Goal: Contribute content: Contribute content

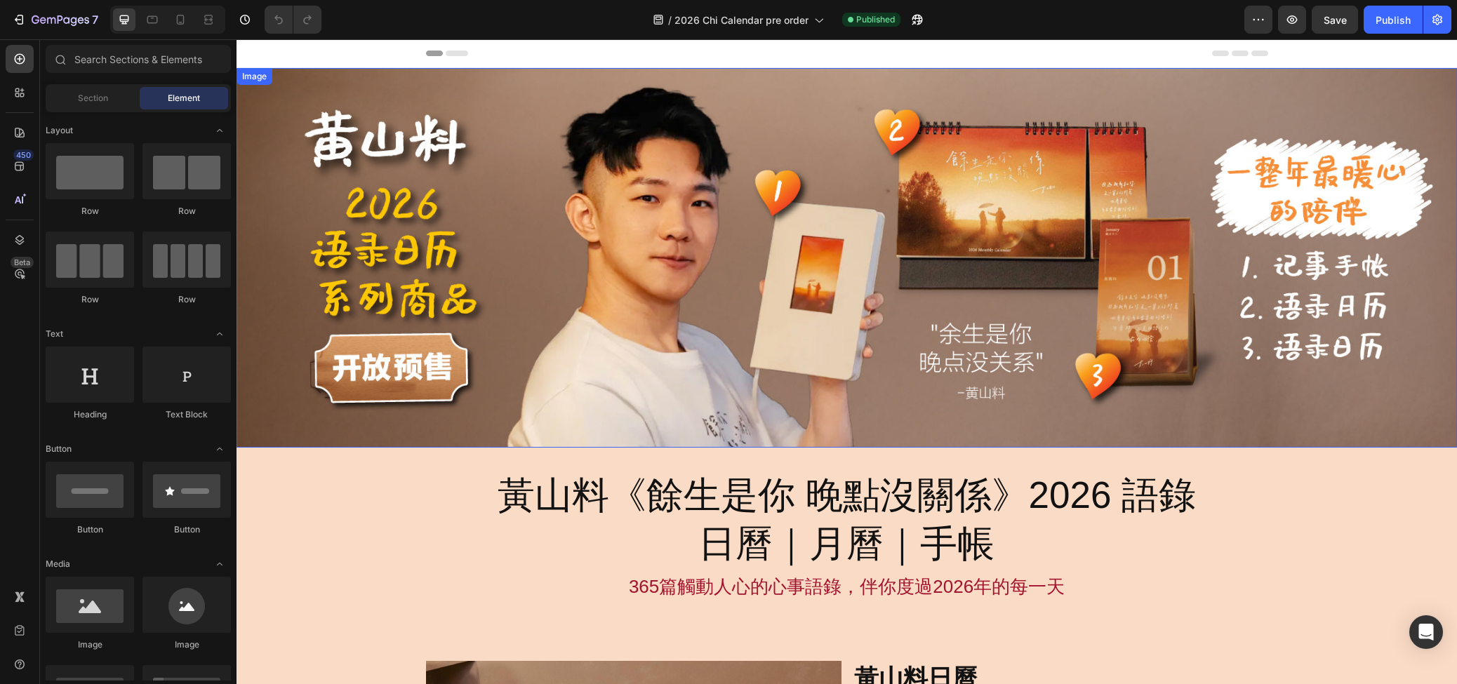
click at [1046, 272] on img at bounding box center [846, 258] width 1220 height 380
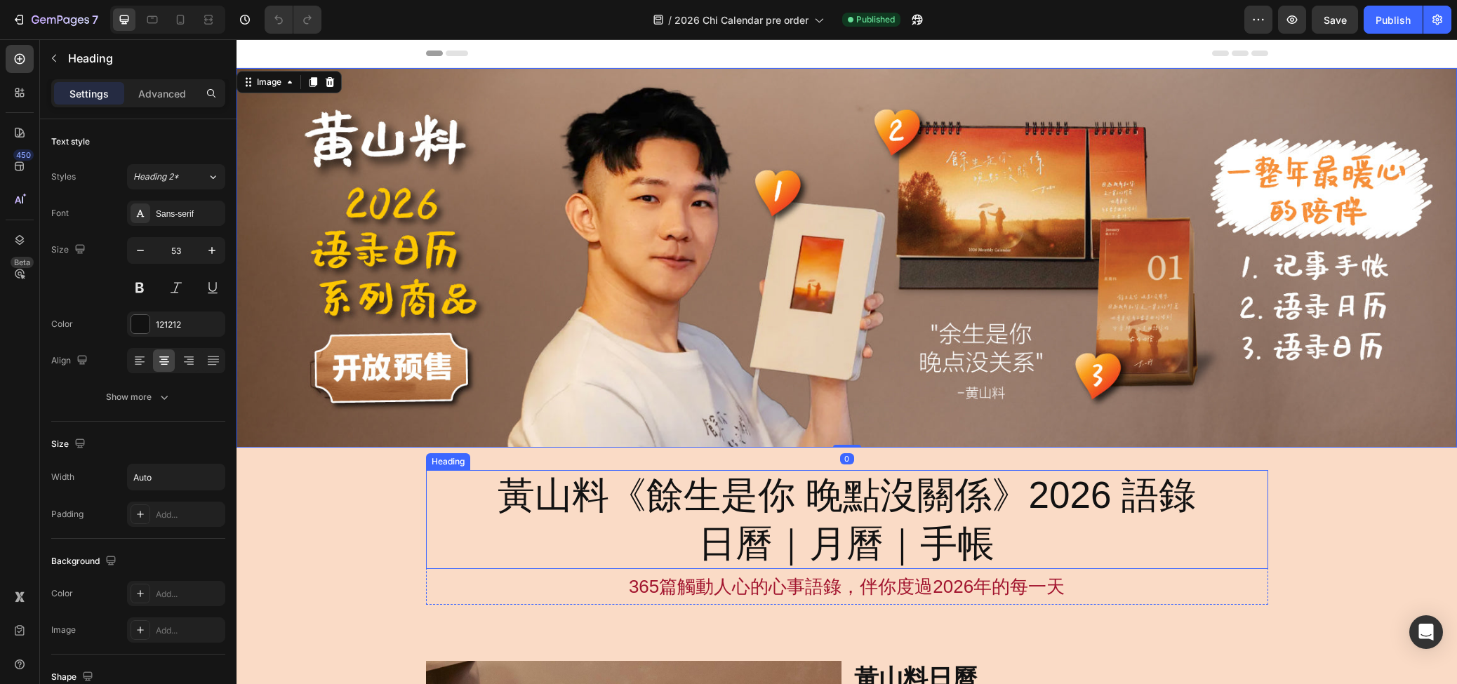
click at [986, 516] on h2 "黃山料《餘生是你 晚點沒關係》2026 語錄 日曆｜月曆｜手帳" at bounding box center [846, 520] width 701 height 100
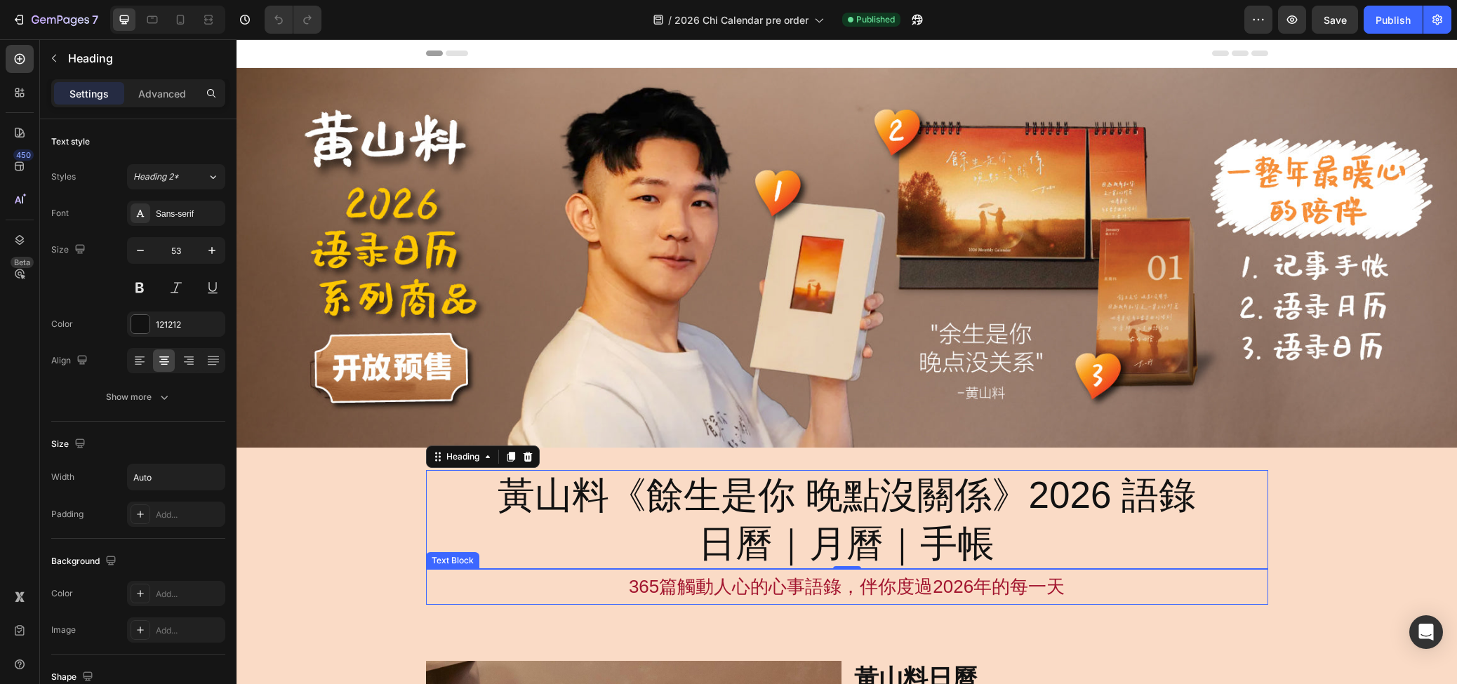
click at [1013, 577] on p "365篇觸動人心的心事語錄，伴你度過2026年的每一天" at bounding box center [846, 586] width 839 height 33
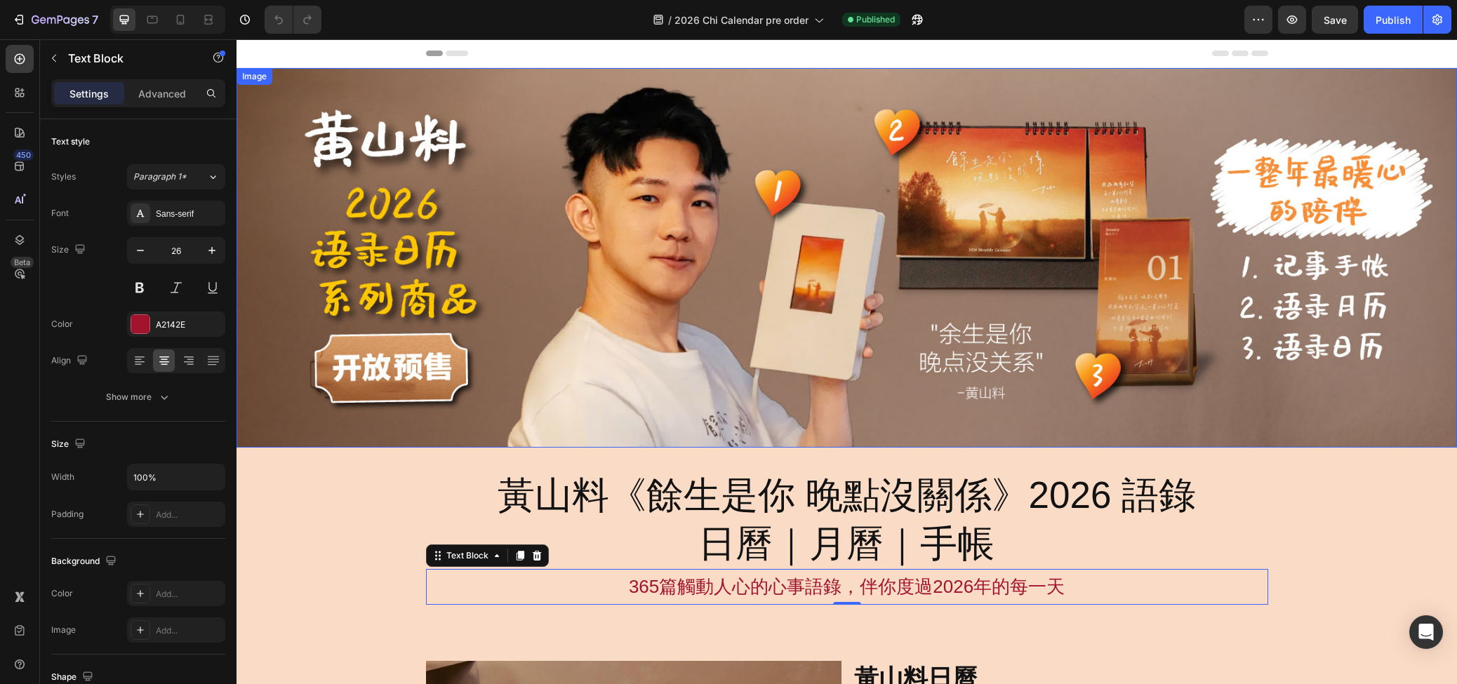
click at [973, 369] on img at bounding box center [846, 258] width 1220 height 380
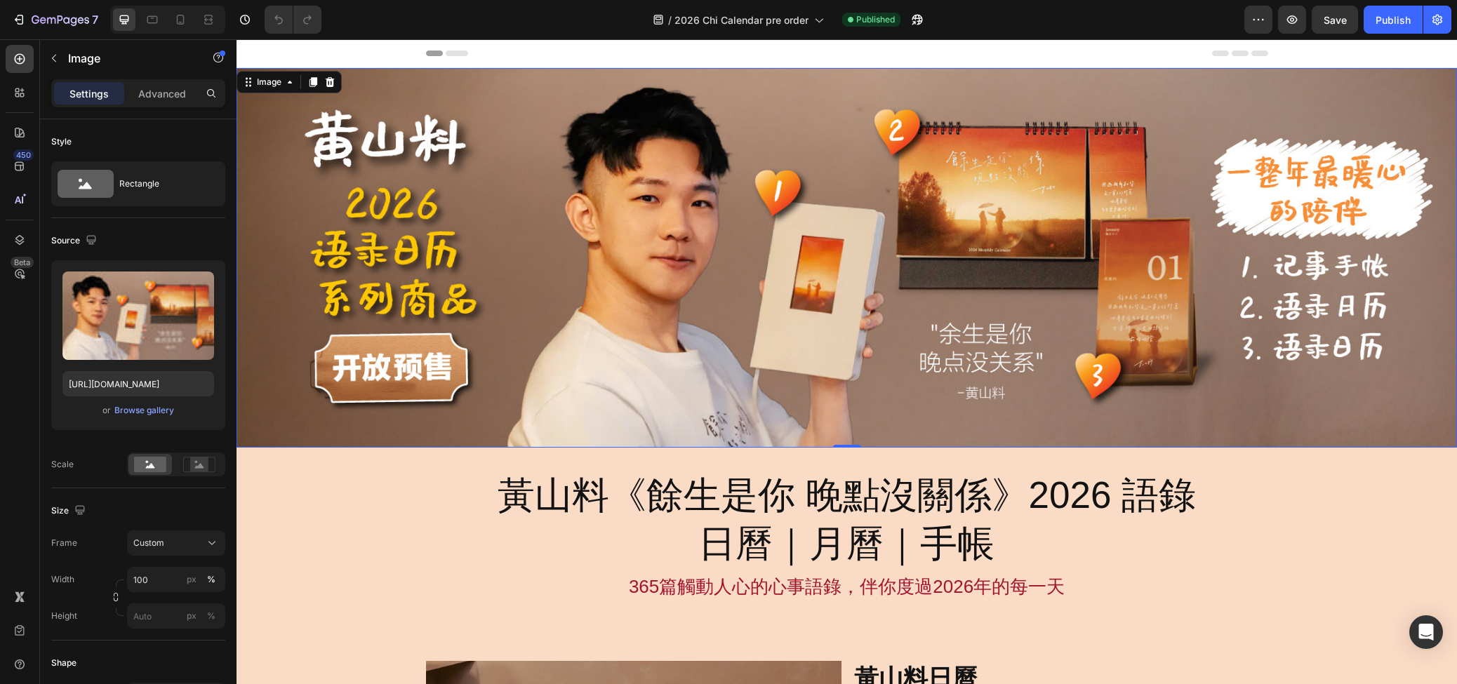
click at [819, 209] on img at bounding box center [846, 258] width 1220 height 380
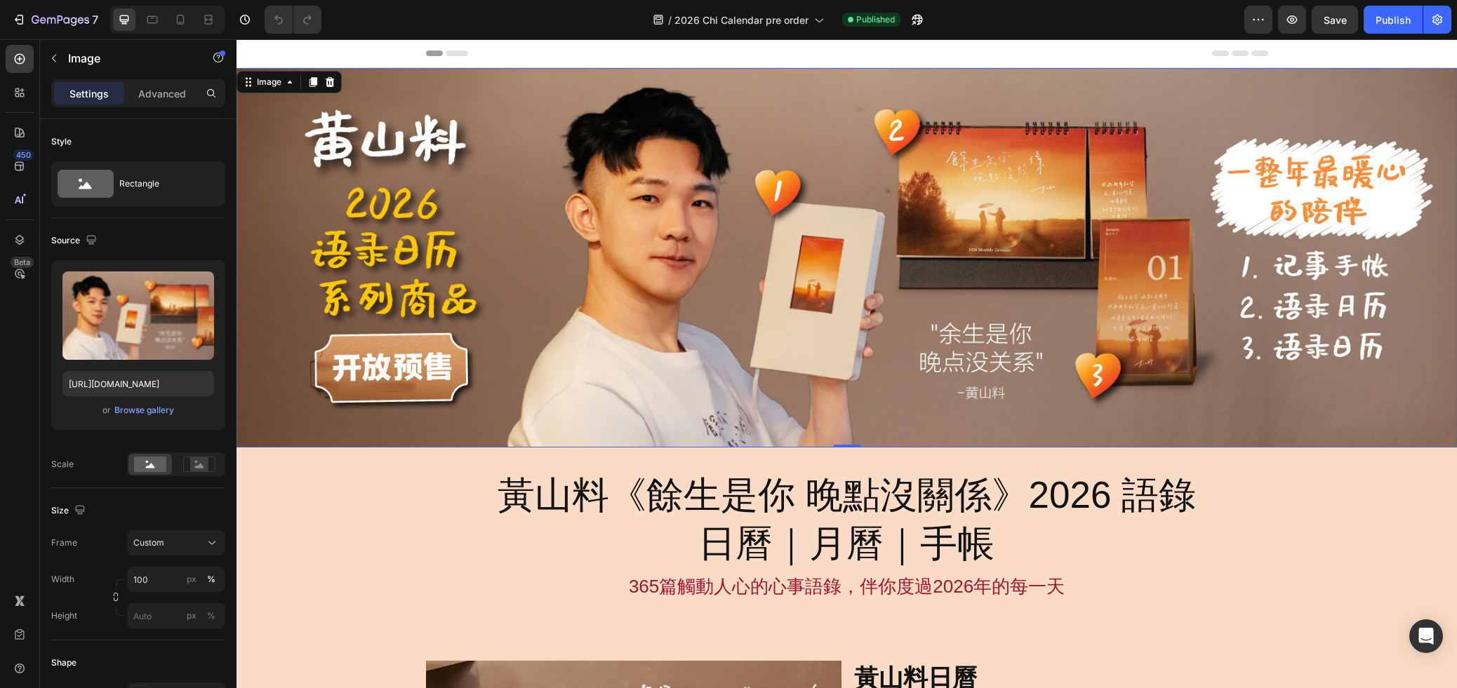
click at [897, 279] on img at bounding box center [846, 258] width 1220 height 380
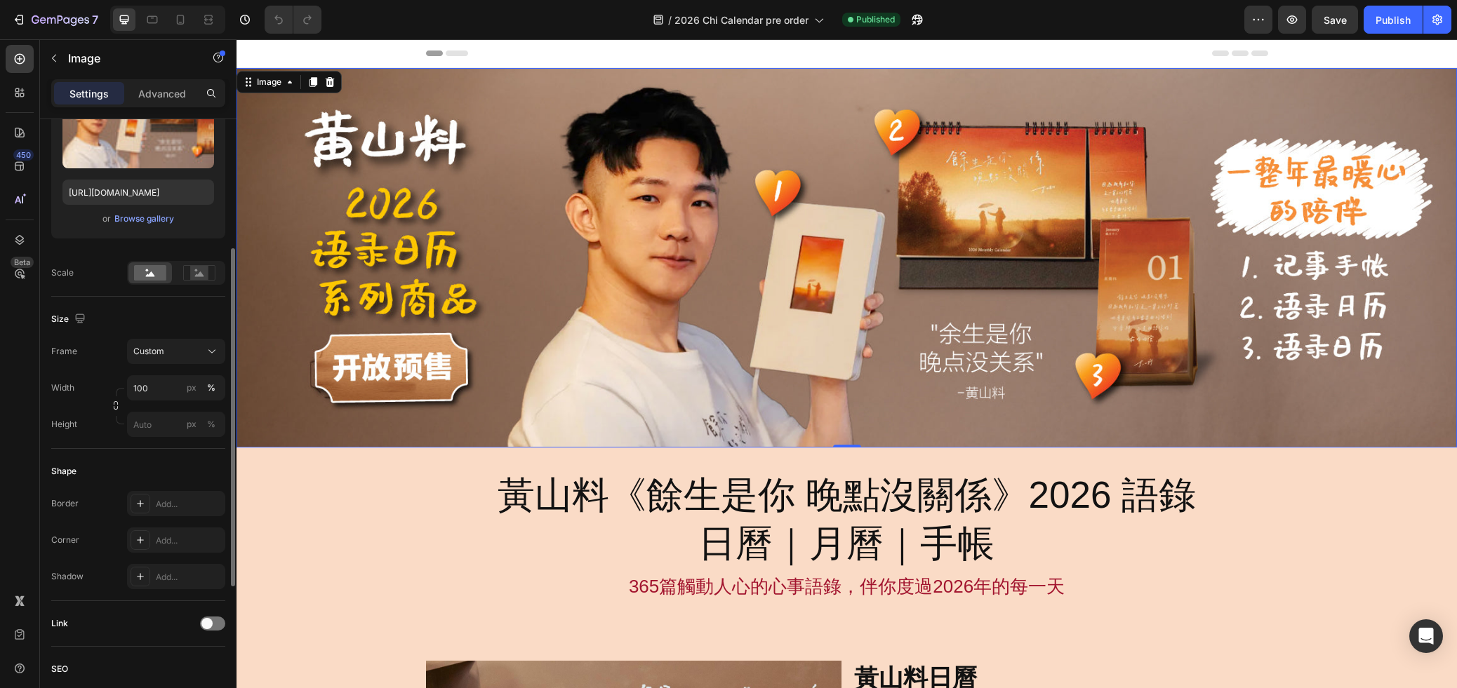
scroll to position [185, 0]
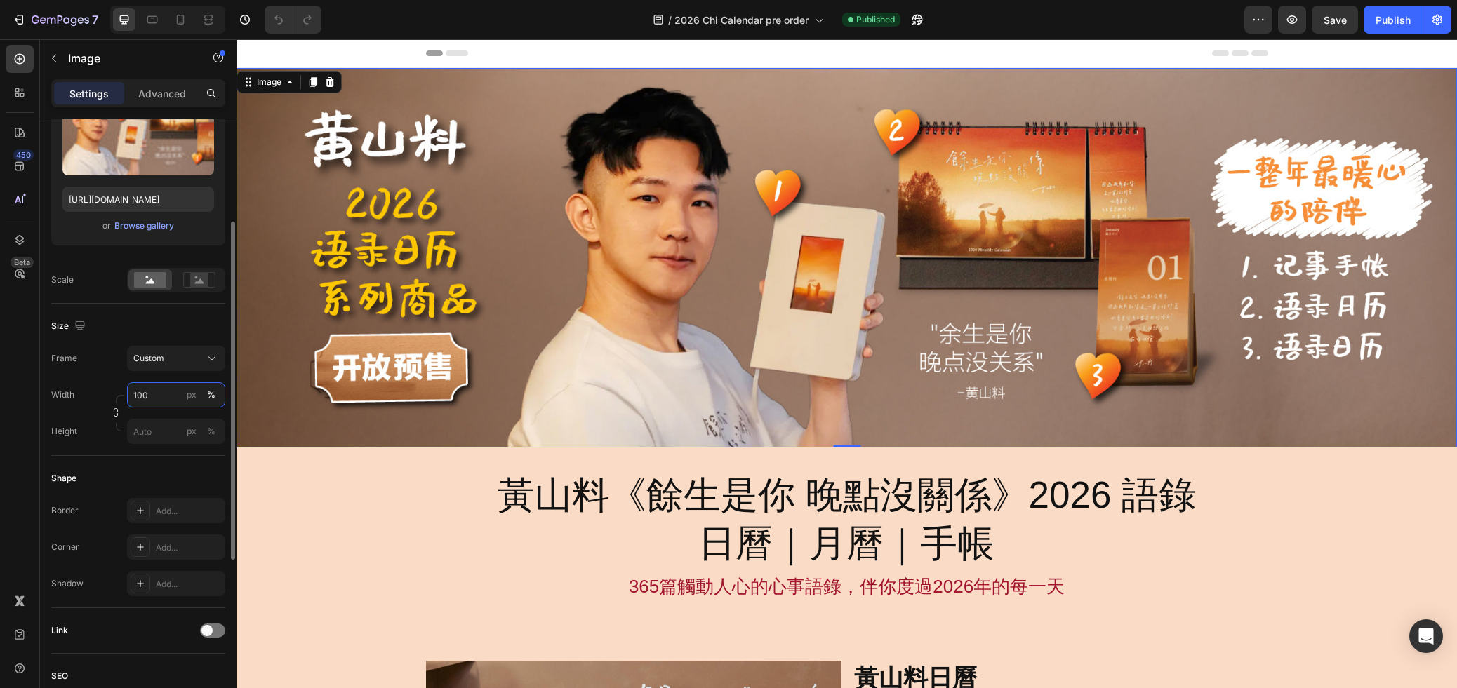
click at [157, 401] on input "100" at bounding box center [176, 394] width 98 height 25
click at [173, 393] on input "100" at bounding box center [176, 394] width 98 height 25
click at [168, 394] on input "100" at bounding box center [176, 394] width 98 height 25
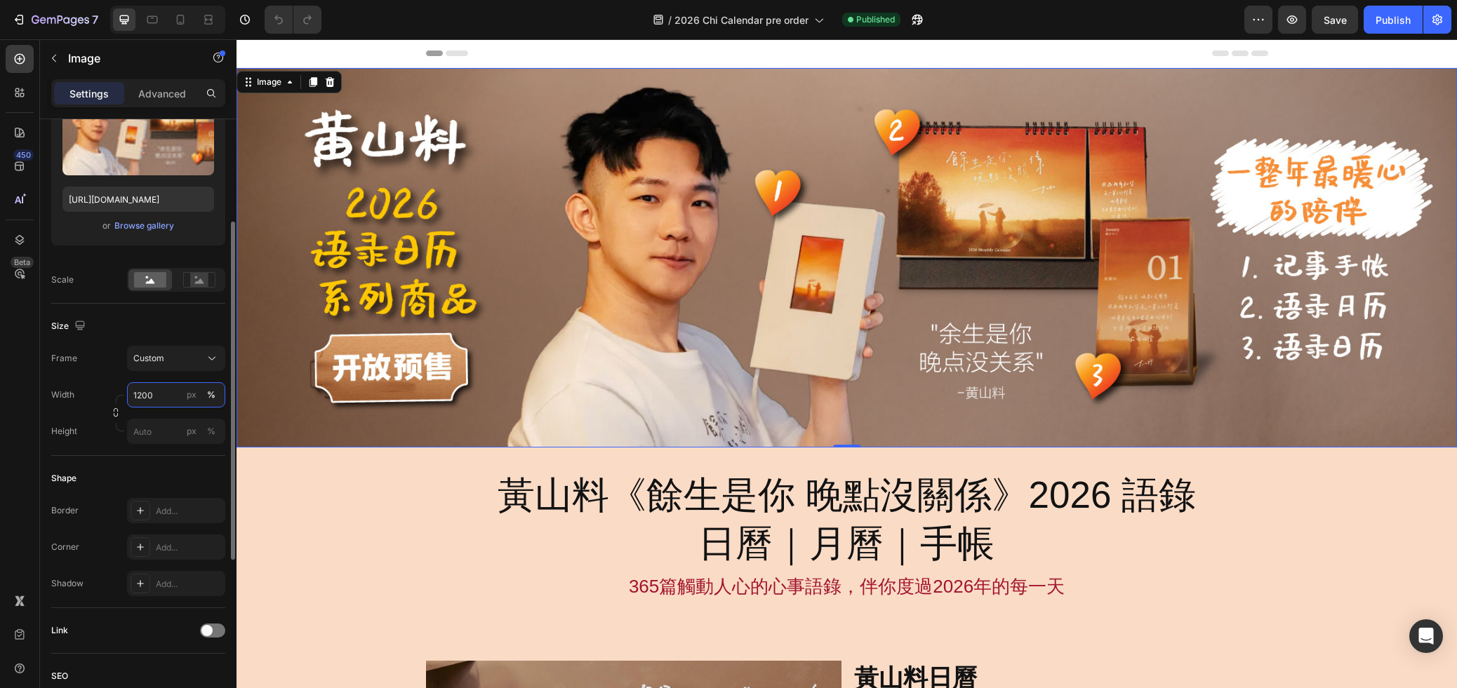
click at [173, 393] on input "1200" at bounding box center [176, 394] width 98 height 25
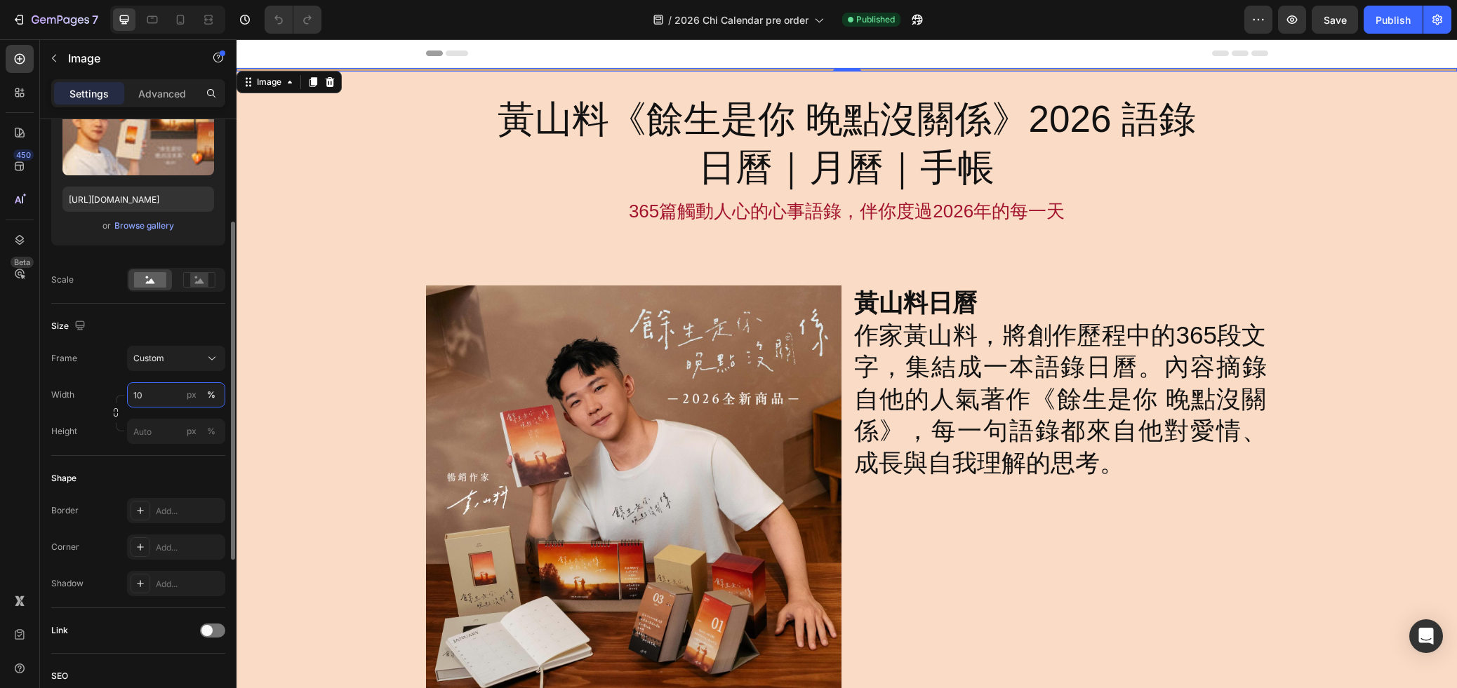
type input "100"
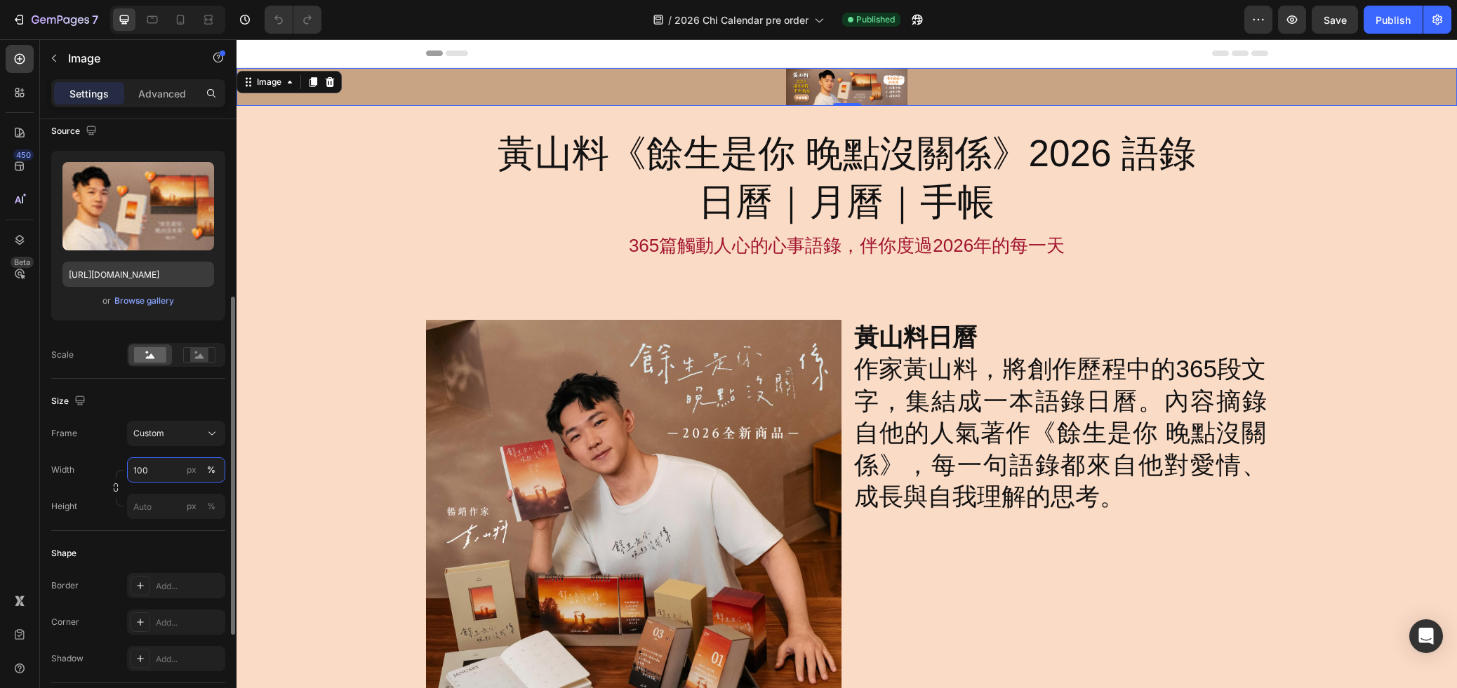
scroll to position [26, 0]
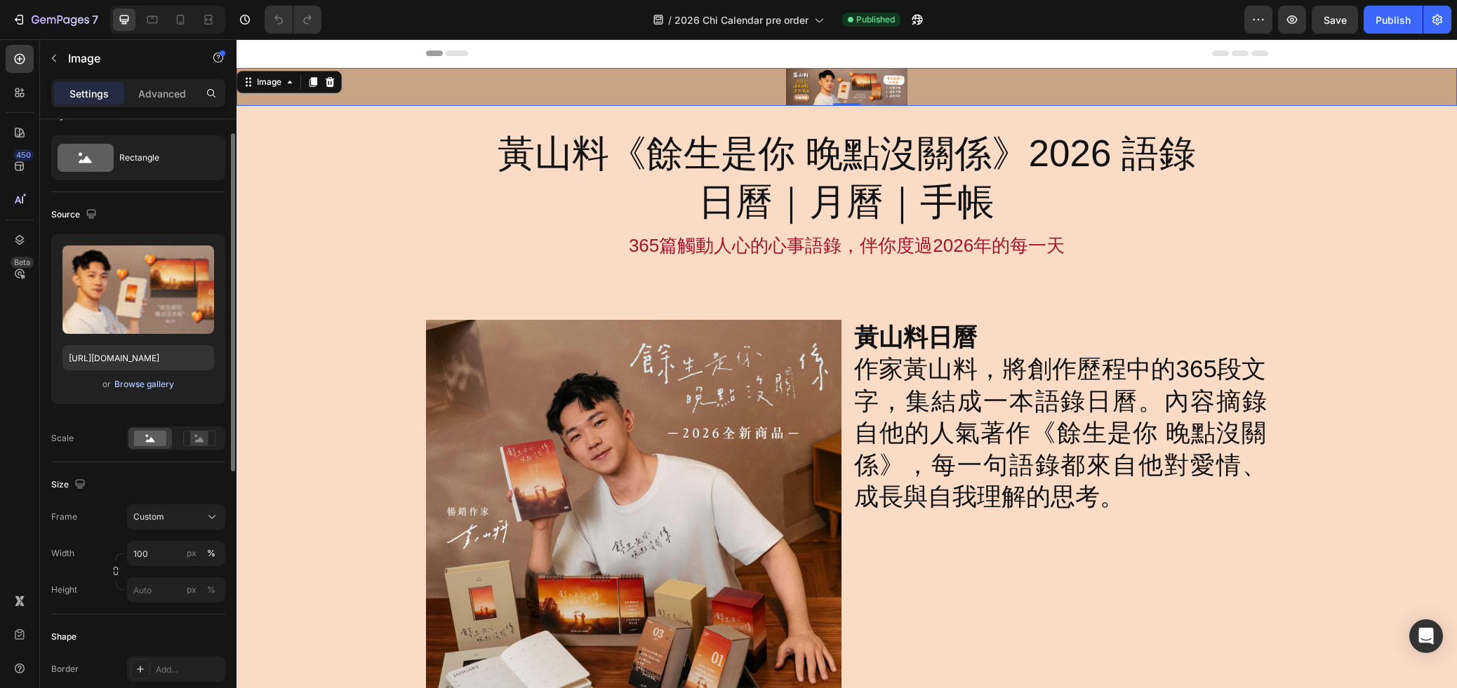
click at [149, 384] on div "Browse gallery" at bounding box center [144, 384] width 60 height 13
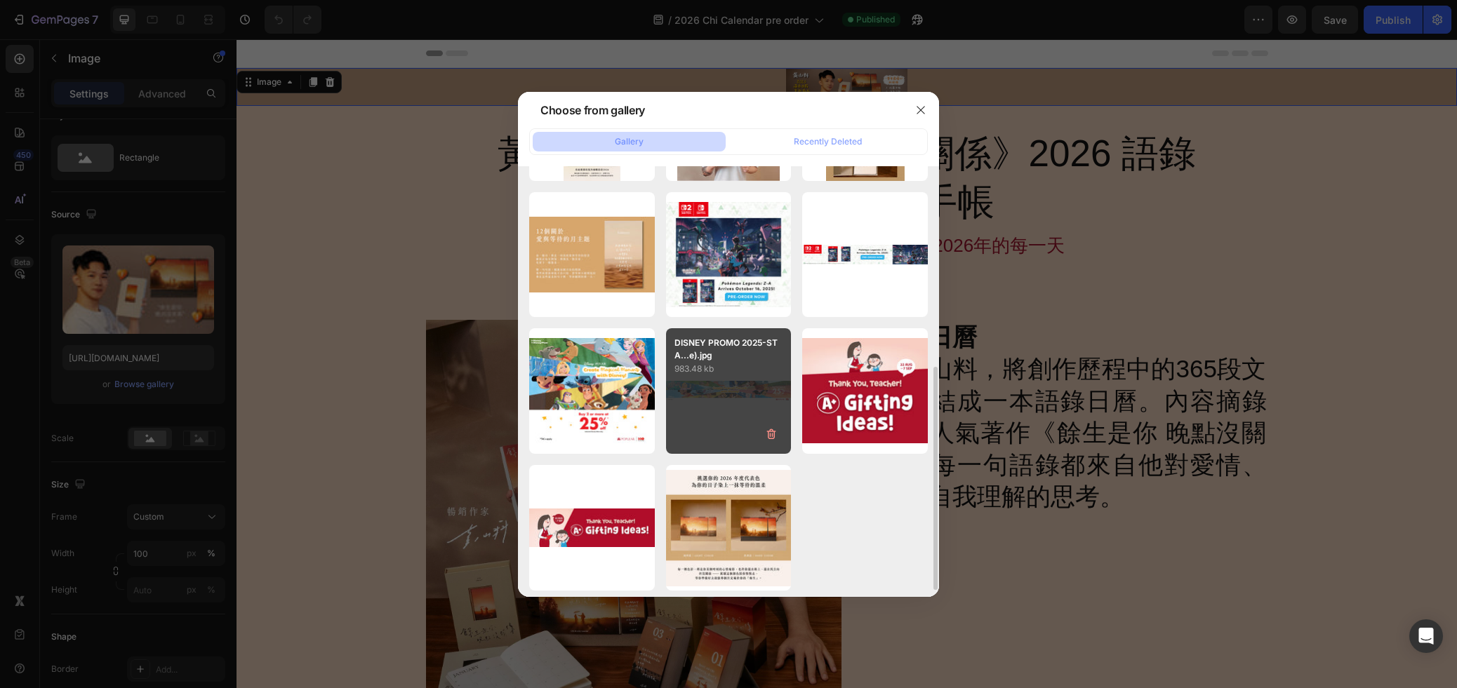
scroll to position [400, 0]
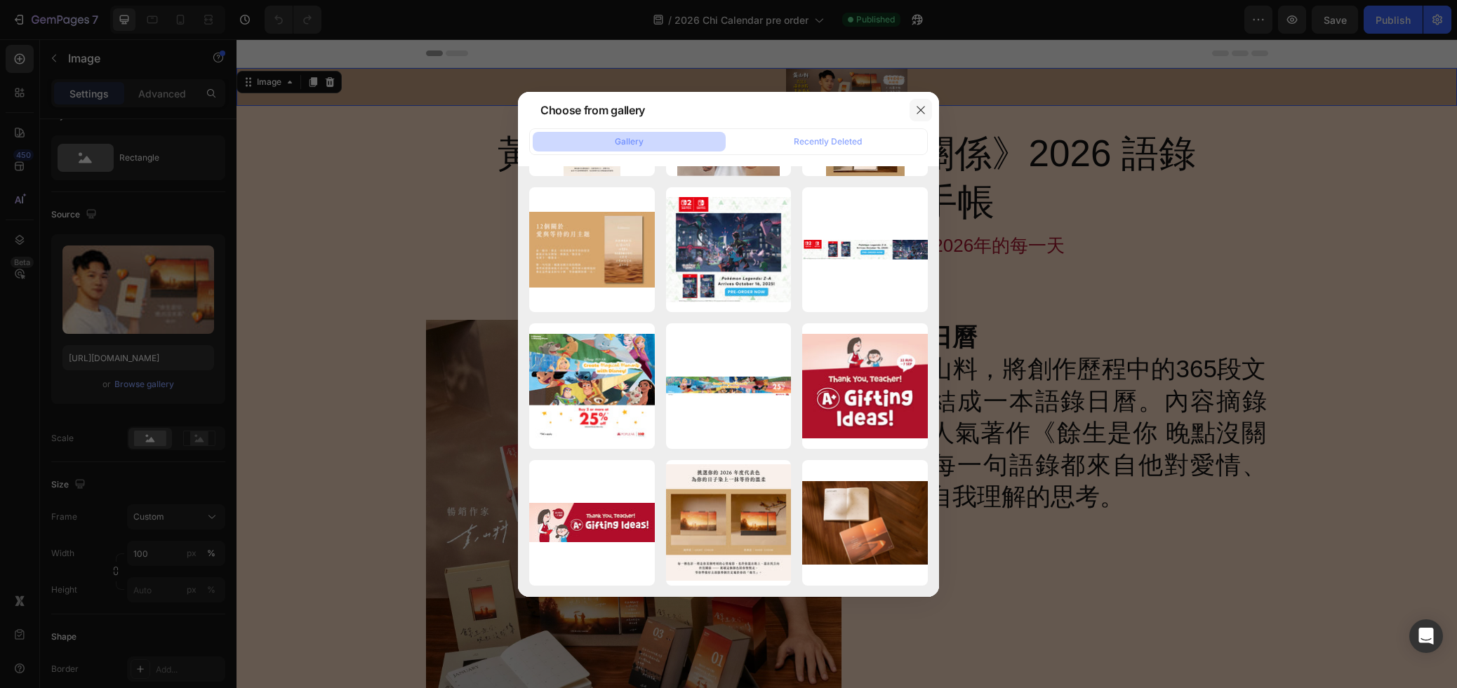
click at [916, 105] on icon "button" at bounding box center [920, 110] width 11 height 11
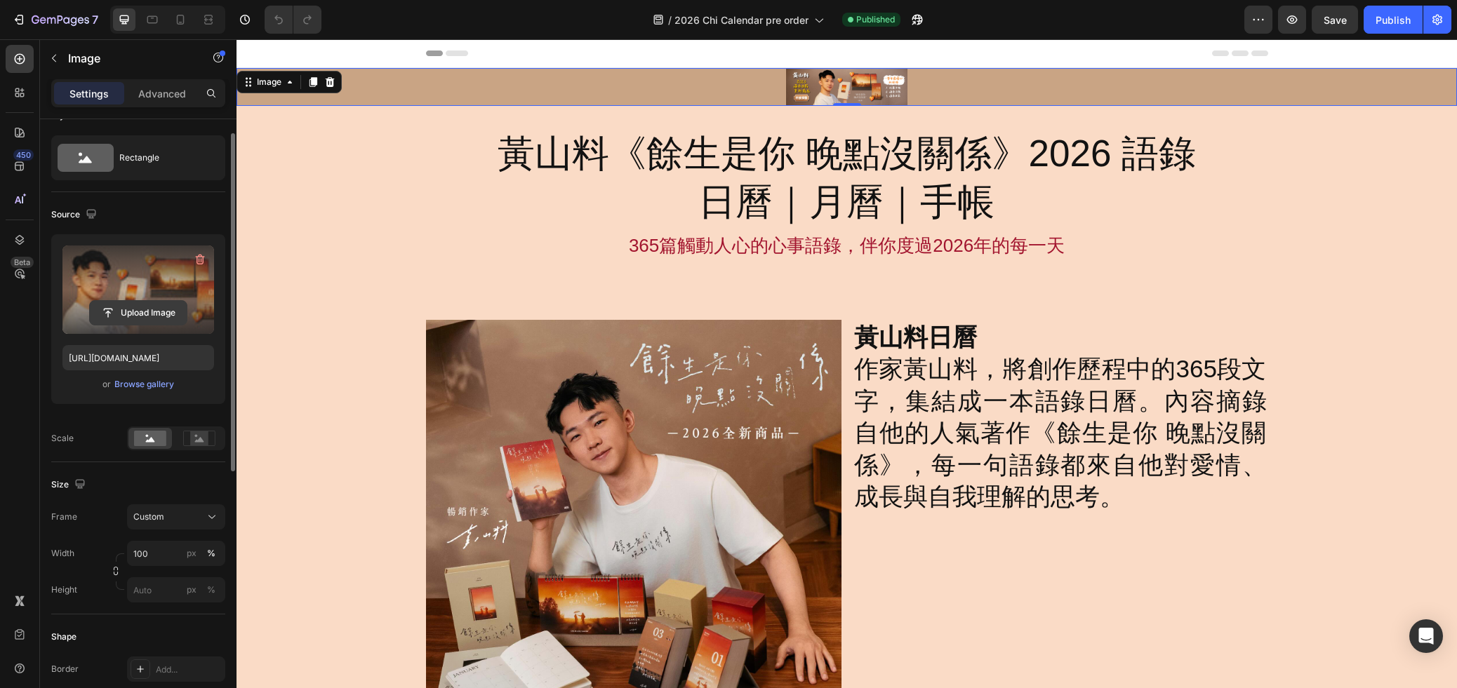
click at [140, 312] on input "file" at bounding box center [138, 313] width 97 height 24
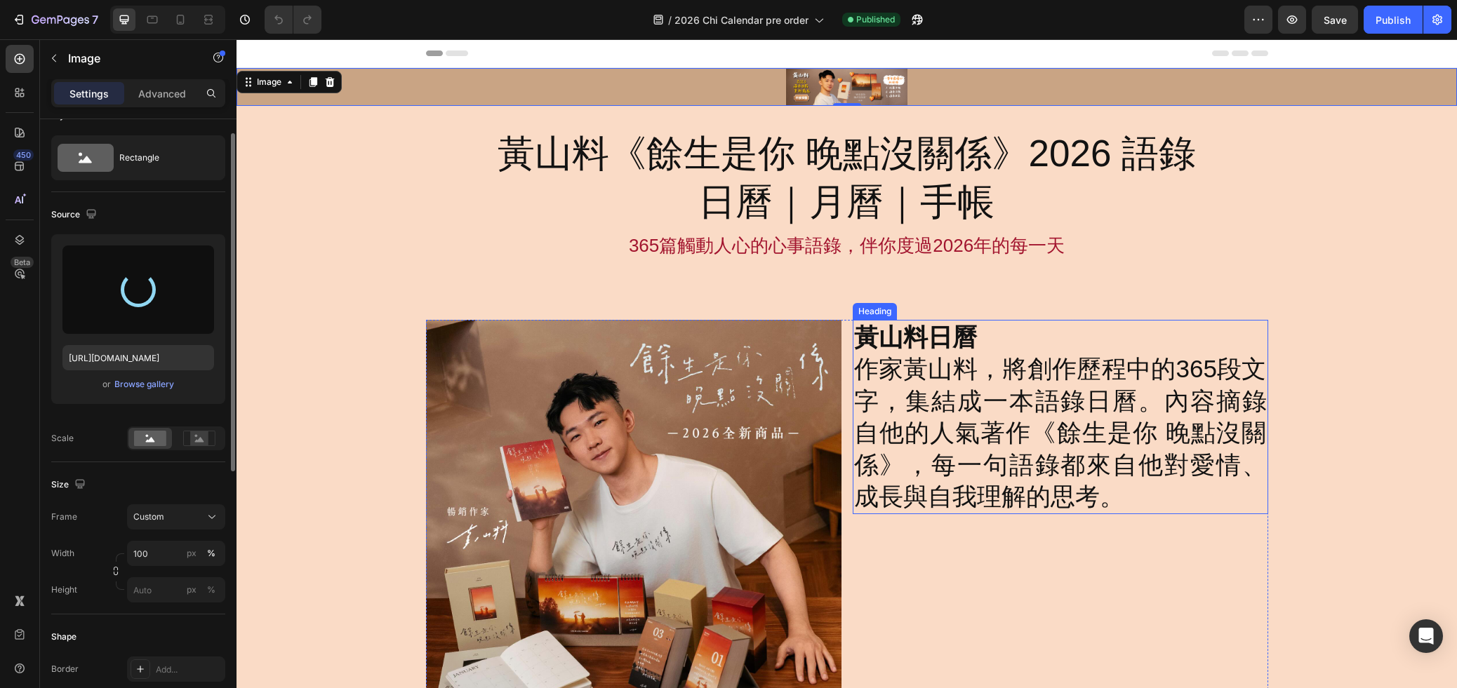
type input "[URL][DOMAIN_NAME]"
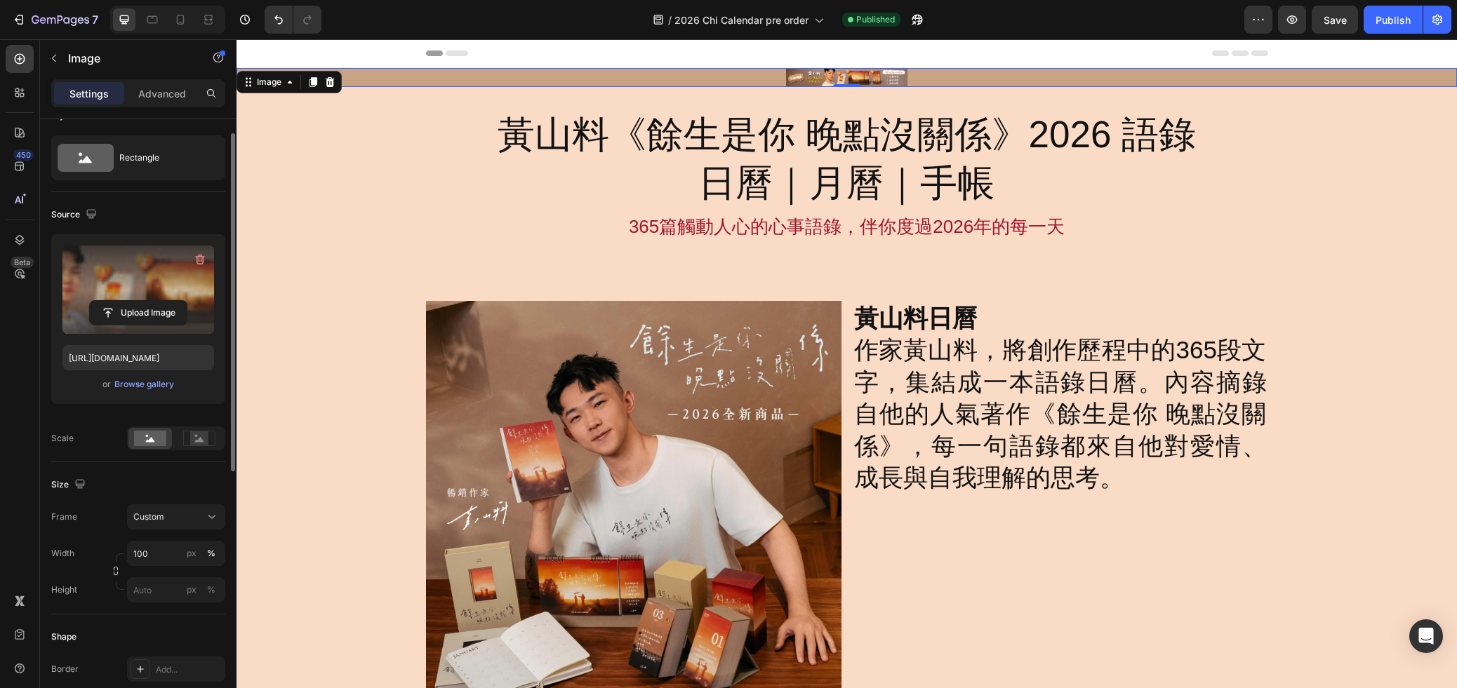
click at [883, 77] on img at bounding box center [847, 77] width 122 height 19
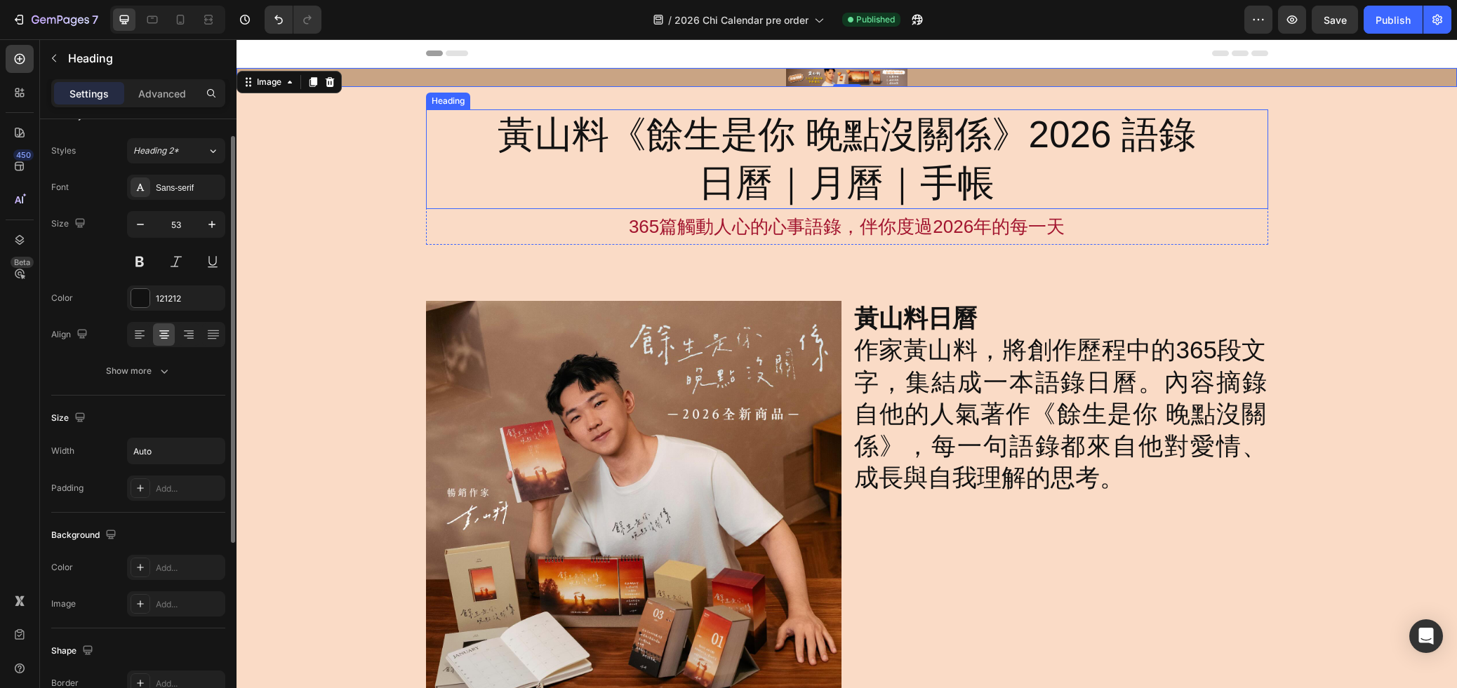
click at [944, 135] on h2 "黃山料《餘生是你 晚點沒關係》2026 語錄 日曆｜月曆｜手帳" at bounding box center [846, 159] width 701 height 100
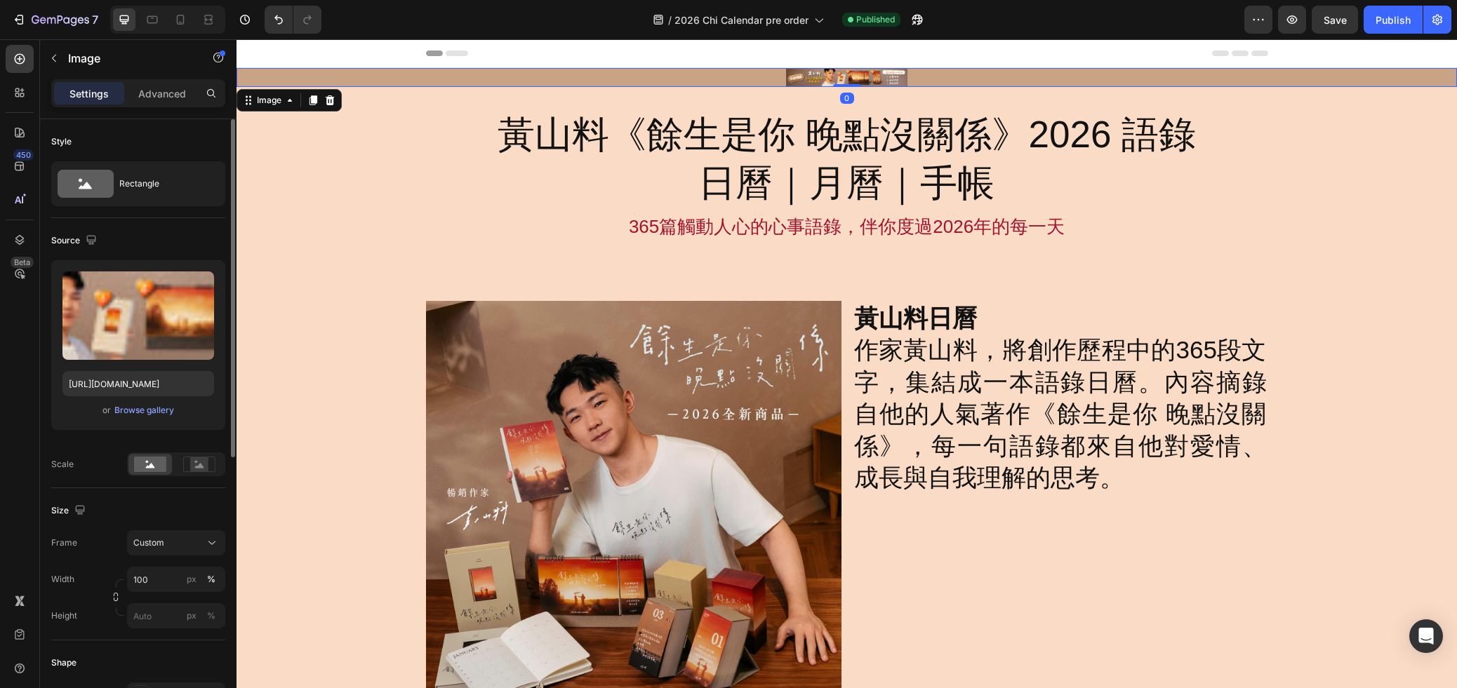
click at [892, 78] on img at bounding box center [847, 77] width 122 height 19
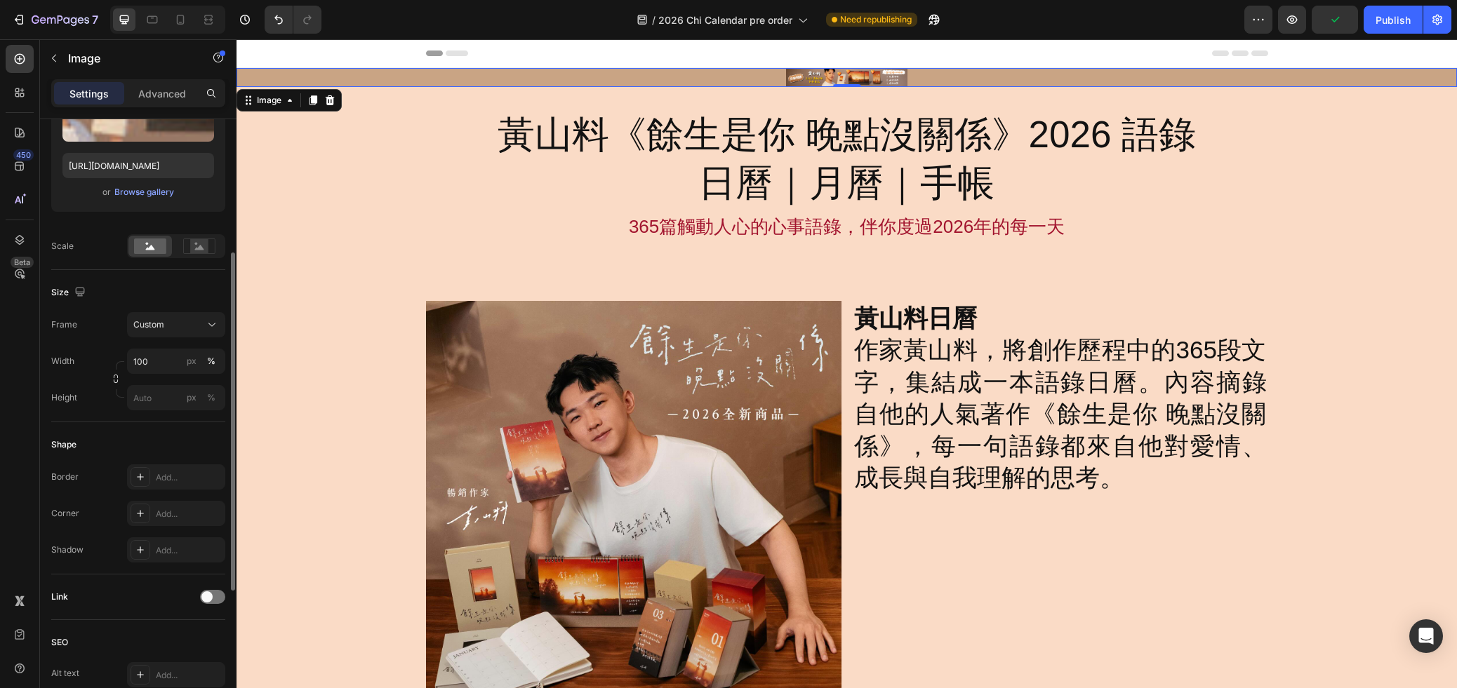
scroll to position [201, 0]
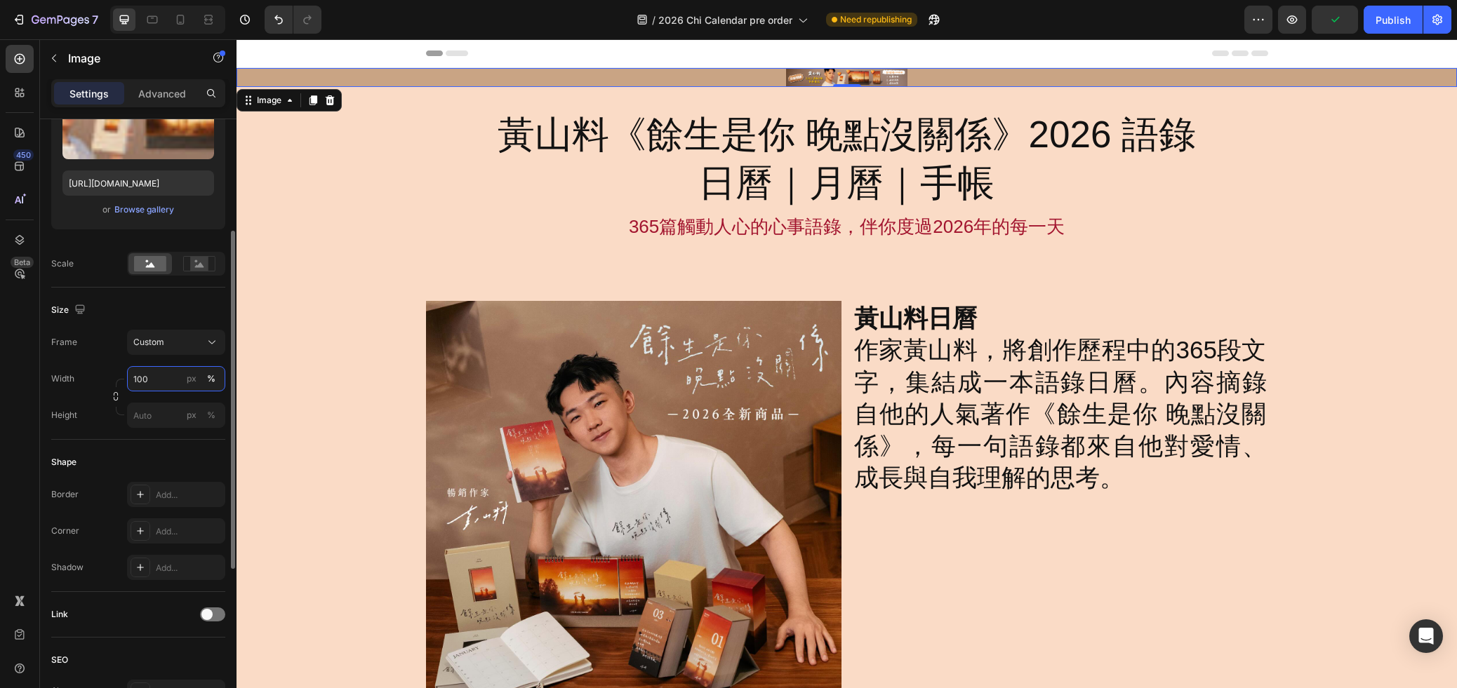
click at [156, 373] on input "100" at bounding box center [176, 378] width 98 height 25
click at [161, 375] on input "100" at bounding box center [176, 378] width 98 height 25
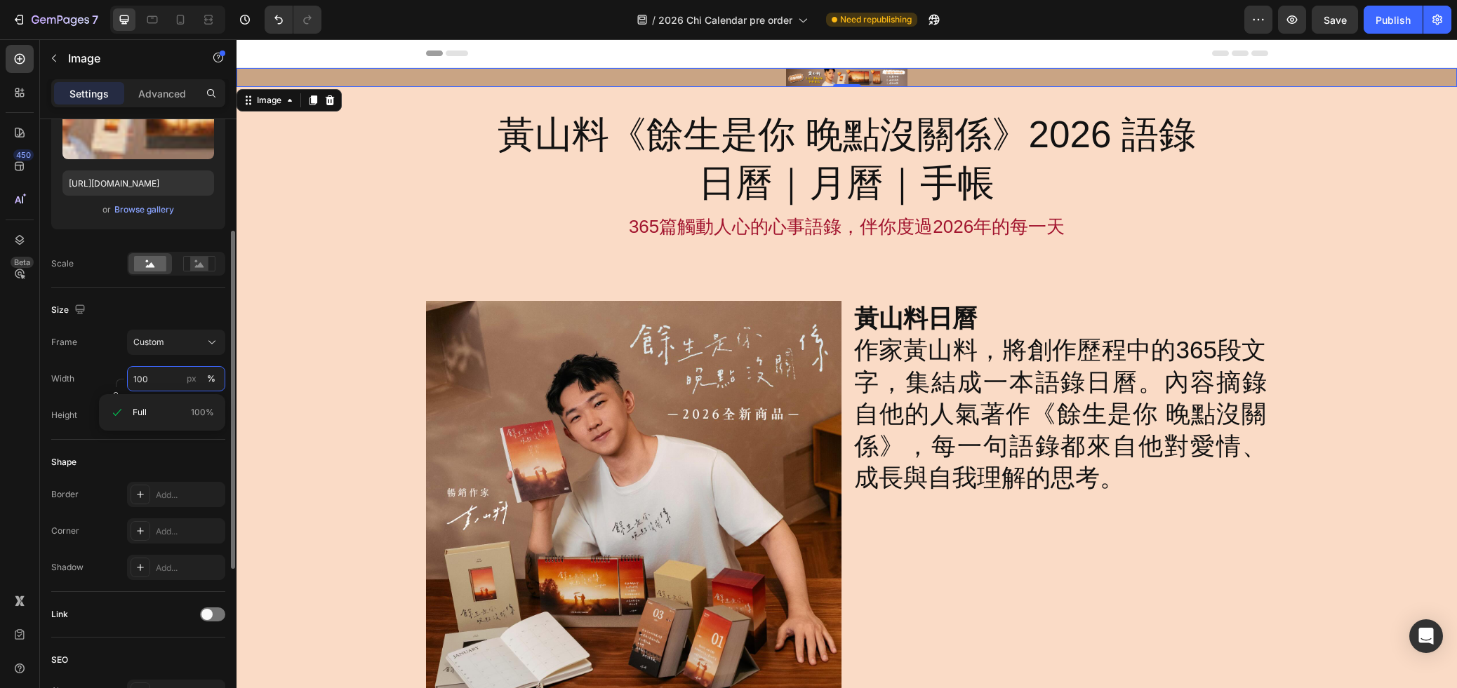
click at [161, 375] on input "100" at bounding box center [176, 378] width 98 height 25
click at [165, 321] on div "Size" at bounding box center [138, 310] width 174 height 22
click at [182, 343] on div "Custom" at bounding box center [167, 342] width 69 height 13
click at [180, 433] on div "Horizontal" at bounding box center [173, 430] width 81 height 14
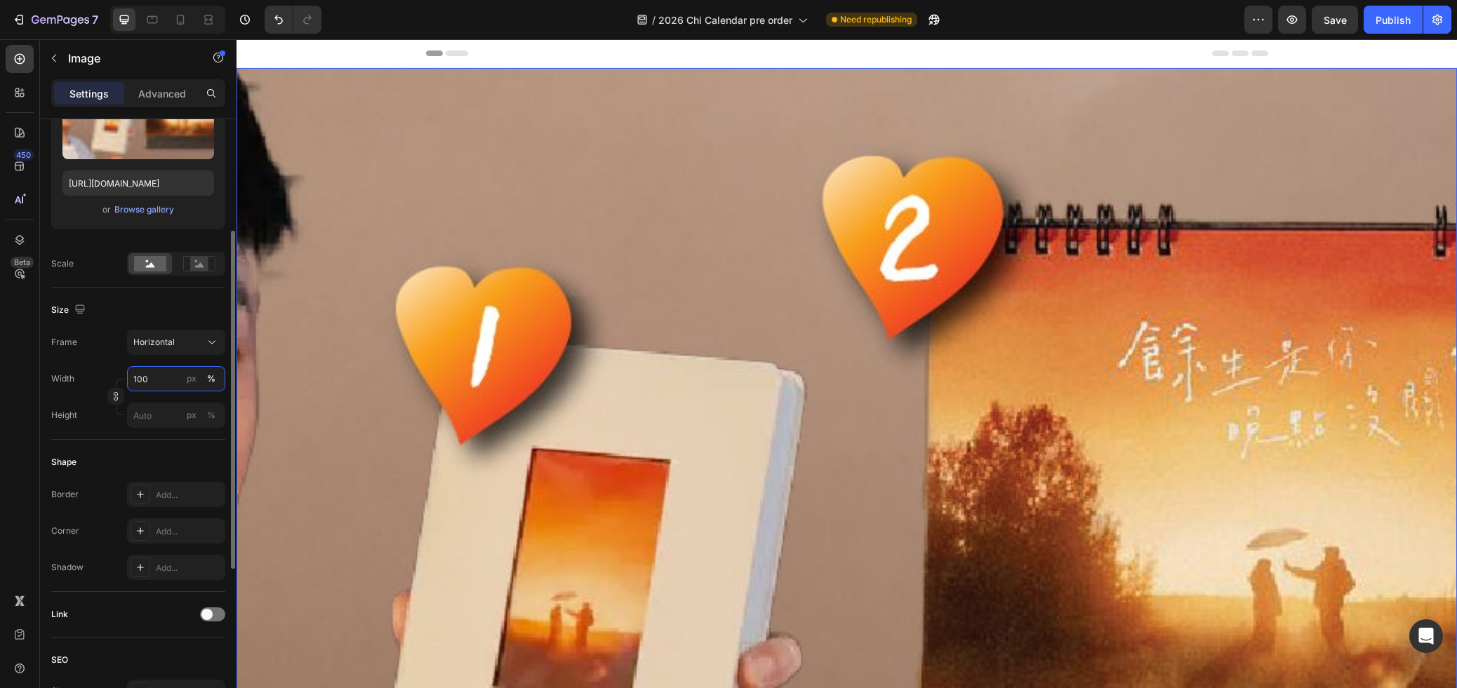
click at [155, 377] on input "100" at bounding box center [176, 378] width 98 height 25
click at [188, 311] on div "Size" at bounding box center [138, 310] width 174 height 22
click at [167, 383] on input "100" at bounding box center [176, 378] width 98 height 25
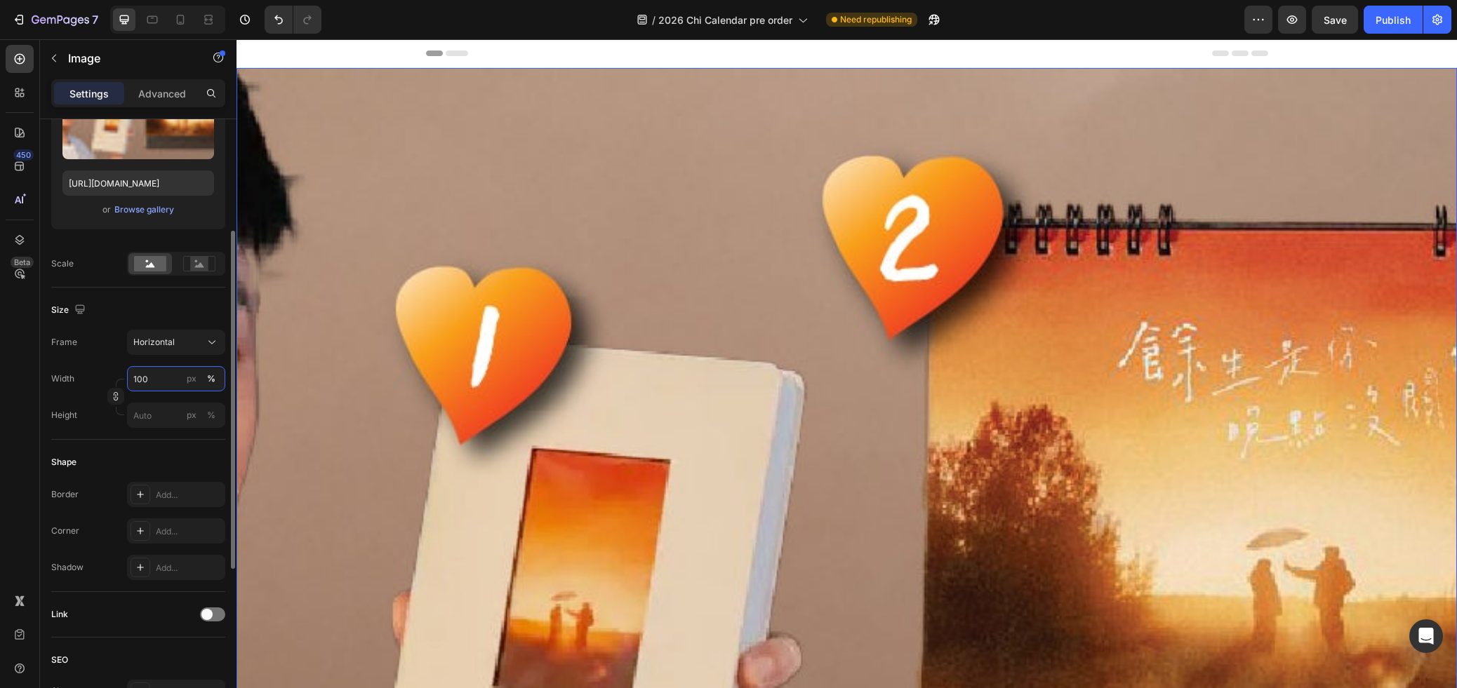
click at [168, 383] on input "100" at bounding box center [176, 378] width 98 height 25
click at [186, 350] on button "Horizontal" at bounding box center [176, 342] width 98 height 25
click at [181, 457] on div "Original" at bounding box center [173, 456] width 81 height 13
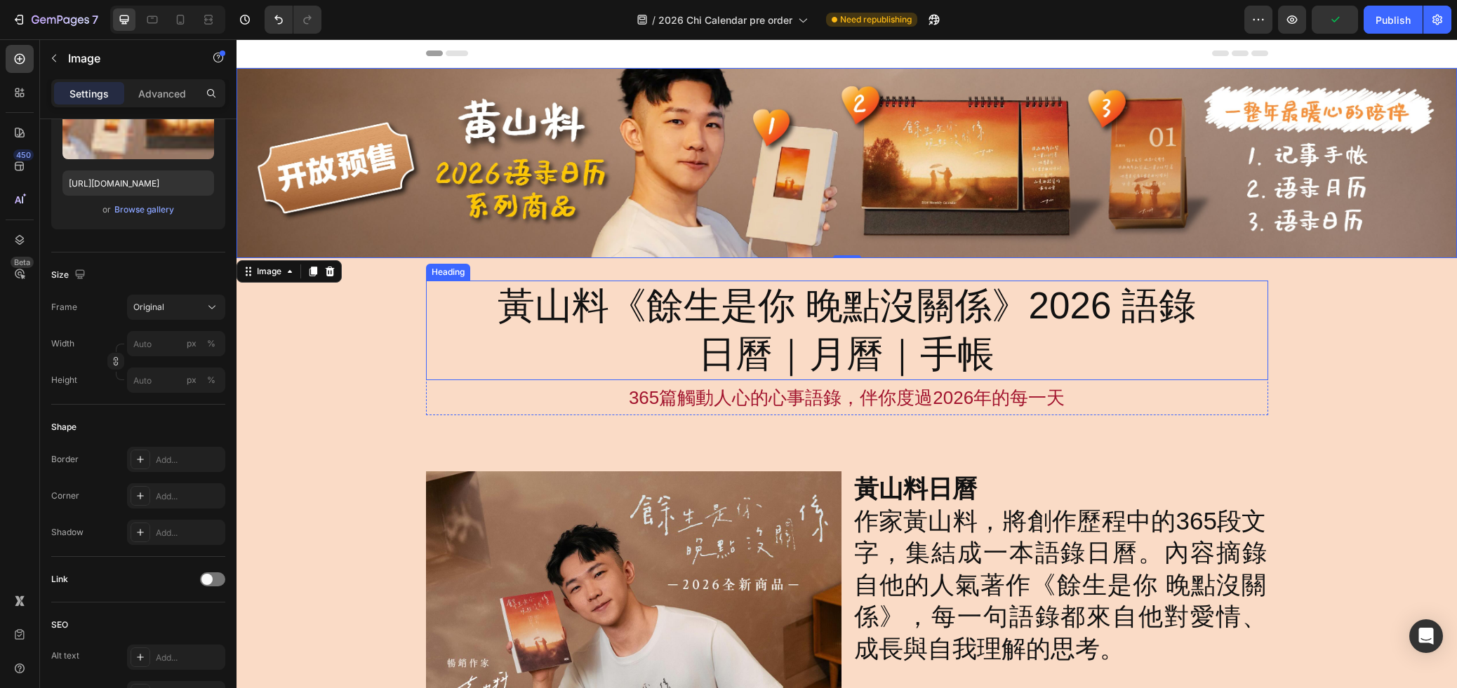
click at [1208, 313] on div "黃山料《餘生是你 晚點沒關係》2026 語錄 日曆｜月曆｜手帳" at bounding box center [847, 331] width 842 height 100
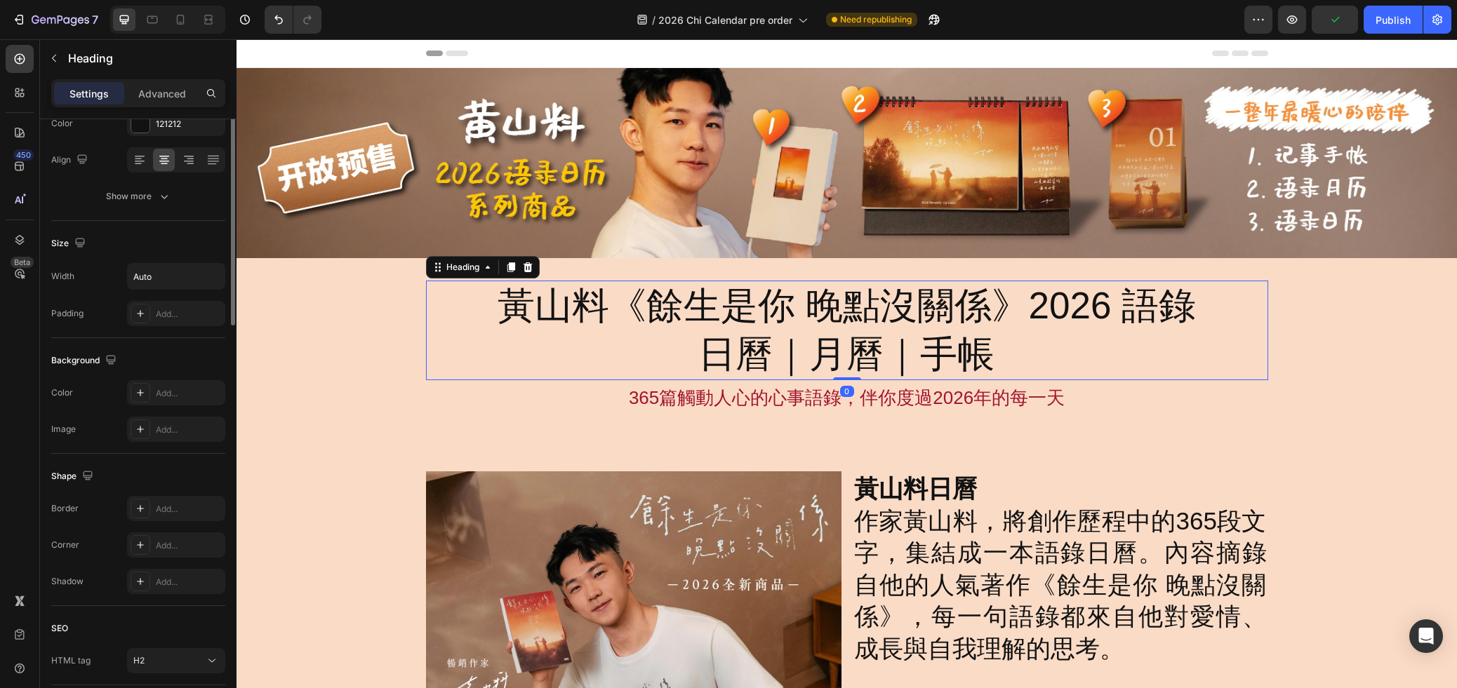
scroll to position [0, 0]
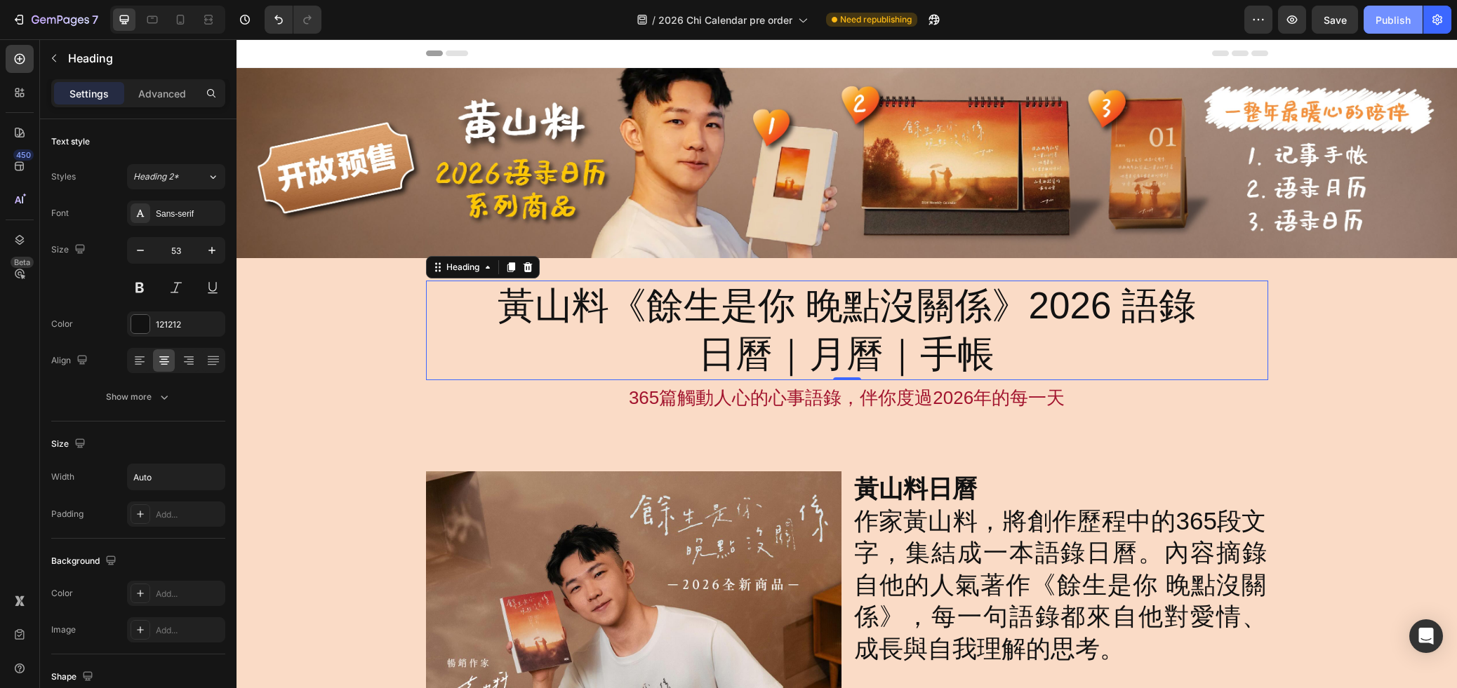
drag, startPoint x: 1389, startPoint y: 29, endPoint x: 1104, endPoint y: 15, distance: 285.9
click at [1389, 29] on button "Publish" at bounding box center [1392, 20] width 59 height 28
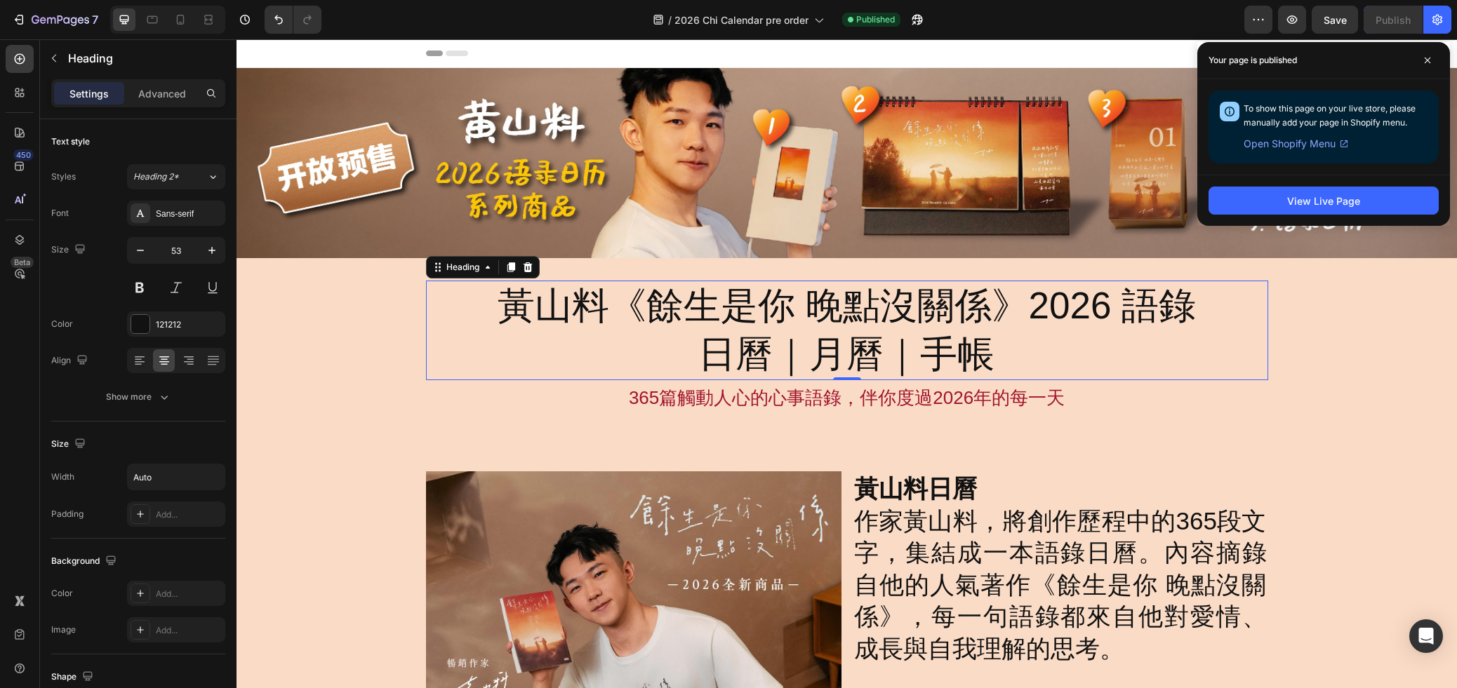
click at [824, 295] on h2 "黃山料《餘生是你 晚點沒關係》2026 語錄 日曆｜月曆｜手帳" at bounding box center [846, 331] width 701 height 100
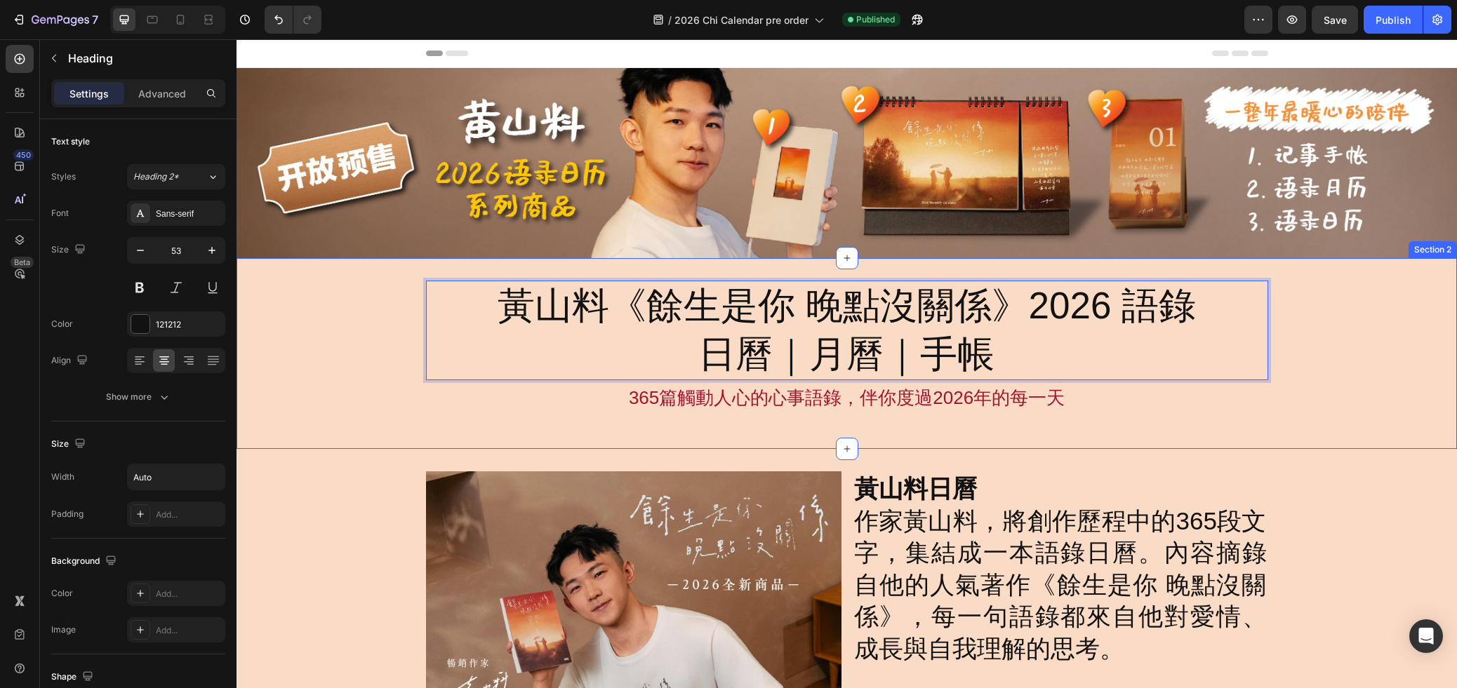
drag, startPoint x: 511, startPoint y: 427, endPoint x: 563, endPoint y: 398, distance: 60.3
click at [511, 427] on div "黃山料《餘生是你 晚點沒關係》2026 語錄 日曆｜月曆｜手帳 Heading 0 365篇觸動人心的心事語錄，伴你度過[DATE]的每一天 Text Blo…" at bounding box center [846, 354] width 1220 height 192
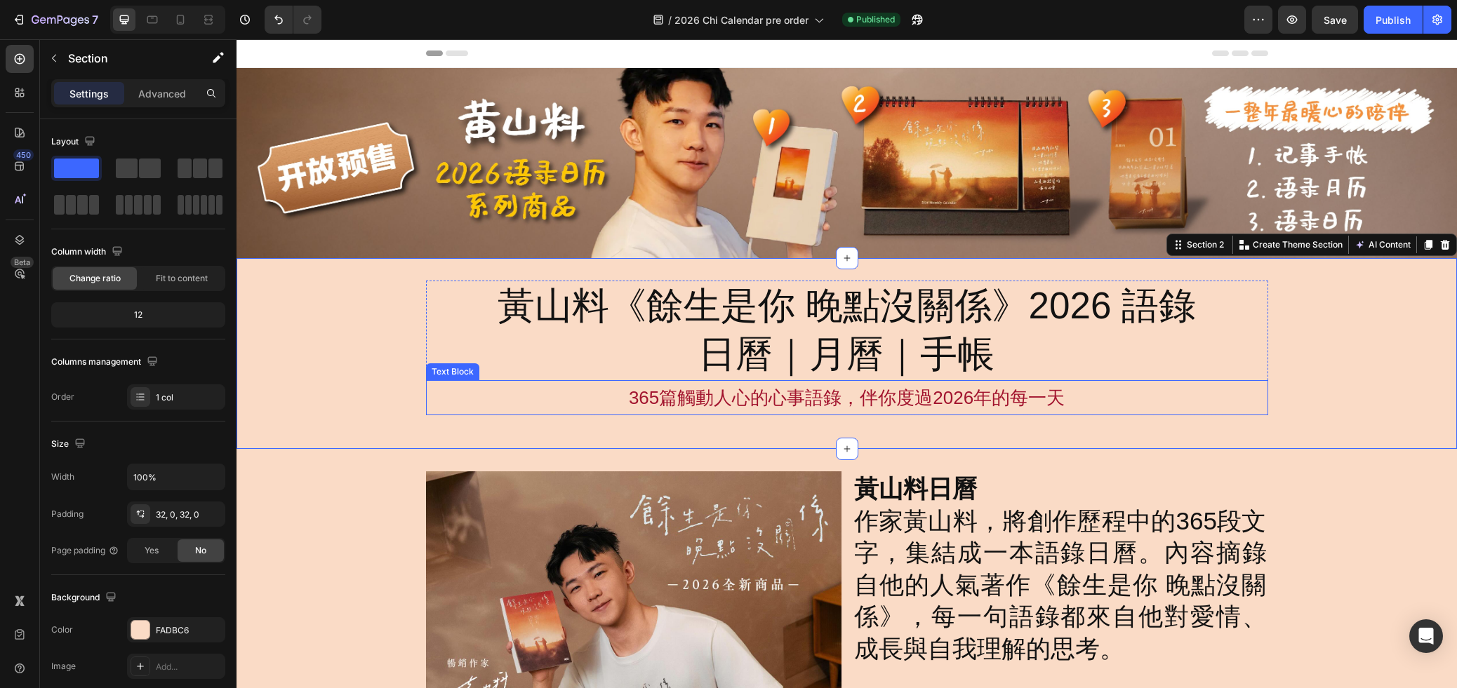
click at [603, 323] on p "黃山料《餘生是你 晚點沒關係》2026 語錄 日曆｜月曆｜手帳" at bounding box center [846, 330] width 698 height 97
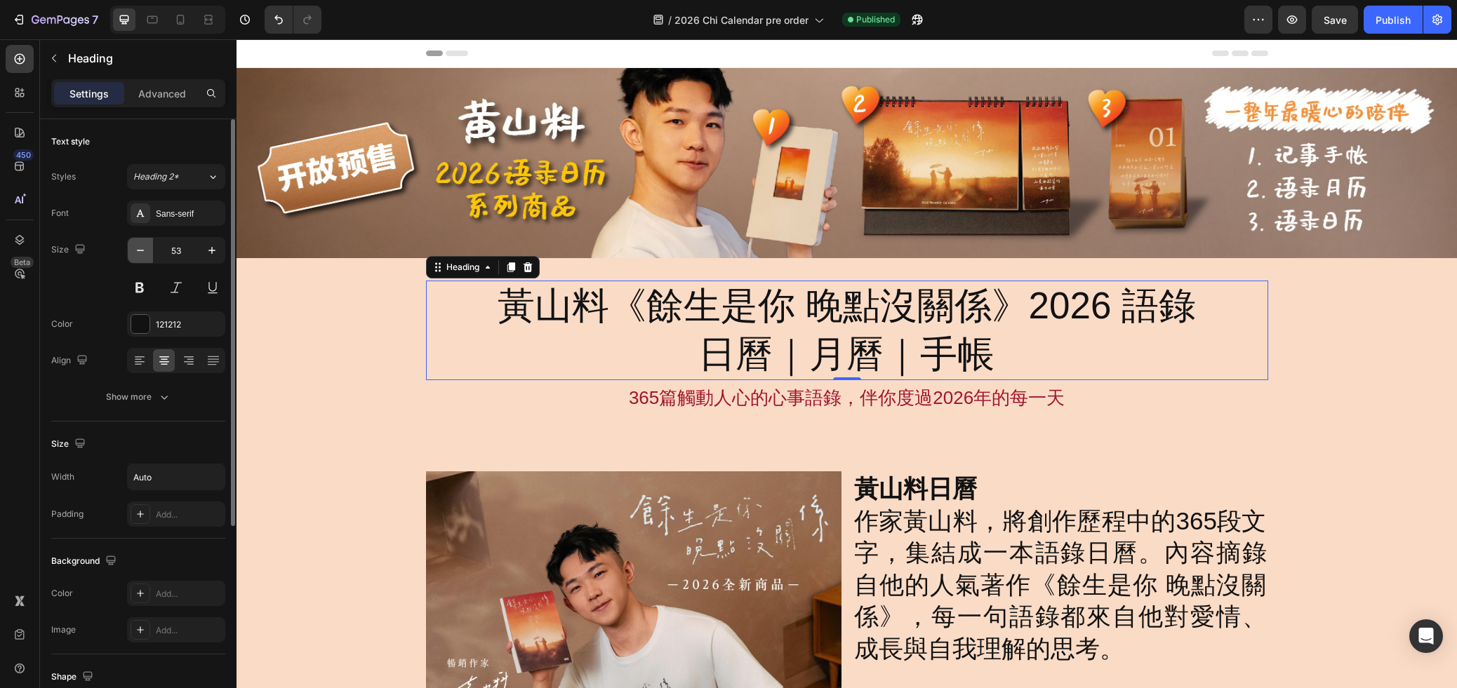
click at [142, 253] on icon "button" at bounding box center [140, 250] width 14 height 14
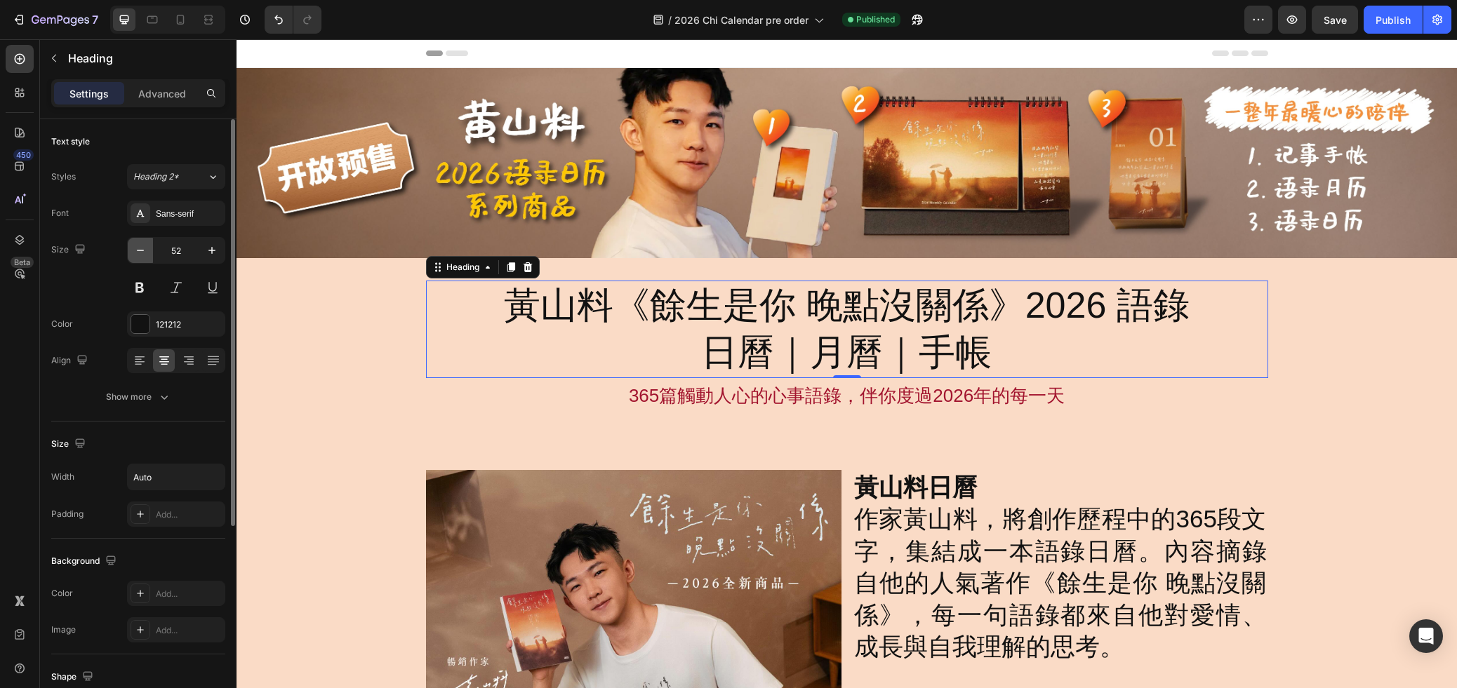
click at [142, 253] on icon "button" at bounding box center [140, 250] width 14 height 14
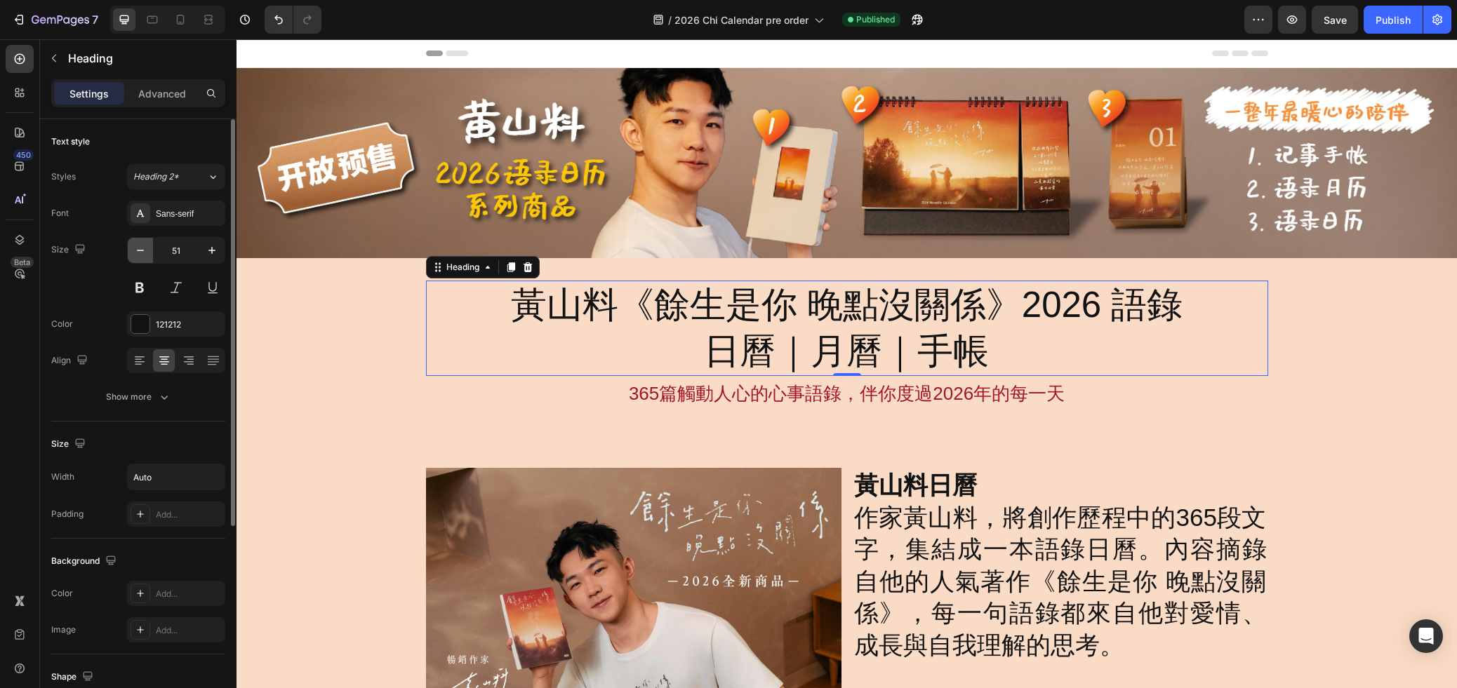
click at [142, 253] on icon "button" at bounding box center [140, 250] width 14 height 14
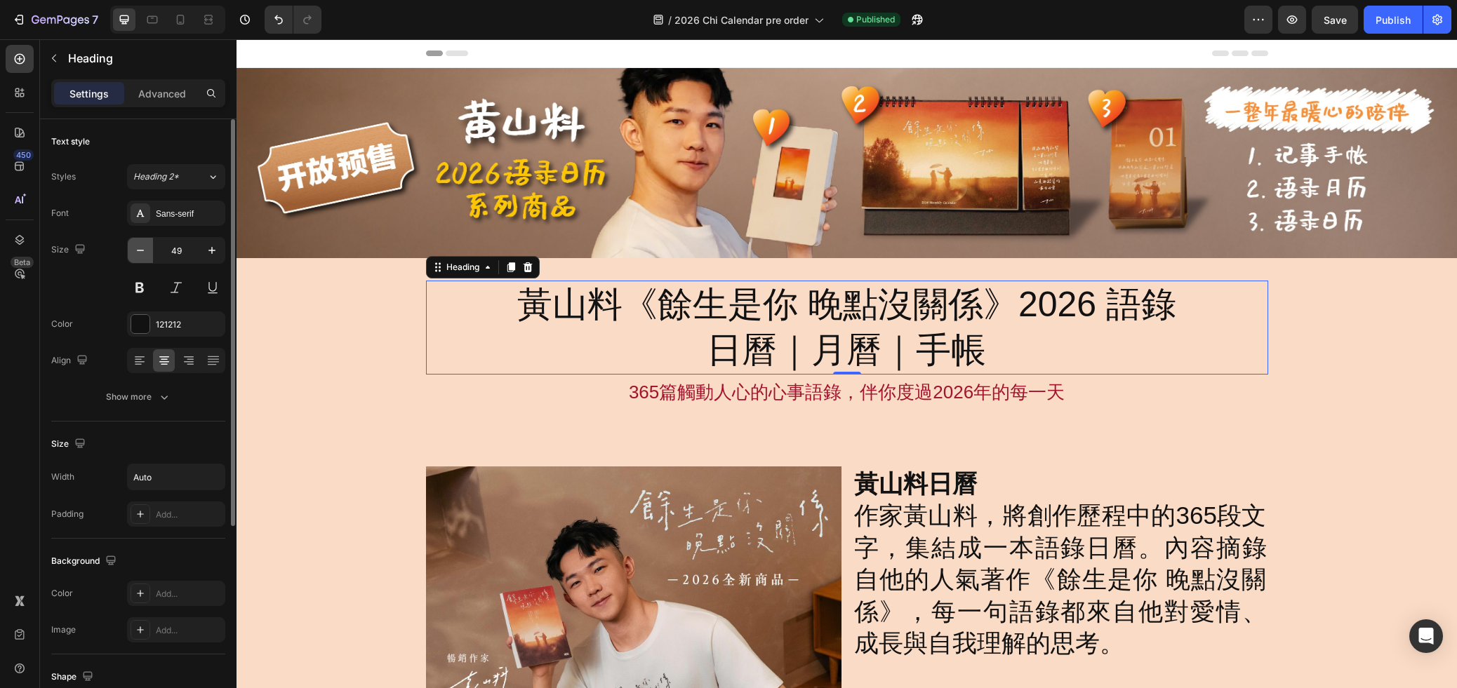
click at [142, 253] on icon "button" at bounding box center [140, 250] width 14 height 14
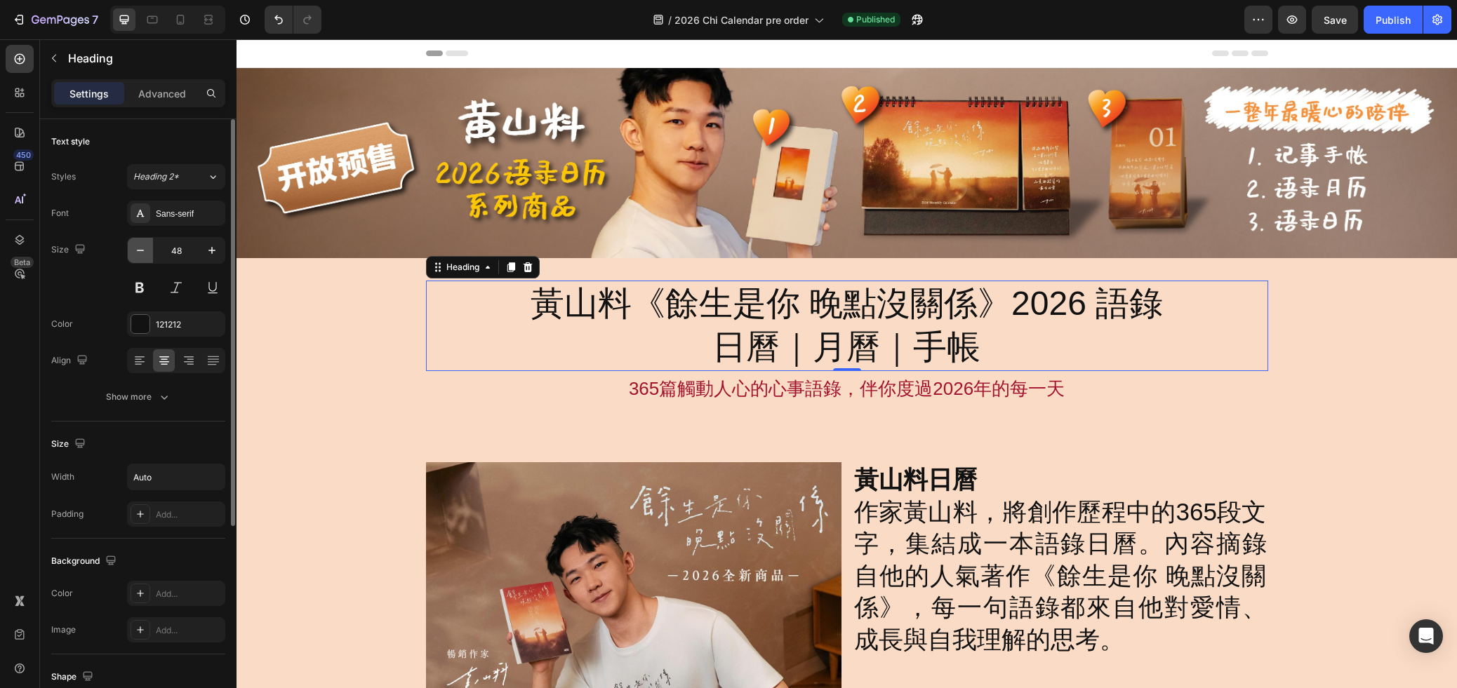
click at [142, 253] on icon "button" at bounding box center [140, 250] width 14 height 14
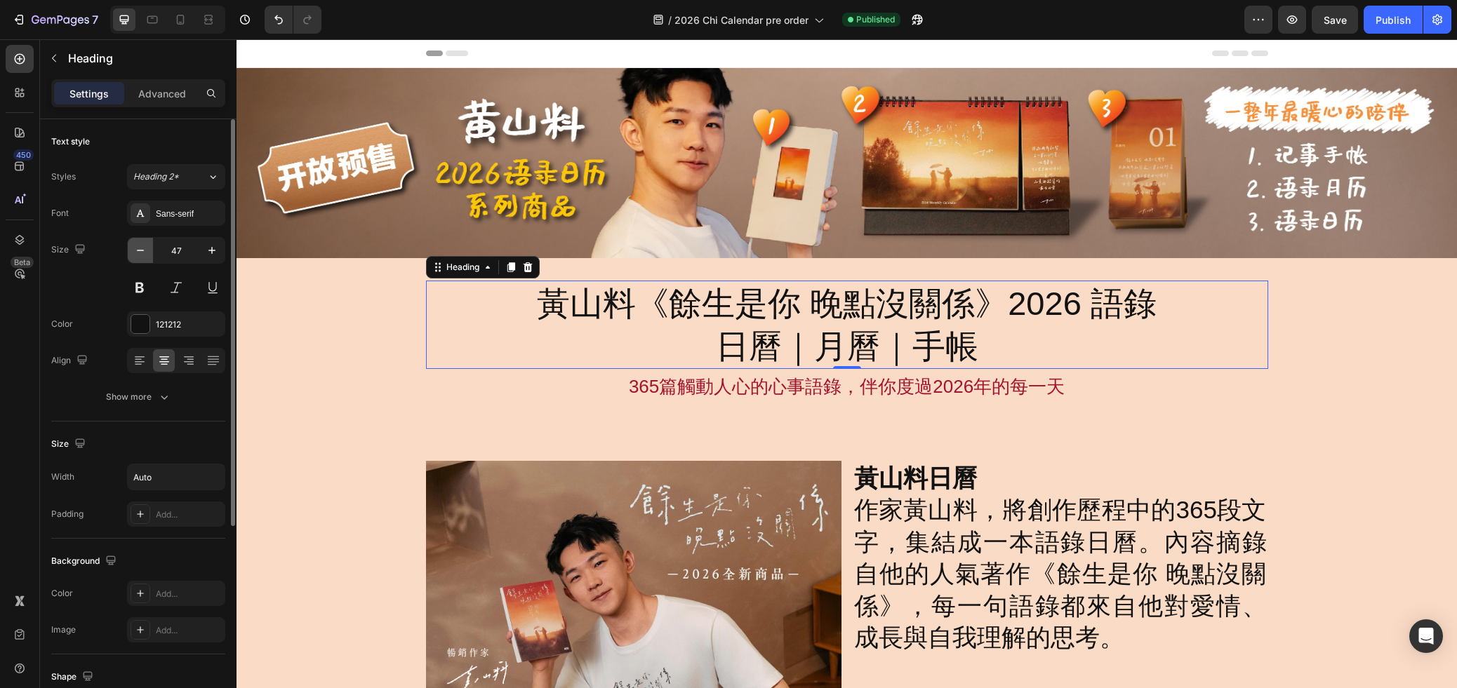
click at [142, 253] on icon "button" at bounding box center [140, 250] width 14 height 14
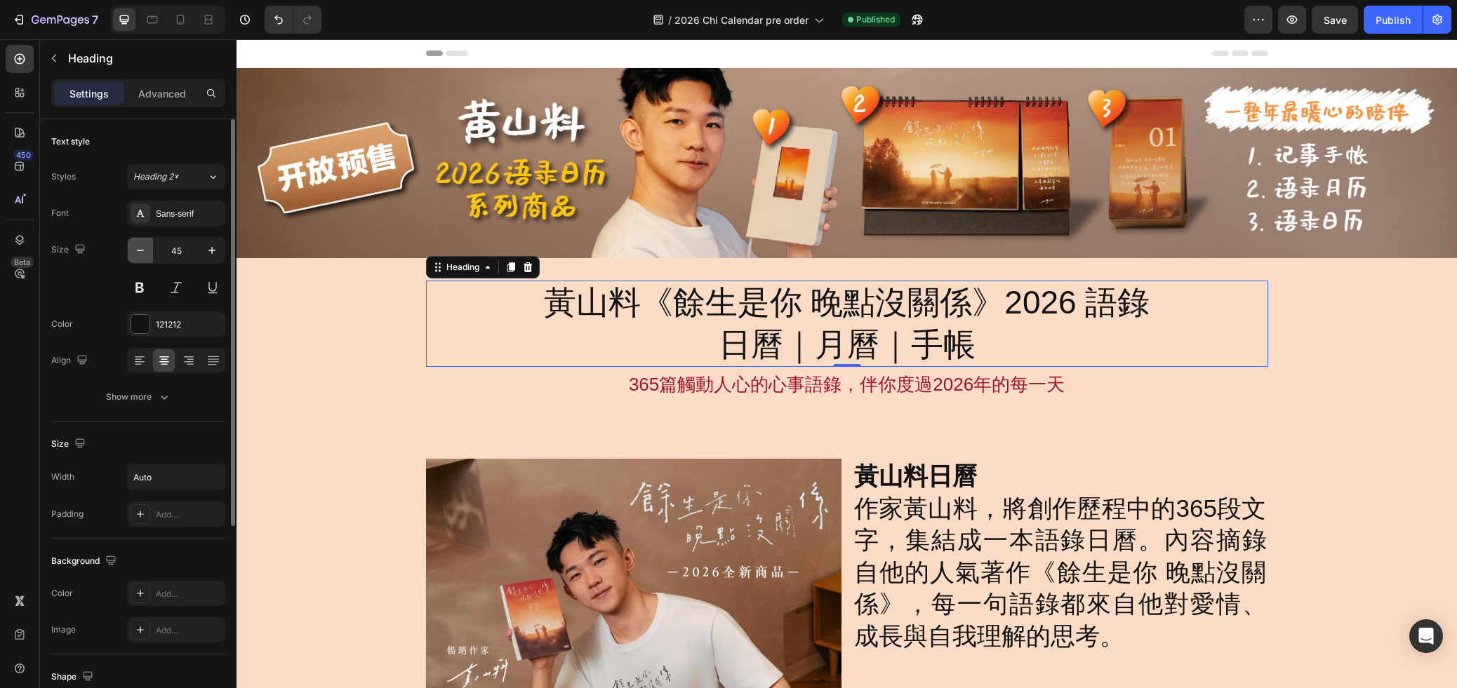
click at [142, 253] on icon "button" at bounding box center [140, 250] width 14 height 14
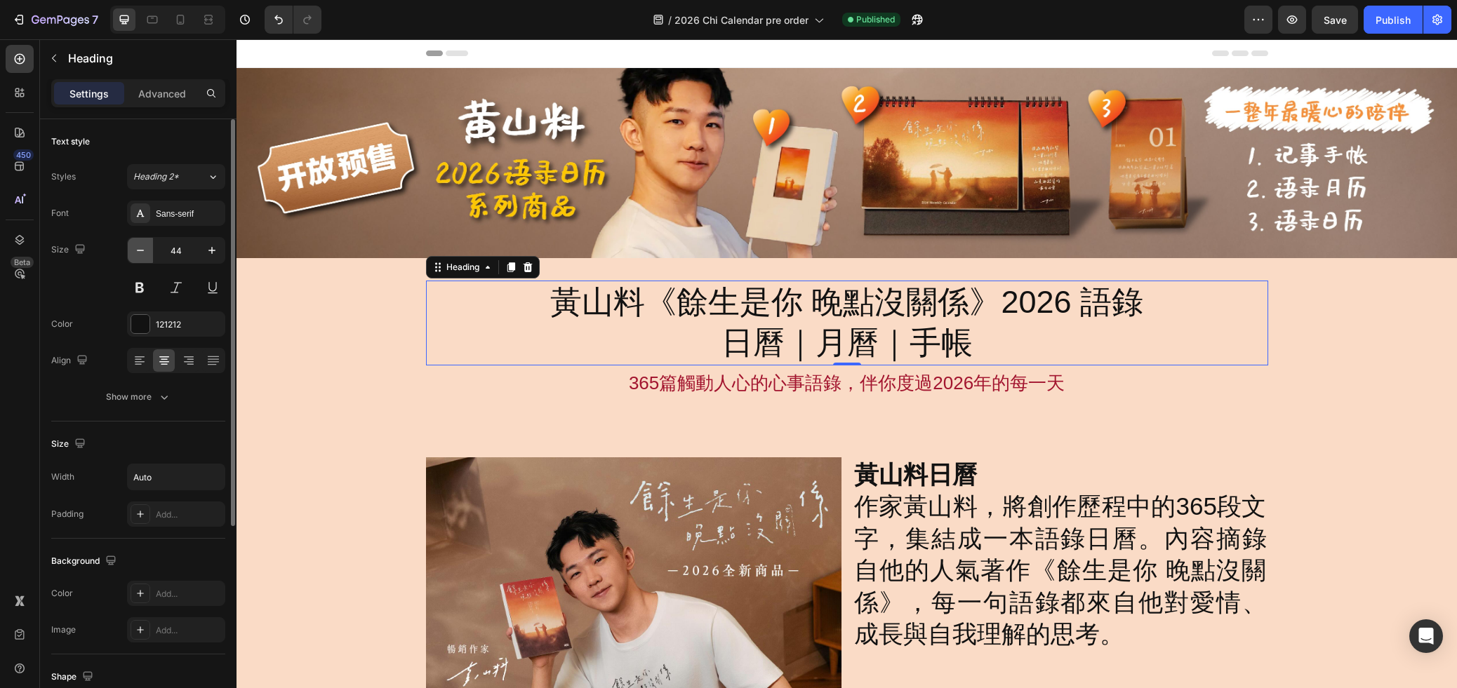
click at [142, 253] on icon "button" at bounding box center [140, 250] width 14 height 14
type input "43"
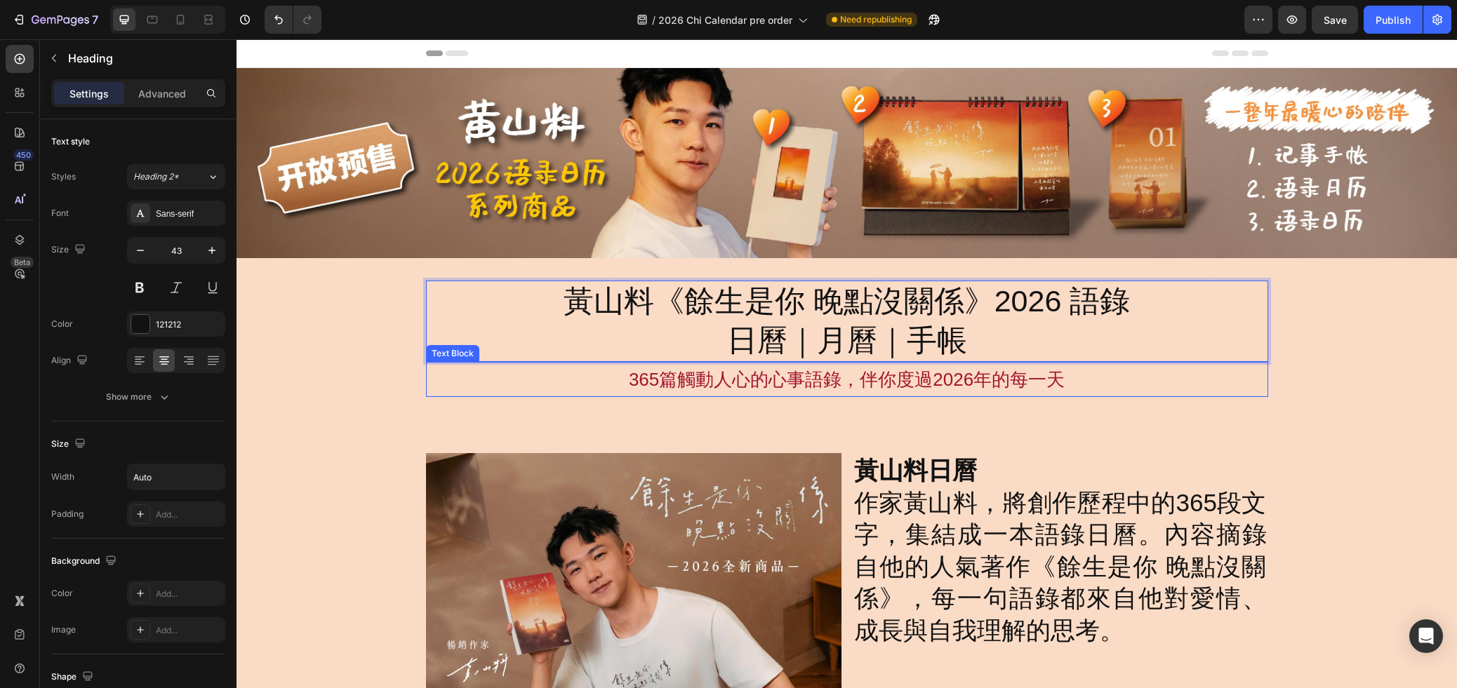
click at [653, 392] on p "365篇觸動人心的心事語錄，伴你度過2026年的每一天" at bounding box center [846, 379] width 839 height 33
click at [716, 335] on p "黃山料《餘生是你 晚點沒關係》2026 語錄 日曆｜月曆｜手帳" at bounding box center [846, 321] width 567 height 79
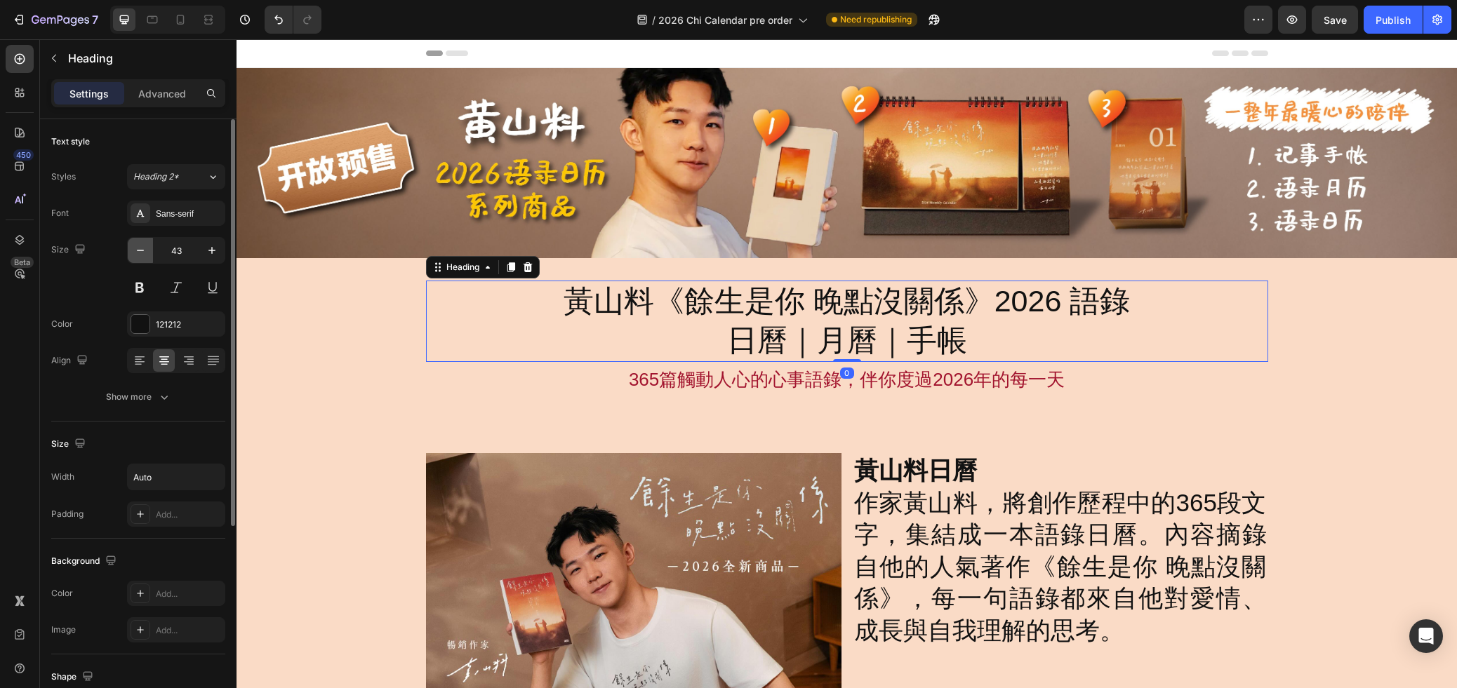
click at [145, 252] on icon "button" at bounding box center [140, 250] width 14 height 14
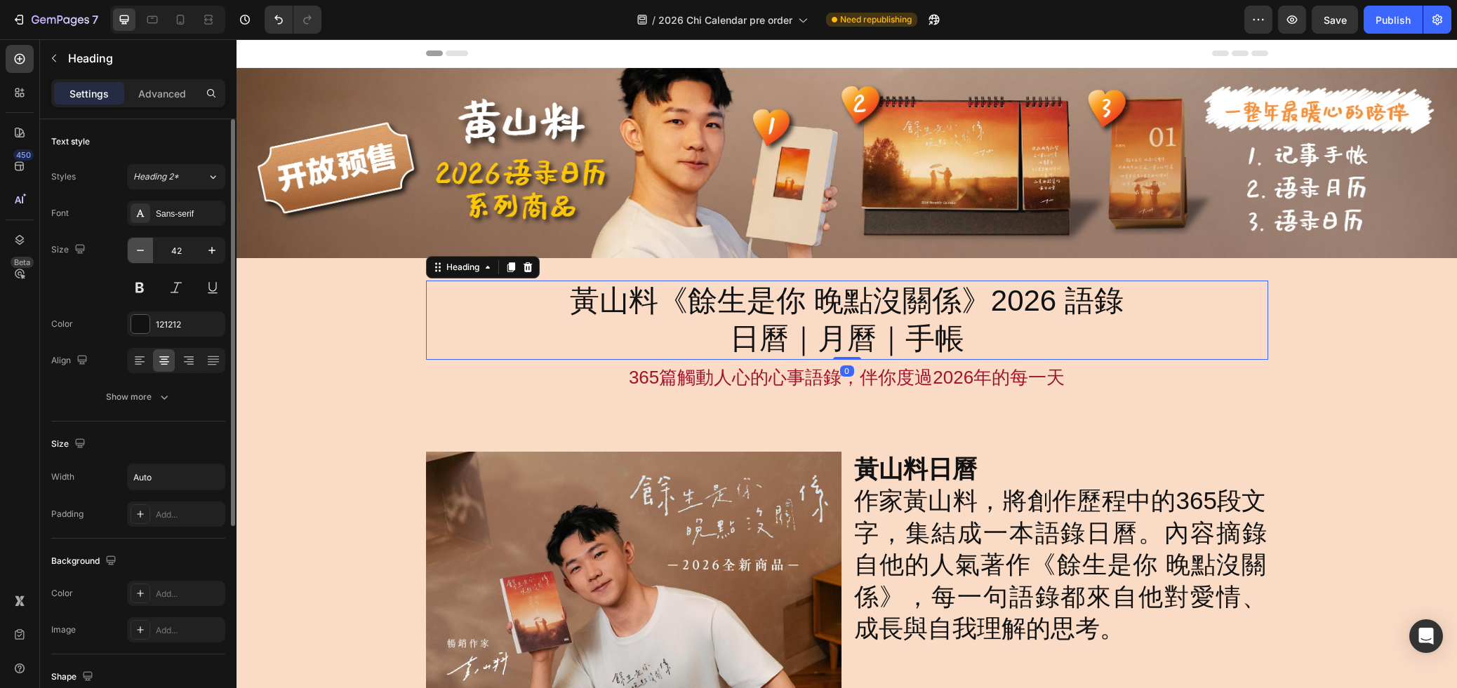
click at [145, 252] on icon "button" at bounding box center [140, 250] width 14 height 14
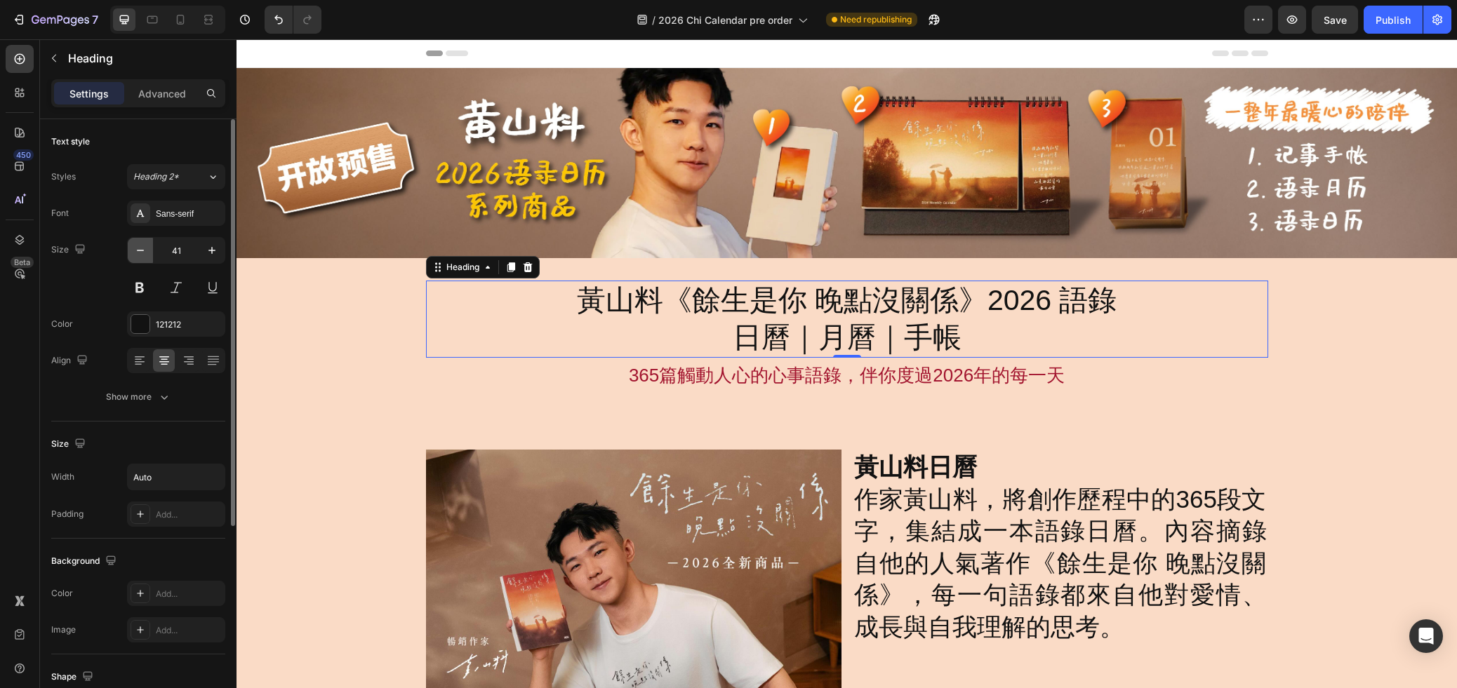
click at [145, 252] on icon "button" at bounding box center [140, 250] width 14 height 14
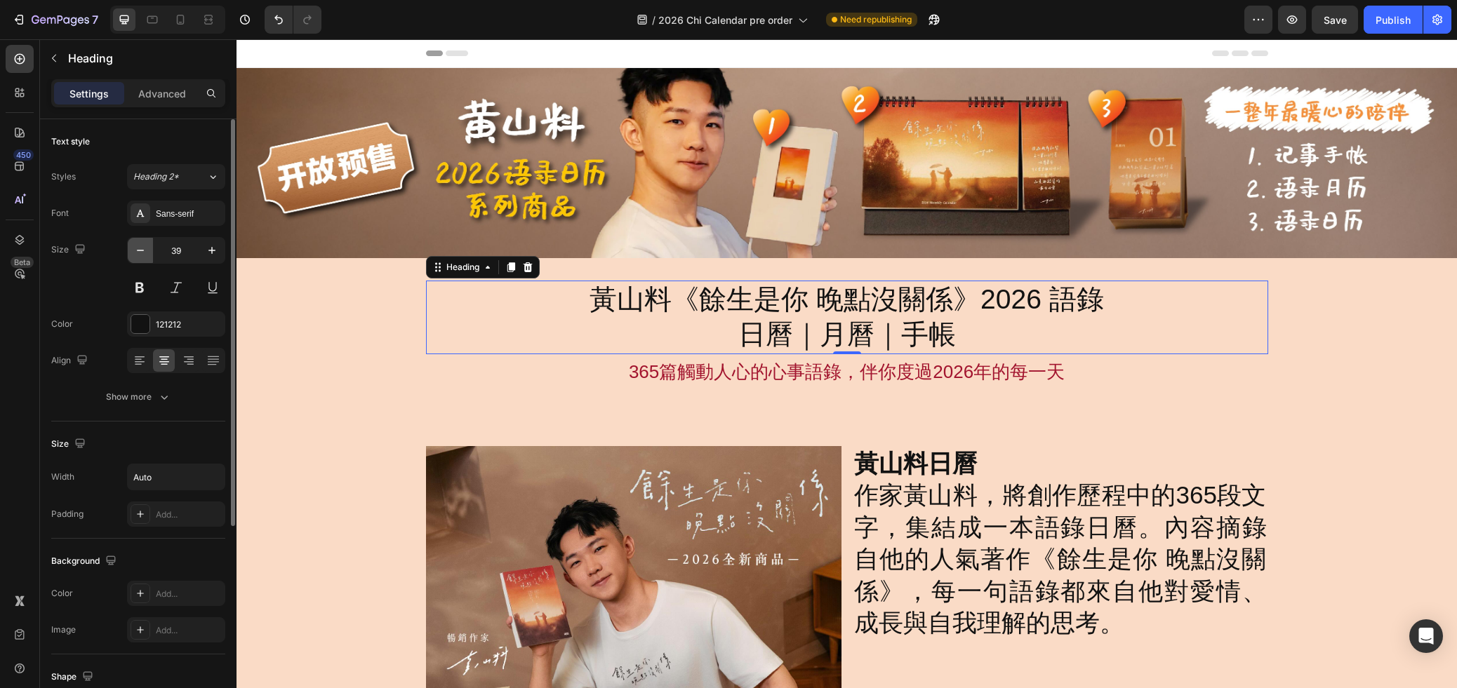
type input "38"
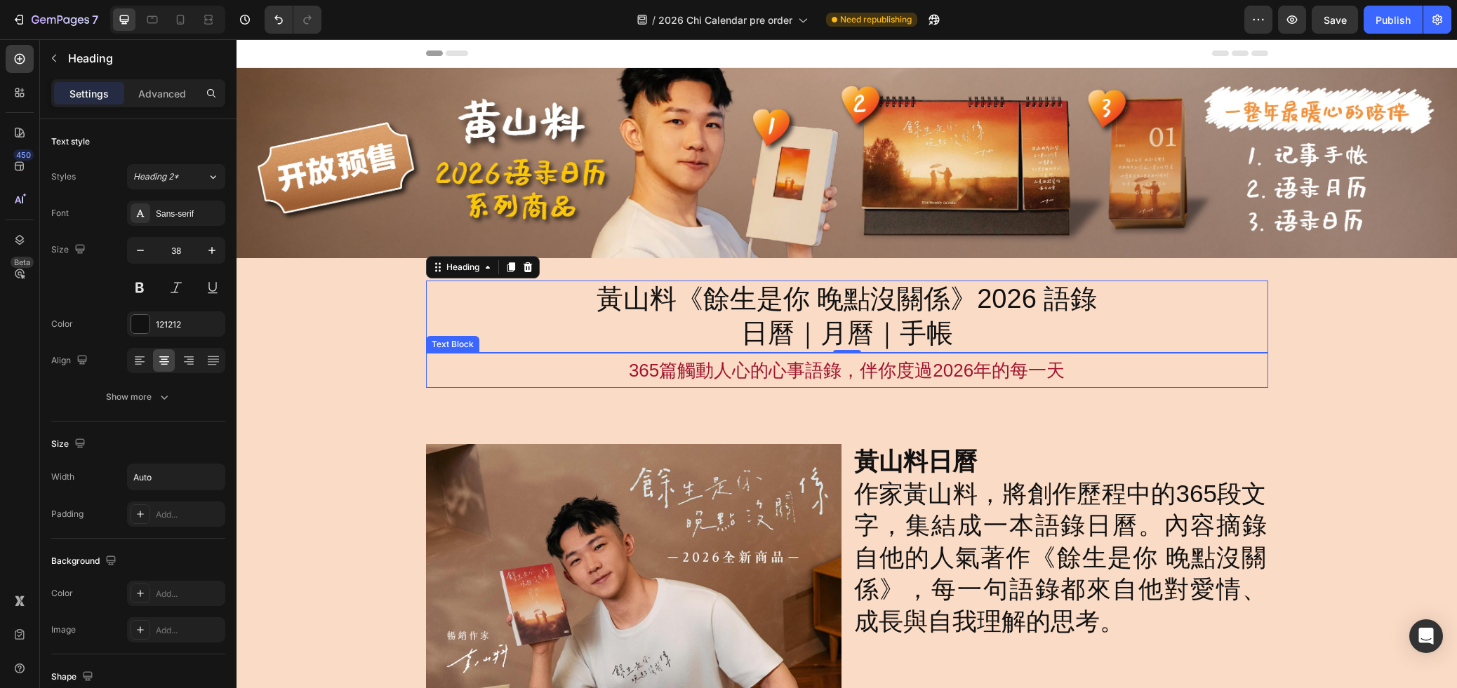
click at [913, 363] on p "365篇觸動人心的心事語錄，伴你度過2026年的每一天" at bounding box center [846, 370] width 839 height 33
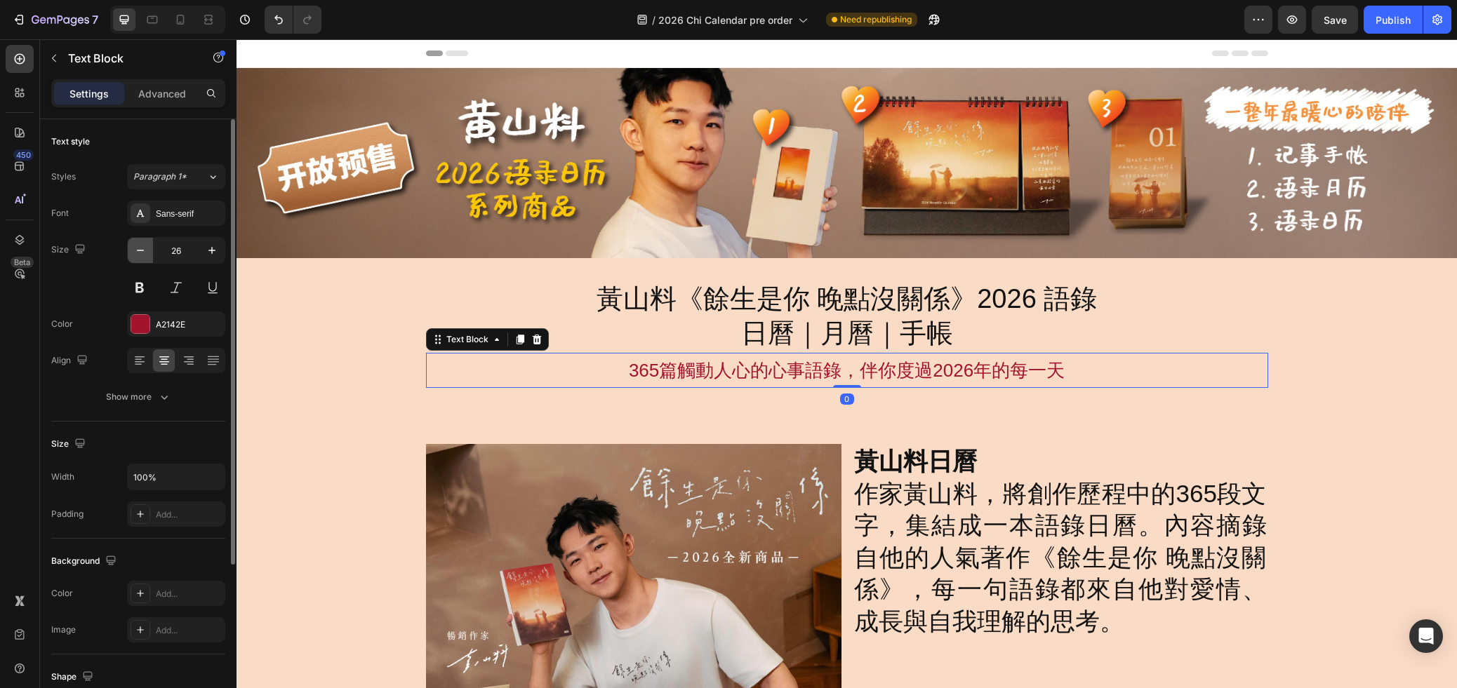
click at [138, 253] on icon "button" at bounding box center [140, 250] width 14 height 14
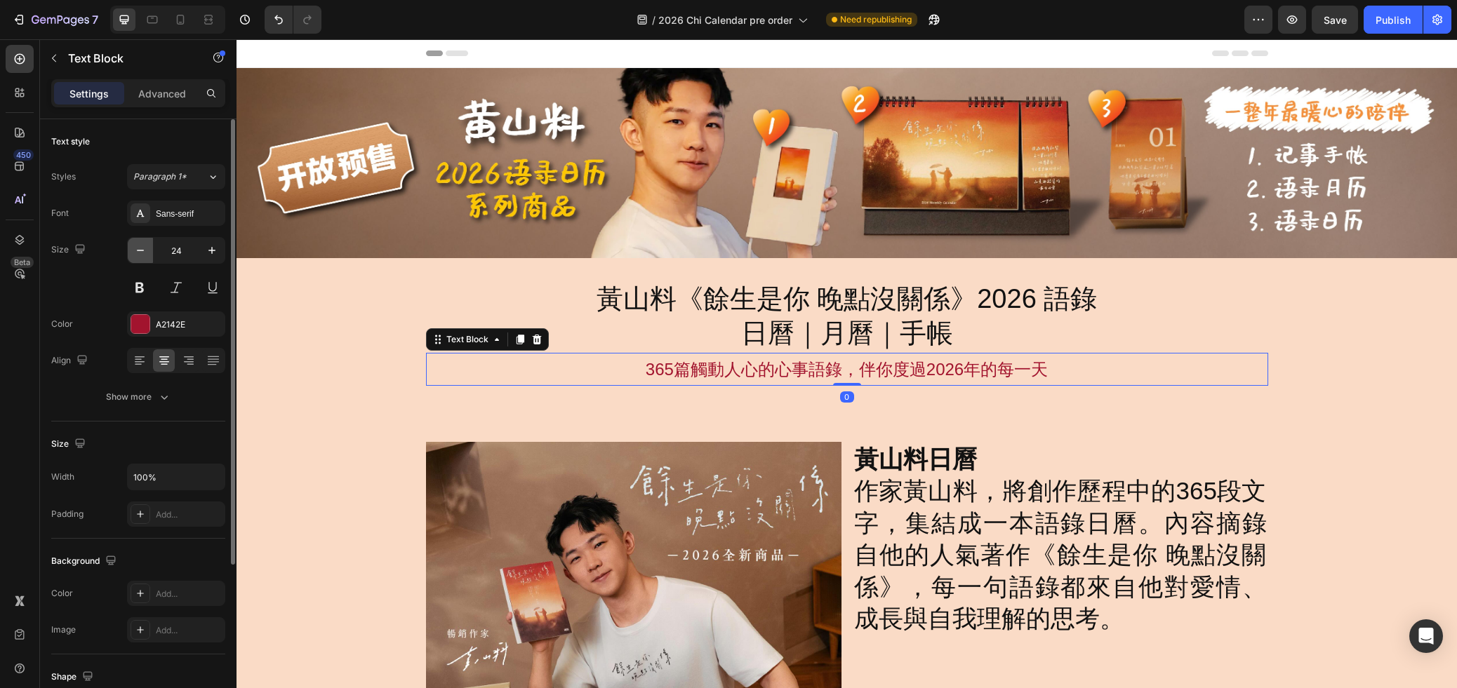
click at [138, 253] on icon "button" at bounding box center [140, 250] width 14 height 14
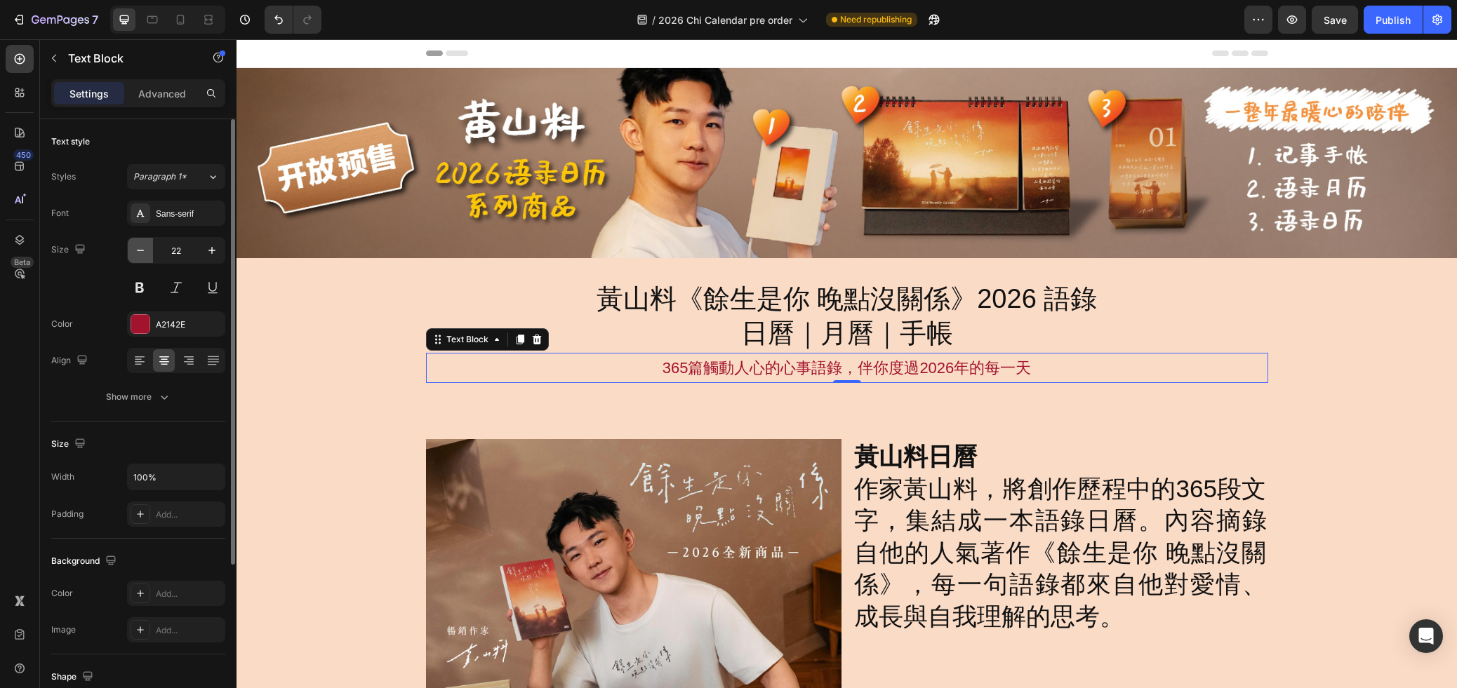
click at [138, 253] on icon "button" at bounding box center [140, 250] width 14 height 14
type input "21"
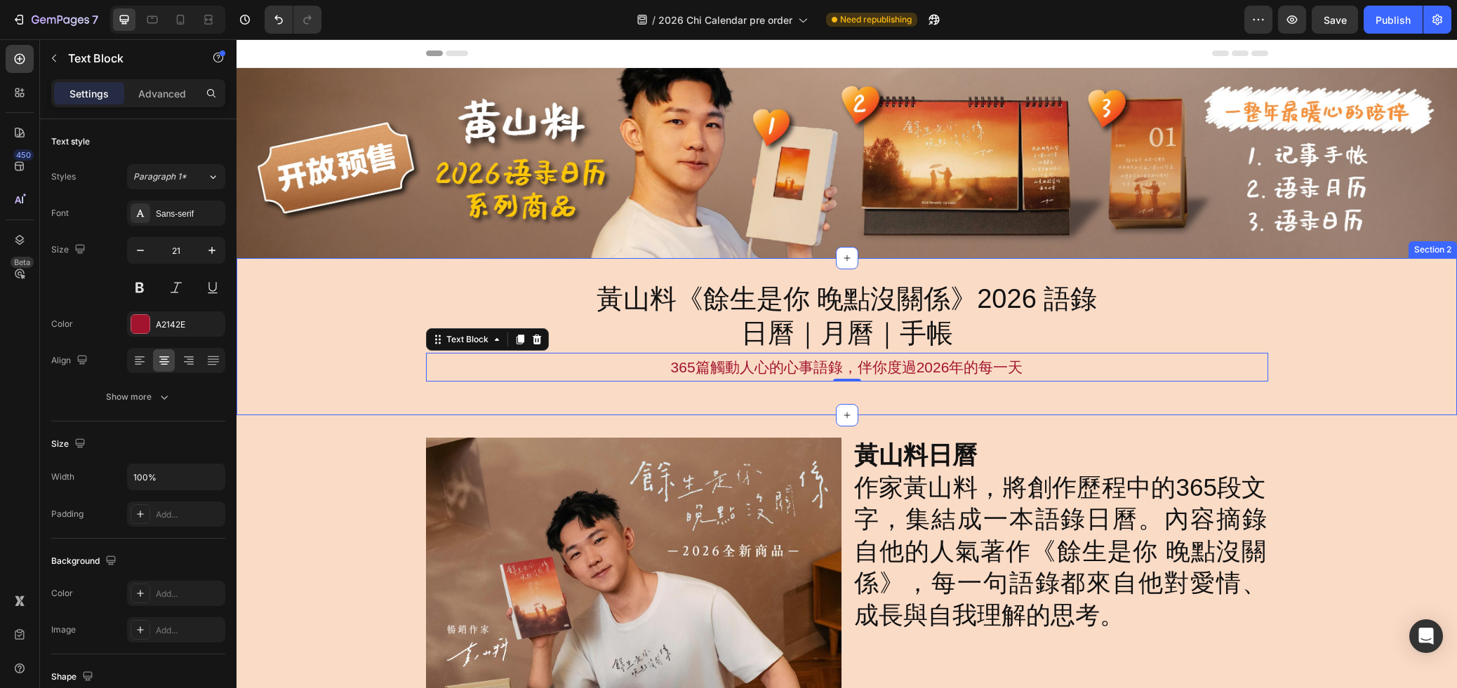
click at [981, 396] on div "黃山料《餘生是你 晚點沒關係》2026 語錄 日曆｜月曆｜手帳 Heading 365篇觸動人心的心事語錄，伴你度過[DATE]的每一天 Text Block…" at bounding box center [846, 337] width 1220 height 158
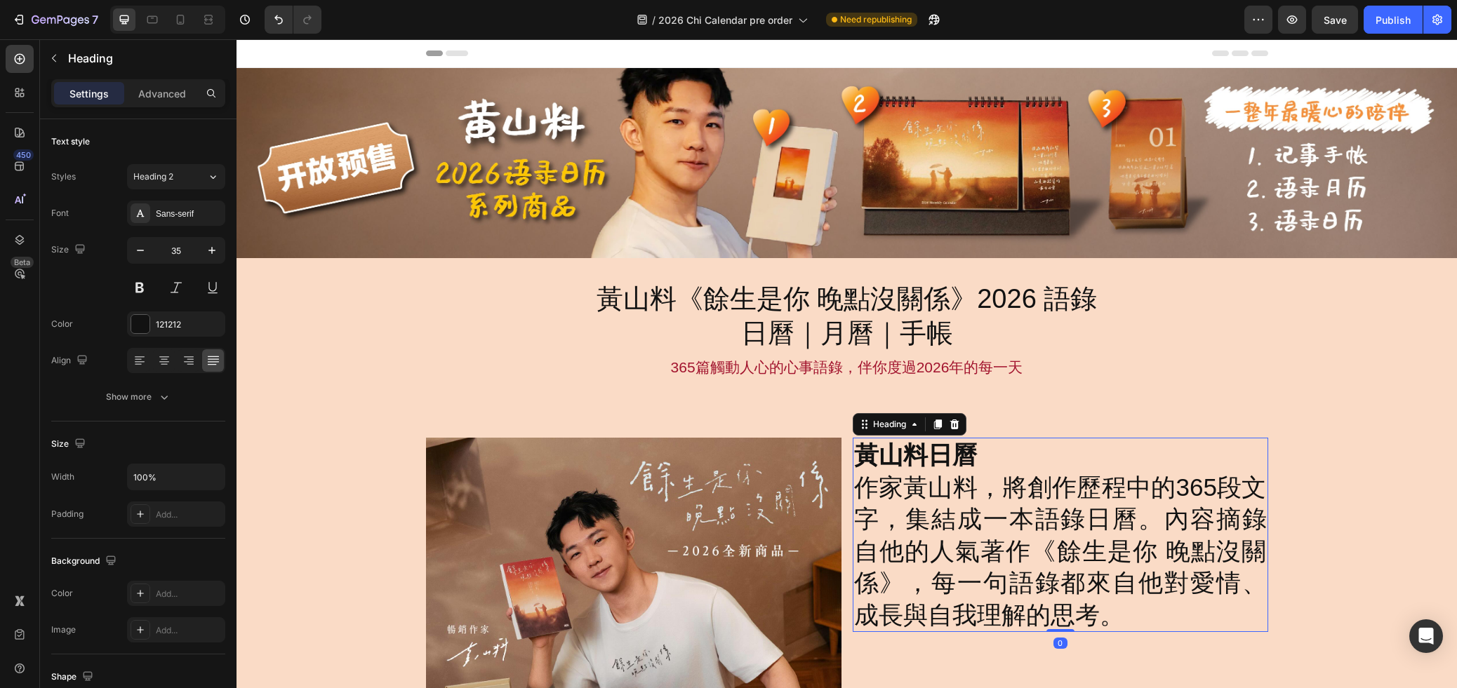
click at [958, 464] on strong "黃山料日曆" at bounding box center [915, 454] width 123 height 27
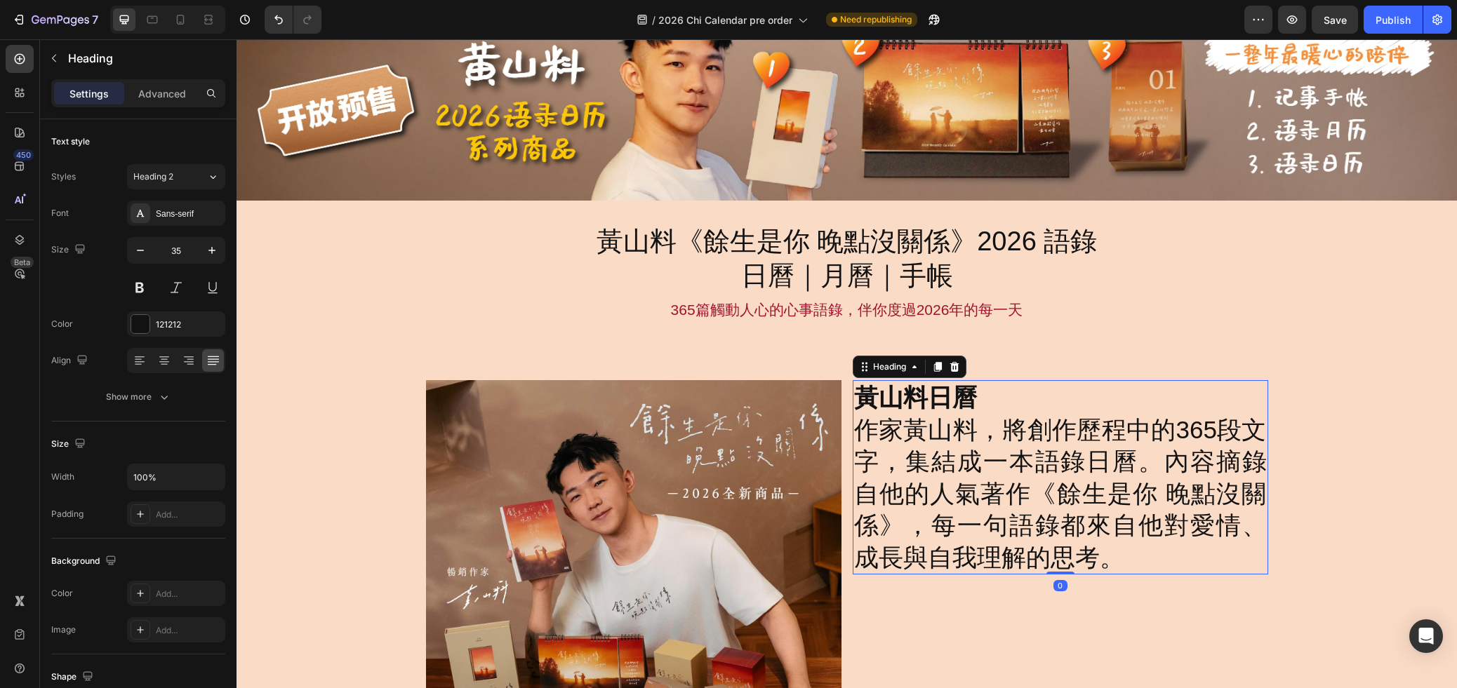
scroll to position [58, 0]
click at [143, 255] on icon "button" at bounding box center [140, 250] width 14 height 14
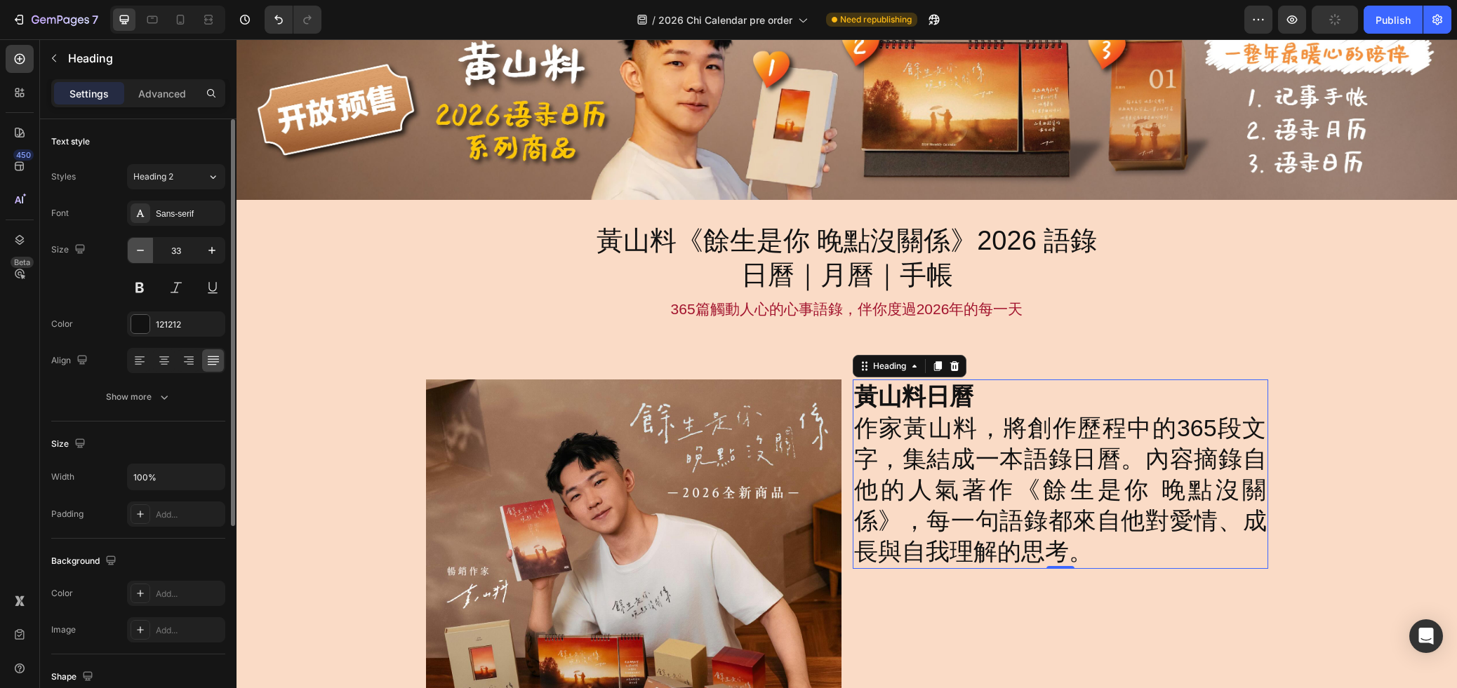
click at [143, 255] on icon "button" at bounding box center [140, 250] width 14 height 14
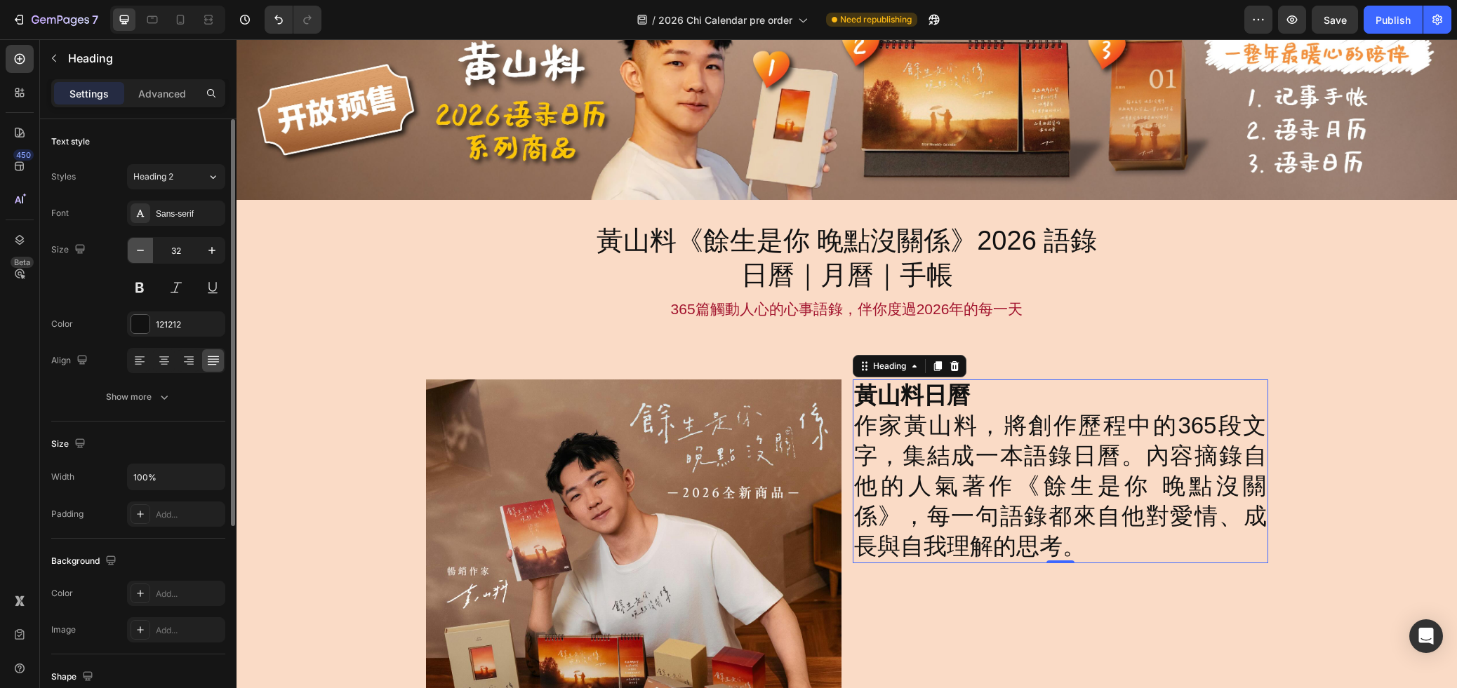
click at [143, 255] on icon "button" at bounding box center [140, 250] width 14 height 14
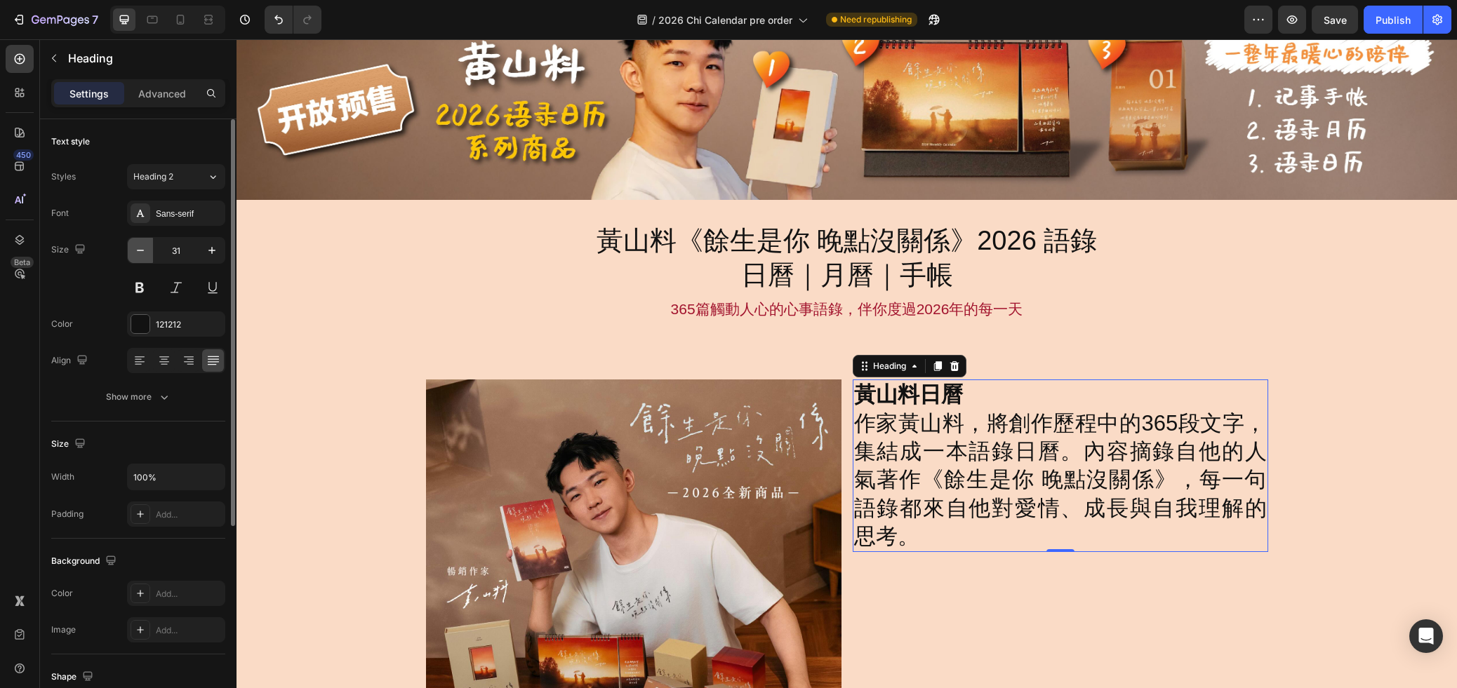
click at [143, 255] on icon "button" at bounding box center [140, 250] width 14 height 14
type input "30"
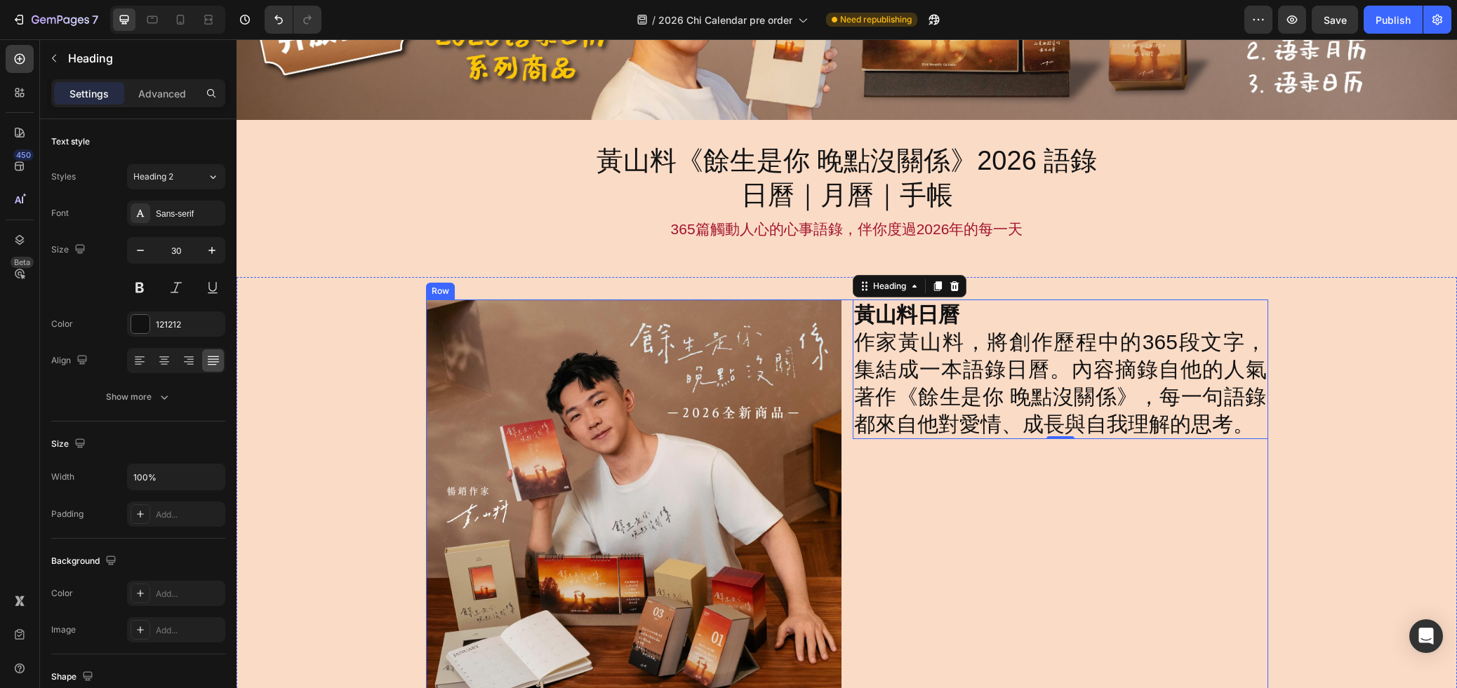
click at [941, 469] on div "黃山料日曆 作家黃山料，將創作歷程中的365段文字，集結成一本語錄日曆。內容摘錄自他的人氣著作《餘生是你 晚點沒關係》，每一句語錄都來自他對愛情、成長與自我理…" at bounding box center [1059, 507] width 415 height 415
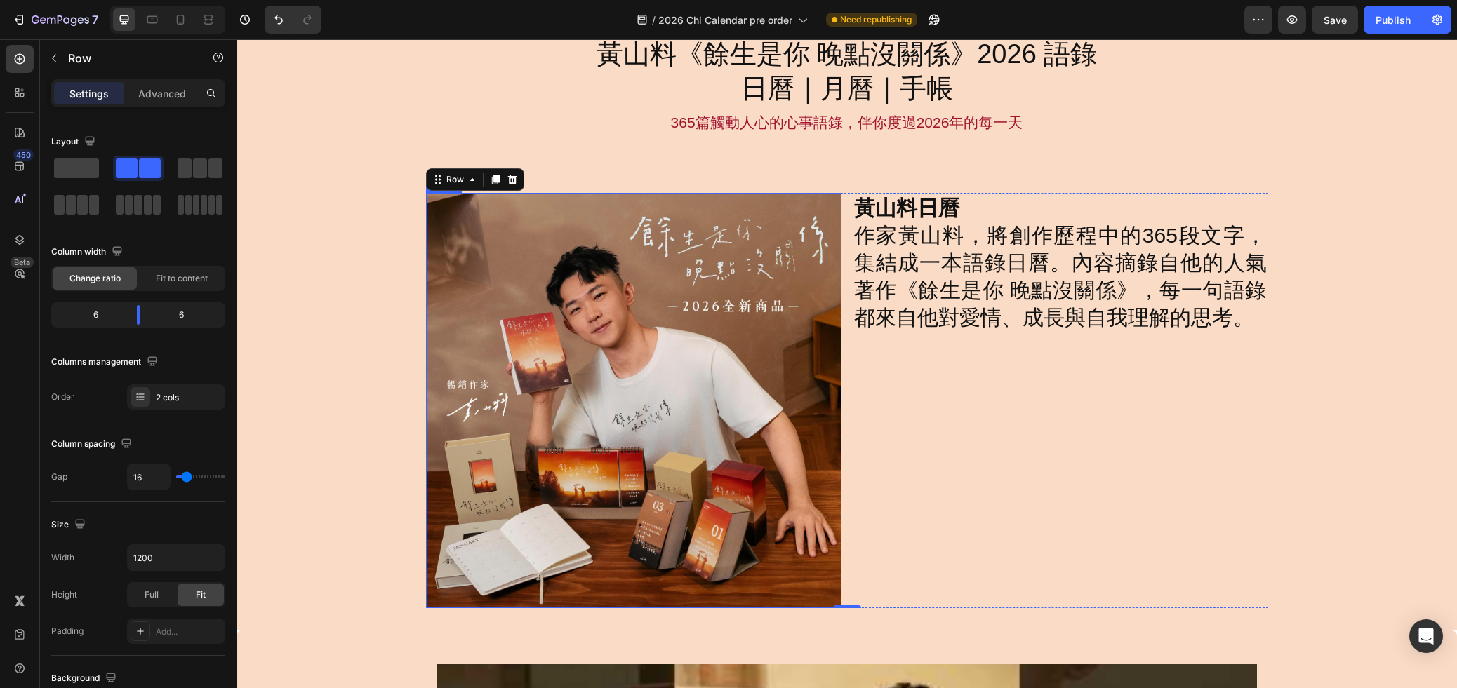
click at [737, 434] on img at bounding box center [633, 400] width 415 height 415
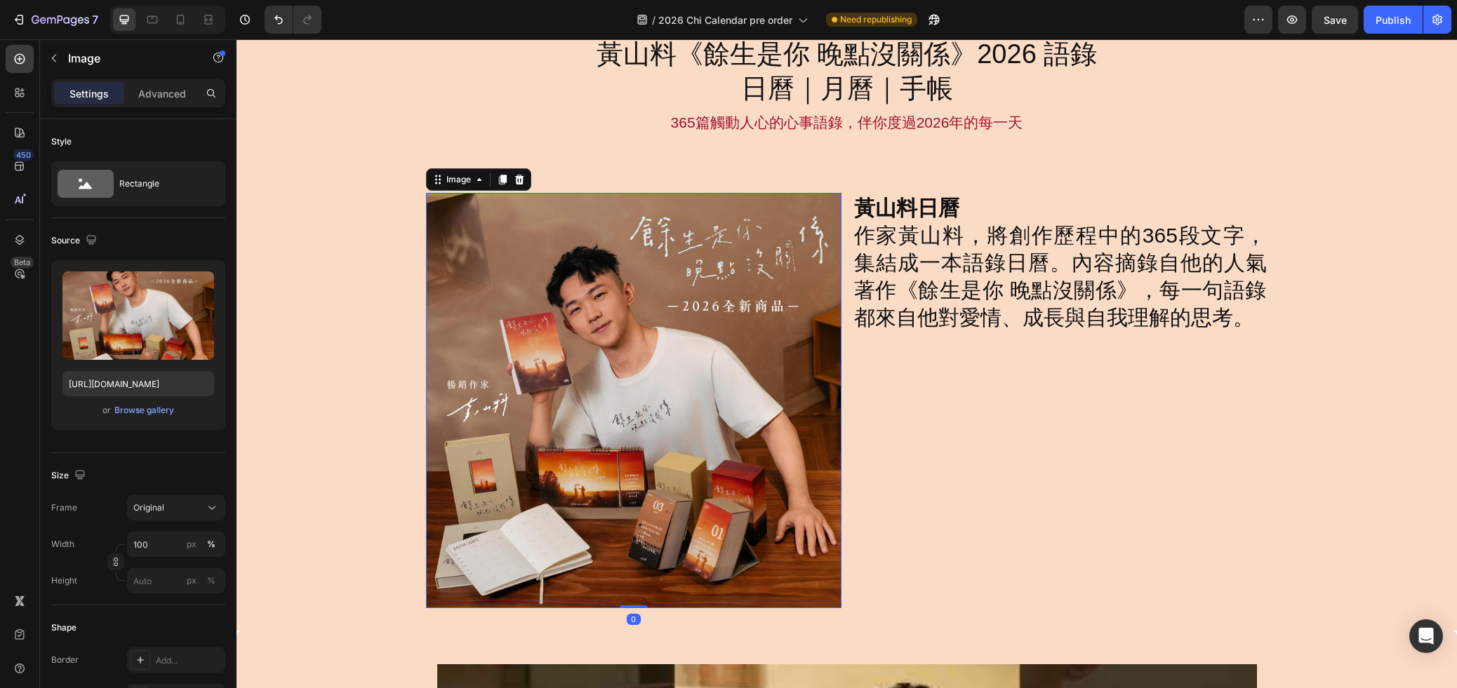
scroll to position [243, 0]
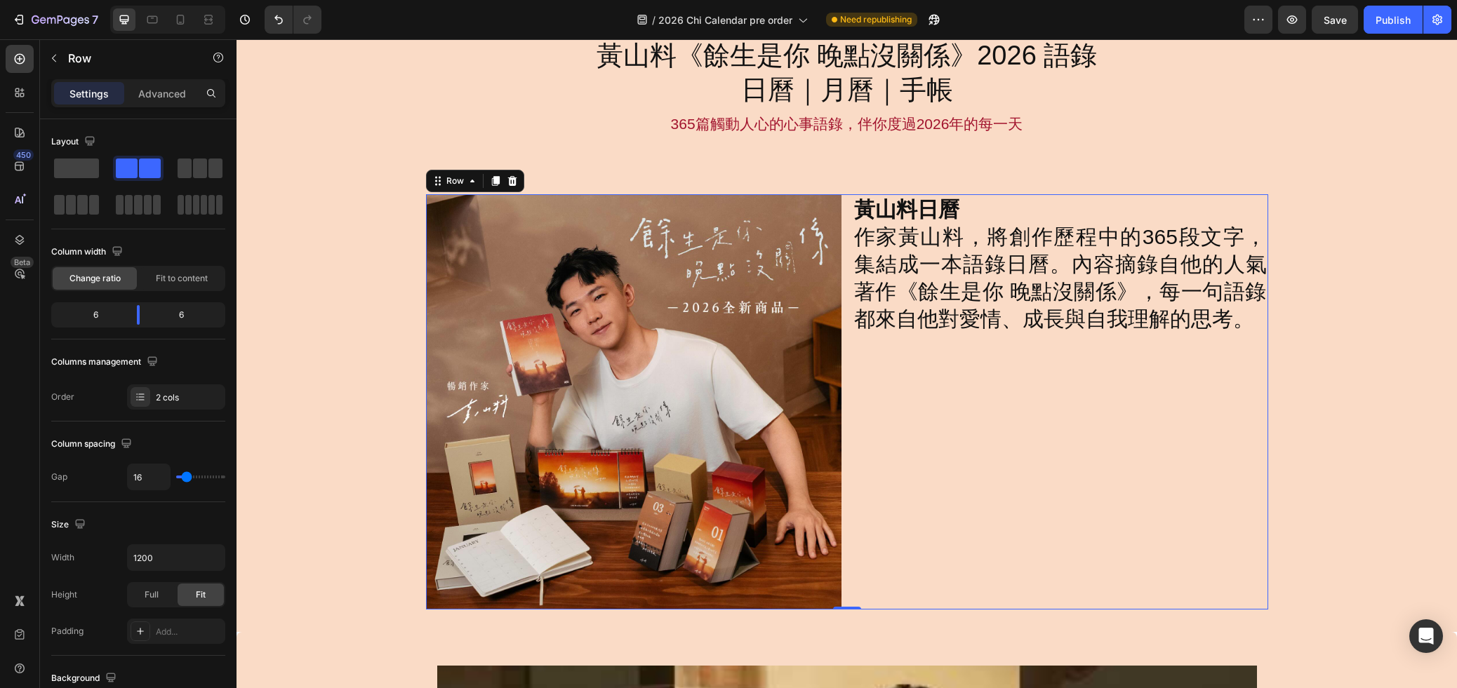
click at [880, 414] on div "黃山料日曆 作家黃山料，將創作歷程中的365段文字，集結成一本語錄日曆。內容摘錄自他的人氣著作《餘生是你 晚點沒關係》，每一句語錄都來自他對愛情、成長與自我理…" at bounding box center [1059, 401] width 415 height 415
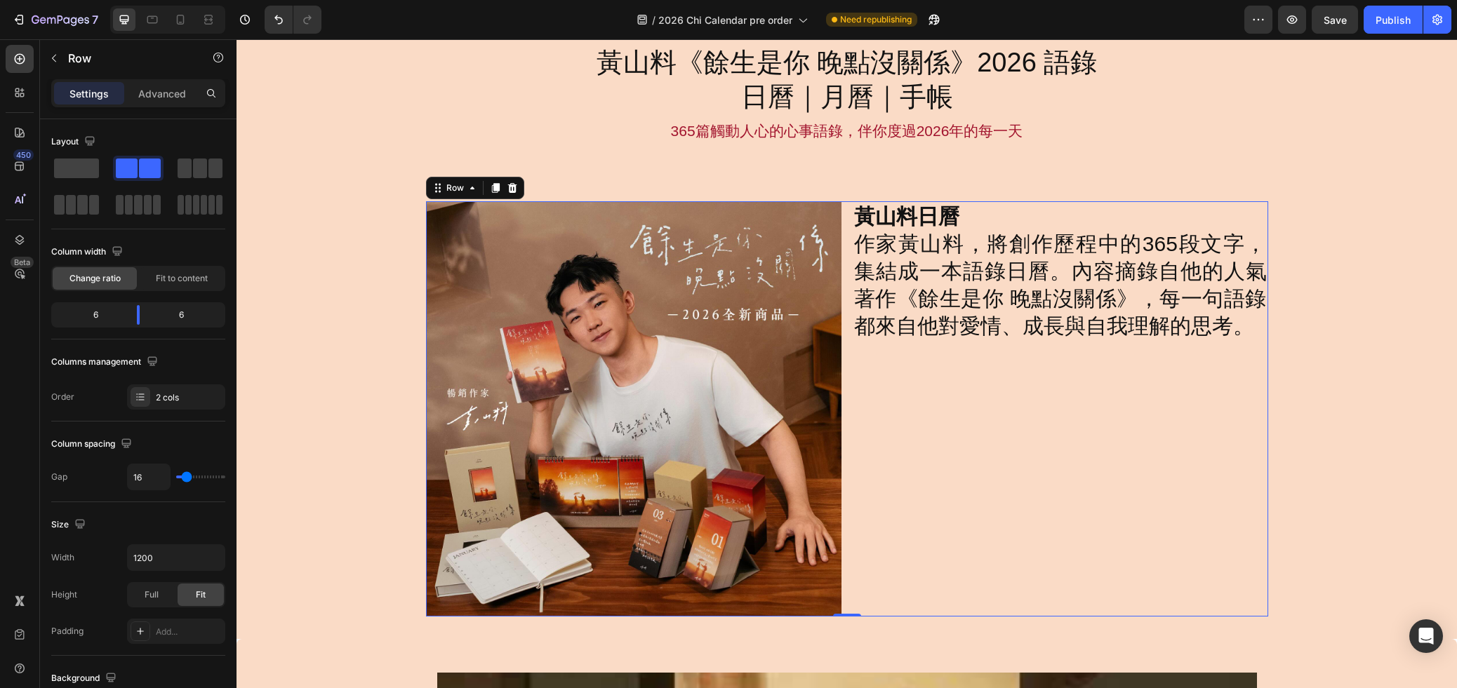
scroll to position [234, 0]
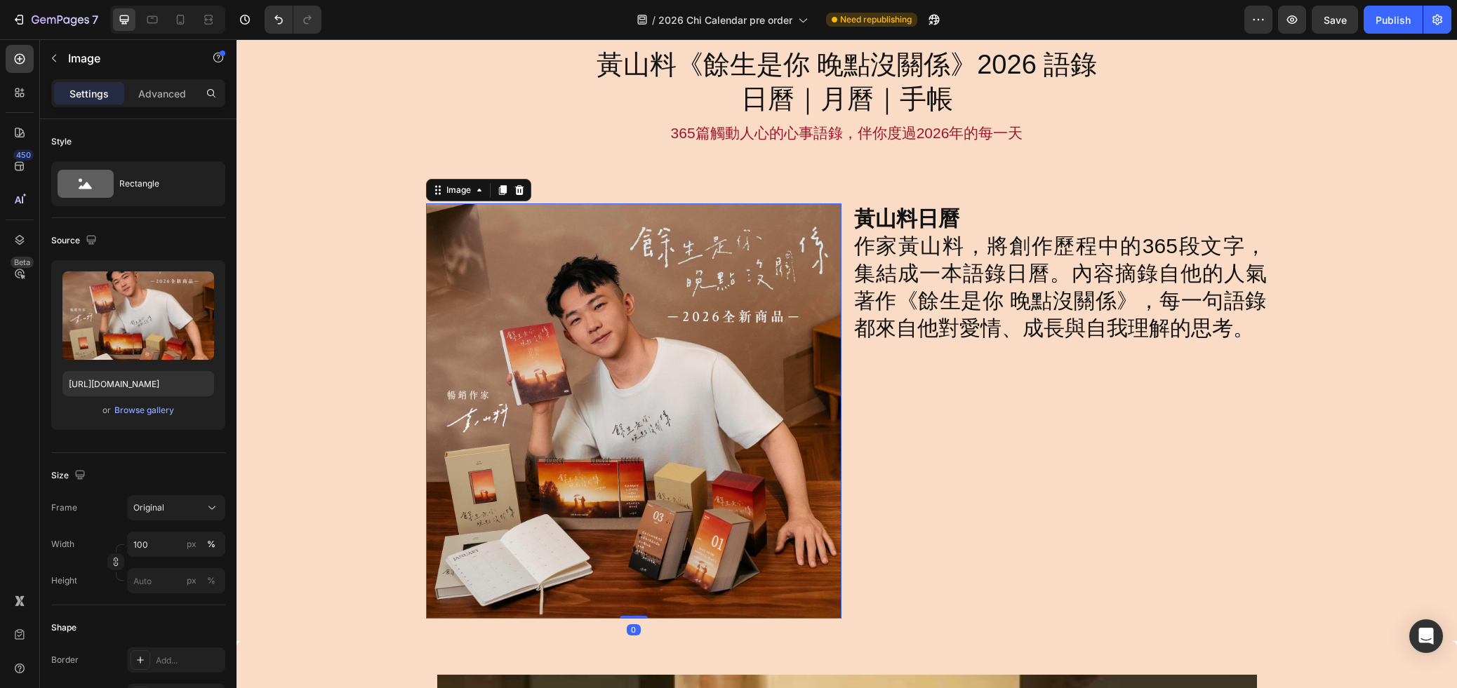
click at [640, 351] on img at bounding box center [633, 410] width 415 height 415
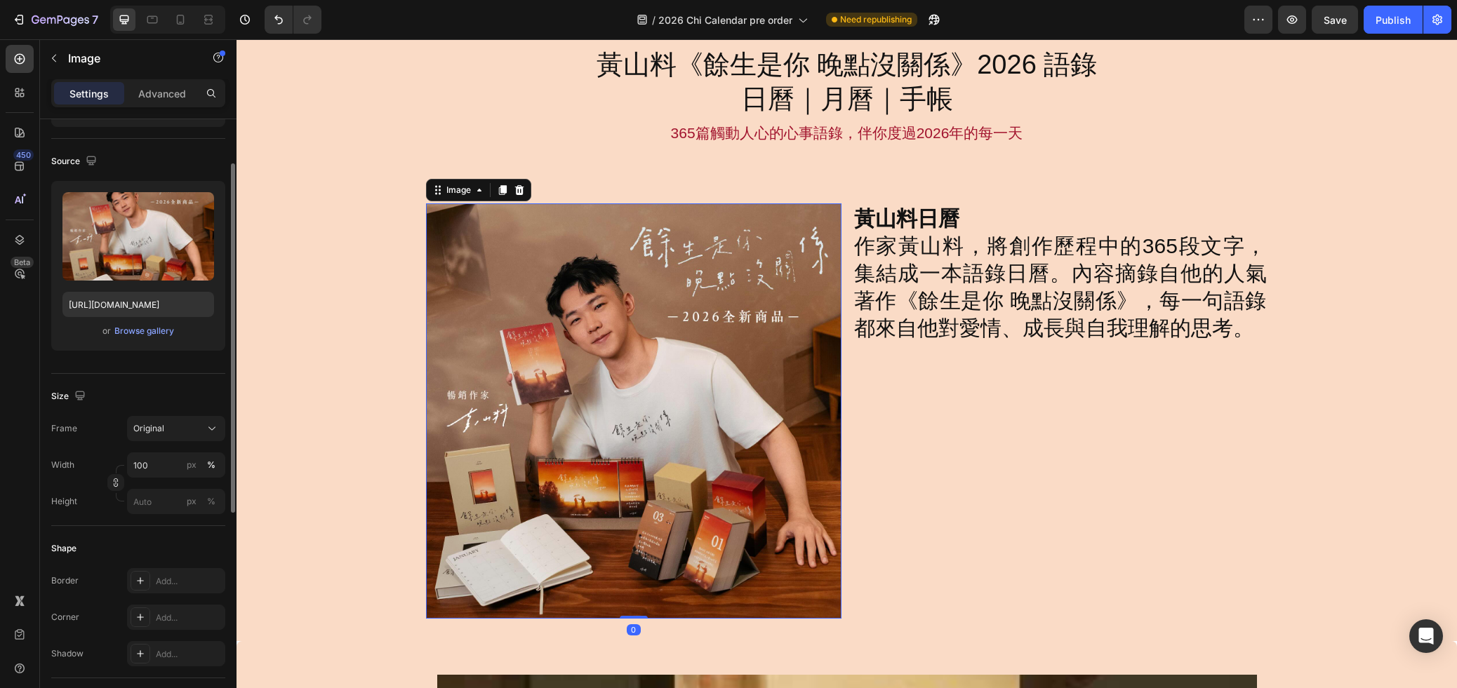
scroll to position [81, 0]
click at [991, 455] on div "黃山料日曆 作家黃山料，將創作歷程中的365段文字，集結成一本語錄日曆。內容摘錄自他的人氣著作《餘生是你 晚點沒關係》，每一句語錄都來自他對愛情、成長與自我理…" at bounding box center [1059, 410] width 415 height 415
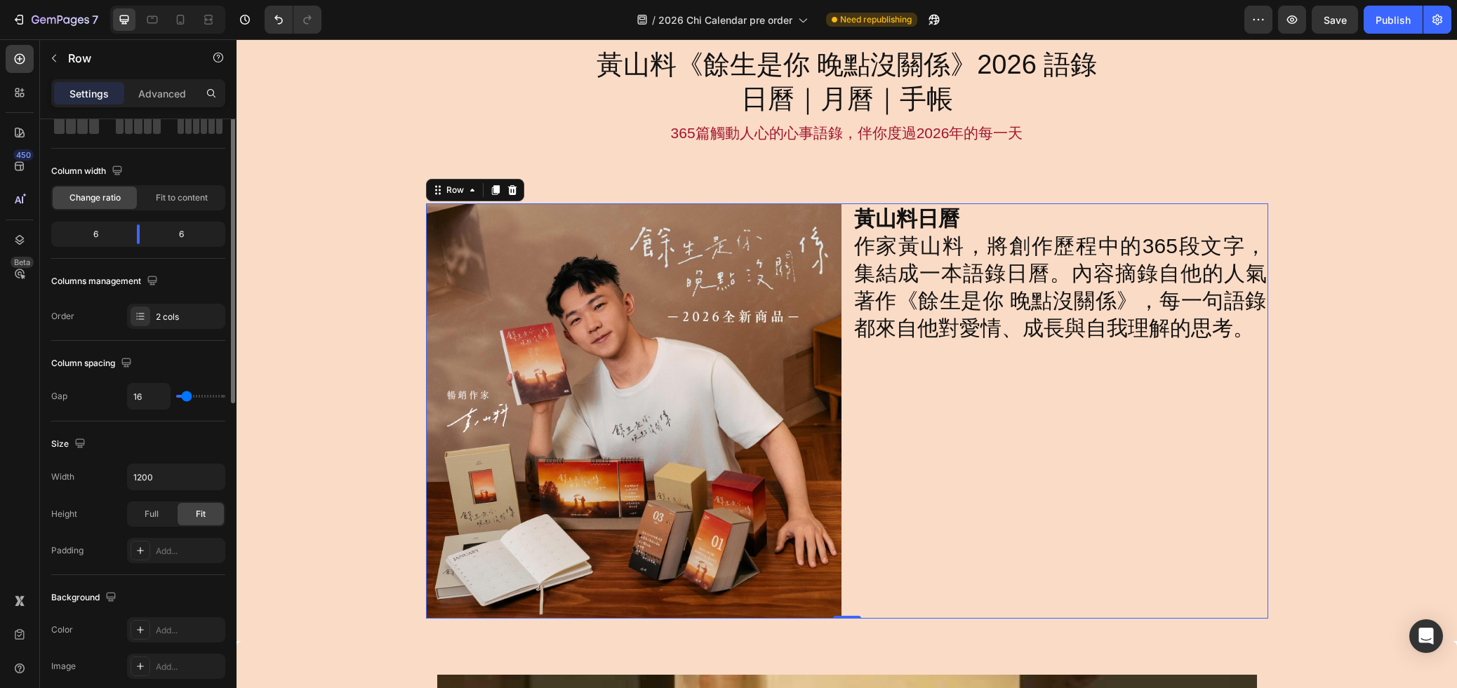
scroll to position [0, 0]
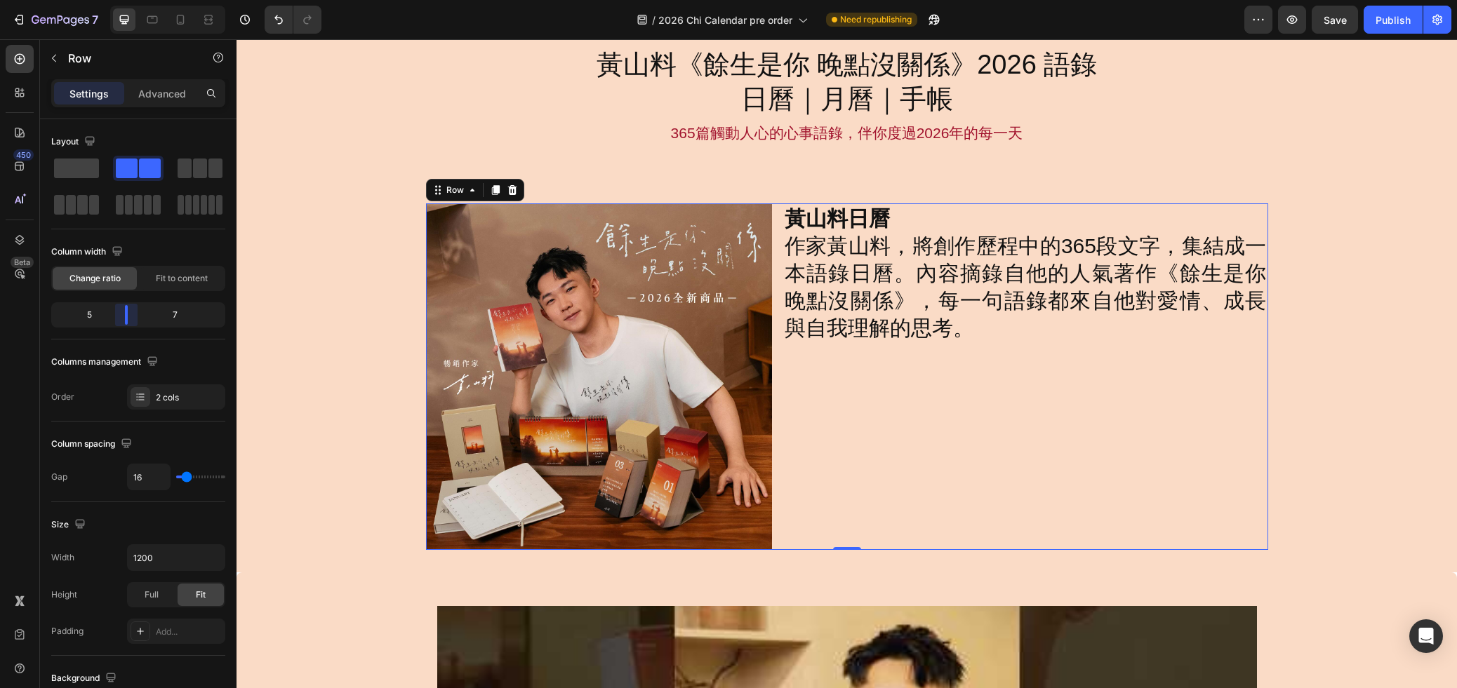
drag, startPoint x: 138, startPoint y: 317, endPoint x: 121, endPoint y: 316, distance: 16.9
click at [121, 0] on body "7 Version history / 2026 Chi Calendar pre order Need republishing Preview Save …" at bounding box center [728, 0] width 1457 height 0
click at [1013, 464] on div "黃山料日曆 作家黃山料，將創作歷程中的365段文字，集結成一本語錄日曆。內容摘錄自他的人氣著作《餘生是你 晚點沒關係》，每一句語錄都來自他對愛情、成長與自我理…" at bounding box center [1025, 376] width 485 height 346
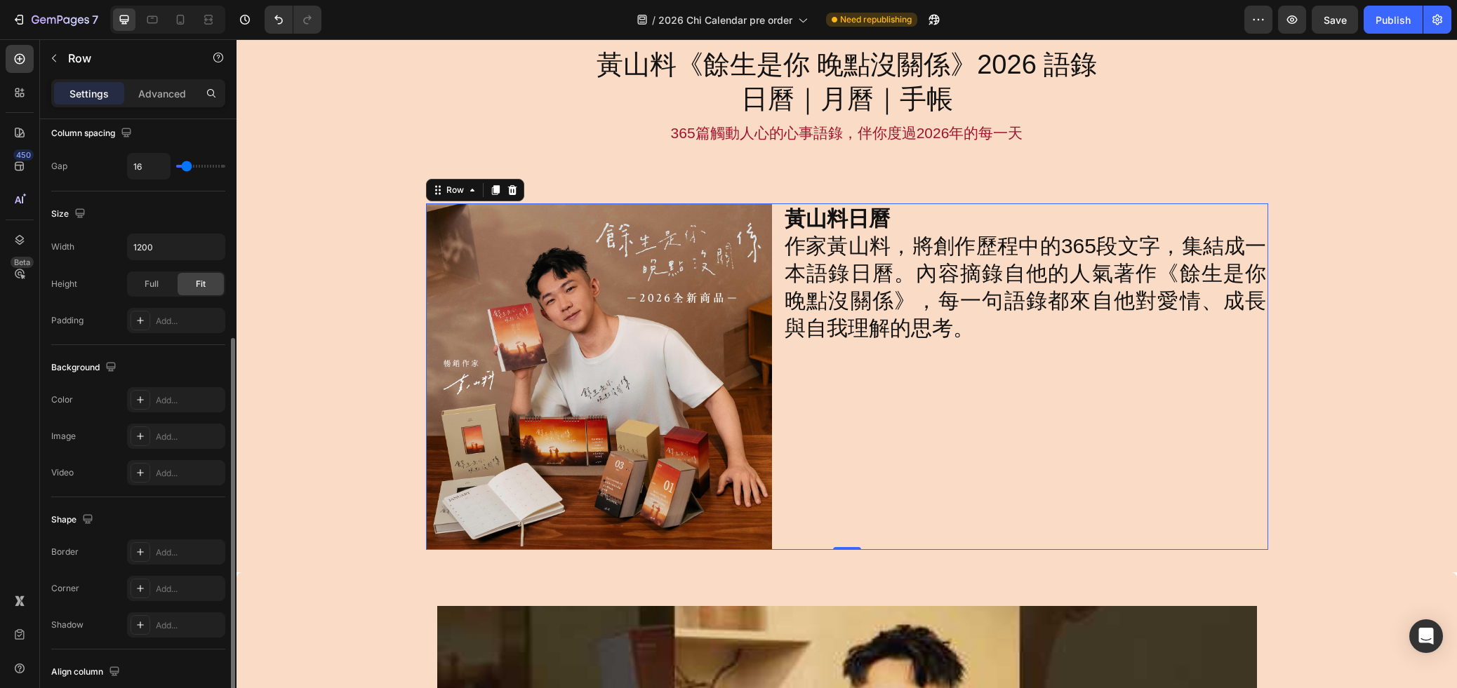
scroll to position [407, 0]
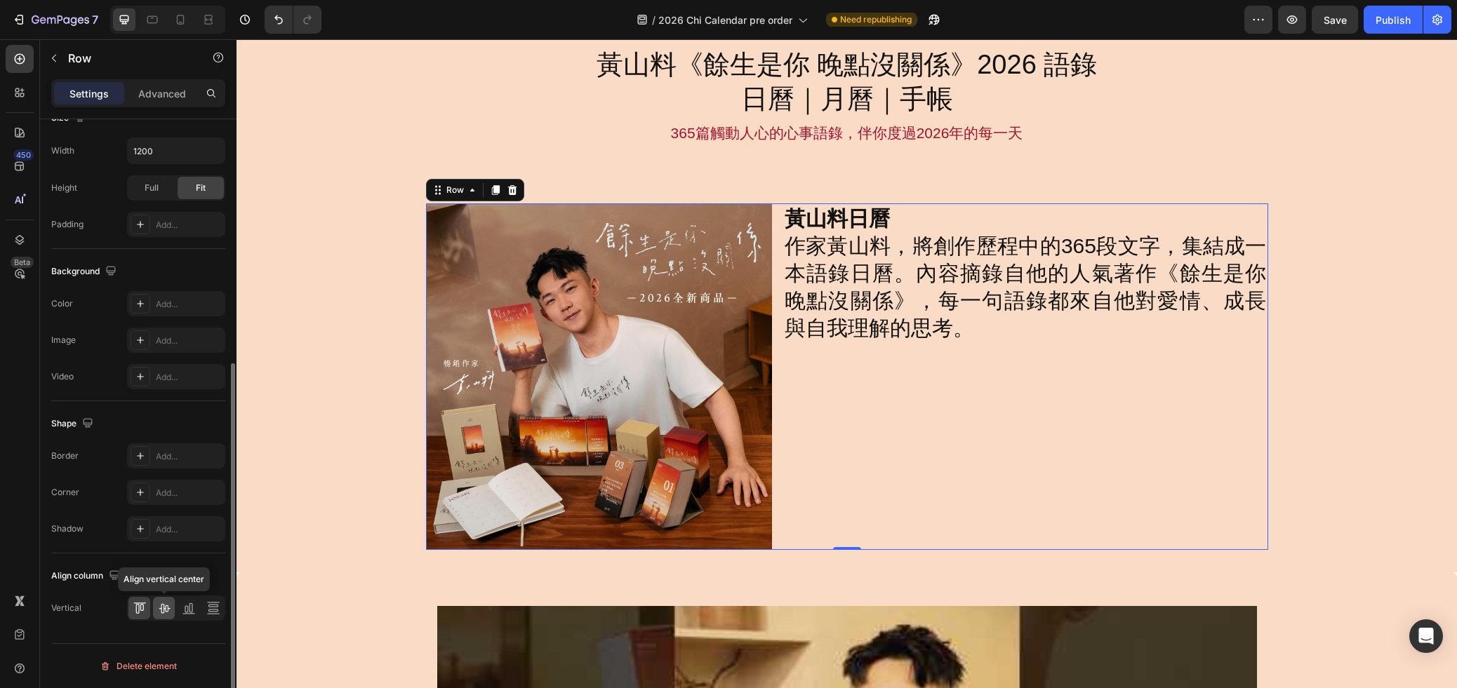
click at [161, 609] on icon at bounding box center [164, 609] width 11 height 10
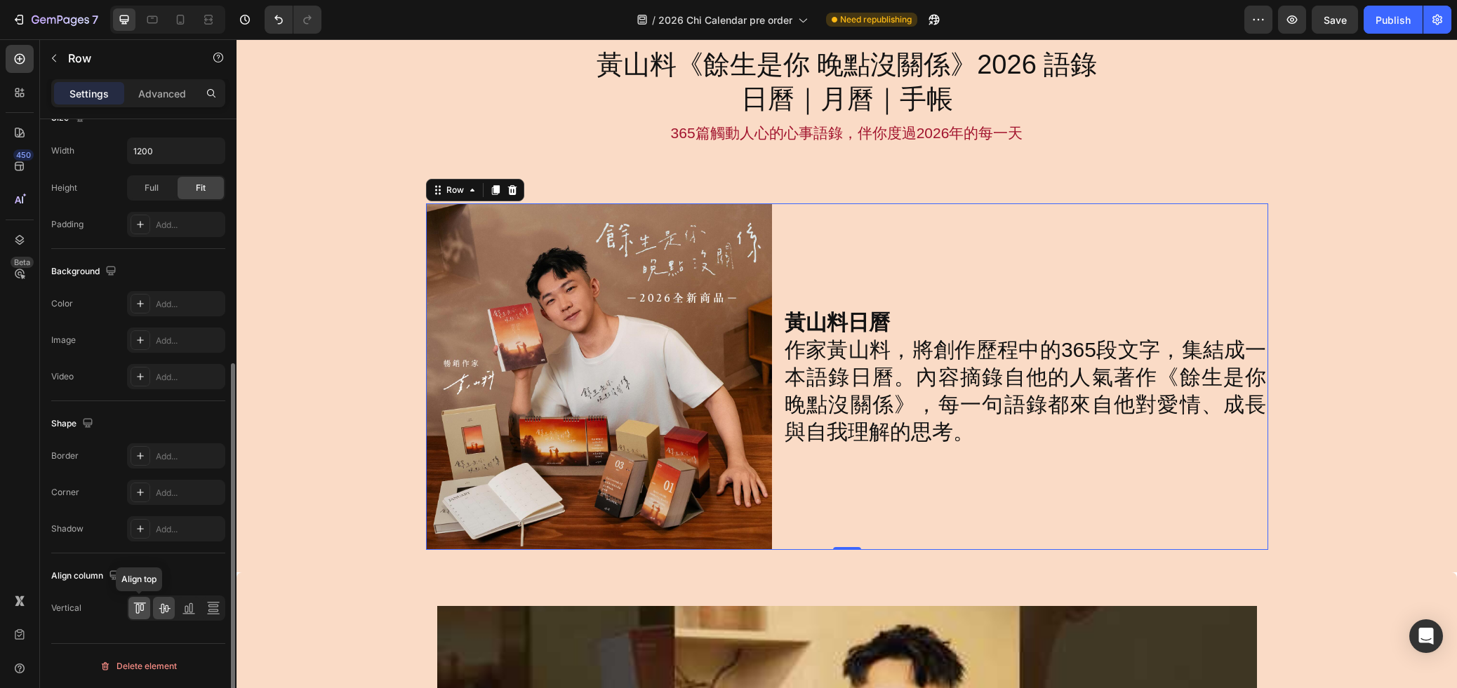
click at [142, 610] on icon at bounding box center [142, 607] width 4 height 7
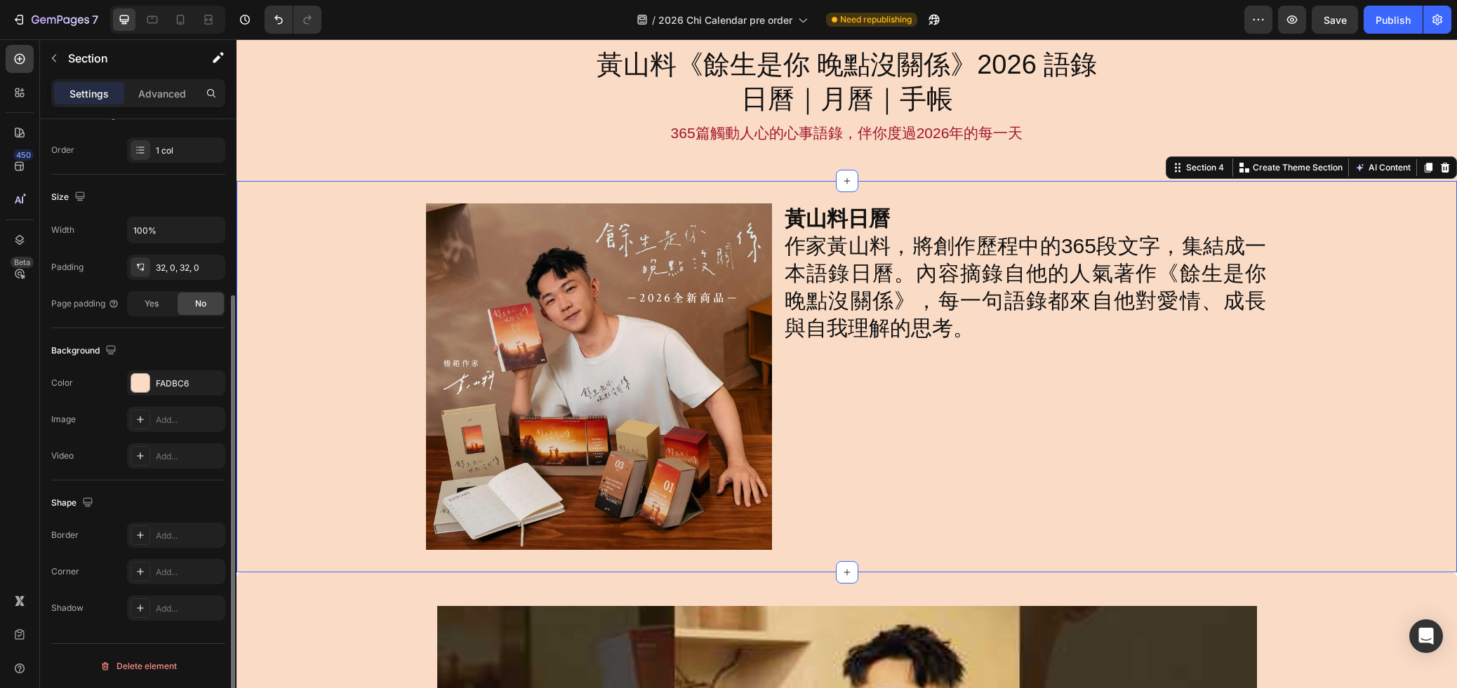
click at [1332, 424] on div "Image 黃山料日曆 作家黃山料，將創作歷程中的365段文字，集結成一本語錄日曆。內容摘錄自他的人氣著作《餘生是你 晚點沒關係》，每一句語錄都來自他對愛情、…" at bounding box center [846, 376] width 1220 height 346
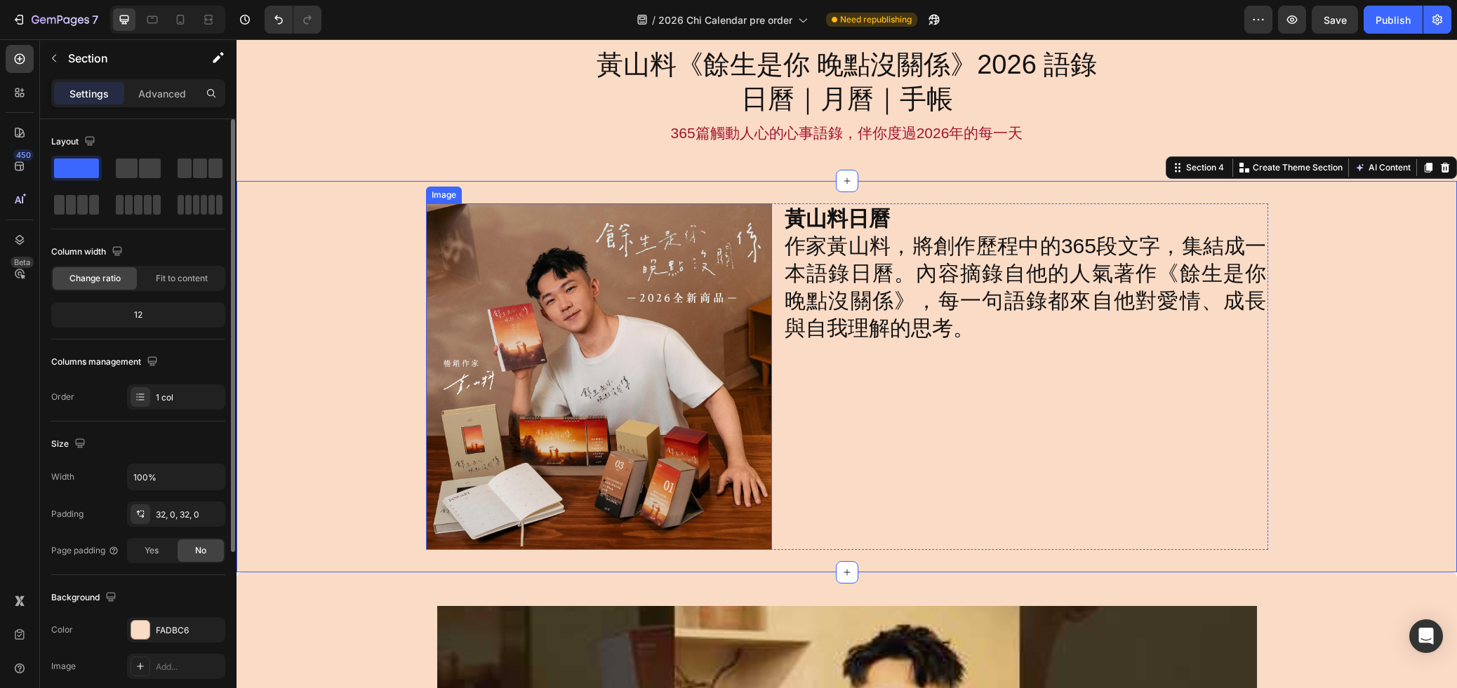
click at [704, 413] on img at bounding box center [599, 376] width 346 height 346
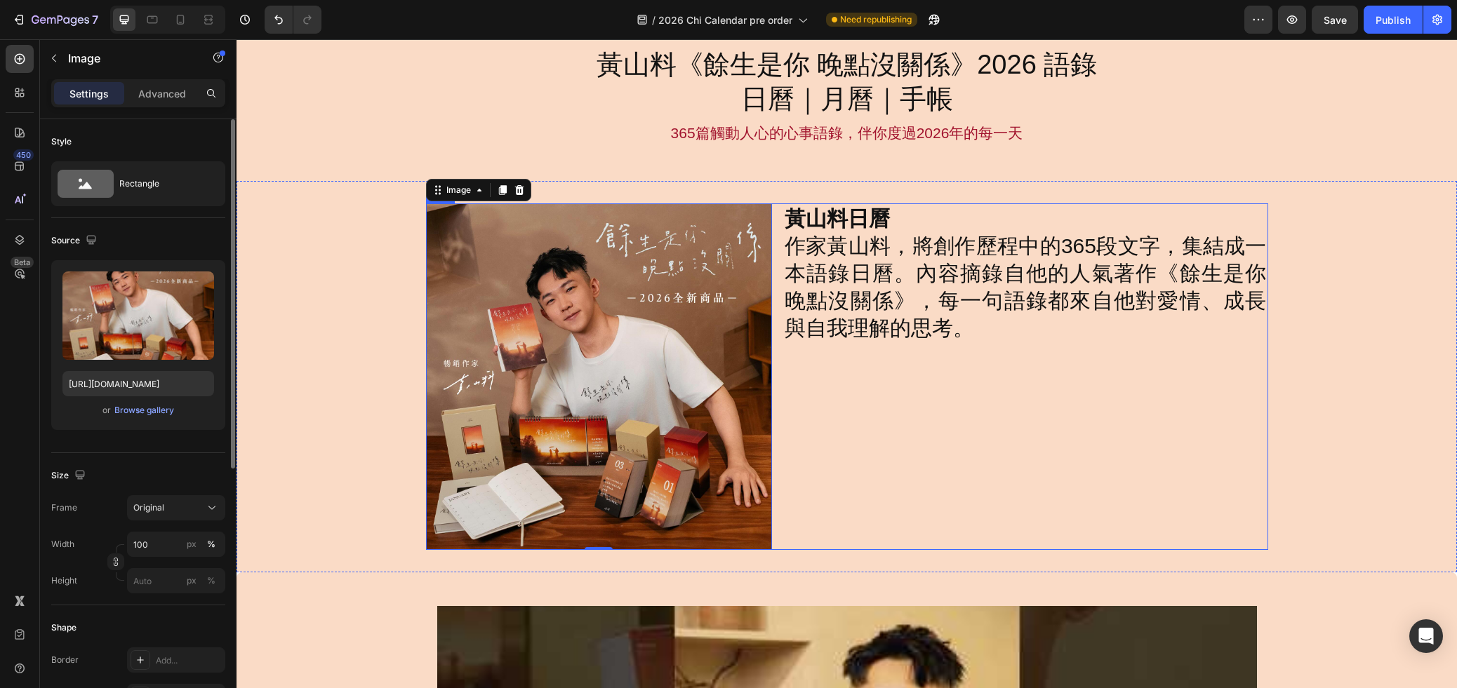
click at [867, 385] on div "黃山料日曆 作家黃山料，將創作歷程中的365段文字，集結成一本語錄日曆。內容摘錄自他的人氣著作《餘生是你 晚點沒關係》，每一句語錄都來自他對愛情、成長與自我理…" at bounding box center [1025, 376] width 485 height 346
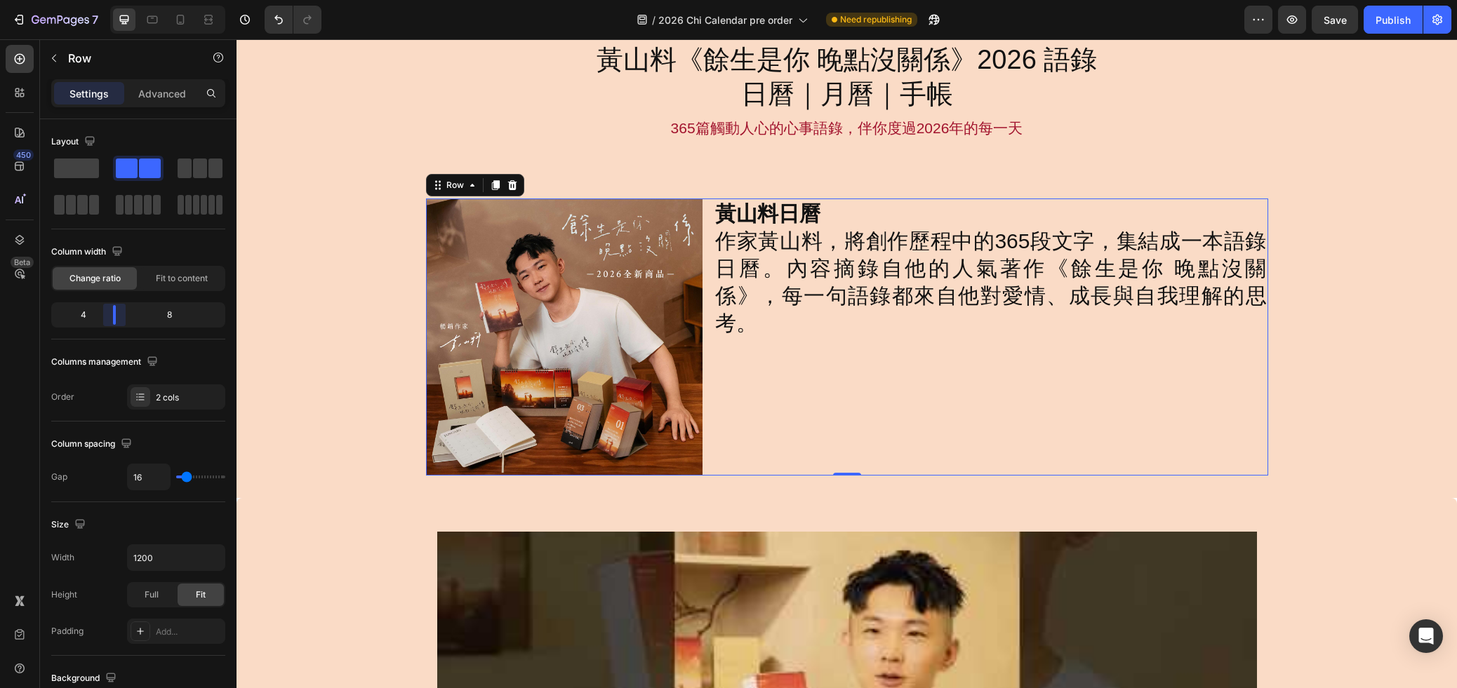
scroll to position [241, 0]
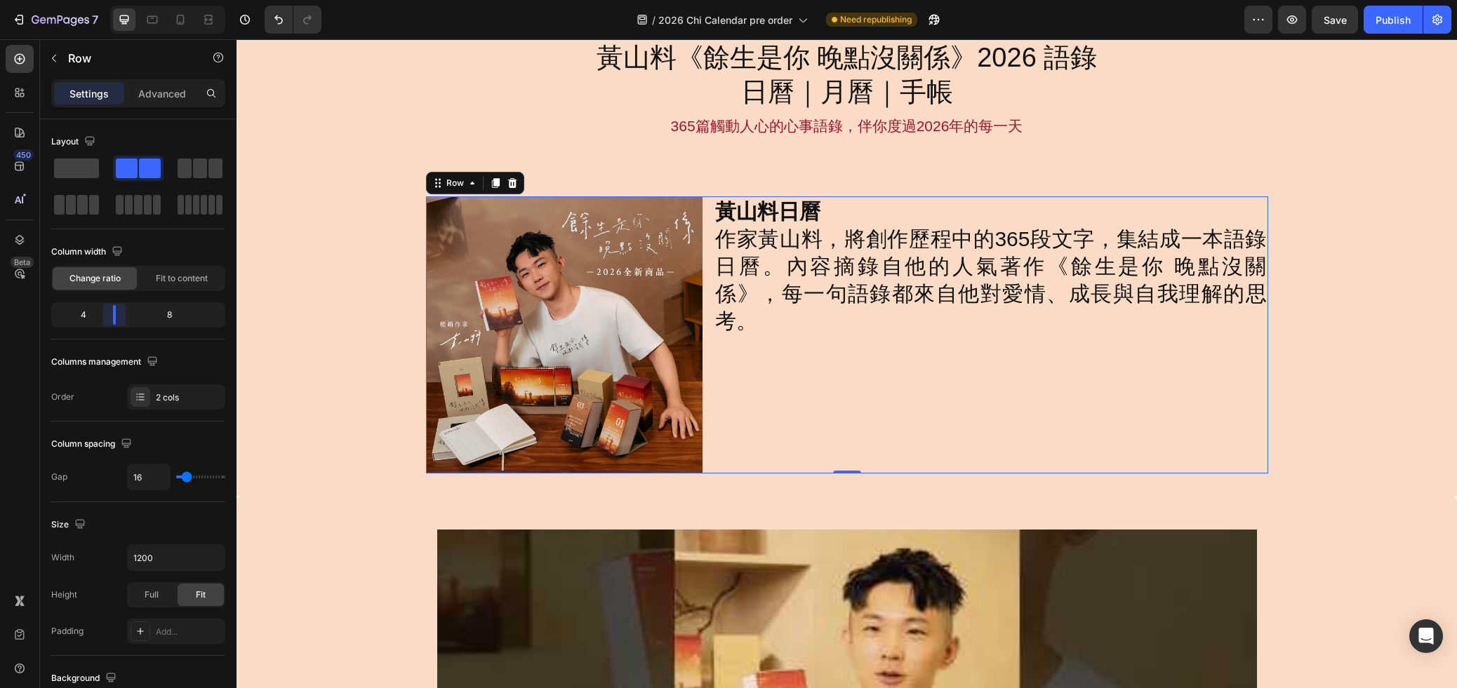
drag, startPoint x: 127, startPoint y: 315, endPoint x: 116, endPoint y: 314, distance: 11.2
click at [116, 0] on body "7 Version history / 2026 Chi Calendar pre order Need republishing Preview Save …" at bounding box center [728, 0] width 1457 height 0
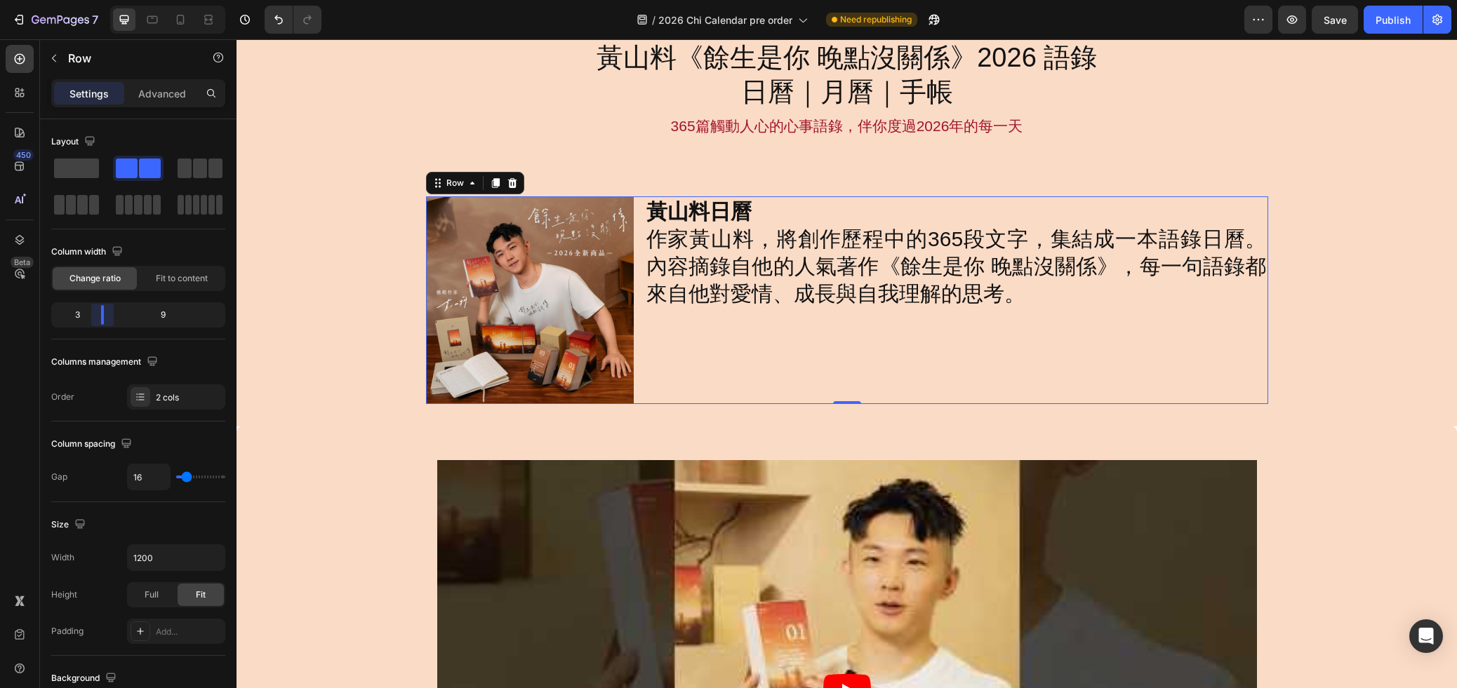
drag, startPoint x: 116, startPoint y: 317, endPoint x: 97, endPoint y: 315, distance: 19.1
click at [97, 0] on body "7 Version history / 2026 Chi Calendar pre order Need republishing Preview Save …" at bounding box center [728, 0] width 1457 height 0
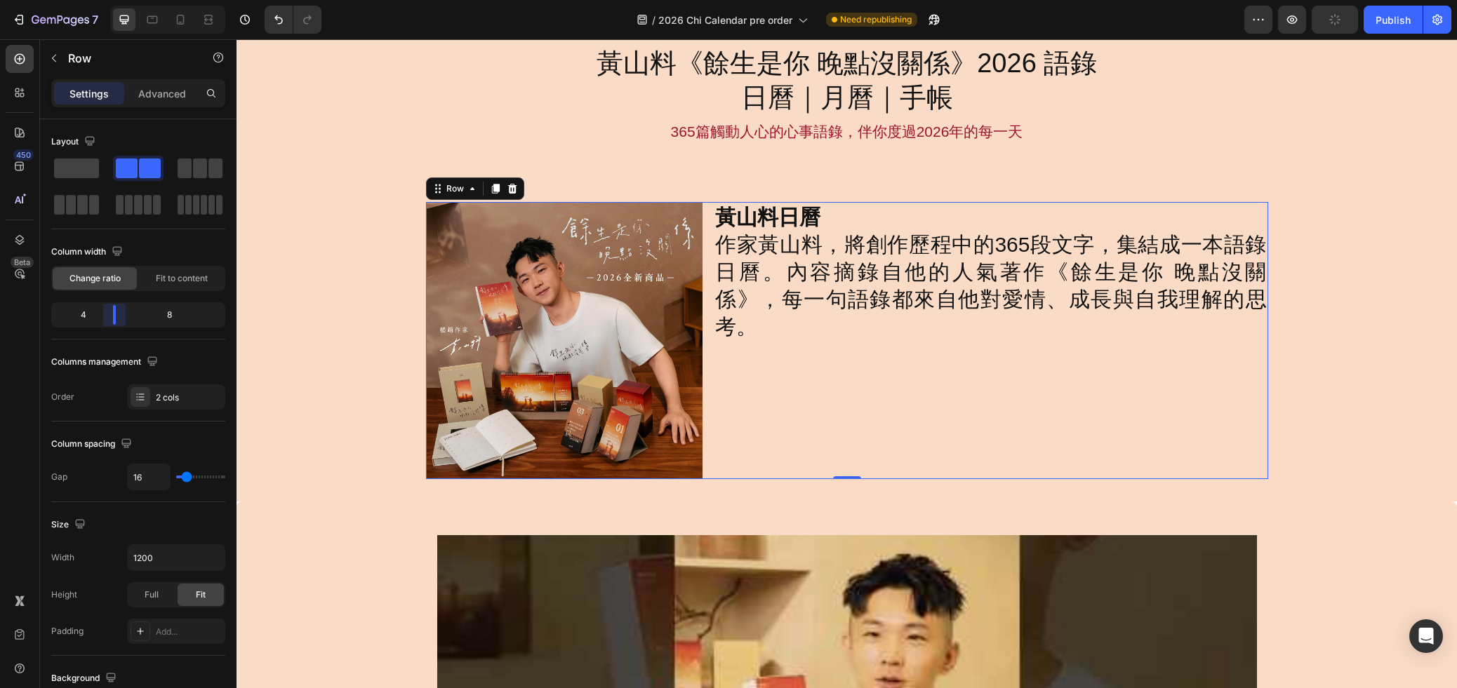
drag, startPoint x: 100, startPoint y: 314, endPoint x: 114, endPoint y: 314, distance: 14.0
click at [114, 0] on body "7 Version history / 2026 Chi Calendar pre order Need republishing Preview Publi…" at bounding box center [728, 0] width 1457 height 0
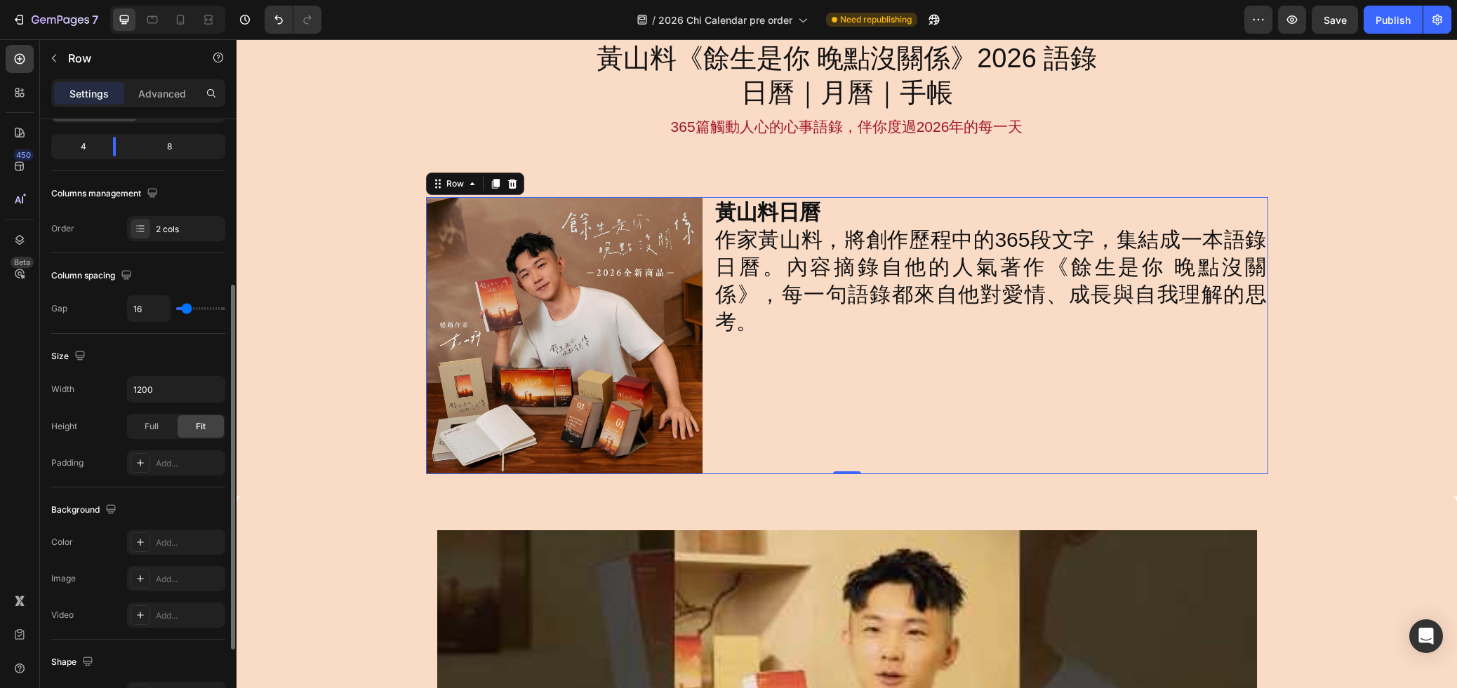
scroll to position [407, 0]
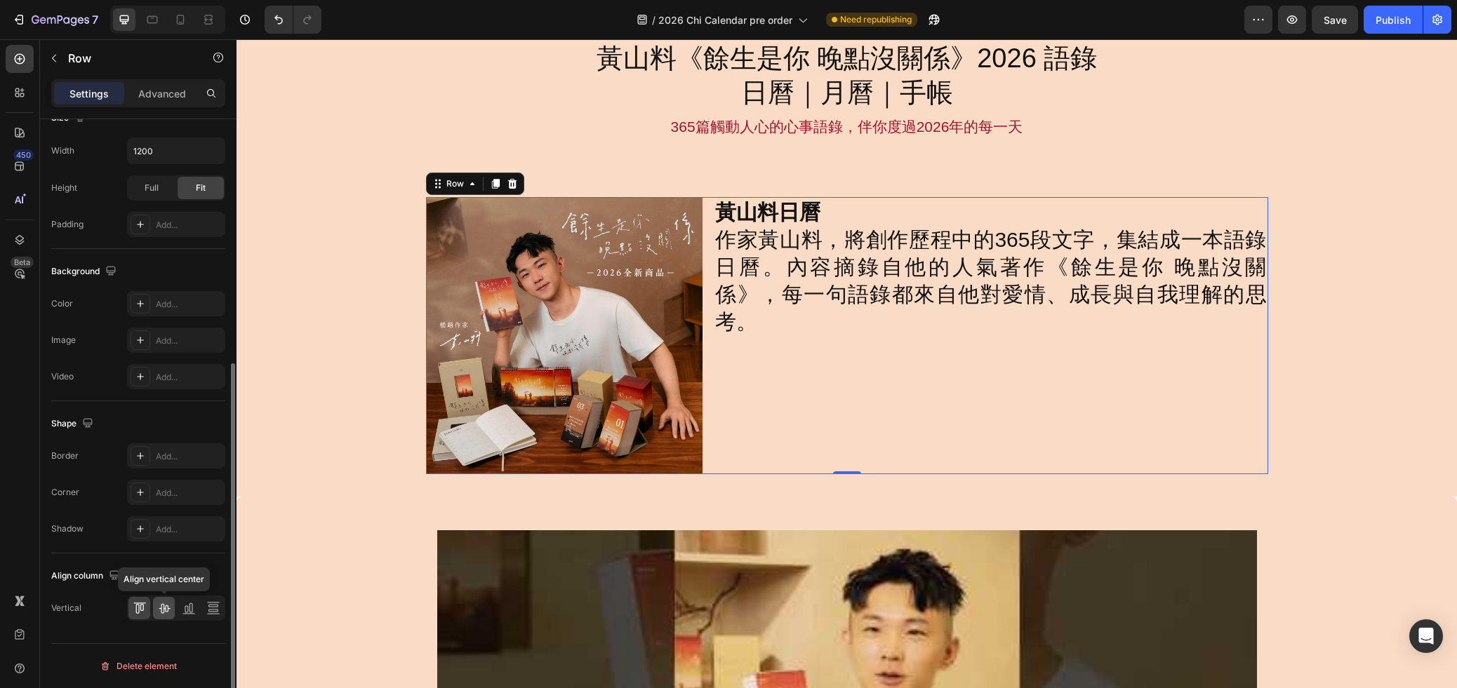
click at [163, 611] on icon at bounding box center [164, 608] width 14 height 14
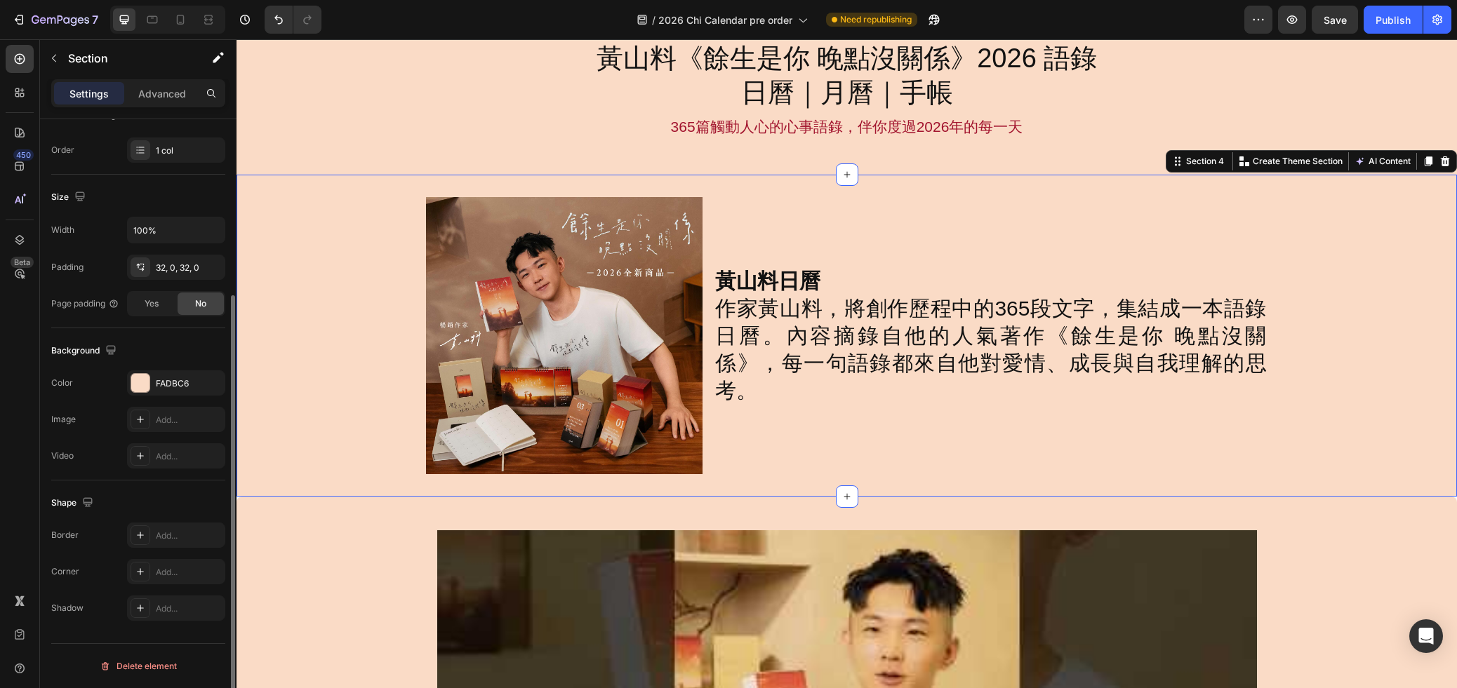
click at [1382, 377] on div "Image 黃山料日曆 作家黃山料，將創作歷程中的365段文字，集結成一本語錄日曆。內容摘錄自他的人氣著作《餘生是你 晚點沒關係》，每一句語錄都來自他對愛情、…" at bounding box center [846, 335] width 1220 height 277
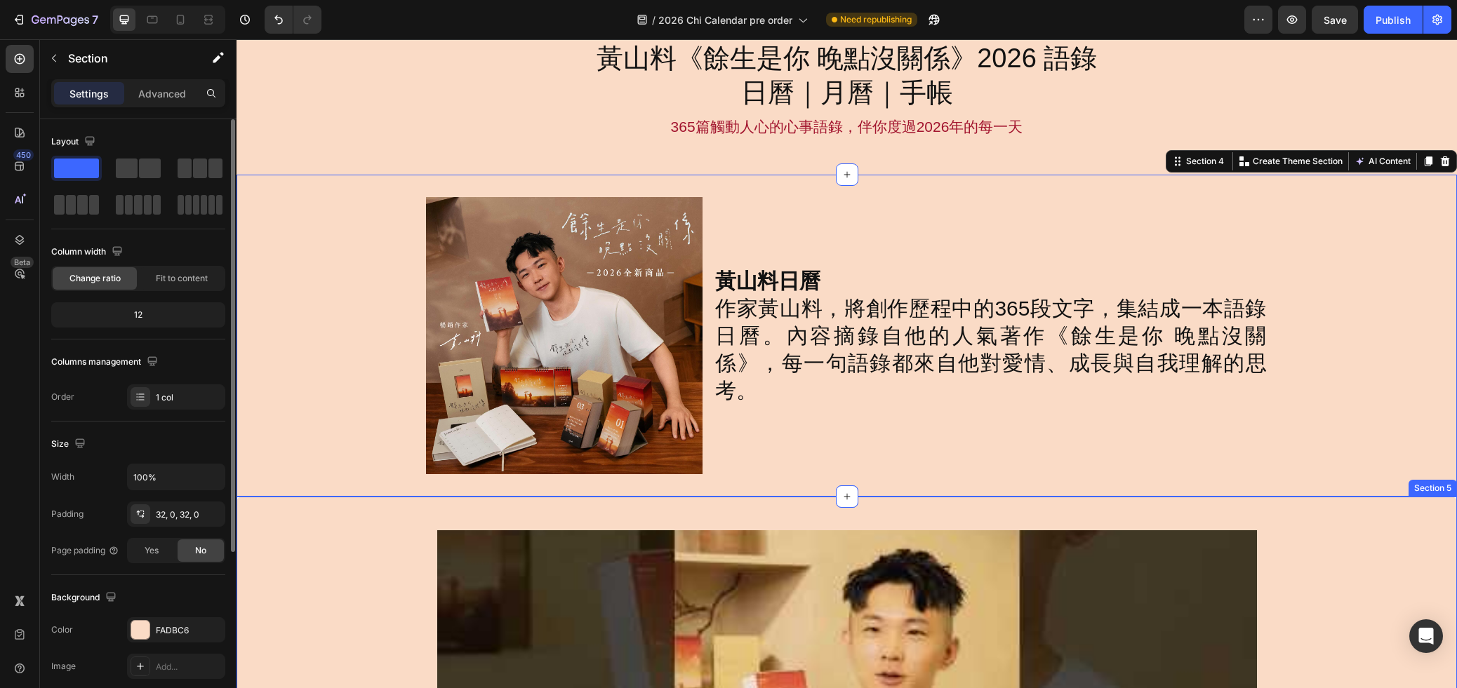
drag, startPoint x: 1344, startPoint y: 524, endPoint x: 1351, endPoint y: 520, distance: 8.8
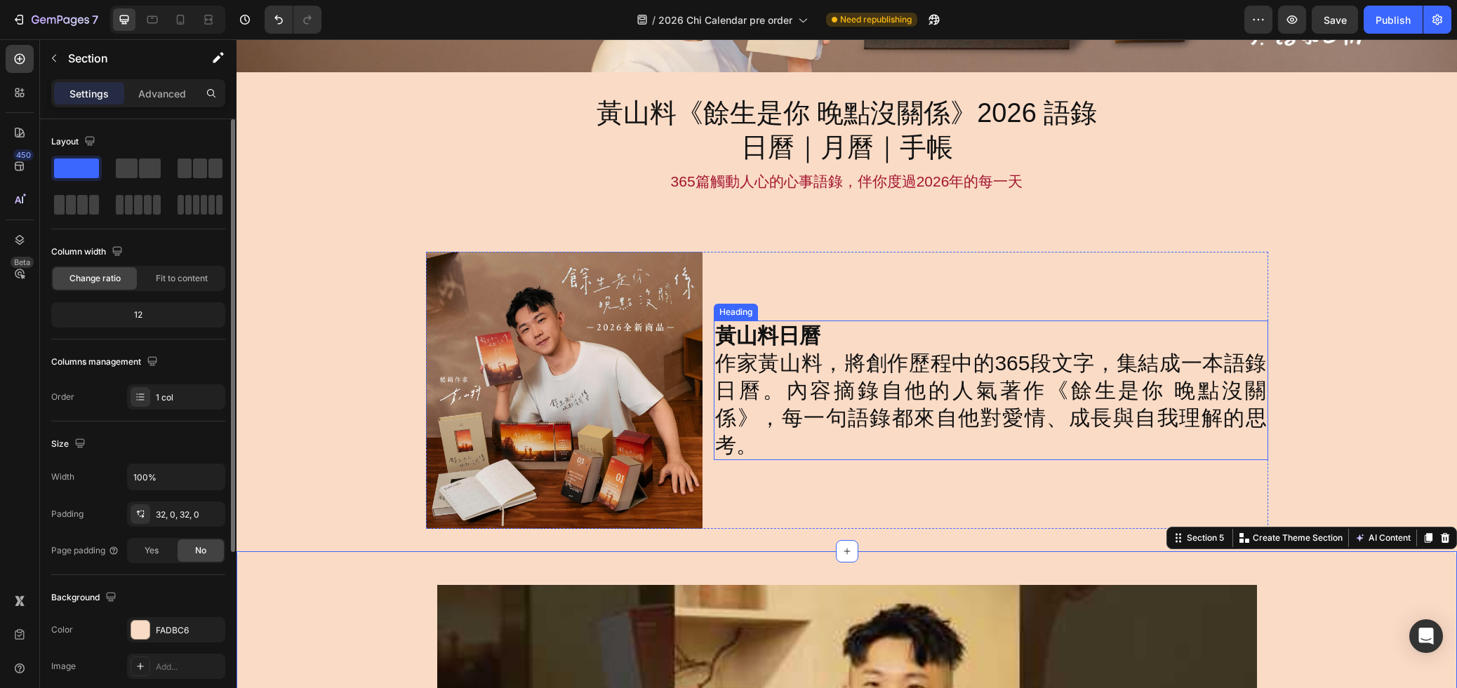
scroll to position [187, 0]
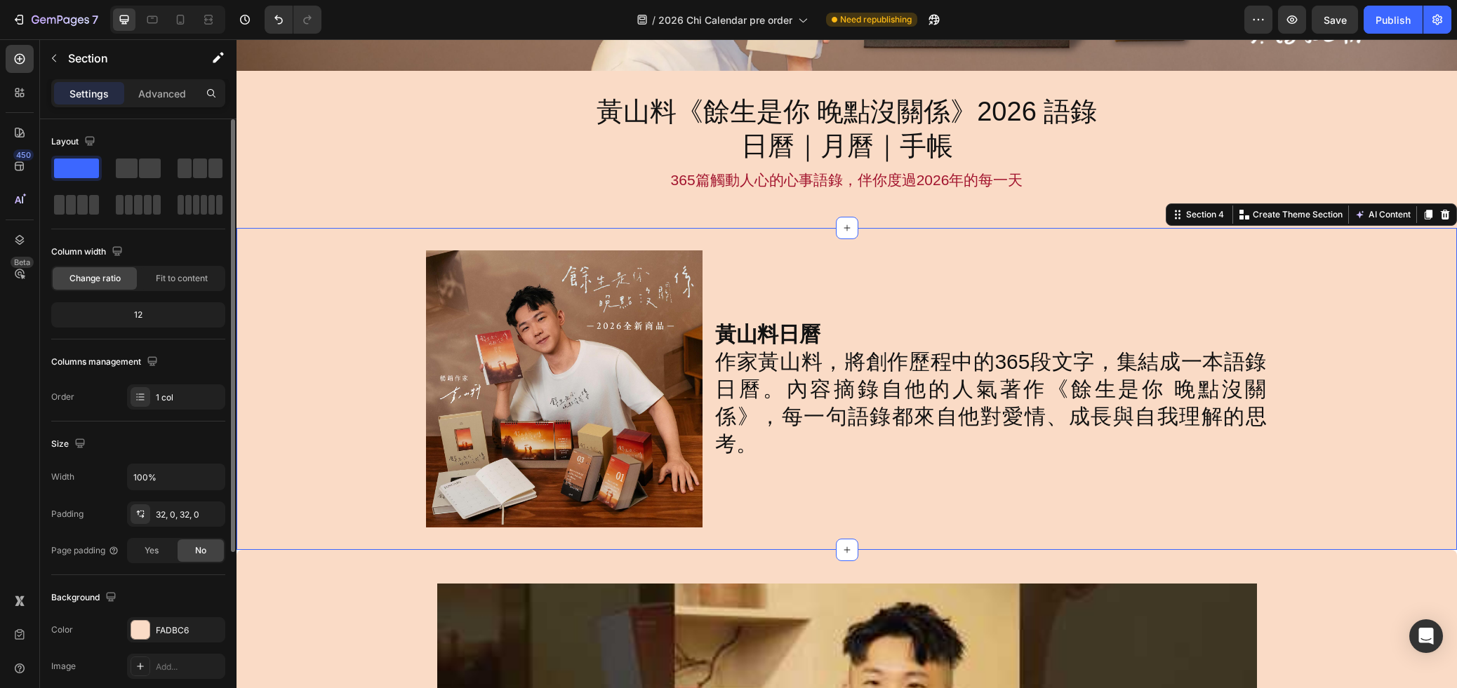
click at [1338, 284] on div "Image 黃山料日曆 作家黃山料，將創作歷程中的365段文字，集結成一本語錄日曆。內容摘錄自他的人氣著作《餘生是你 晚點沒關係》，每一句語錄都來自他對愛情、…" at bounding box center [846, 388] width 1220 height 277
click at [1013, 253] on div "黃山料日曆 作家黃山料，將創作歷程中的365段文字，集結成一本語錄日曆。內容摘錄自他的人氣著作《餘生是你 晚點沒關係》，每一句語錄都來自他對愛情、成長與自我理…" at bounding box center [991, 388] width 554 height 277
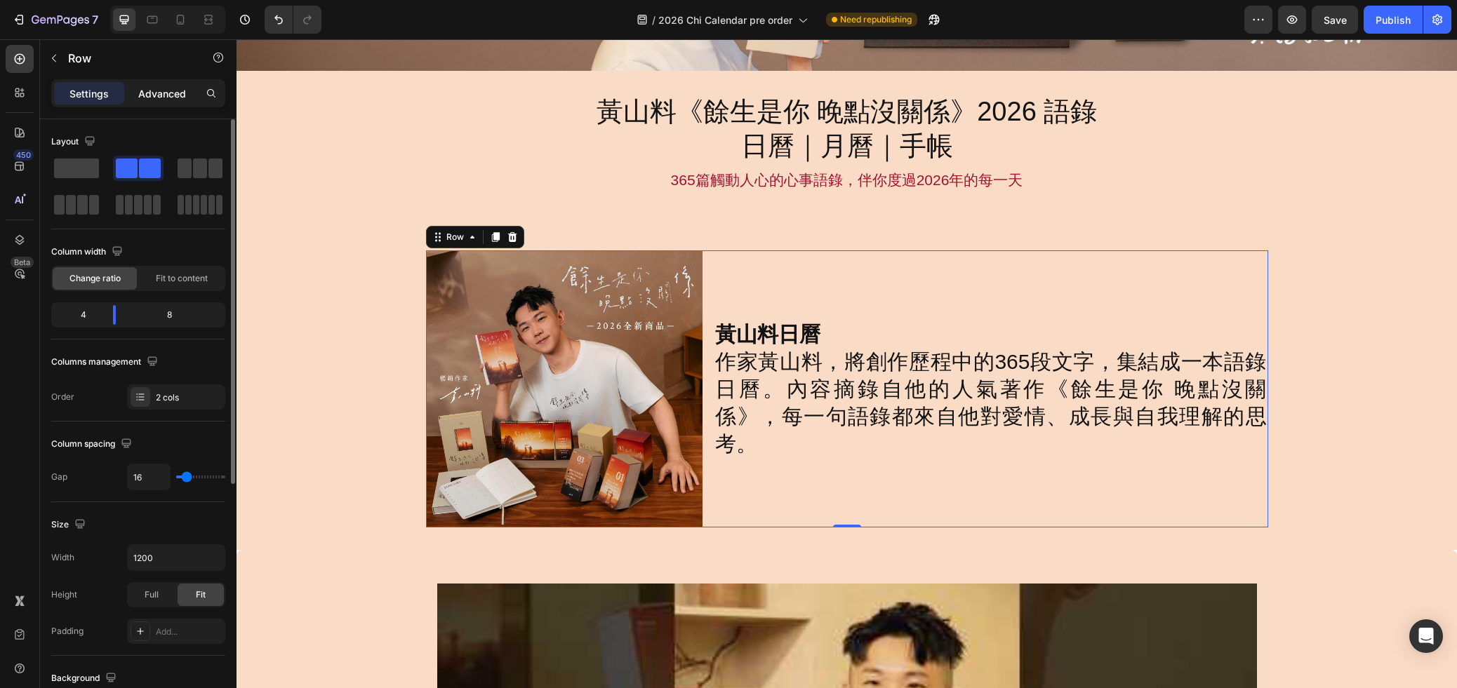
click at [175, 96] on p "Advanced" at bounding box center [162, 93] width 48 height 15
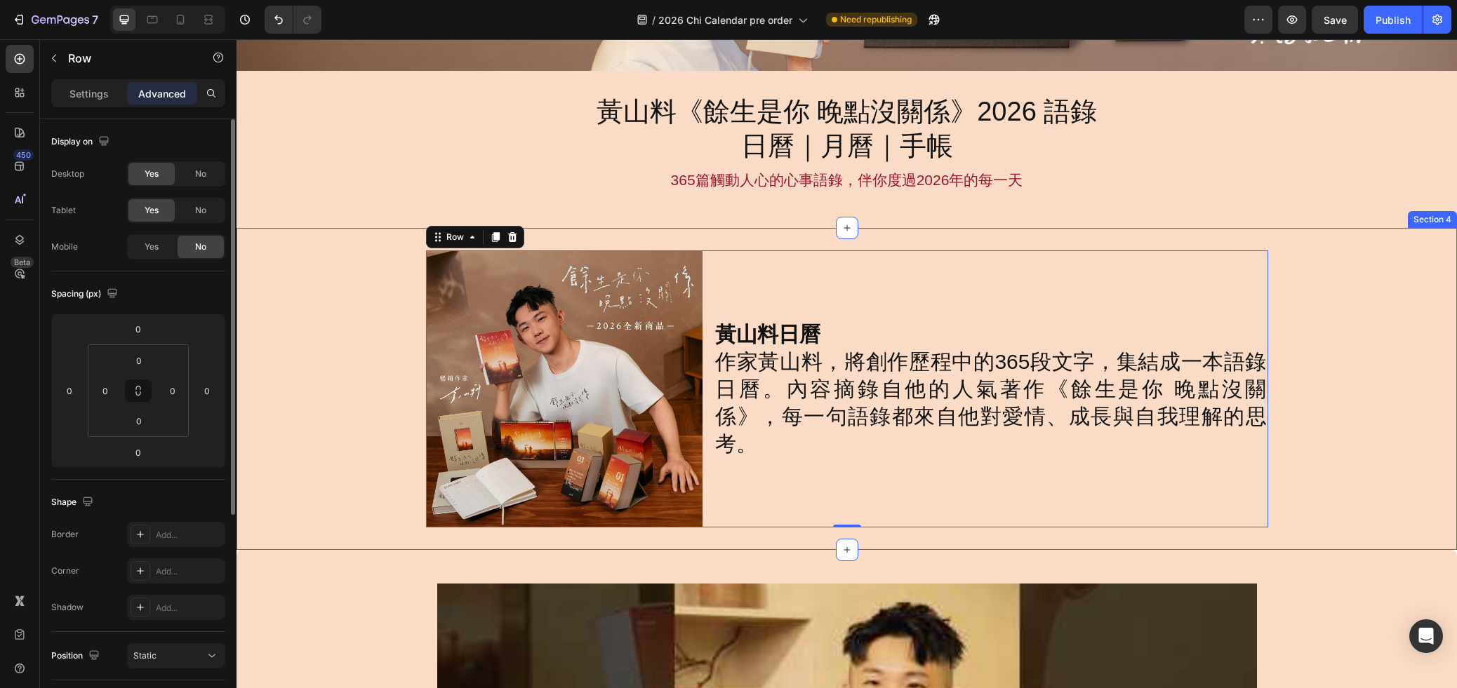
click at [613, 239] on div "Image 黃山料日曆 作家黃山料，將創作歷程中的365段文字，集結成一本語錄日曆。內容摘錄自他的人氣著作《餘生是你 晚點沒關係》，每一句語錄都來自他對愛情、…" at bounding box center [846, 389] width 1220 height 322
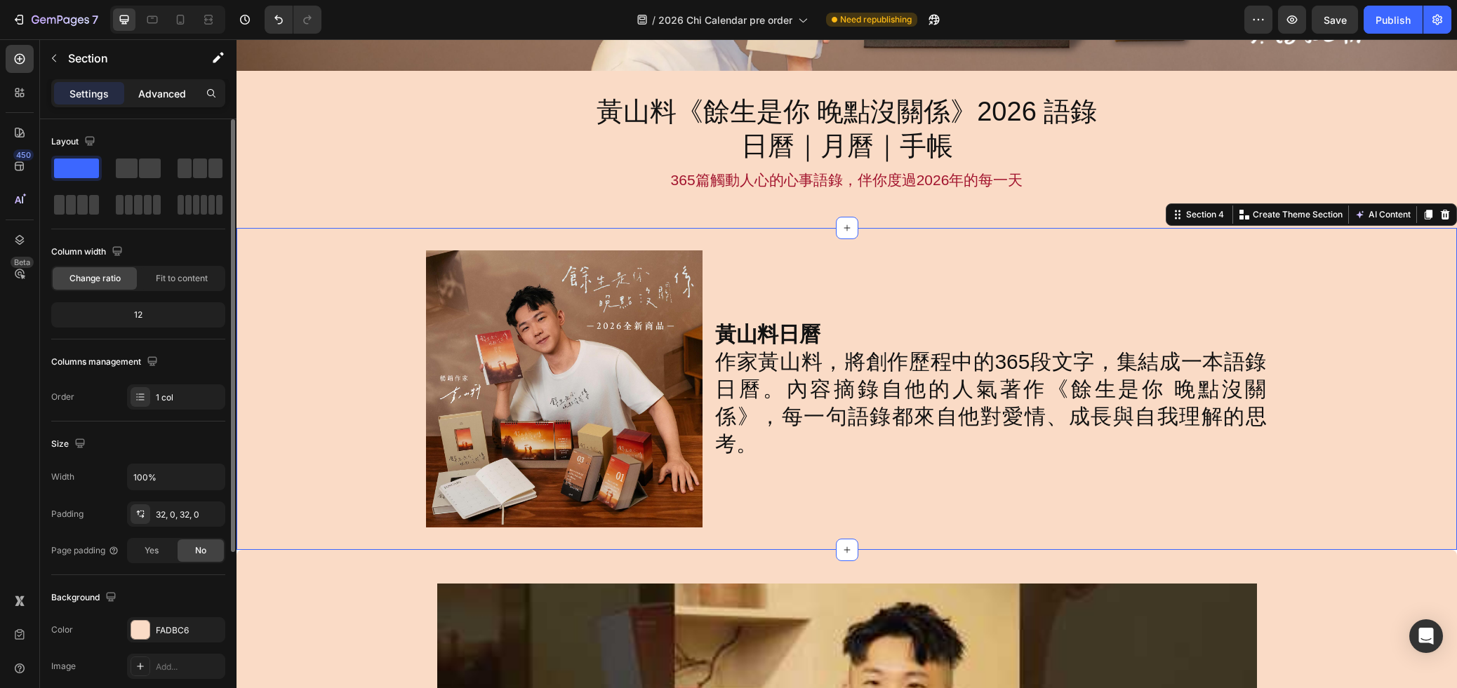
click at [170, 99] on p "Advanced" at bounding box center [162, 93] width 48 height 15
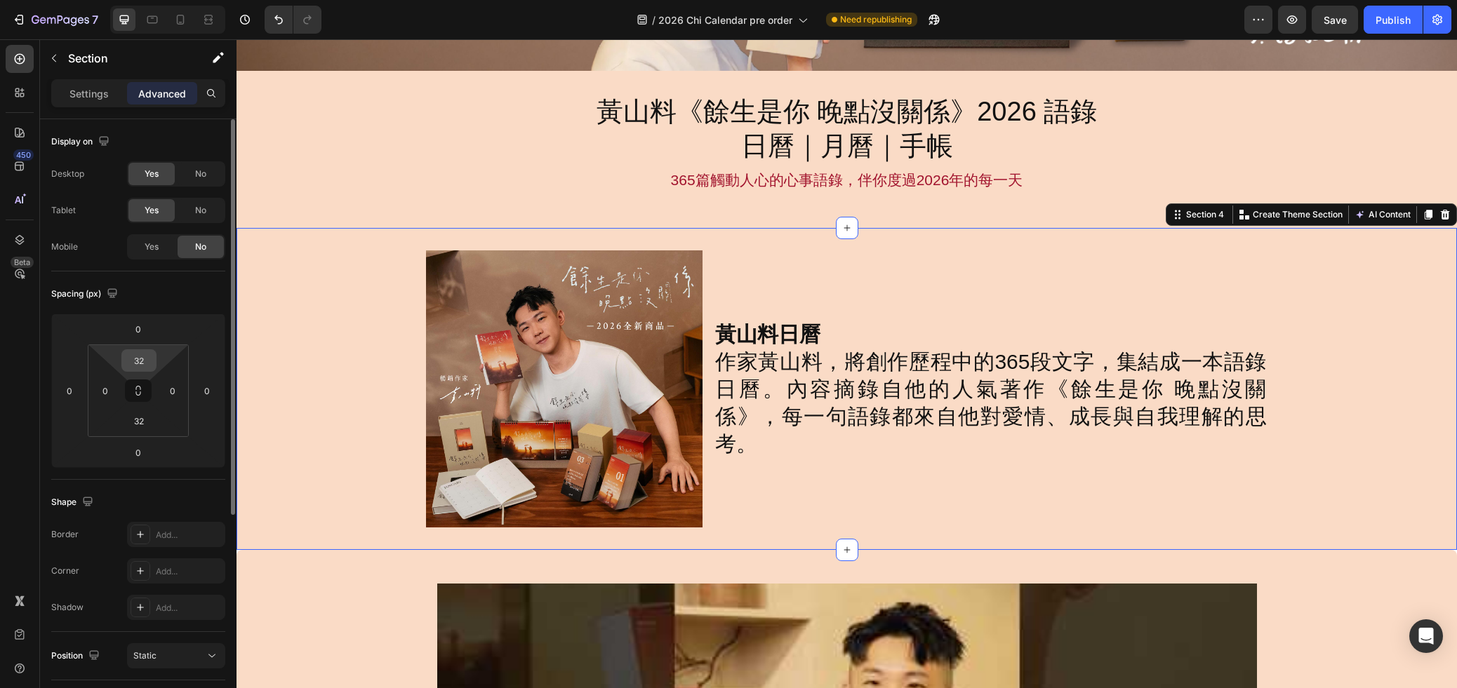
click at [140, 363] on input "32" at bounding box center [139, 360] width 28 height 21
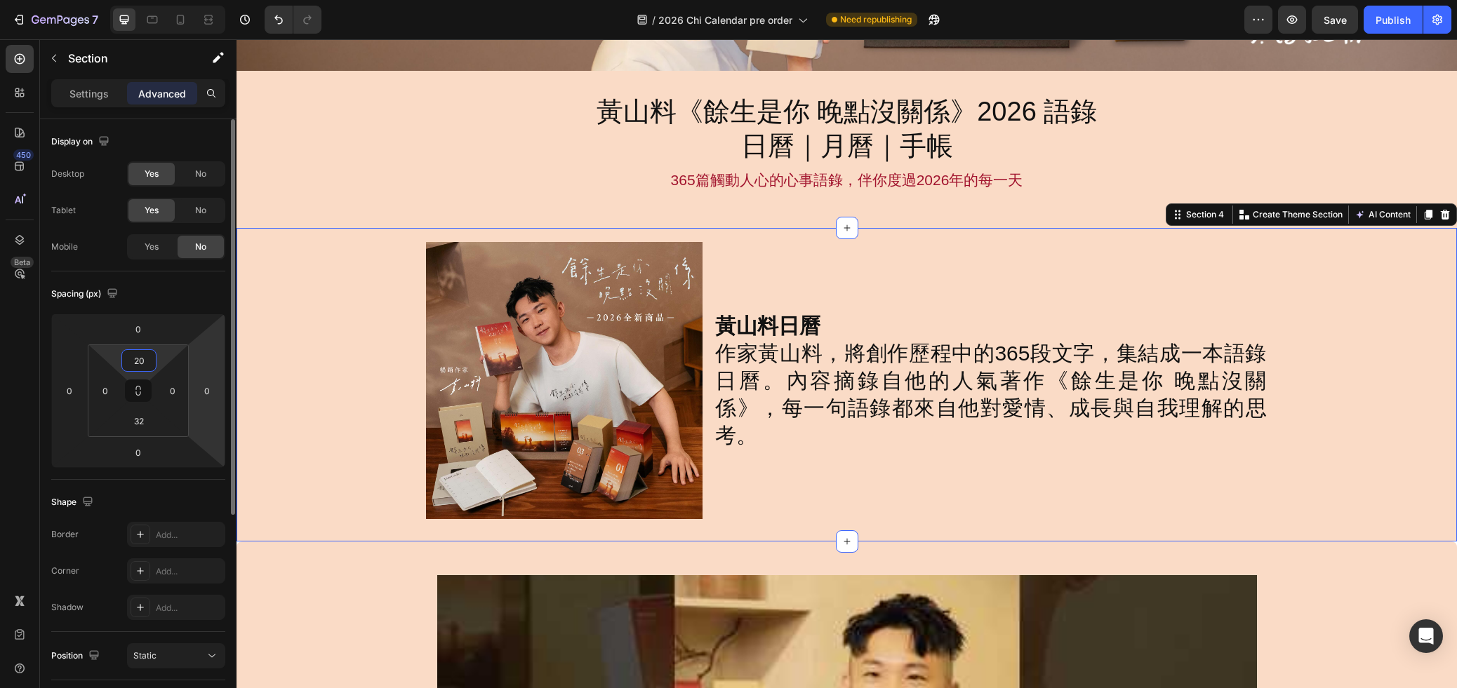
type input "2"
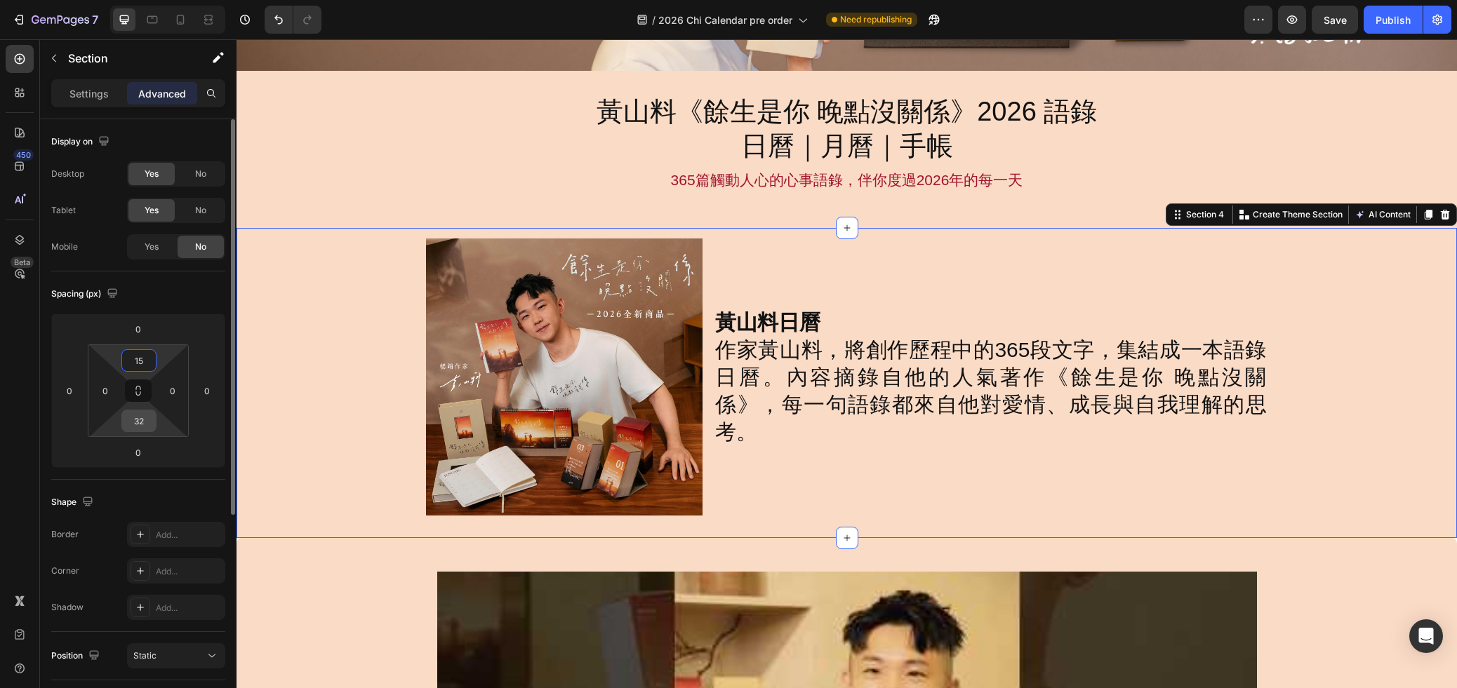
type input "15"
click at [140, 424] on input "32" at bounding box center [139, 420] width 28 height 21
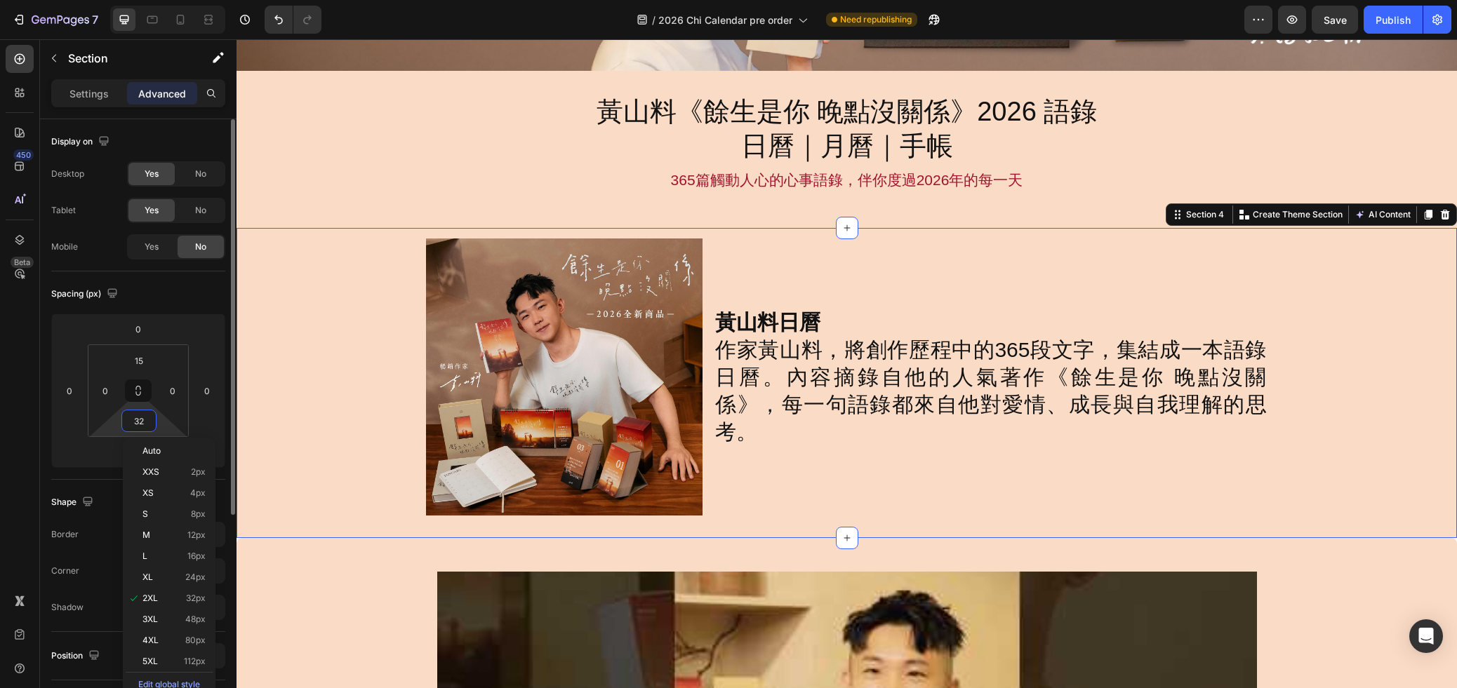
click at [140, 424] on input "32" at bounding box center [139, 420] width 28 height 21
drag, startPoint x: 140, startPoint y: 424, endPoint x: 19, endPoint y: 395, distance: 124.7
click at [140, 424] on input "32" at bounding box center [139, 420] width 28 height 21
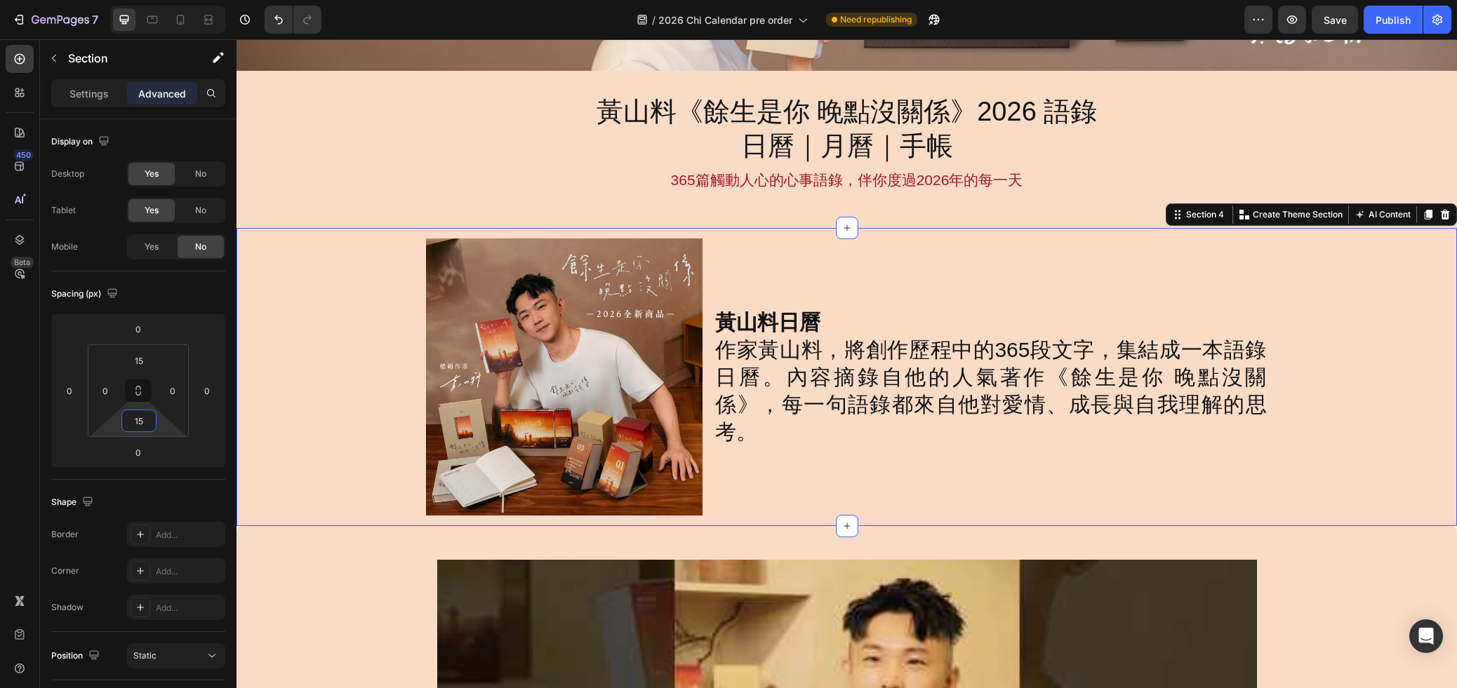
type input "15"
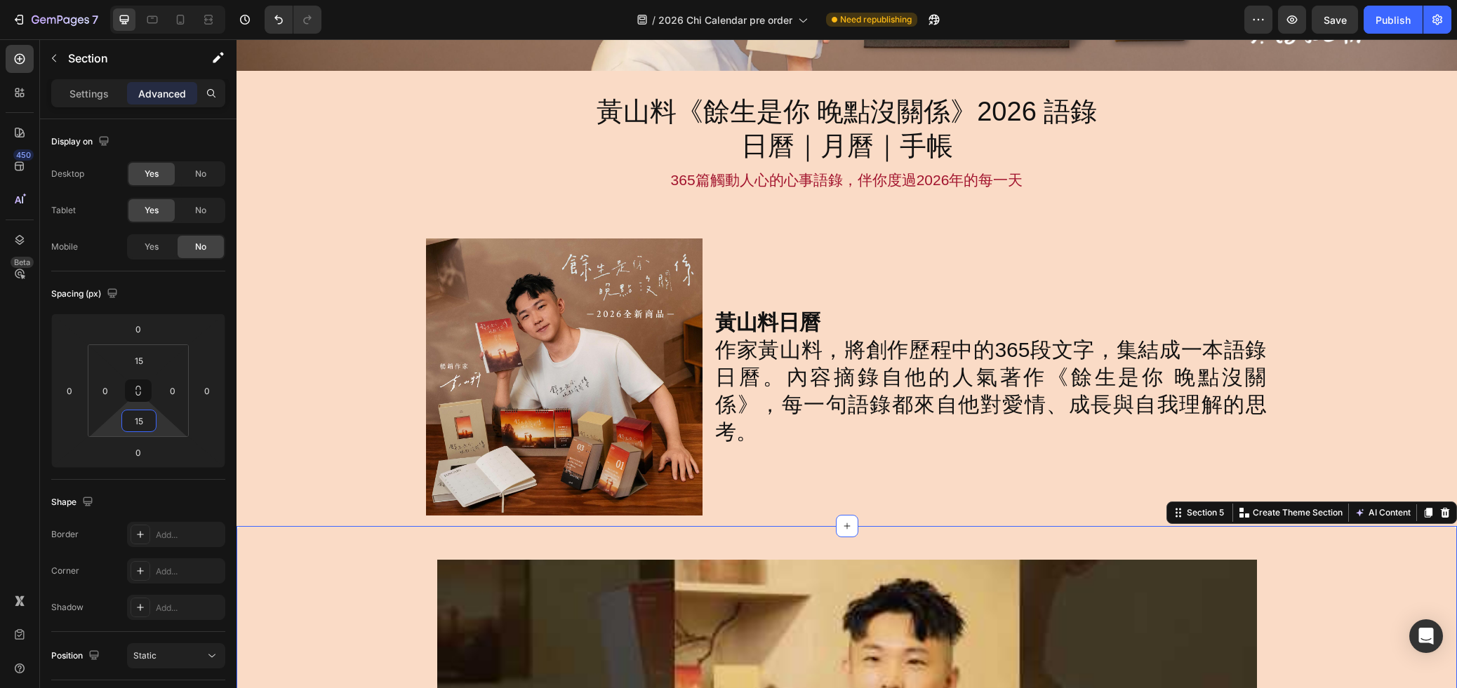
click at [855, 236] on div at bounding box center [847, 228] width 22 height 22
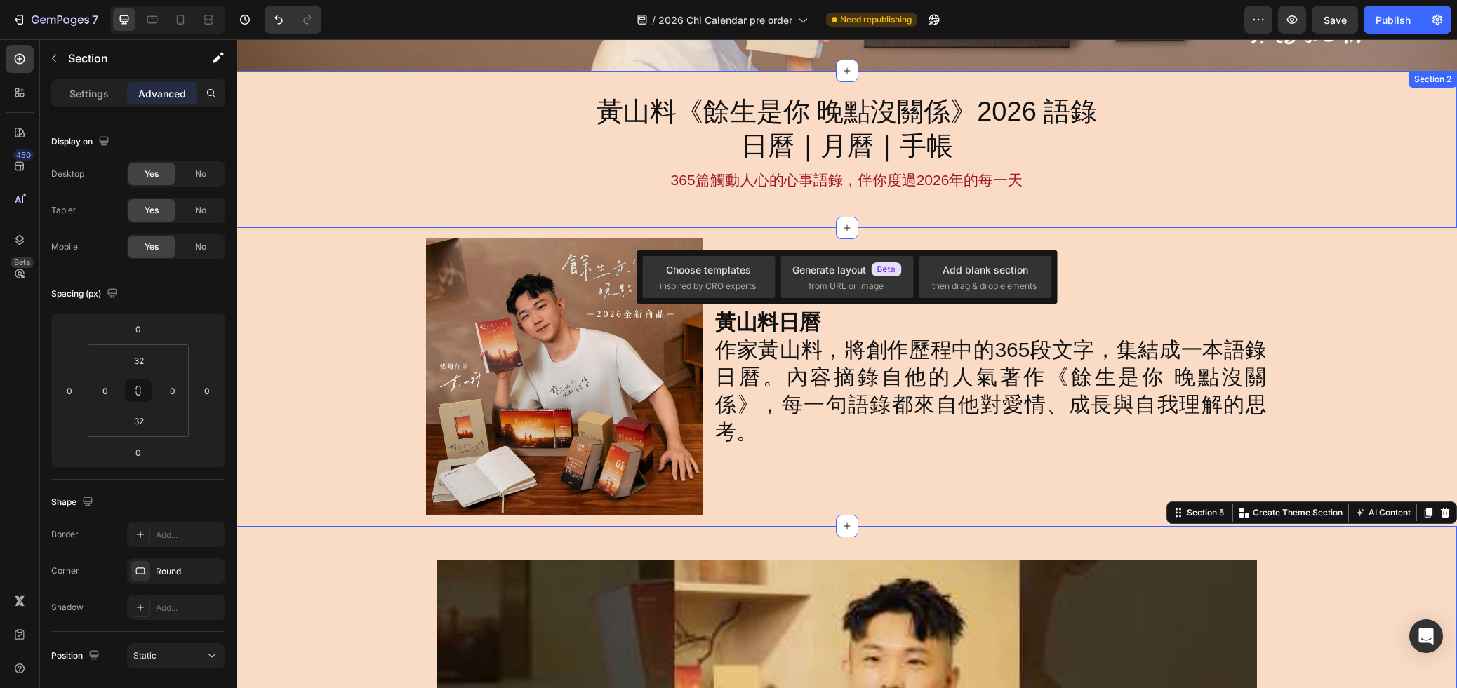
click at [803, 210] on div "黃山料《餘生是你 晚點沒關係》2026 語錄 日曆｜月曆｜手帳 Heading 365篇觸動人心的心事語錄，伴你度過[DATE]的每一天 Text Block…" at bounding box center [846, 150] width 1220 height 158
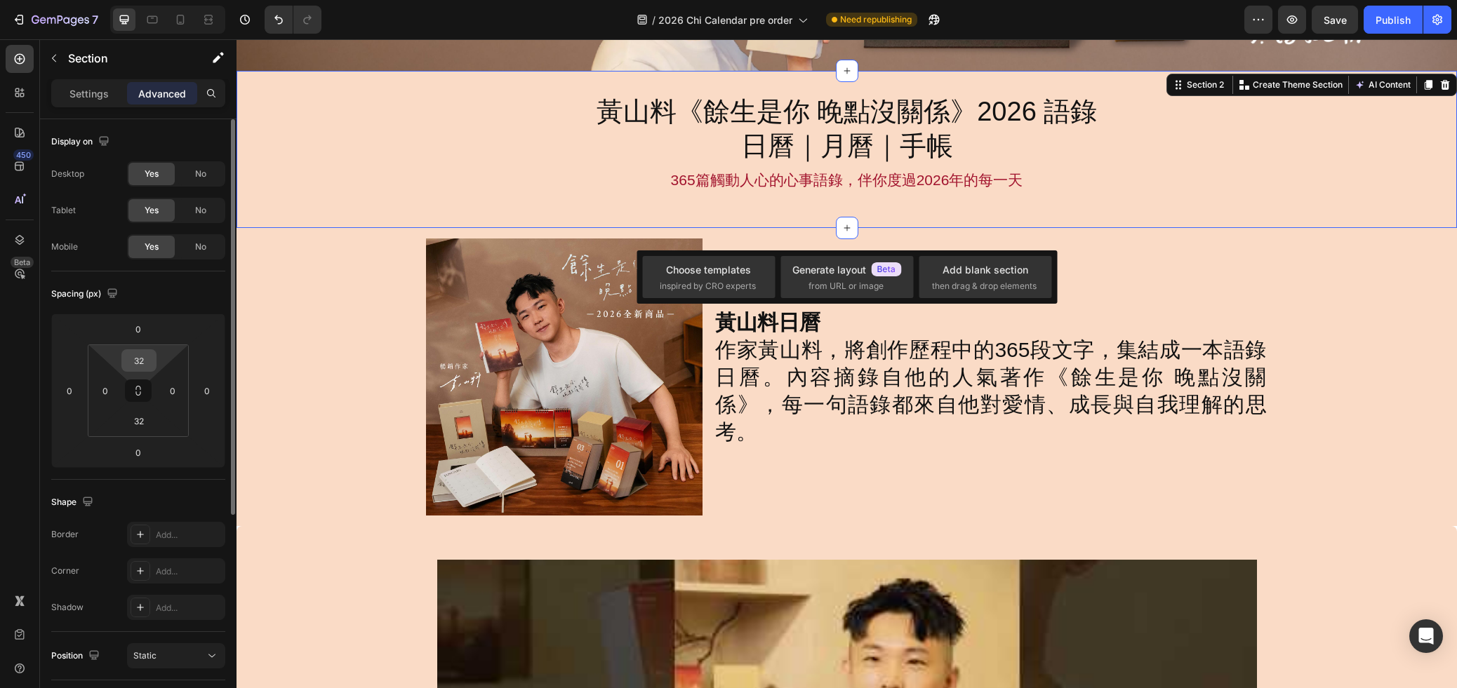
click at [142, 359] on input "32" at bounding box center [139, 360] width 28 height 21
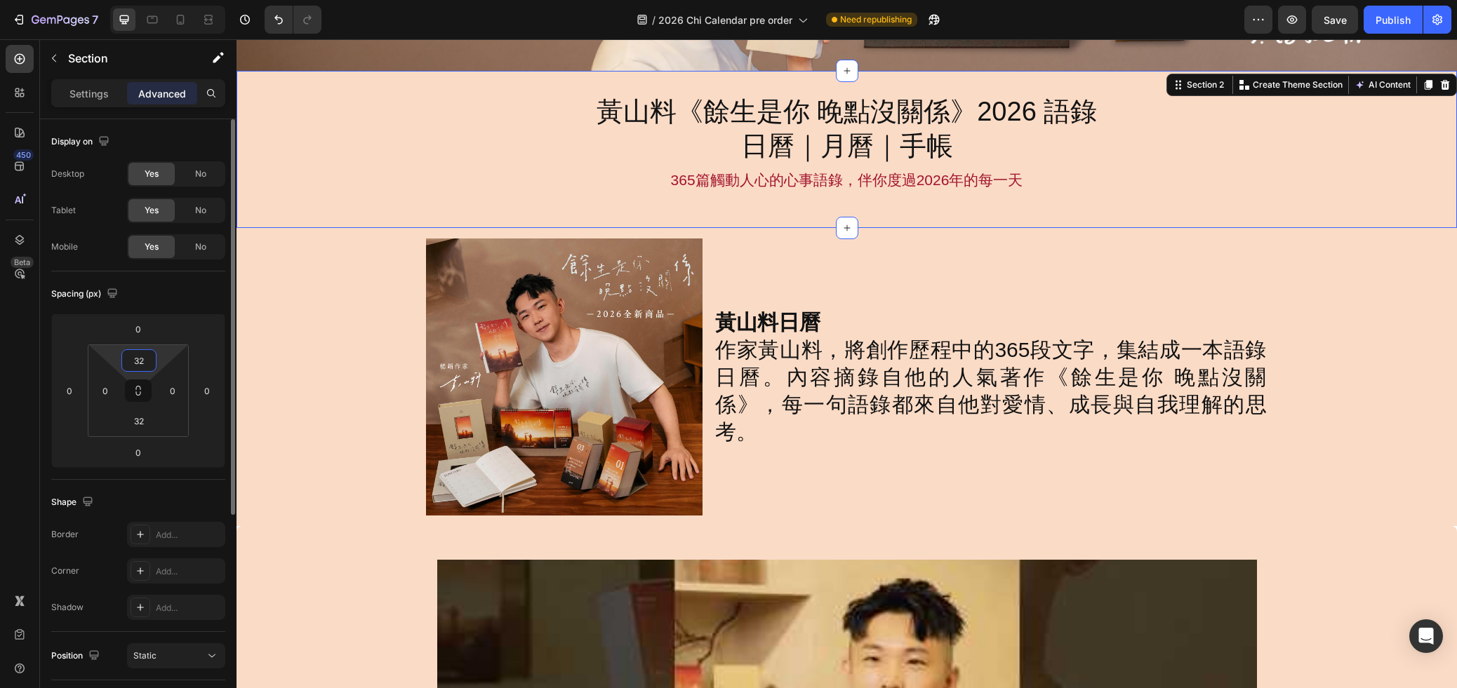
click at [142, 359] on input "32" at bounding box center [139, 360] width 28 height 21
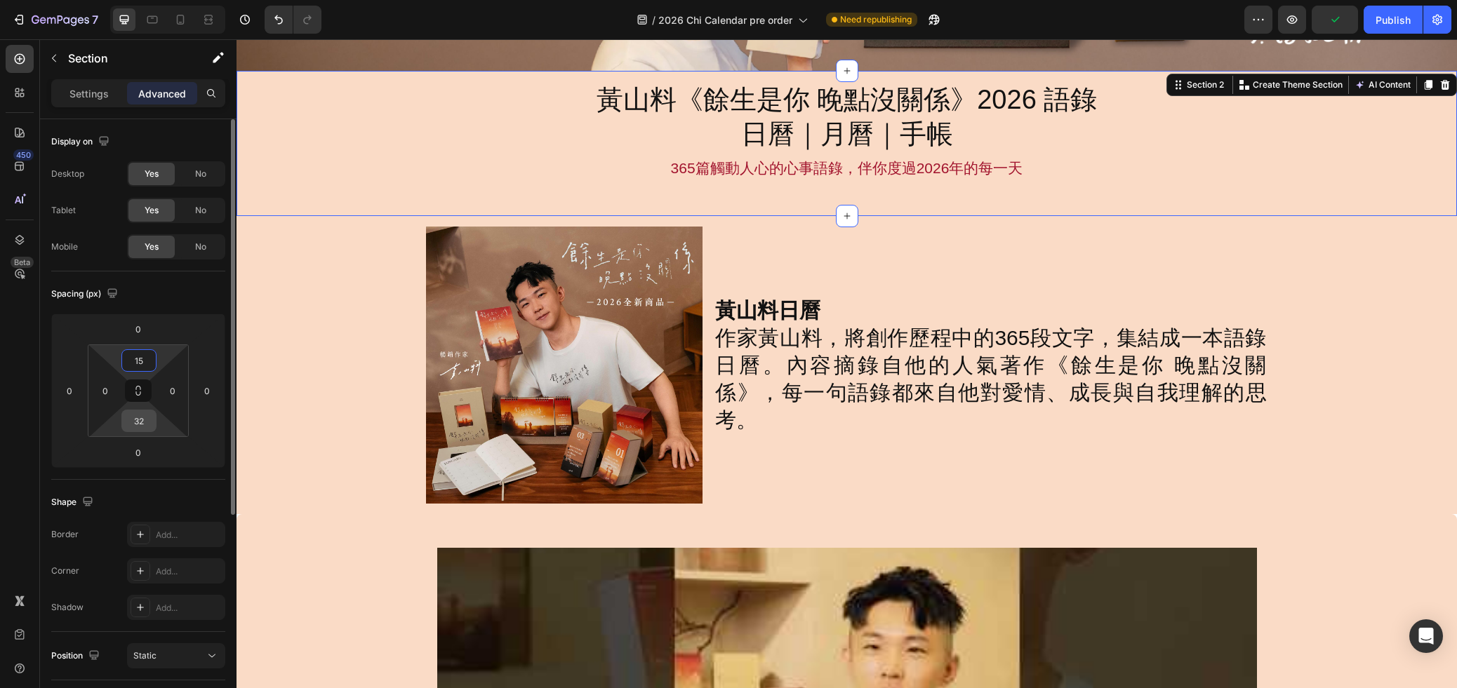
type input "15"
click at [140, 423] on input "32" at bounding box center [139, 420] width 28 height 21
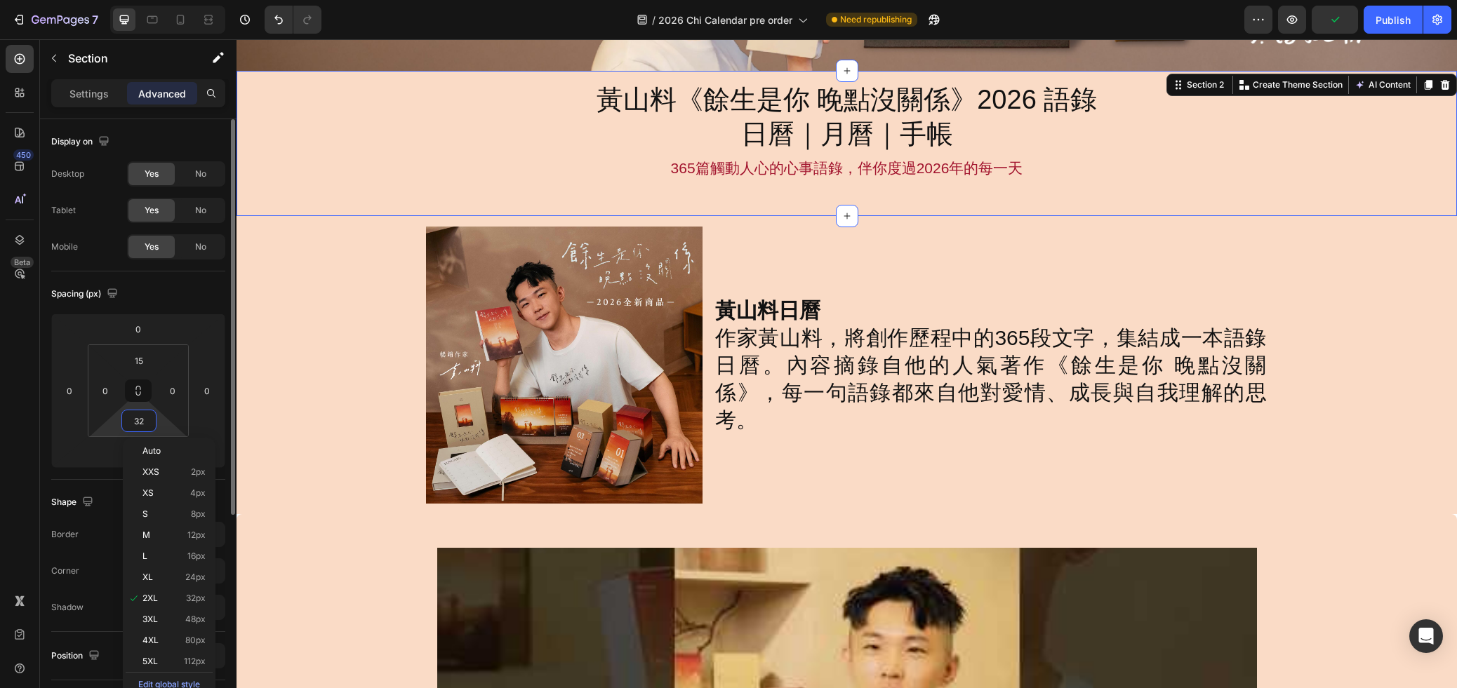
click at [140, 423] on input "32" at bounding box center [139, 420] width 28 height 21
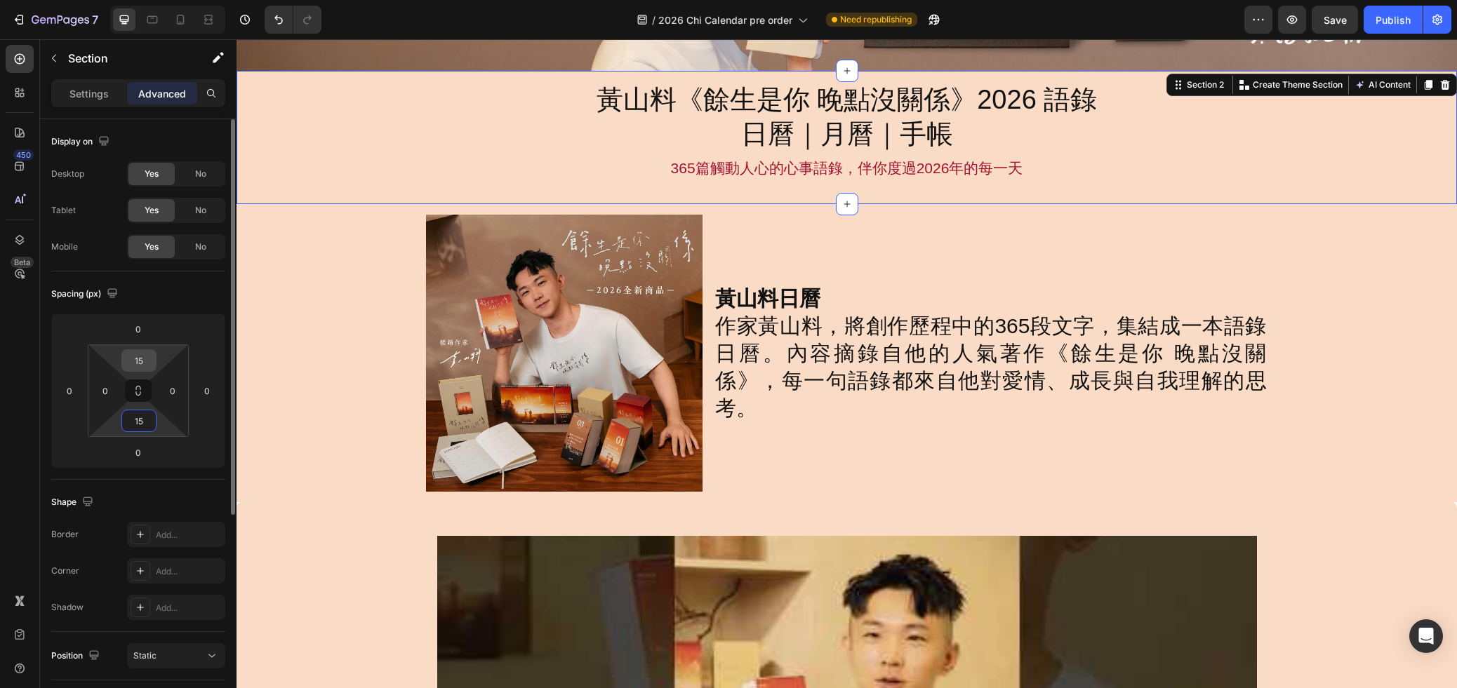
type input "15"
click at [147, 359] on input "15" at bounding box center [139, 360] width 28 height 21
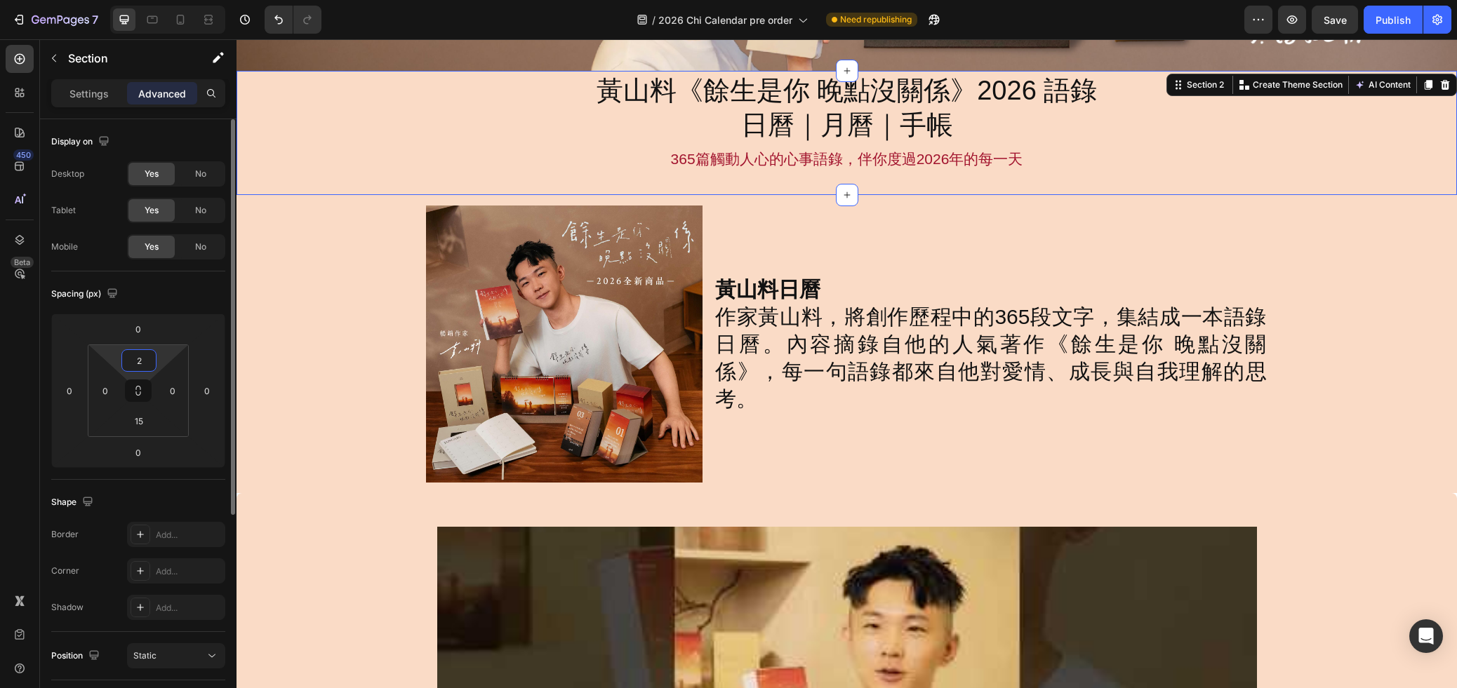
type input "20"
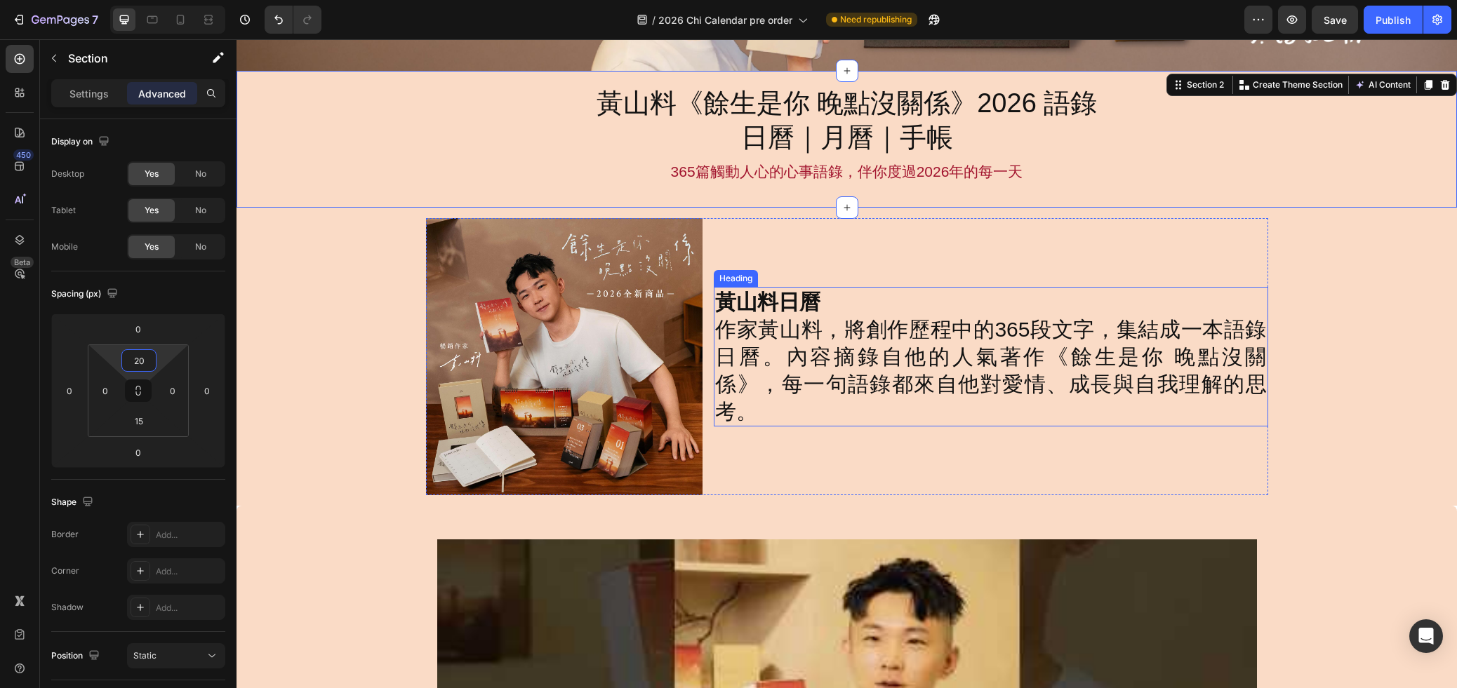
click at [899, 341] on h2 "黃山料日曆 作家黃山料，將創作歷程中的365段文字，集結成一本語錄日曆。內容摘錄自他的人氣著作《餘生是你 晚點沒關係》，每一句語錄都來自他對愛情、成長與自我理…" at bounding box center [991, 357] width 554 height 140
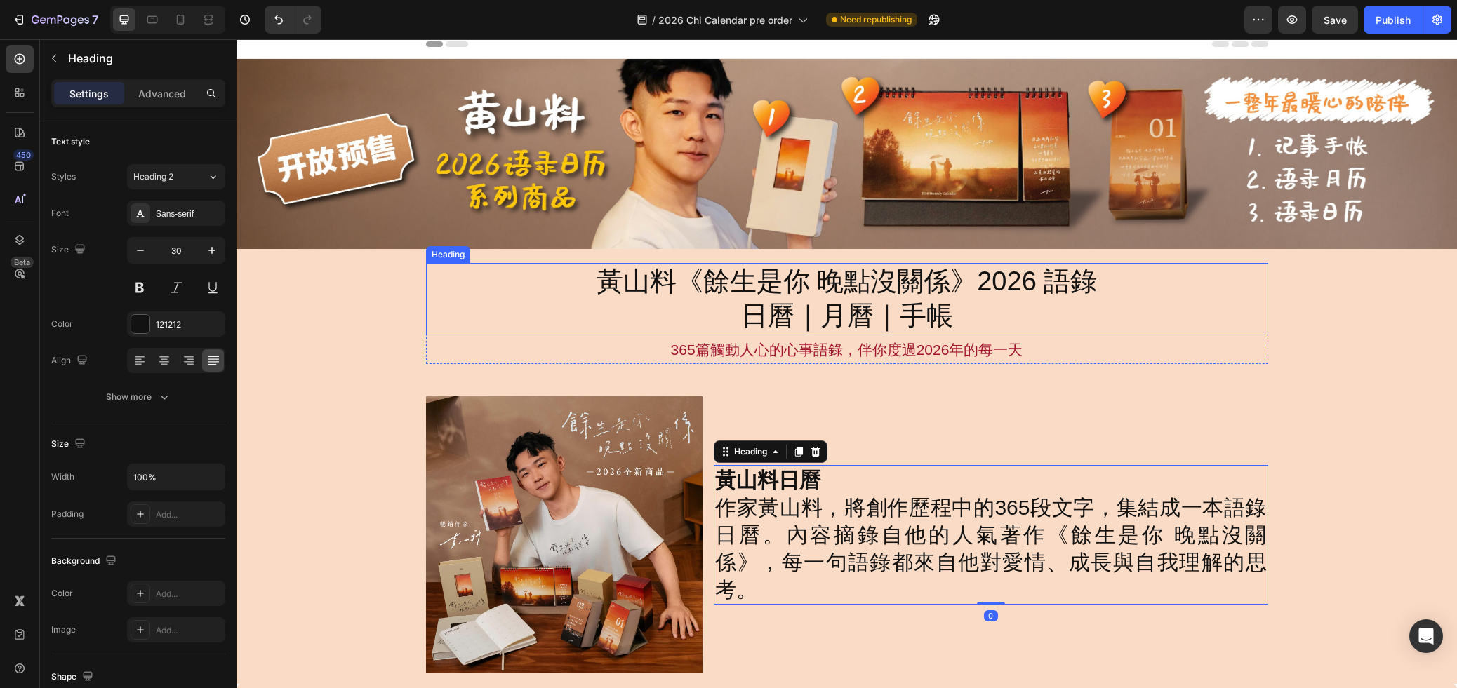
scroll to position [6, 0]
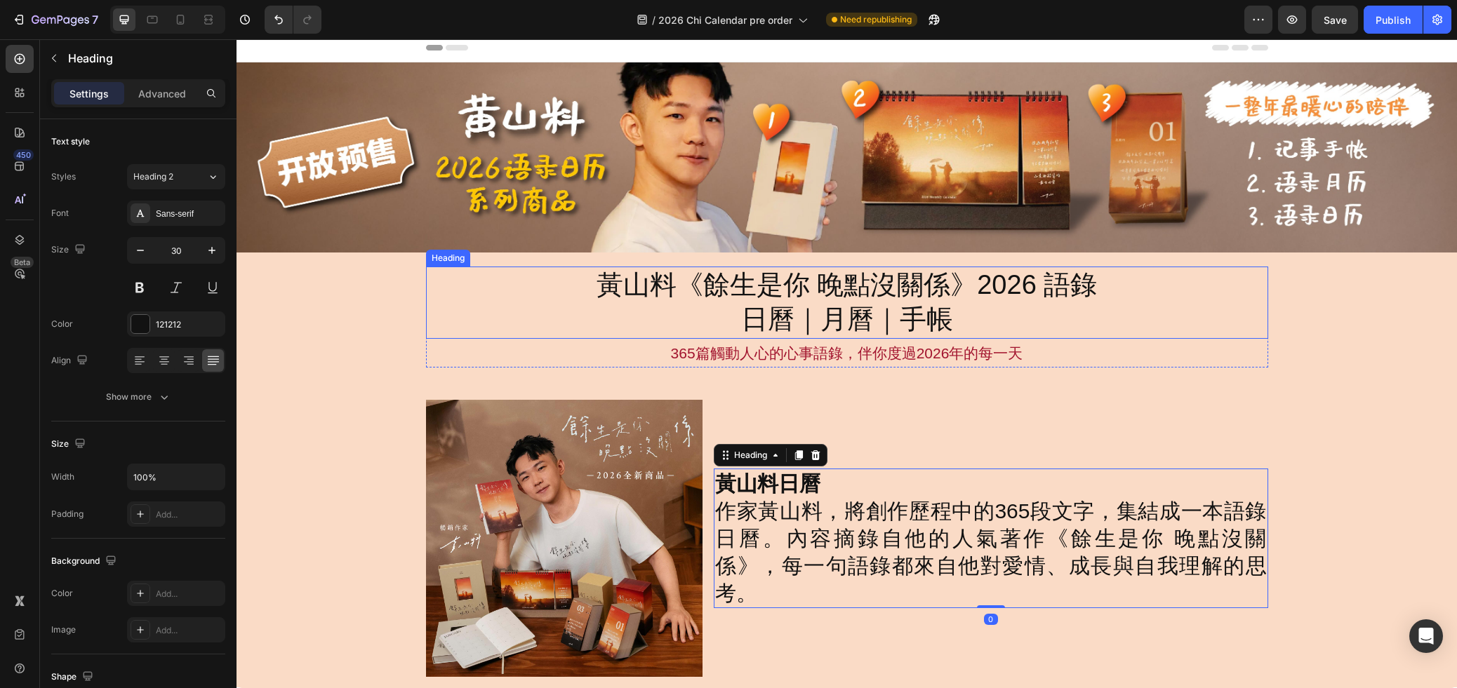
click at [956, 306] on p "黃山料《餘生是你 晚點沒關係》2026 語錄 日曆｜月曆｜手帳" at bounding box center [846, 302] width 501 height 69
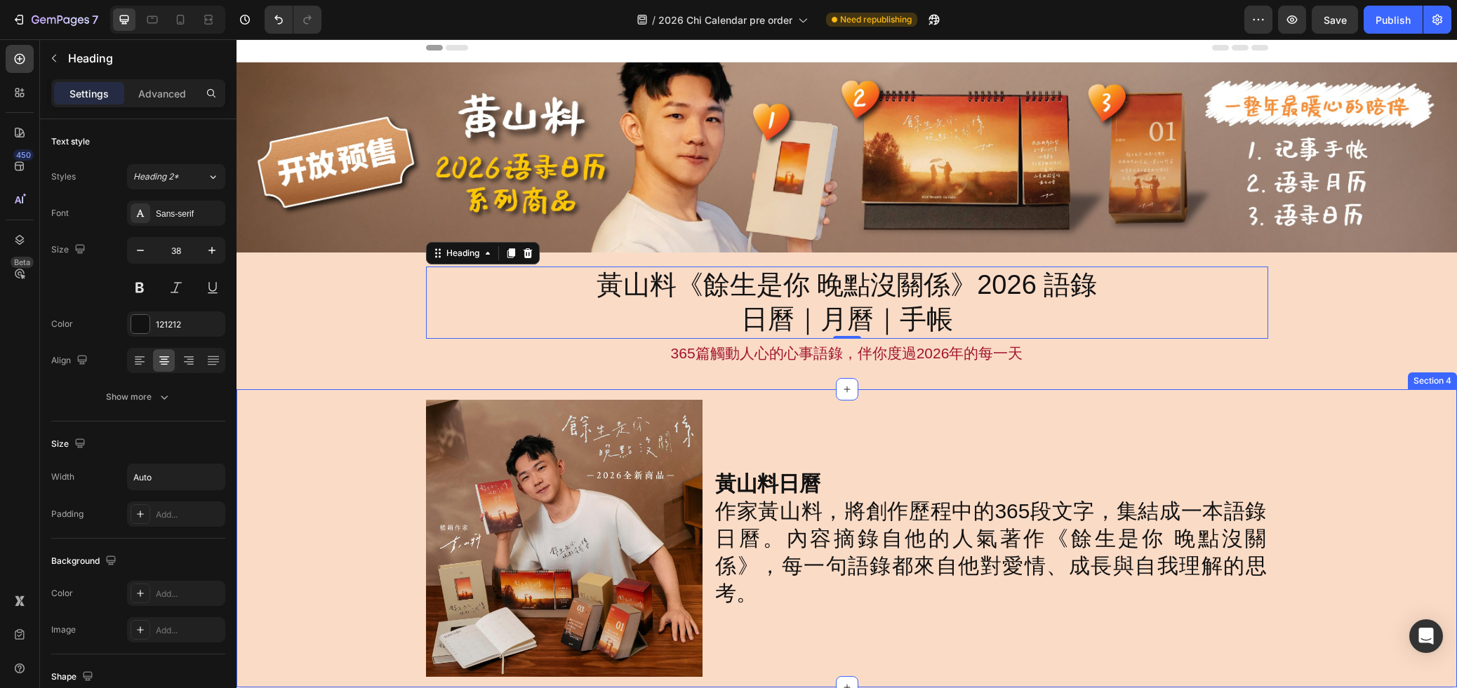
click at [789, 399] on div "Image 黃山料日曆 作家黃山料，將創作歷程中的365段文字，集結成一本語錄日曆。內容摘錄自他的人氣著作《餘生是你 晚點沒關係》，每一句語錄都來自他對愛情、…" at bounding box center [846, 538] width 1220 height 298
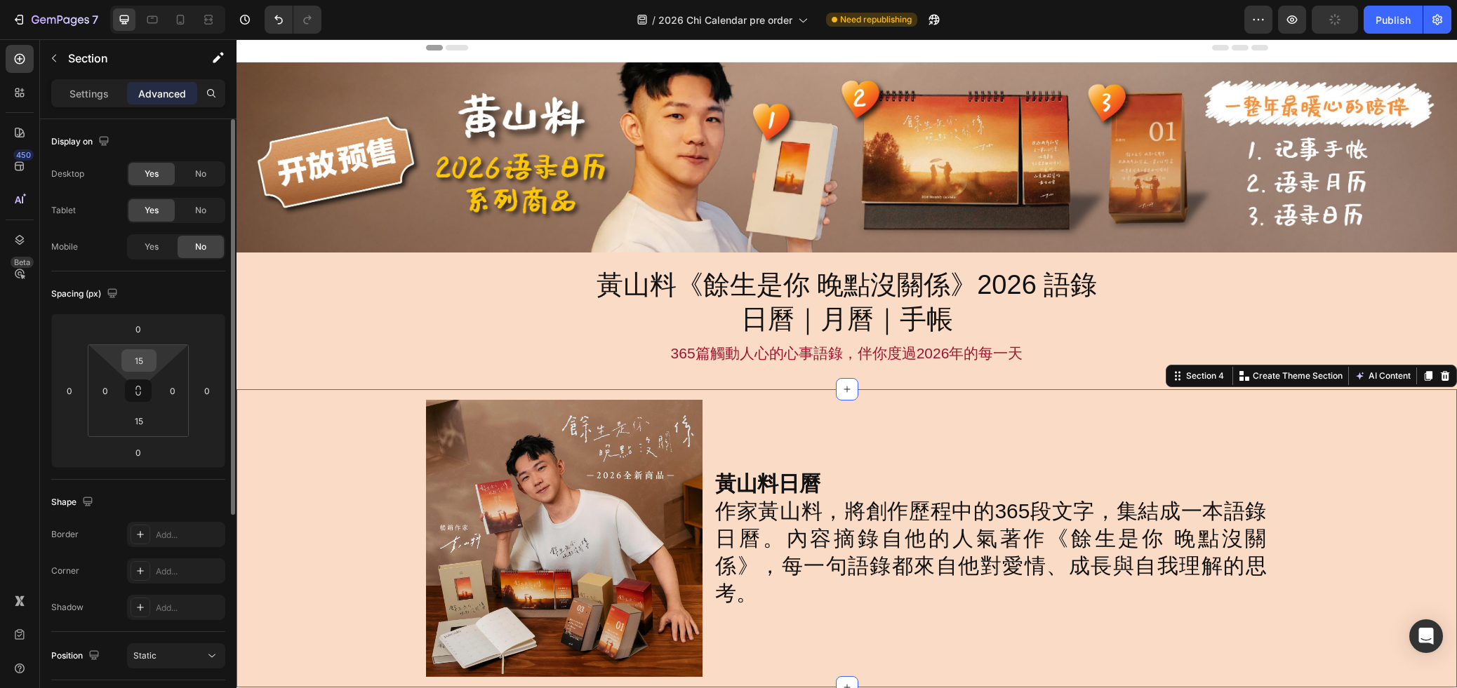
click at [142, 358] on input "15" at bounding box center [139, 360] width 28 height 21
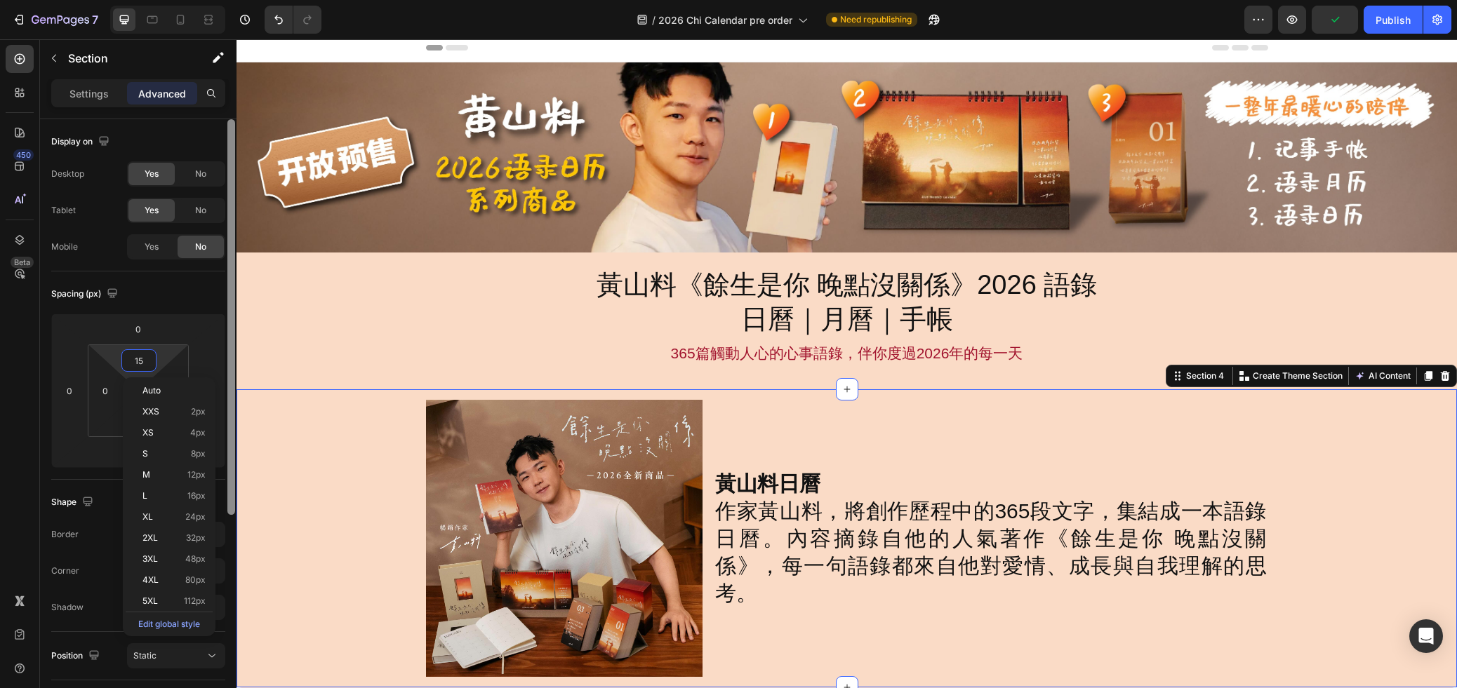
type input "0"
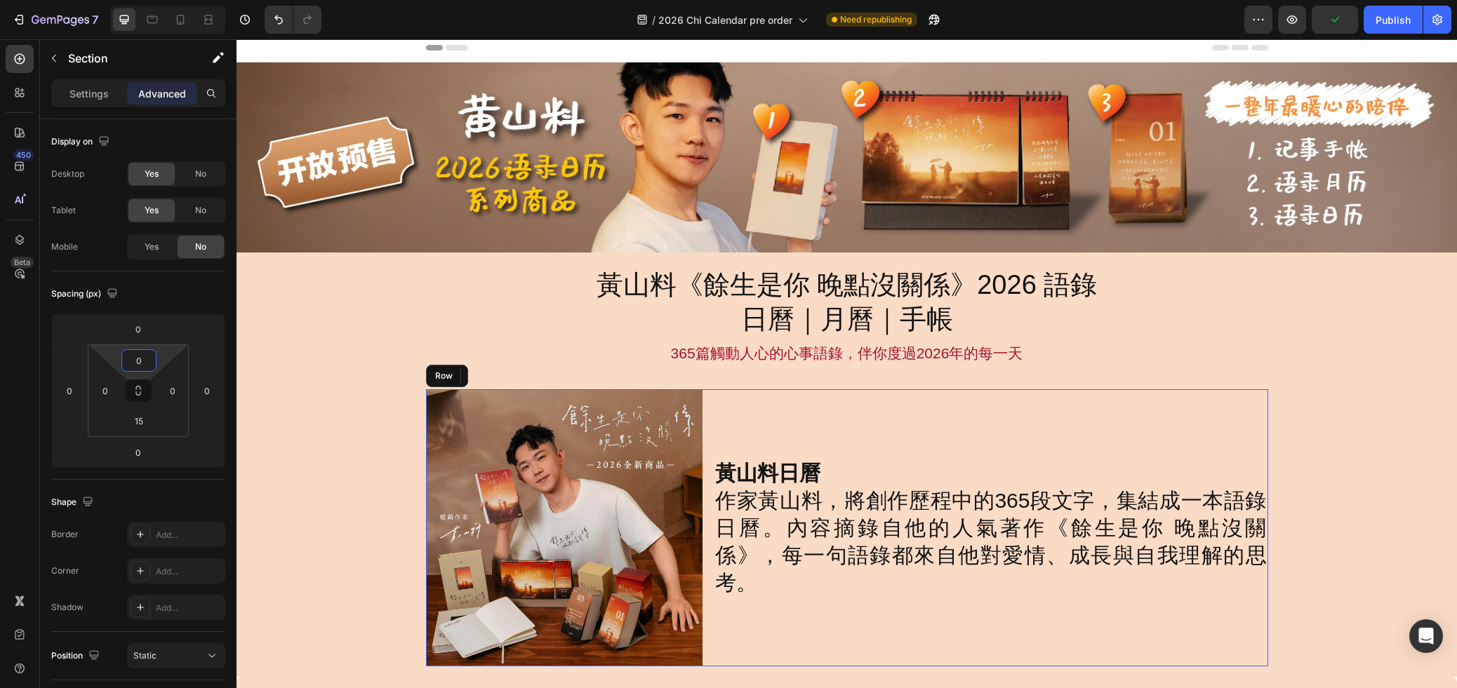
click at [913, 435] on div "黃山料日曆 作家黃山料，將創作歷程中的365段文字，集結成一本語錄日曆。內容摘錄自他的人氣著作《餘生是你 晚點沒關係》，每一句語錄都來自他對愛情、成長與自我理…" at bounding box center [991, 527] width 554 height 277
click at [880, 484] on h2 "黃山料日曆 作家黃山料，將創作歷程中的365段文字，集結成一本語錄日曆。內容摘錄自他的人氣著作《餘生是你 晚點沒關係》，每一句語錄都來自他對愛情、成長與自我理…" at bounding box center [991, 528] width 554 height 140
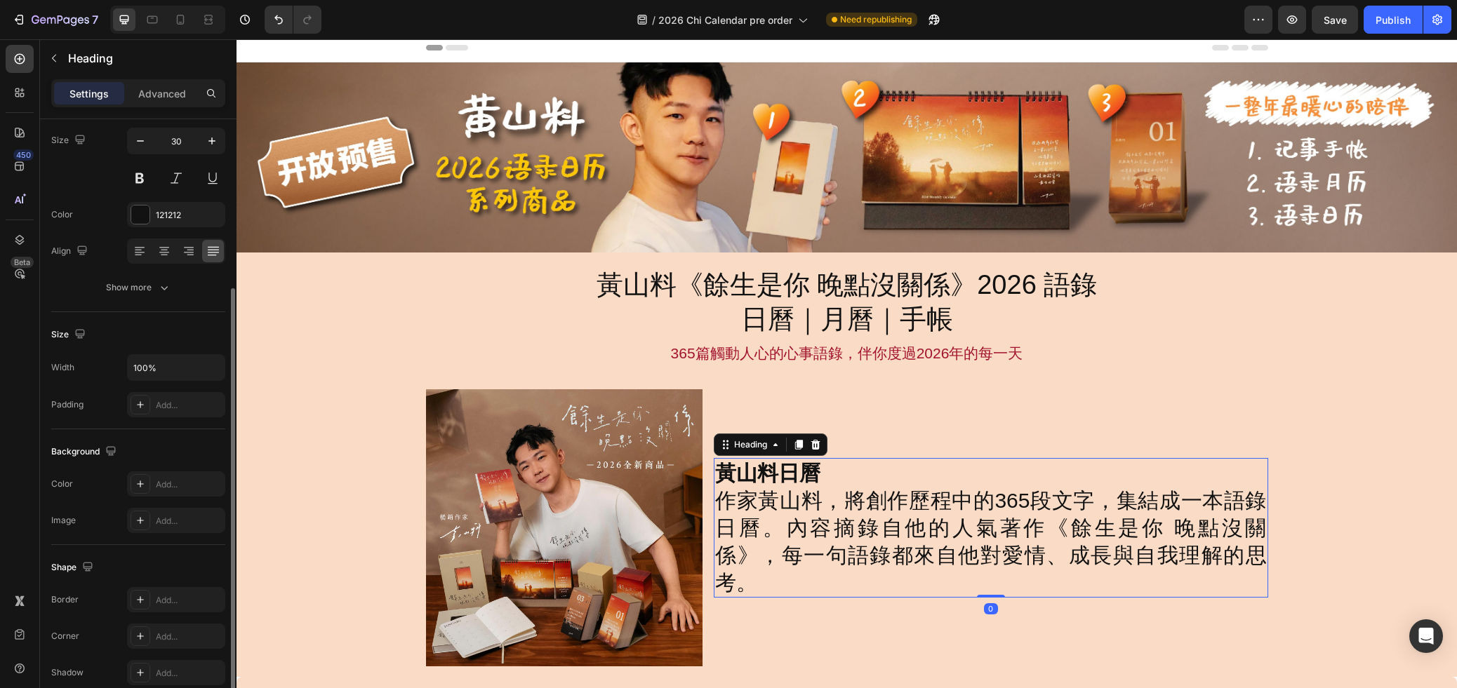
scroll to position [272, 0]
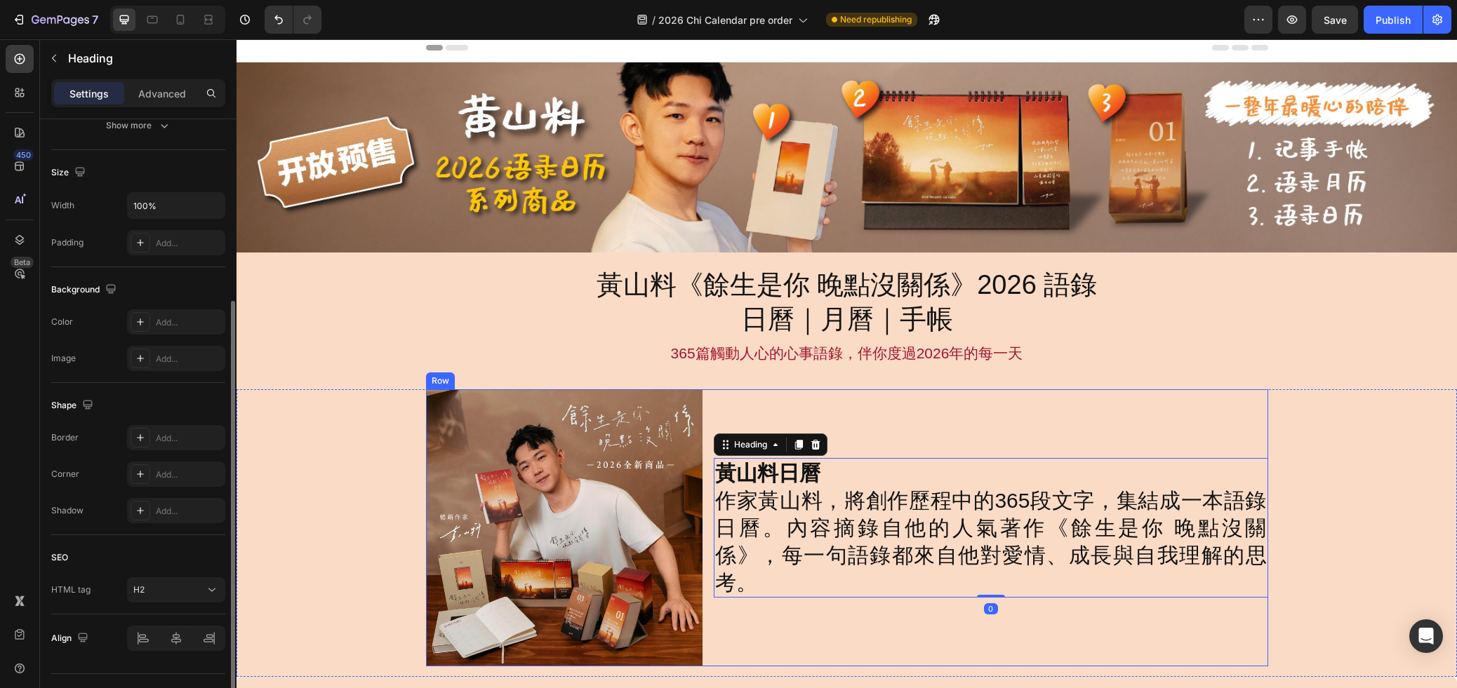
click at [813, 405] on div "黃山料日曆 作家黃山料，將創作歷程中的365段文字，集結成一本語錄日曆。內容摘錄自他的人氣著作《餘生是你 晚點沒關係》，每一句語錄都來自他對愛情、成長與自我理…" at bounding box center [991, 527] width 554 height 277
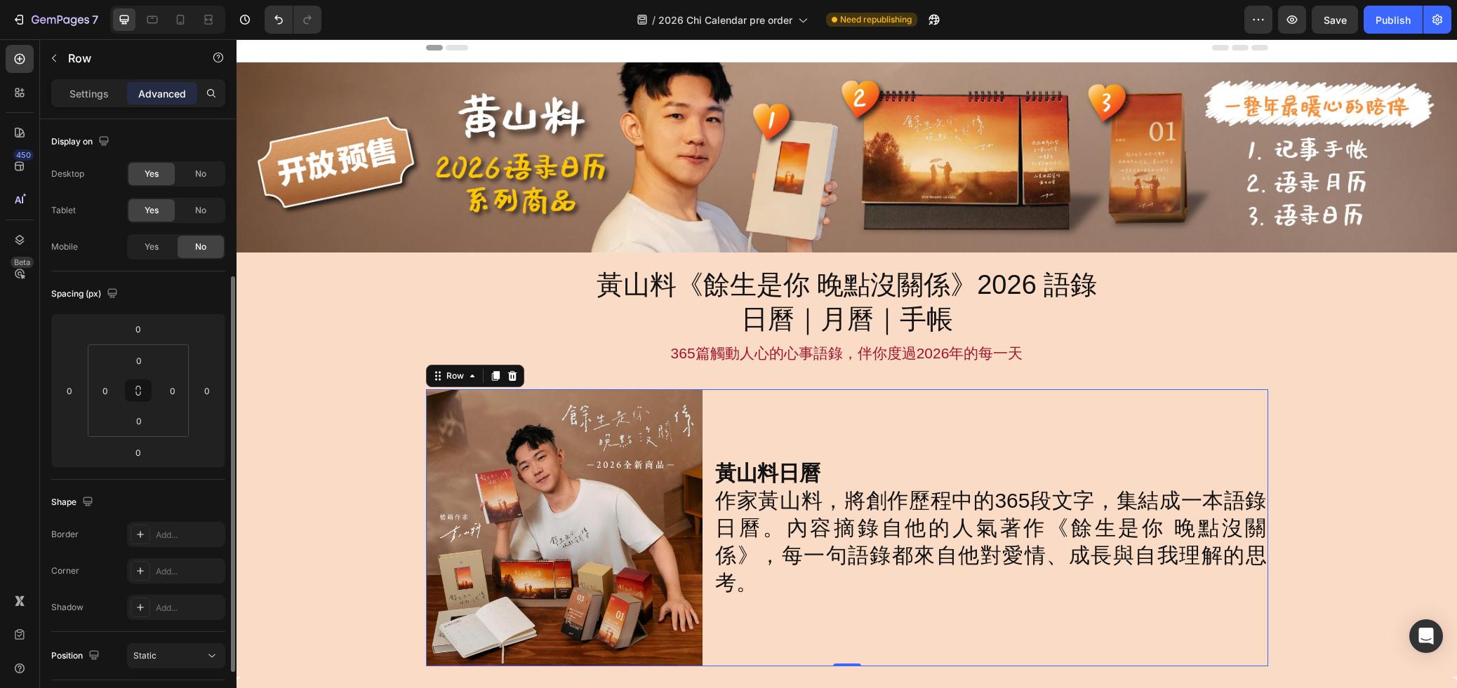
scroll to position [327, 0]
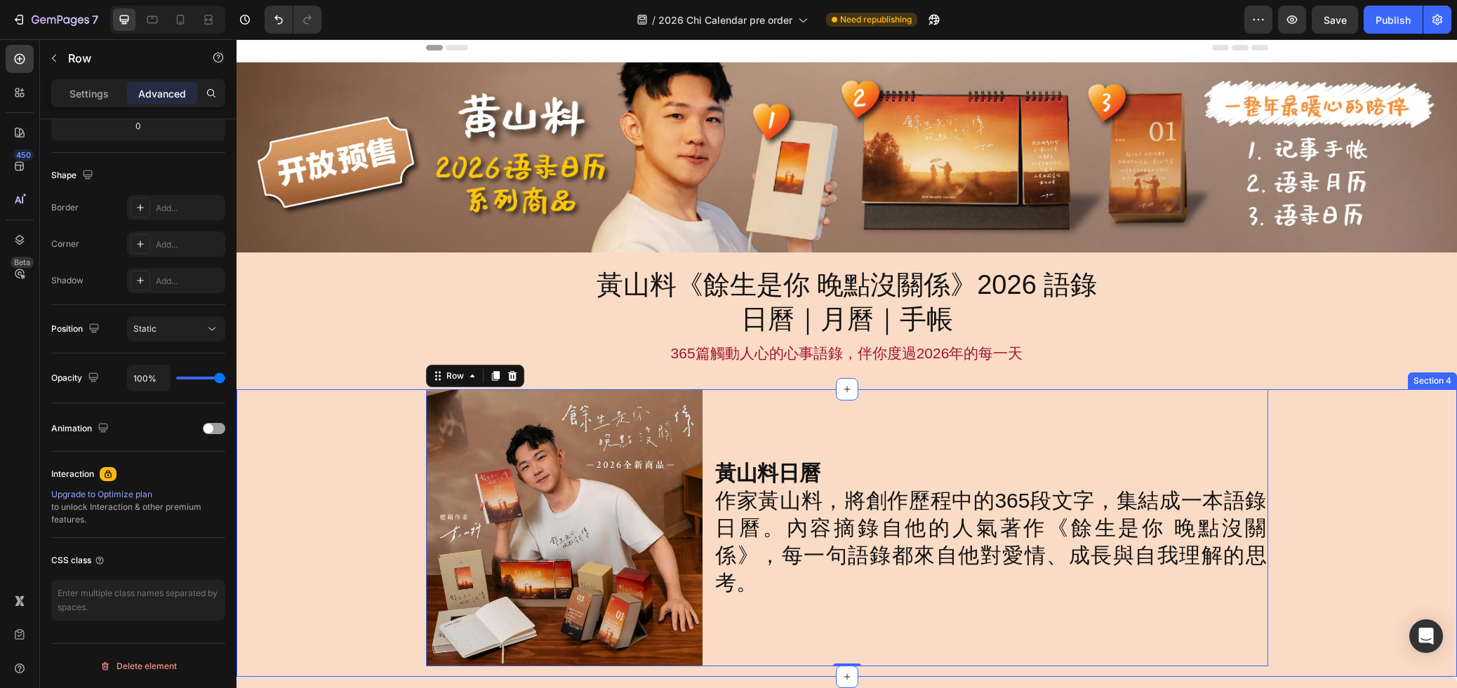
click at [1278, 404] on div "Image 黃山料日曆 作家黃山料，將創作歷程中的365段文字，集結成一本語錄日曆。內容摘錄自他的人氣著作《餘生是你 晚點沒關係》，每一句語錄都來自他對愛情、…" at bounding box center [846, 527] width 1220 height 277
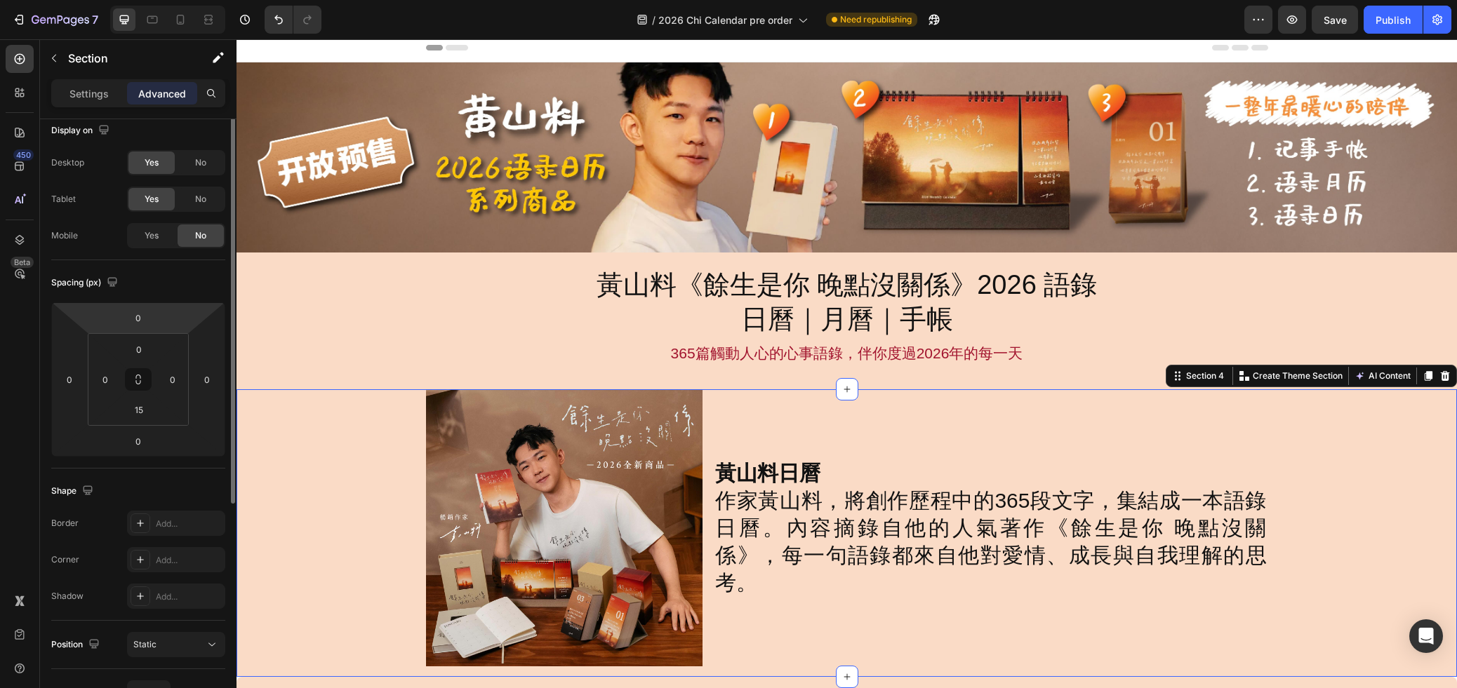
scroll to position [0, 0]
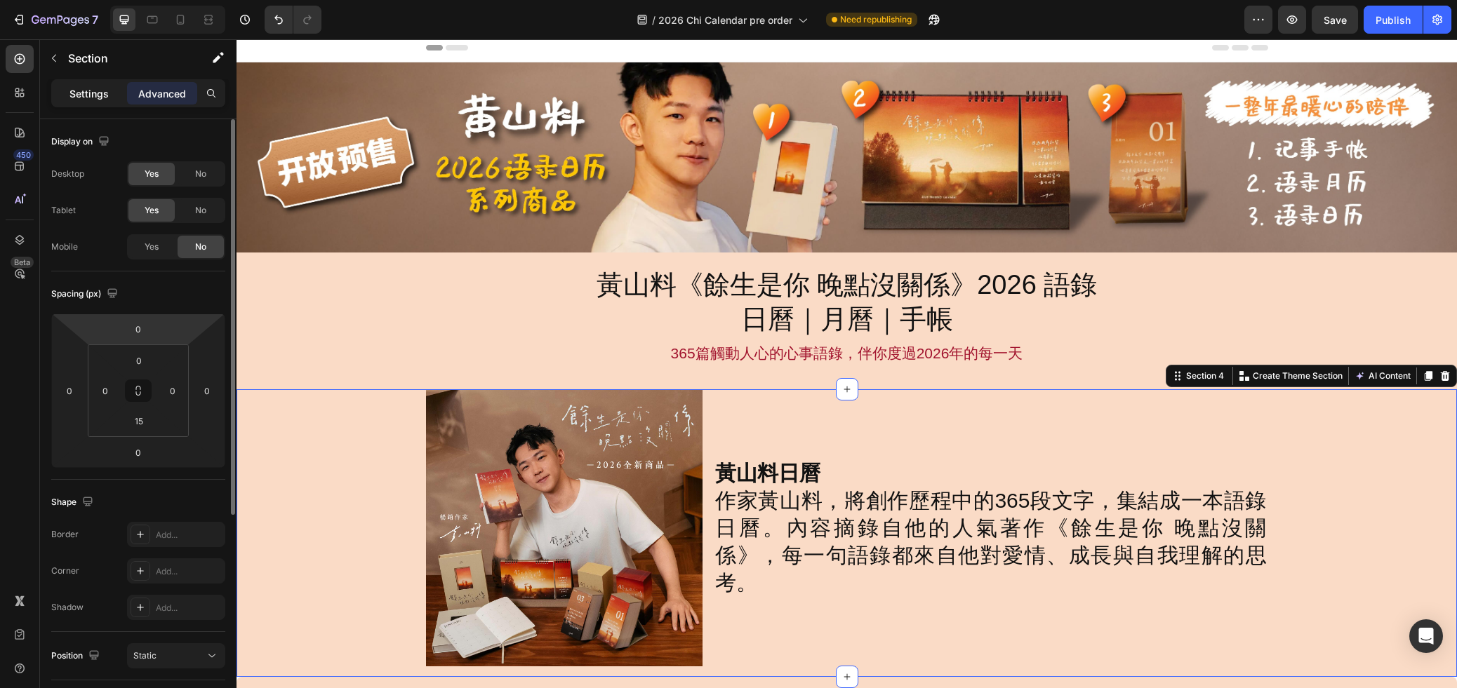
click at [77, 95] on p "Settings" at bounding box center [88, 93] width 39 height 15
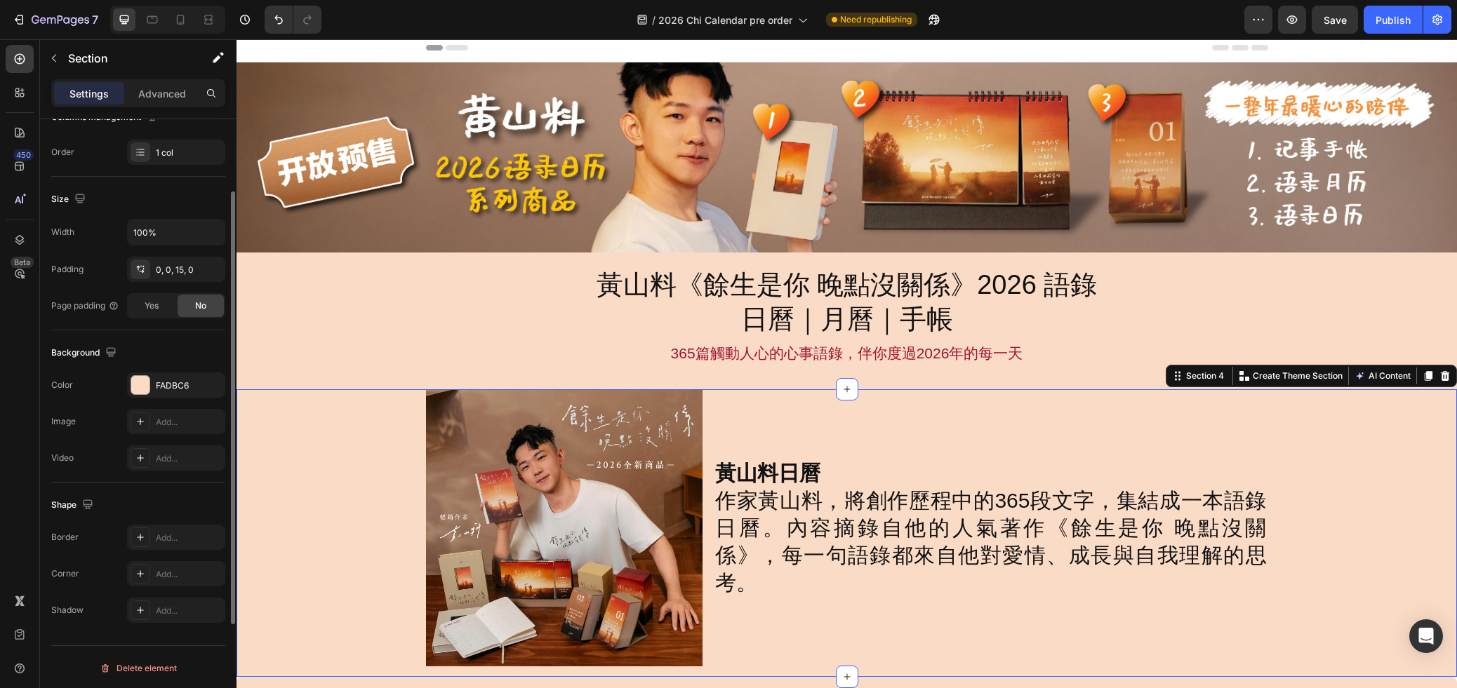
scroll to position [247, 0]
click at [1109, 446] on div "黃山料日曆 作家黃山料，將創作歷程中的365段文字，集結成一本語錄日曆。內容摘錄自他的人氣著作《餘生是你 晚點沒關係》，每一句語錄都來自他對愛情、成長與自我理…" at bounding box center [991, 527] width 554 height 277
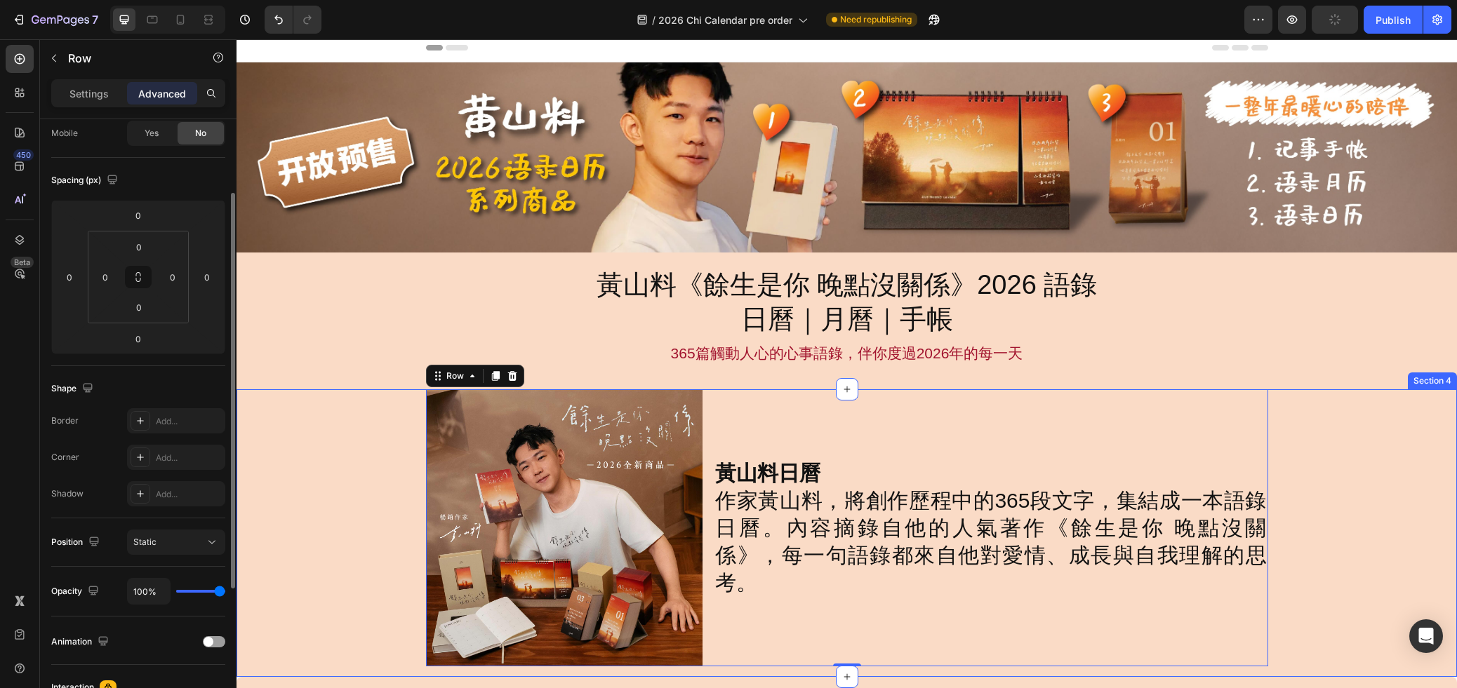
scroll to position [34, 0]
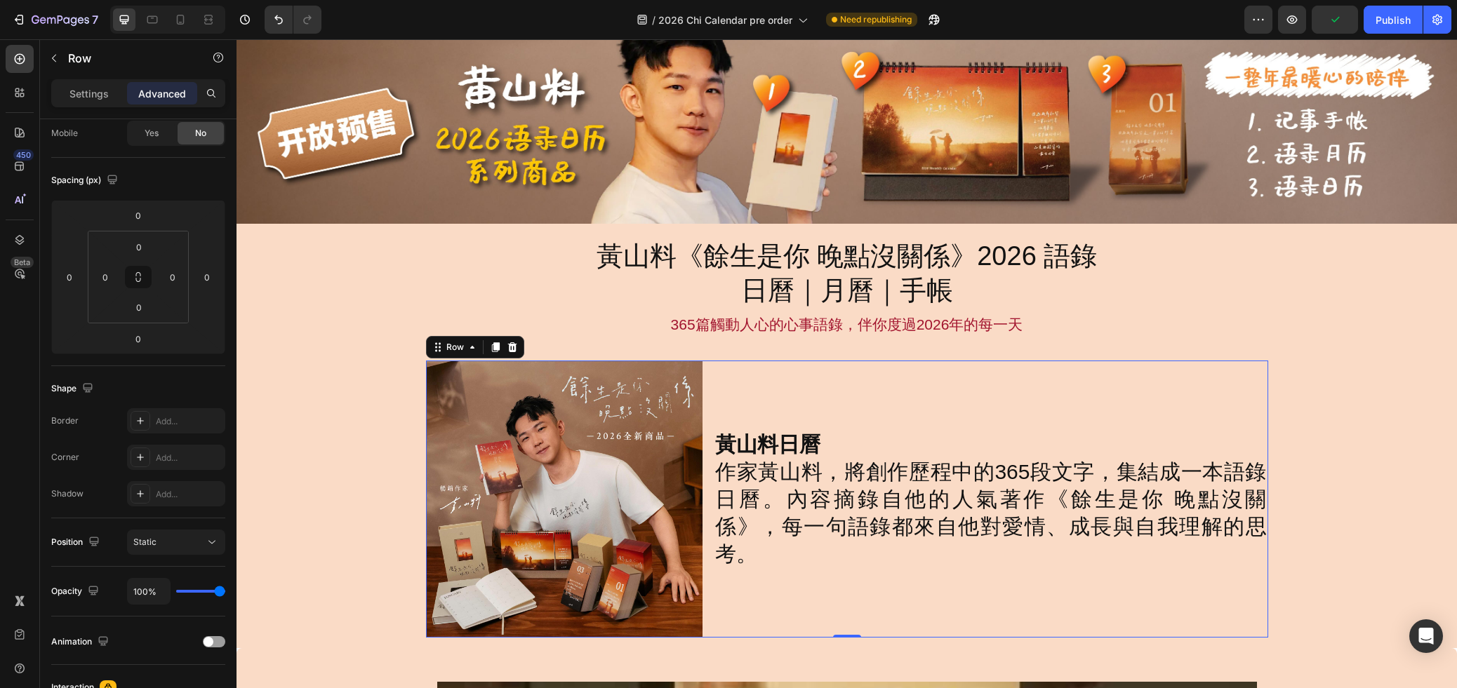
click at [81, 106] on div "Settings Advanced" at bounding box center [138, 93] width 174 height 28
click at [84, 95] on p "Settings" at bounding box center [88, 93] width 39 height 15
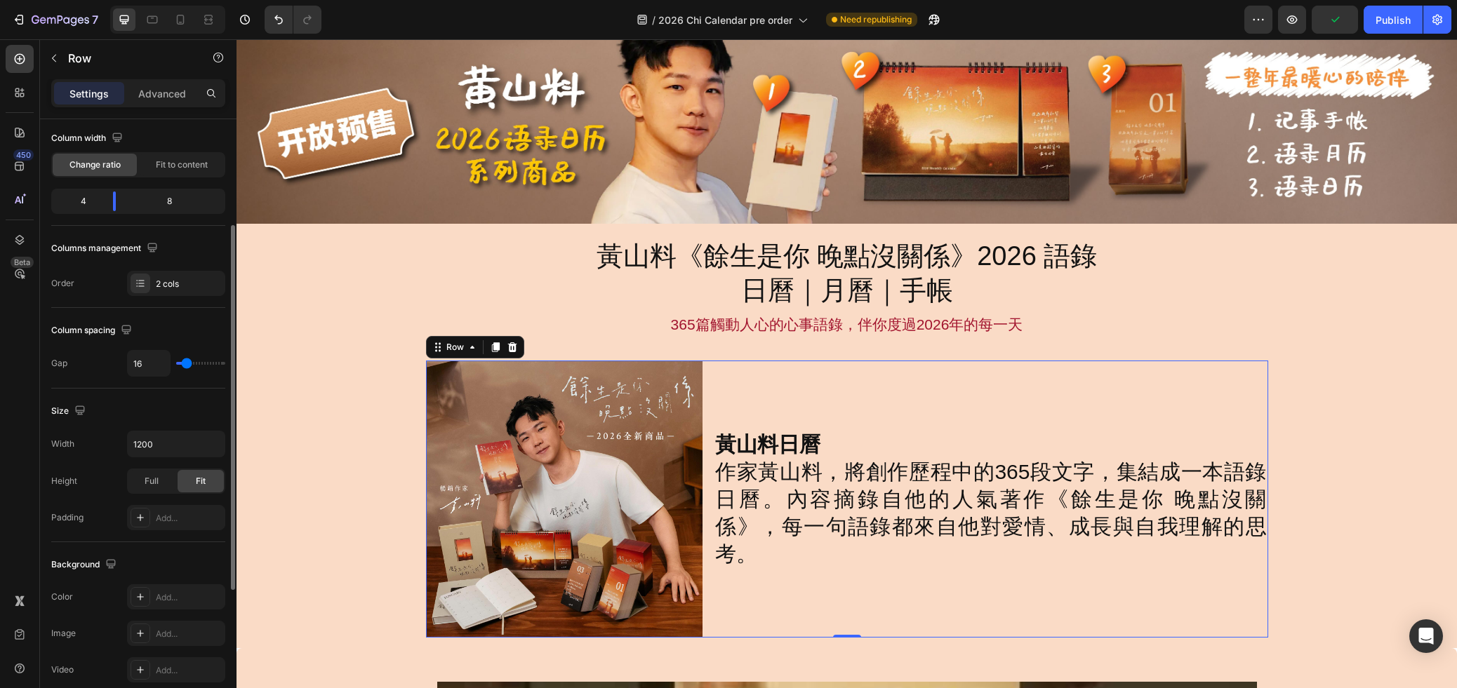
scroll to position [407, 0]
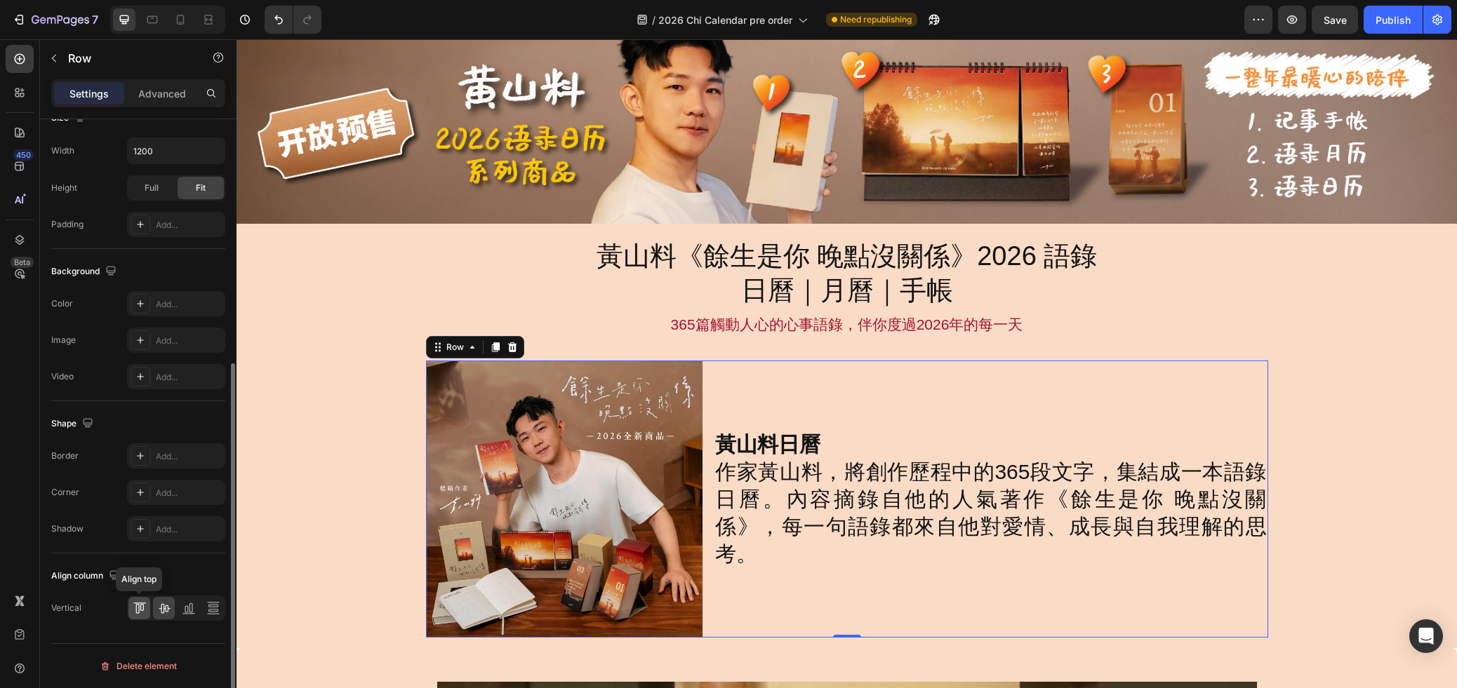
click at [136, 612] on icon at bounding box center [140, 608] width 14 height 14
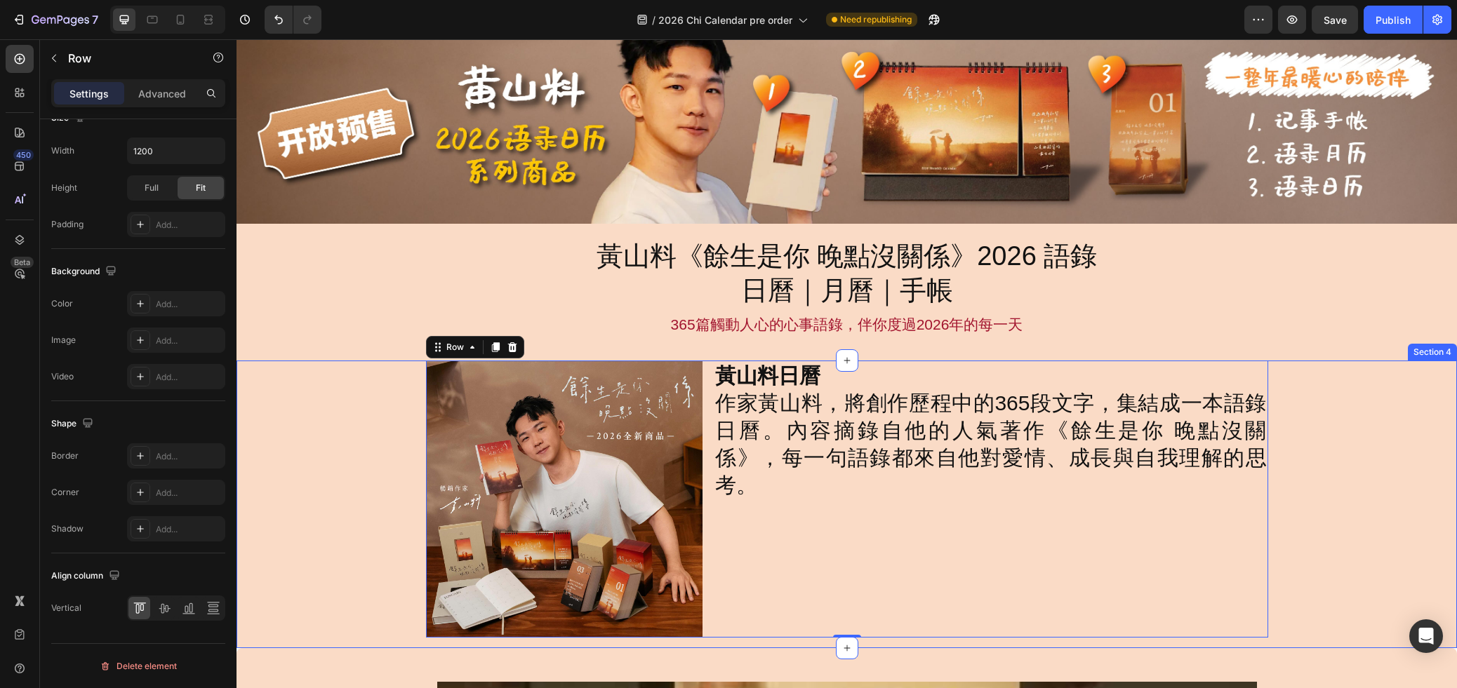
click at [1375, 466] on div "Image 黃山料日曆 作家黃山料，將創作歷程中的365段文字，集結成一本語錄日曆。內容摘錄自他的人氣著作《餘生是你 晚點沒關係》，每一句語錄都來自他對愛情、…" at bounding box center [846, 499] width 1220 height 277
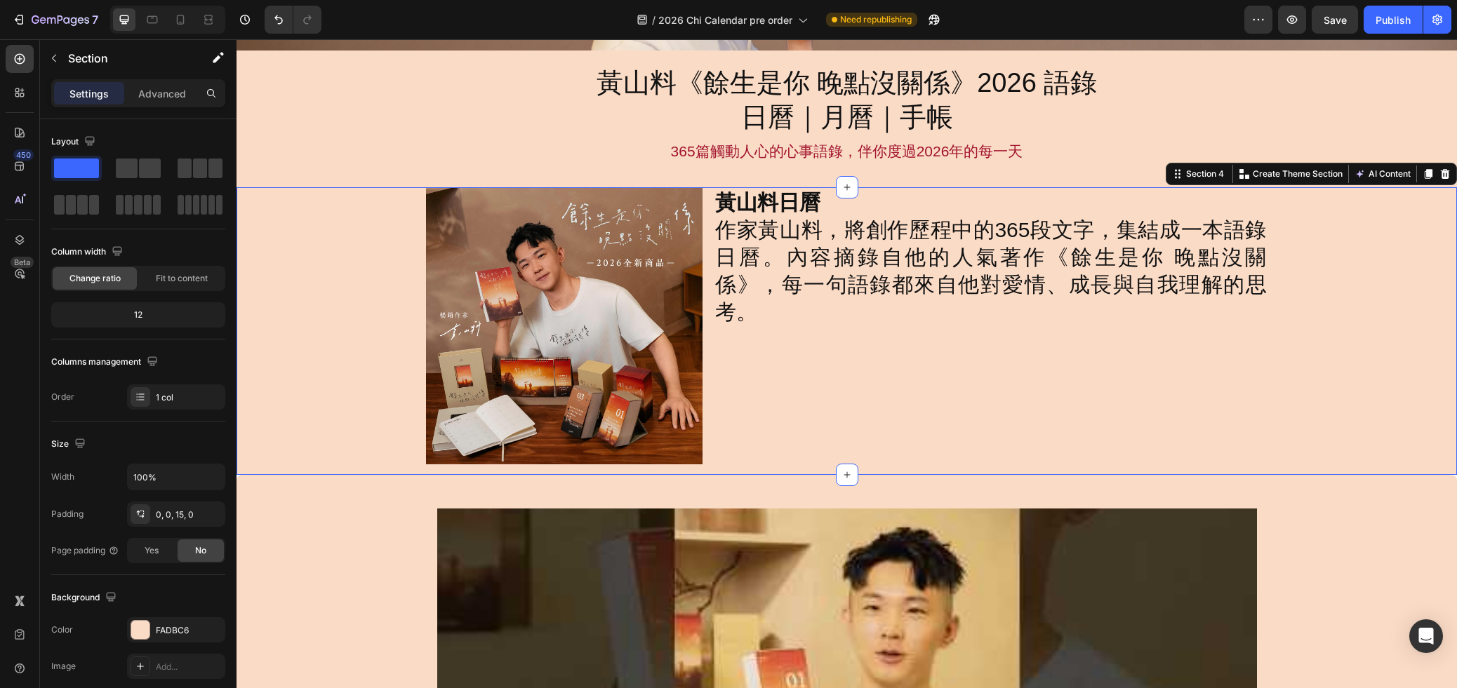
scroll to position [206, 0]
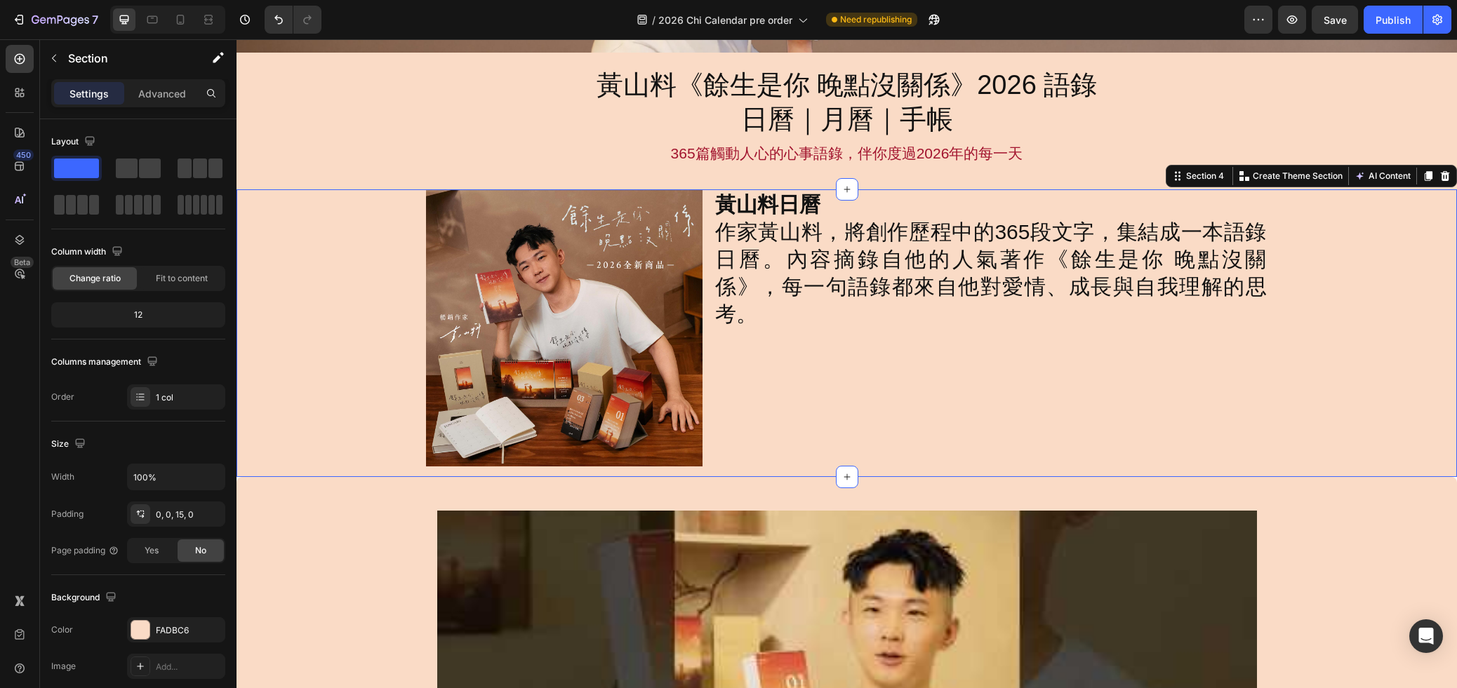
click at [1256, 404] on div "黃山料日曆 作家黃山料，將創作歷程中的365段文字，集結成一本語錄日曆。內容摘錄自他的人氣著作《餘生是你 晚點沒關係》，每一句語錄都來自他對愛情、成長與自我理…" at bounding box center [991, 327] width 554 height 277
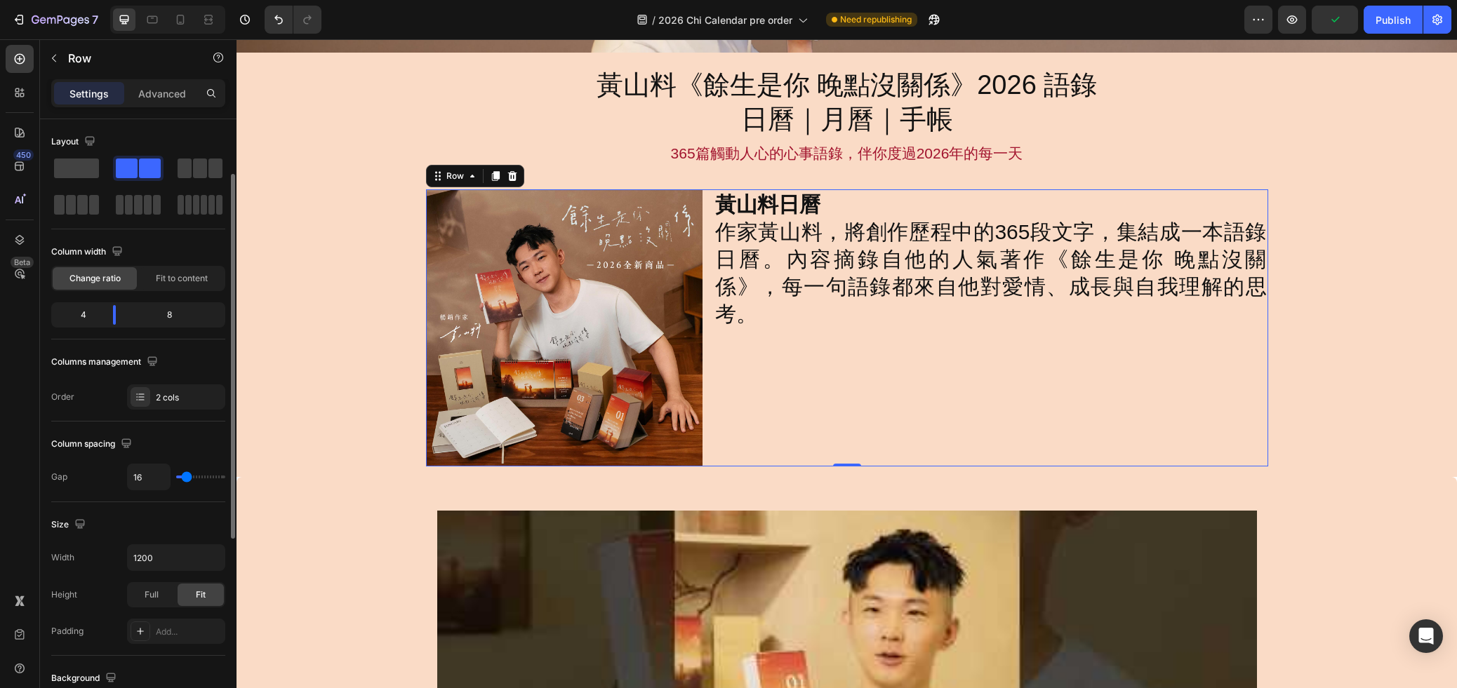
scroll to position [43, 0]
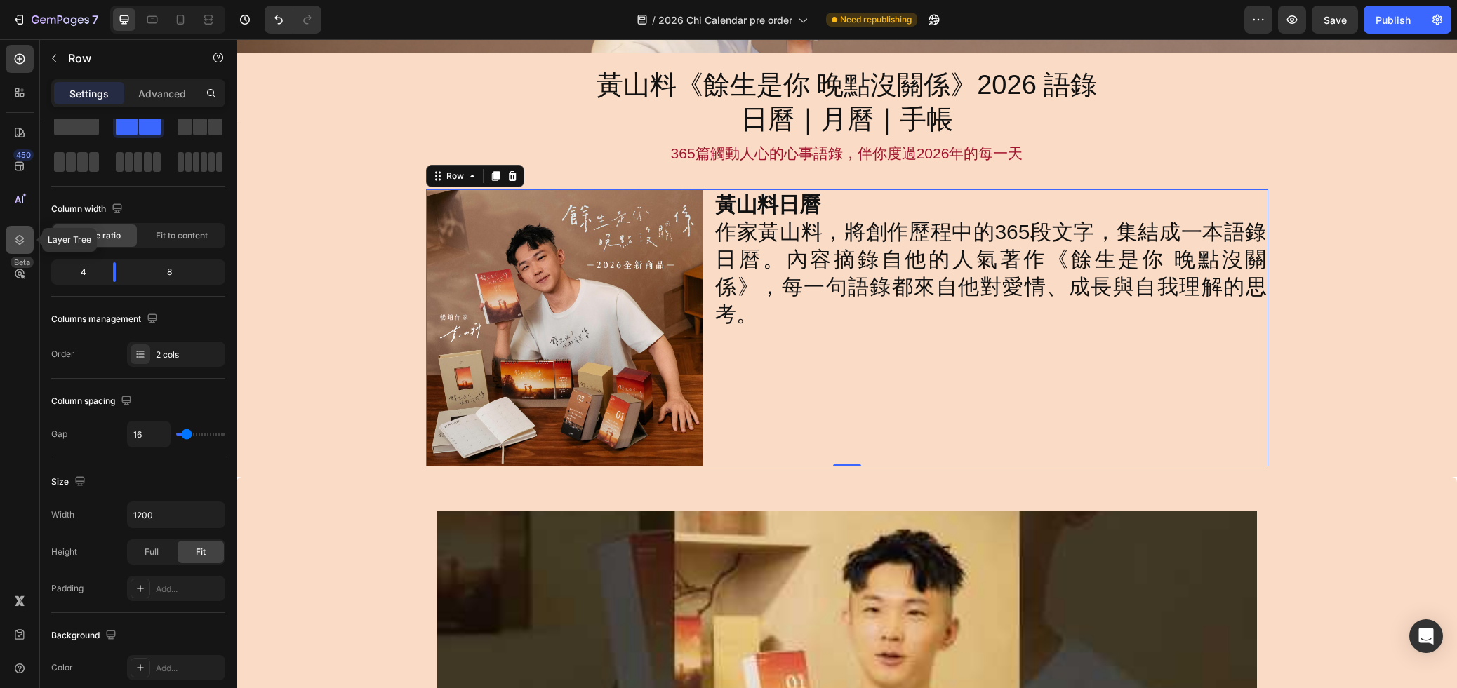
click at [22, 241] on icon at bounding box center [20, 240] width 14 height 14
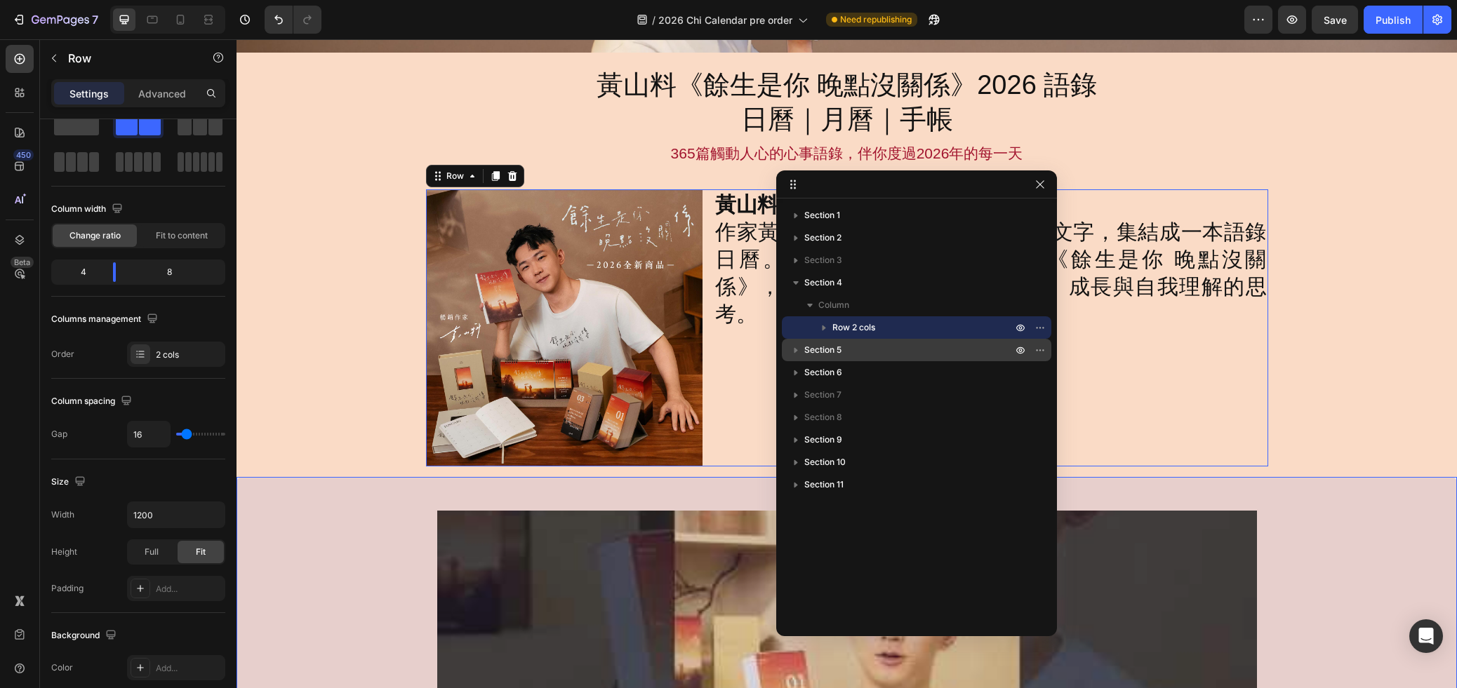
click at [799, 349] on icon "button" at bounding box center [796, 350] width 14 height 14
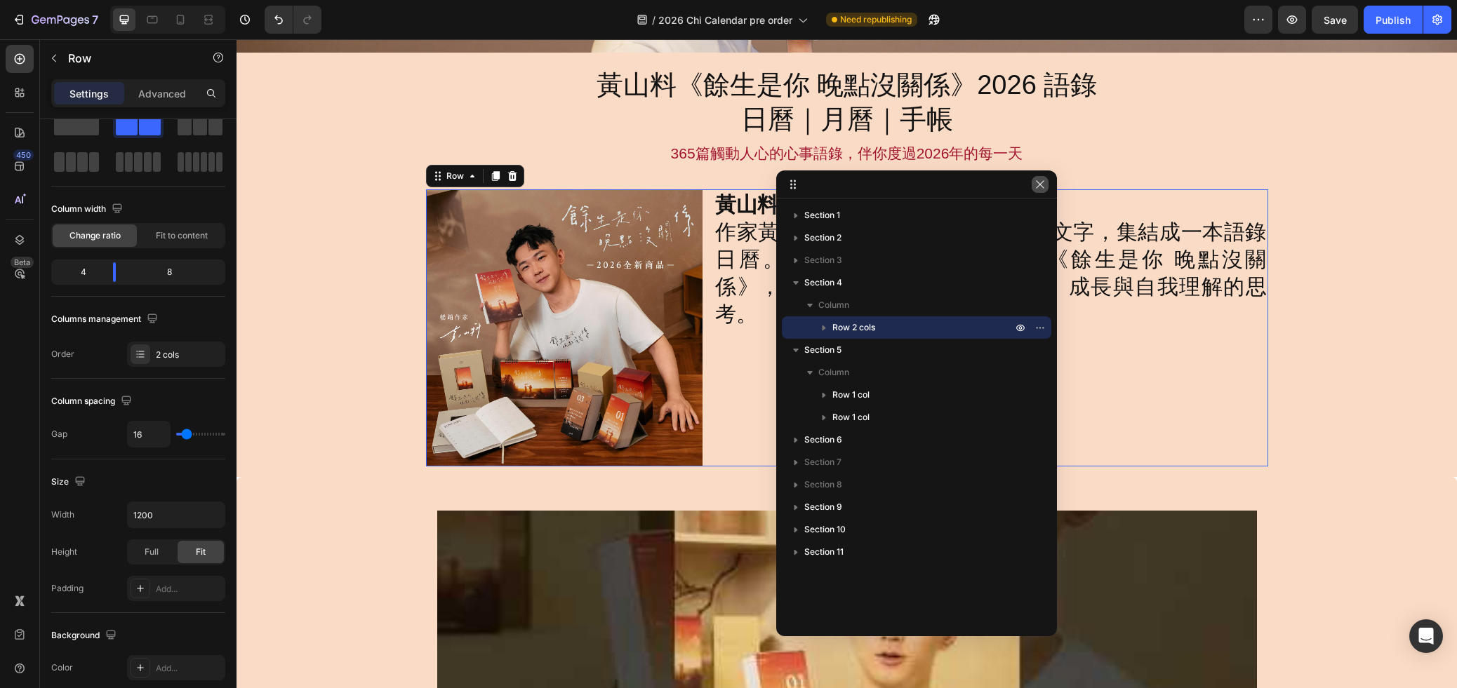
click at [1043, 188] on icon "button" at bounding box center [1040, 184] width 8 height 8
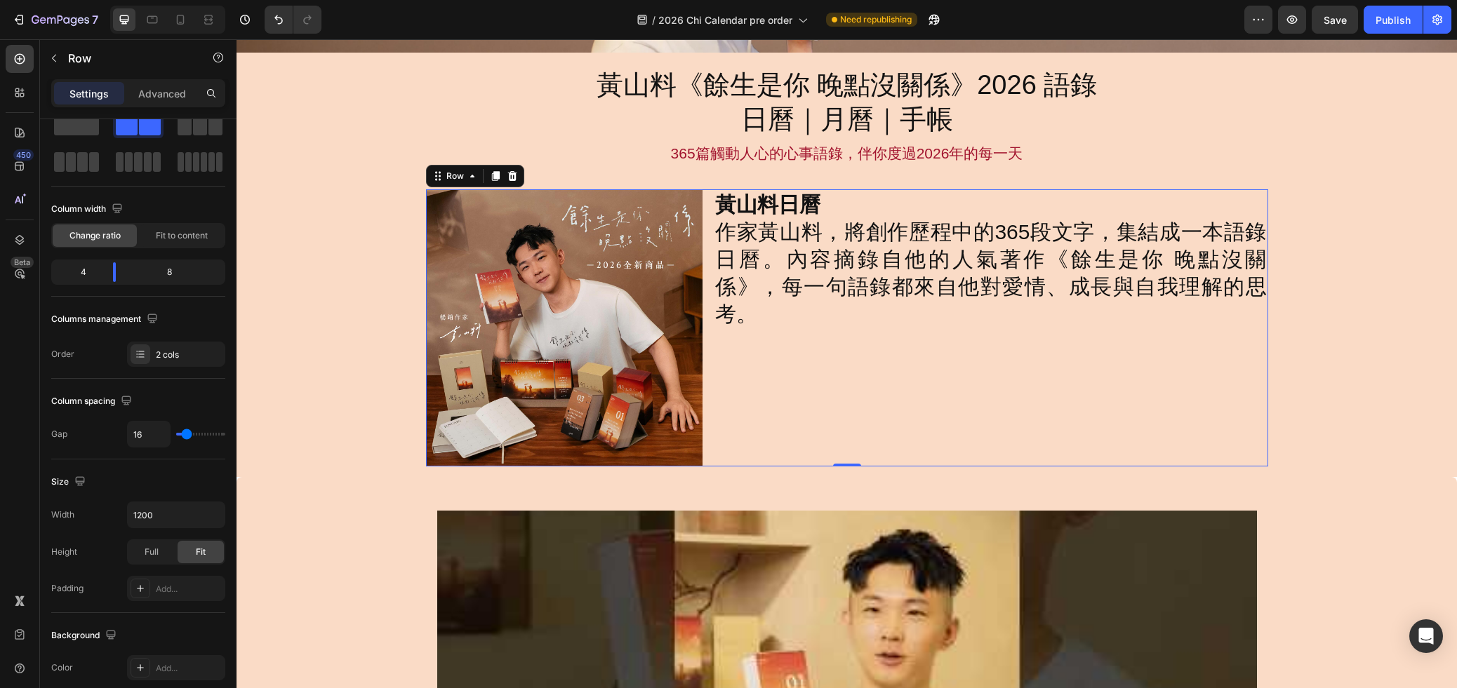
click at [1107, 344] on div "黃山料日曆 作家黃山料，將創作歷程中的365段文字，集結成一本語錄日曆。內容摘錄自他的人氣著作《餘生是你 晚點沒關係》，每一句語錄都來自他對愛情、成長與自我理…" at bounding box center [991, 327] width 554 height 277
click at [157, 512] on input "1200" at bounding box center [176, 514] width 97 height 25
drag, startPoint x: 157, startPoint y: 512, endPoint x: 215, endPoint y: 517, distance: 58.4
click at [159, 512] on input "1200" at bounding box center [176, 514] width 97 height 25
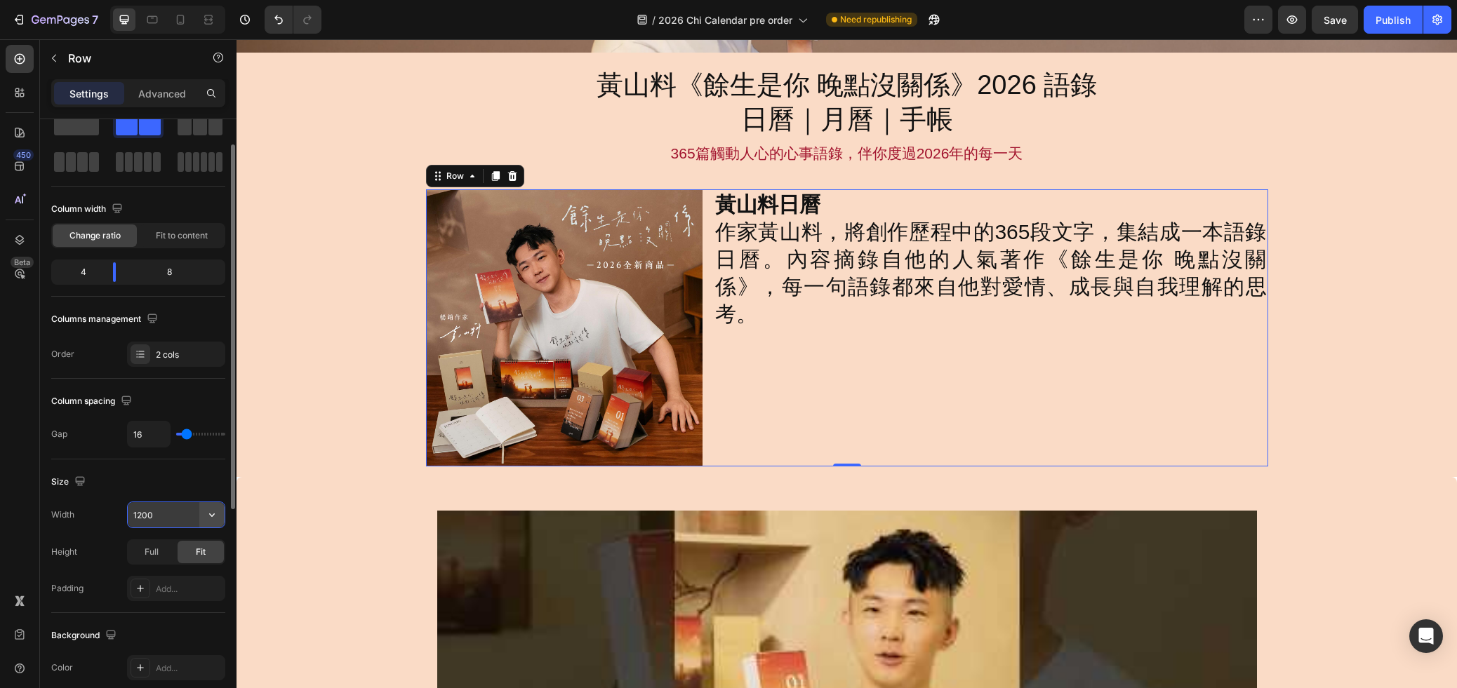
click at [214, 514] on icon "button" at bounding box center [212, 516] width 6 height 4
click at [184, 516] on input "1200" at bounding box center [176, 514] width 97 height 25
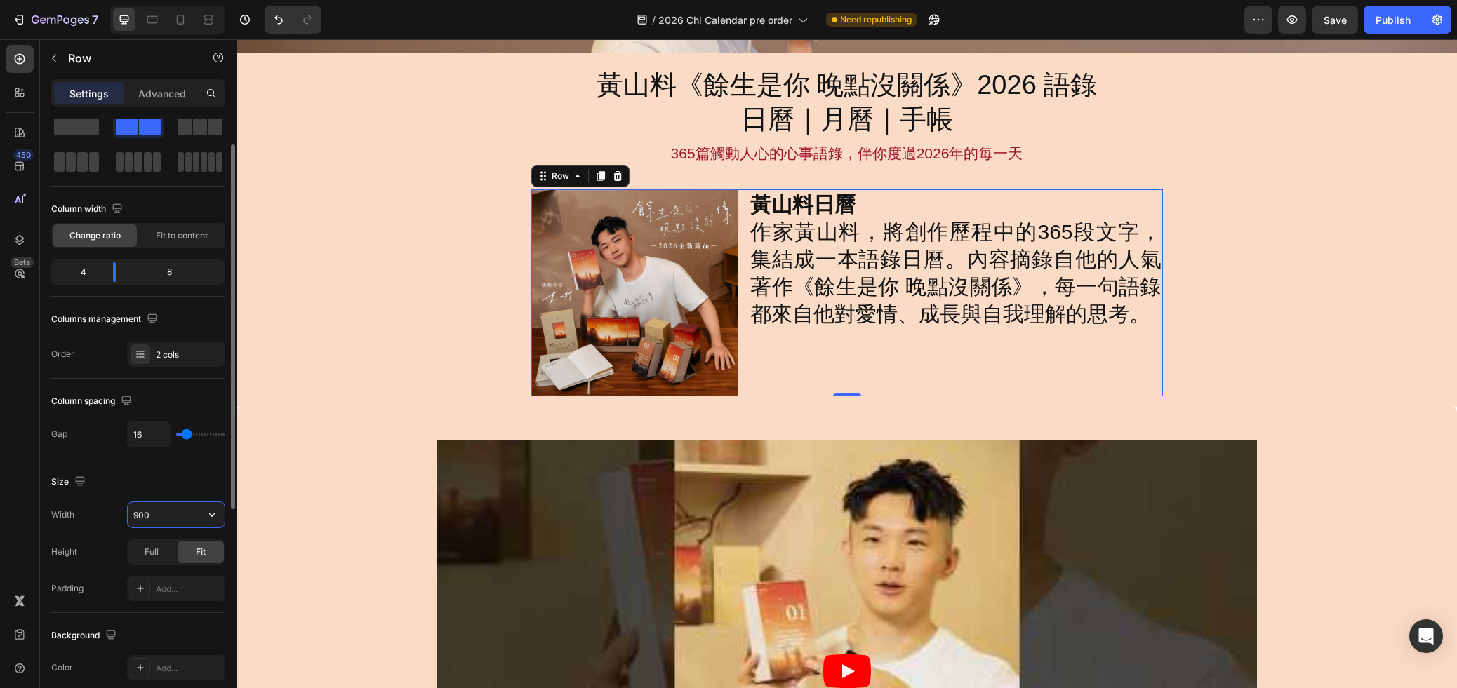
click at [160, 514] on input "900" at bounding box center [176, 514] width 97 height 25
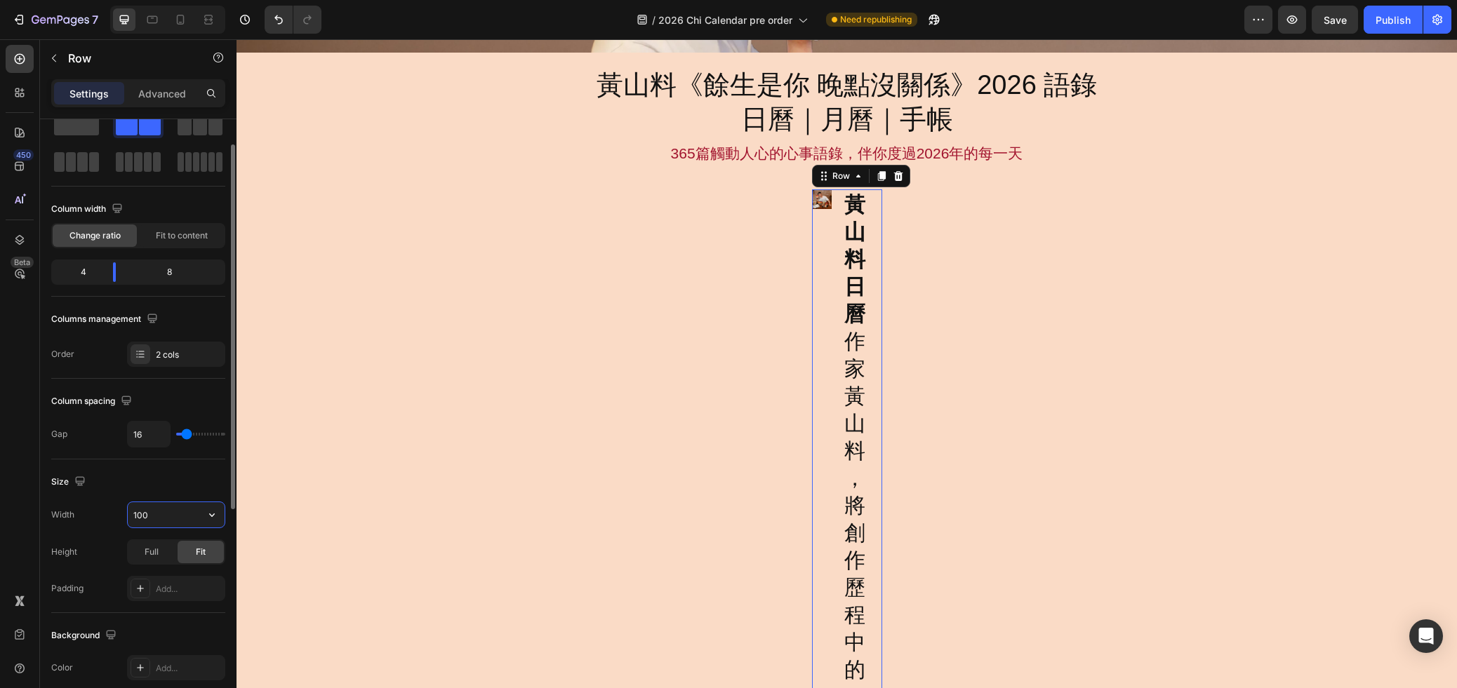
type input "1000"
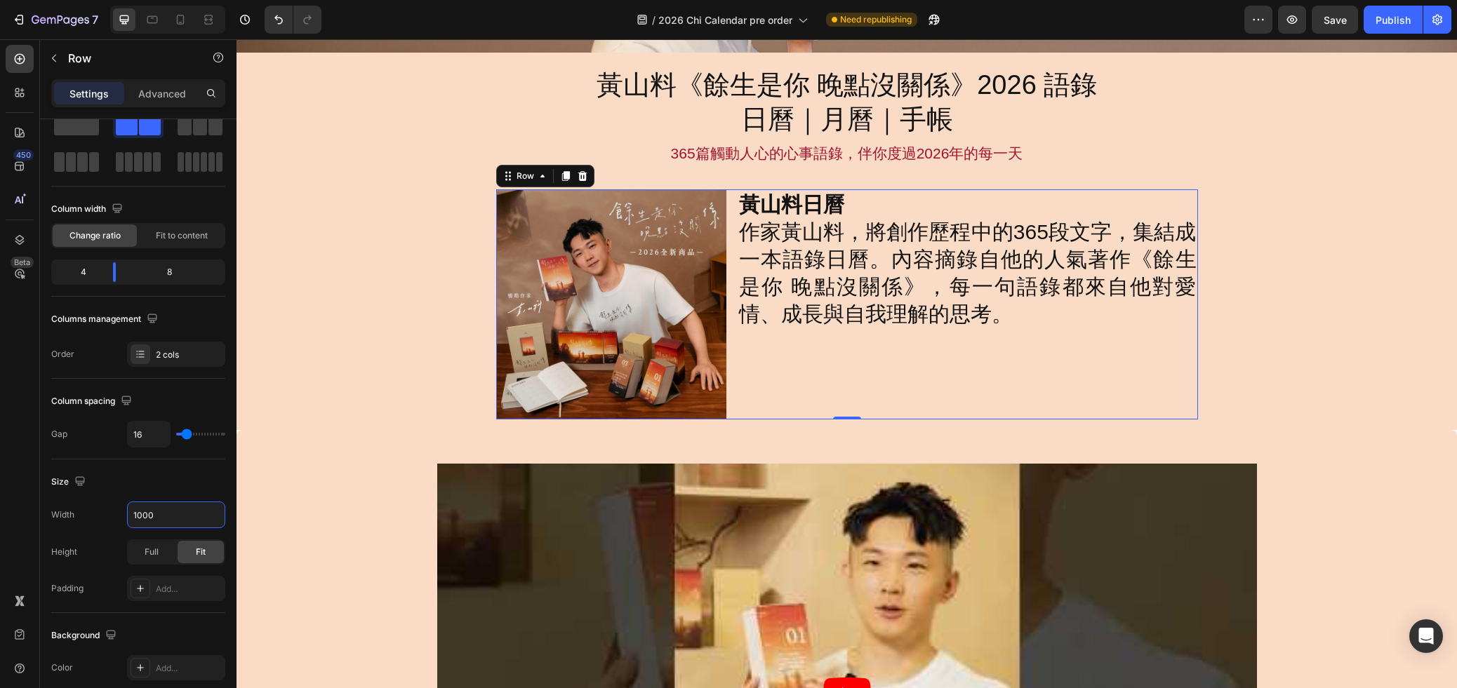
click at [1312, 347] on div "Image 黃山料日曆 作家黃山料，將創作歷程中的365段文字，集結成一本語錄日曆。內容摘錄自他的人氣著作《餘生是你 晚點沒關係》，每一句語錄都來自他對愛情、…" at bounding box center [846, 304] width 1220 height 230
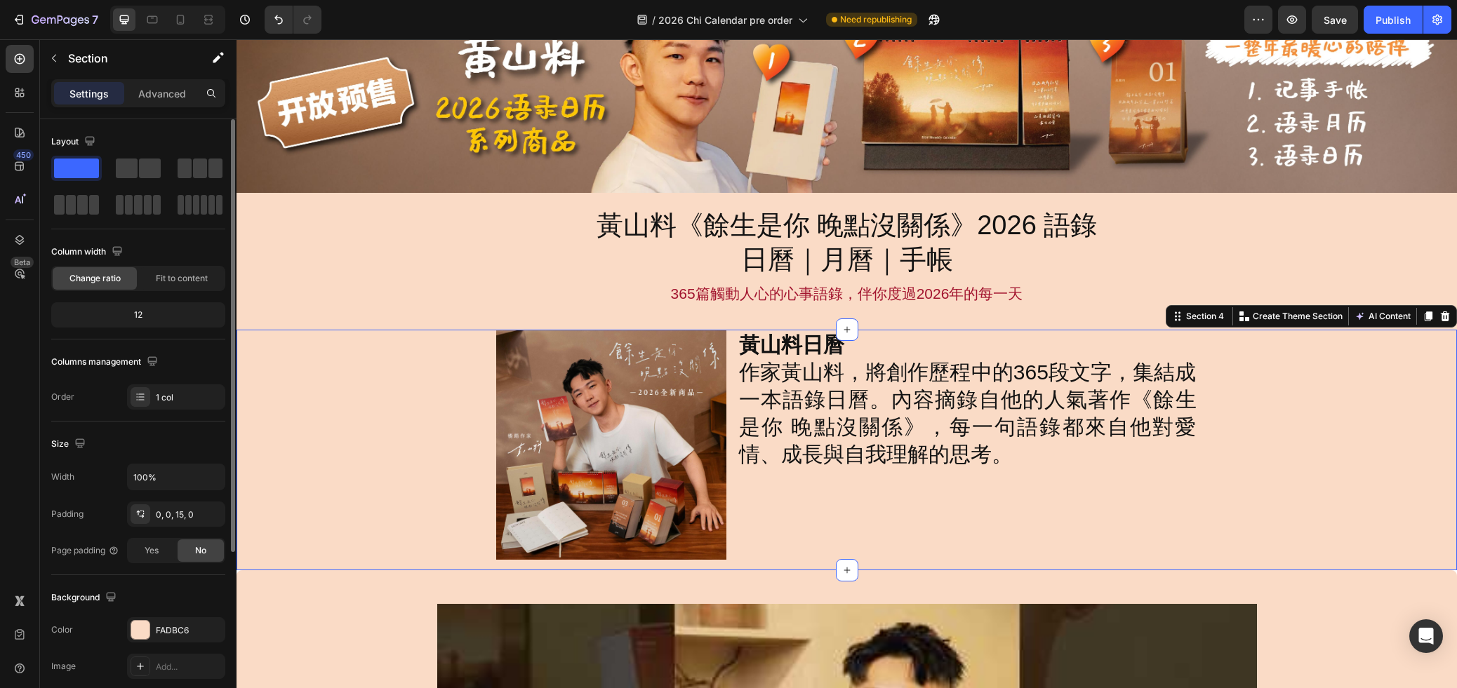
scroll to position [58, 0]
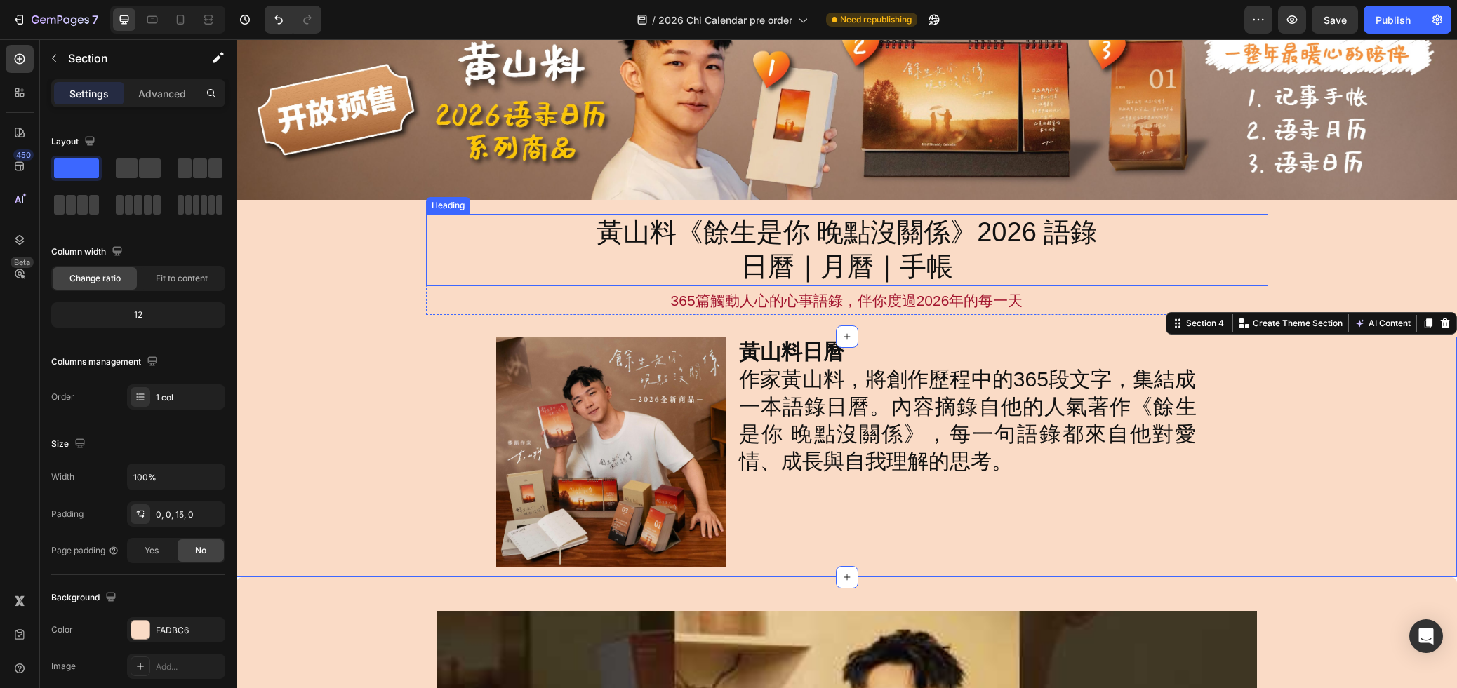
click at [1201, 274] on div "黃山料《餘生是你 晚點沒關係》2026 語錄 日曆｜月曆｜手帳" at bounding box center [847, 250] width 842 height 72
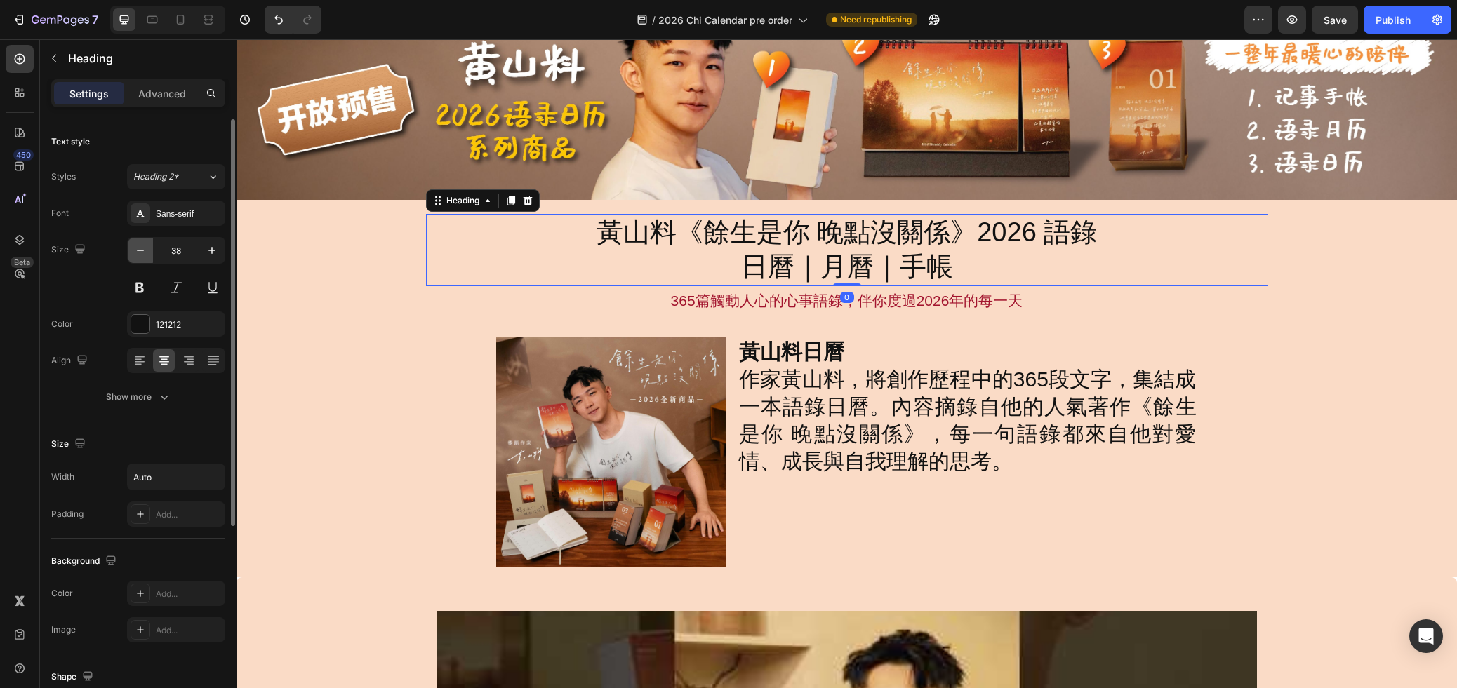
click at [142, 253] on icon "button" at bounding box center [140, 250] width 14 height 14
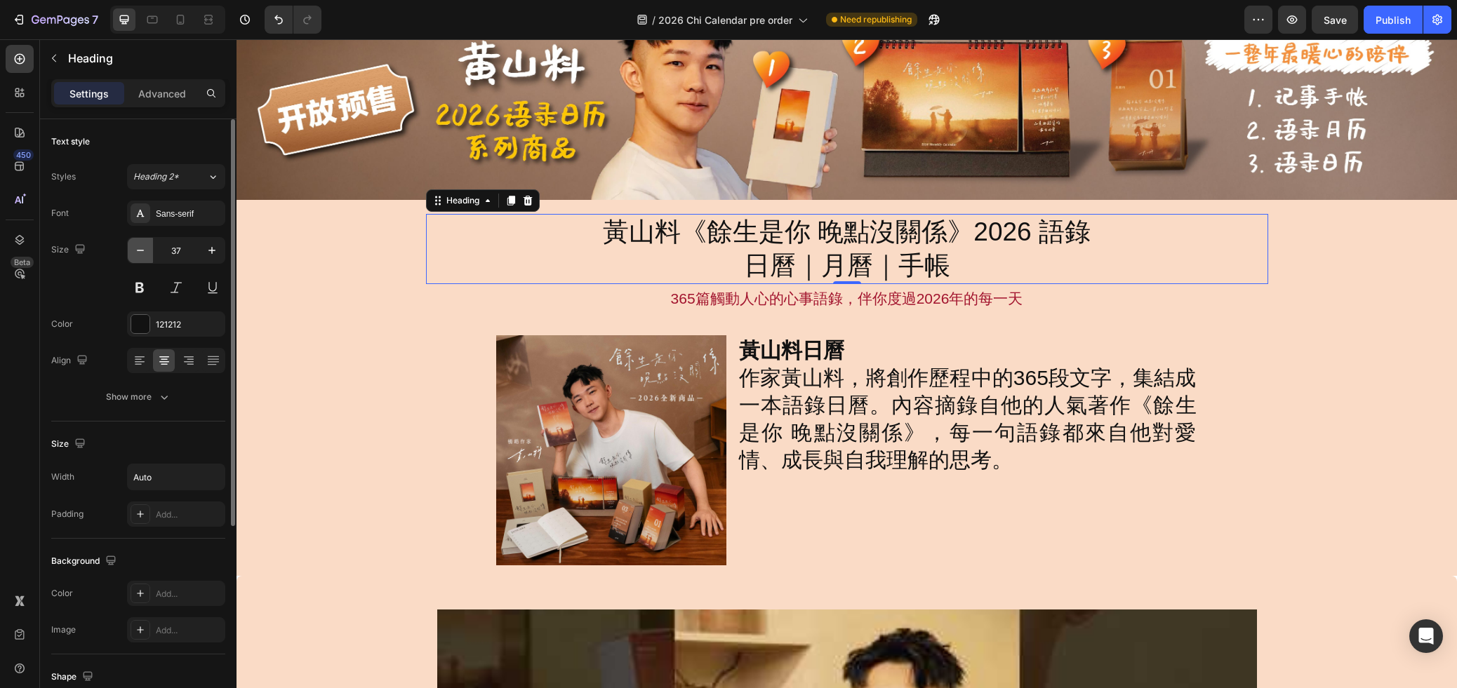
click at [142, 253] on icon "button" at bounding box center [140, 250] width 14 height 14
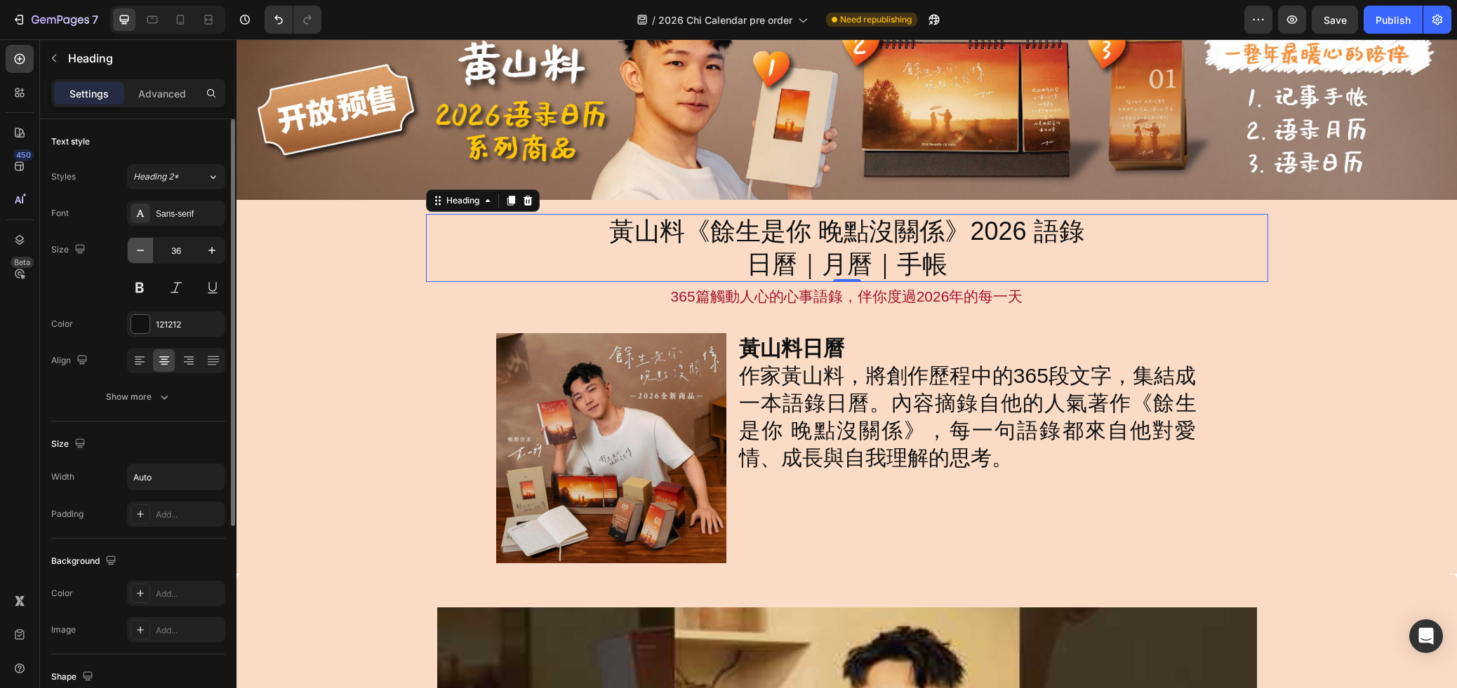
click at [142, 253] on icon "button" at bounding box center [140, 250] width 14 height 14
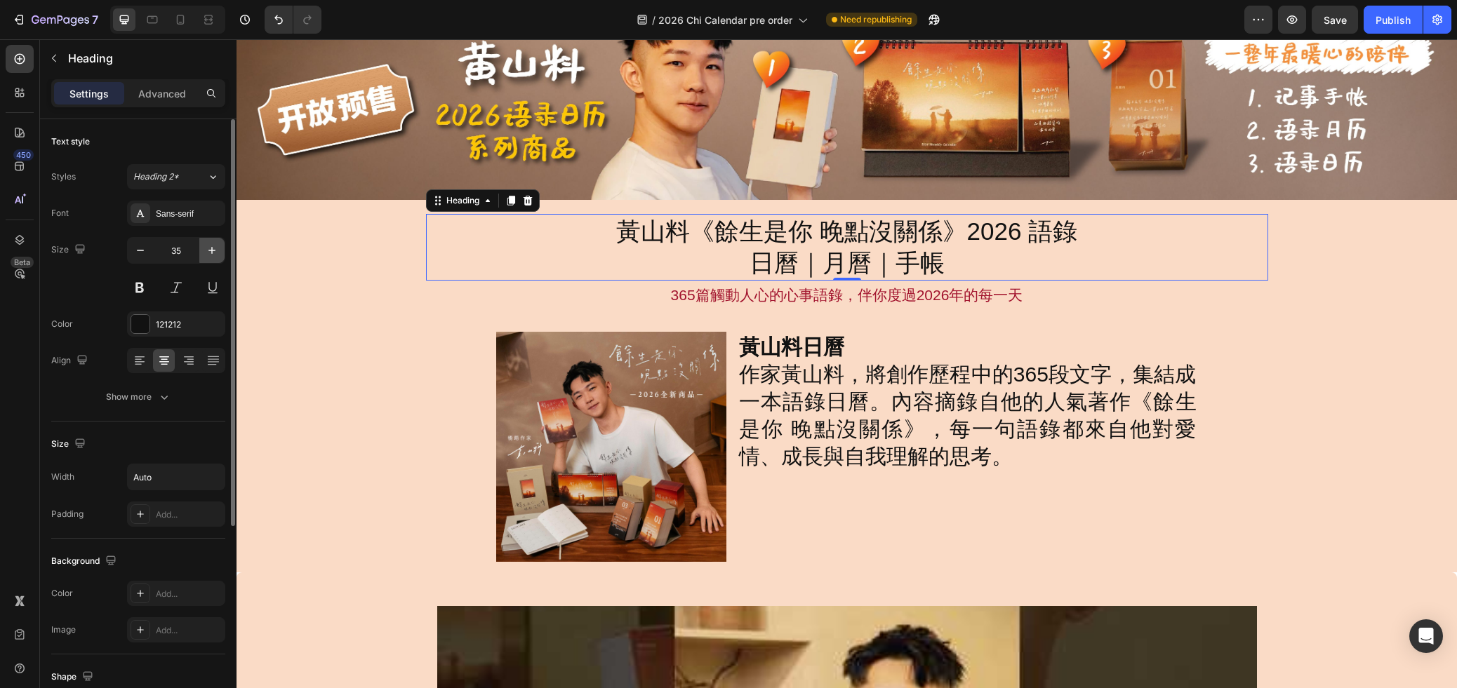
drag, startPoint x: 215, startPoint y: 250, endPoint x: 3, endPoint y: 230, distance: 212.8
click at [215, 250] on icon "button" at bounding box center [211, 250] width 7 height 7
type input "36"
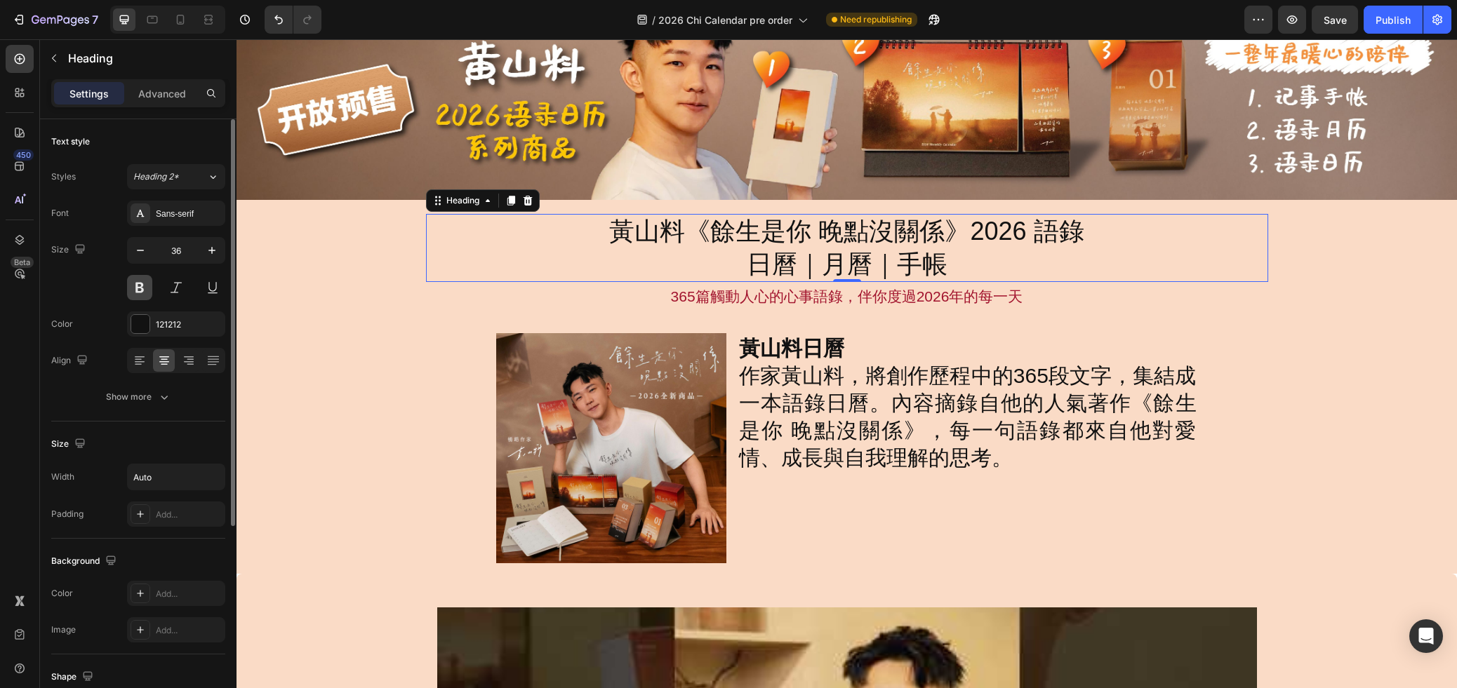
click at [136, 293] on button at bounding box center [139, 287] width 25 height 25
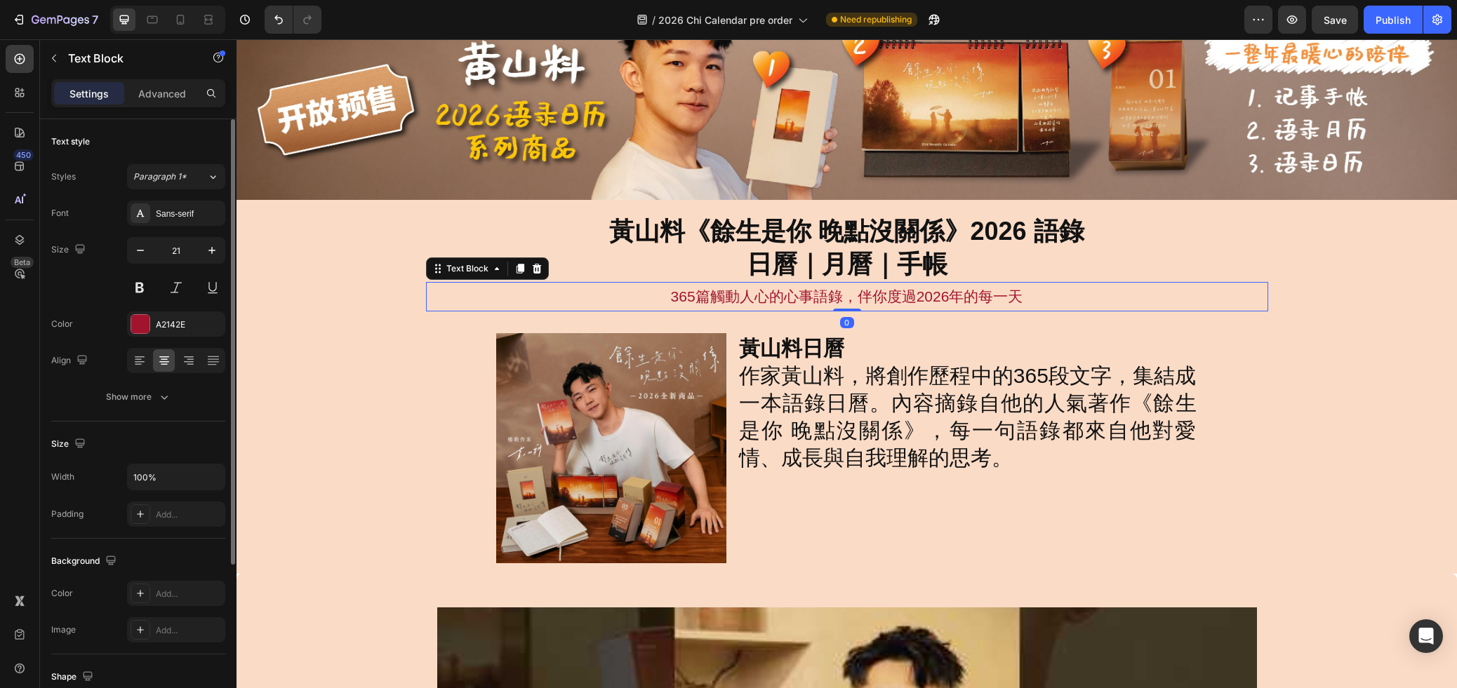
click at [922, 295] on p "365篇觸動人心的心事語錄，伴你度過2026年的每一天" at bounding box center [846, 296] width 839 height 27
click at [1071, 367] on h2 "黃山料日曆 作家黃山料，將創作歷程中的365段文字，集結成一本語錄日曆。內容摘錄自他的人氣著作《餘生是你 晚點沒關係》，每一句語錄都來自他對愛情、成長與自我理…" at bounding box center [967, 403] width 460 height 140
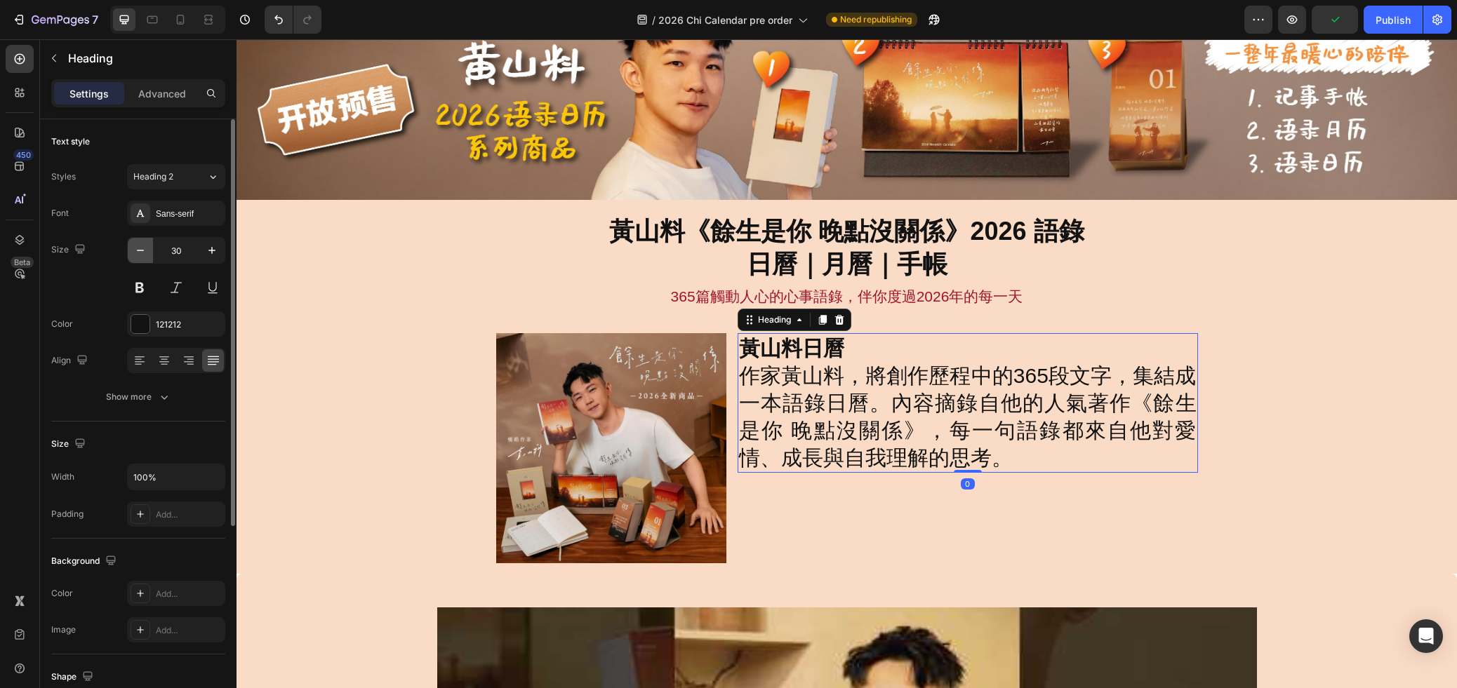
click at [138, 251] on icon "button" at bounding box center [140, 250] width 14 height 14
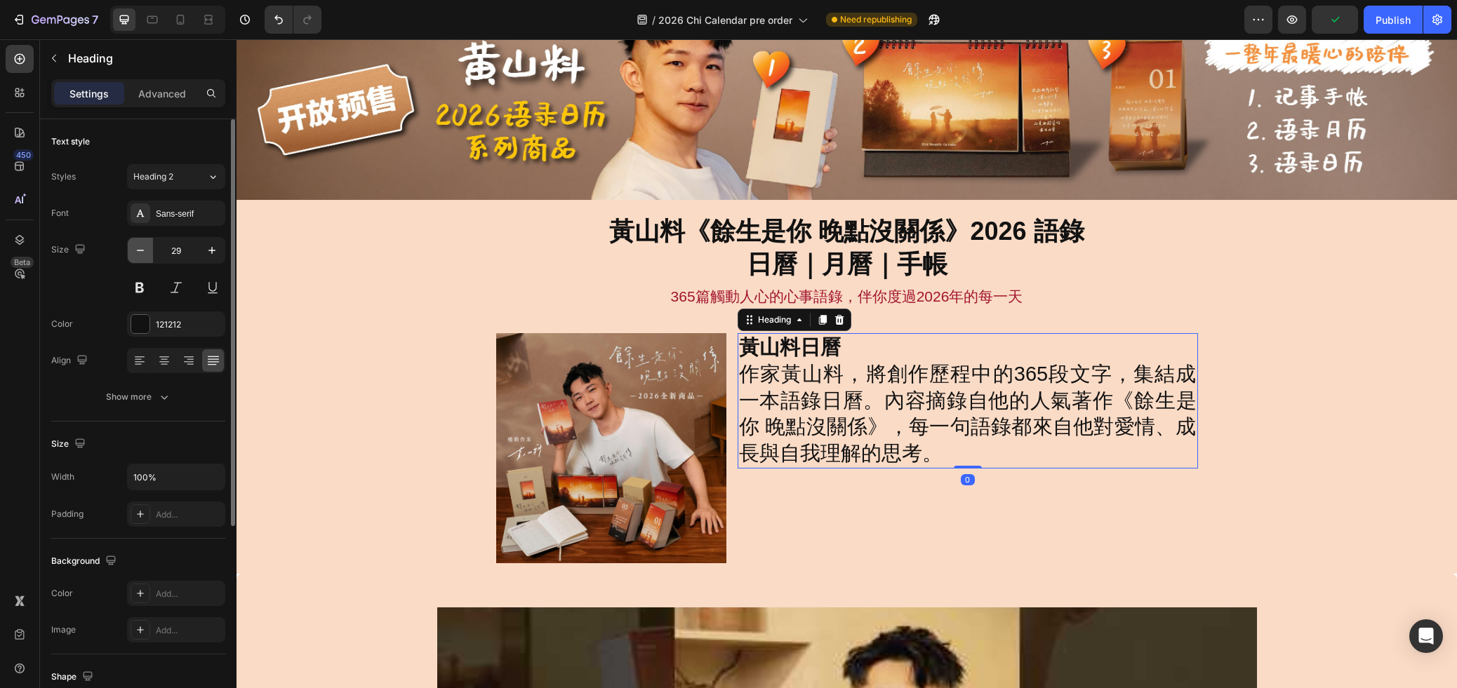
click at [138, 251] on icon "button" at bounding box center [140, 250] width 14 height 14
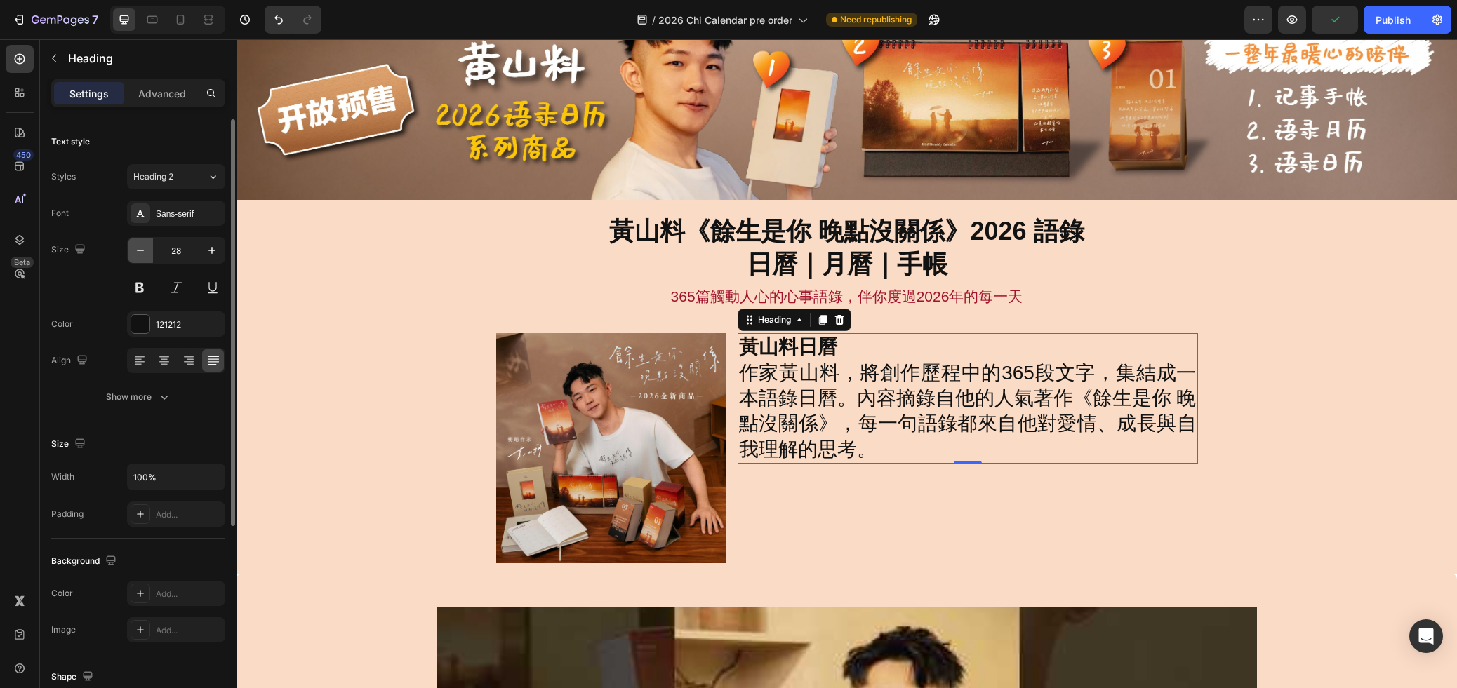
click at [138, 251] on icon "button" at bounding box center [140, 250] width 14 height 14
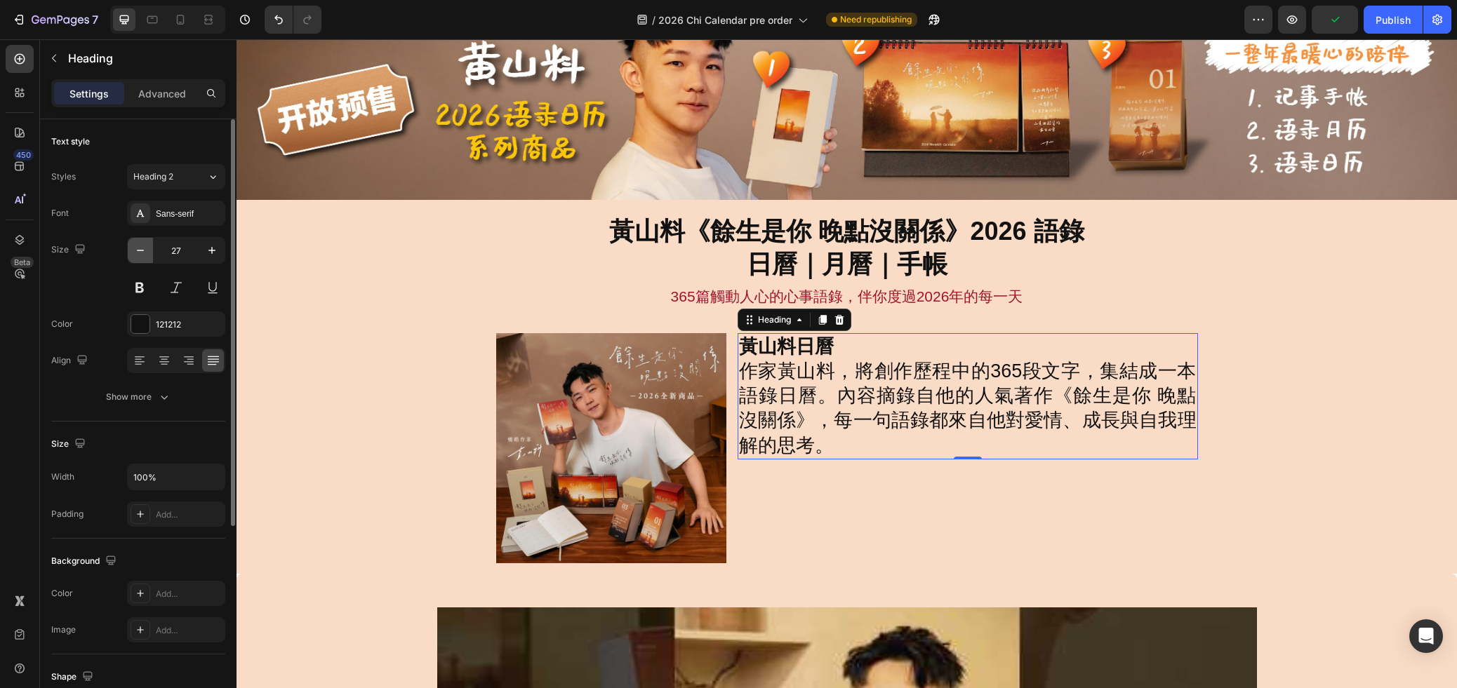
click at [138, 251] on icon "button" at bounding box center [140, 250] width 14 height 14
type input "26"
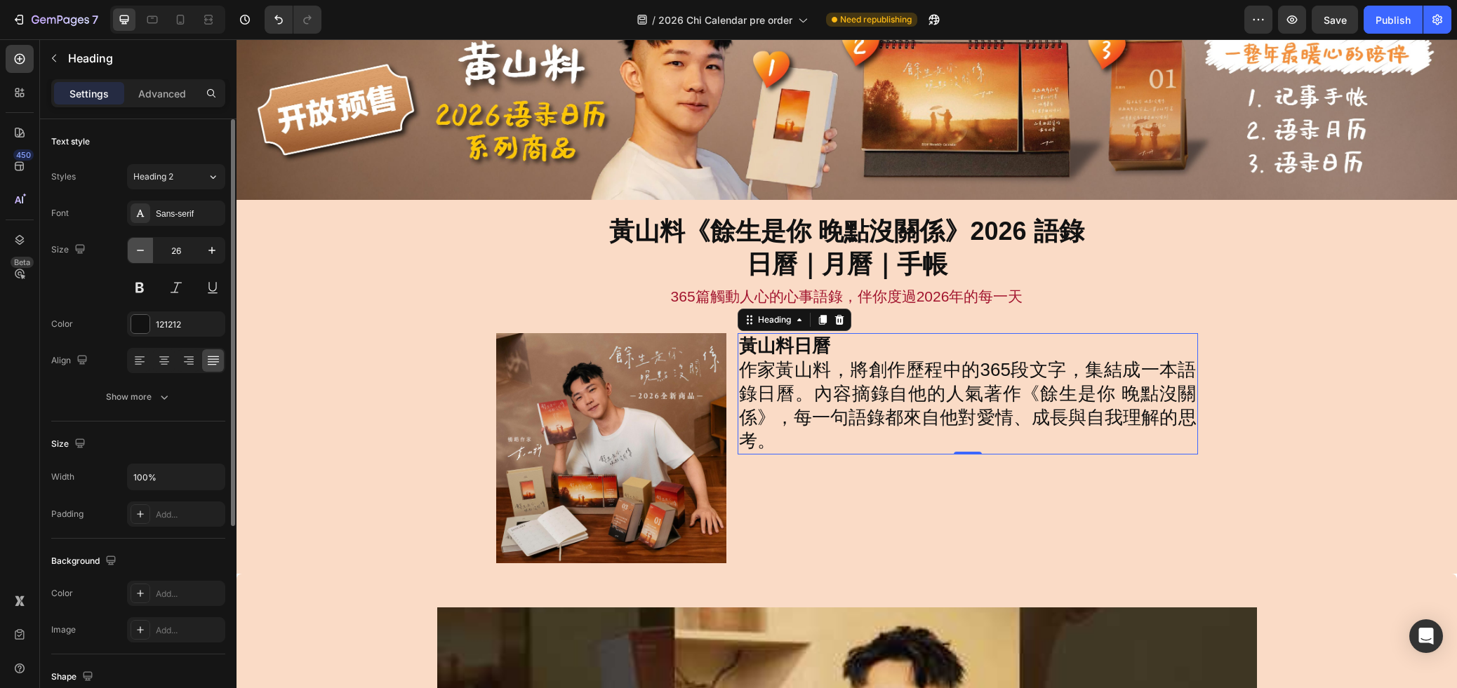
click at [138, 251] on icon "button" at bounding box center [140, 250] width 14 height 14
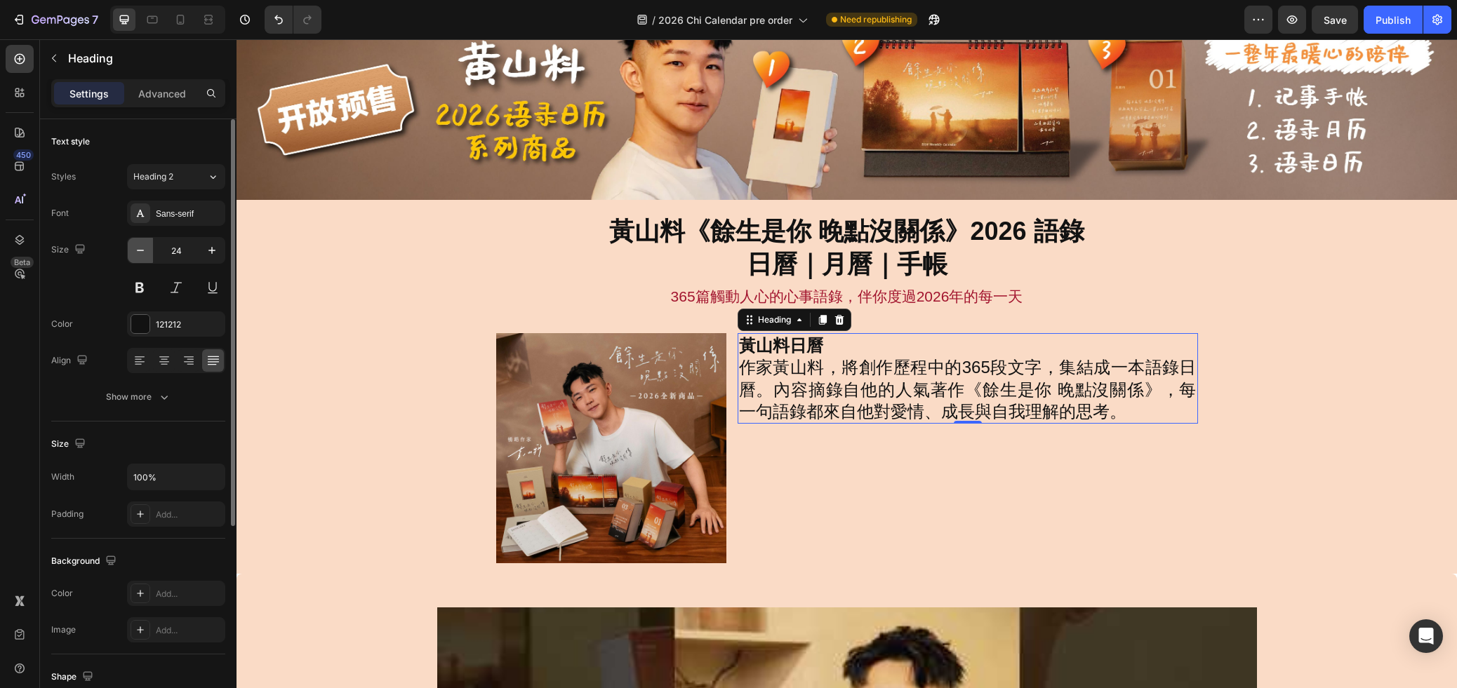
click at [138, 251] on icon "button" at bounding box center [140, 250] width 14 height 14
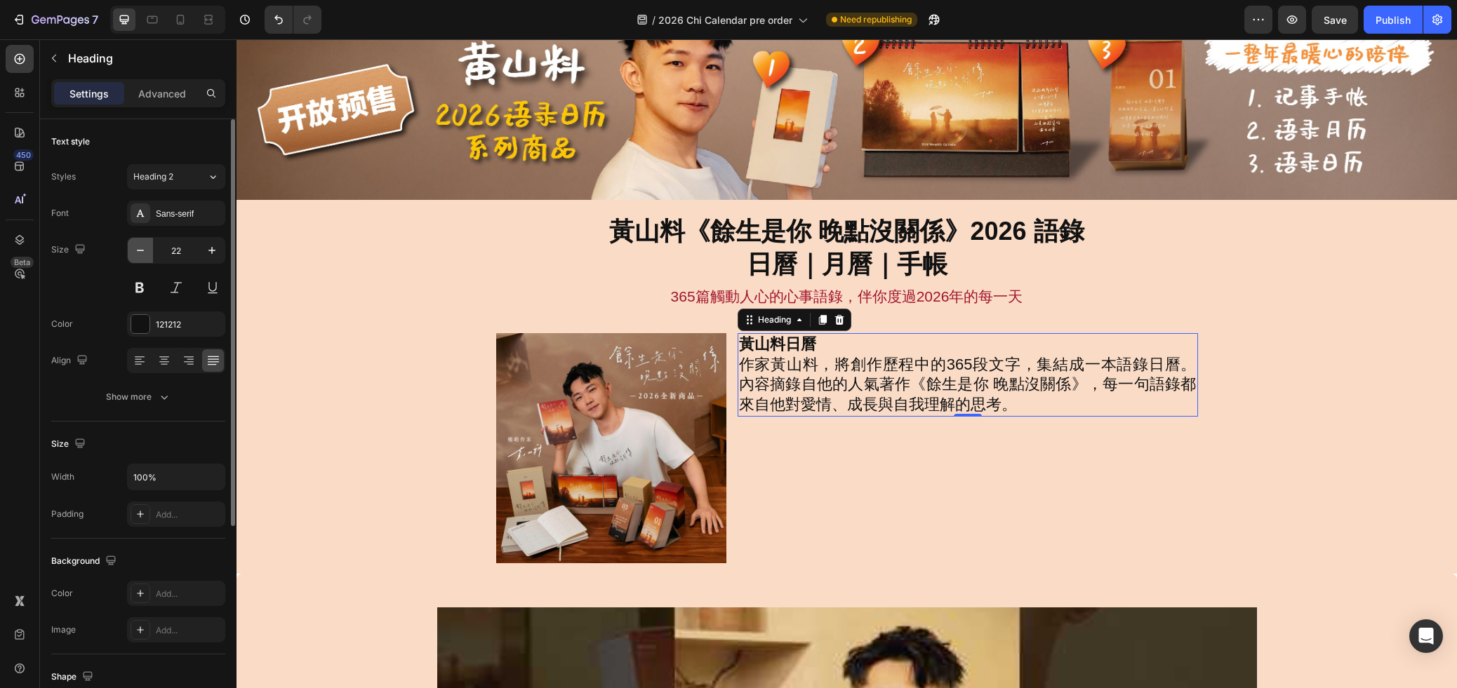
click at [138, 251] on icon "button" at bounding box center [140, 250] width 14 height 14
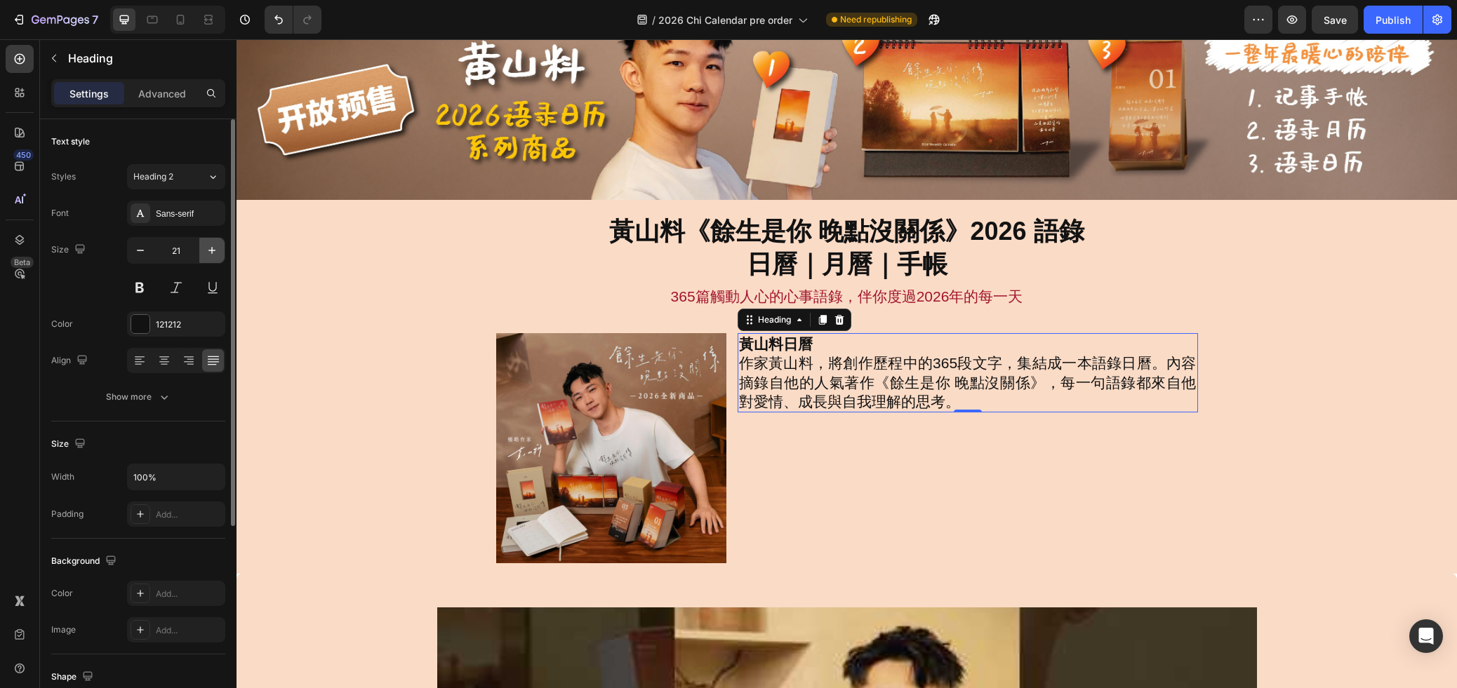
click at [210, 250] on icon "button" at bounding box center [211, 250] width 7 height 7
type input "24"
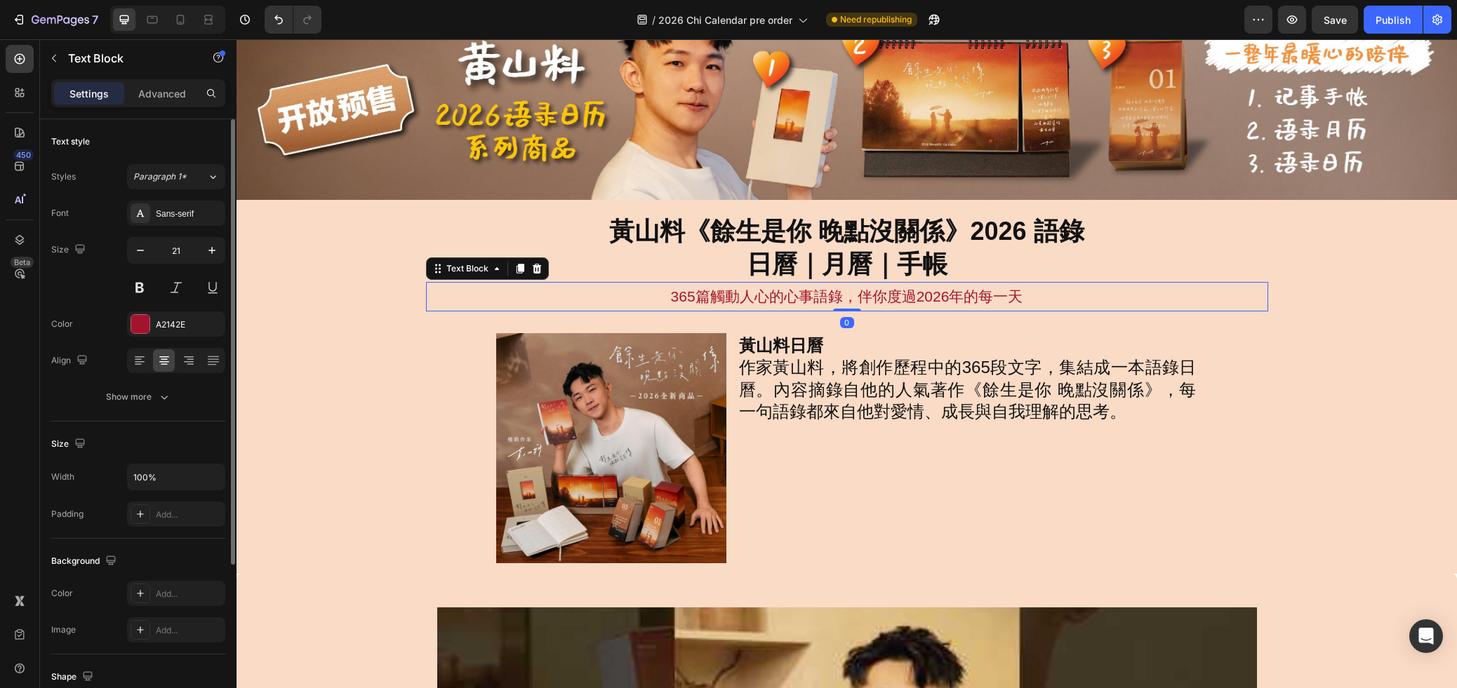
click at [963, 283] on div "365篇觸動人心的心事語錄，伴你度過2026年的每一天" at bounding box center [847, 296] width 842 height 29
click at [939, 258] on p "黃山料《餘生是你 晚點沒關係》2026 語錄 日曆｜月曆｜手帳" at bounding box center [846, 248] width 474 height 66
click at [954, 288] on p "365篇觸動人心的心事語錄，伴你度過2026年的每一天" at bounding box center [846, 296] width 839 height 27
click at [218, 254] on icon "button" at bounding box center [212, 250] width 14 height 14
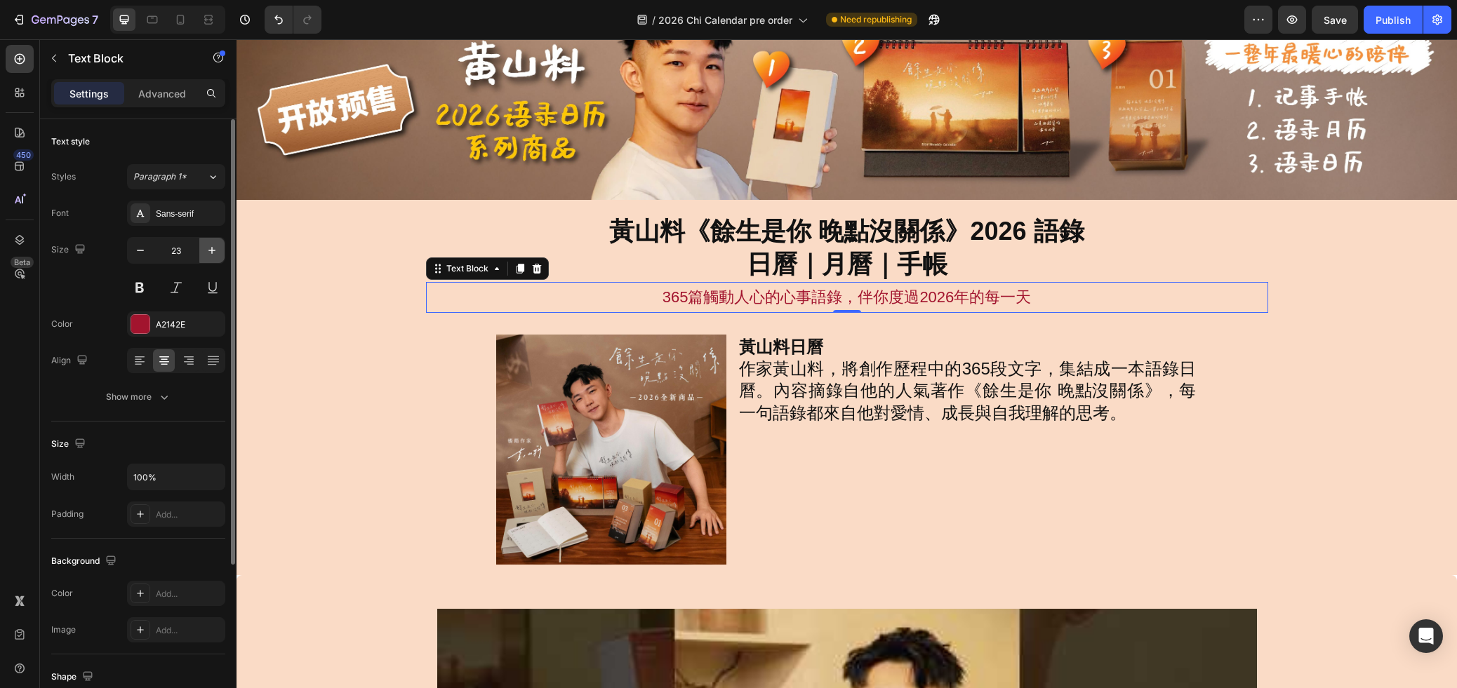
click at [218, 254] on icon "button" at bounding box center [212, 250] width 14 height 14
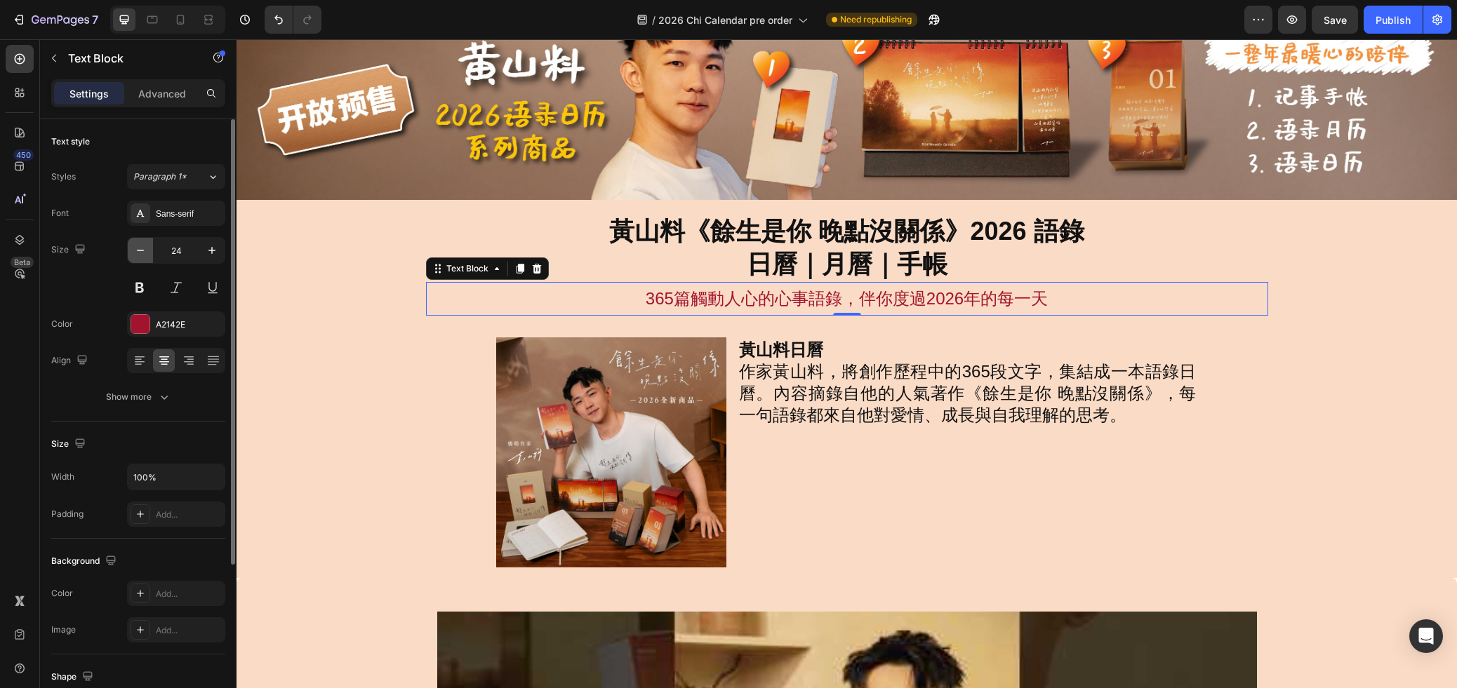
click at [144, 250] on icon "button" at bounding box center [140, 250] width 14 height 14
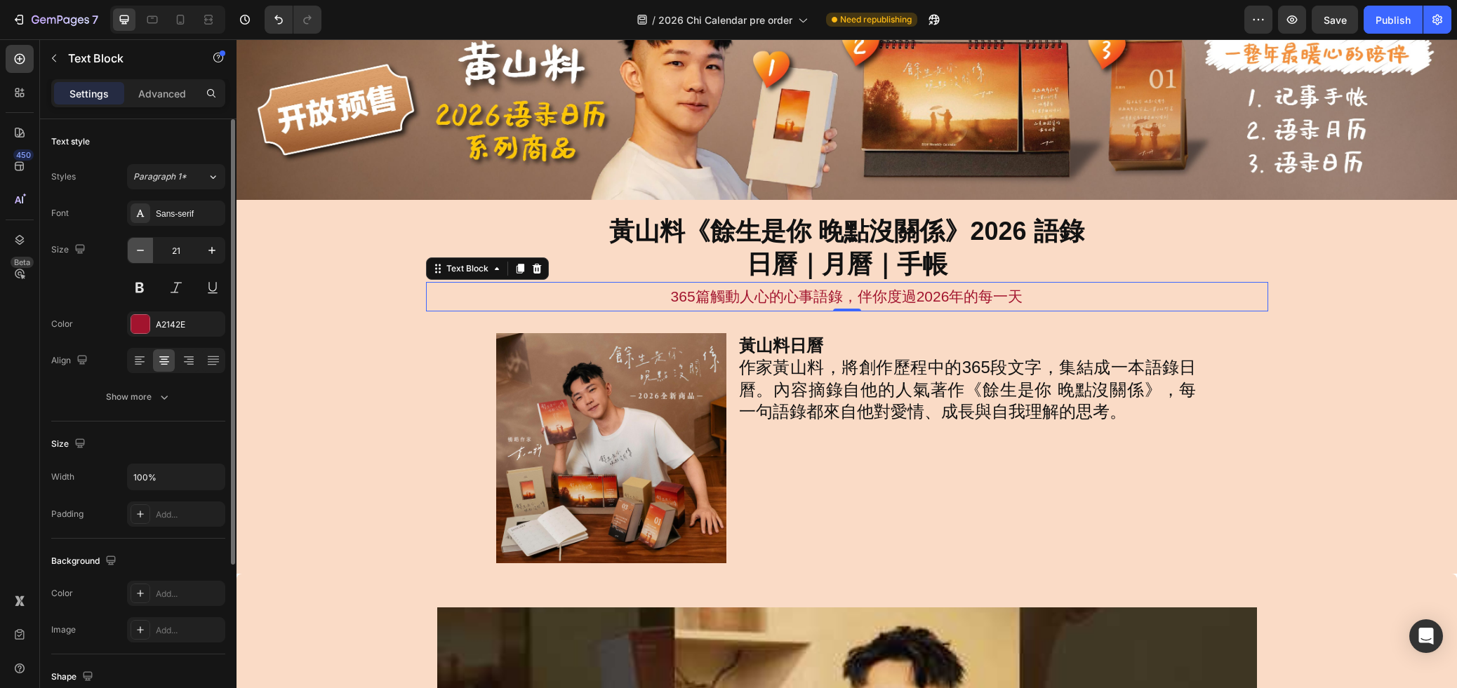
click at [144, 250] on icon "button" at bounding box center [140, 250] width 14 height 14
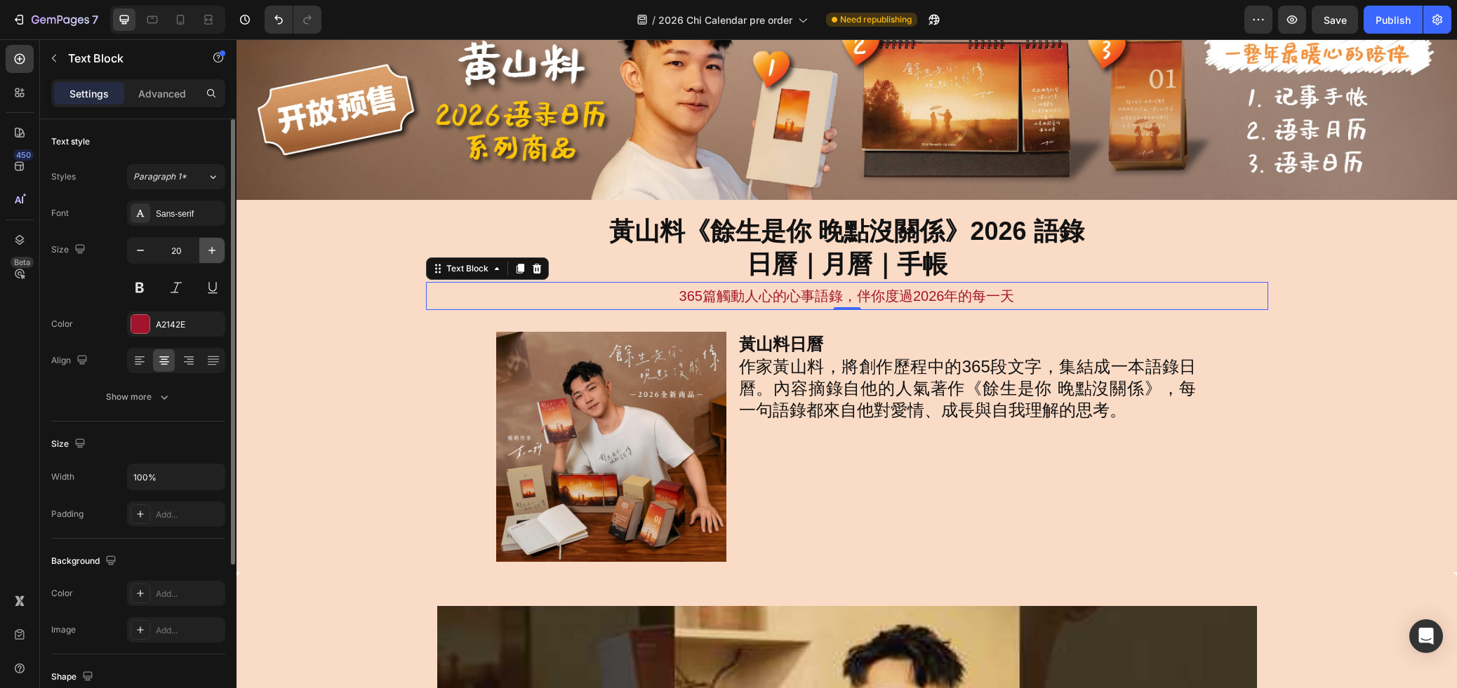
click at [209, 252] on icon "button" at bounding box center [212, 250] width 14 height 14
type input "21"
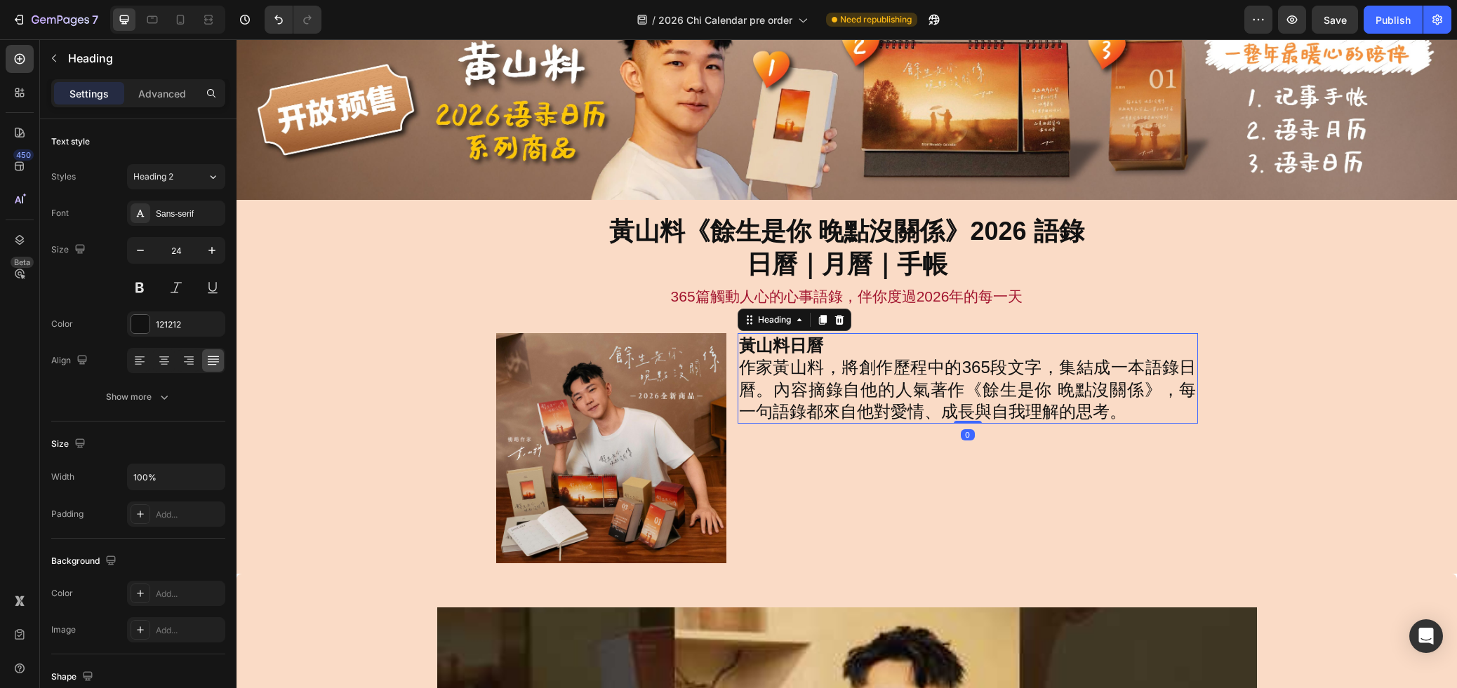
click at [1023, 379] on h2 "黃山料日曆 作家黃山料，將創作歷程中的365段文字，集結成一本語錄日曆。內容摘錄自他的人氣著作《餘生是你 晚點沒關係》，每一句語錄都來自他對愛情、成長與自我理…" at bounding box center [967, 378] width 460 height 91
click at [1288, 392] on div "Image 黃山料日曆 作家黃山料，將創作歷程中的365段文字，集結成一本語錄日曆。內容摘錄自他的人氣著作《餘生是你 晚點沒關係》，每一句語錄都來自他對愛情、…" at bounding box center [846, 448] width 1220 height 230
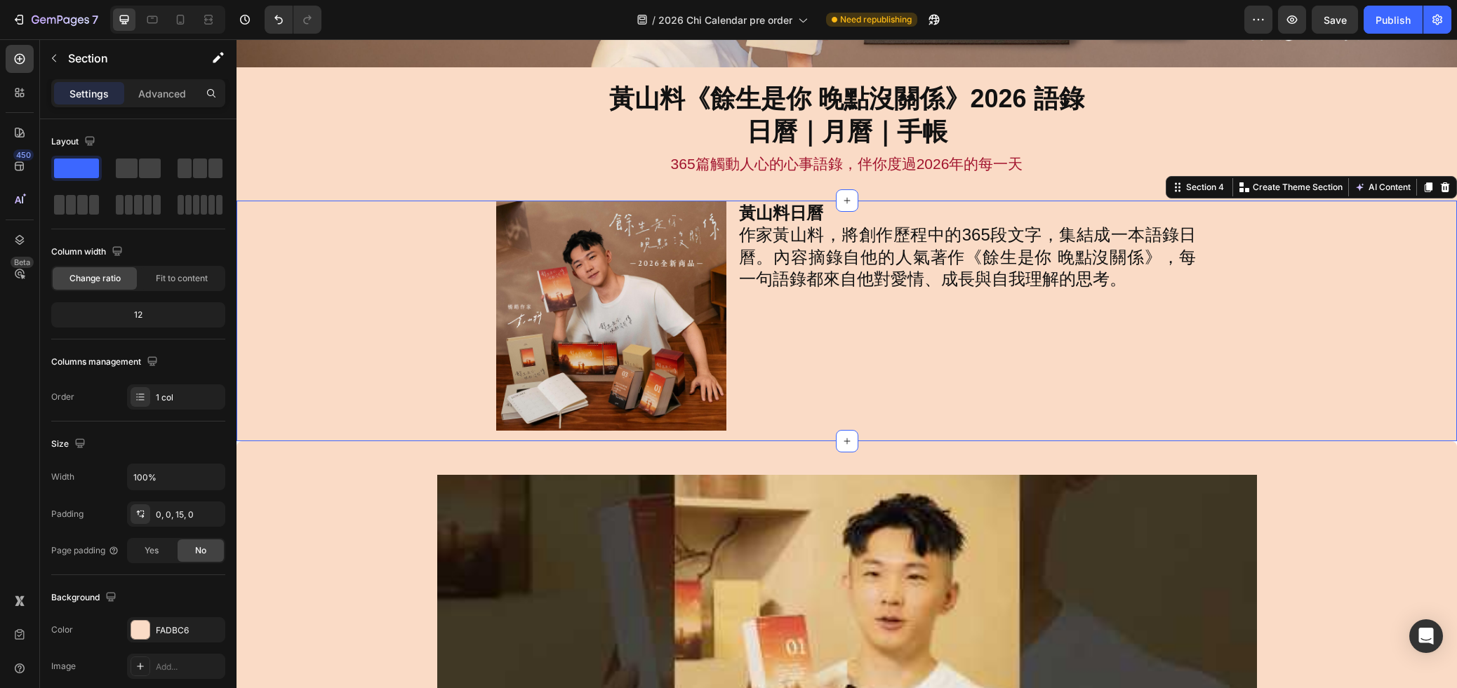
scroll to position [188, 0]
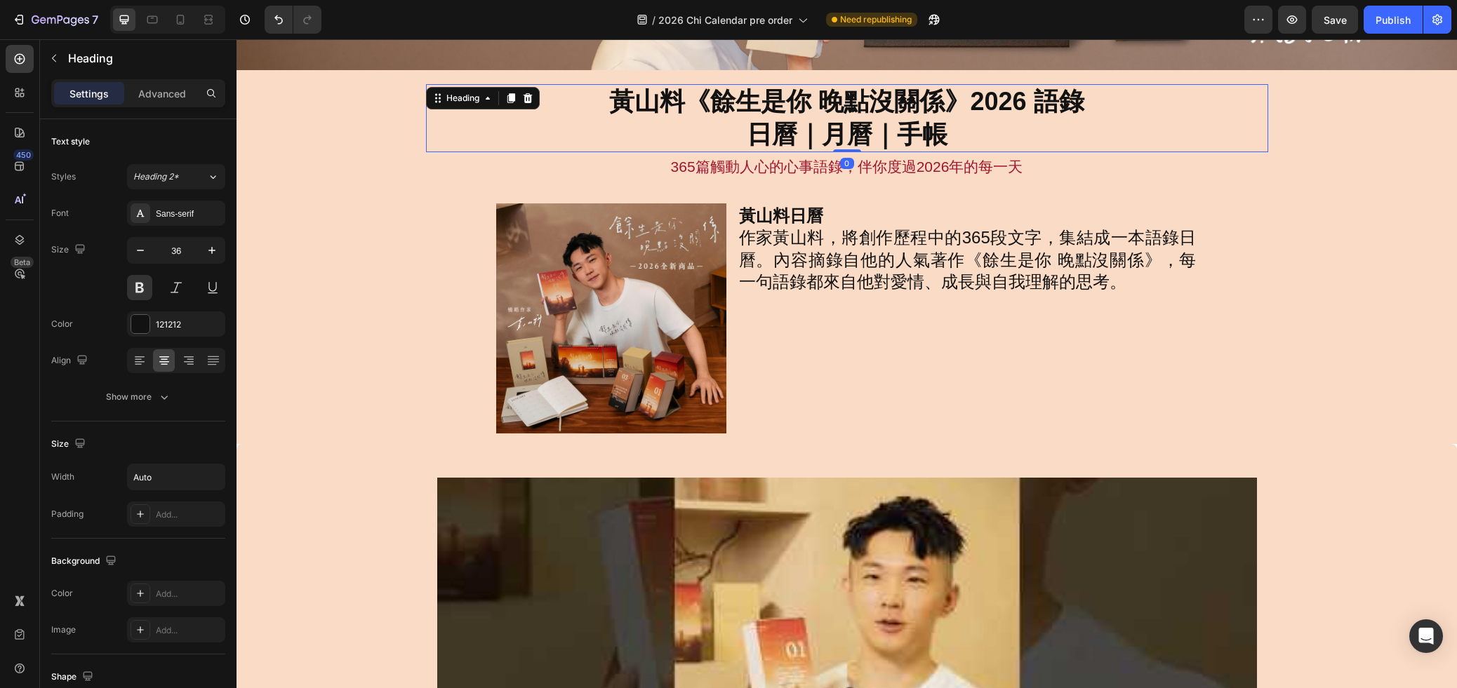
click at [1167, 147] on div "黃山料《餘生是你 晚點沒關係》2026 語錄 日曆｜月曆｜手帳" at bounding box center [847, 118] width 842 height 69
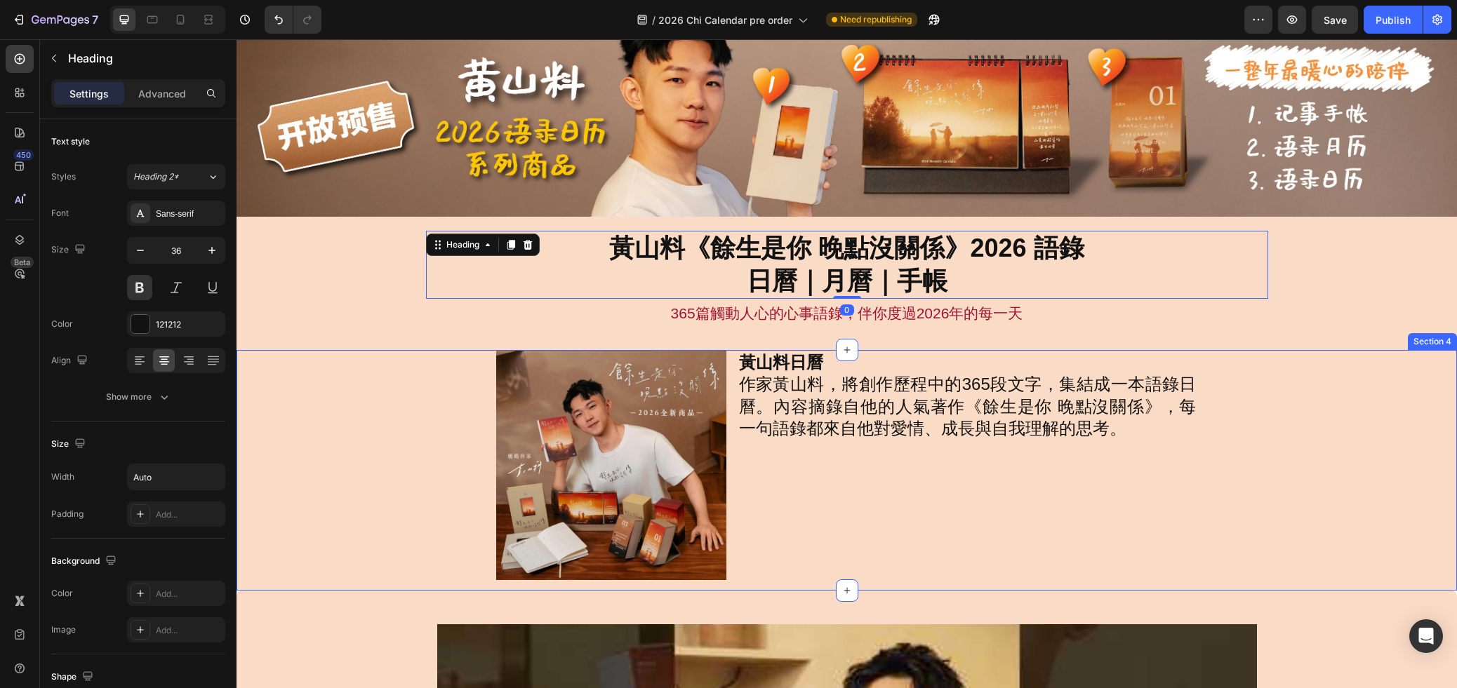
scroll to position [34, 0]
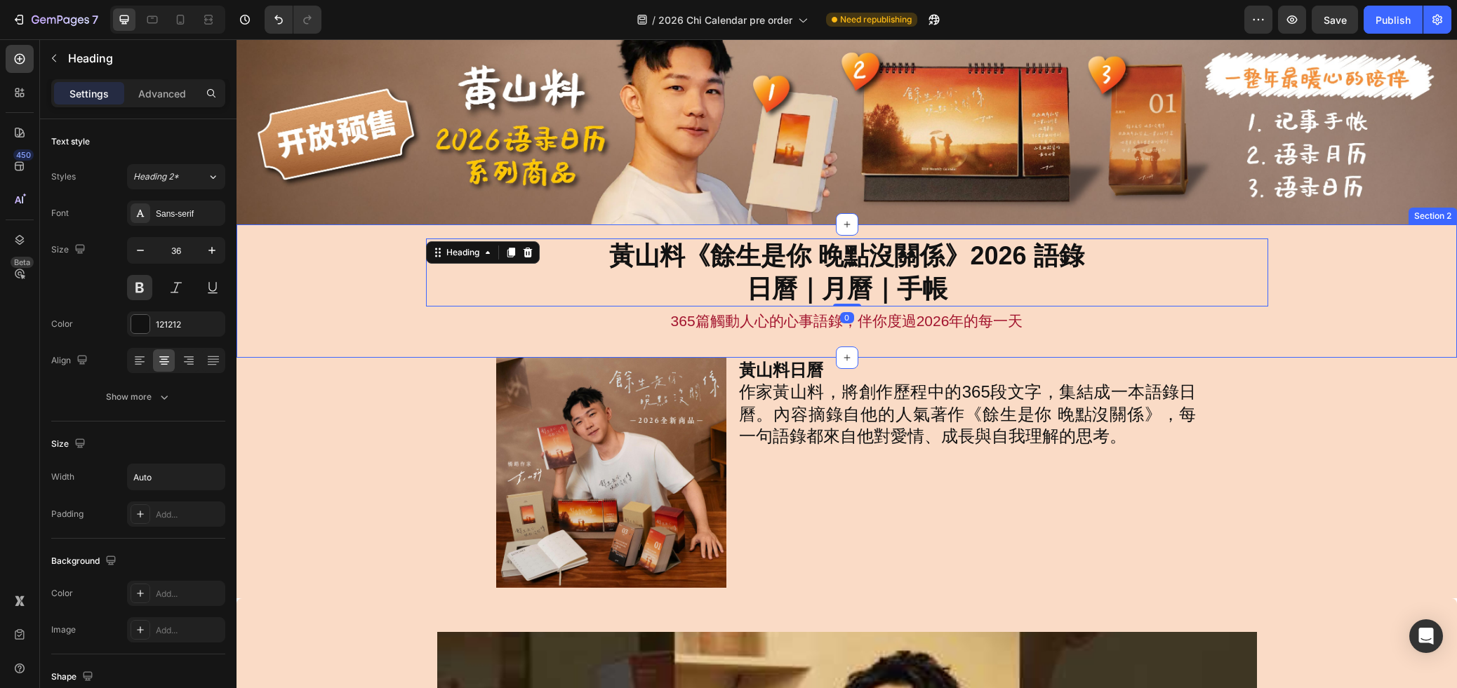
click at [1353, 314] on div "黃山料《餘生是你 晚點沒關係》2026 語錄 日曆｜月曆｜手帳 Heading 0 365篇觸動人心的心事語錄，伴你度過[DATE]的每一天 Text Blo…" at bounding box center [846, 293] width 1220 height 109
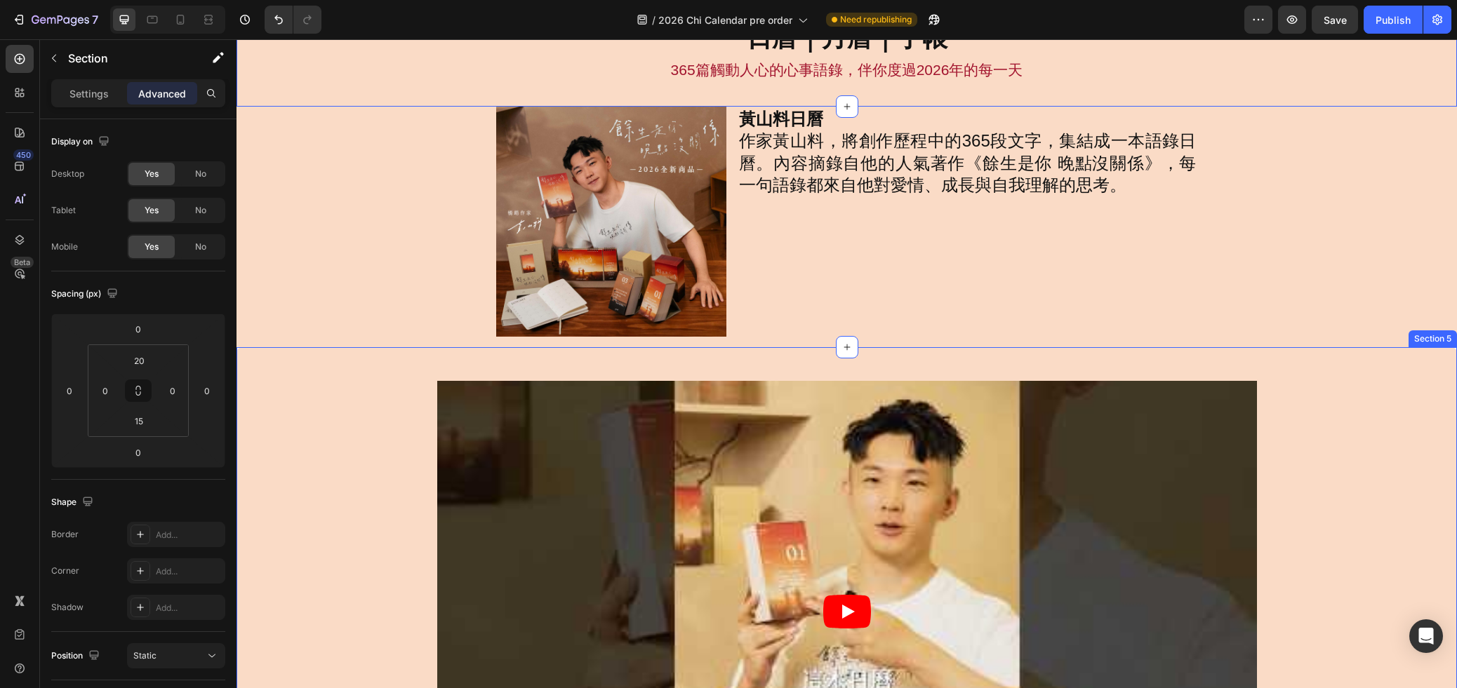
scroll to position [301, 0]
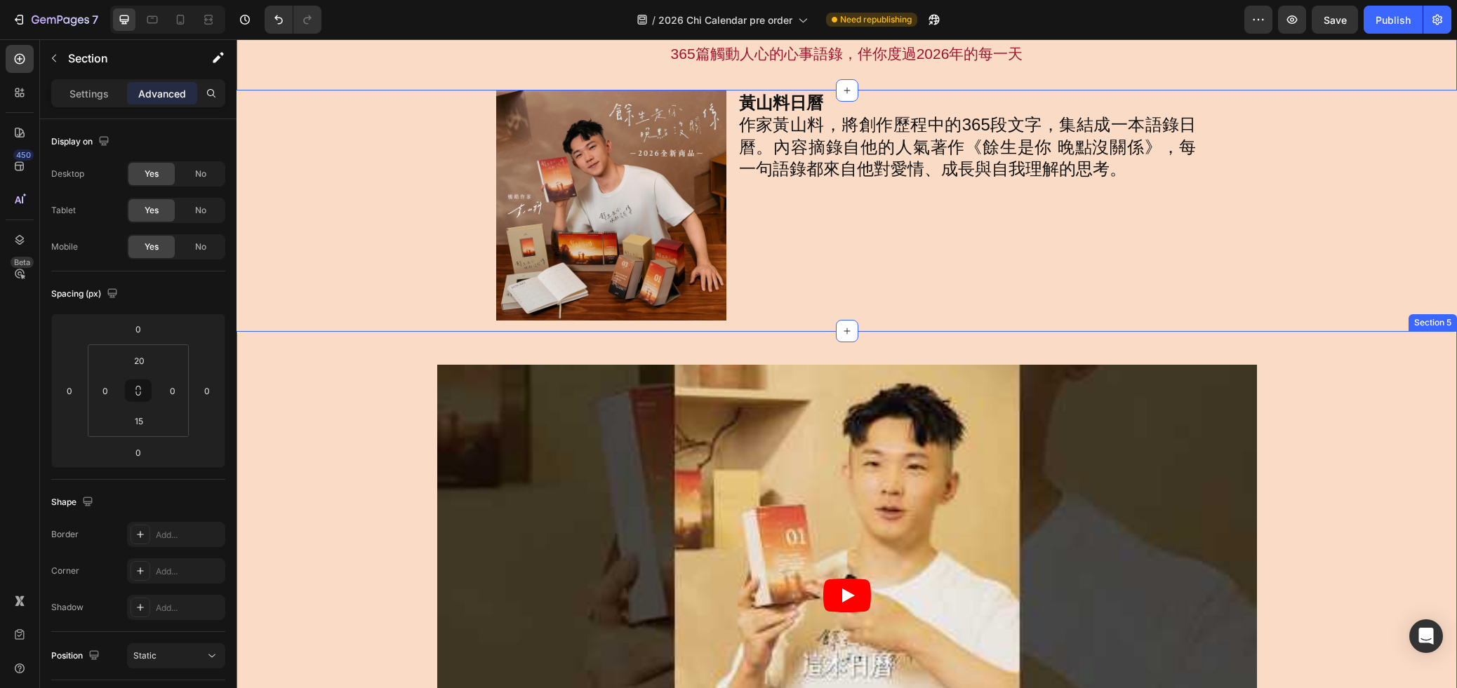
click at [1244, 349] on div "Video Row 更收錄黃山料親筆手寫，每一頁都可撕下，作為明信片收藏或寄出，成為一段你願意傳遞的情緒、一句想說卻沒說出口的話。黃山料親自參與設計的語錄日曆…" at bounding box center [846, 663] width 1220 height 664
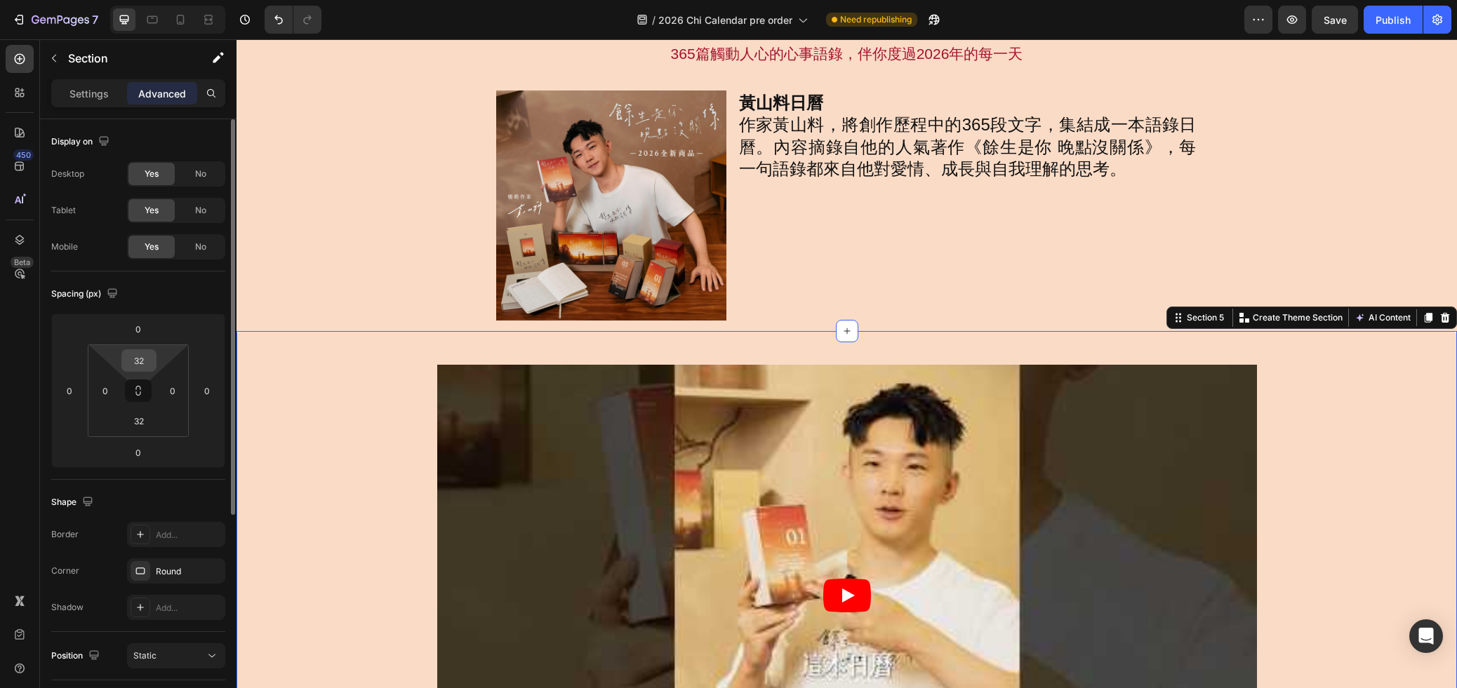
click at [145, 366] on input "32" at bounding box center [139, 360] width 28 height 21
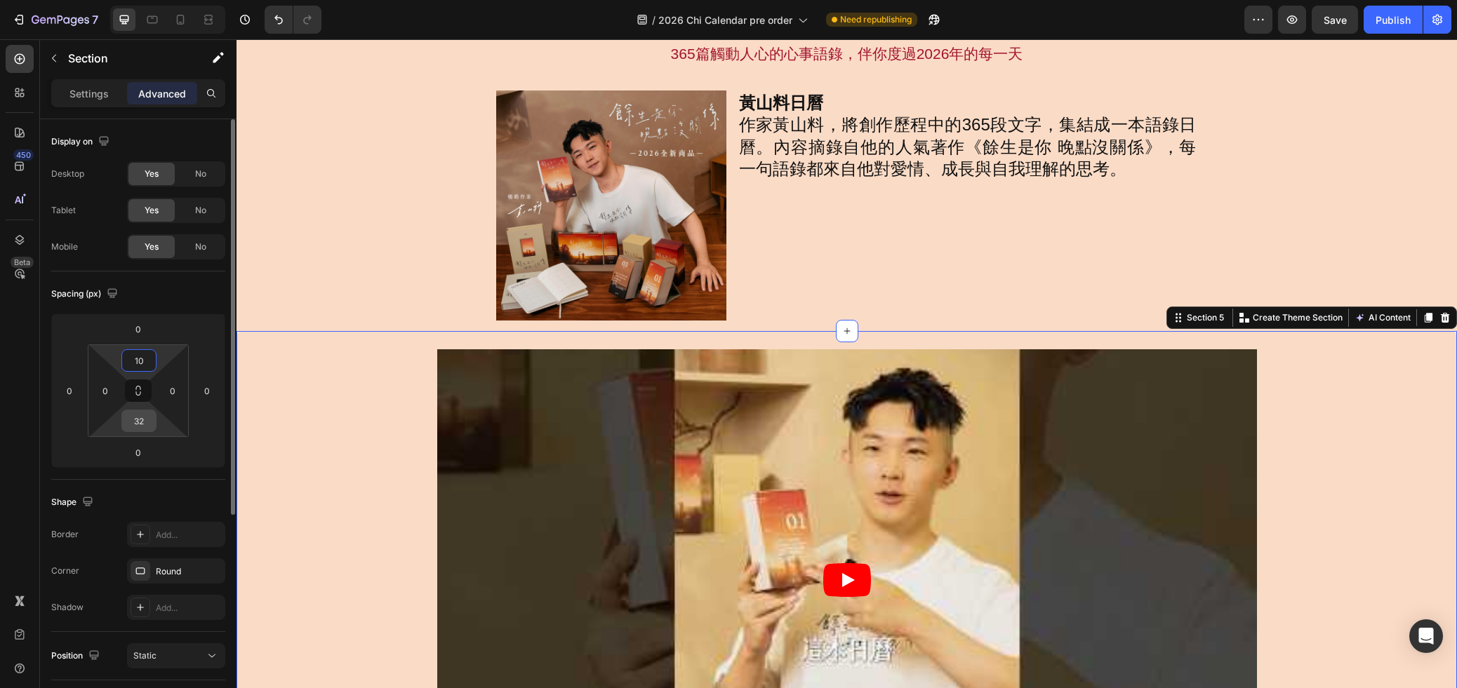
type input "10"
click at [147, 419] on input "32" at bounding box center [139, 420] width 28 height 21
click at [147, 418] on input "32" at bounding box center [139, 420] width 28 height 21
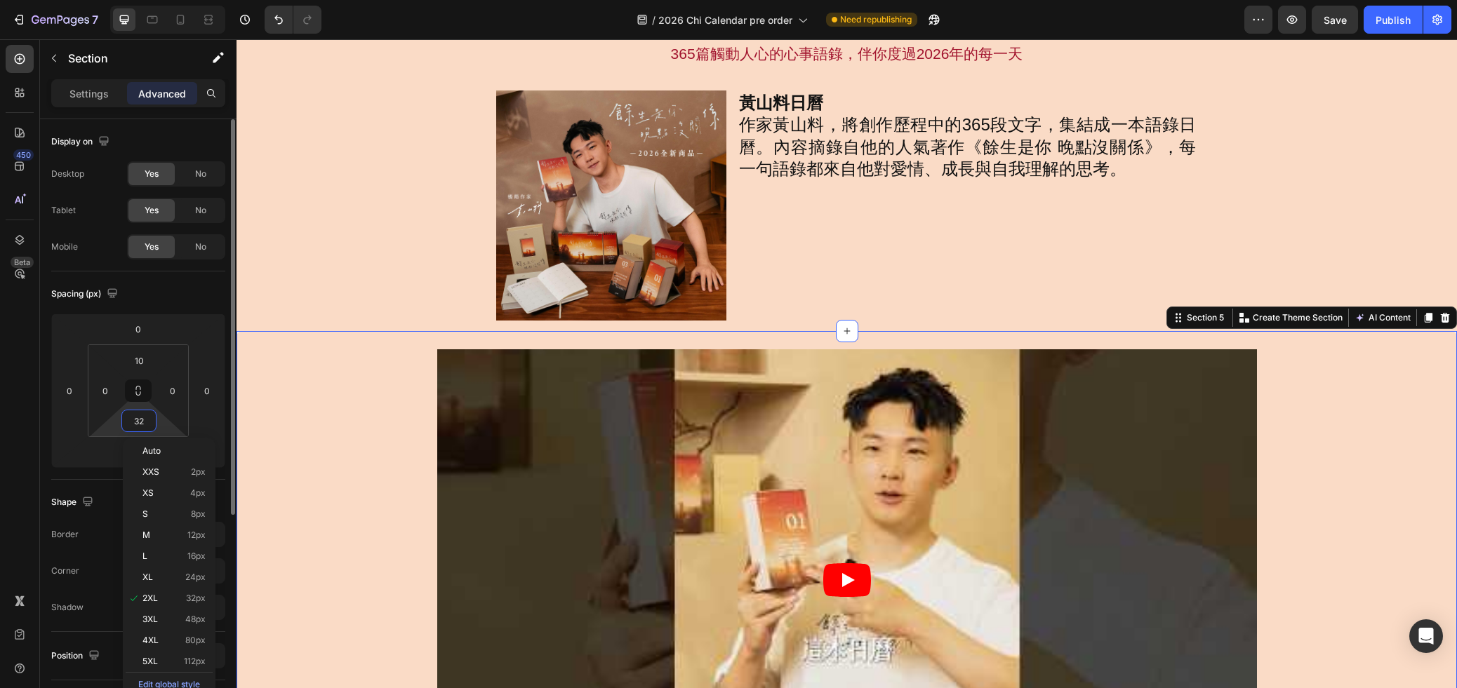
click at [147, 418] on input "32" at bounding box center [139, 420] width 28 height 21
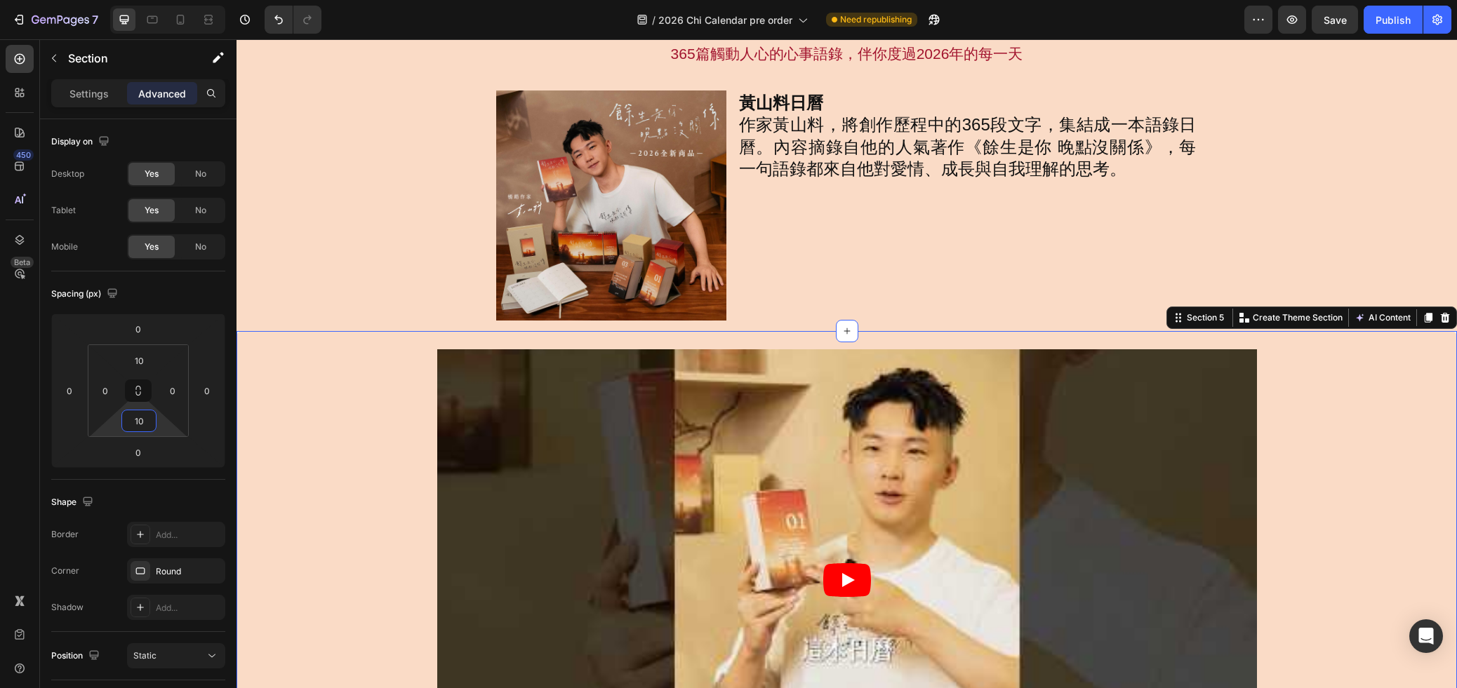
type input "10"
drag, startPoint x: 354, startPoint y: 396, endPoint x: 363, endPoint y: 399, distance: 10.4
click at [354, 395] on div "Video Row 更收錄黃山料親筆手寫，每一頁都可撕下，作為明信片收藏或寄出，成為一段你願意傳遞的情緒、一句想說卻沒說出口的話。黃山料親自參與設計的語錄日曆…" at bounding box center [846, 648] width 1220 height 620
click at [1377, 457] on div "Video Row 更收錄黃山料親筆手寫，每一頁都可撕下，作為明信片收藏或寄出，成為一段你願意傳遞的情緒、一句想說卻沒說出口的話。黃山料親自參與設計的語錄日曆…" at bounding box center [846, 648] width 1220 height 620
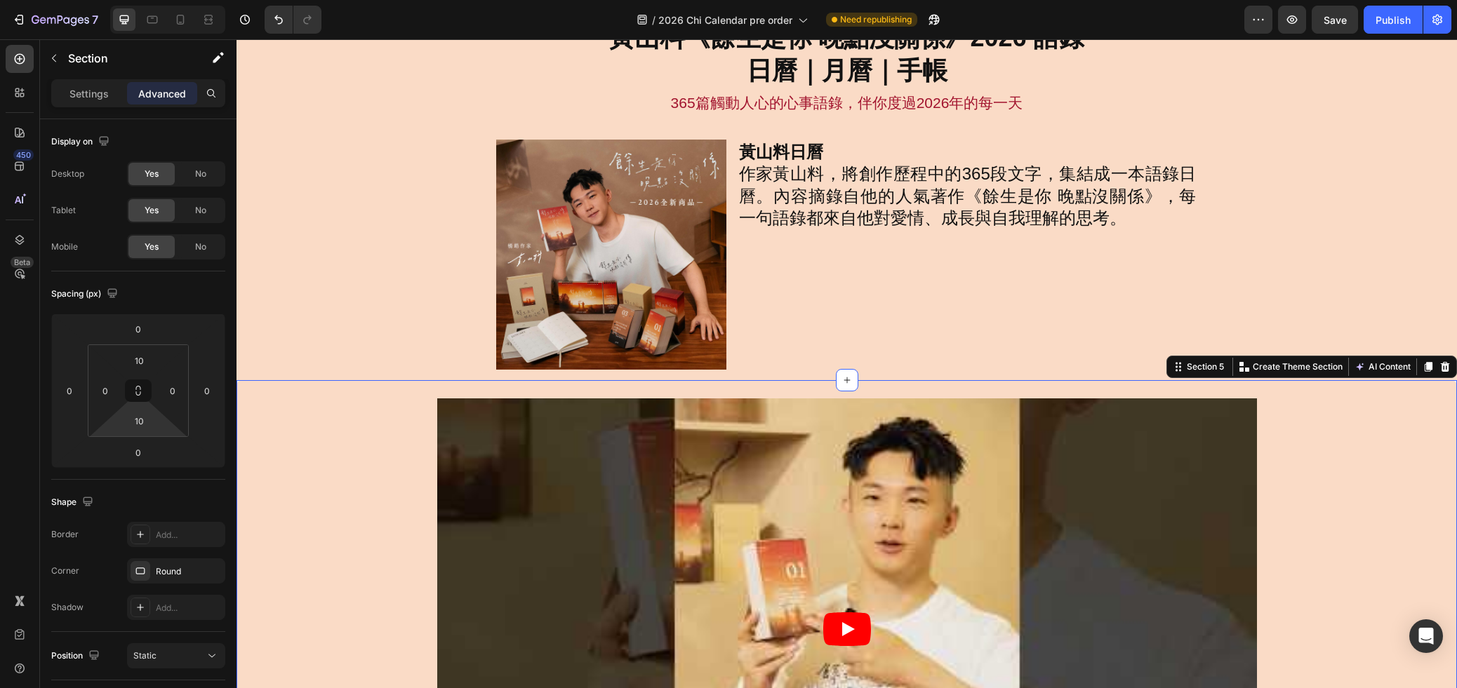
scroll to position [0, 0]
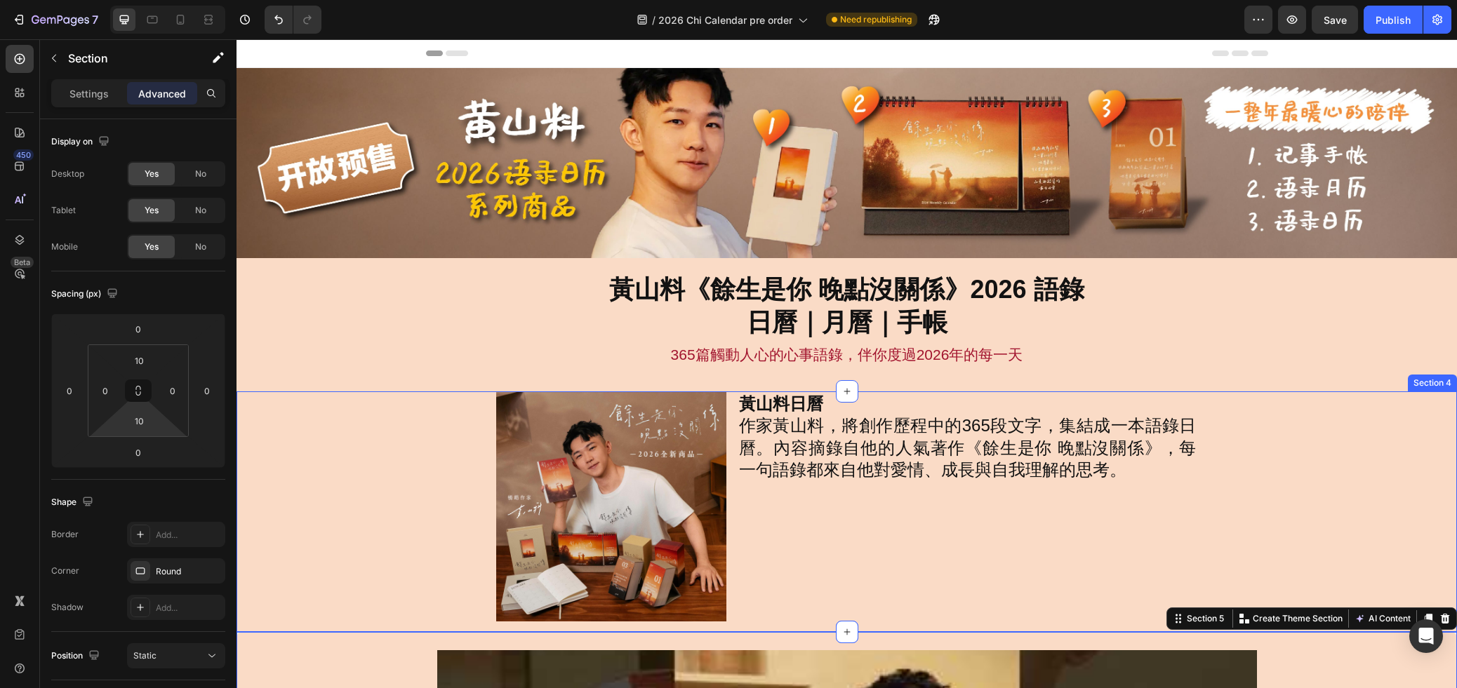
click at [1270, 494] on div "Image 黃山料日曆 作家黃山料，將創作歷程中的365段文字，集結成一本語錄日曆。內容摘錄自他的人氣著作《餘生是你 晚點沒關係》，每一句語錄都來自他對愛情、…" at bounding box center [846, 507] width 1220 height 230
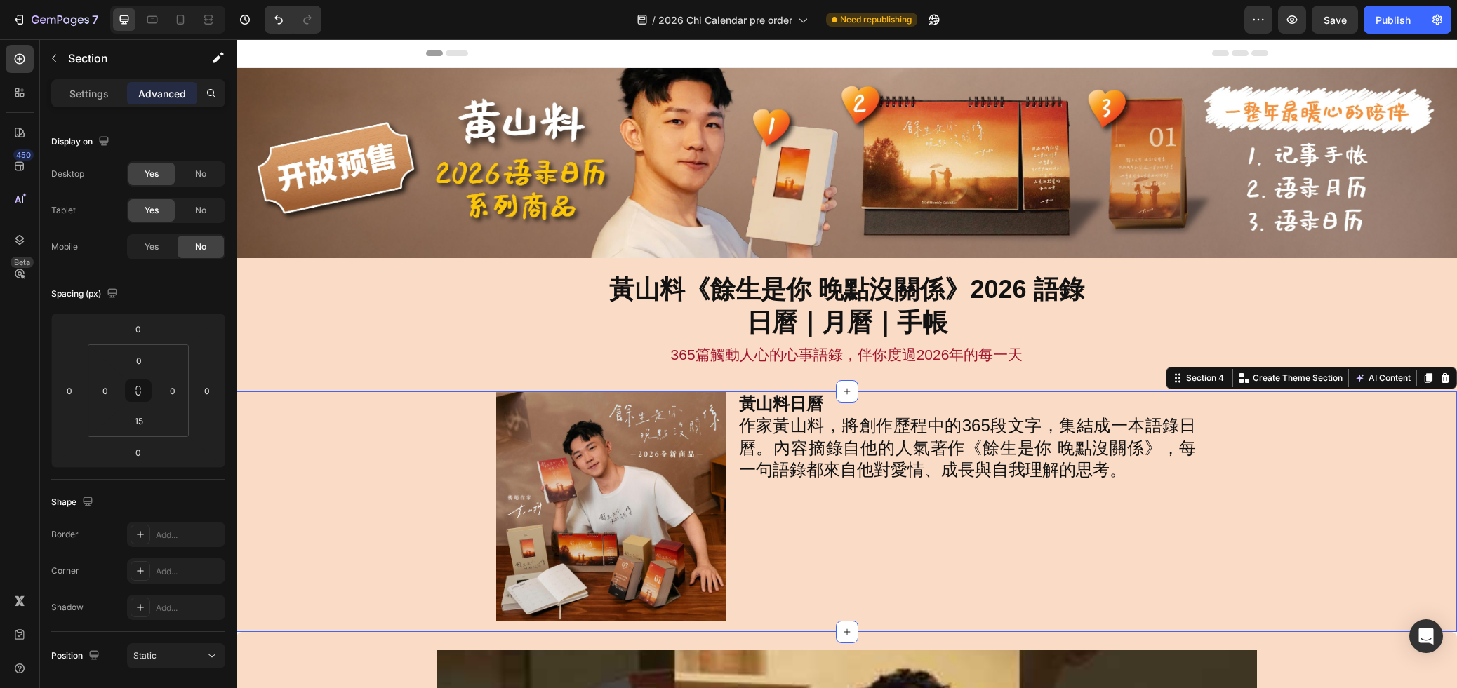
click at [1270, 495] on div "Image 黃山料日曆 作家黃山料，將創作歷程中的365段文字，集結成一本語錄日曆。內容摘錄自他的人氣著作《餘生是你 晚點沒關係》，每一句語錄都來自他對愛情、…" at bounding box center [846, 507] width 1220 height 230
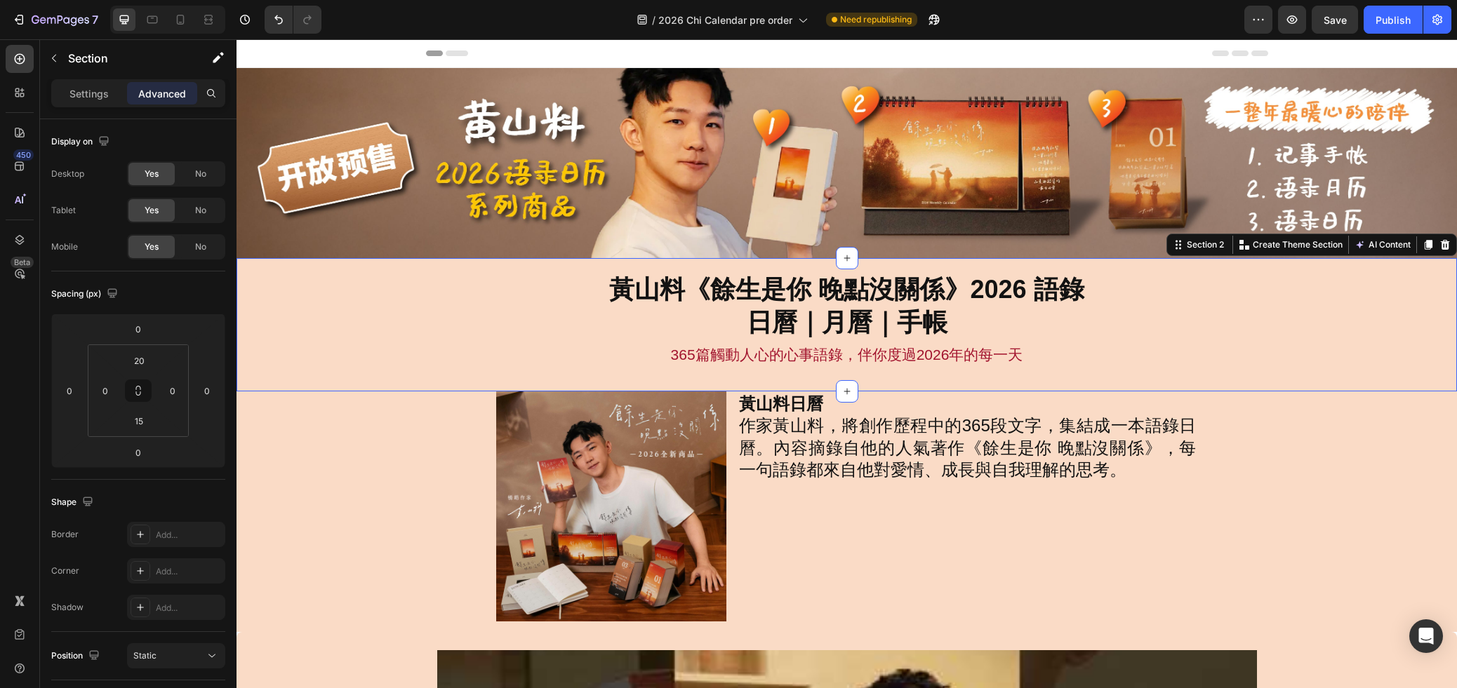
click at [321, 382] on div "黃山料《餘生是你 晚點沒關係》2026 語錄 日曆｜月曆｜手帳 Heading 365篇觸動人心的心事語錄，伴你度過[DATE]的每一天 Text Block…" at bounding box center [846, 324] width 1220 height 133
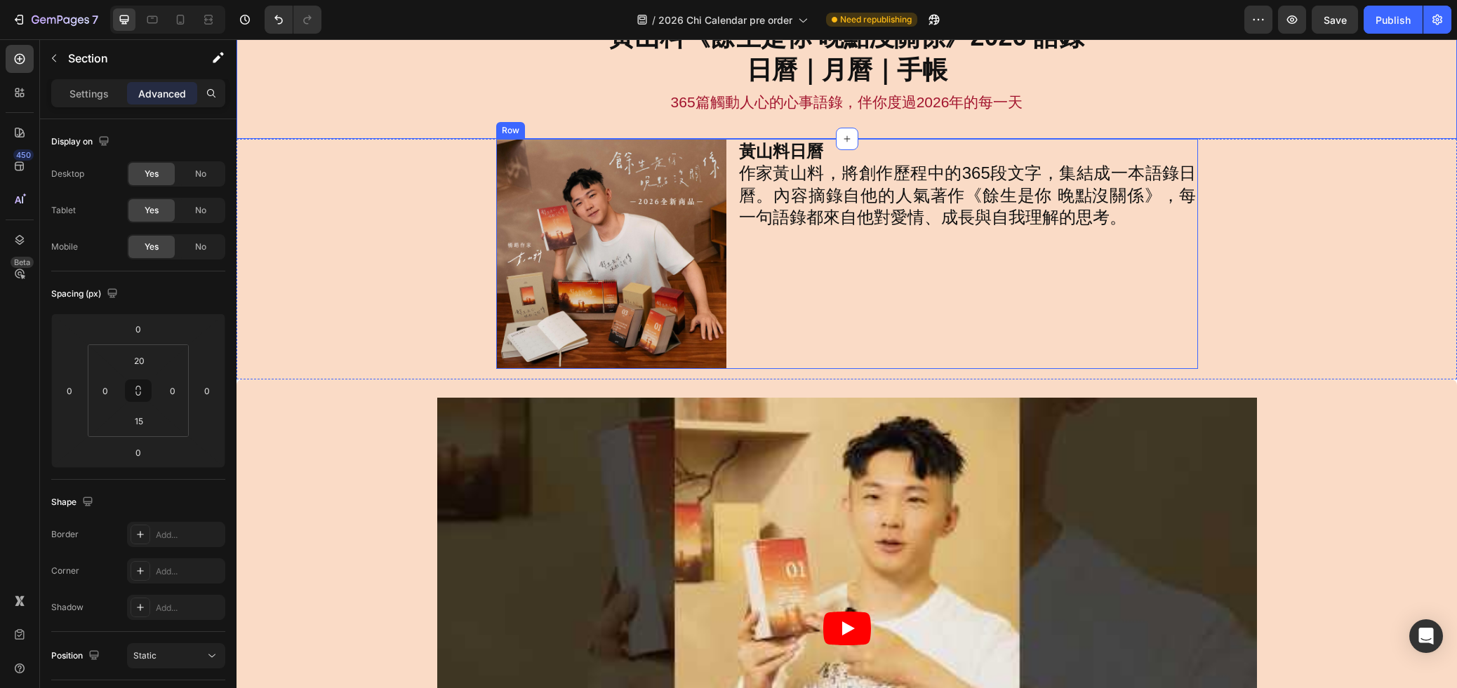
scroll to position [275, 0]
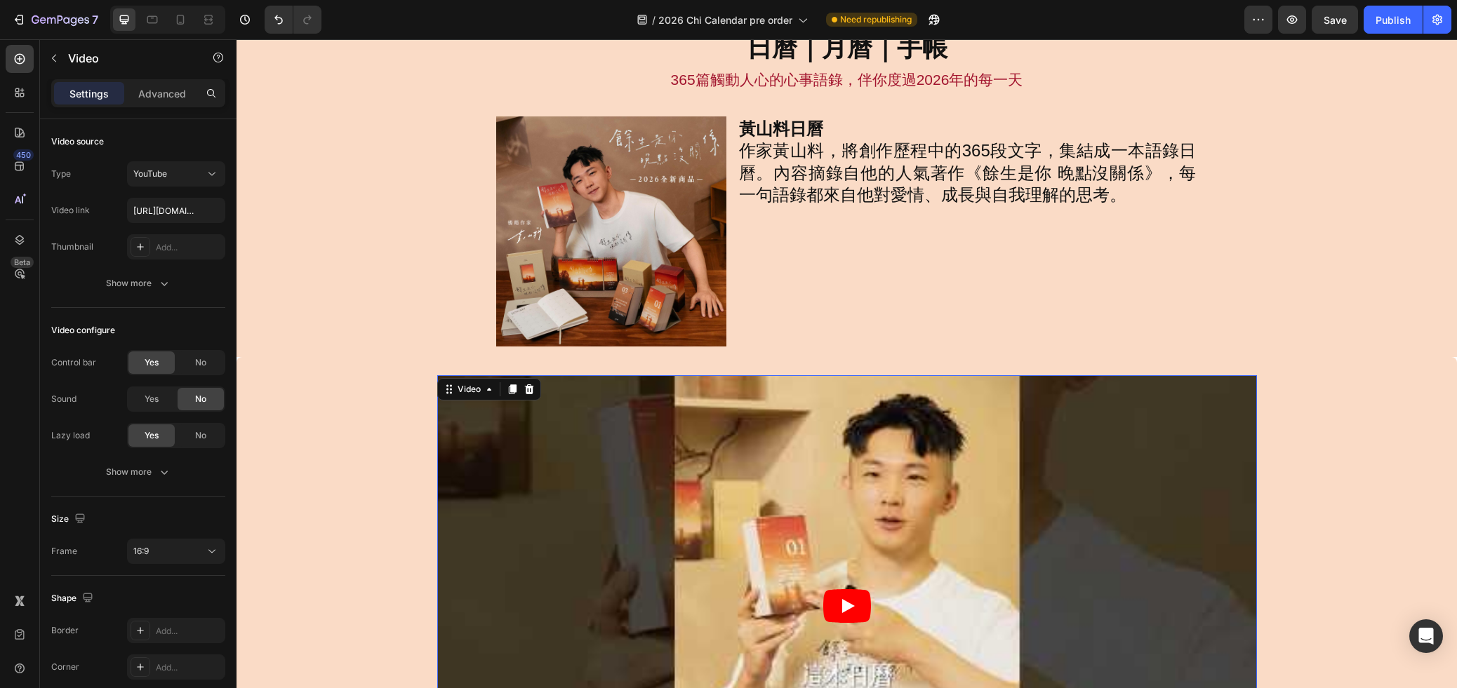
click at [993, 525] on article at bounding box center [847, 605] width 820 height 461
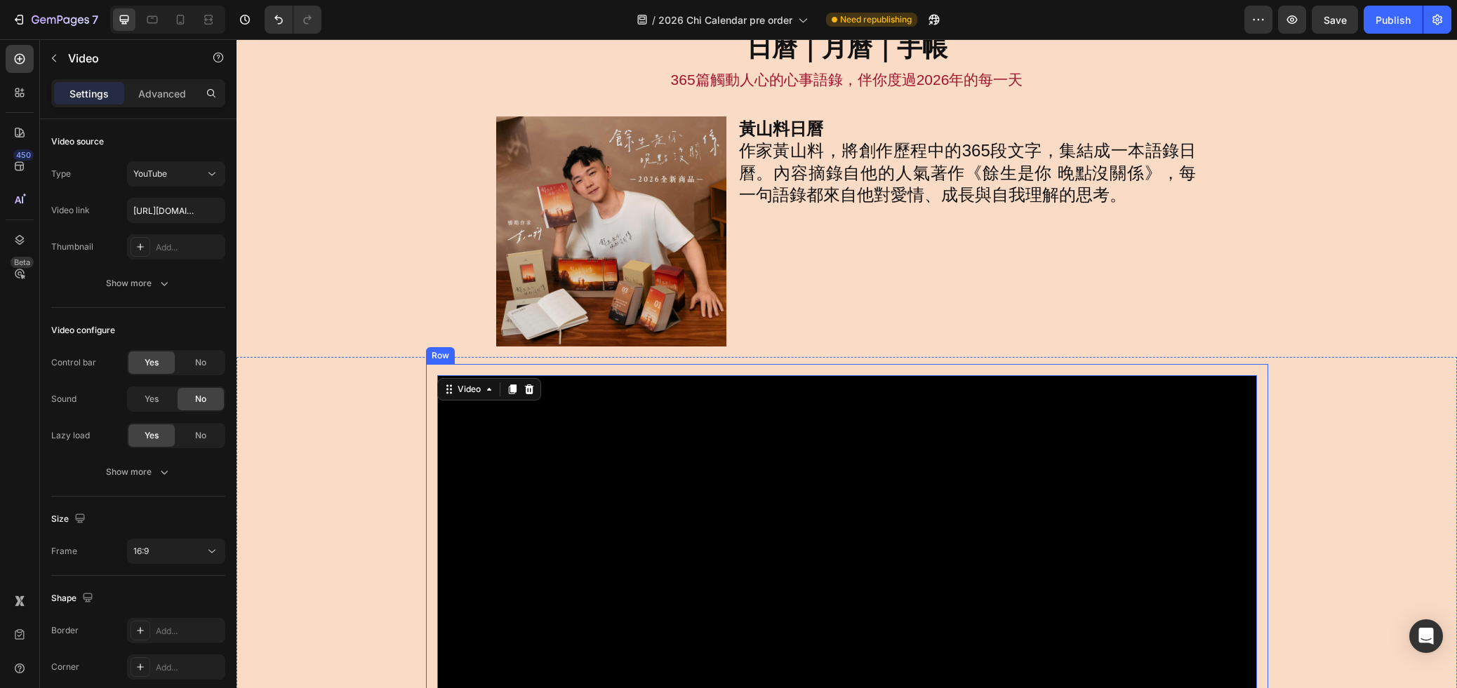
click at [635, 371] on div "Video 0 Row" at bounding box center [847, 605] width 842 height 483
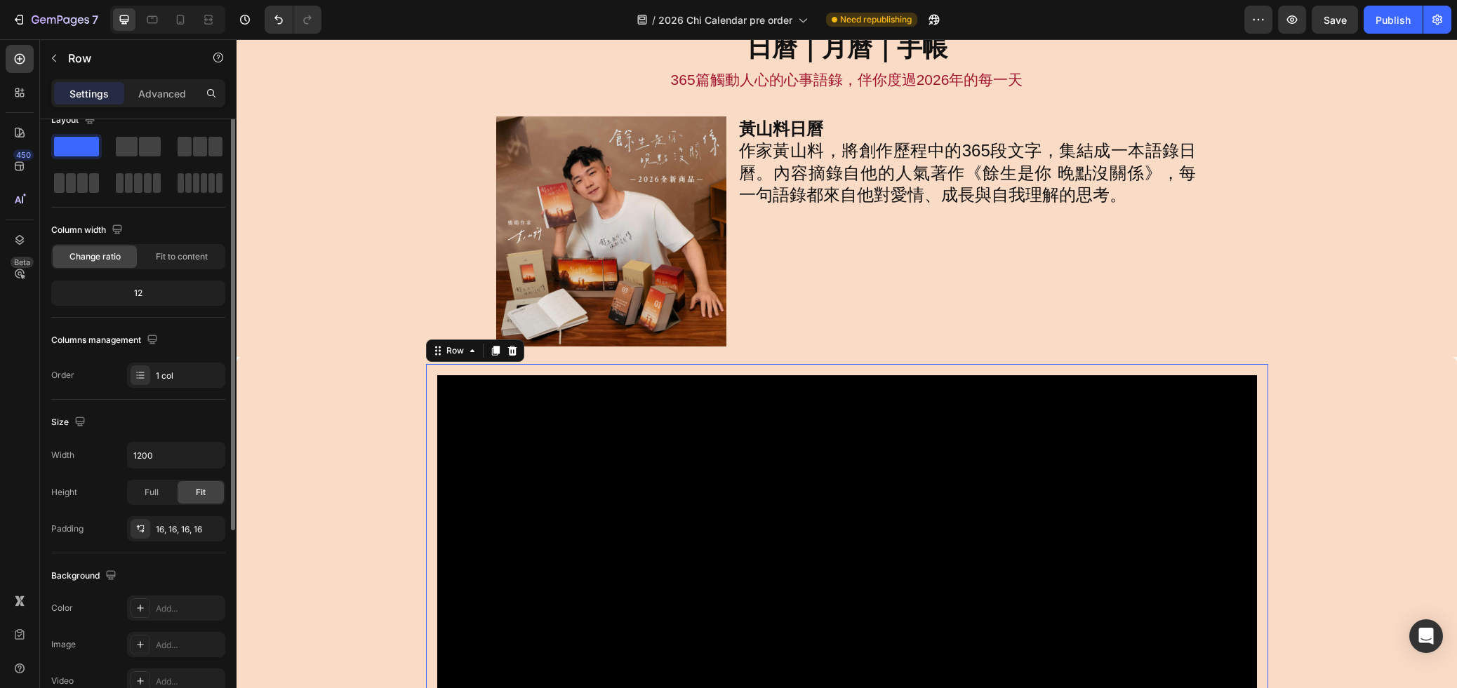
scroll to position [0, 0]
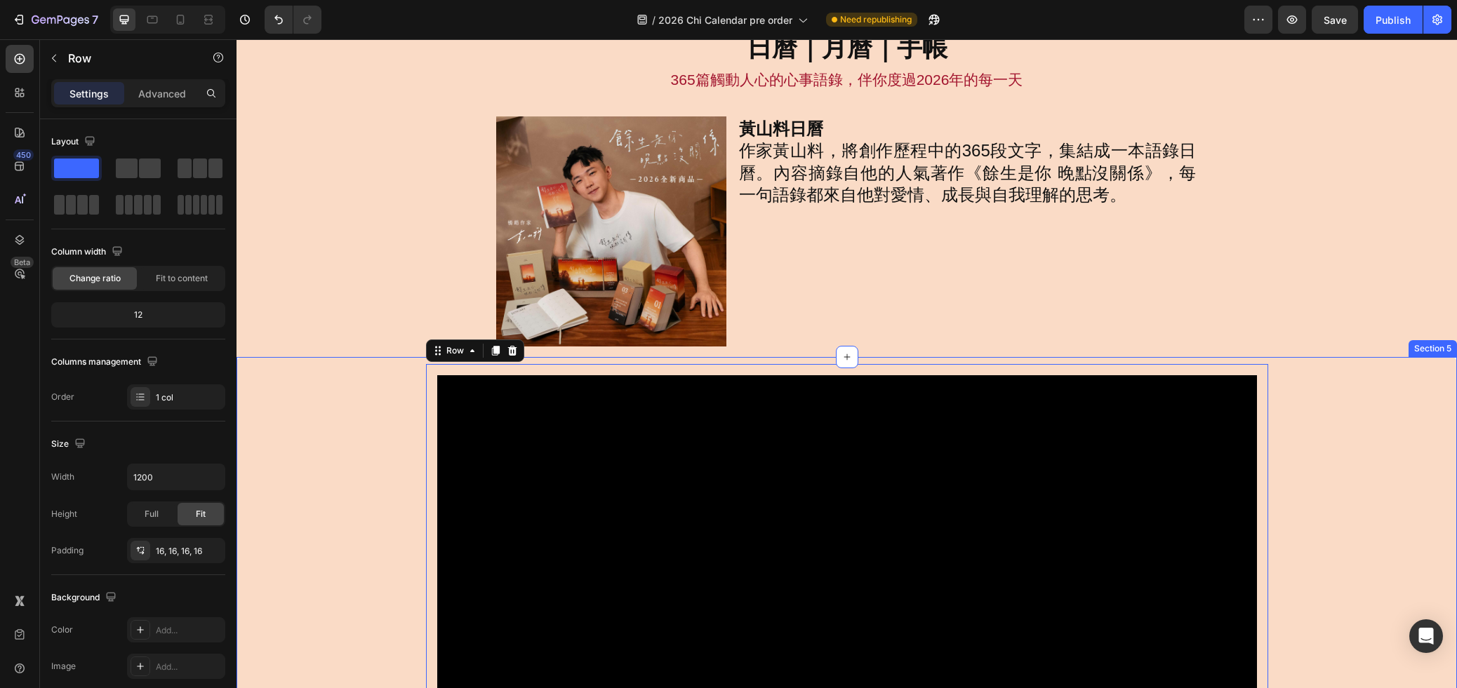
click at [409, 375] on div "Video Row 0 更收錄[PERSON_NAME]料親筆手寫，每一頁都可撕下，作為明信片收藏或寄出，成為一段你願意傳遞的情緒、一句想說卻沒說出口的話。黃…" at bounding box center [846, 674] width 1220 height 620
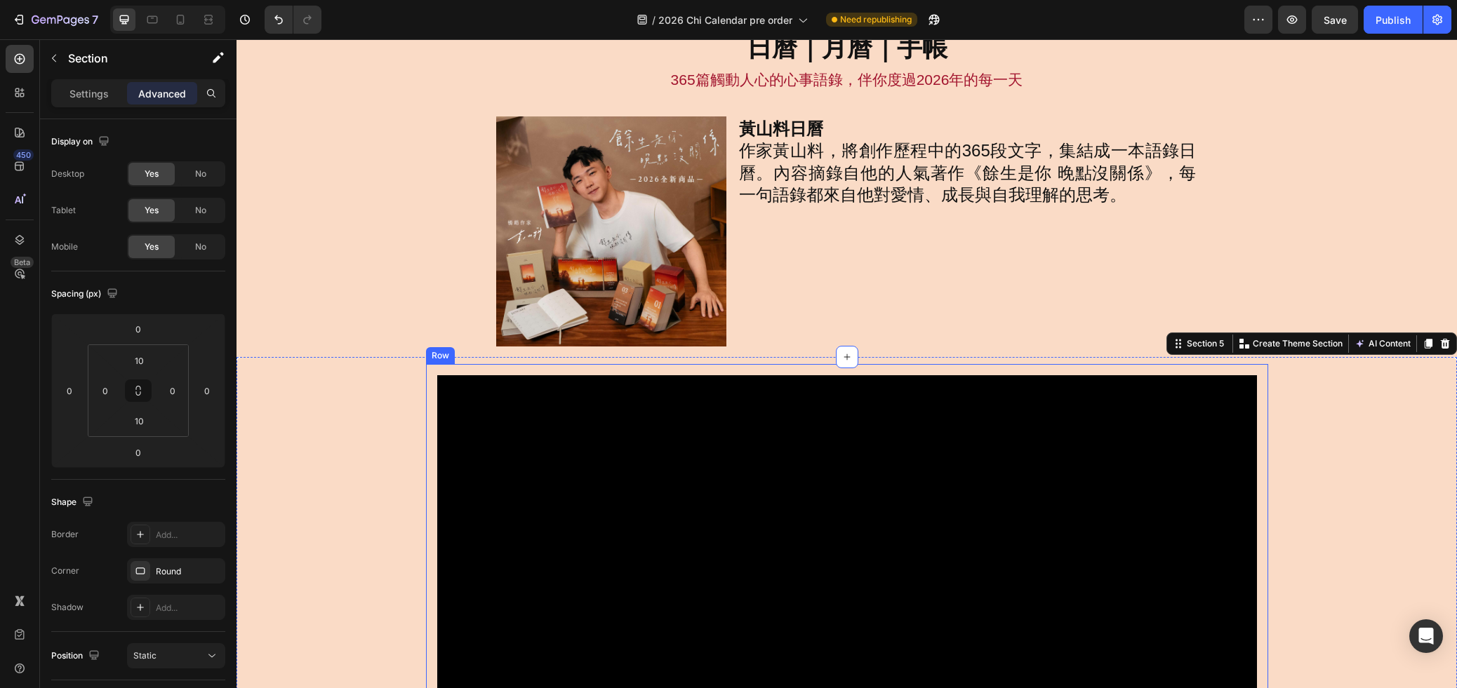
click at [429, 372] on div "Video Row" at bounding box center [847, 605] width 842 height 483
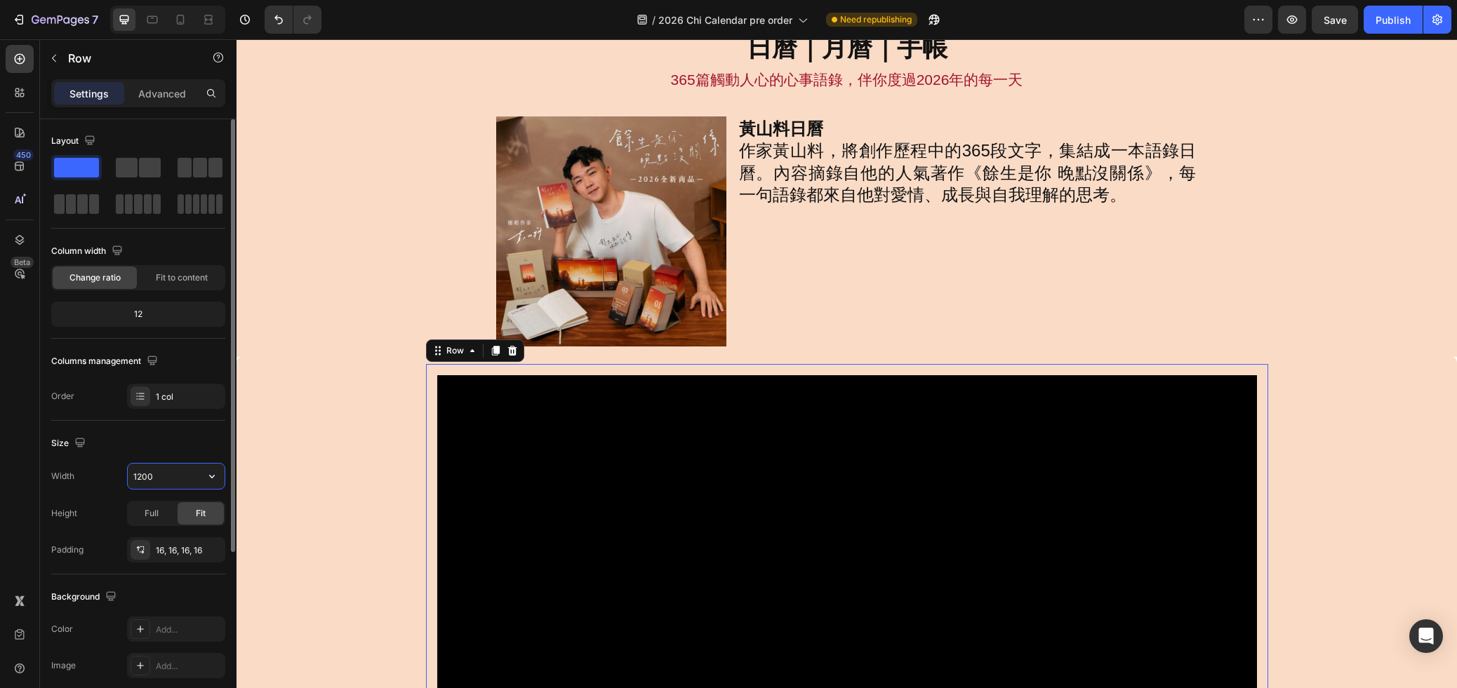
click at [154, 479] on input "1200" at bounding box center [176, 476] width 97 height 25
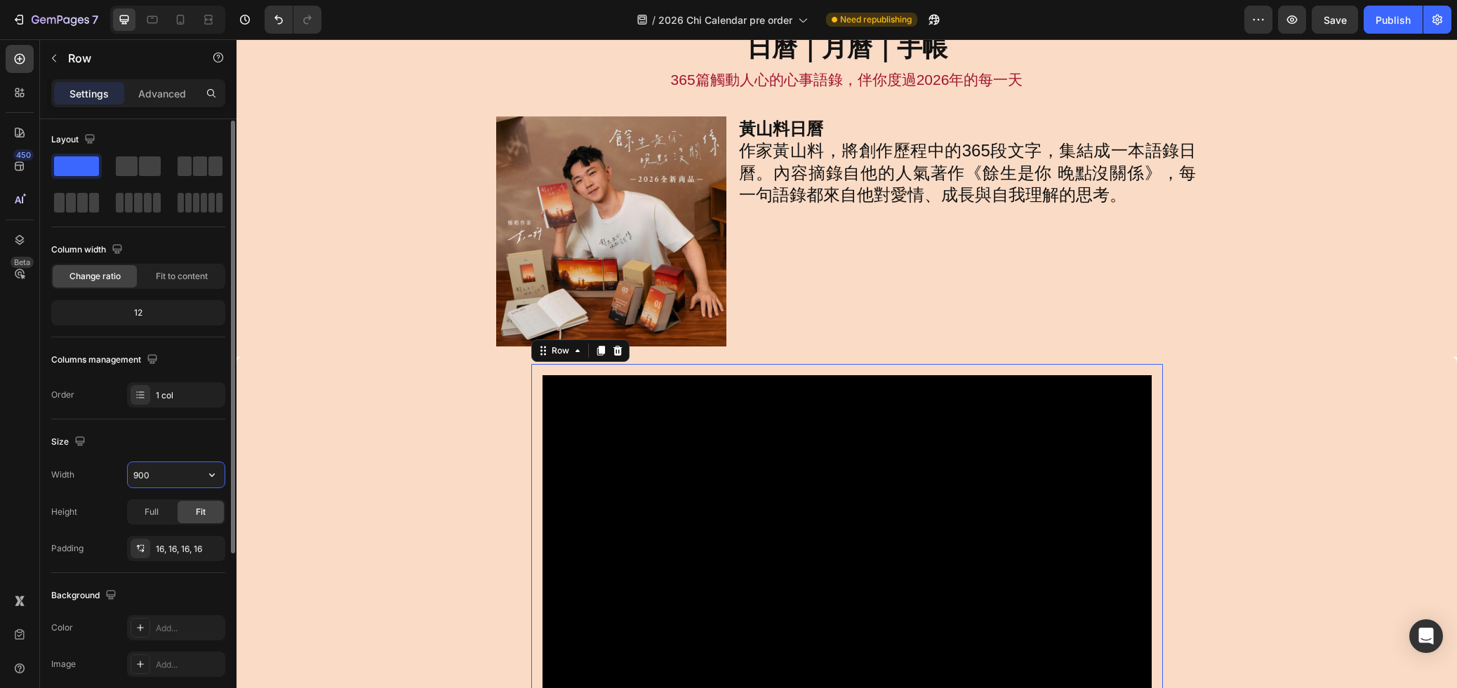
drag, startPoint x: 159, startPoint y: 472, endPoint x: 116, endPoint y: 474, distance: 42.9
click at [116, 474] on div "Width 900" at bounding box center [138, 475] width 174 height 27
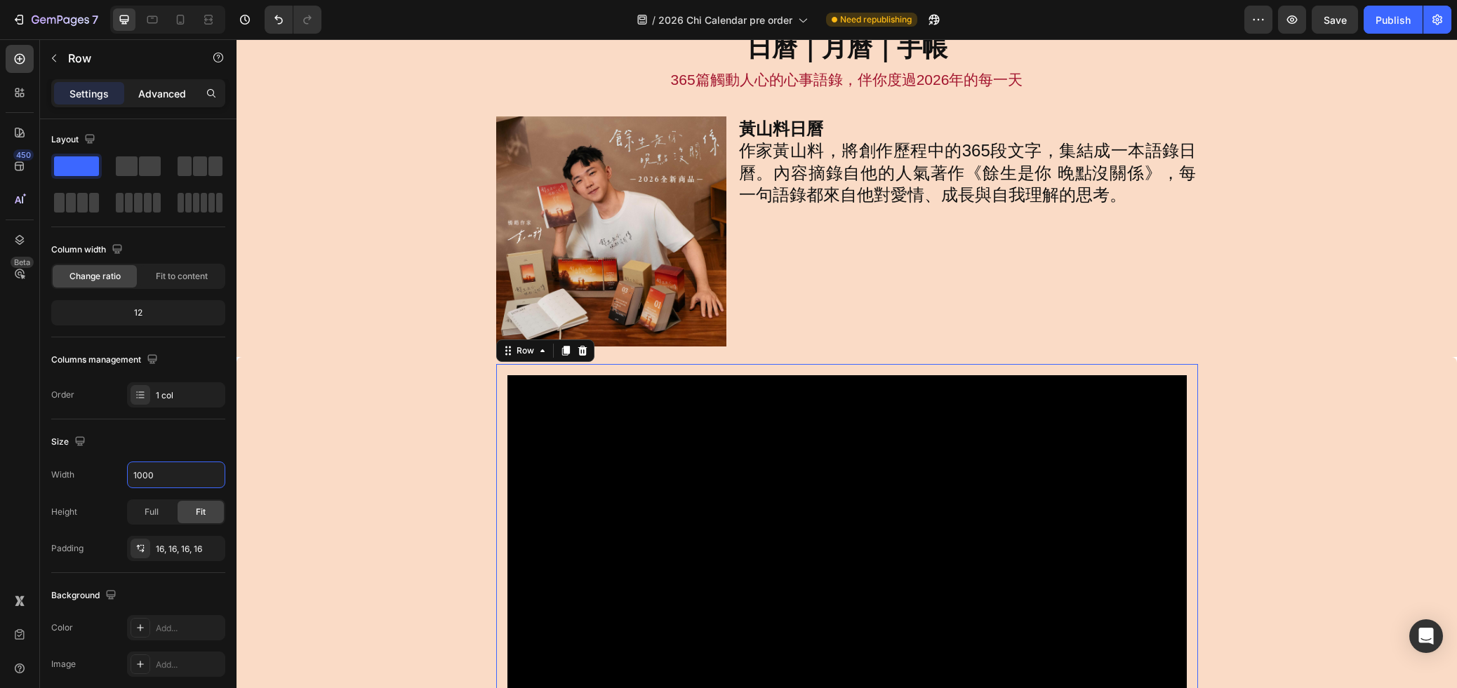
type input "1000"
click at [149, 99] on p "Advanced" at bounding box center [162, 93] width 48 height 15
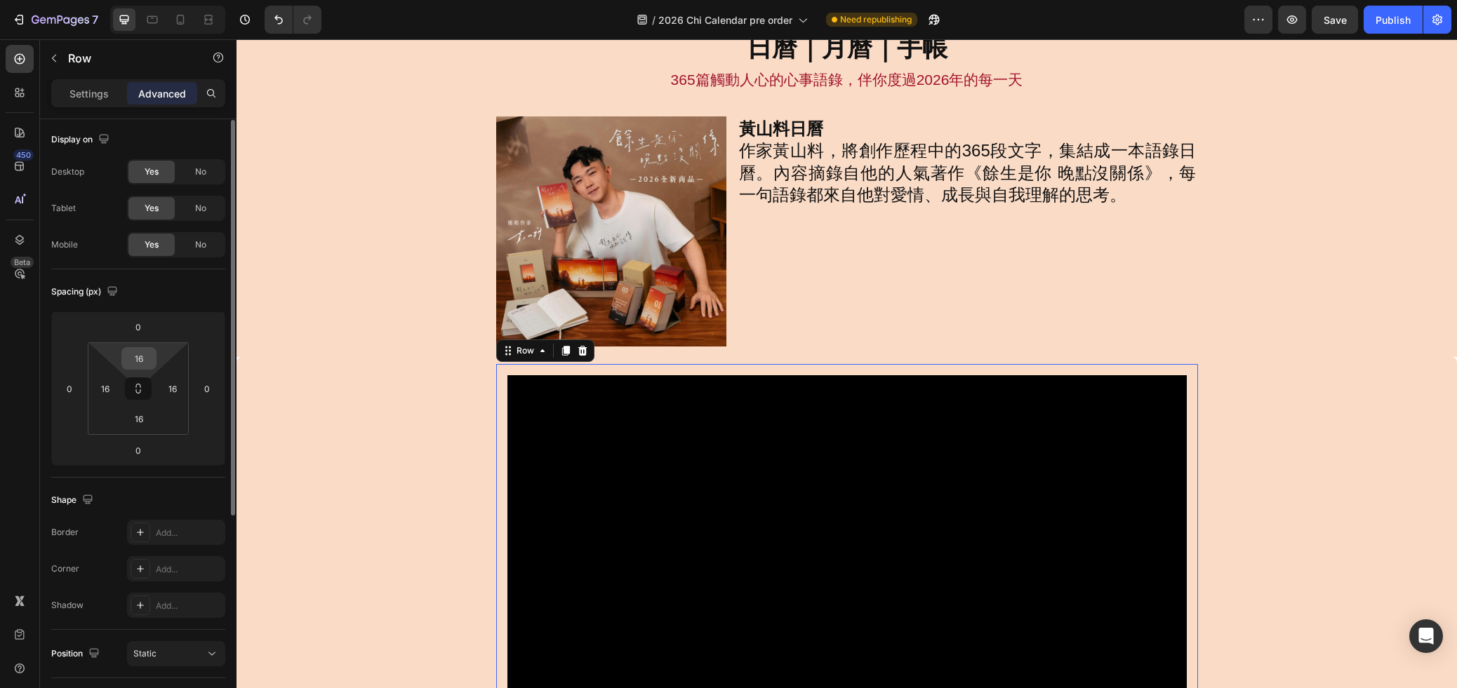
click at [140, 362] on input "16" at bounding box center [139, 358] width 28 height 21
click at [117, 387] on div "16" at bounding box center [105, 388] width 28 height 22
click at [135, 392] on icon at bounding box center [138, 388] width 11 height 11
click at [138, 361] on input "16" at bounding box center [139, 358] width 28 height 21
type input "6"
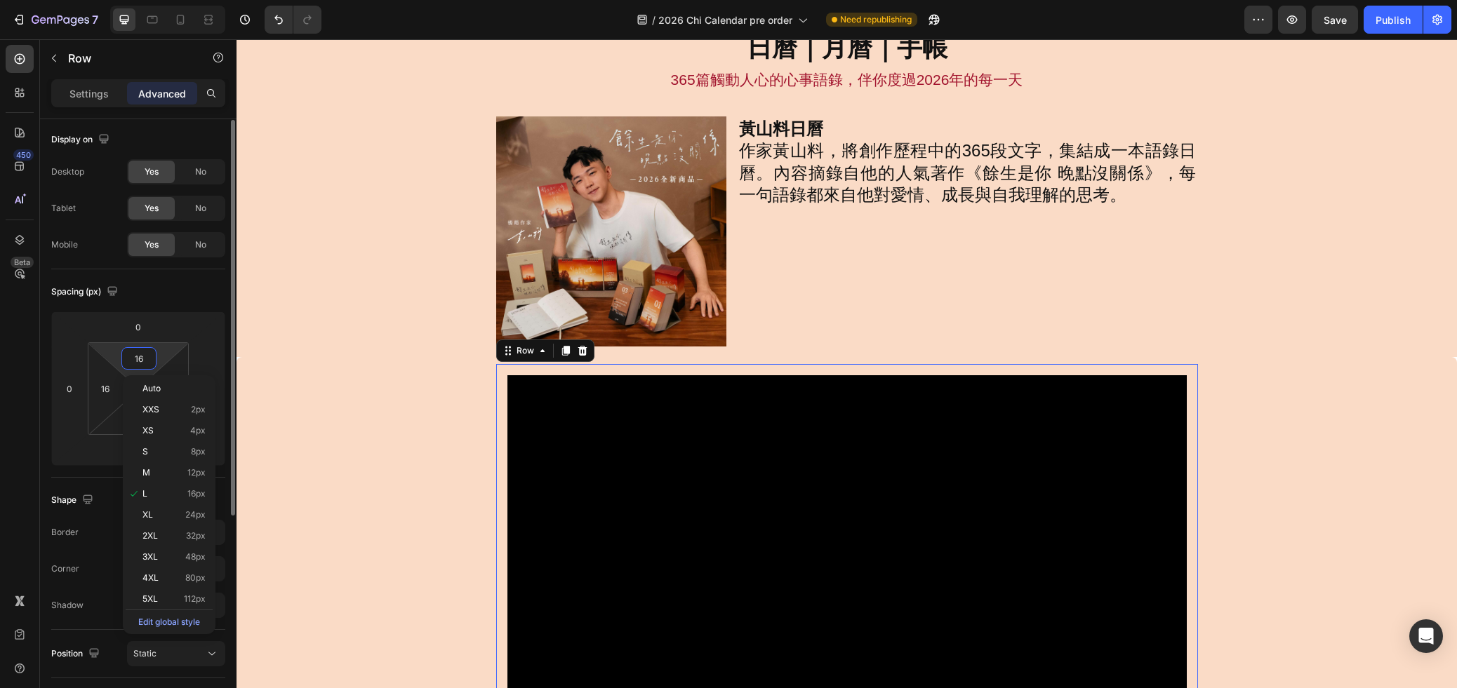
type input "6"
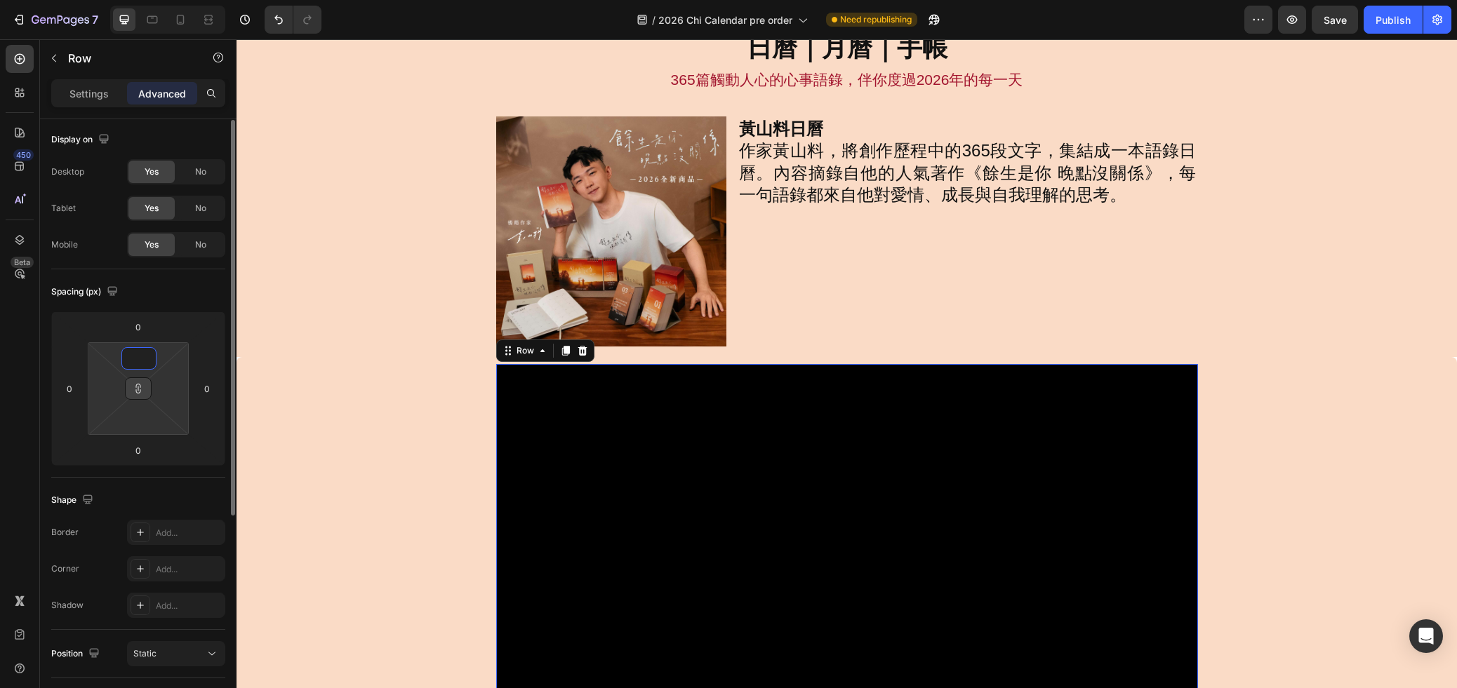
type input "0"
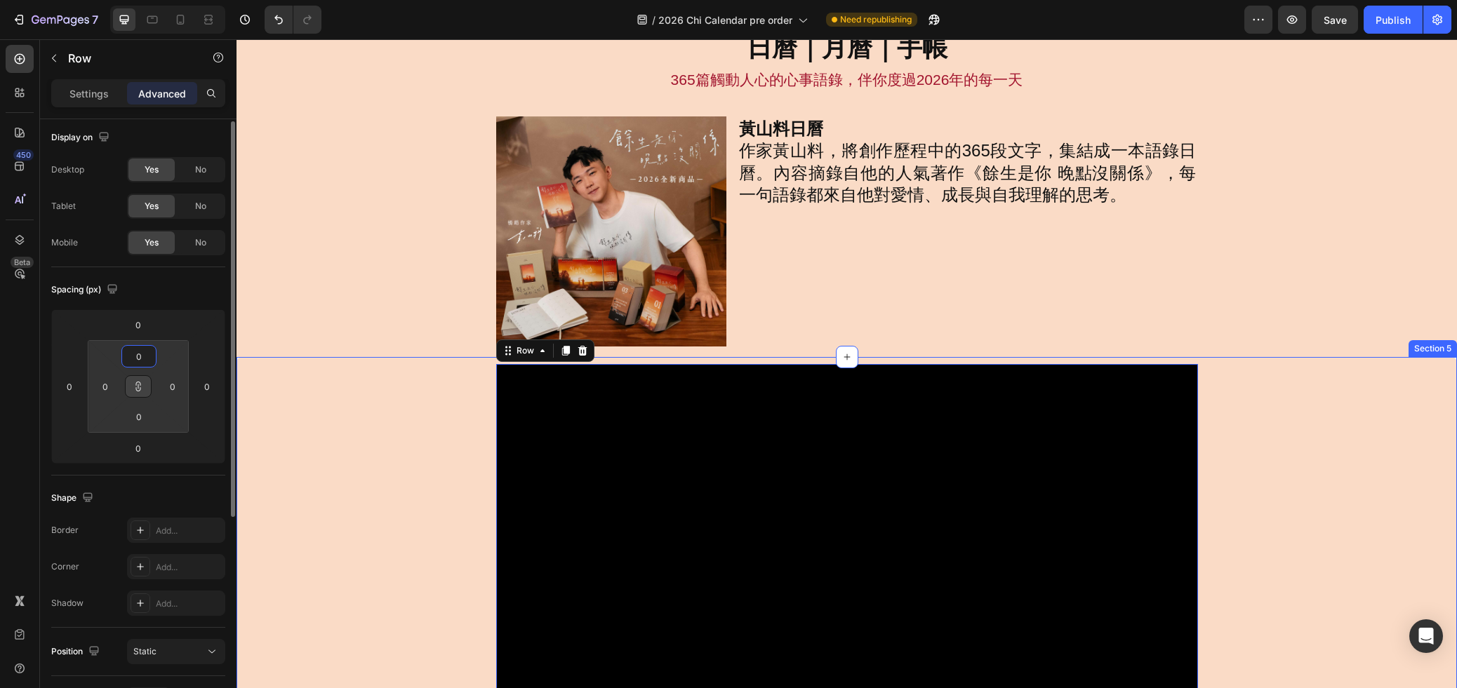
click at [1337, 389] on div "Video Row 0 更收錄[PERSON_NAME]料親筆手寫，每一頁都可撕下，作為明信片收藏或寄出，成為一段你願意傳遞的情緒、一句想說卻沒說出口的話。黃…" at bounding box center [846, 629] width 1220 height 531
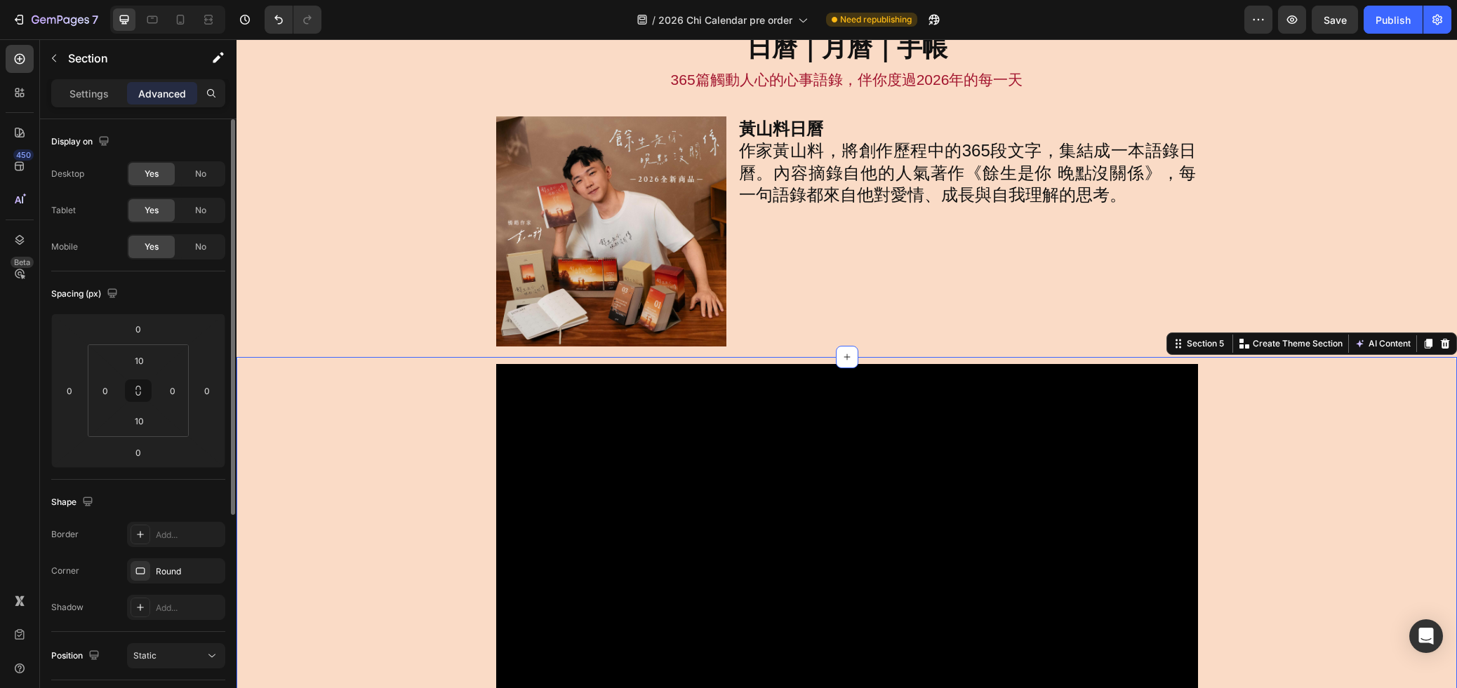
scroll to position [279, 0]
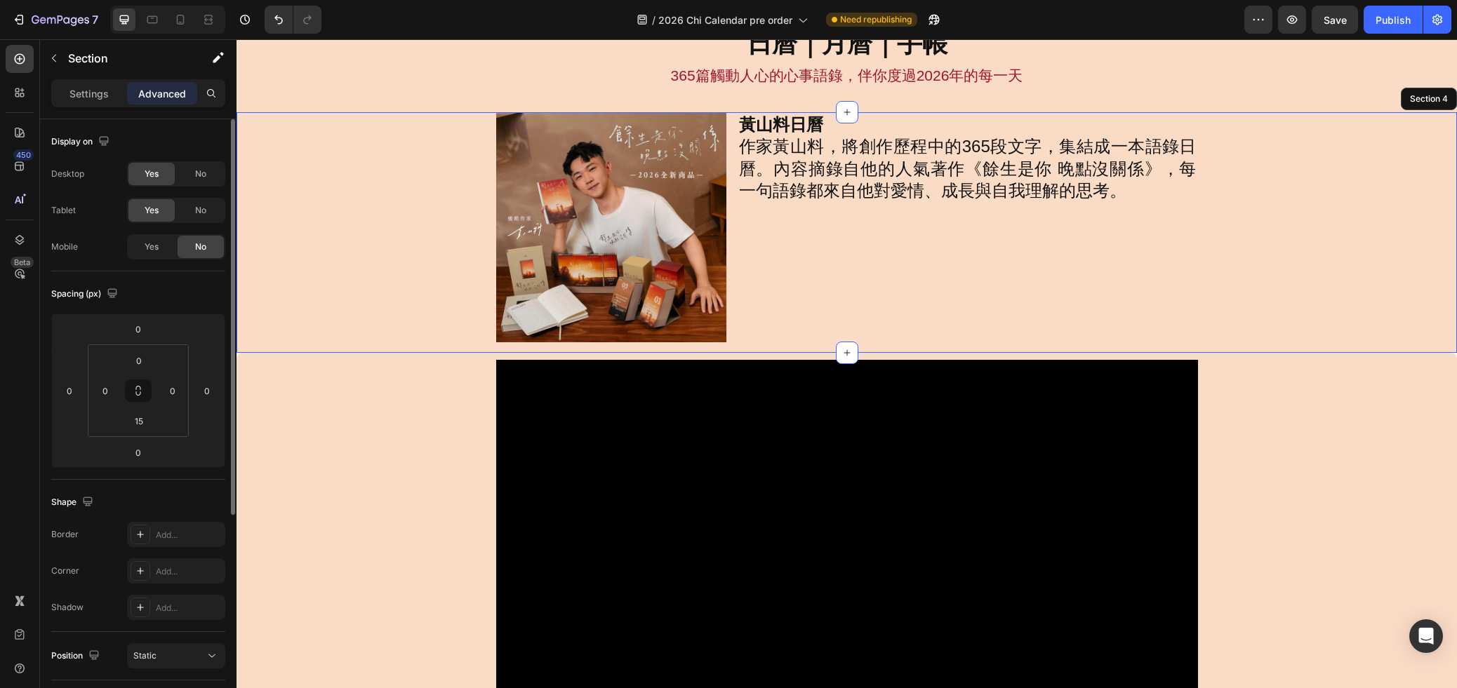
drag, startPoint x: 1303, startPoint y: 217, endPoint x: 1311, endPoint y: 225, distance: 11.9
click at [1303, 217] on div "Image 黃山料日曆 作家黃山料，將創作歷程中的365段文字，集結成一本語錄日曆。內容摘錄自他的人氣著作《餘生是你 晚點沒關係》，每一句語錄都來自他對愛情、…" at bounding box center [846, 227] width 1220 height 230
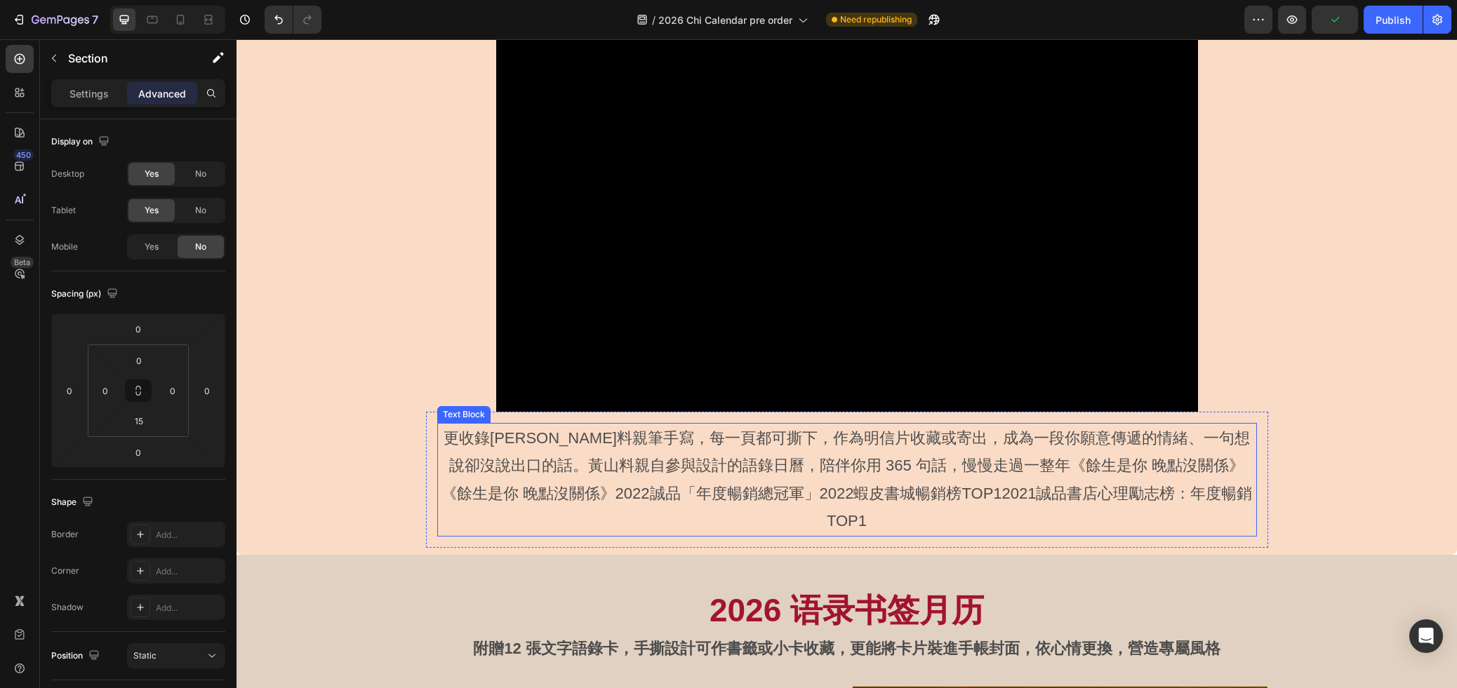
click at [1090, 450] on p "更收錄[PERSON_NAME]料親筆手寫，每一頁都可撕下，作為明信片收藏或寄出，成為一段你願意傳遞的情緒、一句想說卻沒說出口的話。黃山料親自參與設計的語錄日…" at bounding box center [847, 479] width 817 height 111
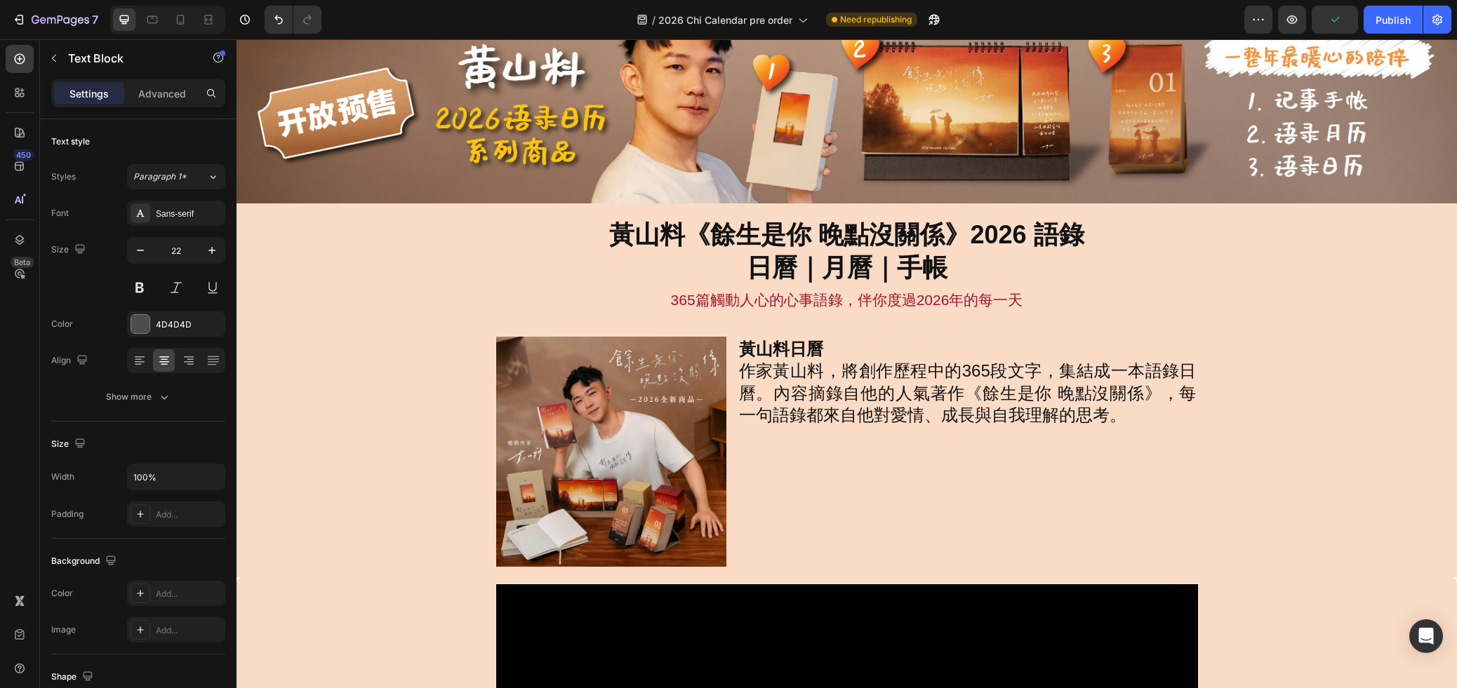
scroll to position [50, 0]
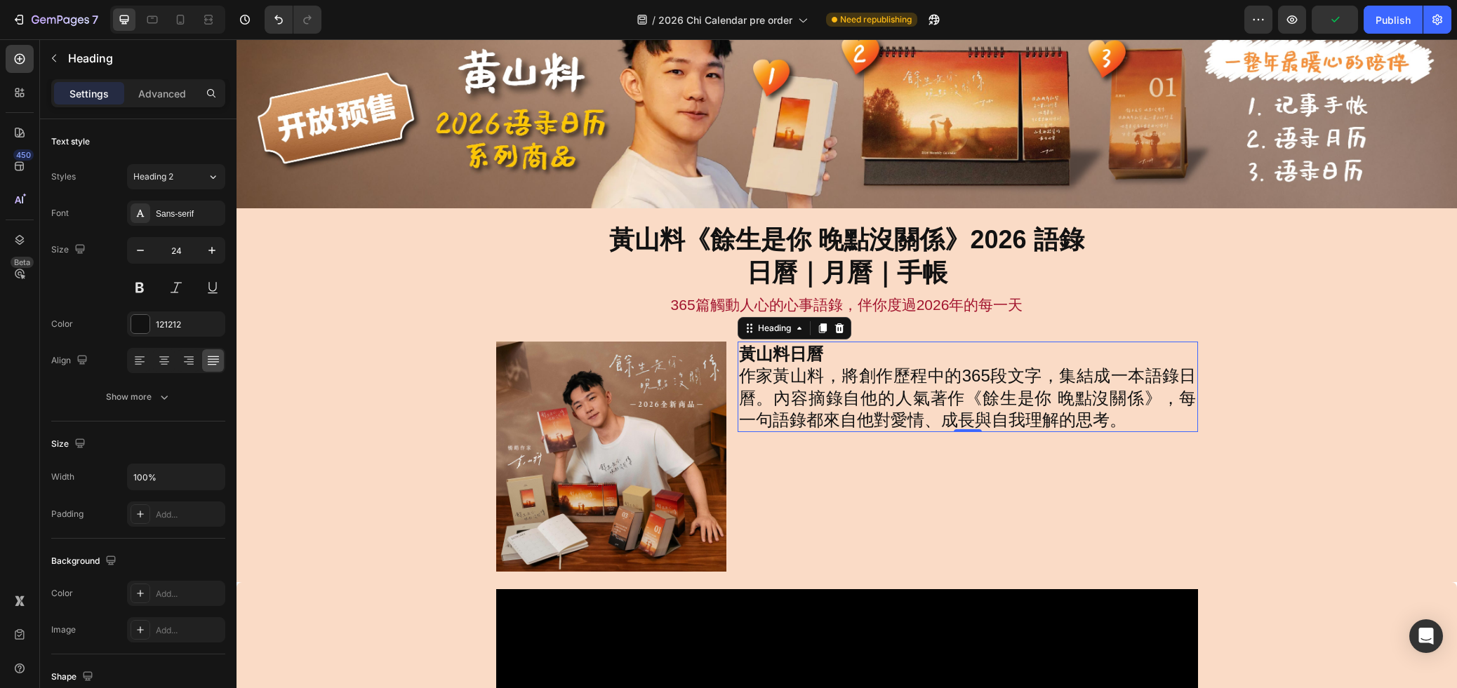
click at [889, 406] on h2 "黃山料日曆 作家黃山料，將創作歷程中的365段文字，集結成一本語錄日曆。內容摘錄自他的人氣著作《餘生是你 晚點沒關係》，每一句語錄都來自他對愛情、成長與自我理…" at bounding box center [967, 387] width 460 height 91
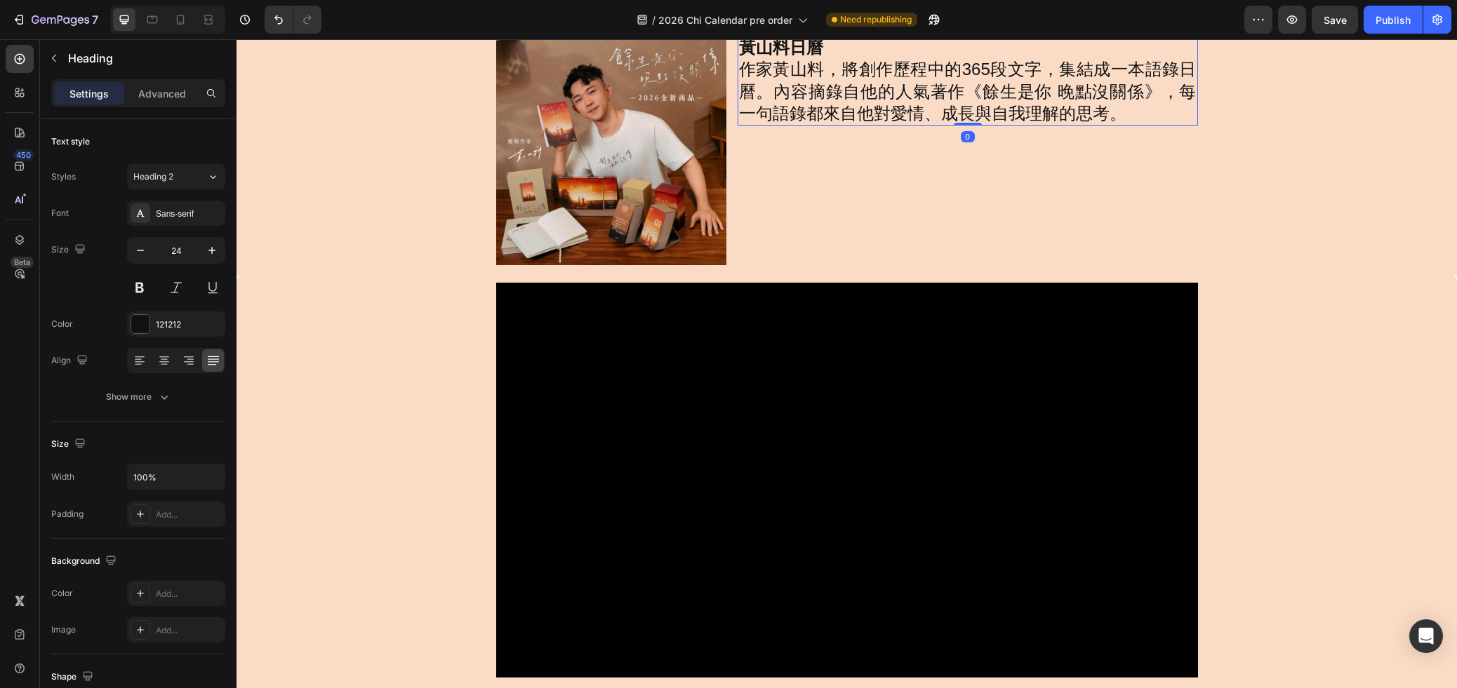
scroll to position [145, 0]
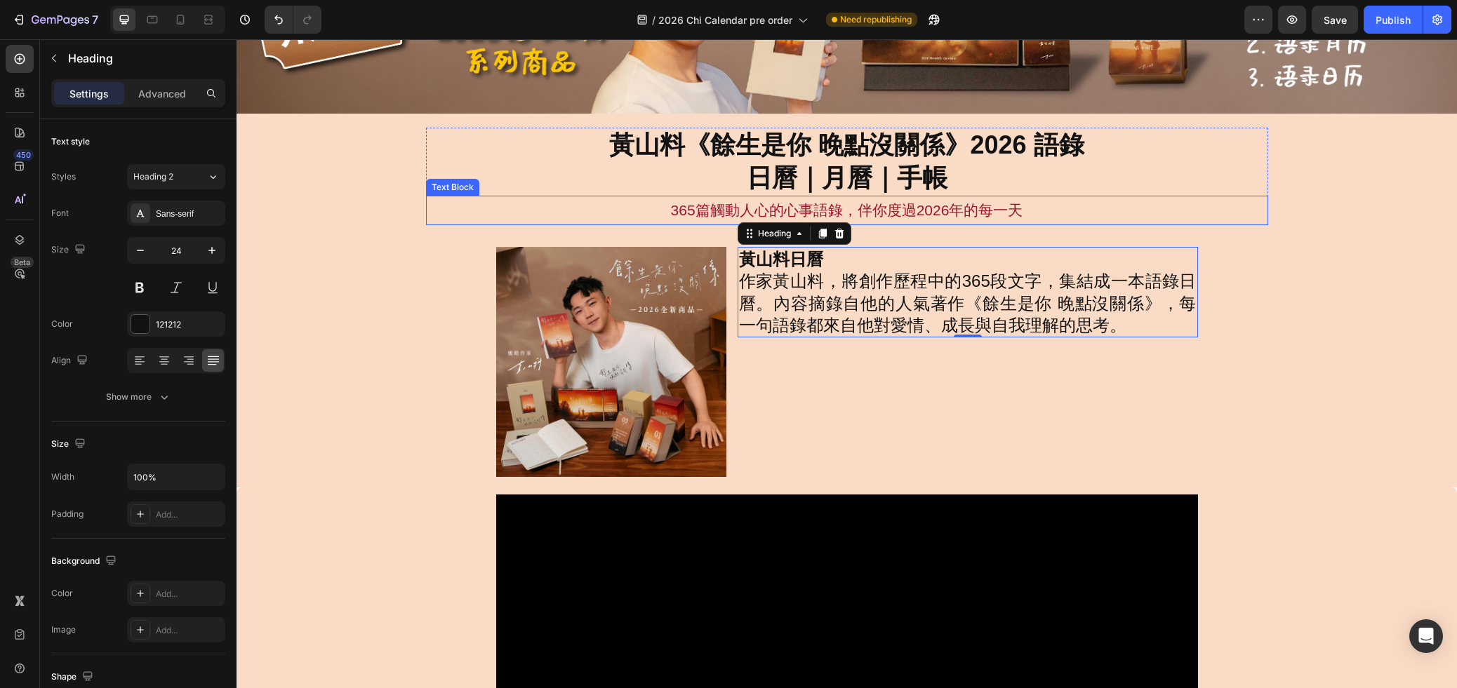
click at [964, 201] on p "365篇觸動人心的心事語錄，伴你度過2026年的每一天" at bounding box center [846, 210] width 839 height 27
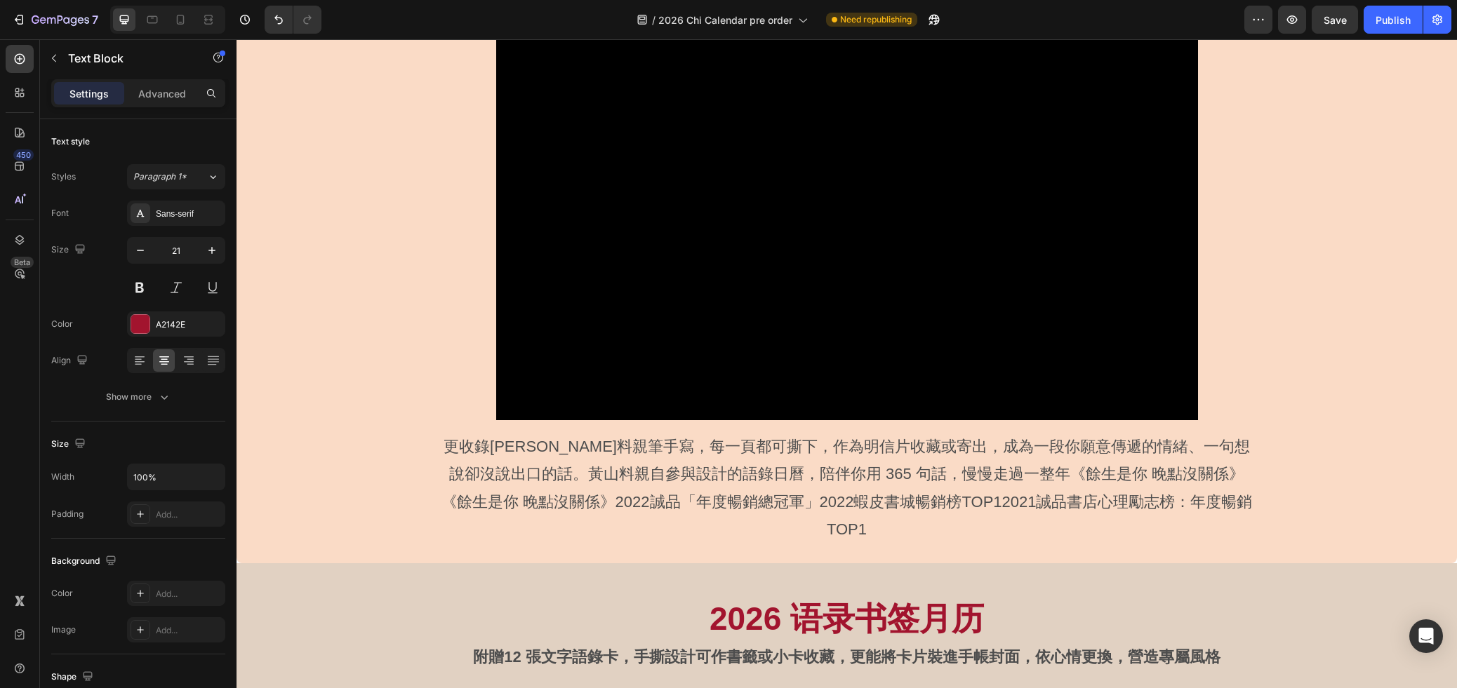
scroll to position [628, 0]
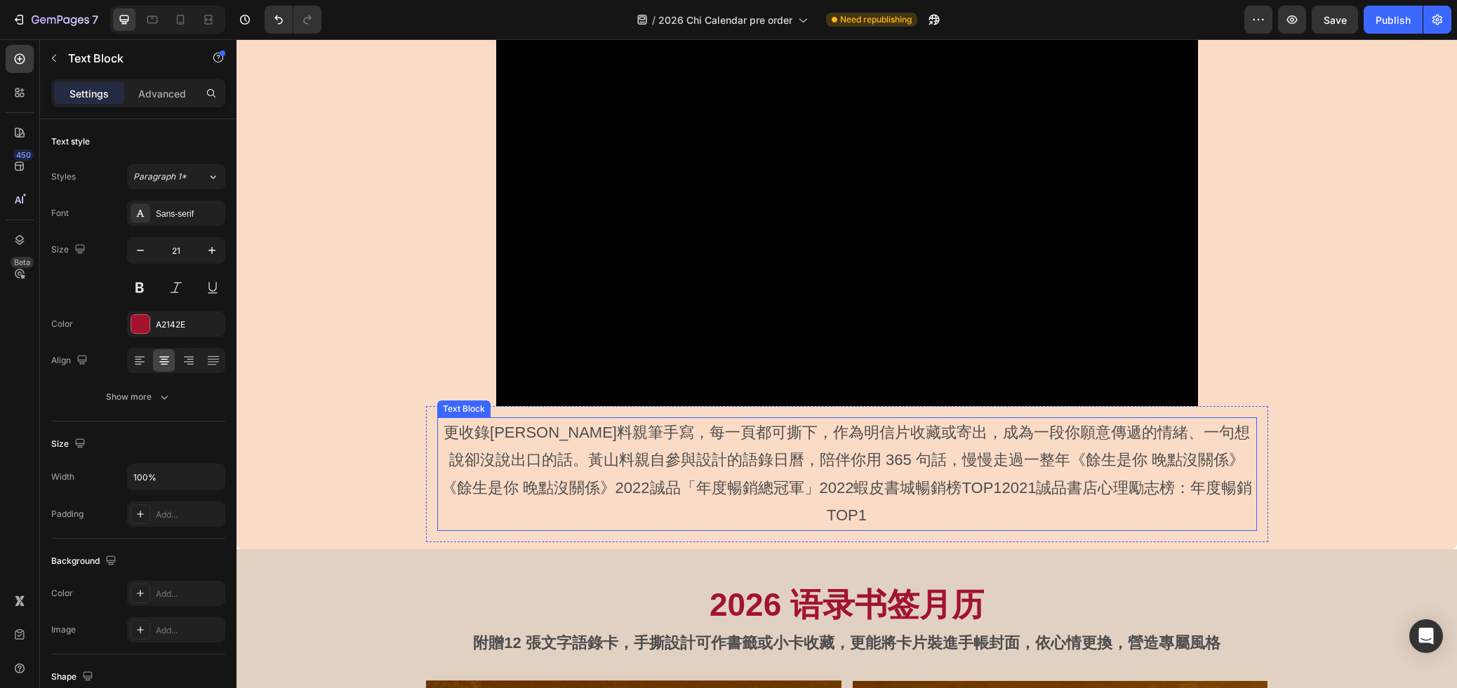
click at [991, 476] on p "更收錄[PERSON_NAME]料親筆手寫，每一頁都可撕下，作為明信片收藏或寄出，成為一段你願意傳遞的情緒、一句想說卻沒說出口的話。黃山料親自參與設計的語錄日…" at bounding box center [847, 474] width 817 height 111
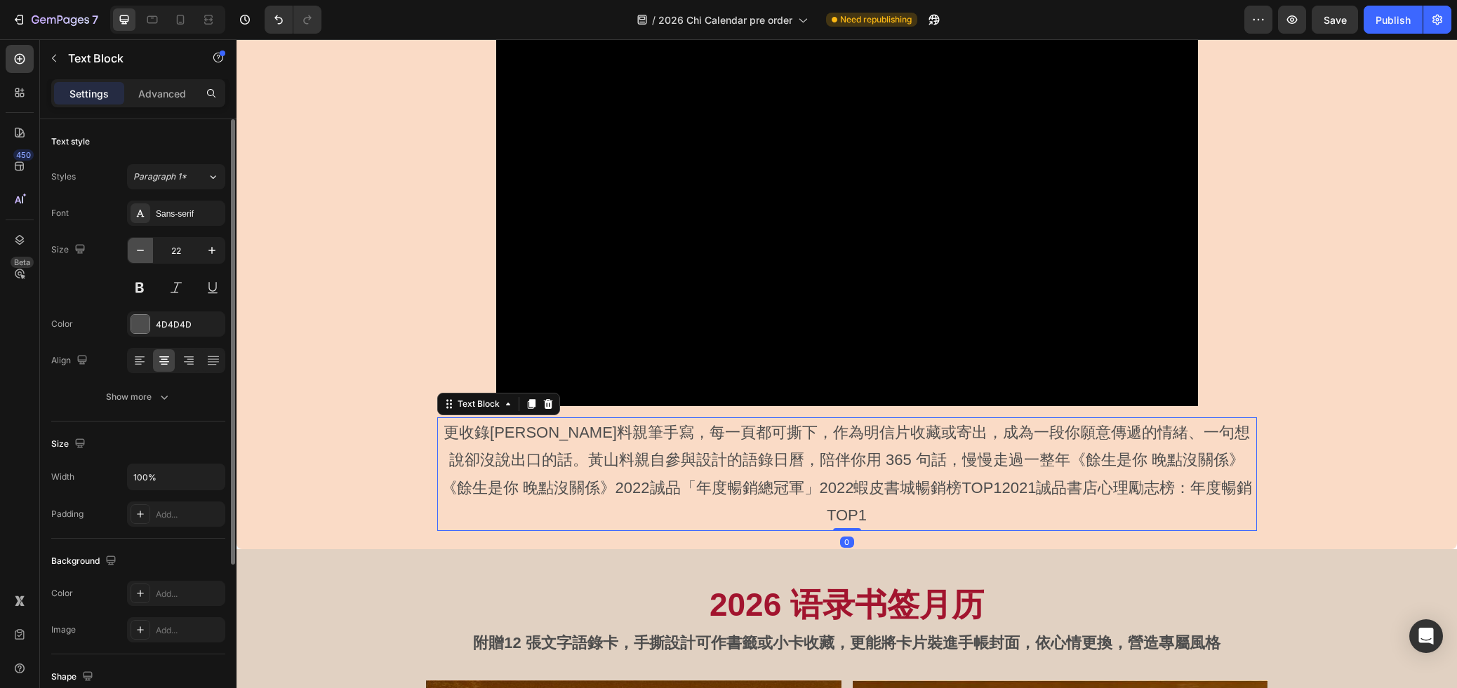
click at [144, 250] on icon "button" at bounding box center [140, 250] width 14 height 14
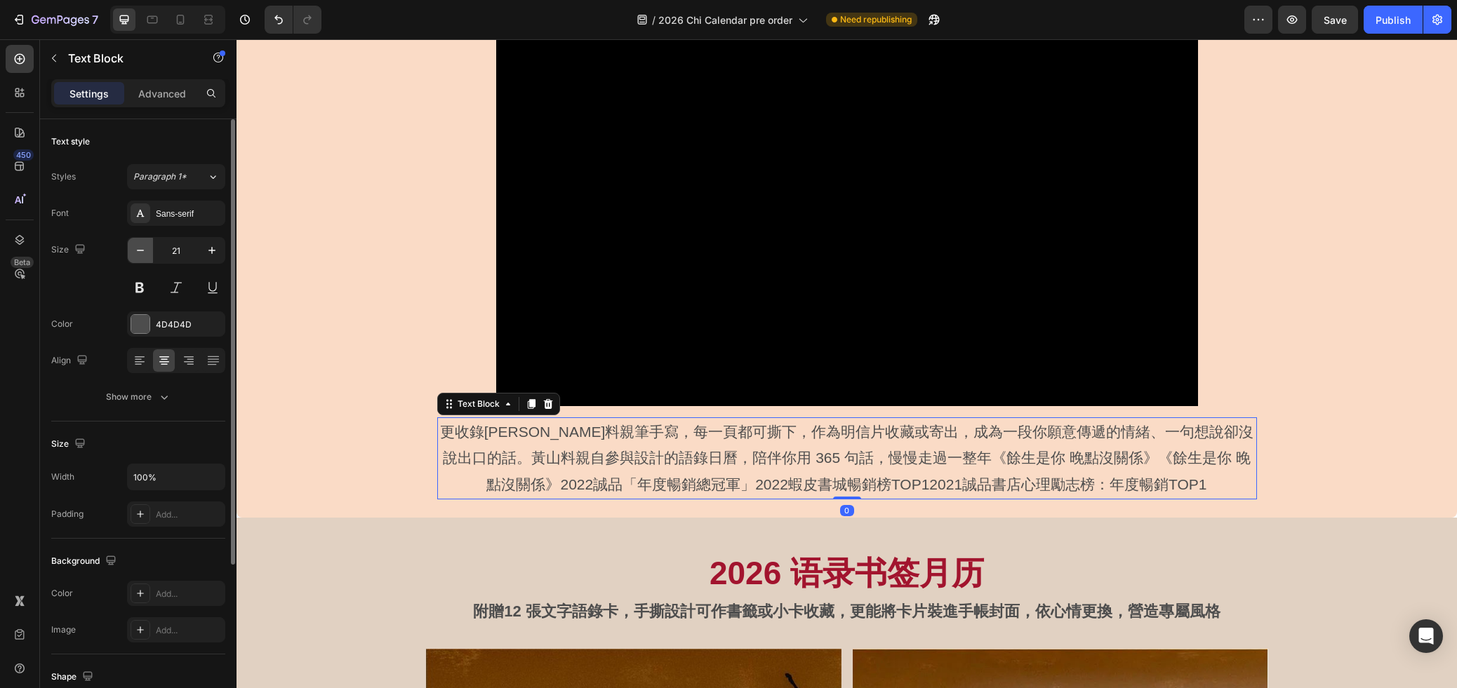
click at [144, 250] on icon "button" at bounding box center [140, 250] width 14 height 14
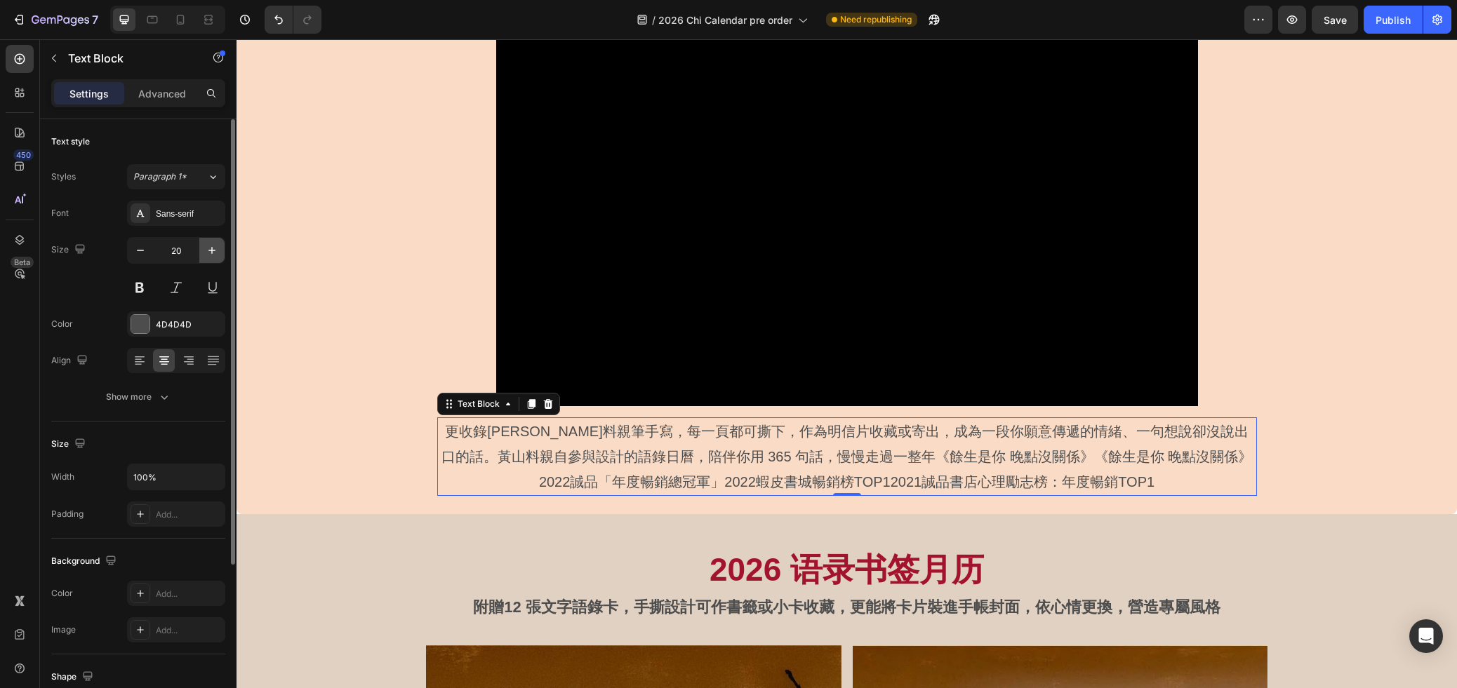
click at [221, 254] on button "button" at bounding box center [211, 250] width 25 height 25
type input "21"
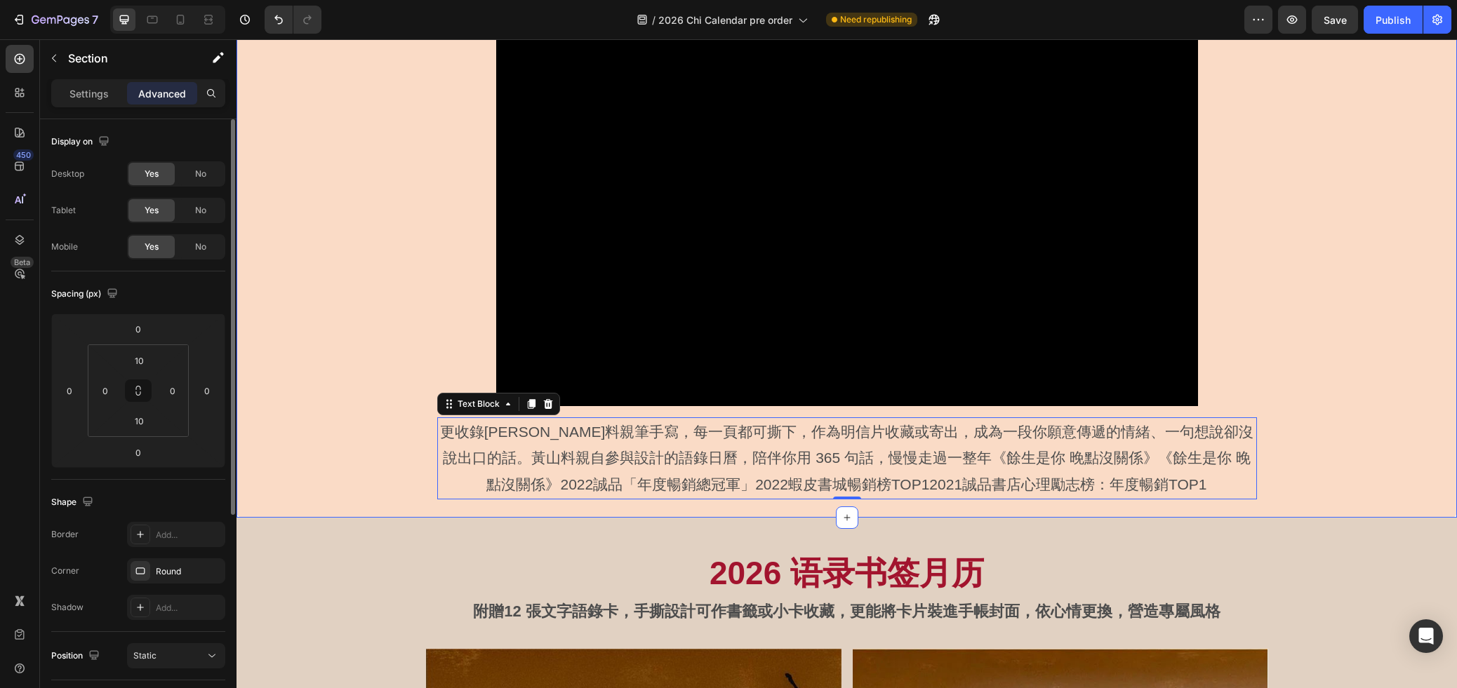
click at [1266, 405] on div "Video Row 更收錄黃山料親筆手寫，每一頁都可撕下，作為明信片收藏或寄出，成為一段你願意傳遞的情緒、一句想說卻沒說出口的話。黃山料親自參與設計的語錄日曆…" at bounding box center [846, 261] width 1220 height 500
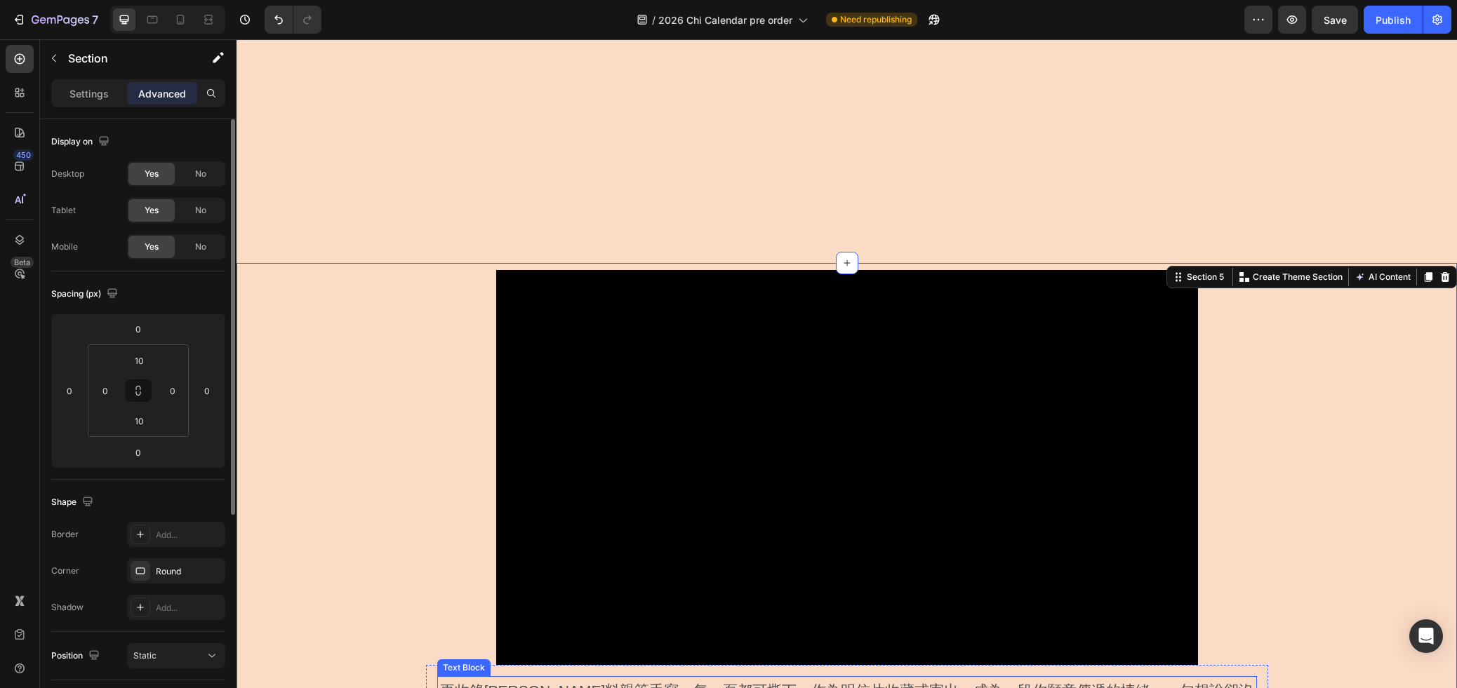
scroll to position [690, 0]
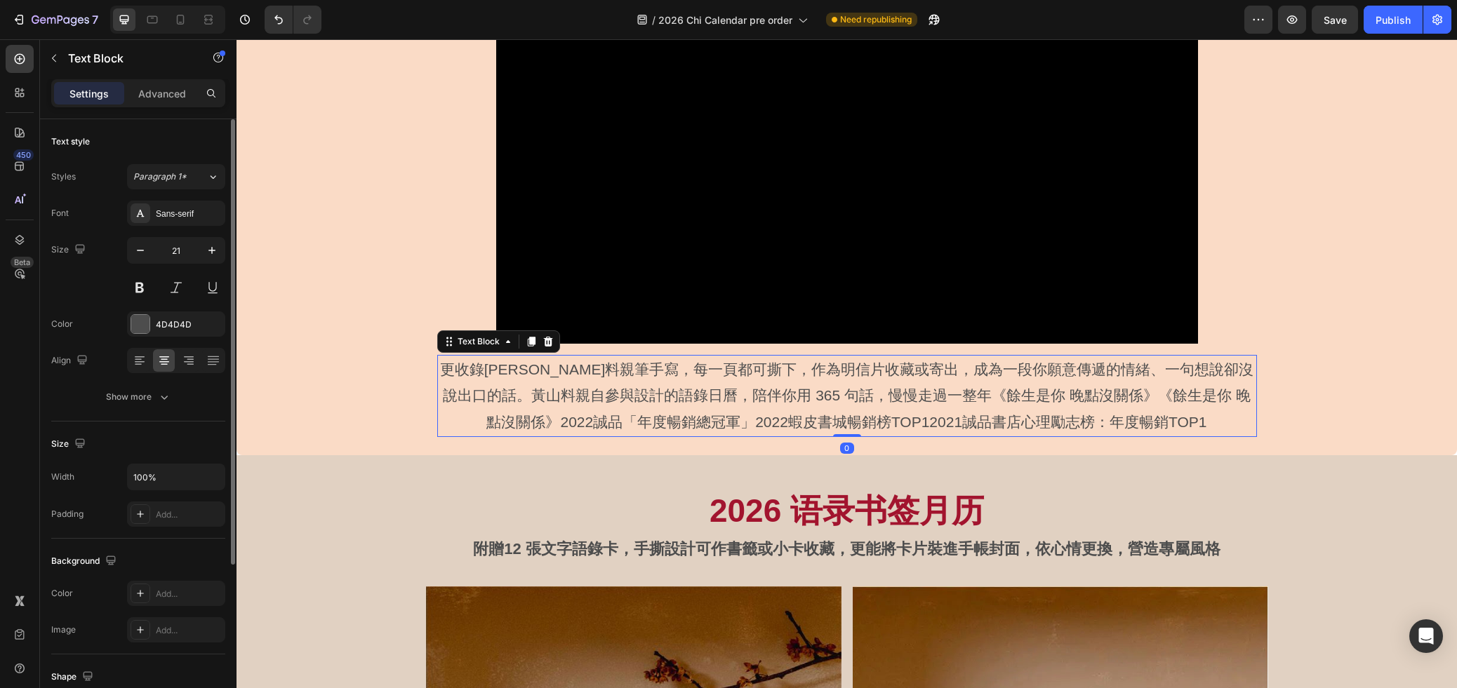
click at [1053, 384] on p "更收錄[PERSON_NAME]料親筆手寫，每一頁都可撕下，作為明信片收藏或寄出，成為一段你願意傳遞的情緒、一句想說卻沒說出口的話。黃山料親自參與設計的語錄日…" at bounding box center [847, 395] width 817 height 79
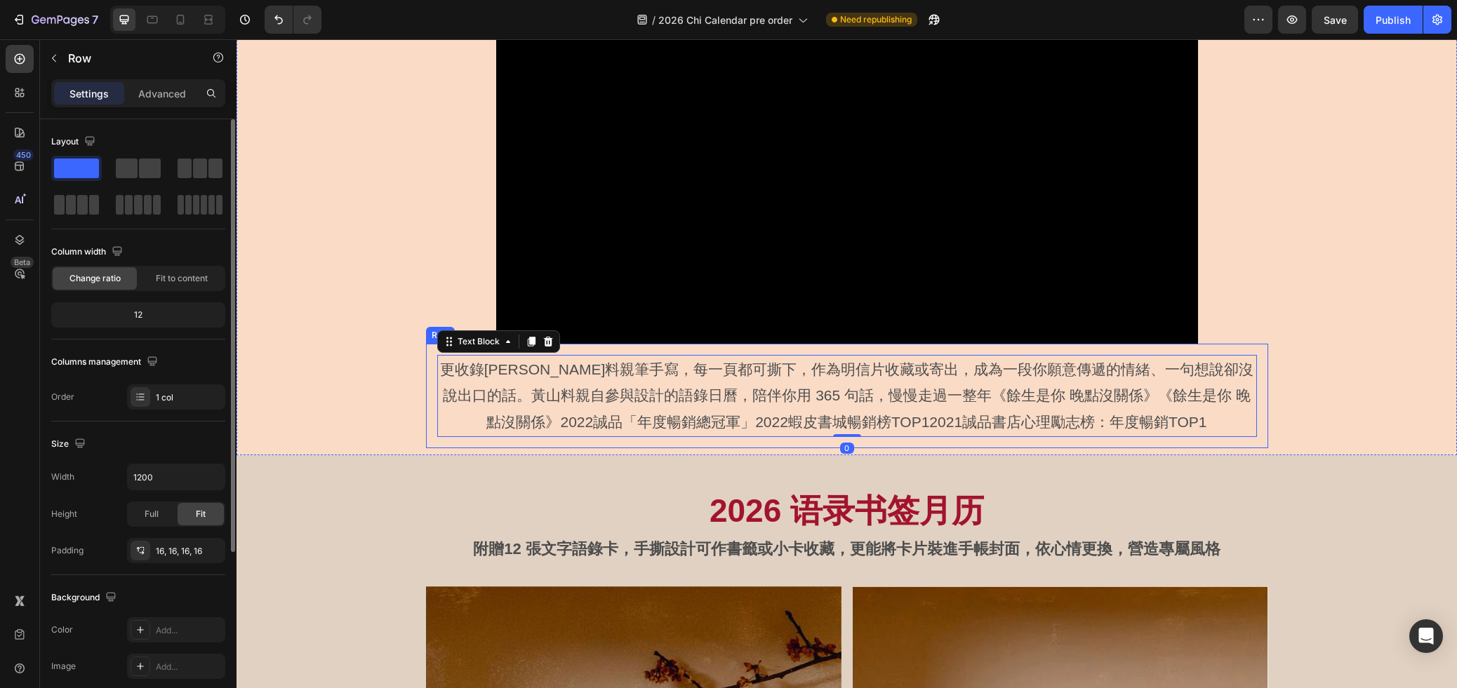
click at [1245, 349] on div "更收錄[PERSON_NAME]料親筆手寫，每一頁都可撕下，作為明信片收藏或寄出，成為一段你願意傳遞的情緒、一句想說卻沒說出口的話。黃山料親自參與設計的語錄日…" at bounding box center [847, 396] width 842 height 105
click at [163, 472] on input "1200" at bounding box center [176, 476] width 97 height 25
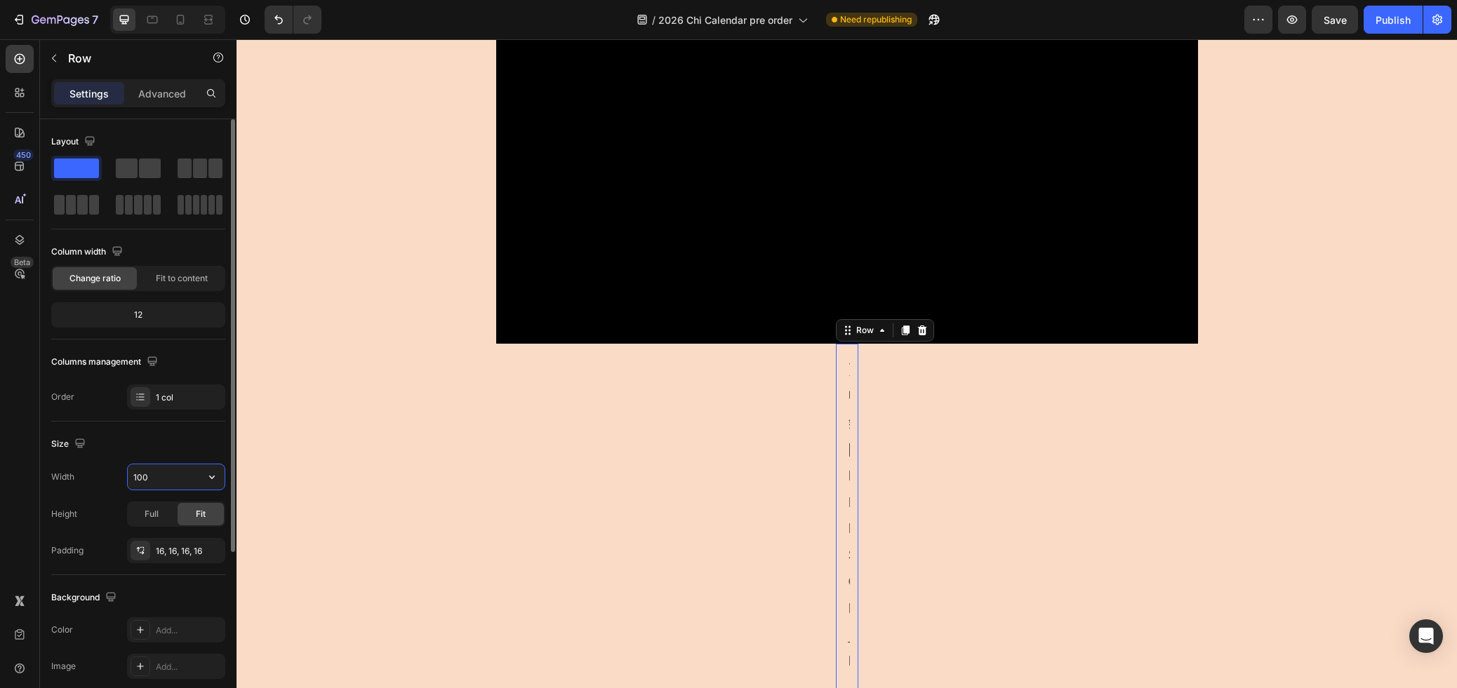
type input "1000"
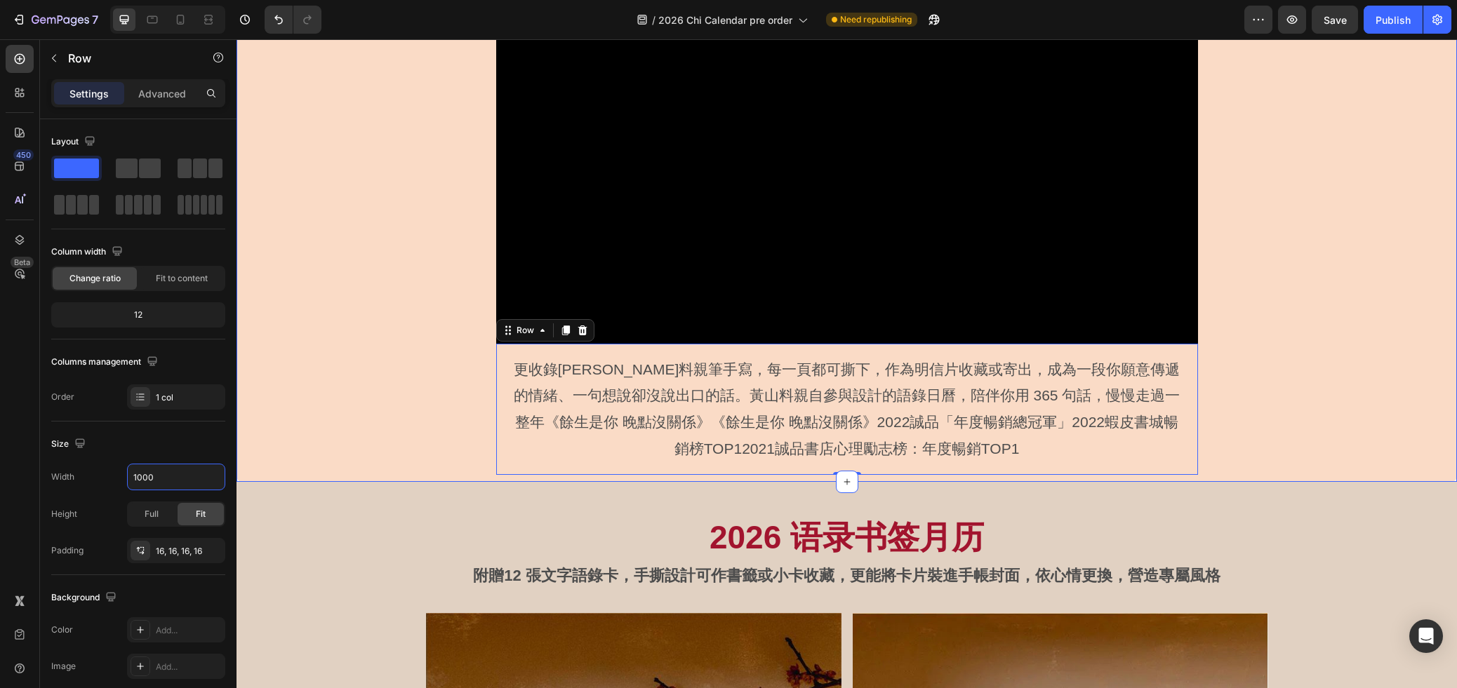
click at [1249, 359] on div "Video Row 更收錄黃山料親筆手寫，每一頁都可撕下，作為明信片收藏或寄出，成為一段你願意傳遞的情緒、一句想說卻沒說出口的話。黃山料親自參與設計的語錄日曆…" at bounding box center [846, 212] width 1220 height 526
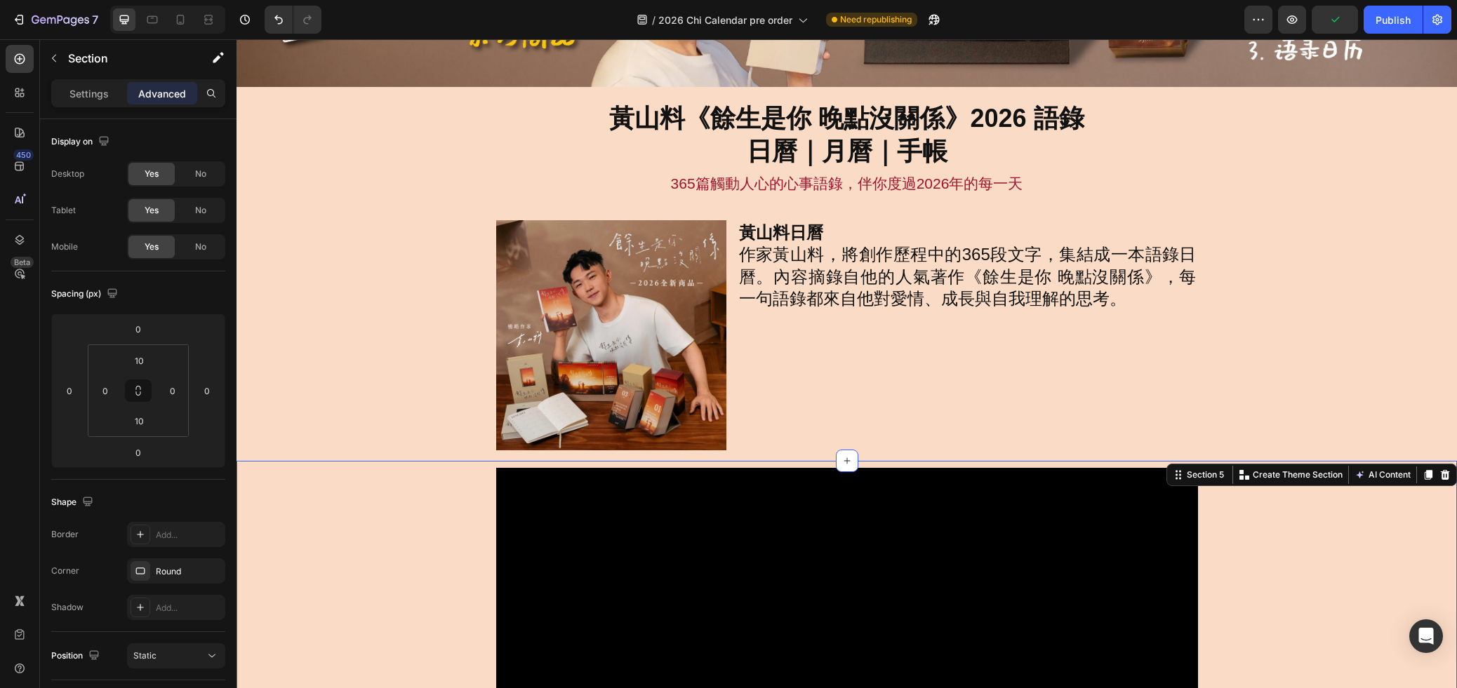
scroll to position [129, 0]
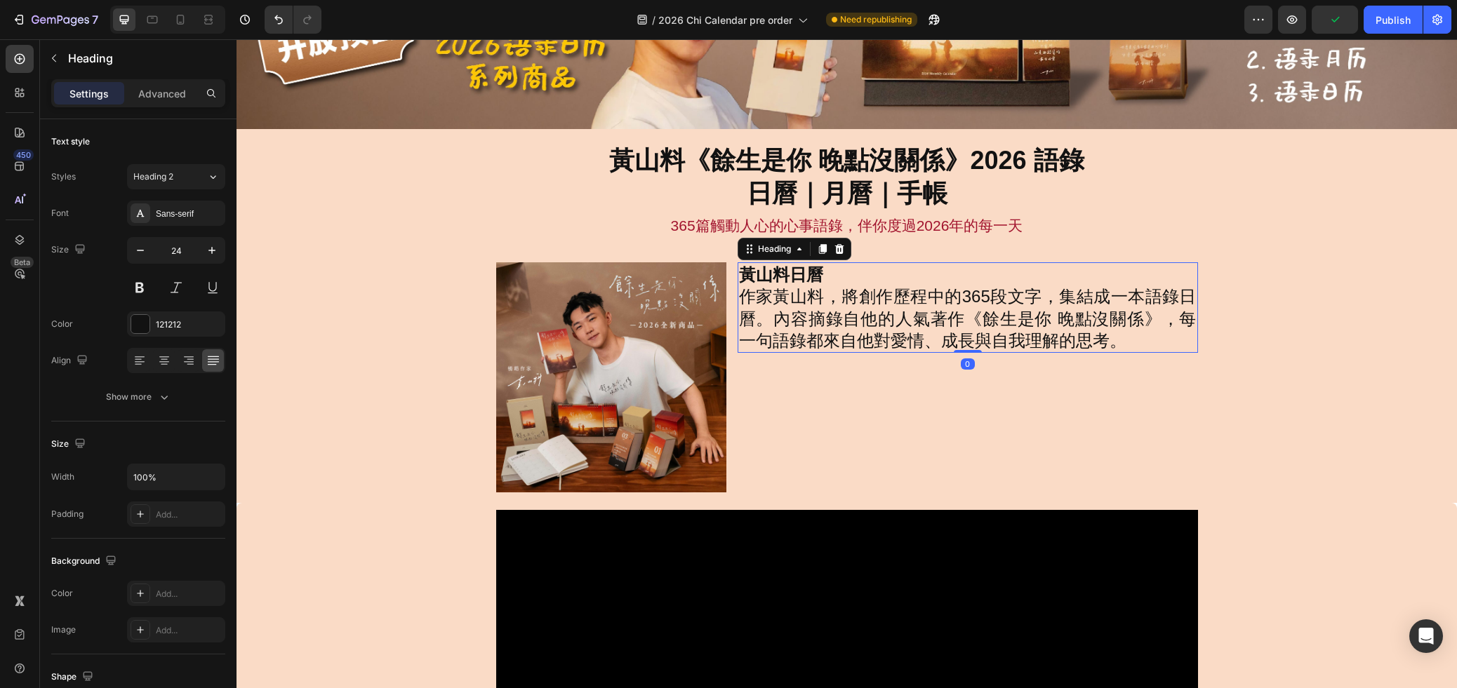
click at [892, 336] on h2 "黃山料日曆 作家黃山料，將創作歷程中的365段文字，集結成一本語錄日曆。內容摘錄自他的人氣著作《餘生是你 晚點沒關係》，每一句語錄都來自他對愛情、成長與自我理…" at bounding box center [967, 307] width 460 height 91
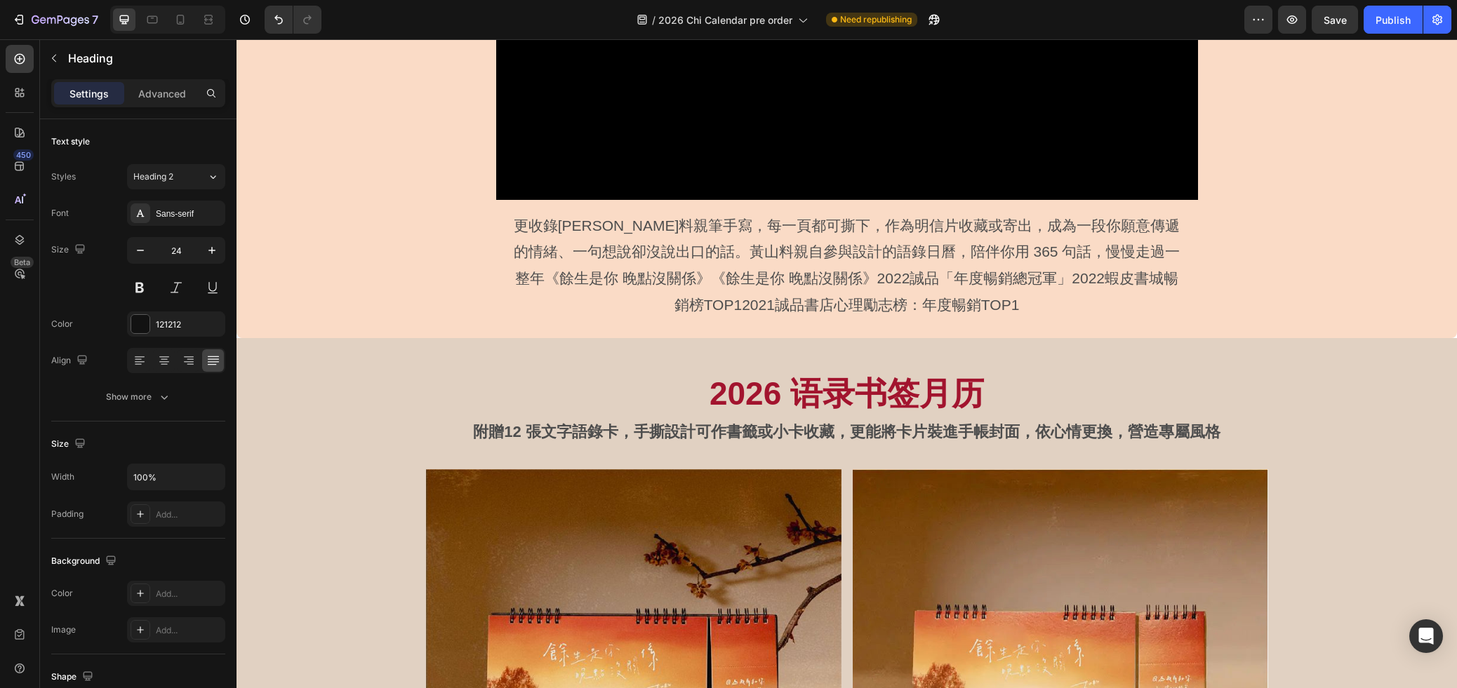
scroll to position [834, 0]
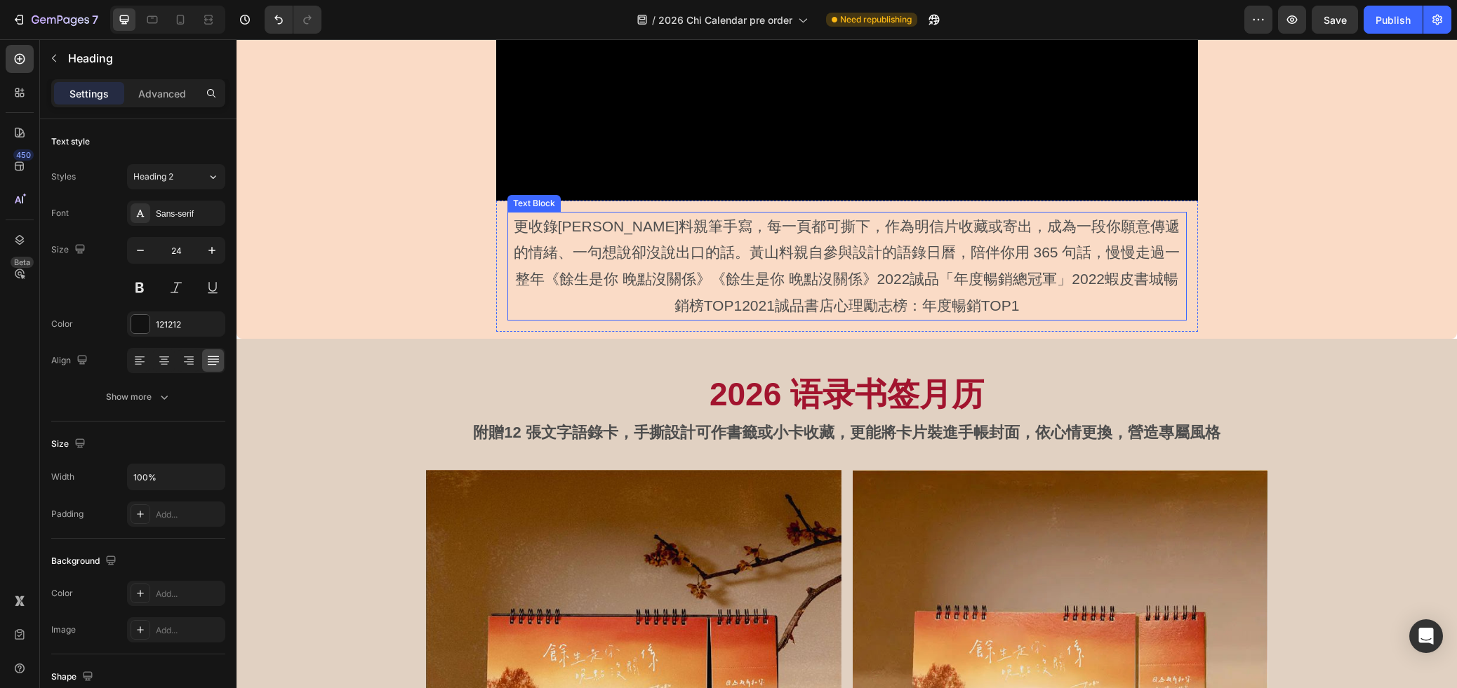
click at [848, 288] on p "更收錄[PERSON_NAME]料親筆手寫，每一頁都可撕下，作為明信片收藏或寄出，成為一段你願意傳遞的情緒、一句想說卻沒說出口的話。黃山料親自參與設計的語錄日…" at bounding box center [847, 266] width 676 height 106
click at [187, 324] on div "4D4D4D" at bounding box center [176, 325] width 41 height 13
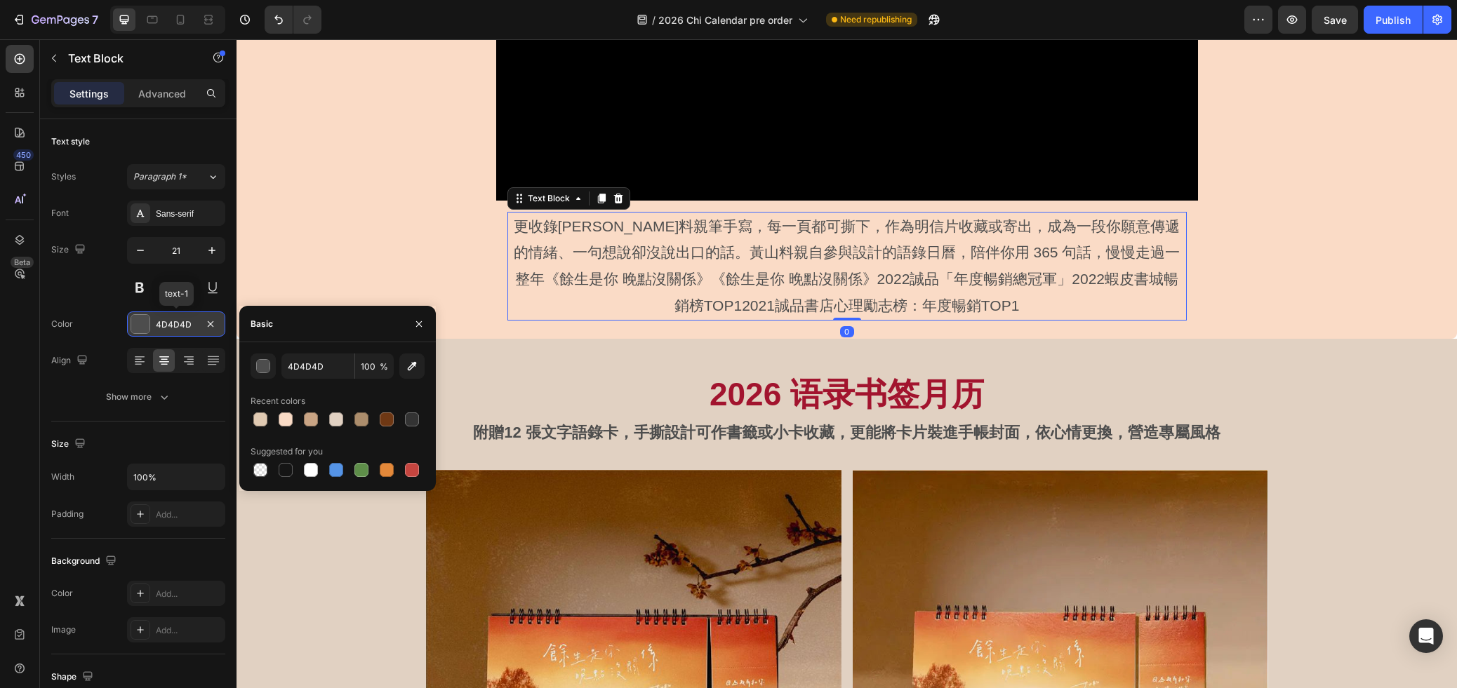
click at [187, 324] on div "4D4D4D" at bounding box center [176, 325] width 41 height 13
drag, startPoint x: 289, startPoint y: 367, endPoint x: 332, endPoint y: 366, distance: 42.8
click at [332, 367] on input "4D4D4D" at bounding box center [317, 366] width 73 height 25
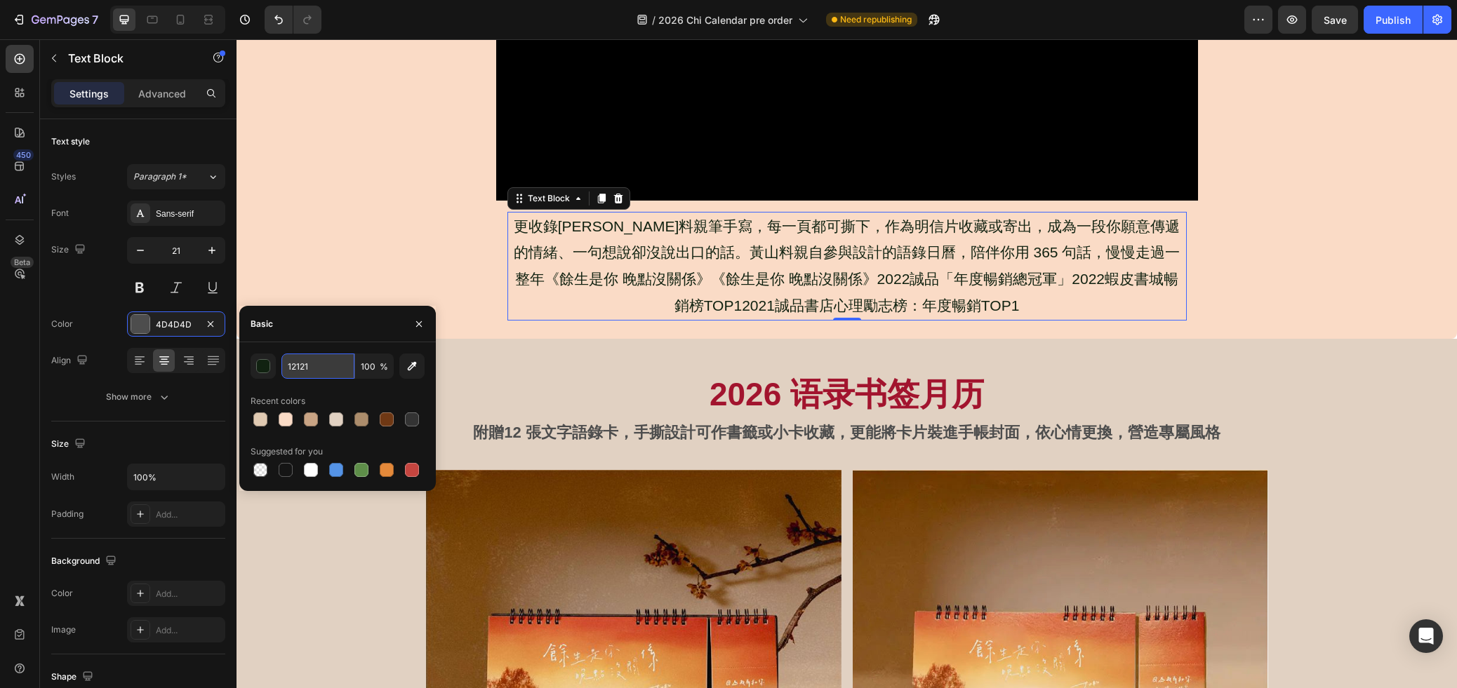
type input "121212"
click at [1228, 331] on div "Video Row 更收錄黃山料親筆手寫，每一頁都可撕下，作為明信片收藏或寄出，成為一段你願意傳遞的情緒、一句想說卻沒說出口的話。黃山料親自參與設計的語錄日曆…" at bounding box center [846, 69] width 1220 height 526
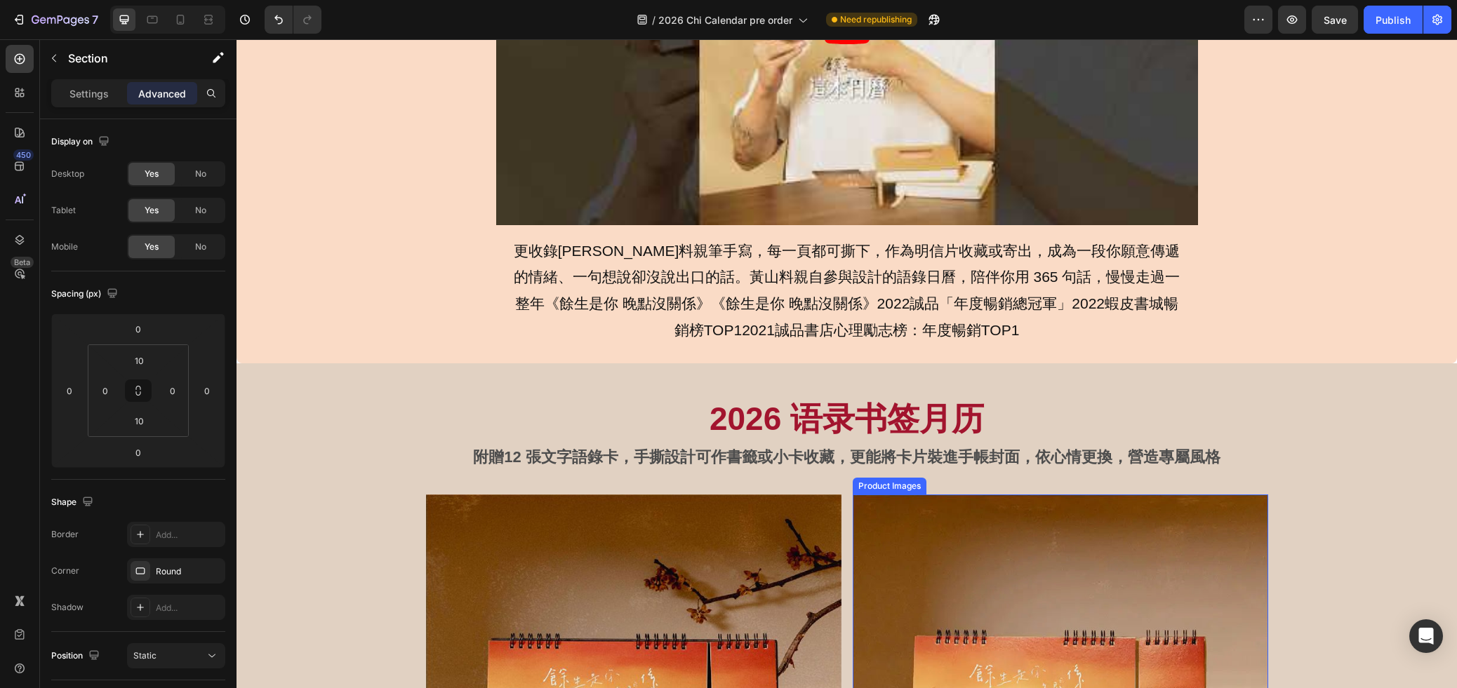
scroll to position [805, 0]
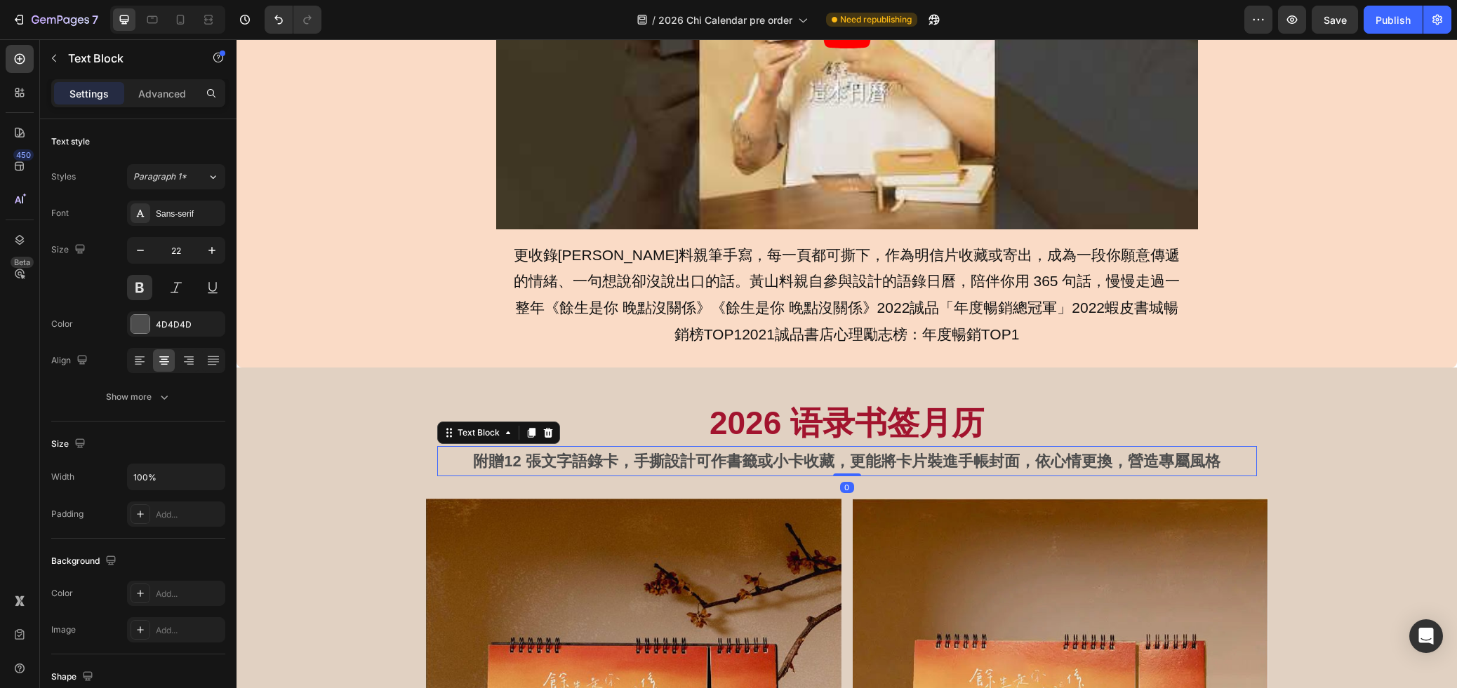
click at [958, 468] on p "附贈12 張文字語錄卡，手撕設計可作書籤或小卡收藏，更能將卡片裝進手帳封面，依心情更換，營造專屬風格" at bounding box center [847, 462] width 817 height 28
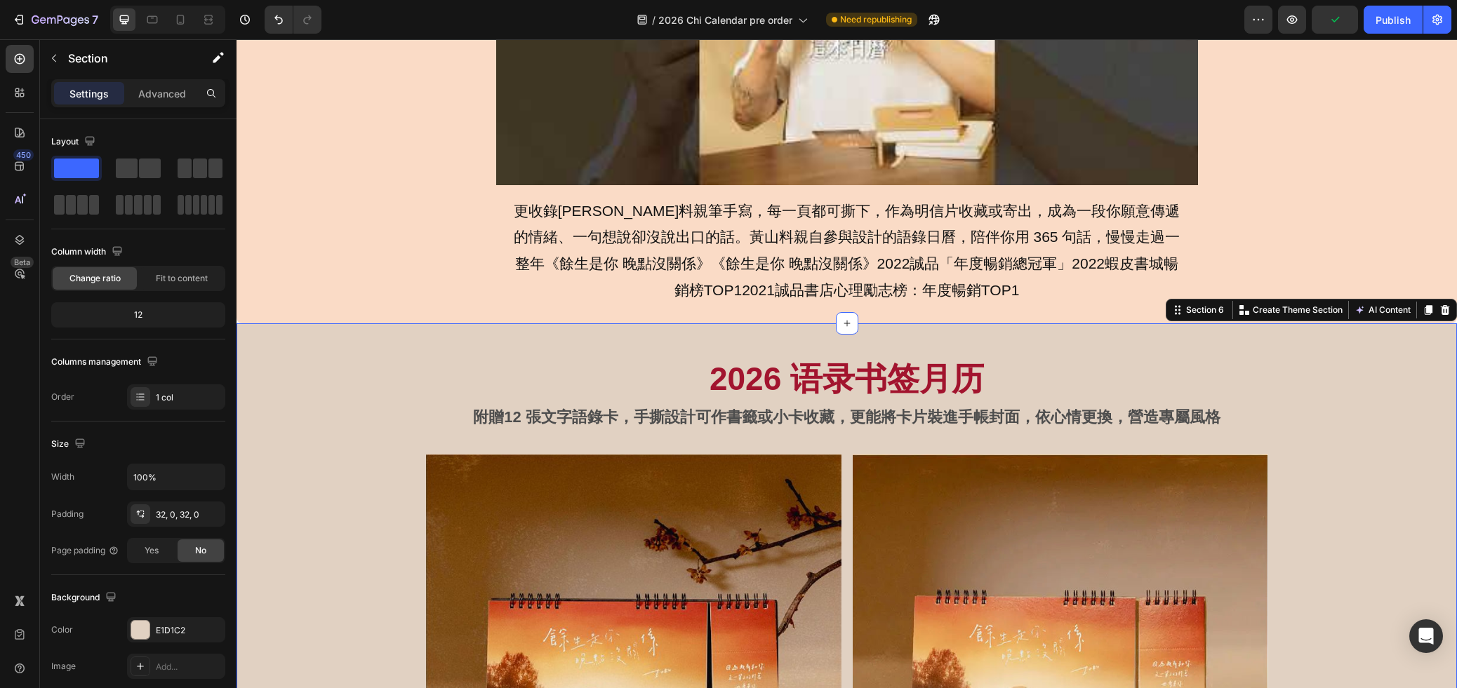
scroll to position [852, 0]
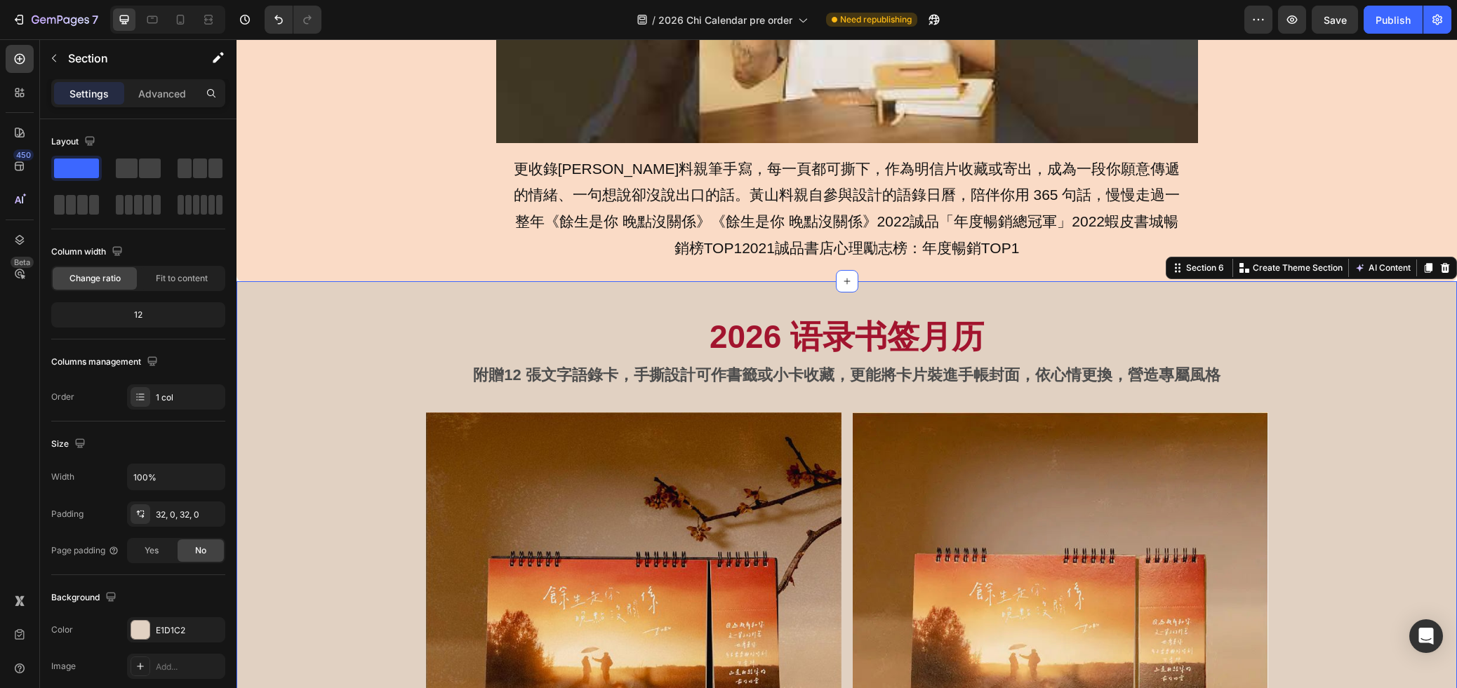
scroll to position [892, 0]
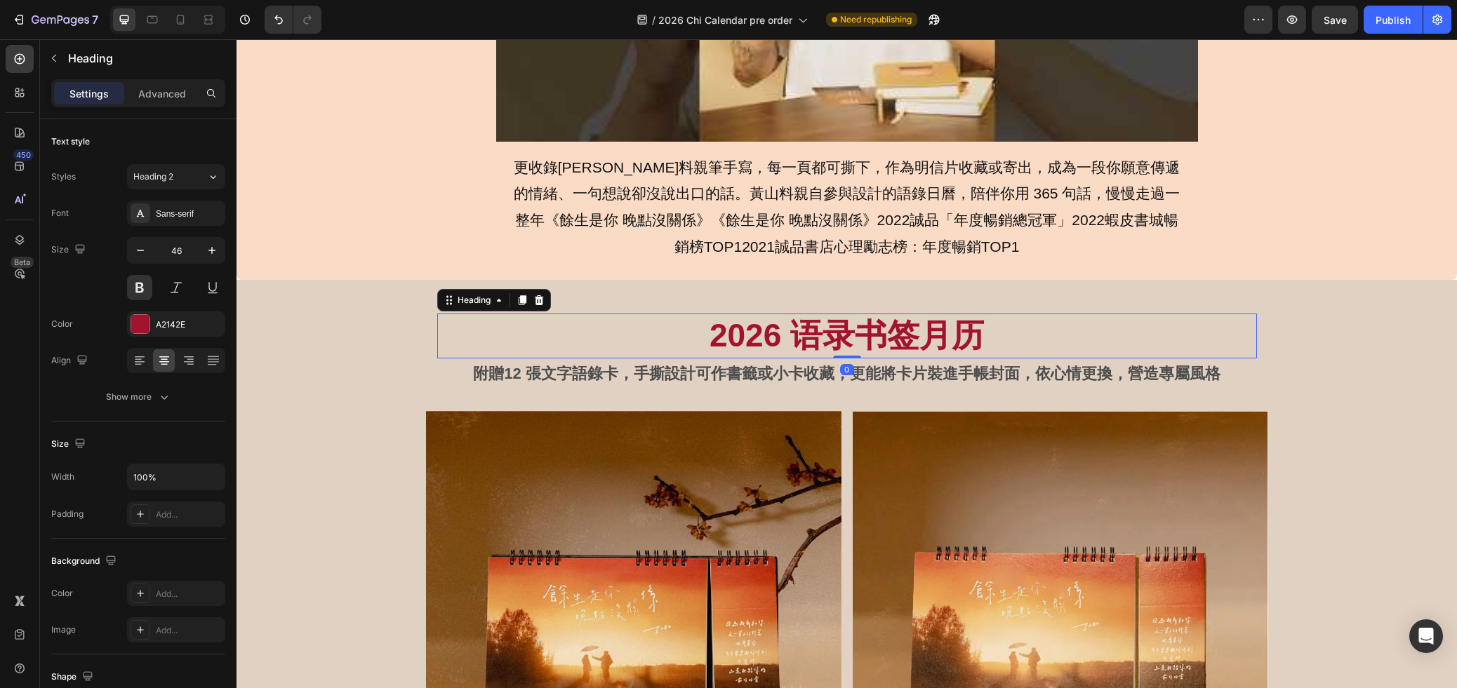
click at [1233, 331] on h2 "2026 语录书签月历" at bounding box center [847, 336] width 820 height 45
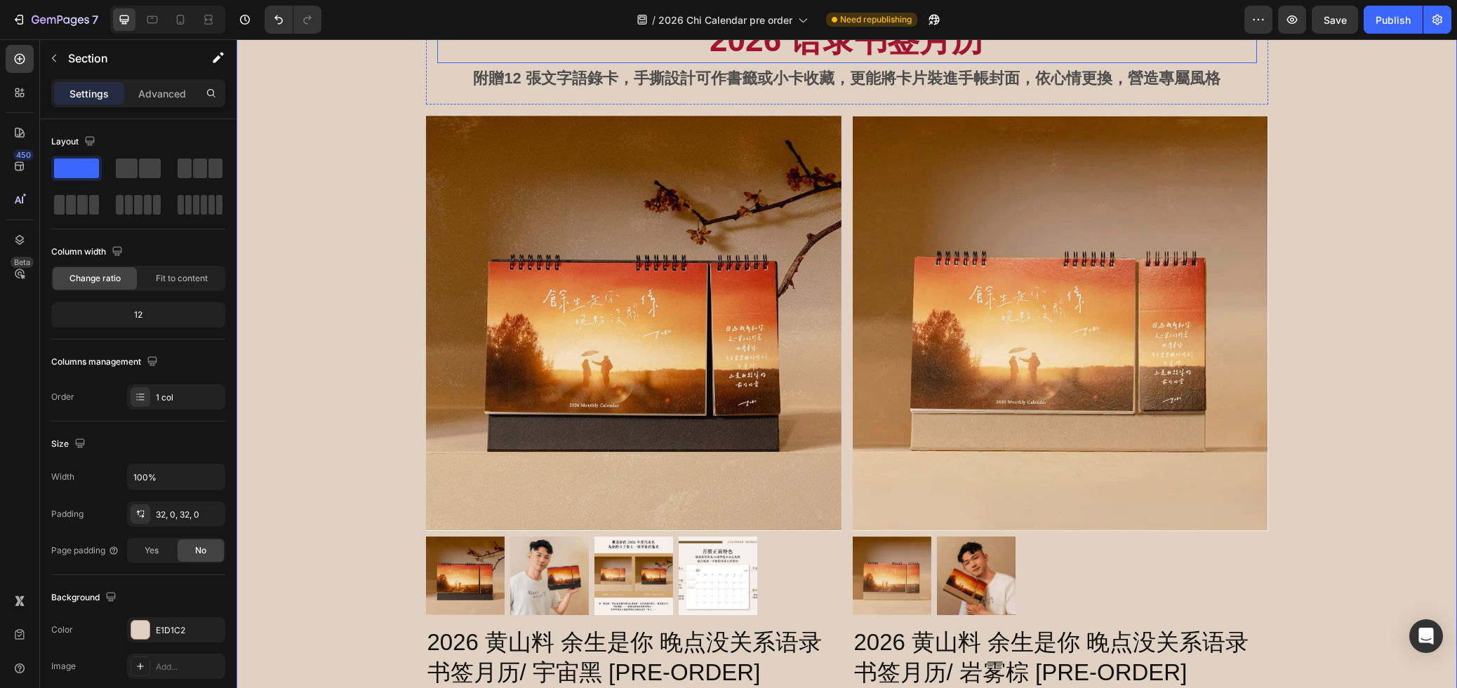
scroll to position [1210, 0]
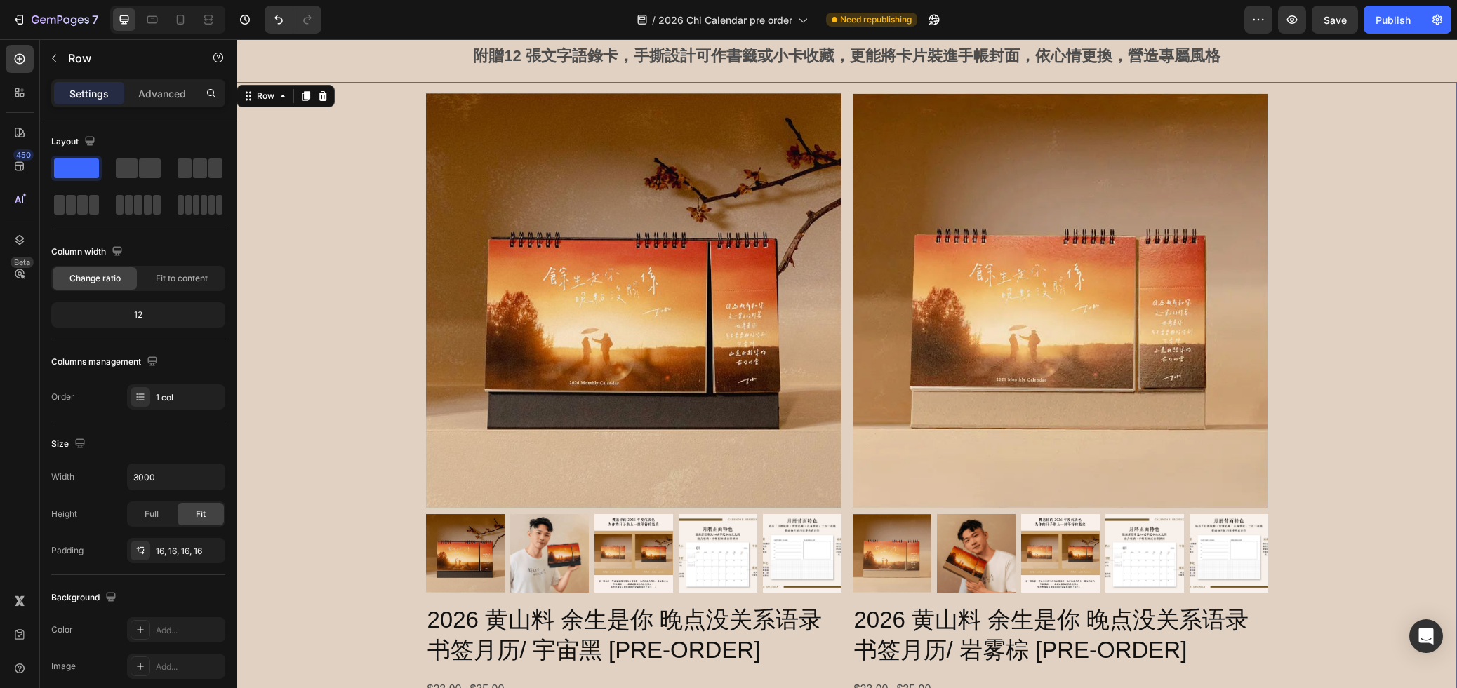
click at [415, 495] on div "Product Images 2026 黄山料 余生是你 晚点没关系语录书签月历/ 宇宙黑 [PRE-ORDER] Product Title $23.90 …" at bounding box center [847, 508] width 1198 height 831
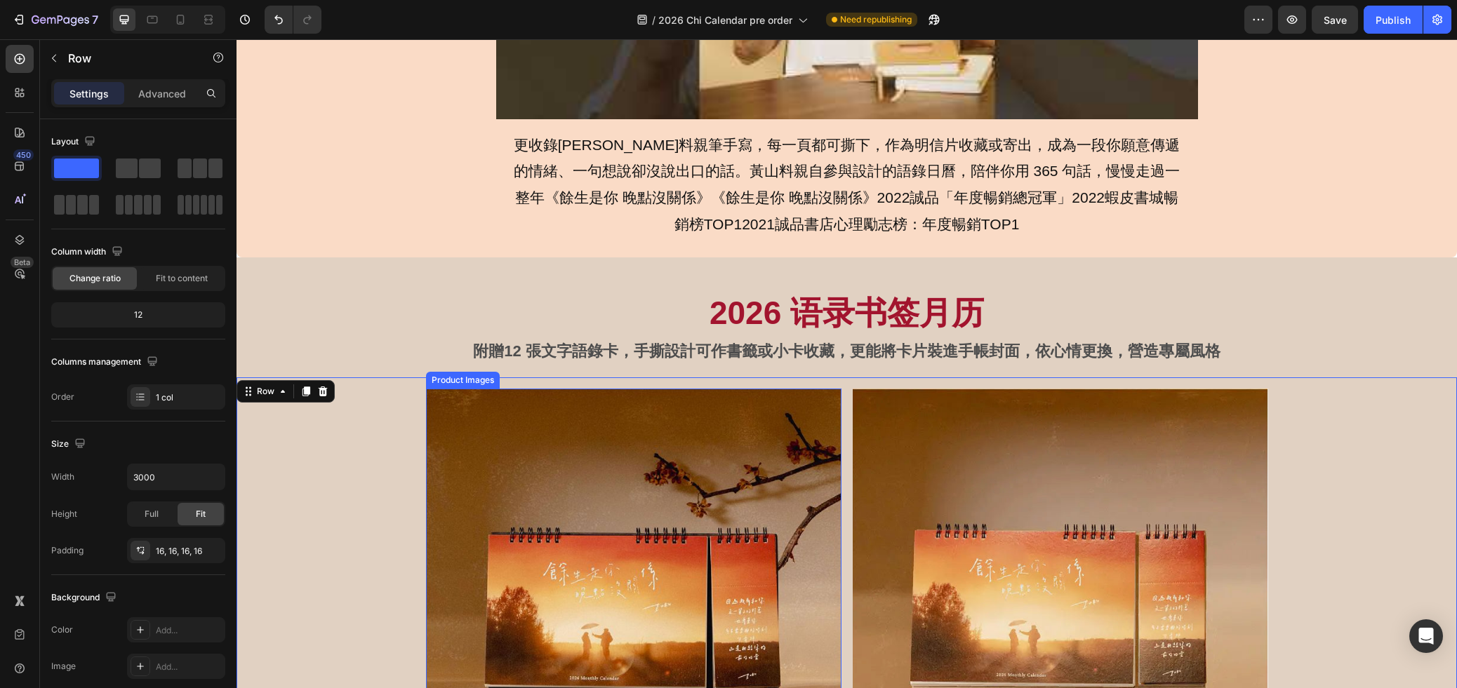
scroll to position [912, 0]
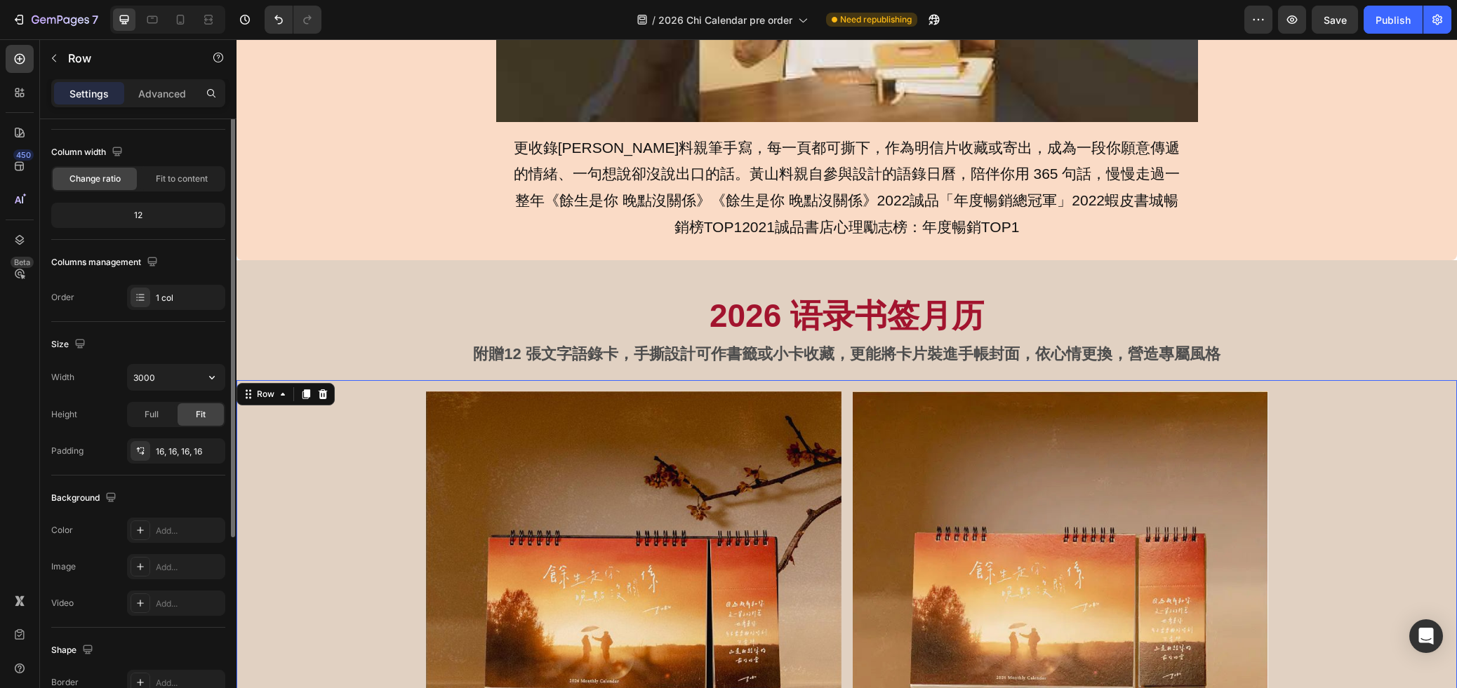
scroll to position [0, 0]
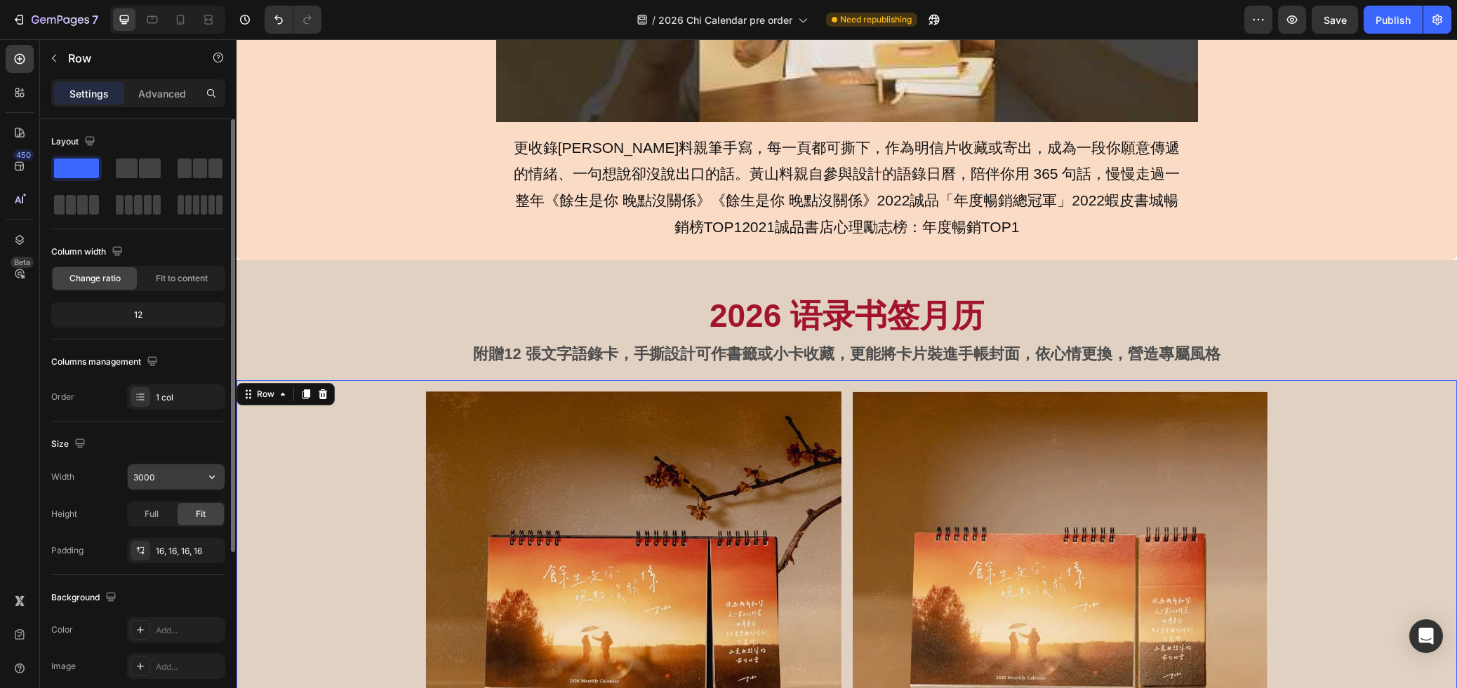
click at [166, 478] on input "3000" at bounding box center [176, 476] width 97 height 25
click at [166, 477] on input "3000" at bounding box center [176, 476] width 97 height 25
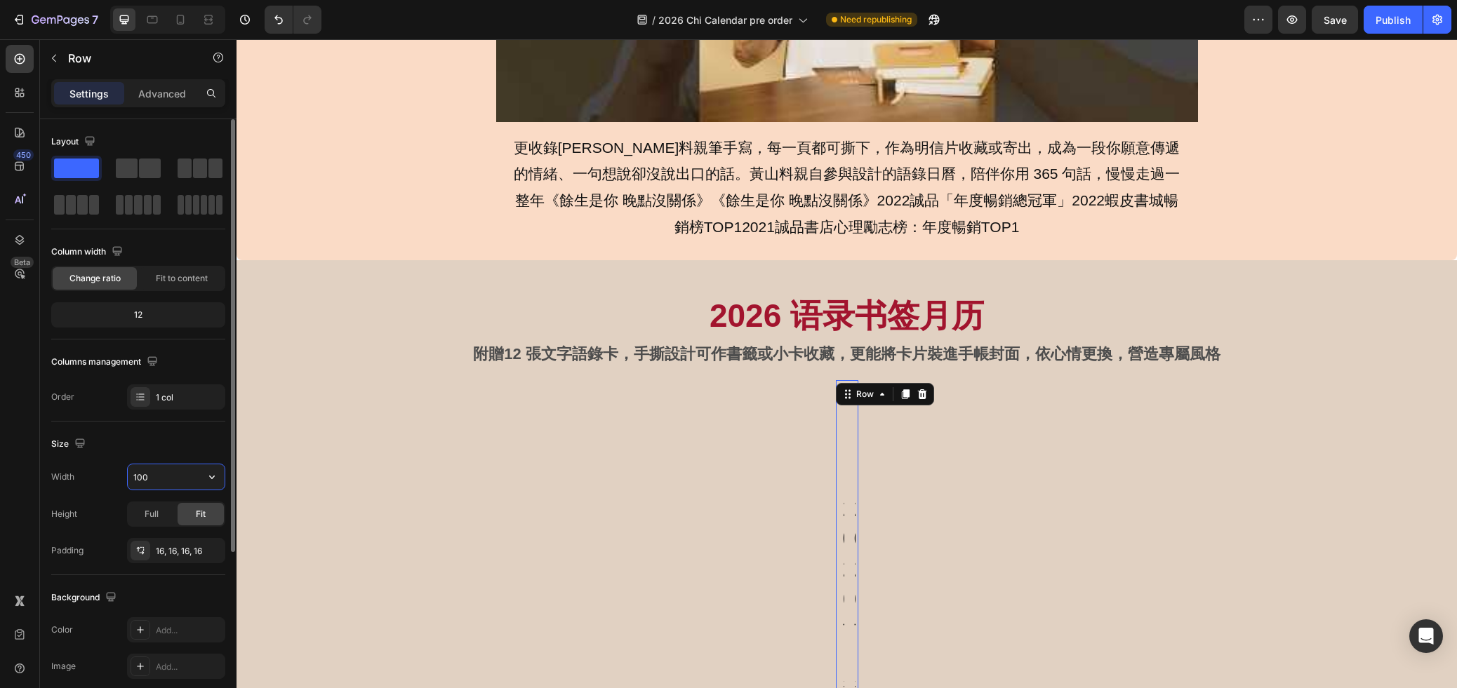
type input "1000"
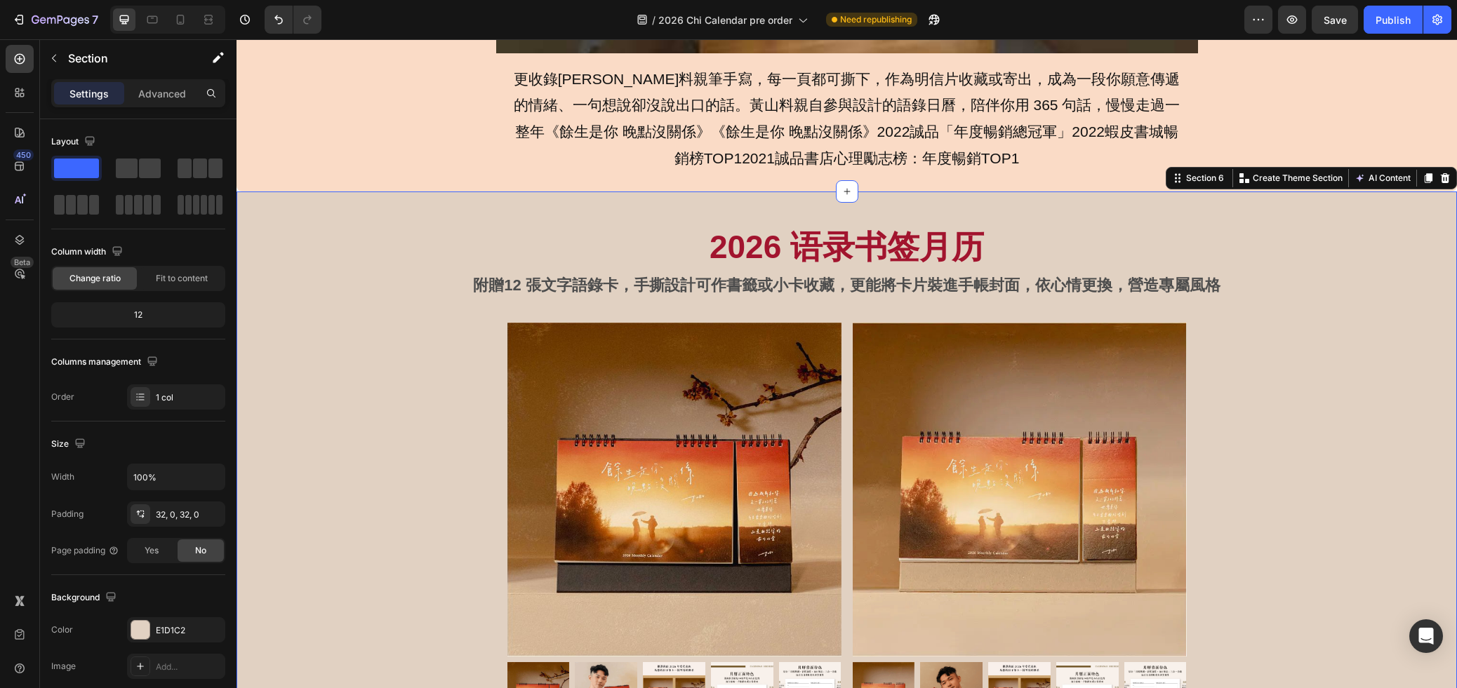
scroll to position [986, 0]
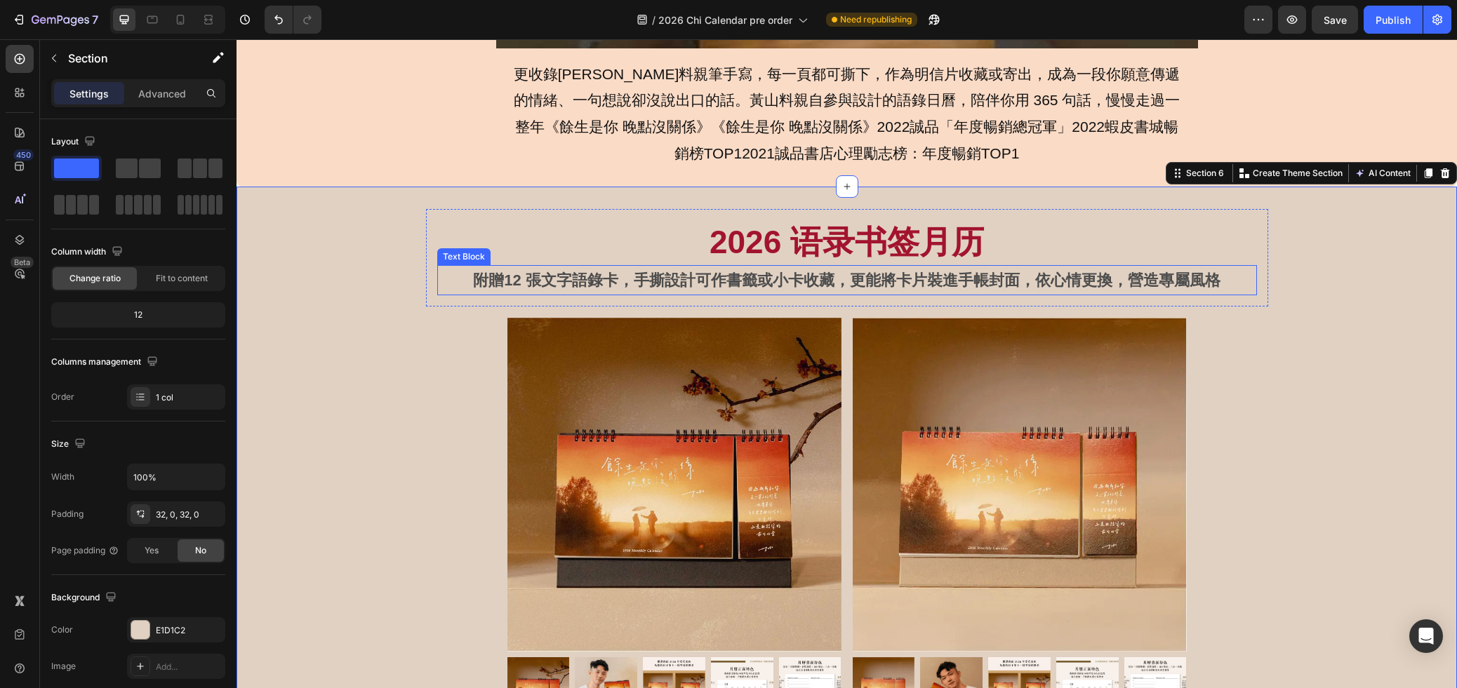
click at [1078, 281] on p "附贈12 張文字語錄卡，手撕設計可作書籤或小卡收藏，更能將卡片裝進手帳封面，依心情更換，營造專屬風格" at bounding box center [847, 281] width 817 height 28
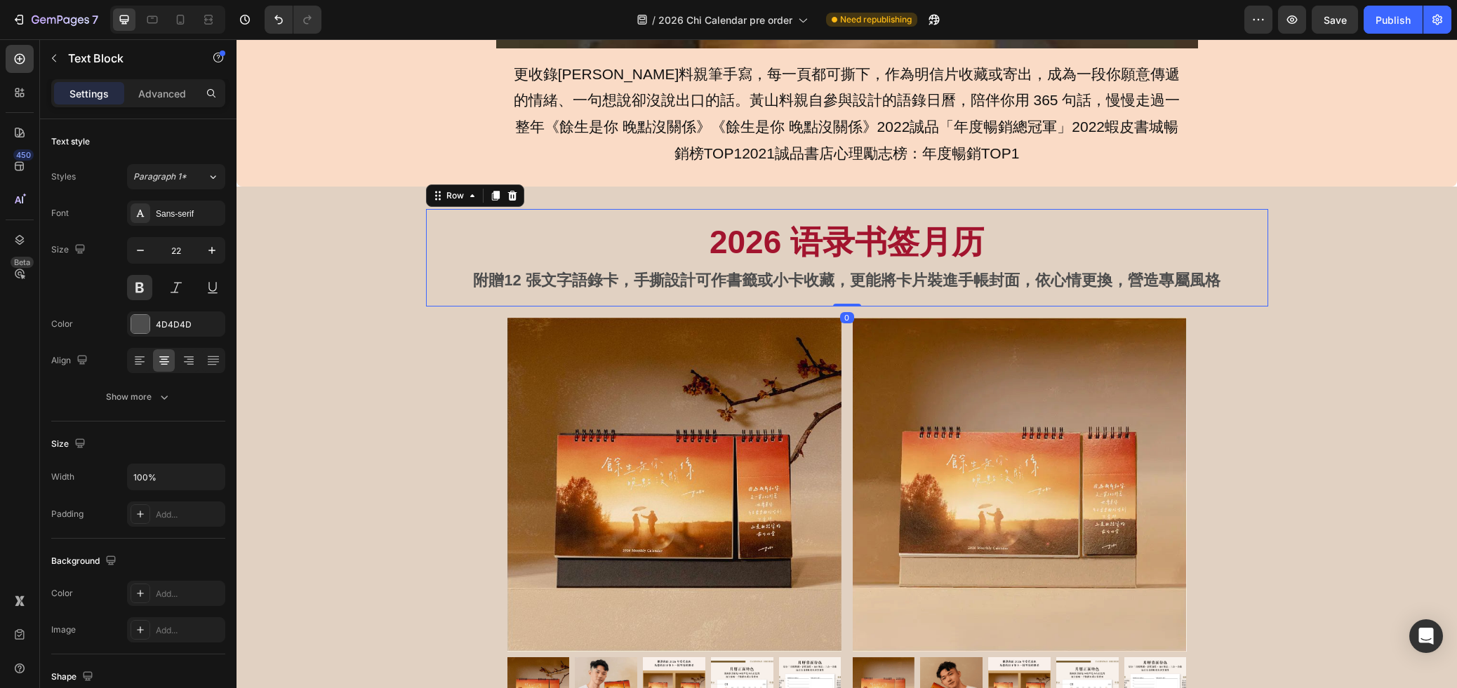
click at [1054, 214] on div "2026 语录书签月历 Heading 附贈12 張文字語錄卡，手撕設計可作書籤或小卡收藏，更能將卡片裝進手帳封面，依心情更換，營造專屬風格 Text Blo…" at bounding box center [847, 258] width 842 height 98
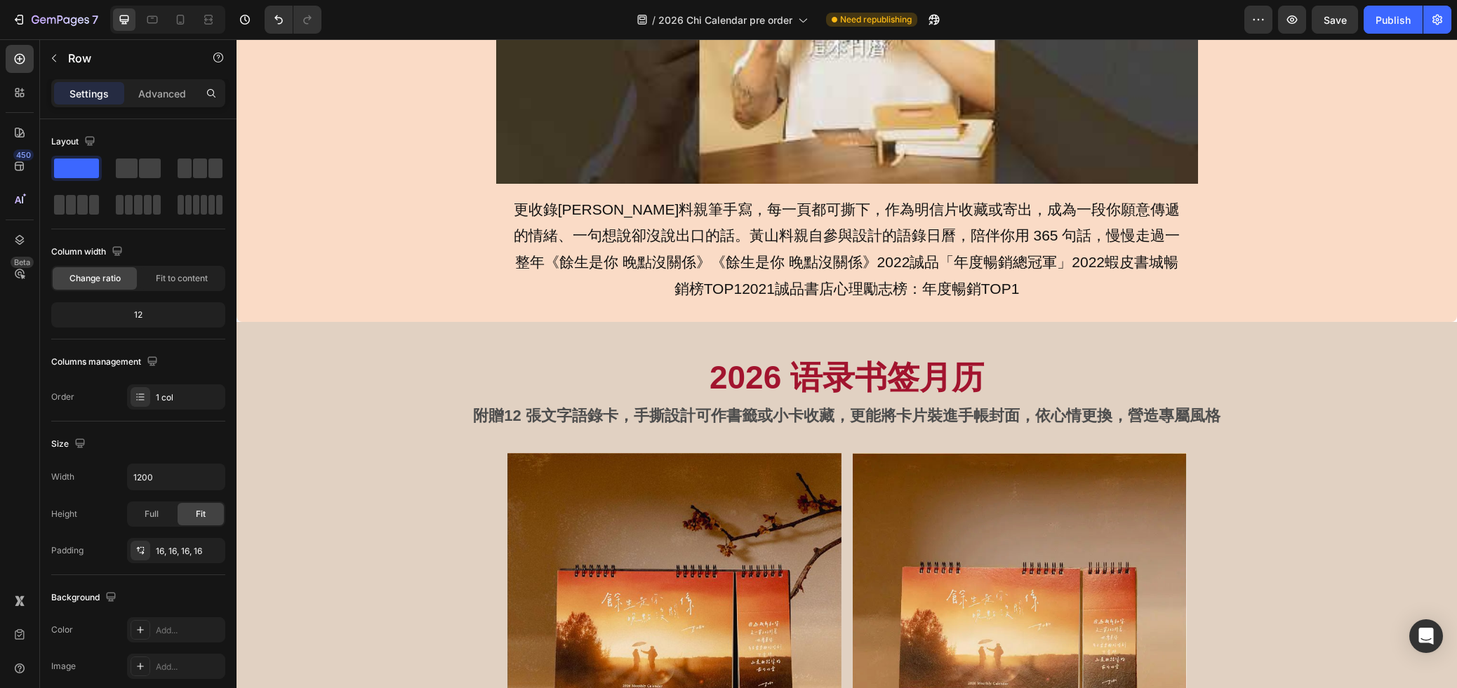
scroll to position [890, 0]
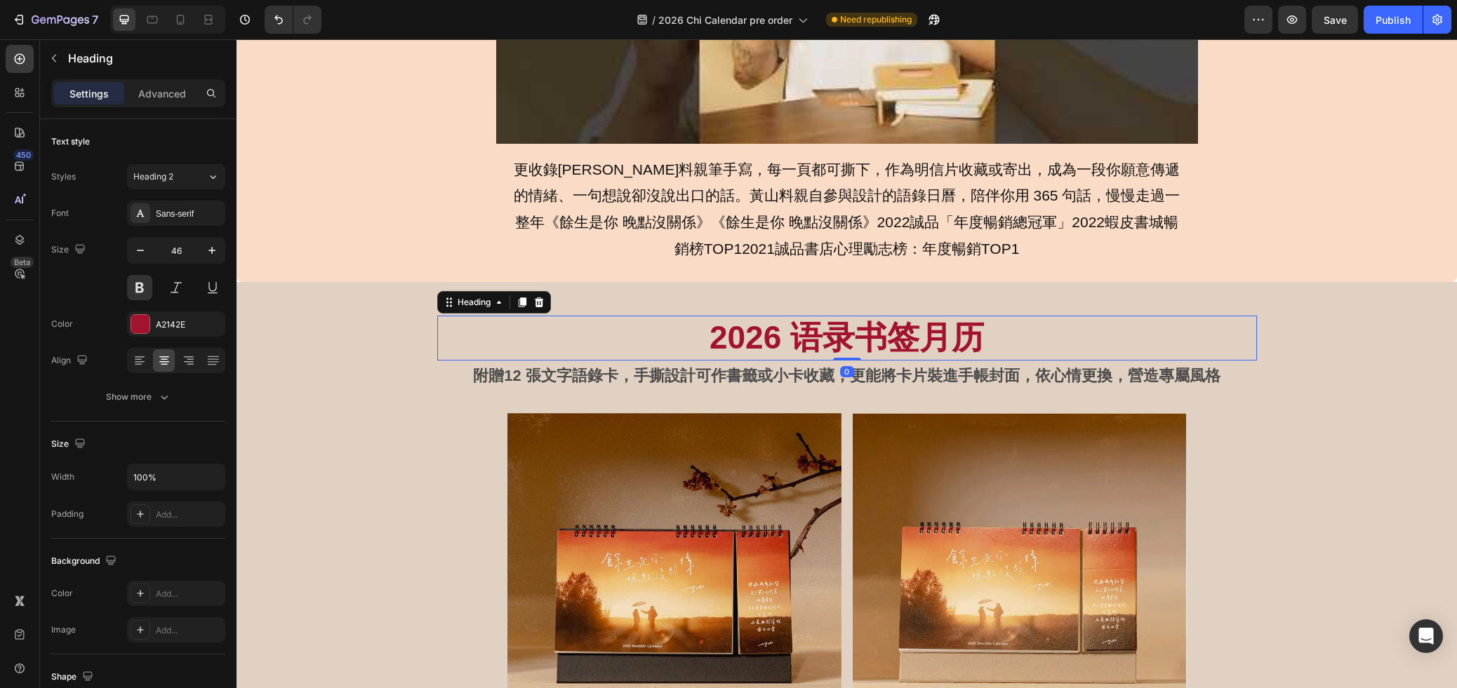
click at [945, 320] on h2 "2026 语录书签月历" at bounding box center [847, 338] width 820 height 45
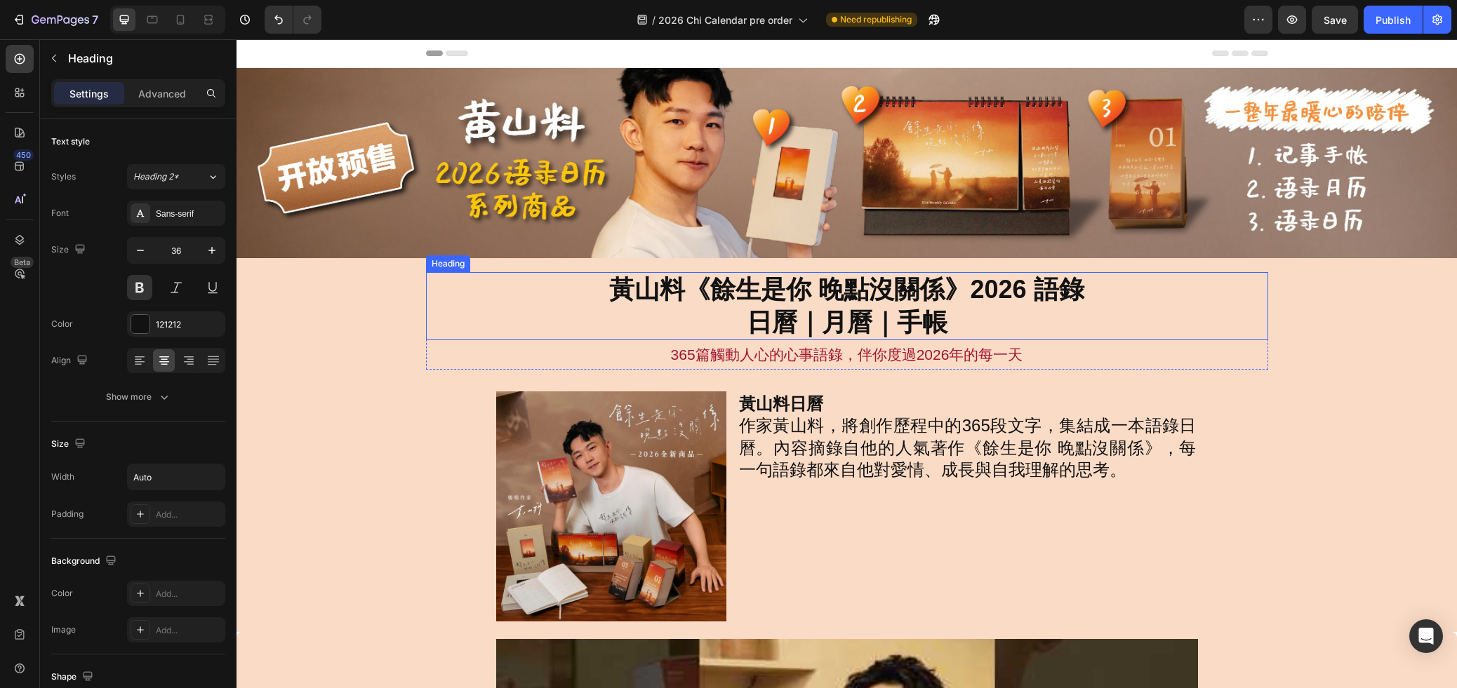
click at [899, 313] on h2 "黃山料《餘生是你 晚點沒關係》2026 語錄 日曆｜月曆｜手帳" at bounding box center [846, 306] width 477 height 69
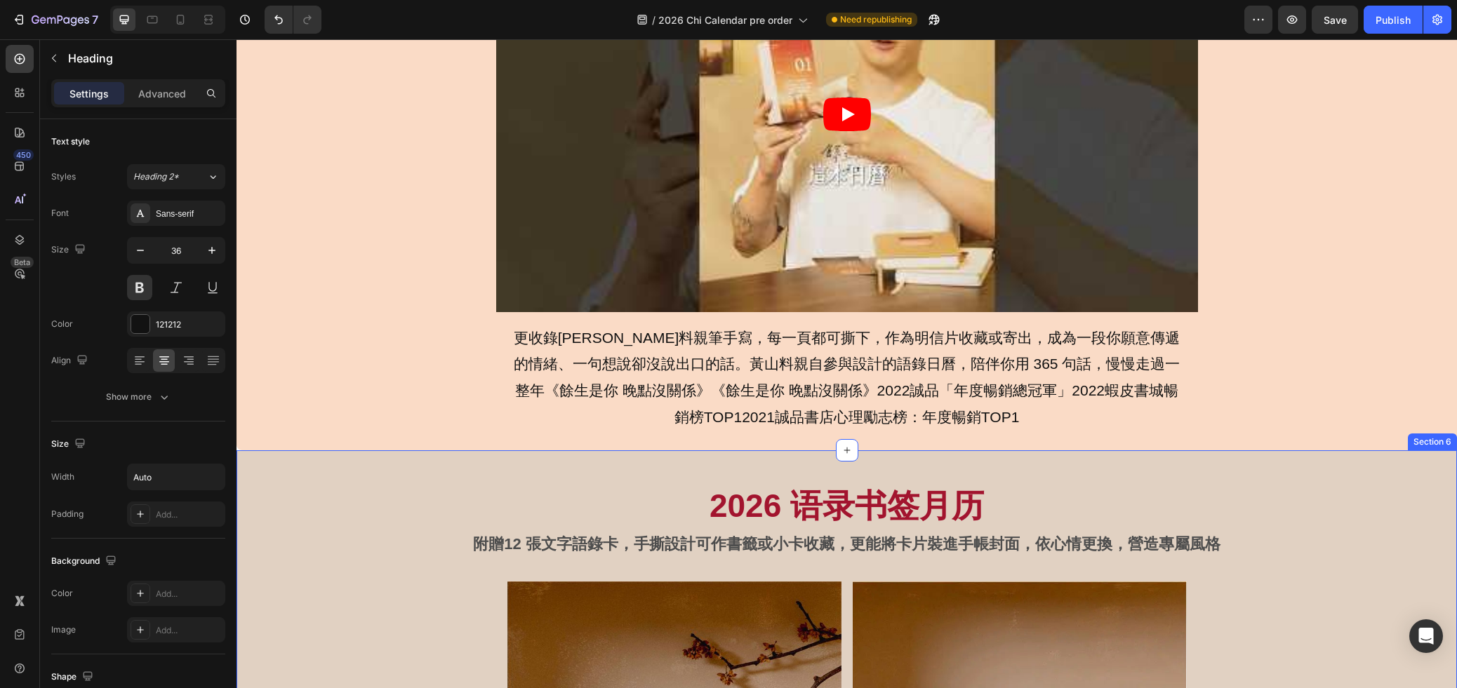
scroll to position [721, 0]
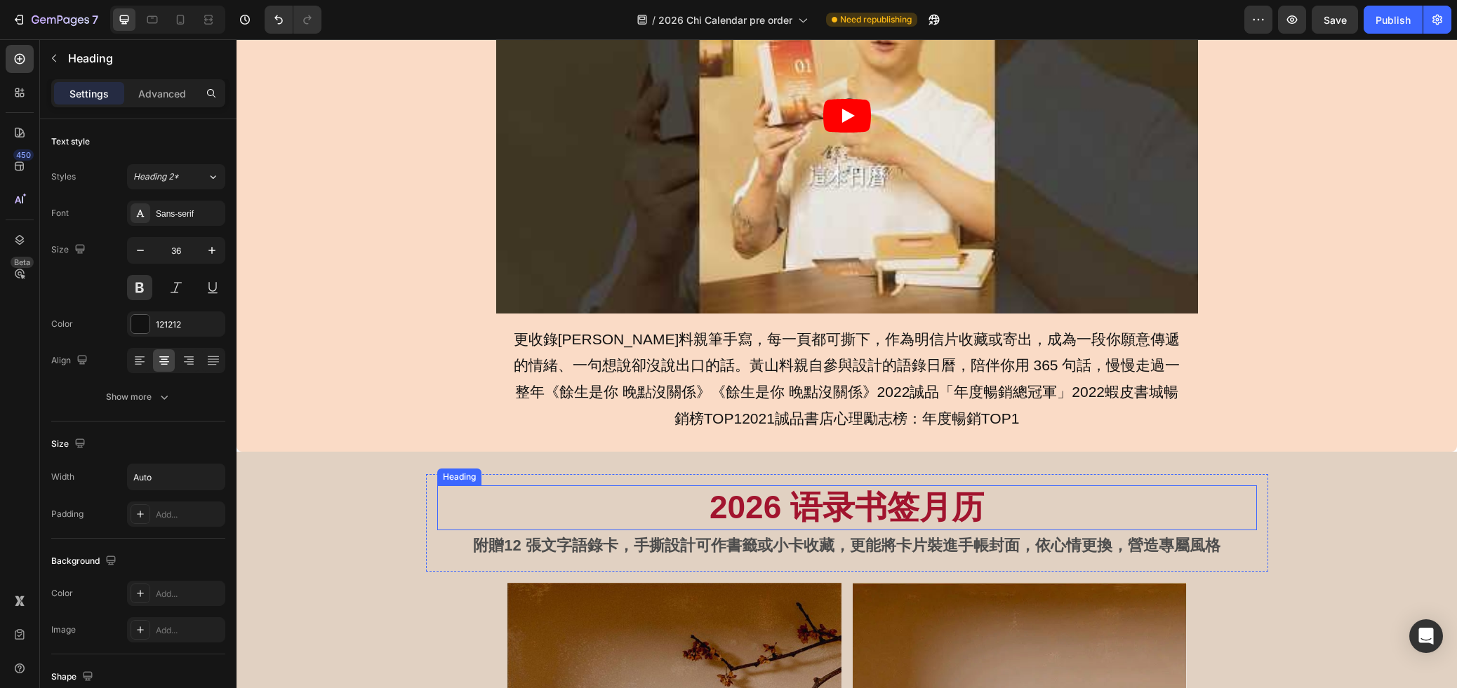
click at [936, 515] on h2 "2026 语录书签月历" at bounding box center [847, 508] width 820 height 45
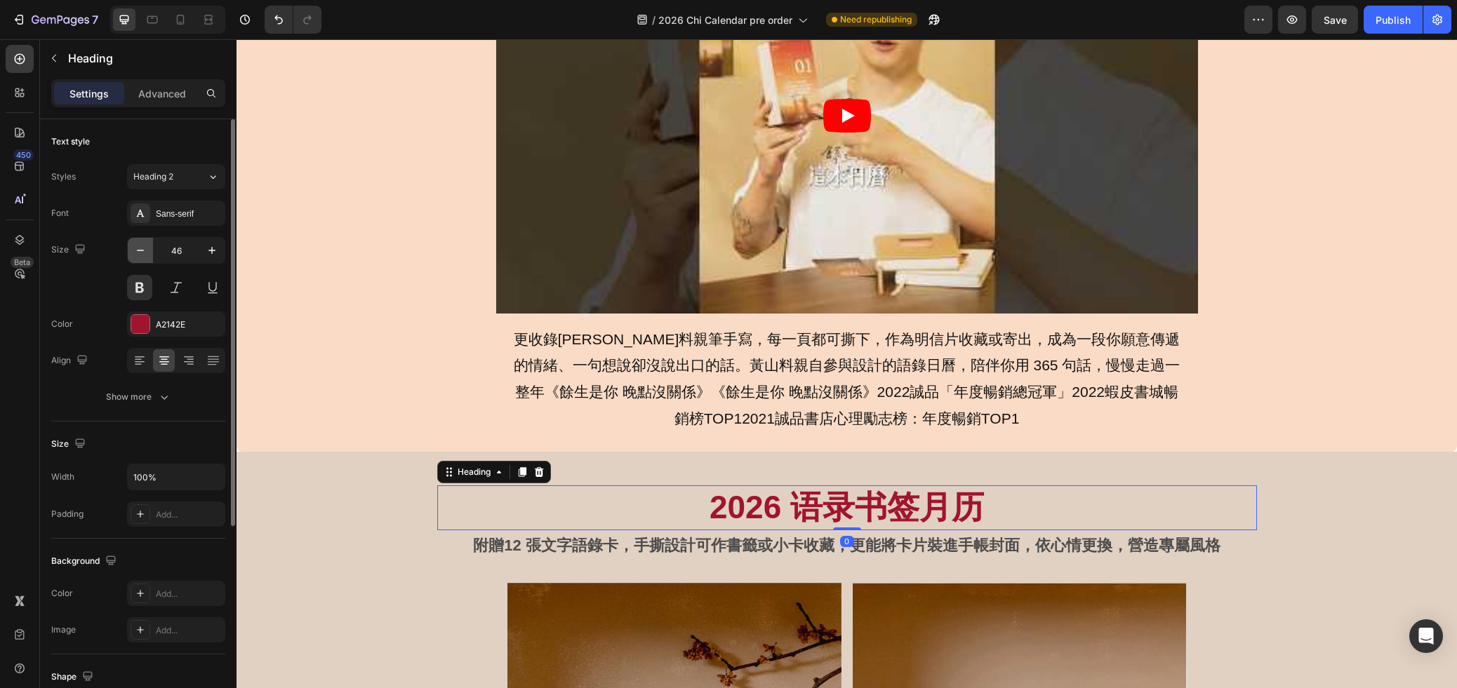
click at [147, 253] on icon "button" at bounding box center [140, 250] width 14 height 14
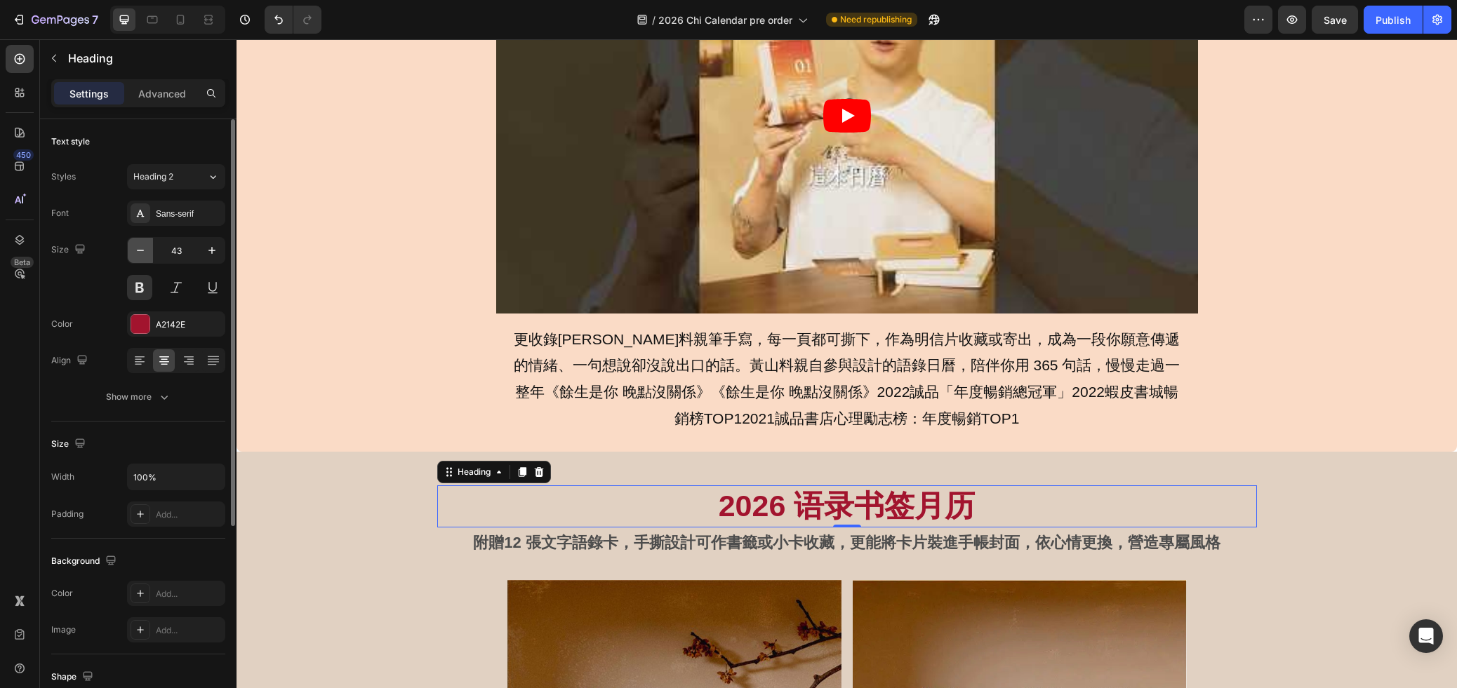
click at [147, 253] on icon "button" at bounding box center [140, 250] width 14 height 14
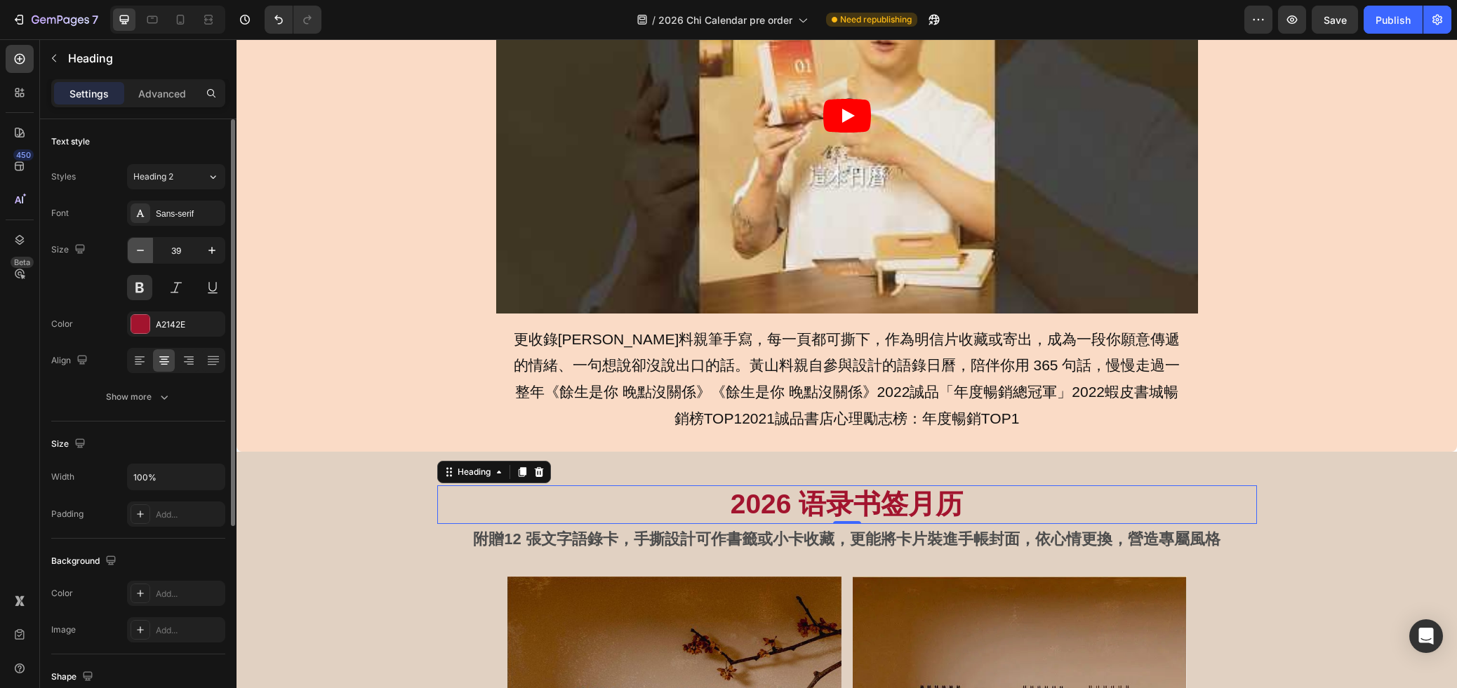
click at [147, 253] on icon "button" at bounding box center [140, 250] width 14 height 14
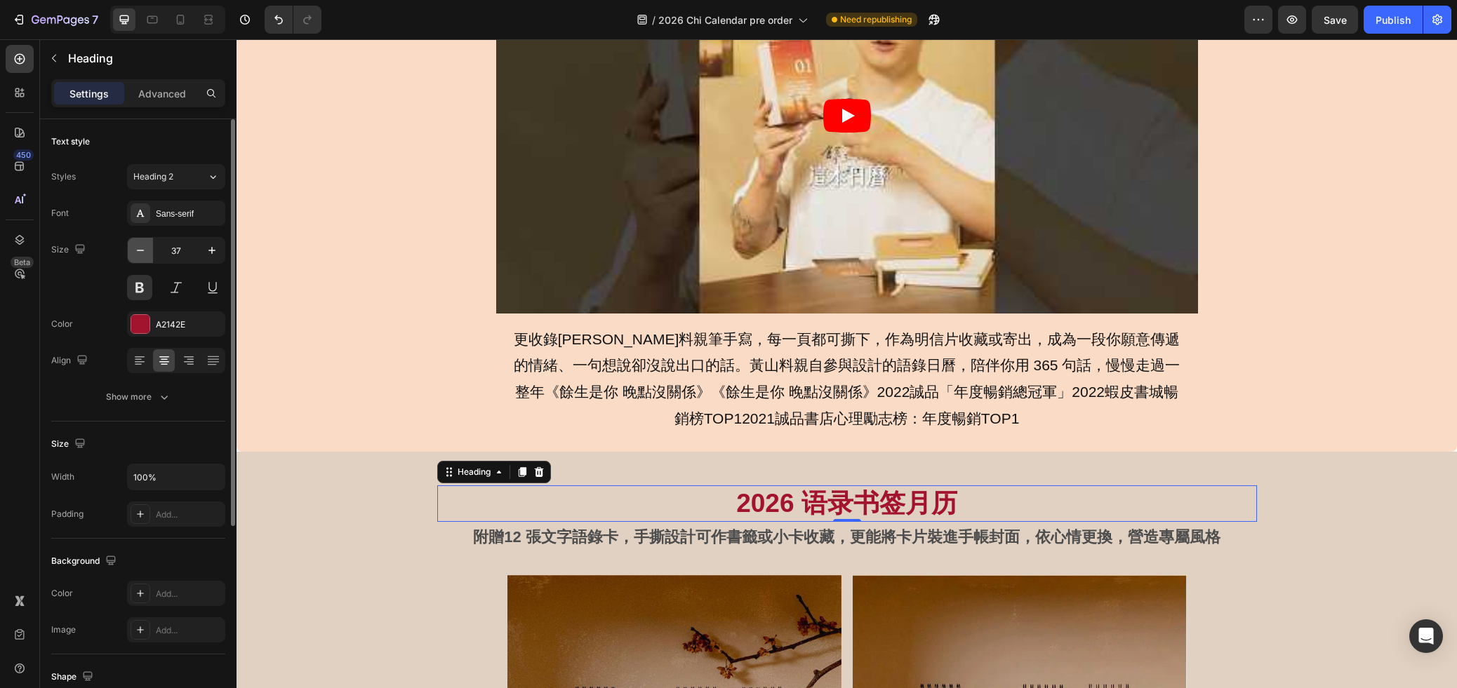
click at [147, 253] on icon "button" at bounding box center [140, 250] width 14 height 14
type input "36"
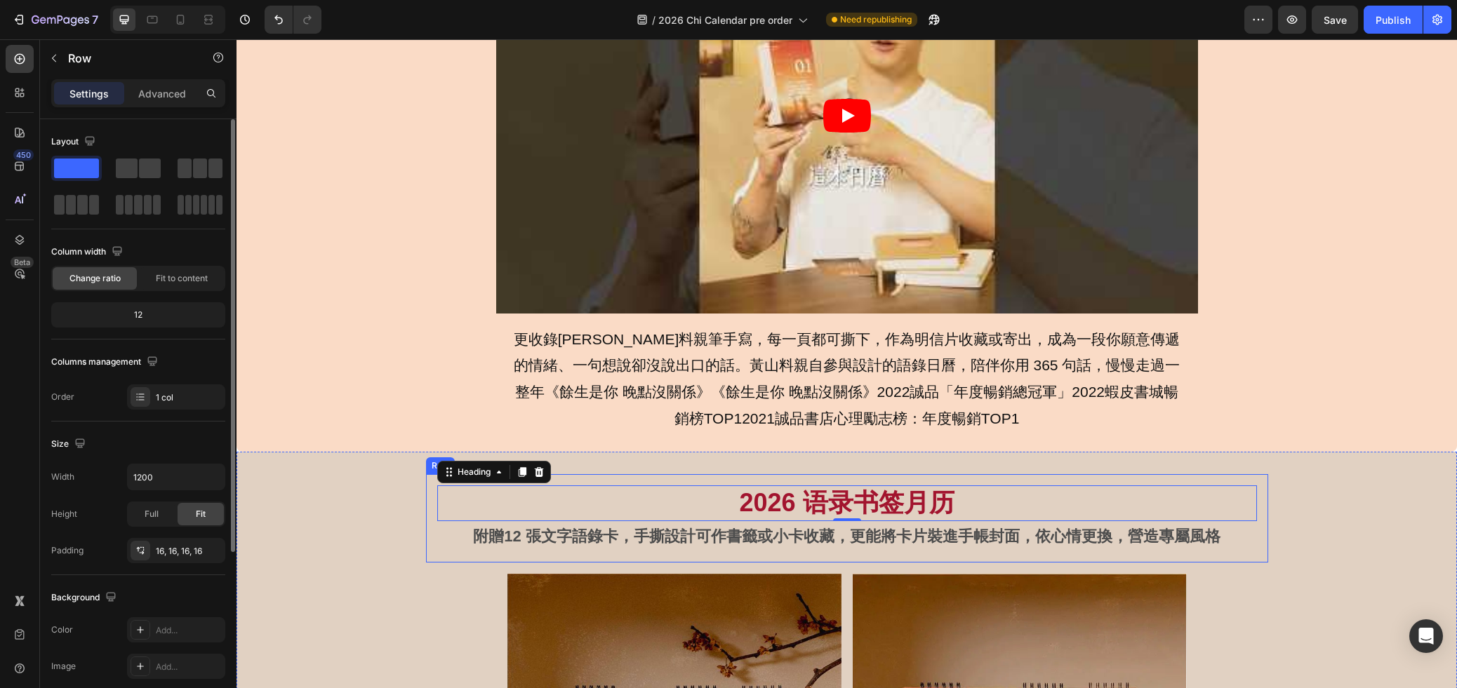
click at [1068, 478] on div "2026 语录书签月历 Heading 0 附贈12 張文字語錄卡，手撕設計可作書籤或小卡收藏，更能將卡片裝進手帳封面，依心情更換，營造專屬風格 Text B…" at bounding box center [847, 518] width 842 height 88
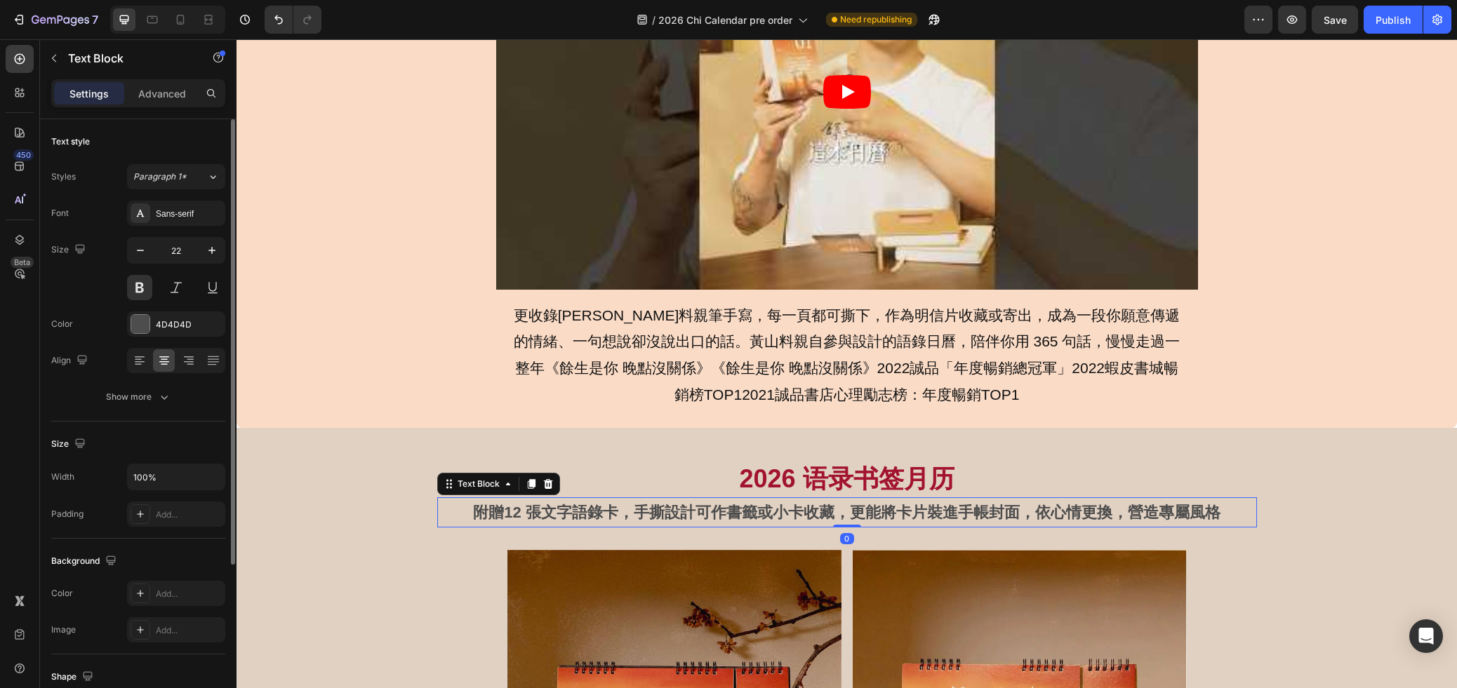
click at [1037, 506] on p "附贈12 張文字語錄卡，手撕設計可作書籤或小卡收藏，更能將卡片裝進手帳封面，依心情更換，營造專屬風格" at bounding box center [847, 513] width 817 height 28
click at [140, 255] on icon "button" at bounding box center [140, 250] width 14 height 14
type input "21"
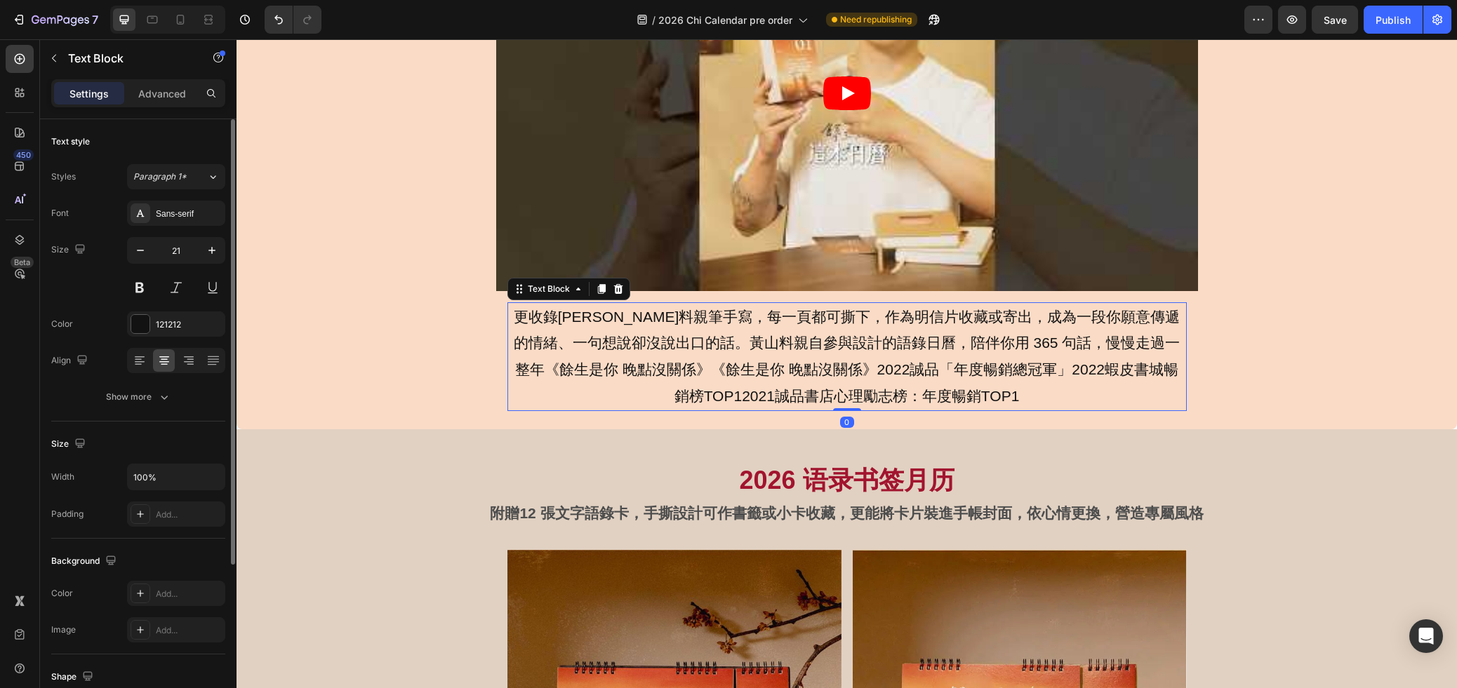
click at [812, 378] on p "更收錄[PERSON_NAME]料親筆手寫，每一頁都可撕下，作為明信片收藏或寄出，成為一段你願意傳遞的情緒、一句想說卻沒說出口的話。黃山料親自參與設計的語錄日…" at bounding box center [847, 357] width 676 height 106
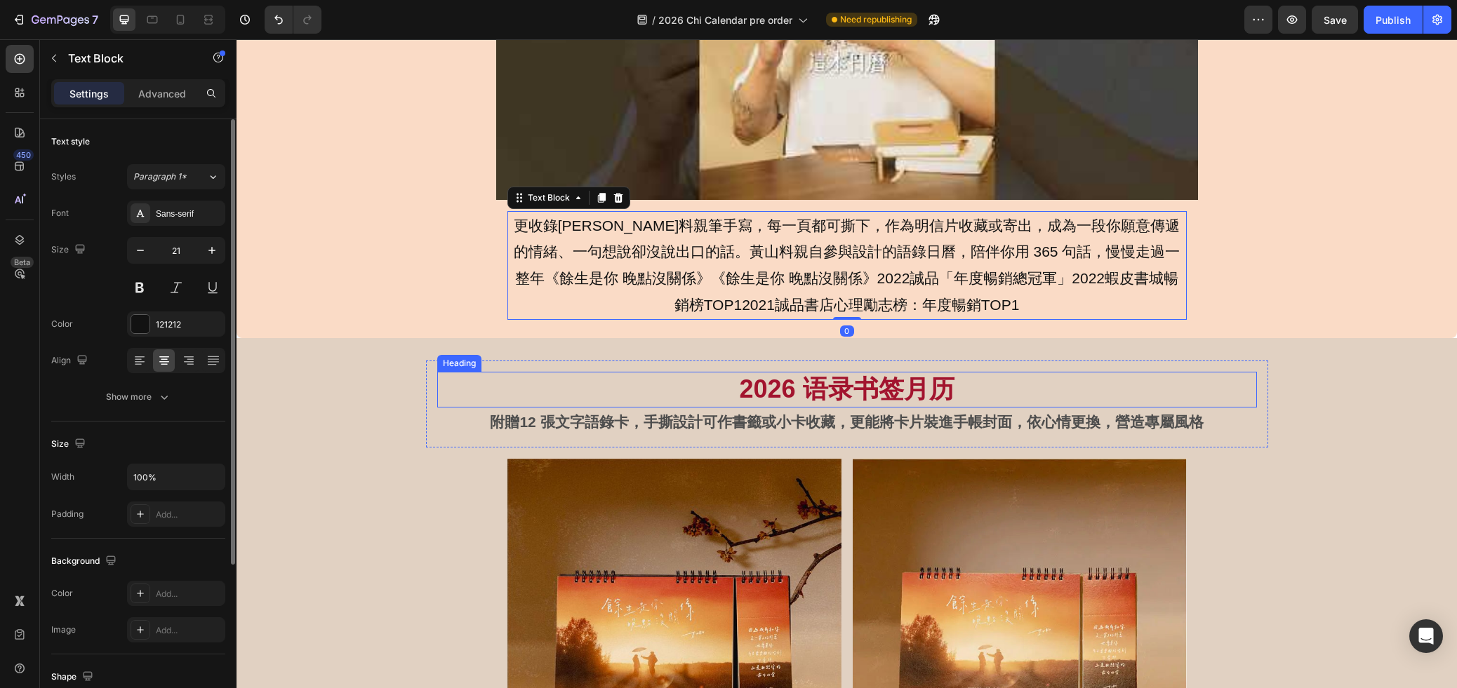
scroll to position [838, 0]
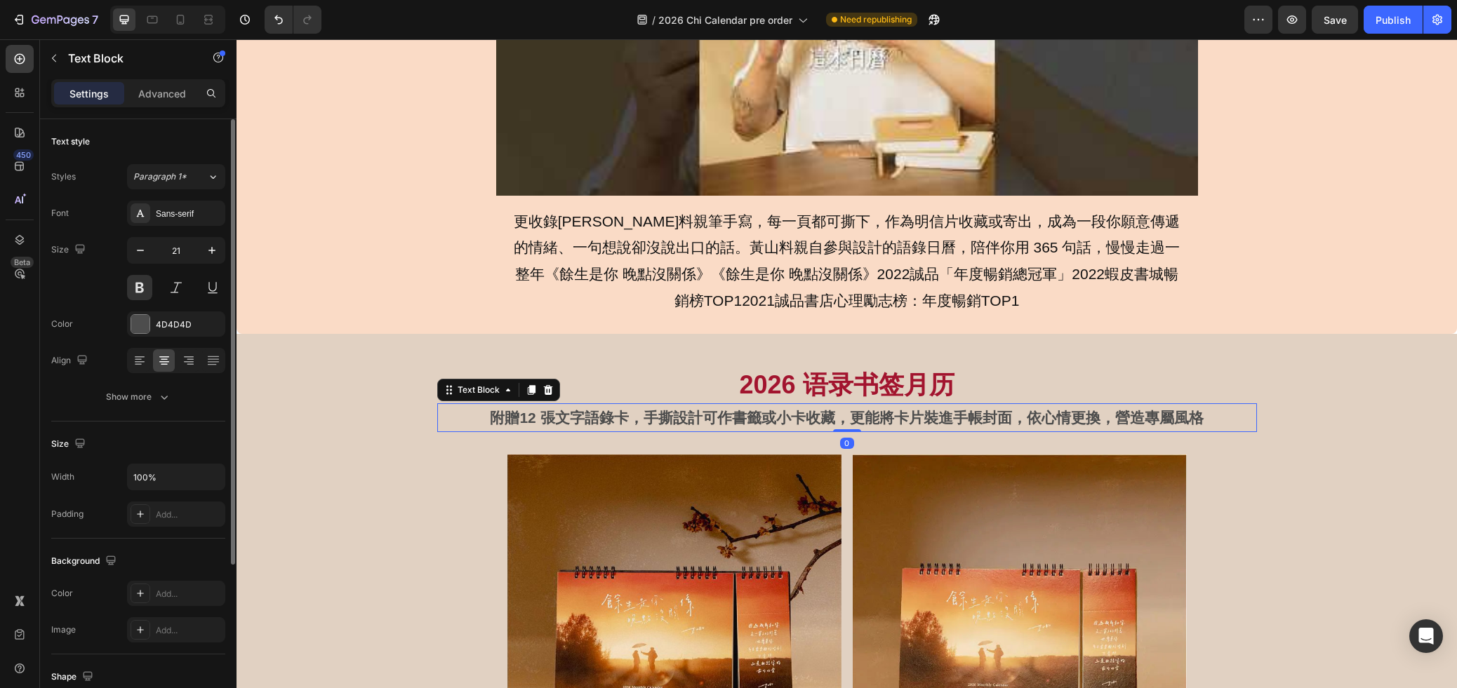
click at [812, 422] on p "附贈12 張文字語錄卡，手撕設計可作書籤或小卡收藏，更能將卡片裝進手帳封面，依心情更換，營造專屬風格" at bounding box center [847, 418] width 817 height 27
click at [704, 363] on div "2026 语录书签月历 Heading 附贈12 張文字語錄卡，手撕設計可作書籤或小卡收藏，更能將卡片裝進手帳封面，依心情更換，營造專屬風格 Text Blo…" at bounding box center [847, 400] width 842 height 88
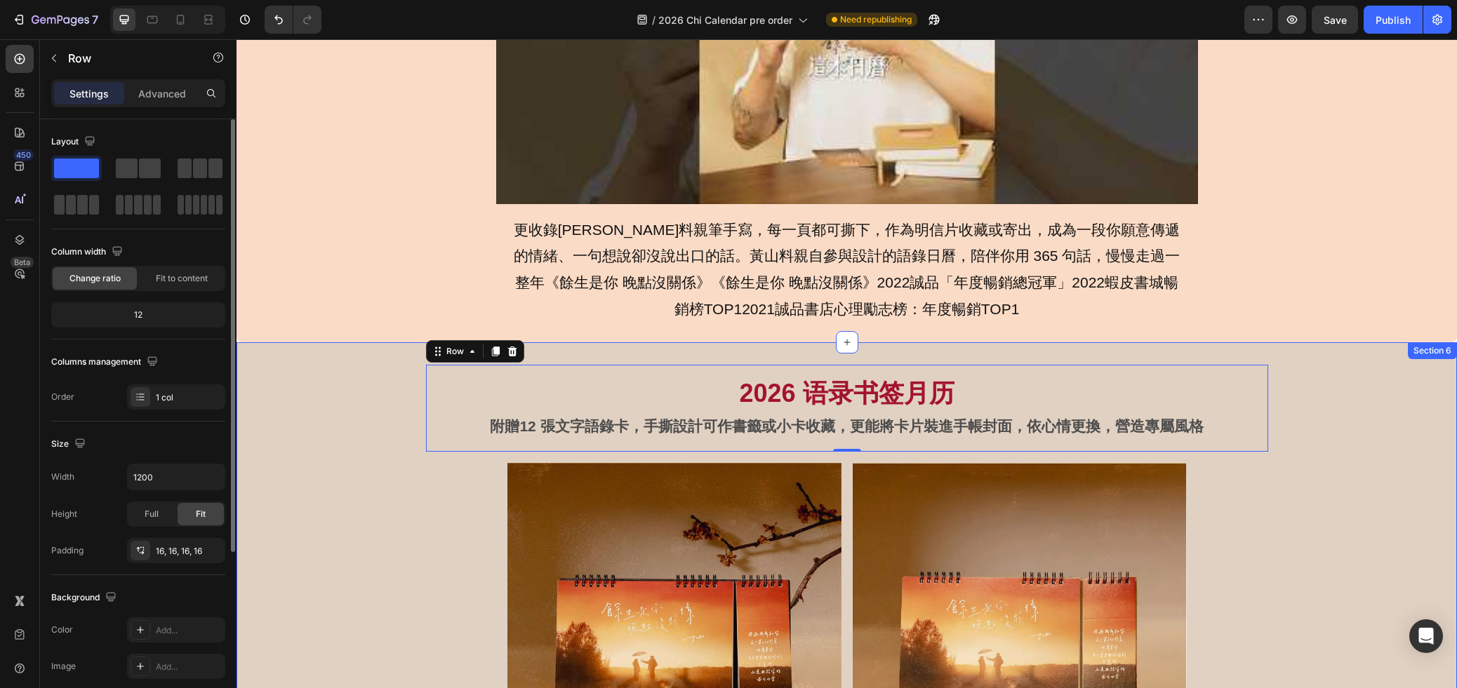
scroll to position [803, 0]
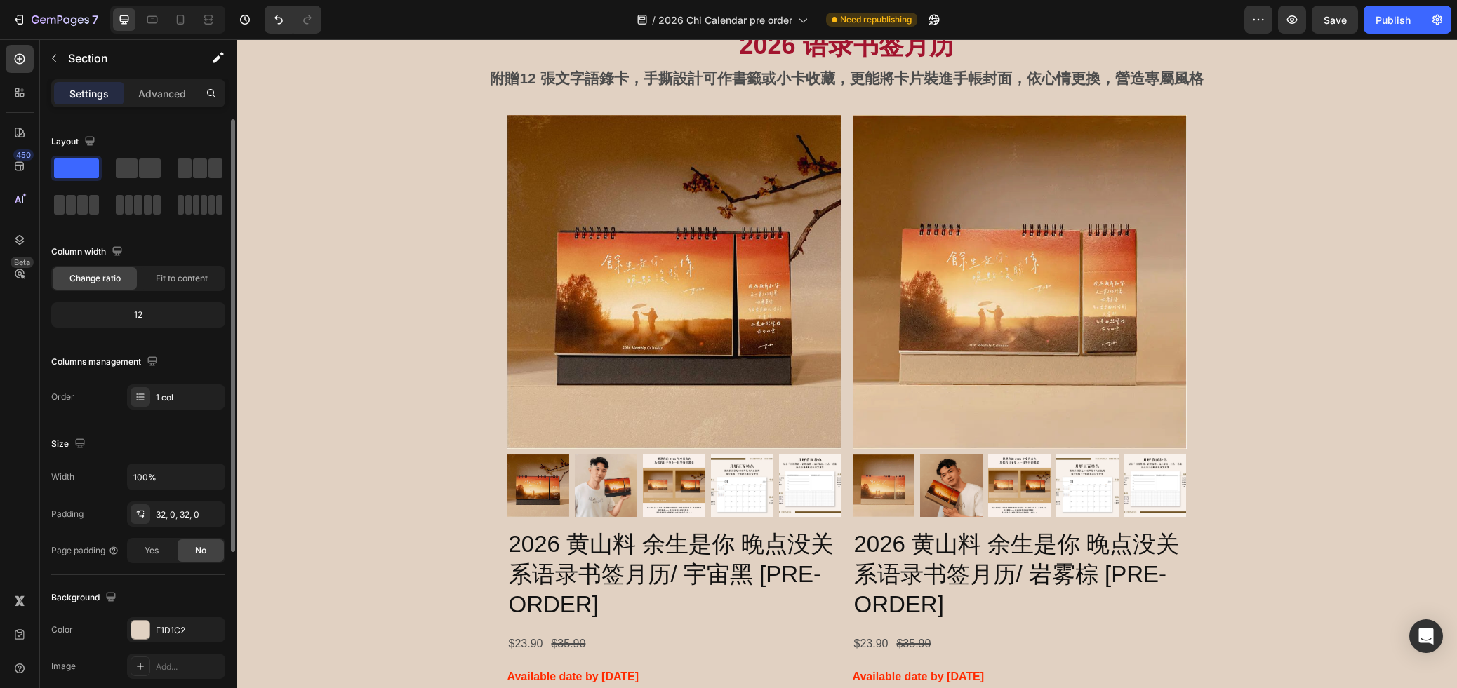
scroll to position [1129, 0]
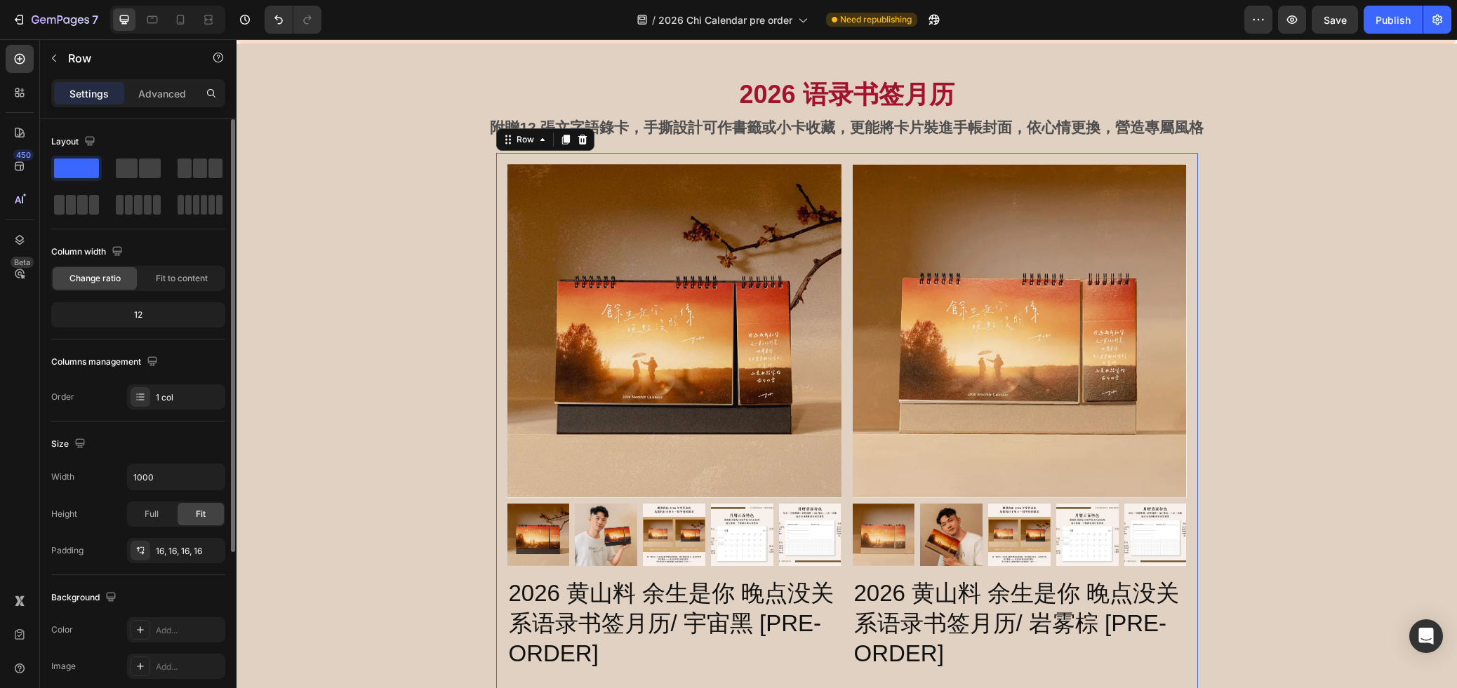
click at [847, 161] on div "Product Images 2026 黄山料 余生是你 晚点没关系语录书签月历/ 宇宙黑 [PRE-ORDER] Product Title $23.90 …" at bounding box center [847, 545] width 702 height 785
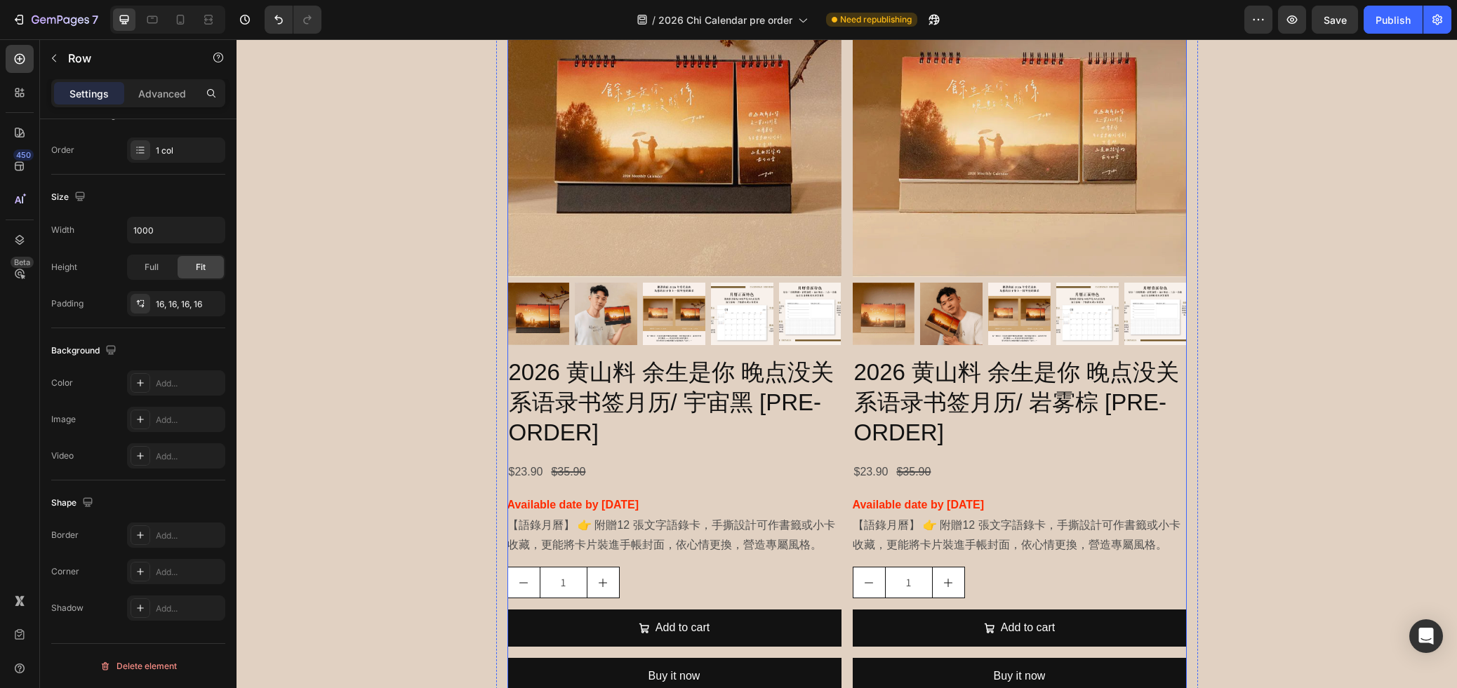
scroll to position [1348, 0]
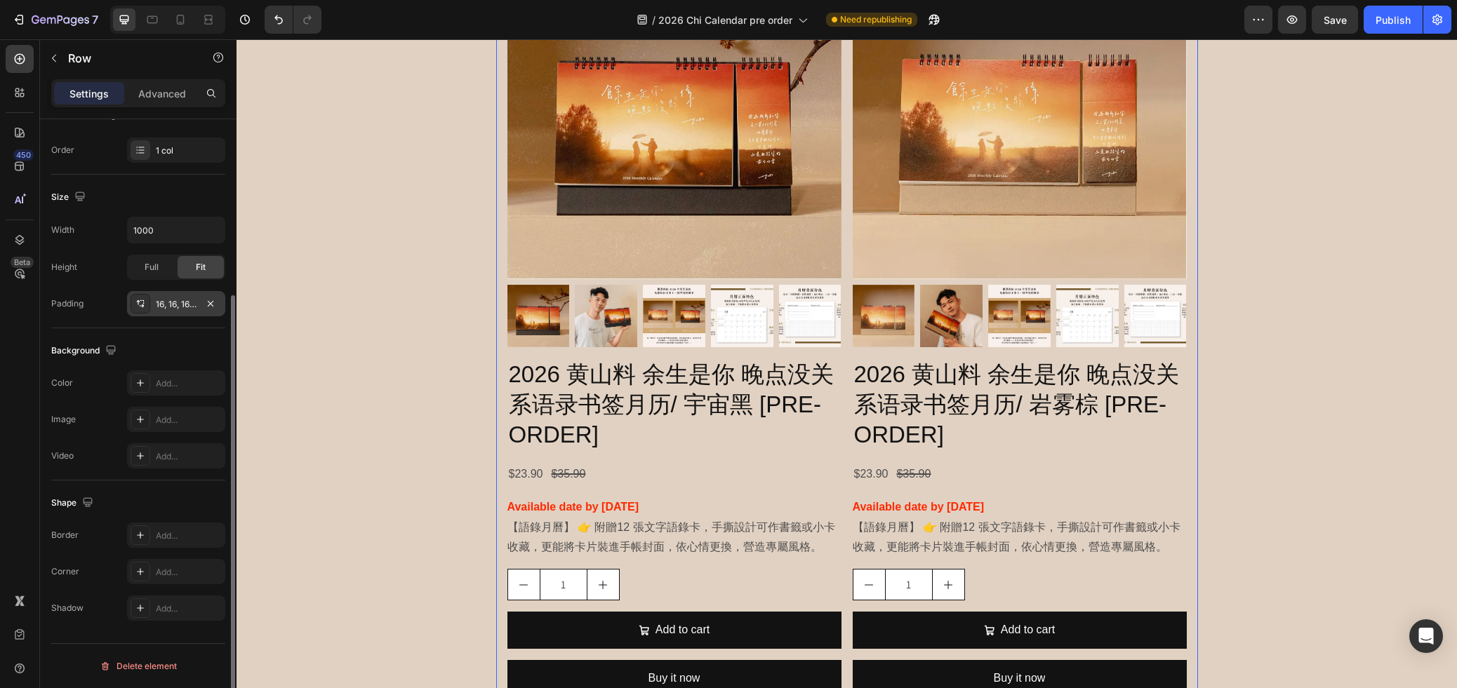
click at [161, 306] on div "16, 16, 16, 16" at bounding box center [176, 304] width 41 height 13
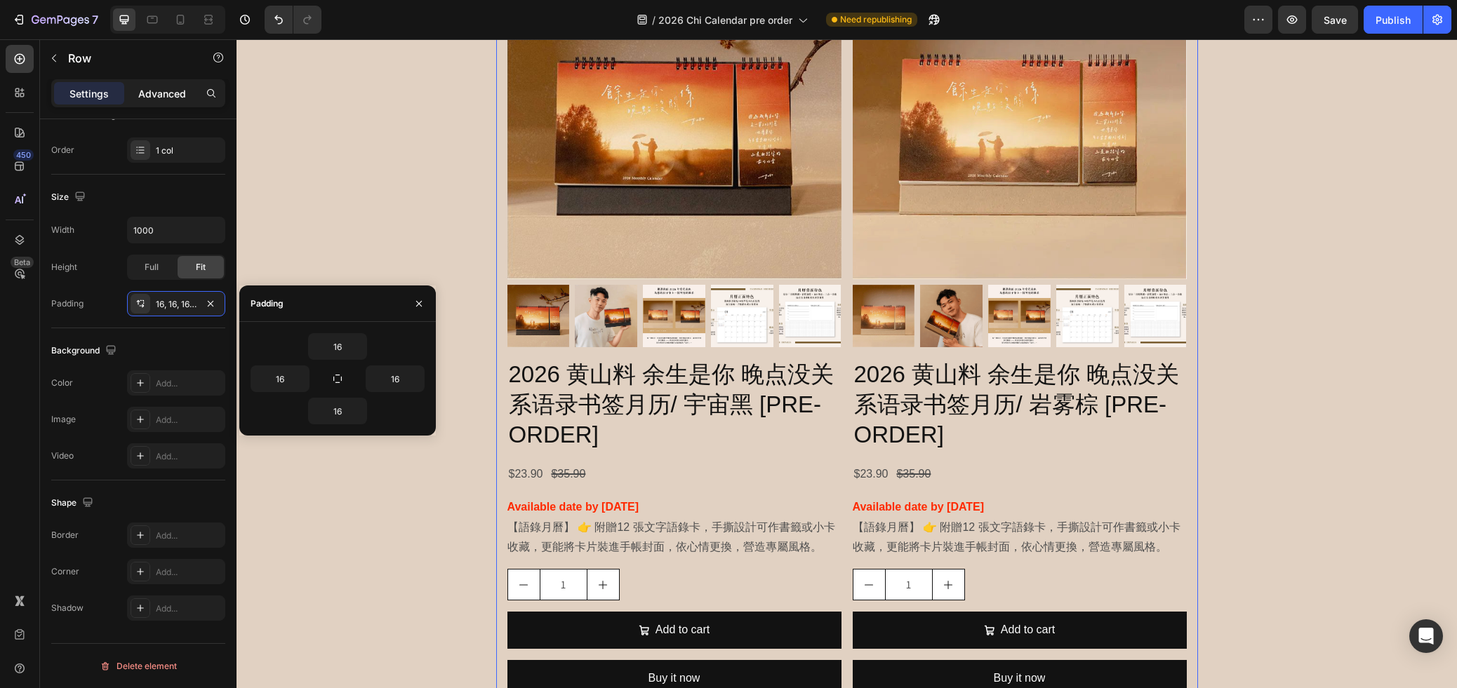
click at [142, 93] on p "Advanced" at bounding box center [162, 93] width 48 height 15
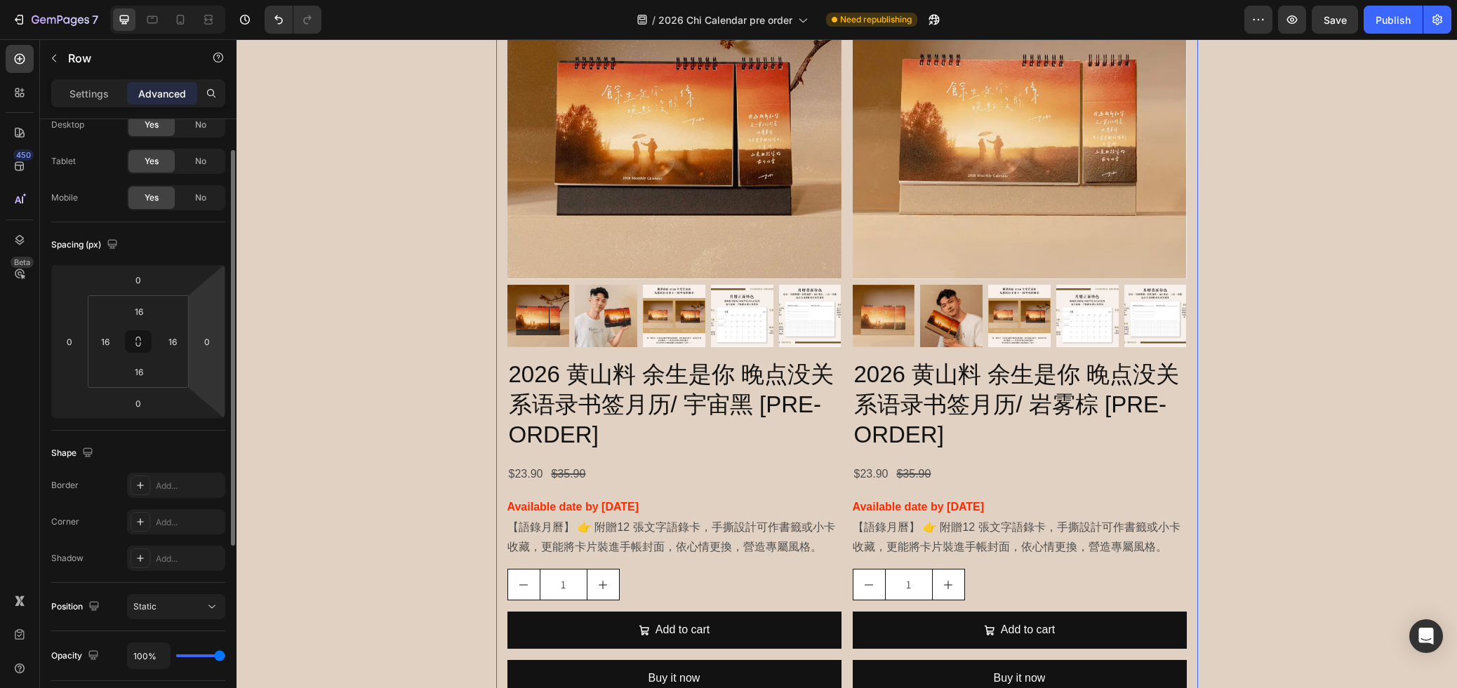
scroll to position [48, 0]
click at [142, 343] on icon at bounding box center [138, 342] width 11 height 11
click at [164, 343] on input "16" at bounding box center [172, 342] width 21 height 21
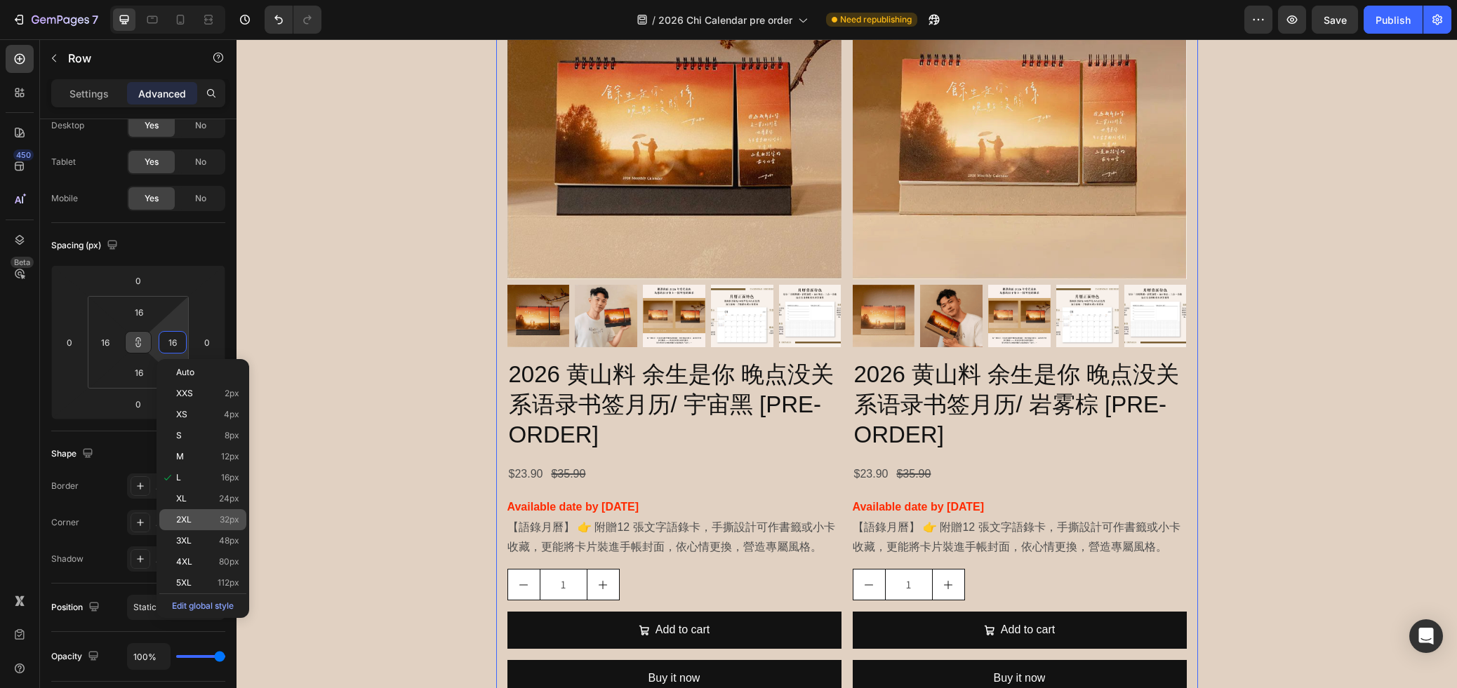
click at [196, 511] on div "2XL 32px" at bounding box center [202, 519] width 87 height 21
type input "32"
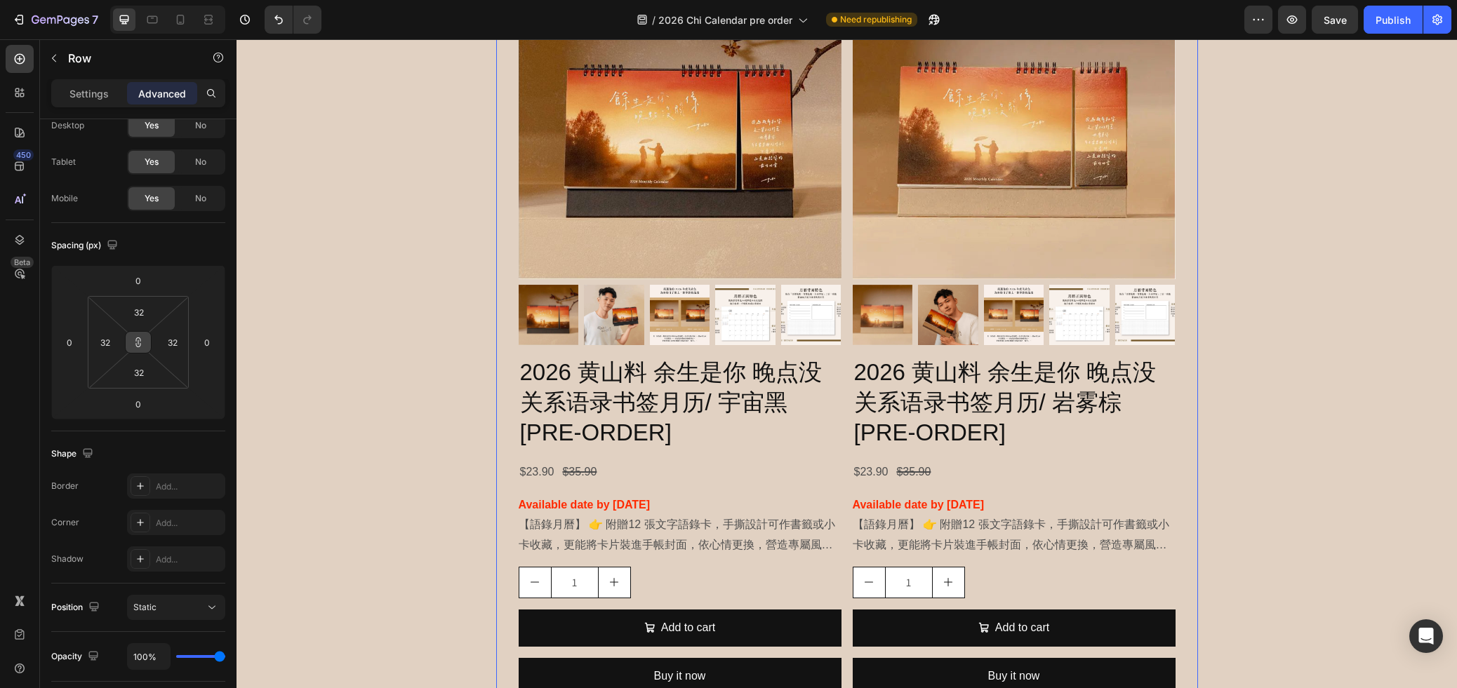
click at [141, 344] on icon at bounding box center [138, 342] width 11 height 11
click at [140, 343] on icon at bounding box center [138, 345] width 5 height 4
click at [141, 317] on input "32" at bounding box center [139, 312] width 28 height 21
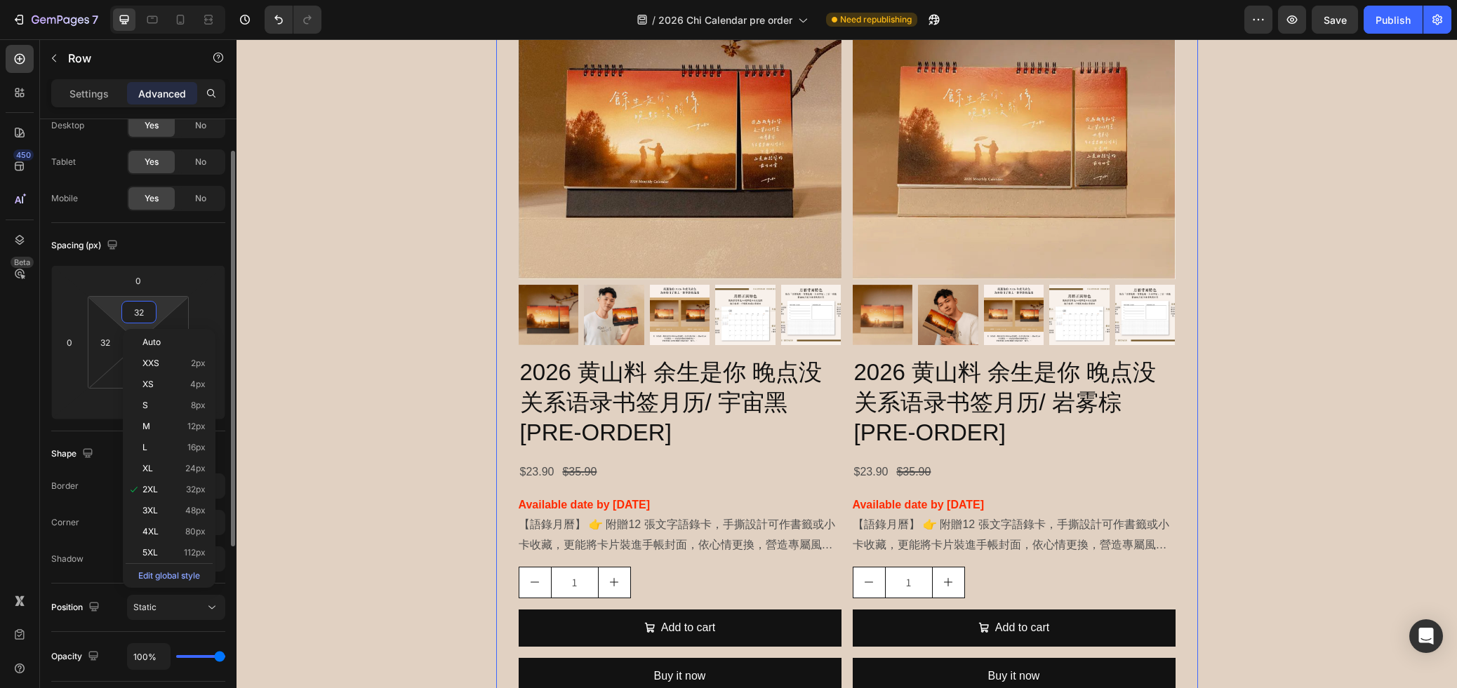
type input "0"
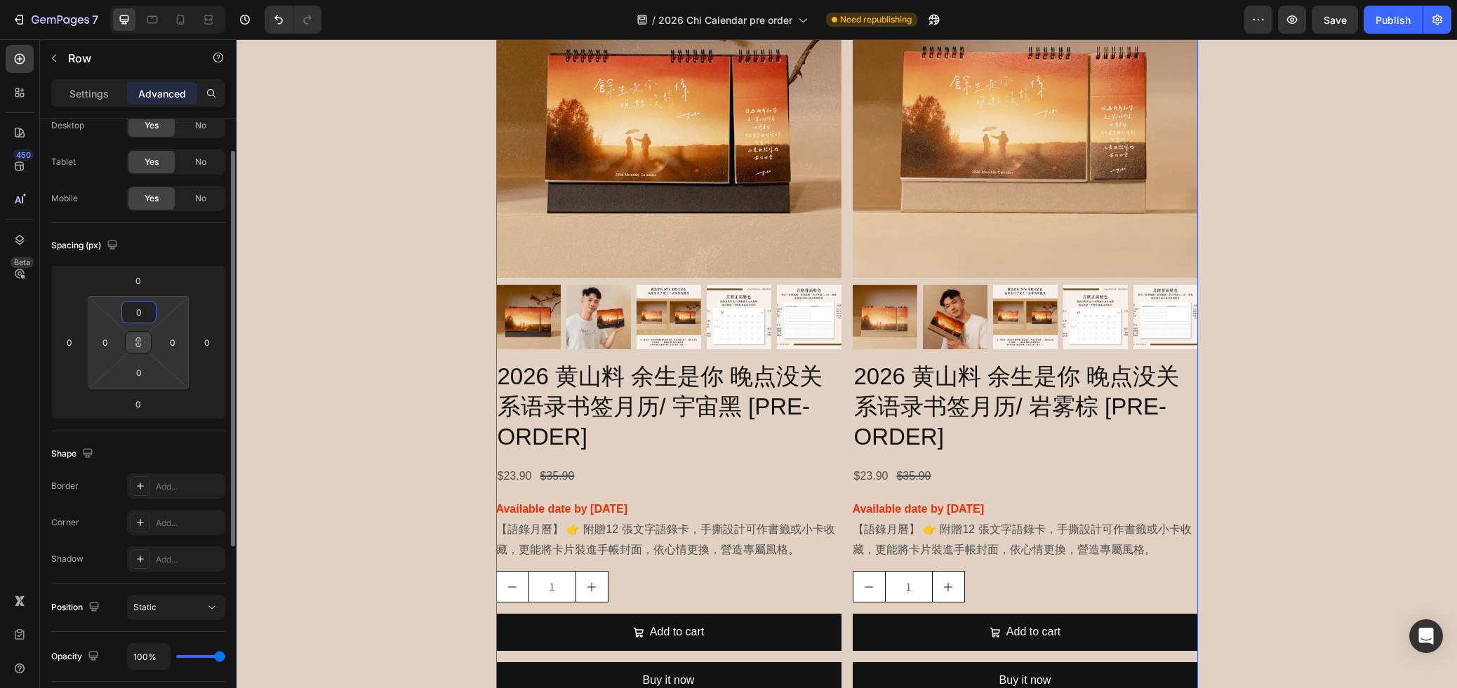
type input "0"
click at [848, 256] on div "Product Images 2026 黄山料 余生是你 晚点没关系语录书签月历/ 宇宙黑 [PRE-ORDER] Product Title $23.90 …" at bounding box center [847, 322] width 702 height 777
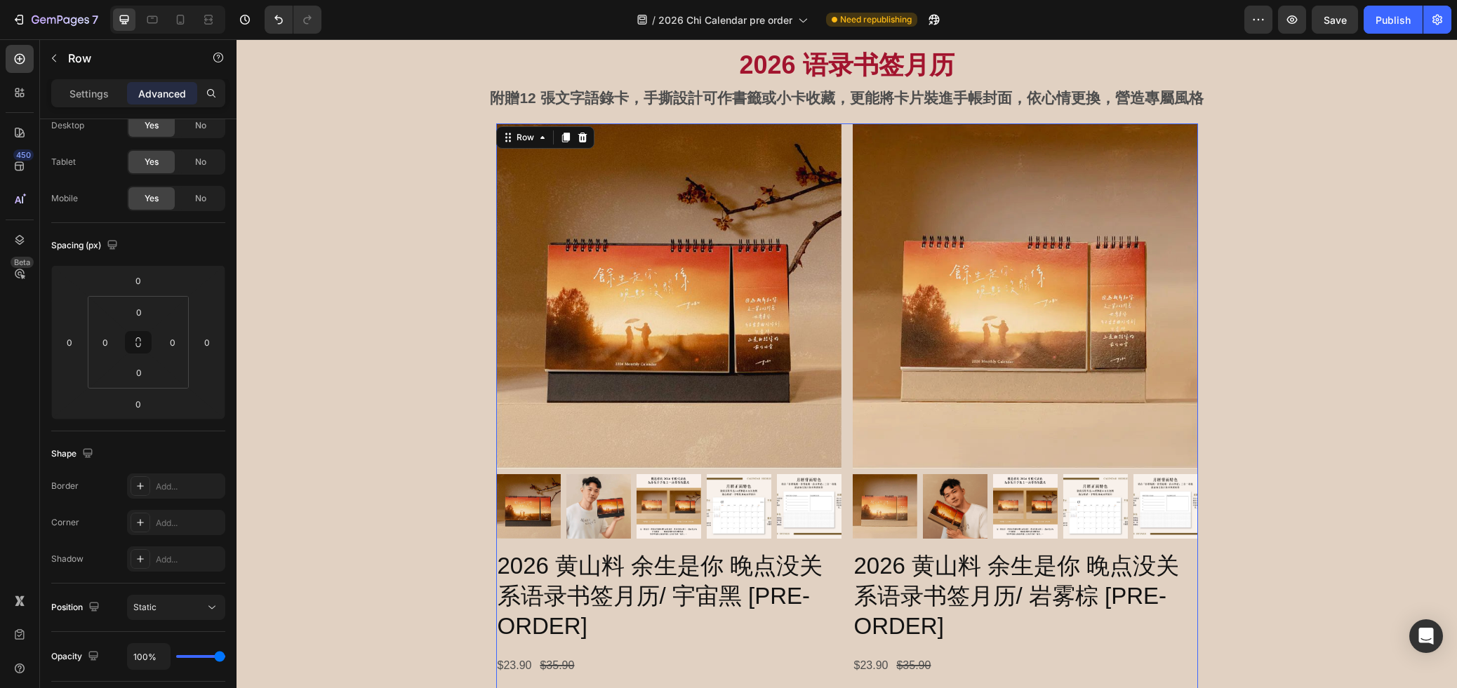
scroll to position [1134, 0]
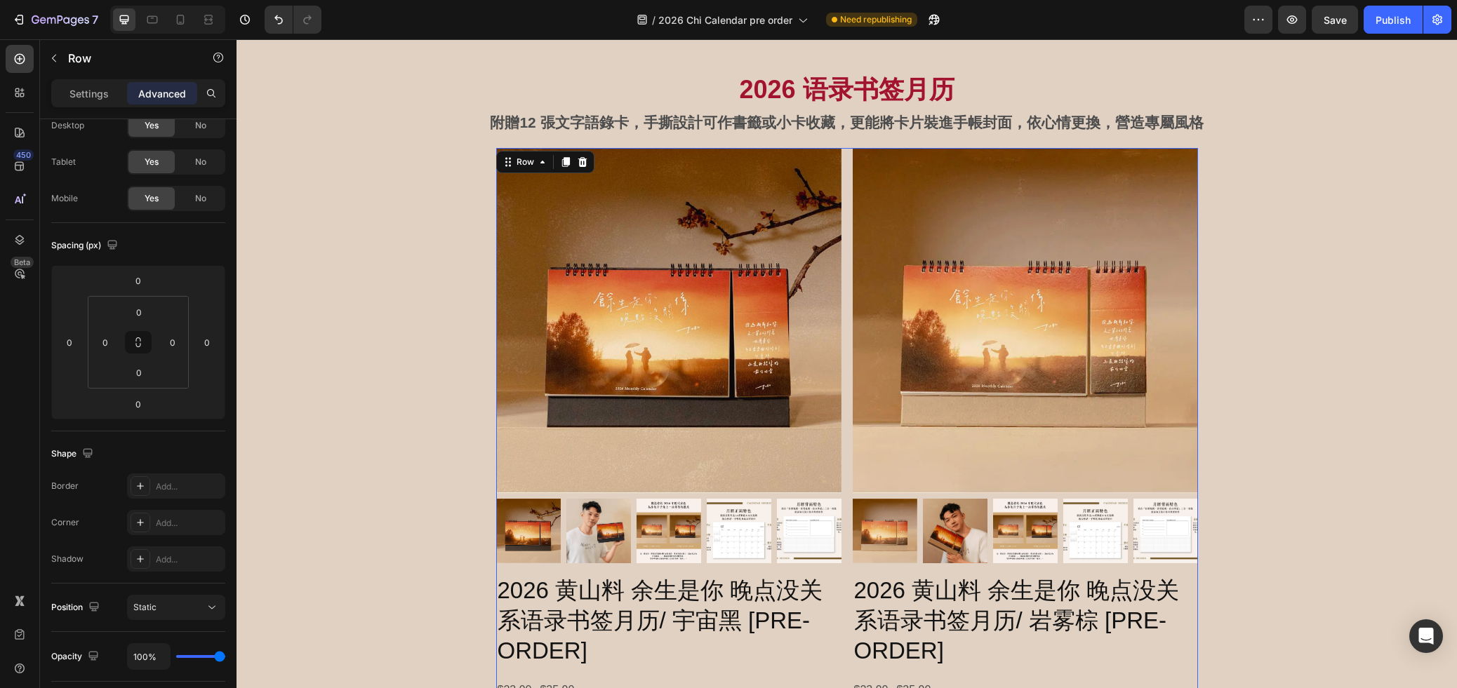
click at [848, 163] on div "Product Images 2026 黄山料 余生是你 晚点没关系语录书签月历/ 宇宙黑 [PRE-ORDER] Product Title $23.90 …" at bounding box center [847, 536] width 702 height 777
click at [86, 93] on p "Settings" at bounding box center [88, 93] width 39 height 15
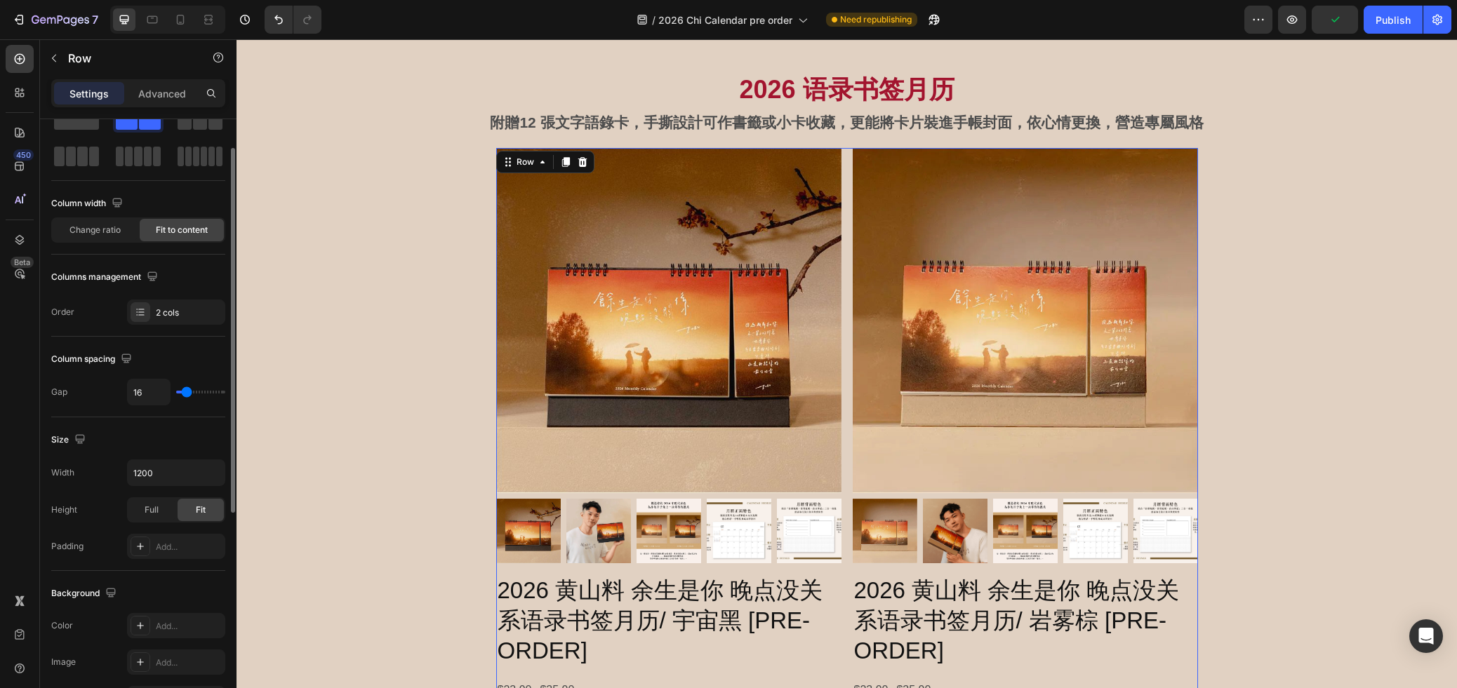
type input "34"
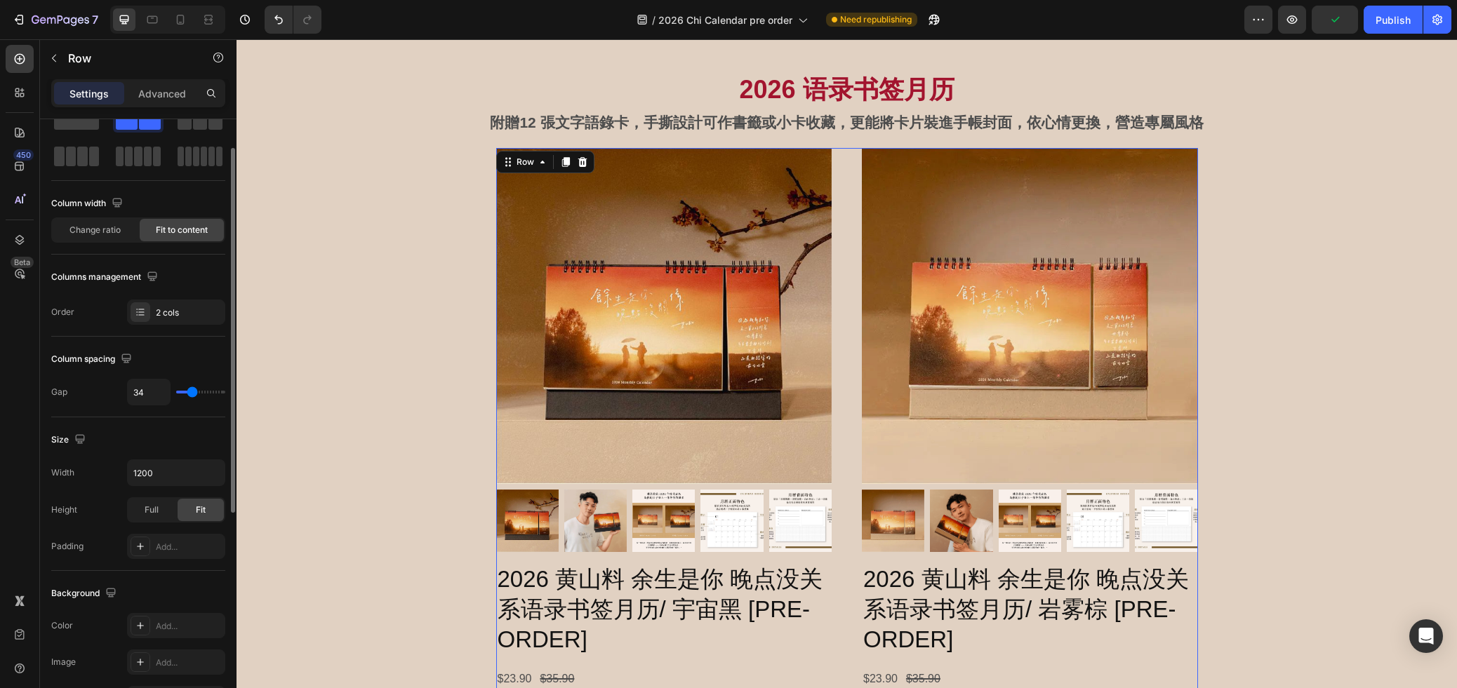
type input "43"
type input "51"
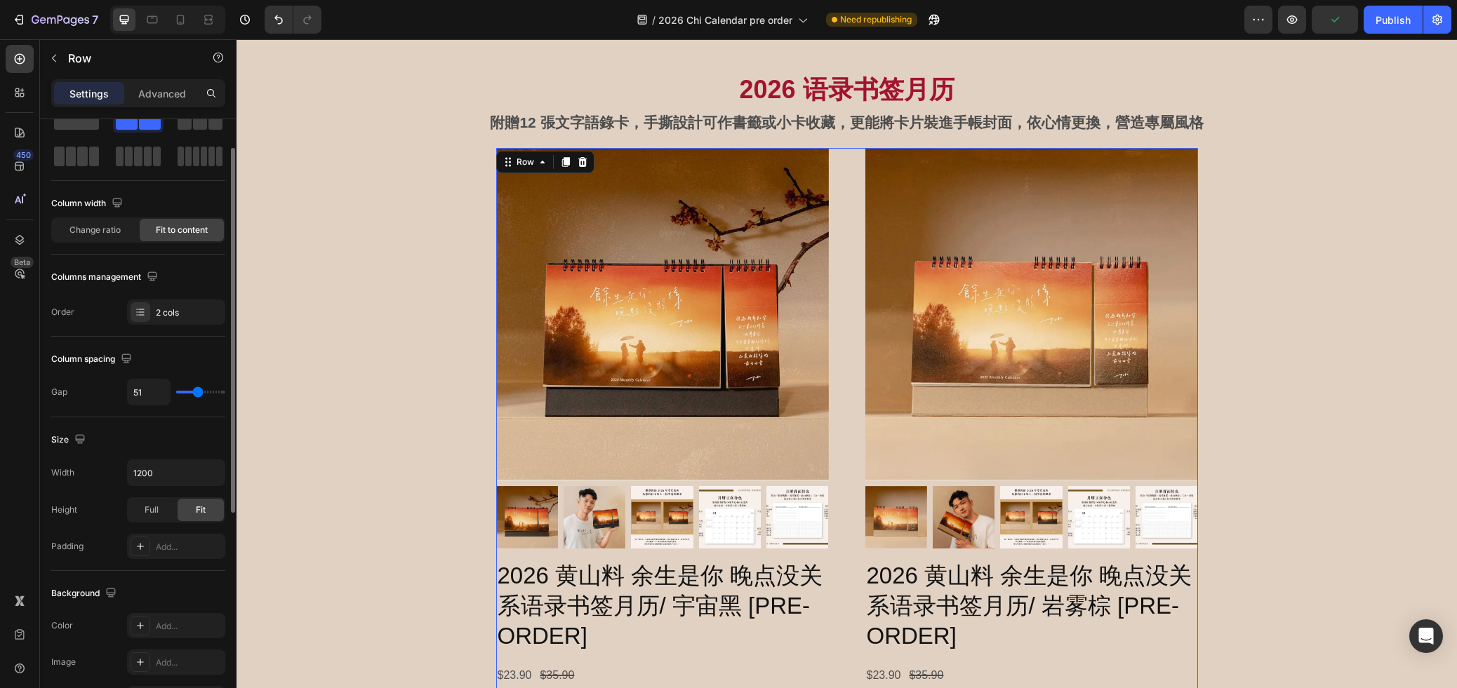
type input "52"
type input "57"
type input "60"
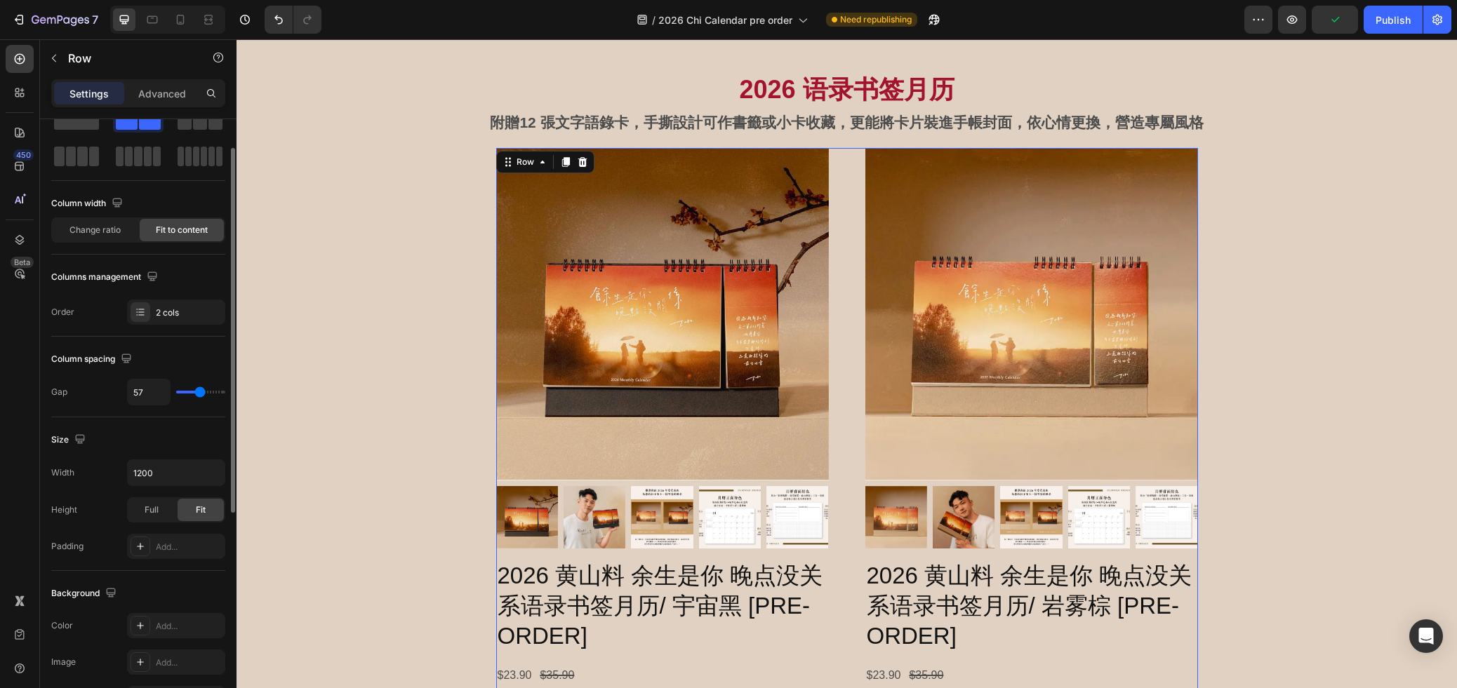
type input "60"
type input "62"
type input "64"
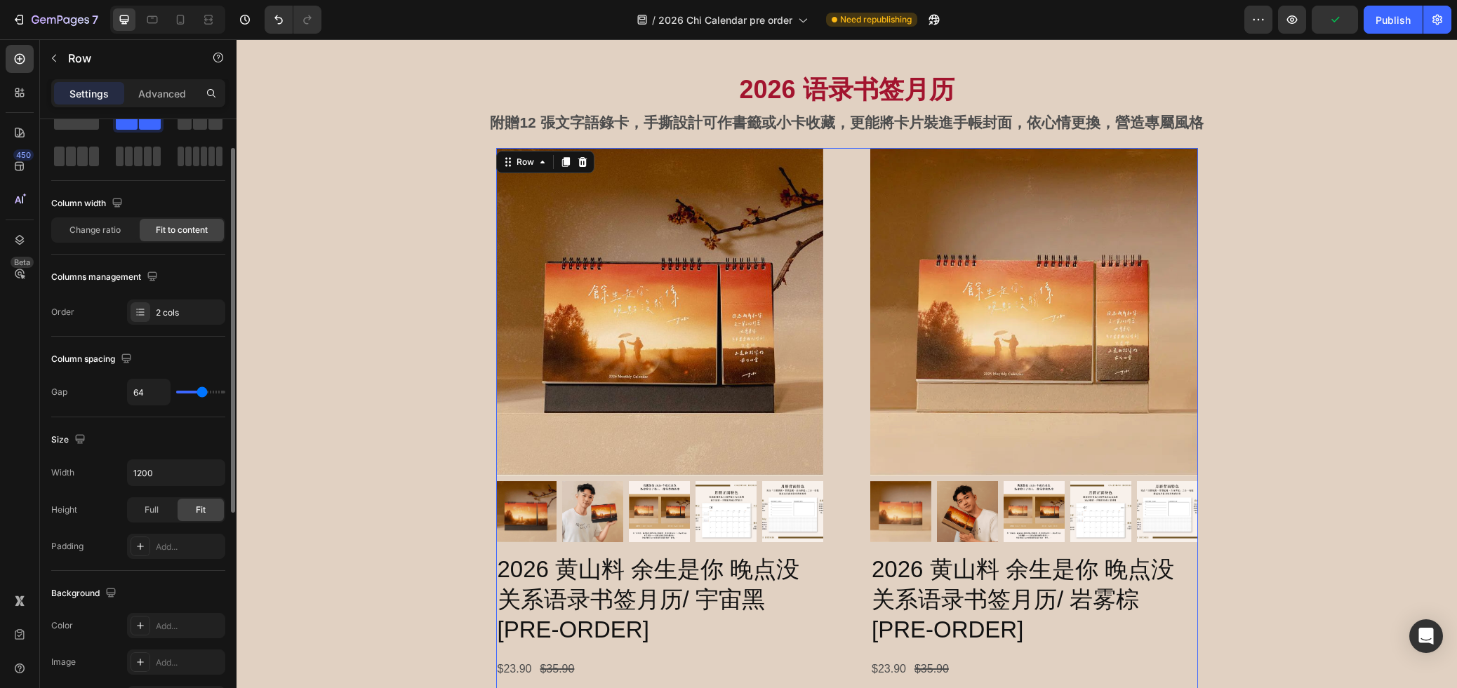
type input "67"
type input "71"
type input "72"
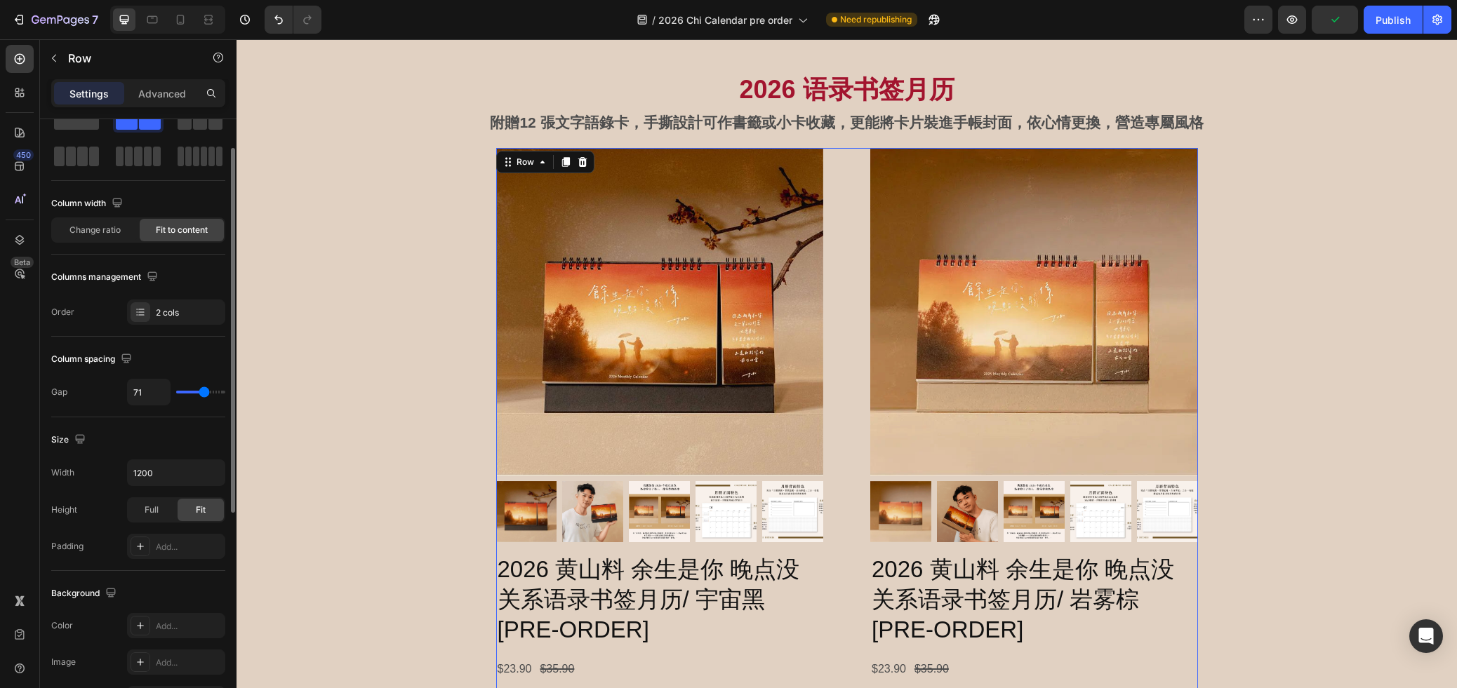
type input "72"
type input "73"
type input "75"
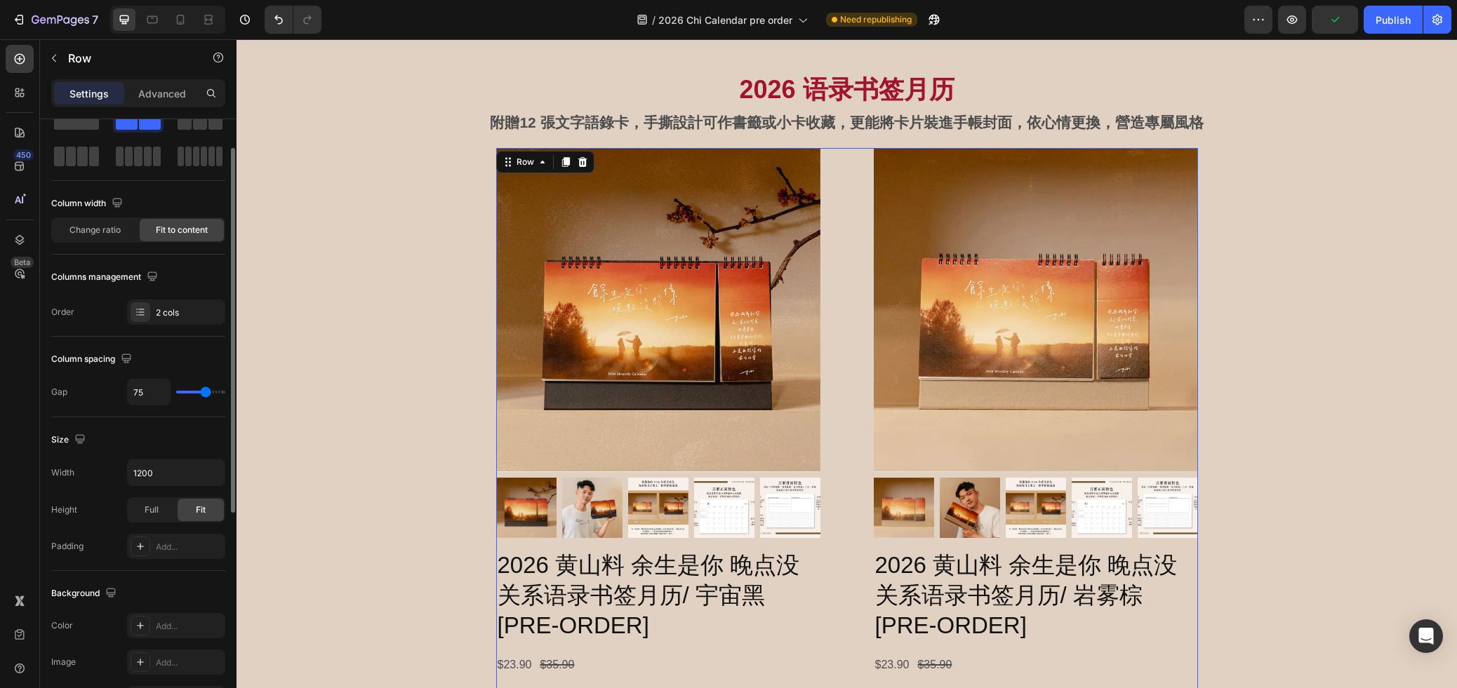
type input "76"
type input "78"
type input "79"
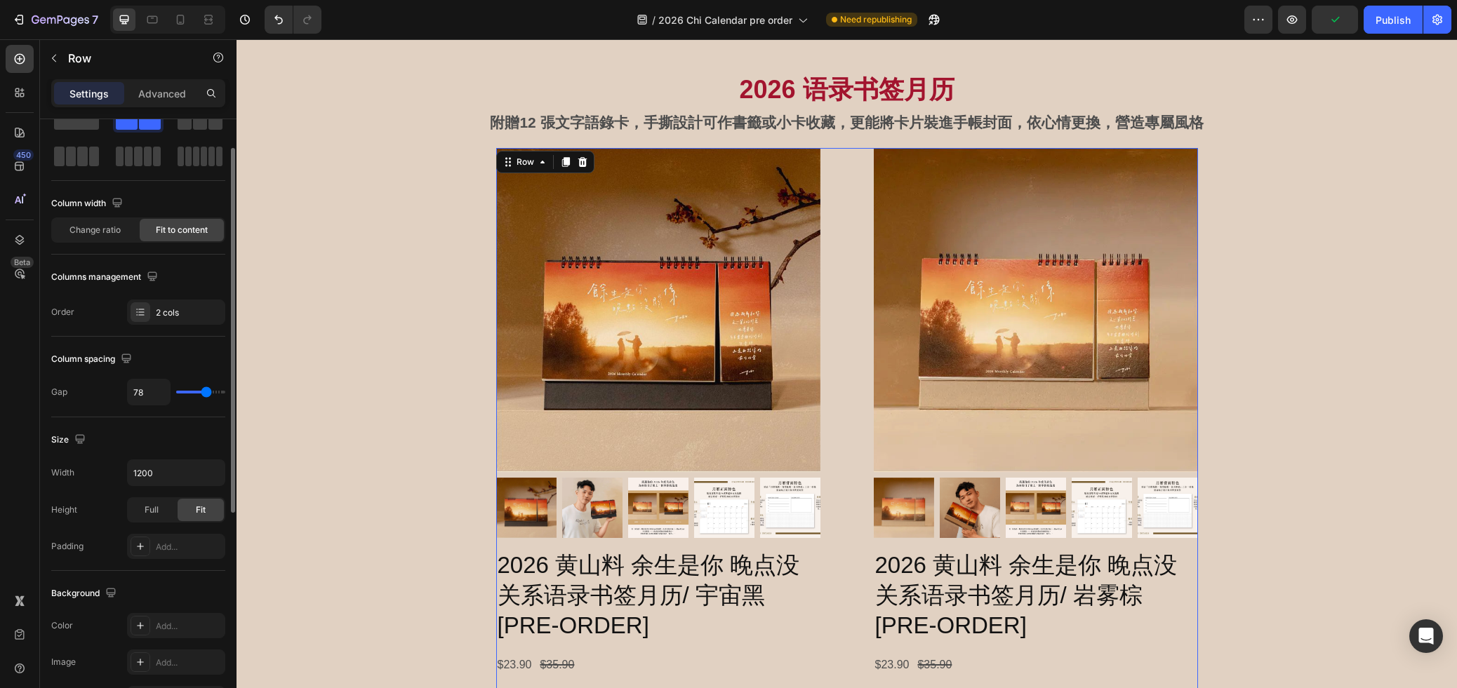
type input "79"
type input "65"
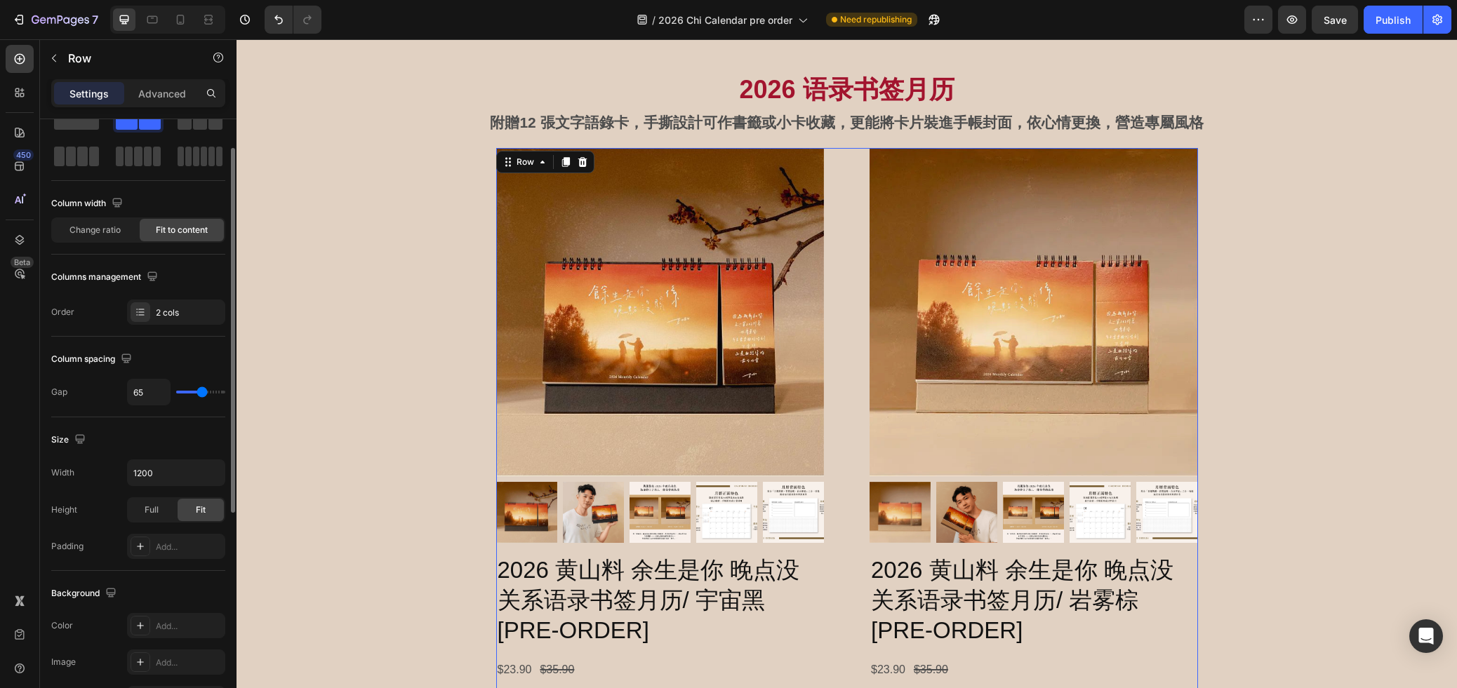
type input "60"
type input "57"
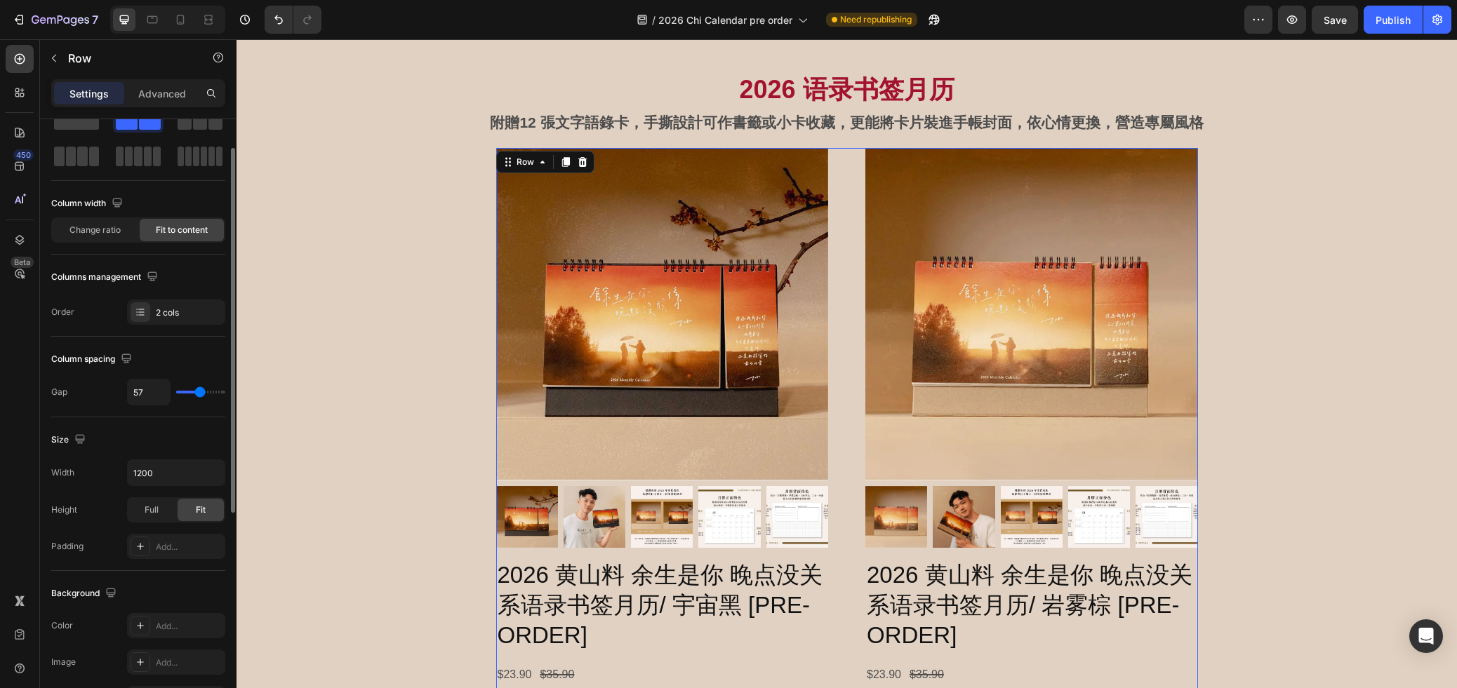
type input "53"
type input "49"
type input "45"
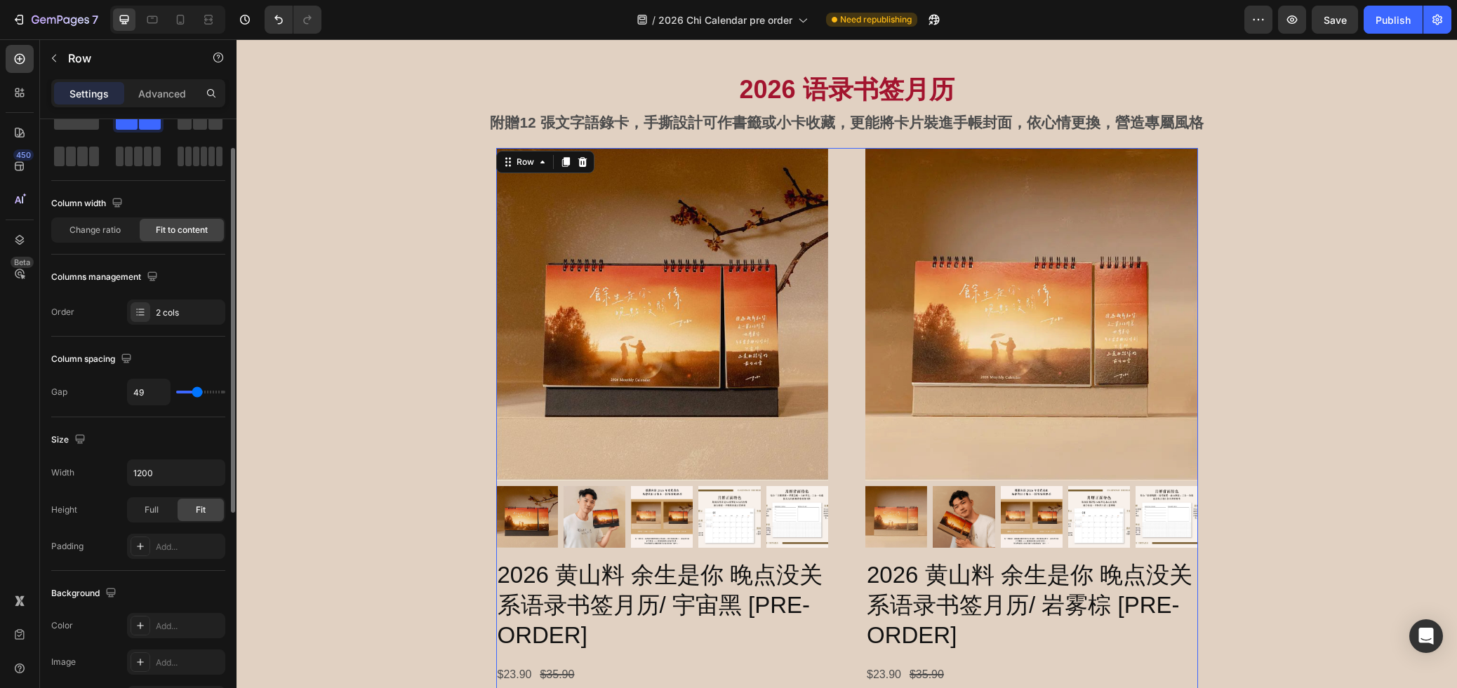
type input "45"
type input "38"
type input "33"
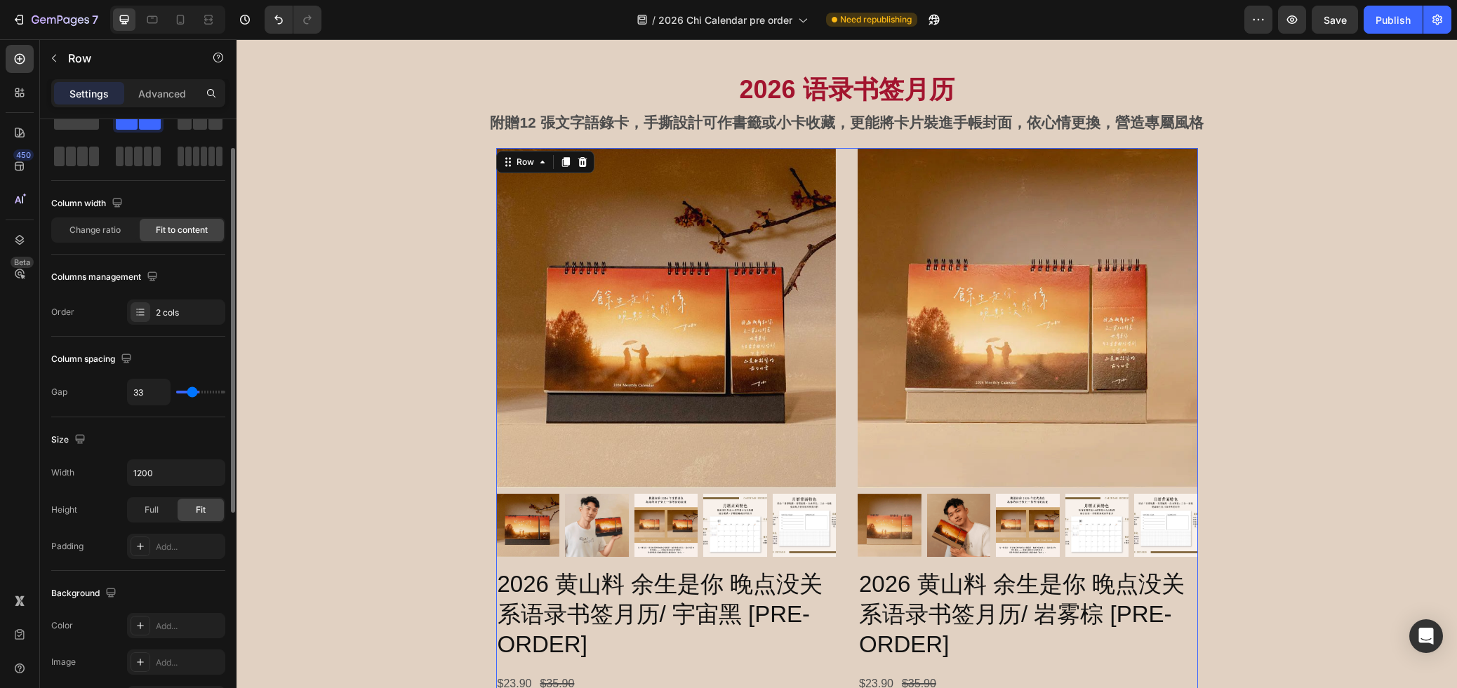
type input "31"
type input "29"
type input "28"
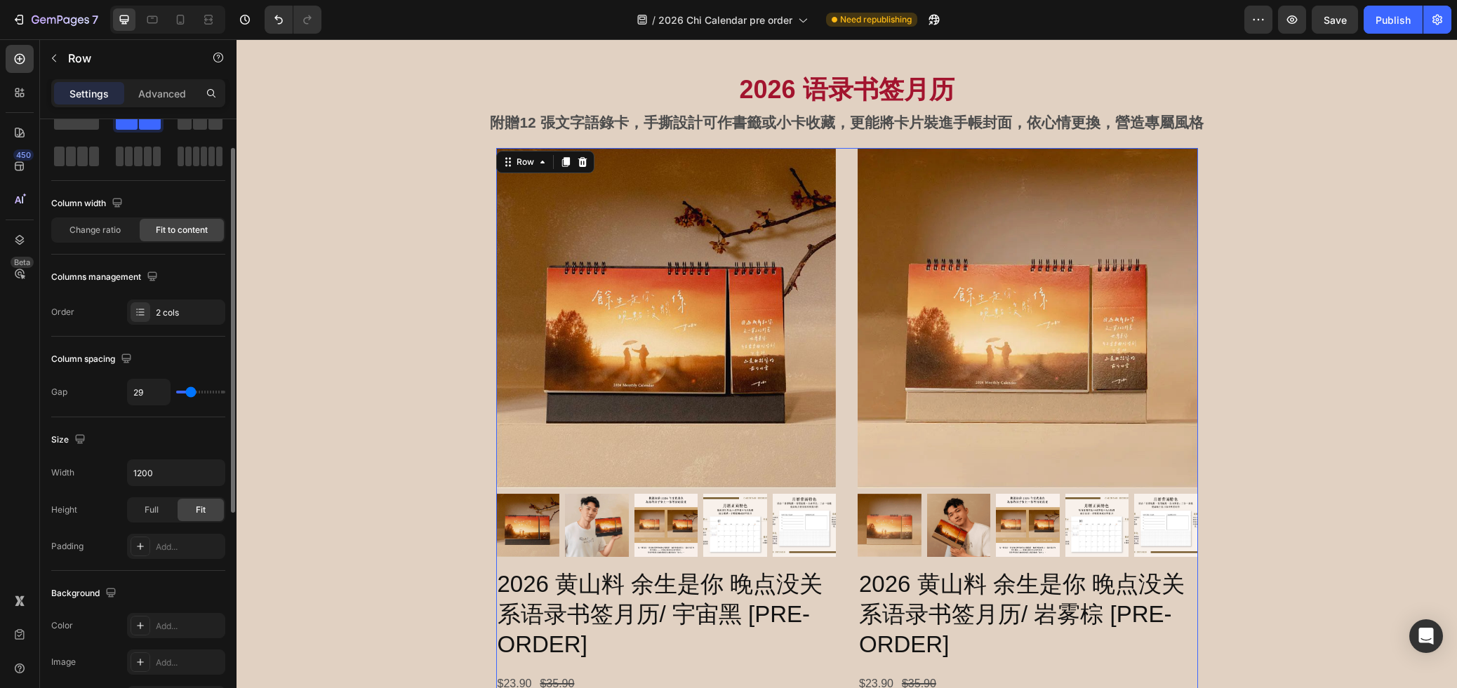
type input "28"
type input "30"
type input "31"
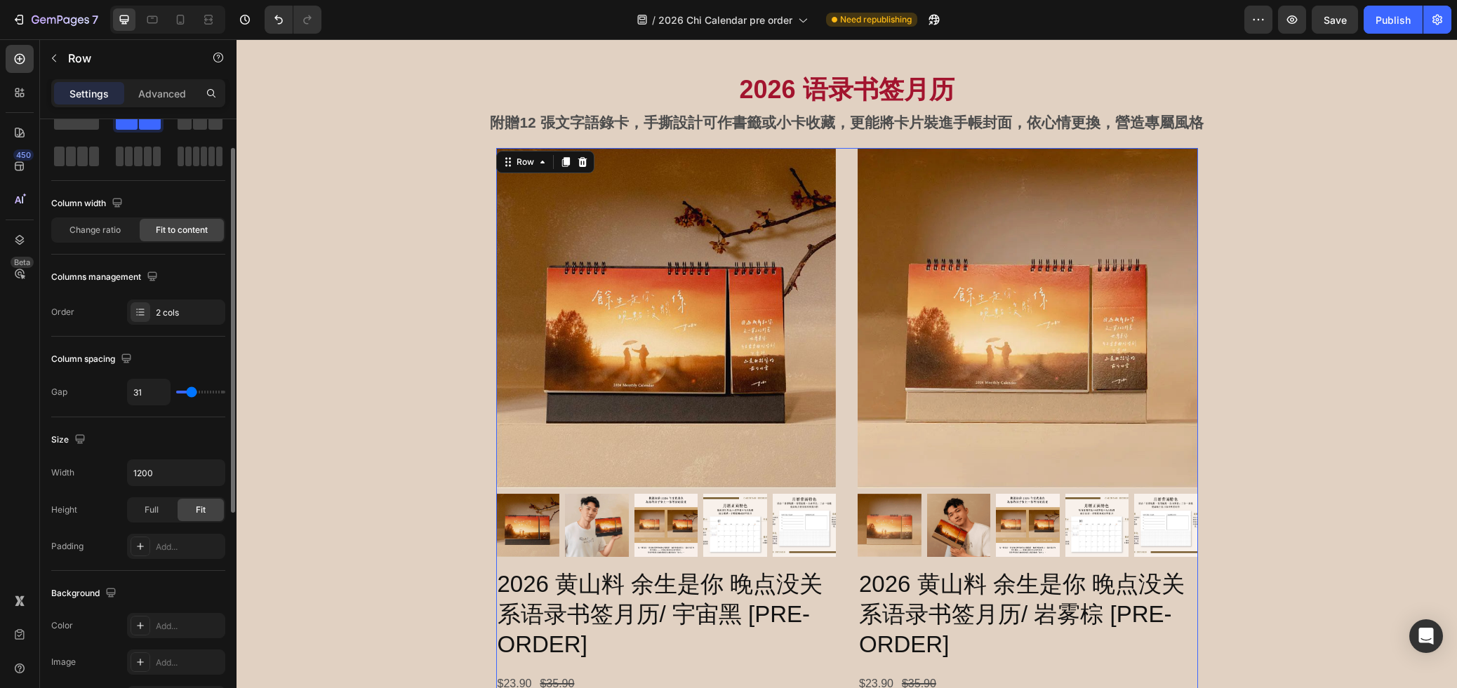
type input "32"
type input "33"
type input "35"
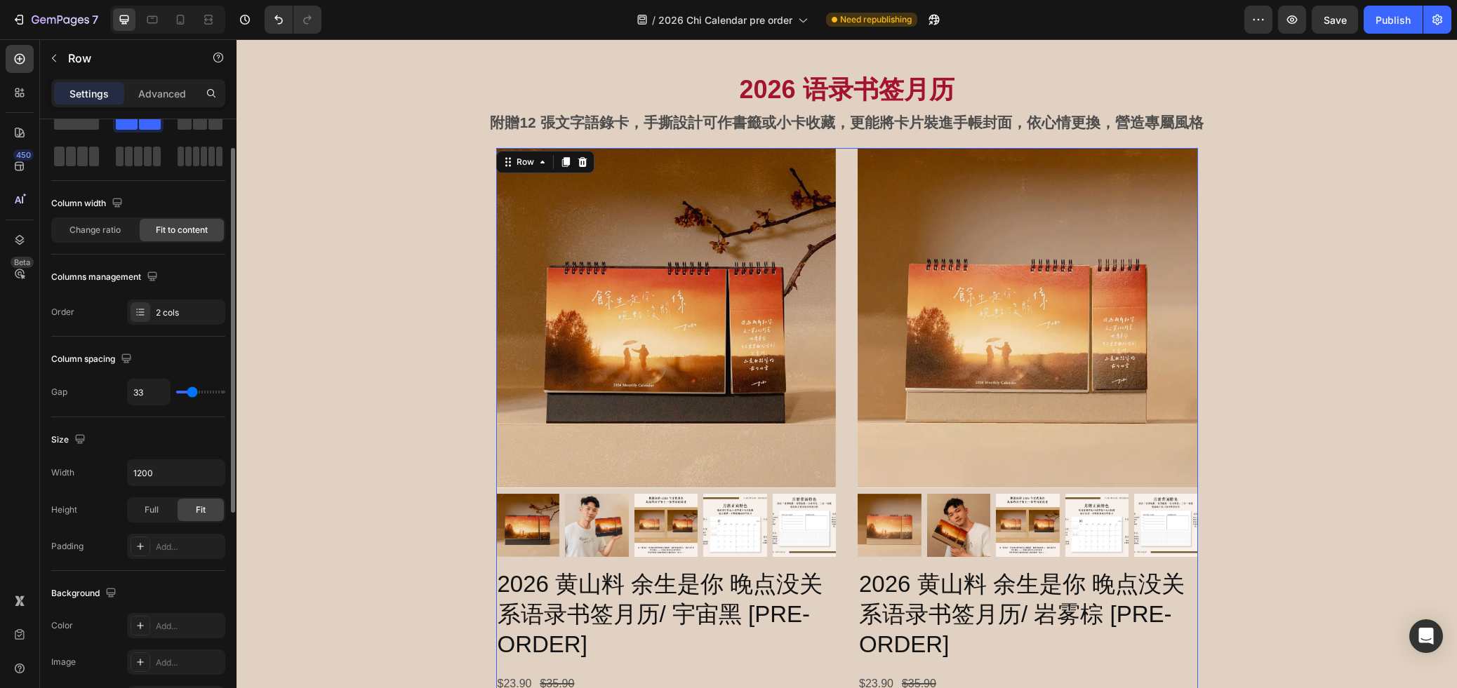
type input "35"
type input "33"
type input "32"
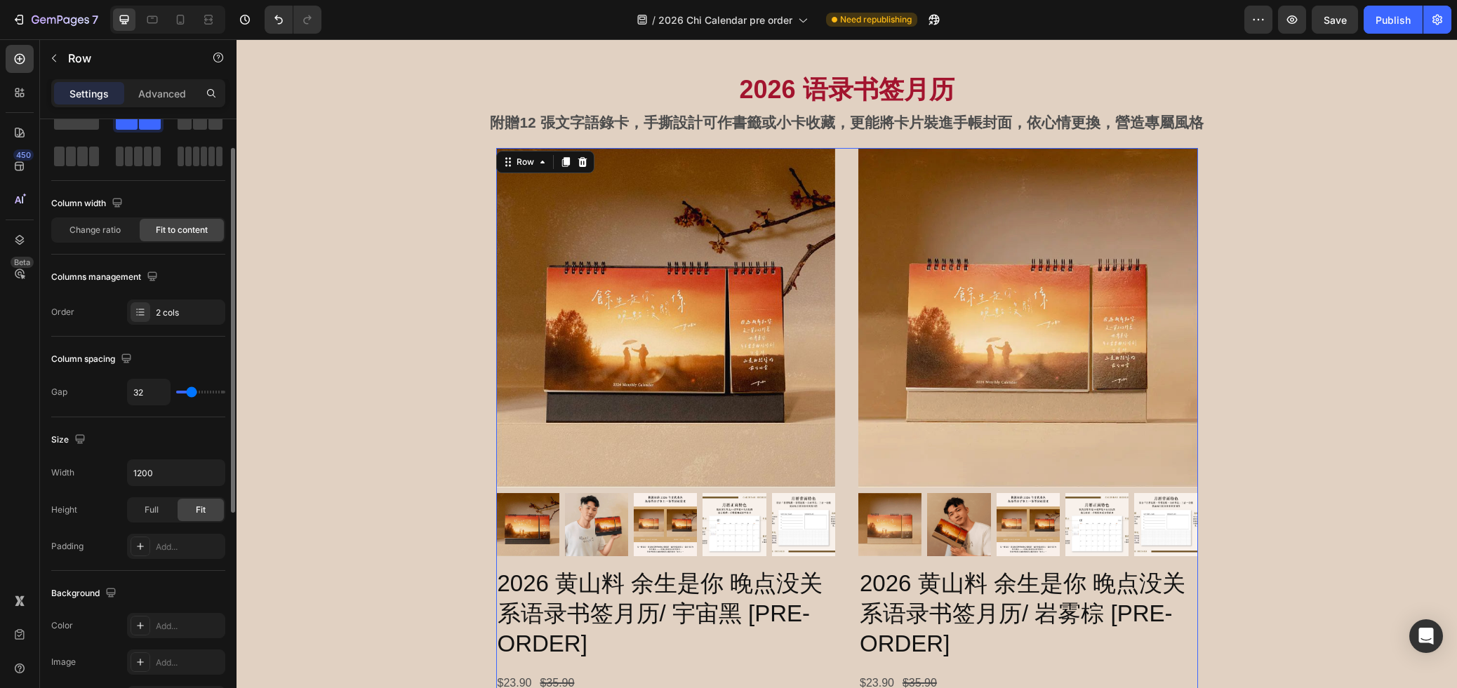
type input "29"
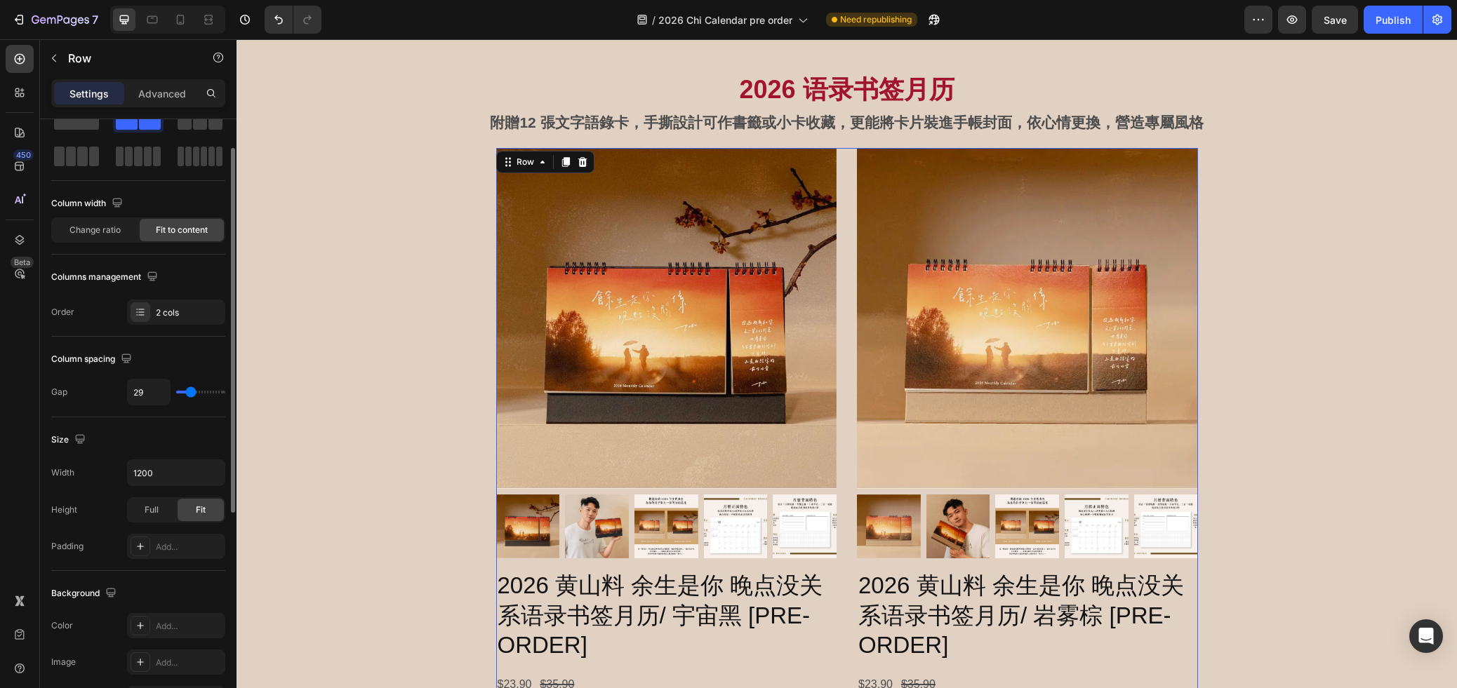
type input "30"
click at [191, 394] on input "range" at bounding box center [200, 392] width 49 height 3
click at [1318, 424] on div "2026 语录书签月历 Heading 附贈12 張文字語錄卡，手撕設計可作書籤或小卡收藏，更能將卡片裝進手帳封面，依心情更換，營造專屬風格 Text Blo…" at bounding box center [846, 490] width 1220 height 858
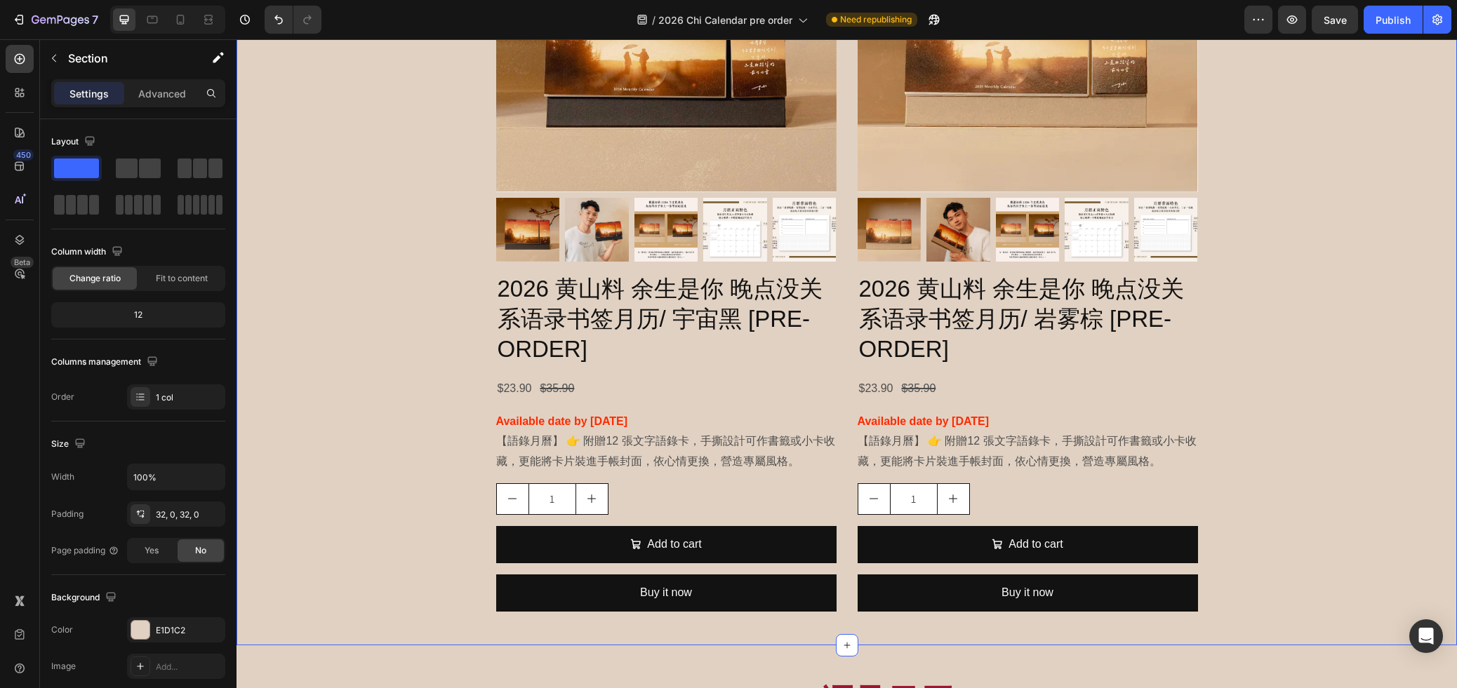
scroll to position [1338, 0]
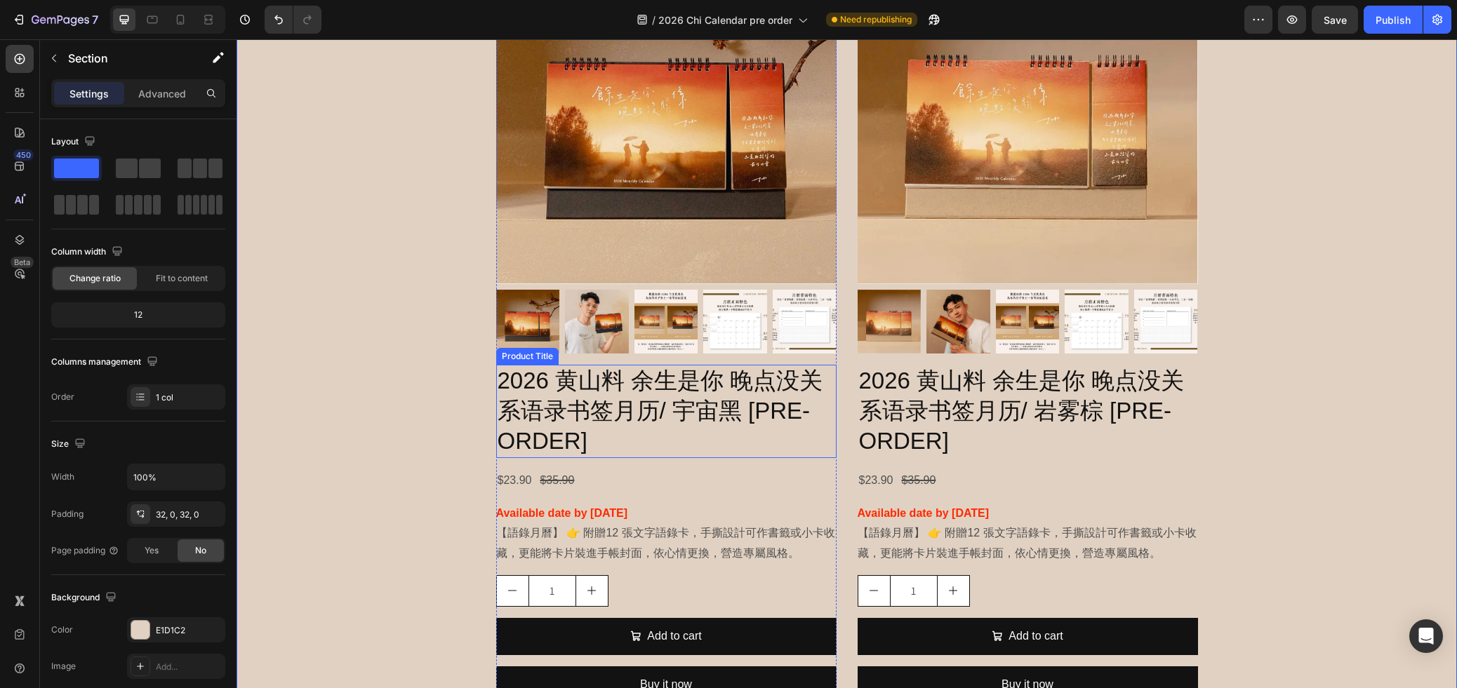
click at [740, 410] on h2 "2026 黄山料 余生是你 晚点没关系语录书签月历/ 宇宙黑 [PRE-ORDER]" at bounding box center [666, 411] width 340 height 93
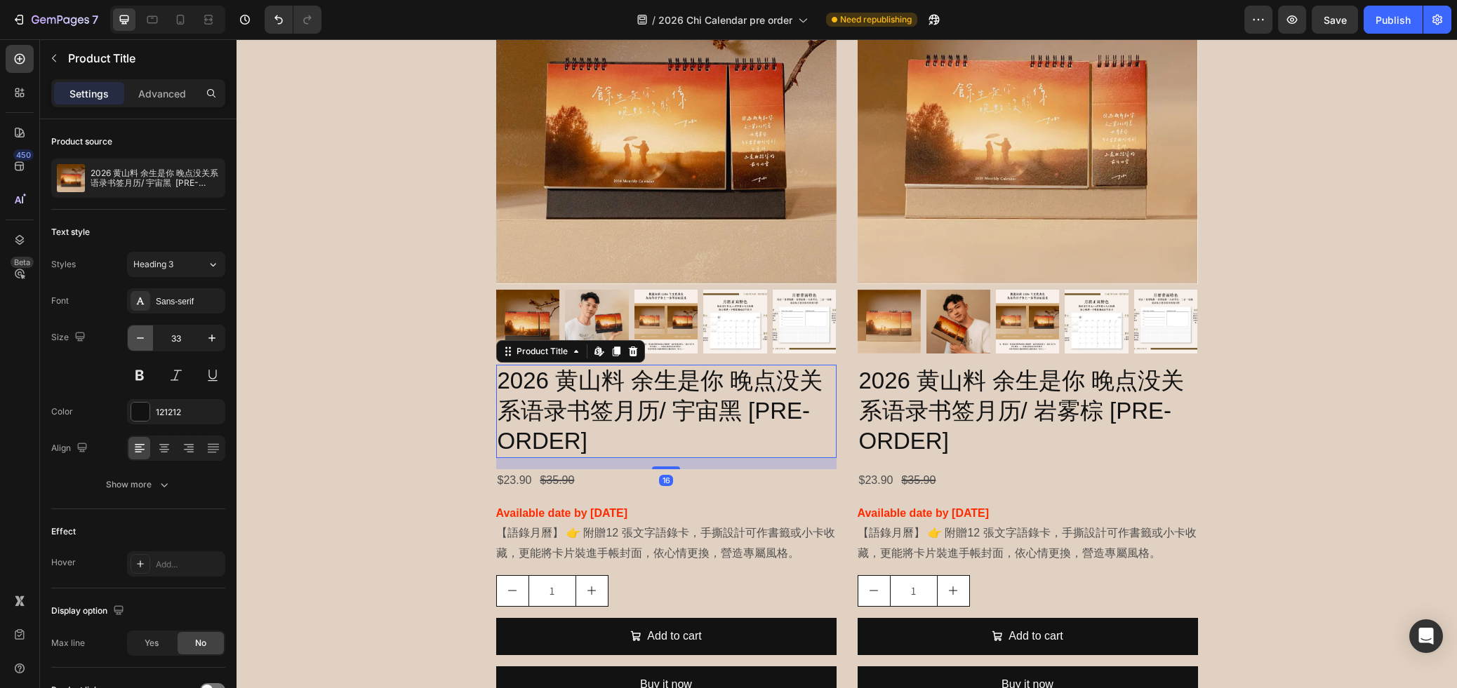
click at [147, 341] on button "button" at bounding box center [140, 338] width 25 height 25
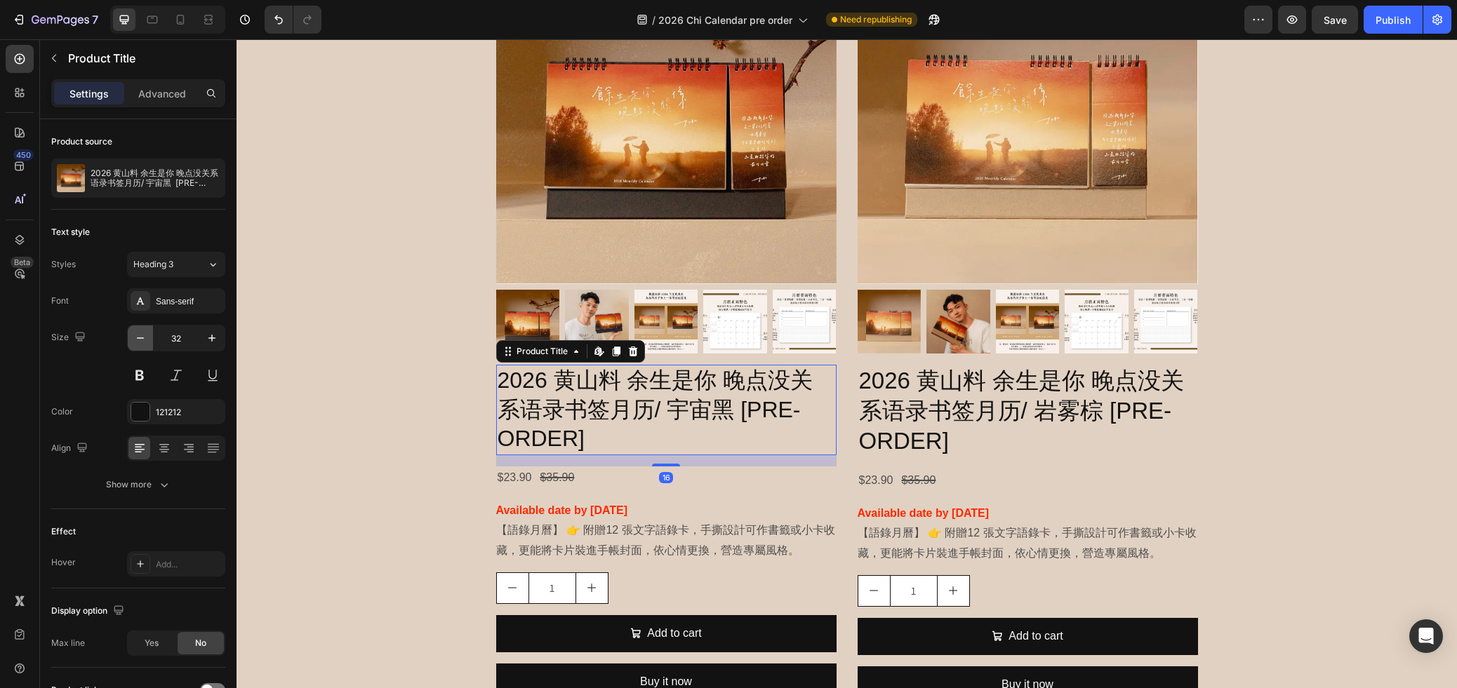
click at [147, 341] on button "button" at bounding box center [140, 338] width 25 height 25
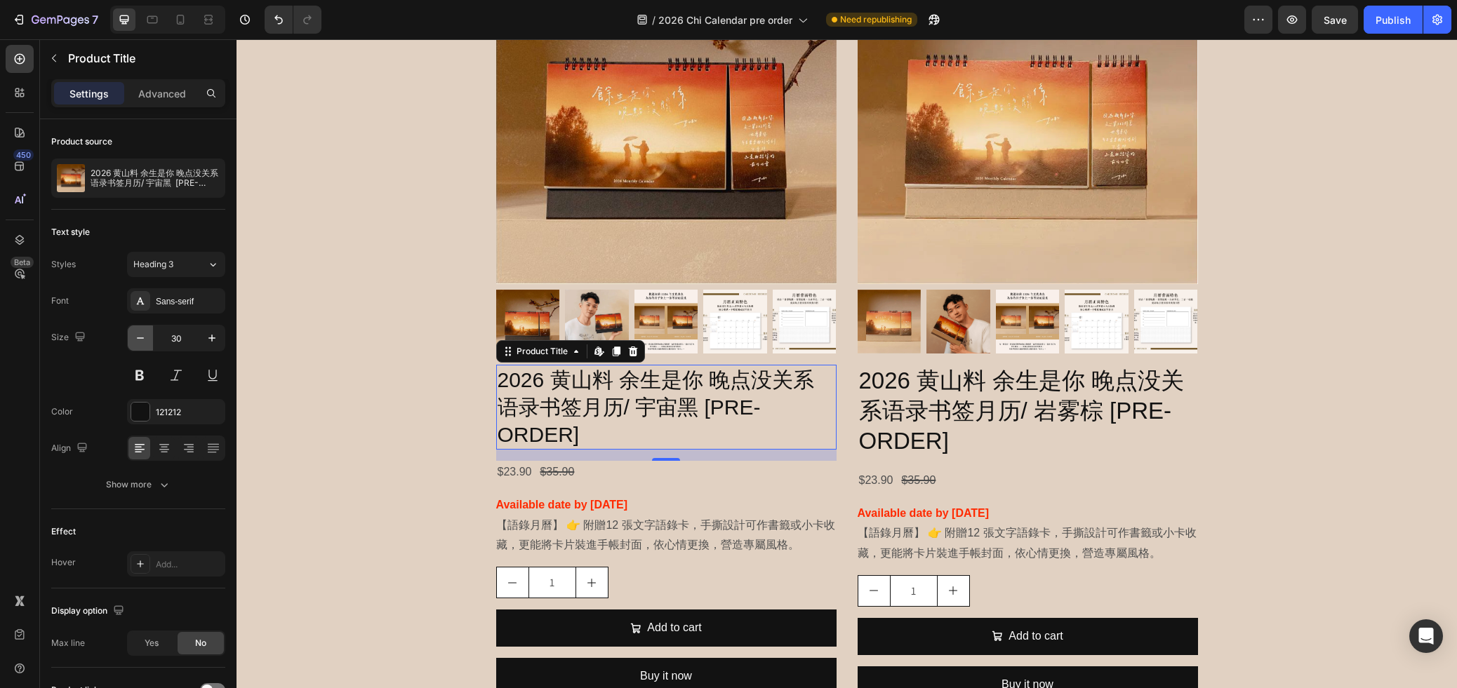
click at [147, 341] on button "button" at bounding box center [140, 338] width 25 height 25
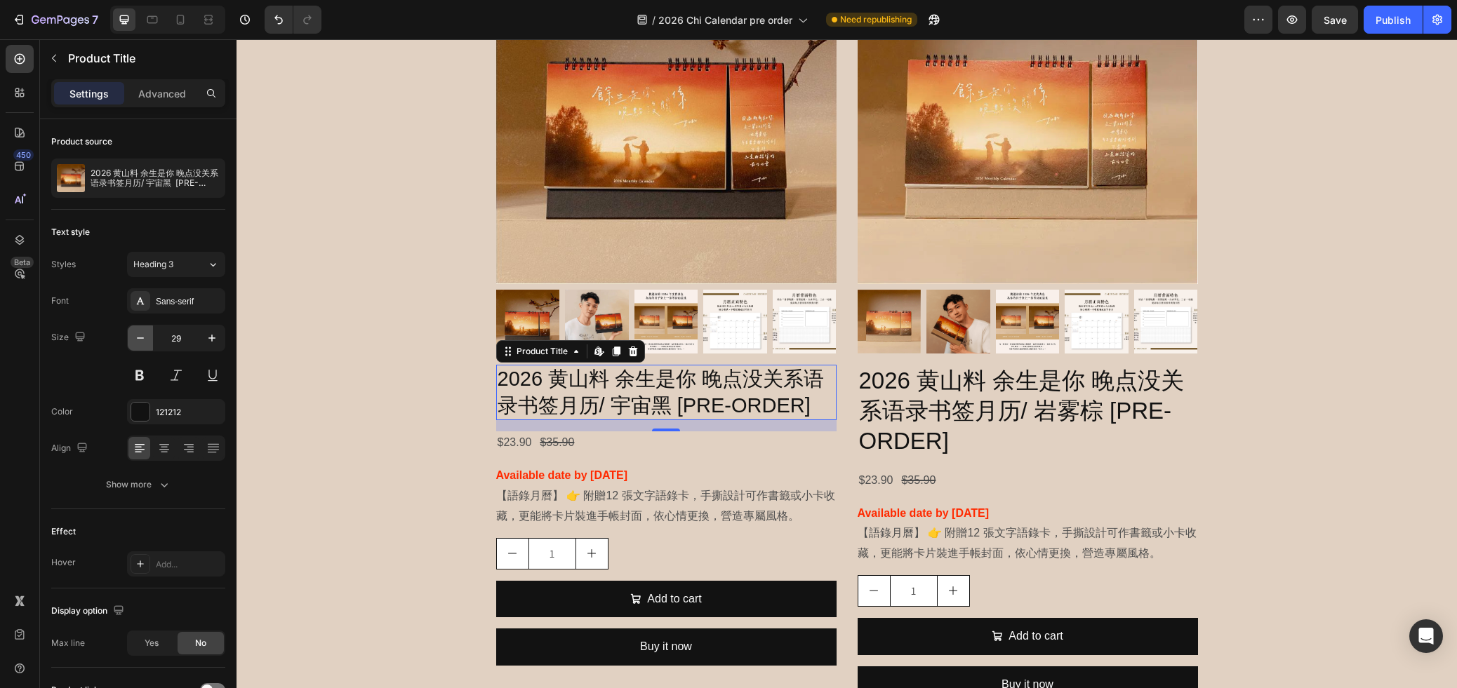
click at [147, 341] on button "button" at bounding box center [140, 338] width 25 height 25
type input "28"
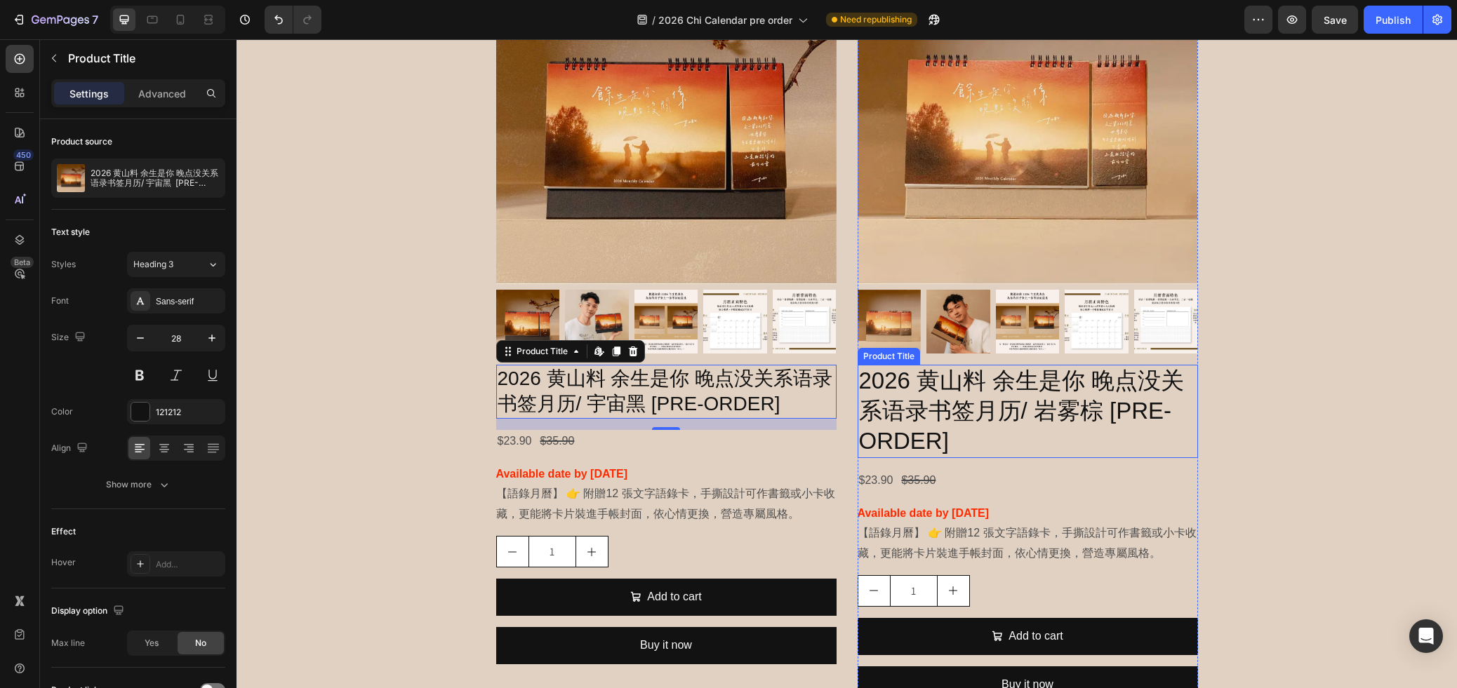
click at [948, 388] on h2 "2026 黄山料 余生是你 晚点没关系语录书签月历/ 岩雾棕 [PRE-ORDER]" at bounding box center [1027, 411] width 340 height 93
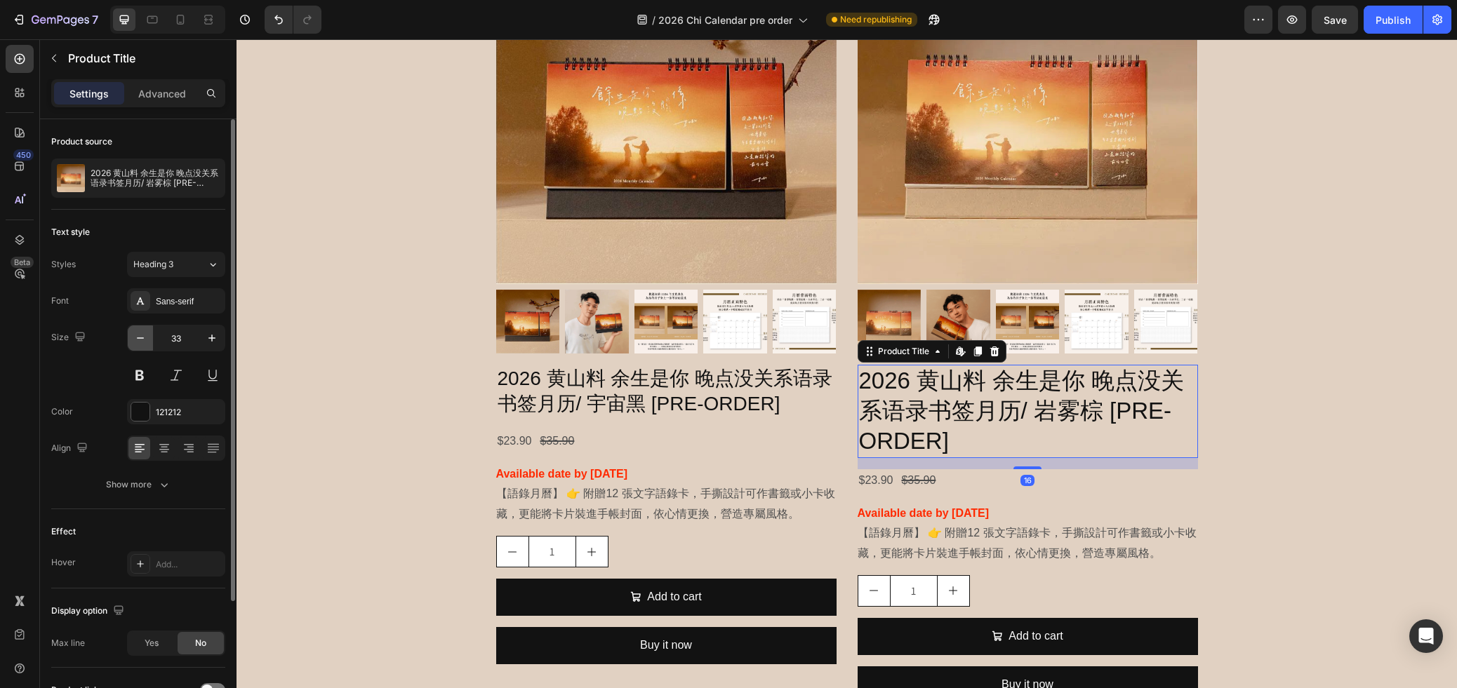
click at [140, 336] on icon "button" at bounding box center [140, 338] width 14 height 14
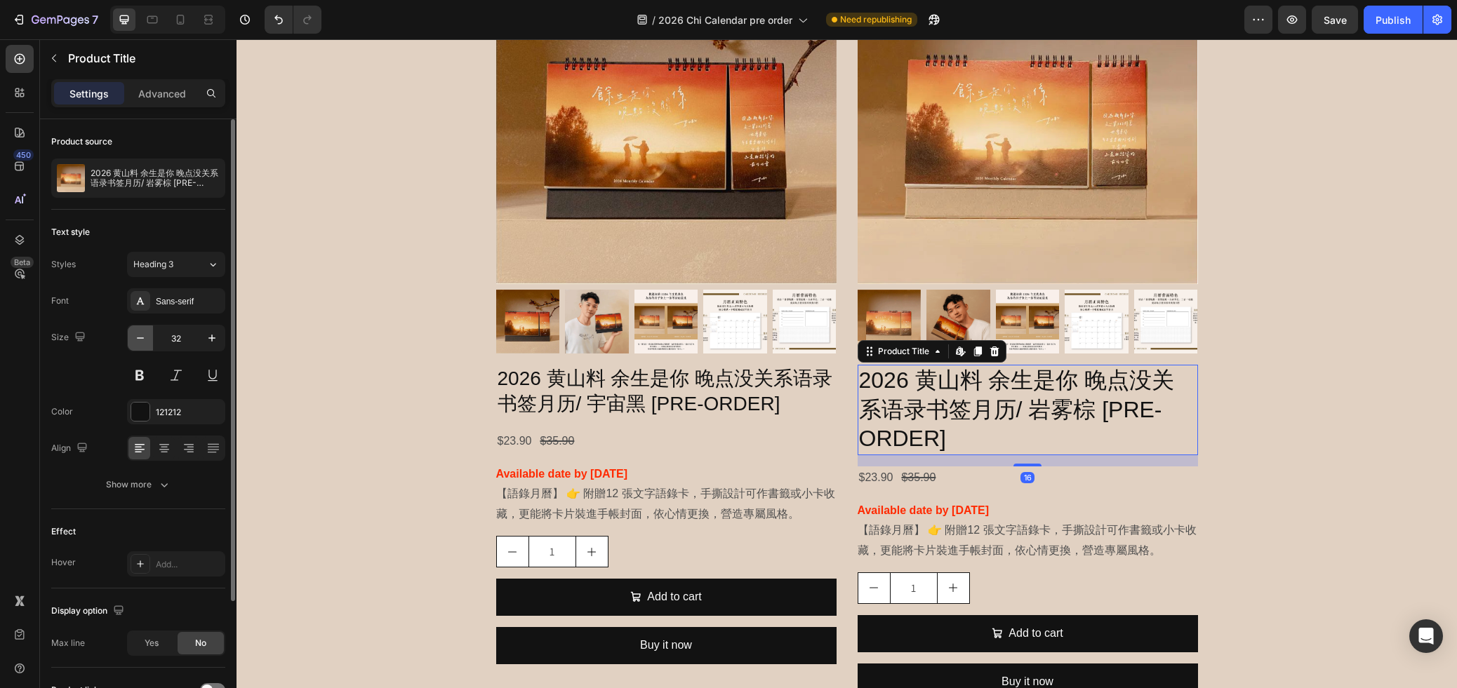
click at [140, 336] on icon "button" at bounding box center [140, 338] width 14 height 14
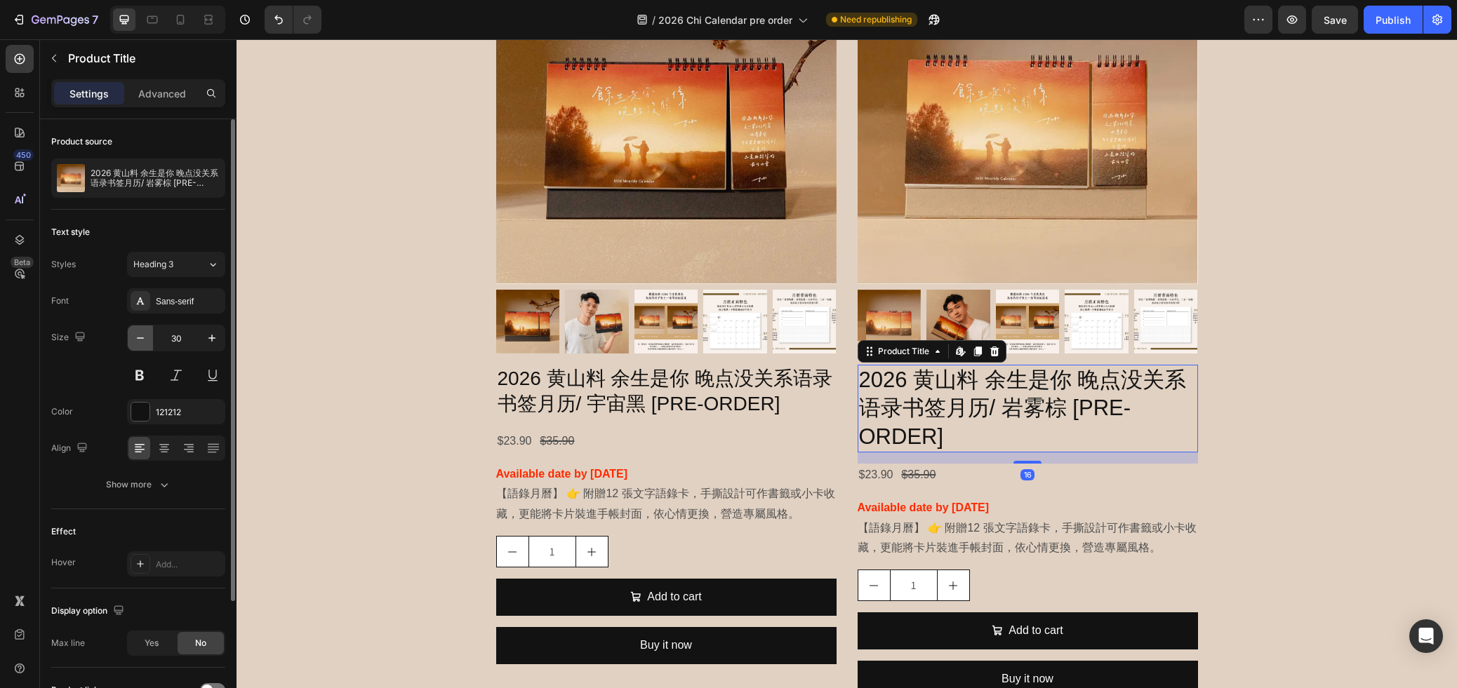
click at [140, 336] on icon "button" at bounding box center [140, 338] width 14 height 14
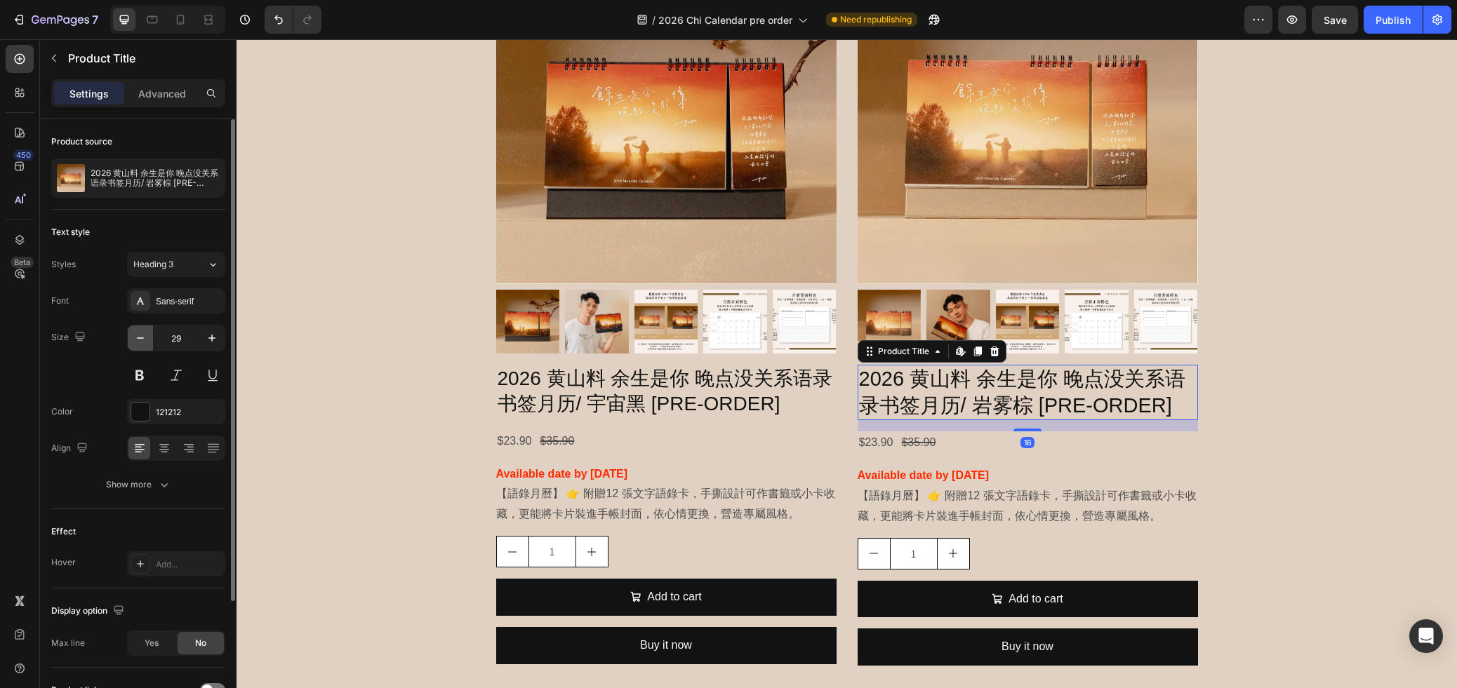
click at [140, 336] on icon "button" at bounding box center [140, 338] width 14 height 14
type input "28"
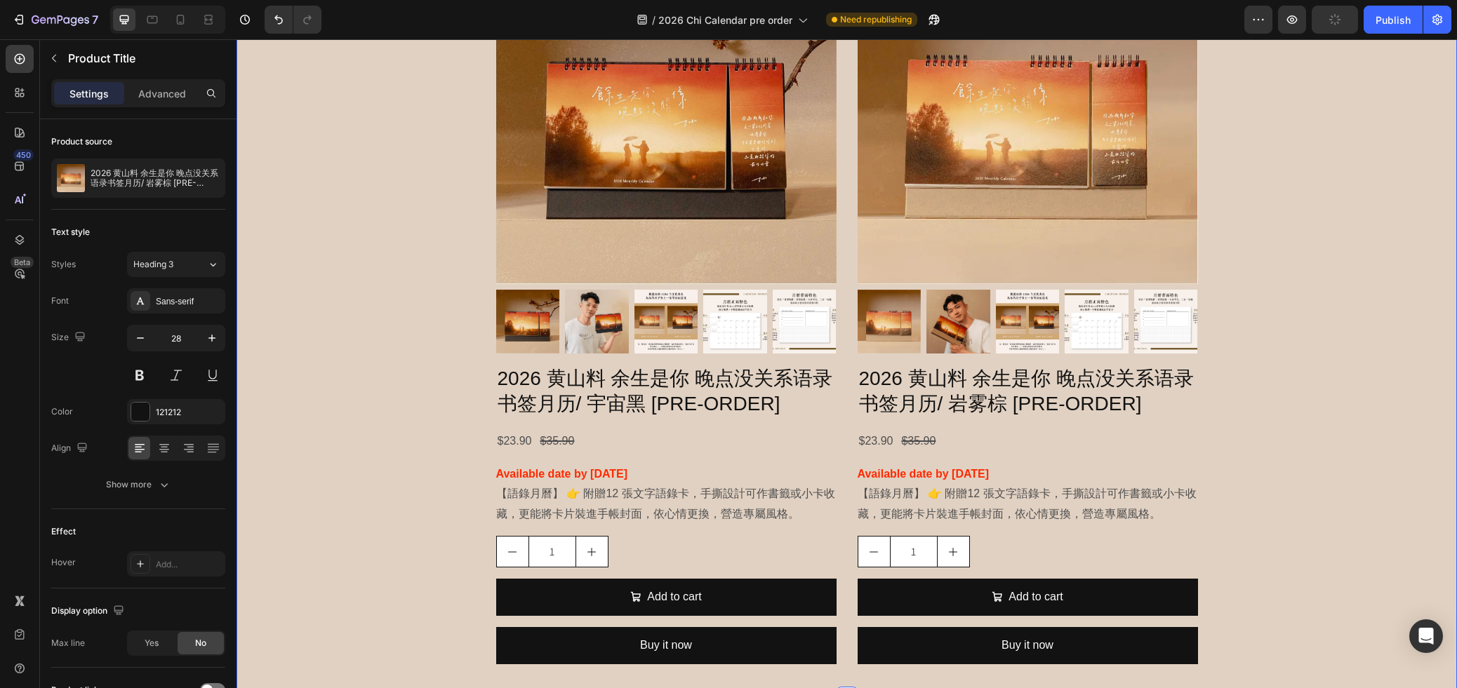
click at [1293, 364] on div "2026 语录书签月历 Heading 附贈12 張文字語錄卡，手撕設計可作書籤或小卡收藏，更能將卡片裝進手帳封面，依心情更換，營造專屬風格 Text Blo…" at bounding box center [846, 266] width 1220 height 819
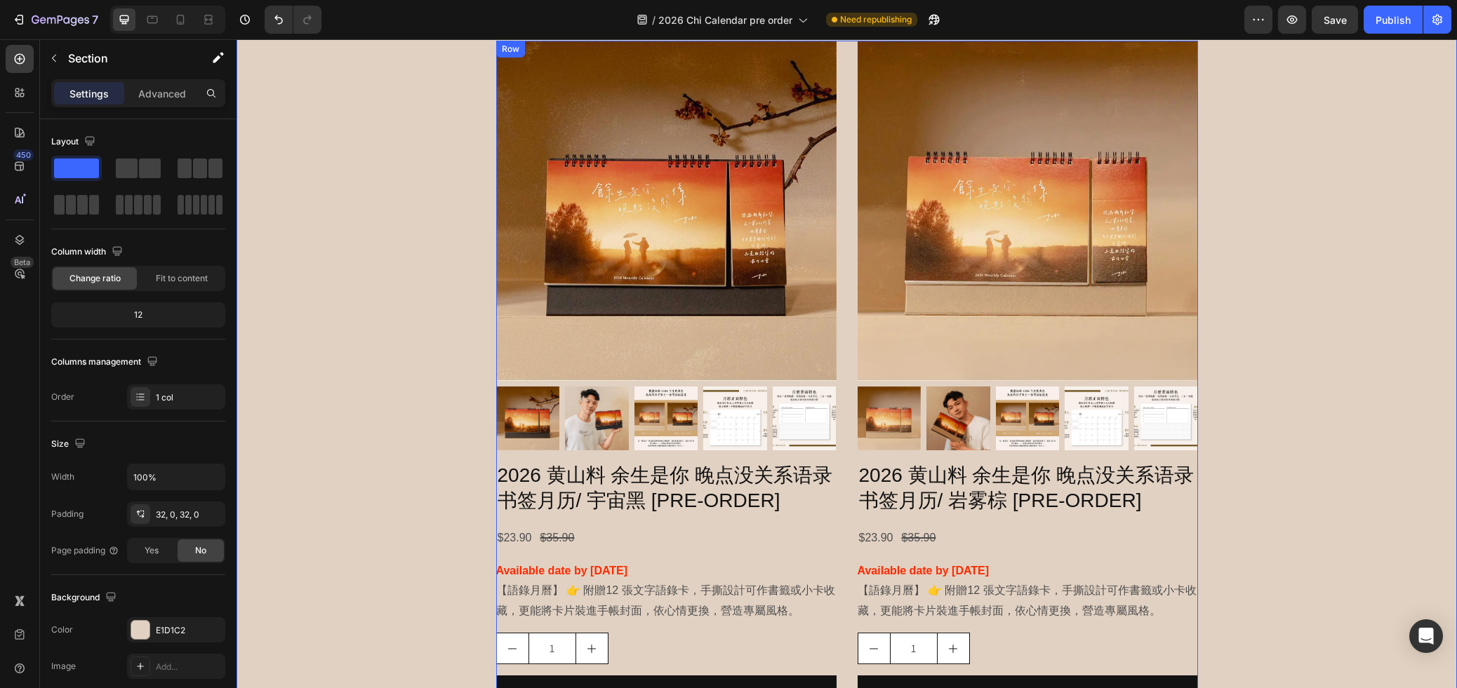
scroll to position [1135, 0]
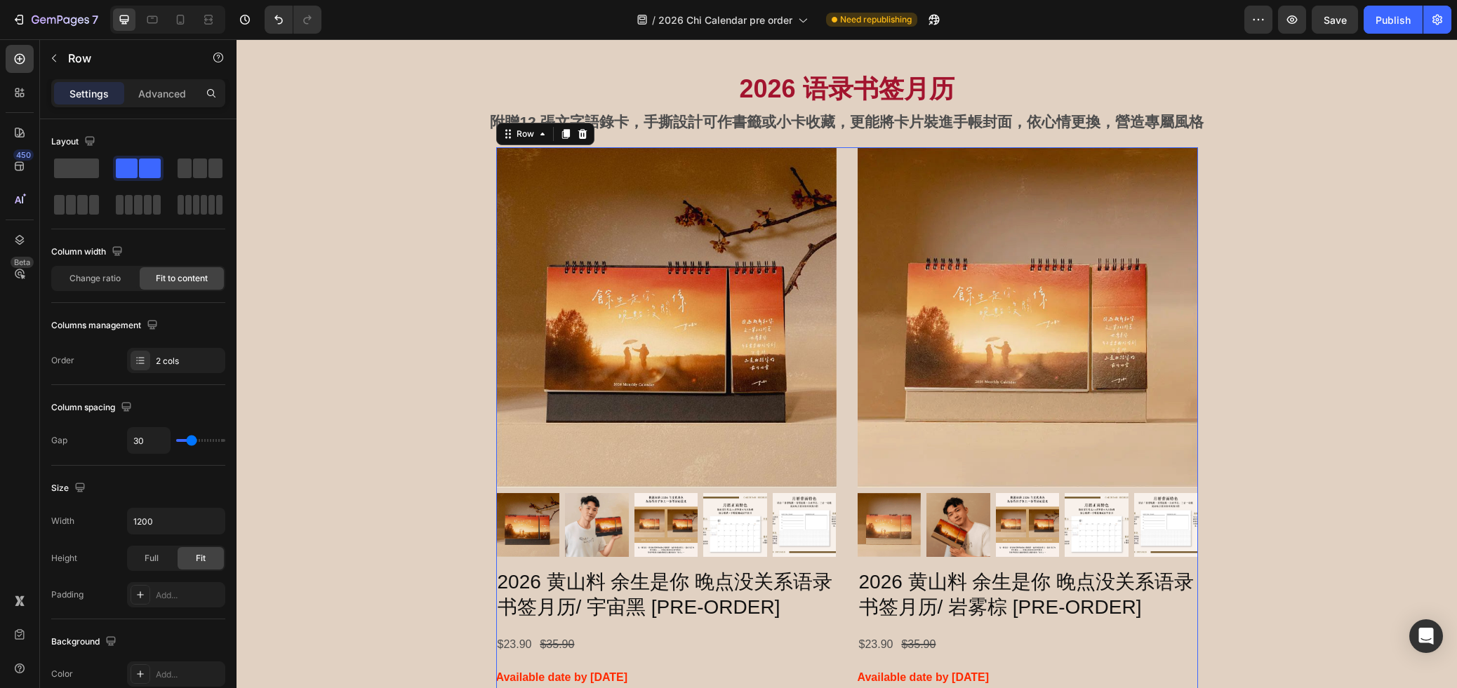
click at [843, 350] on div "Product Images 2026 黄山料 余生是你 晚点没关系语录书签月历/ 宇宙黑 [PRE-ORDER] Product Title $23.90 …" at bounding box center [847, 512] width 702 height 731
type input "20"
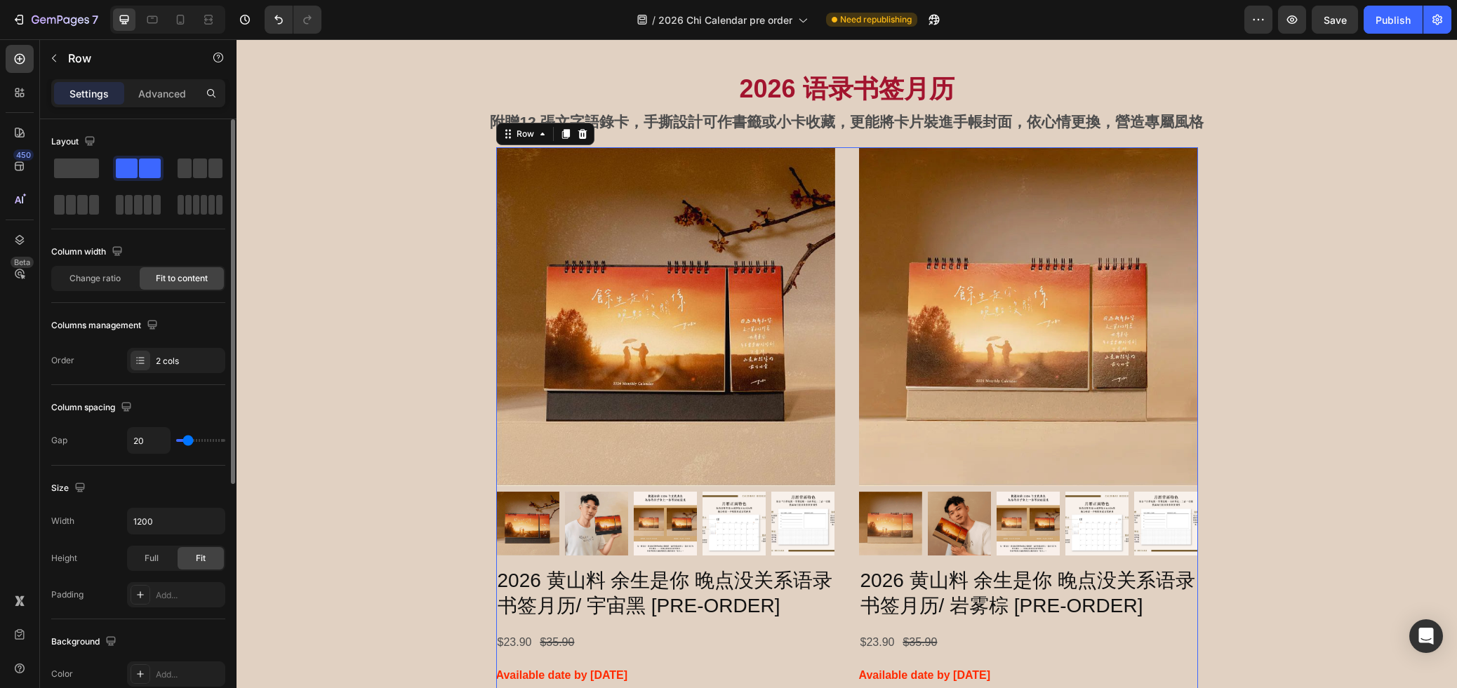
type input "34"
type input "36"
type input "37"
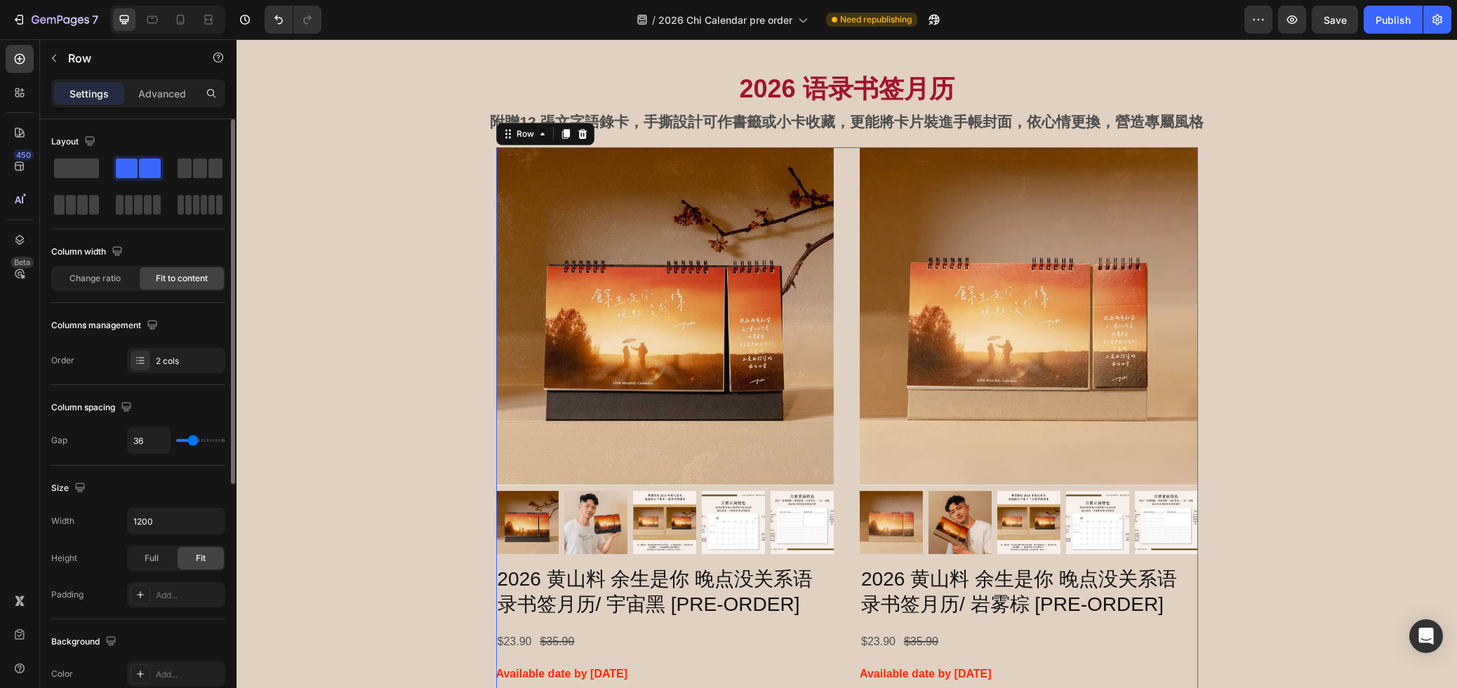
type input "37"
type input "41"
type input "40"
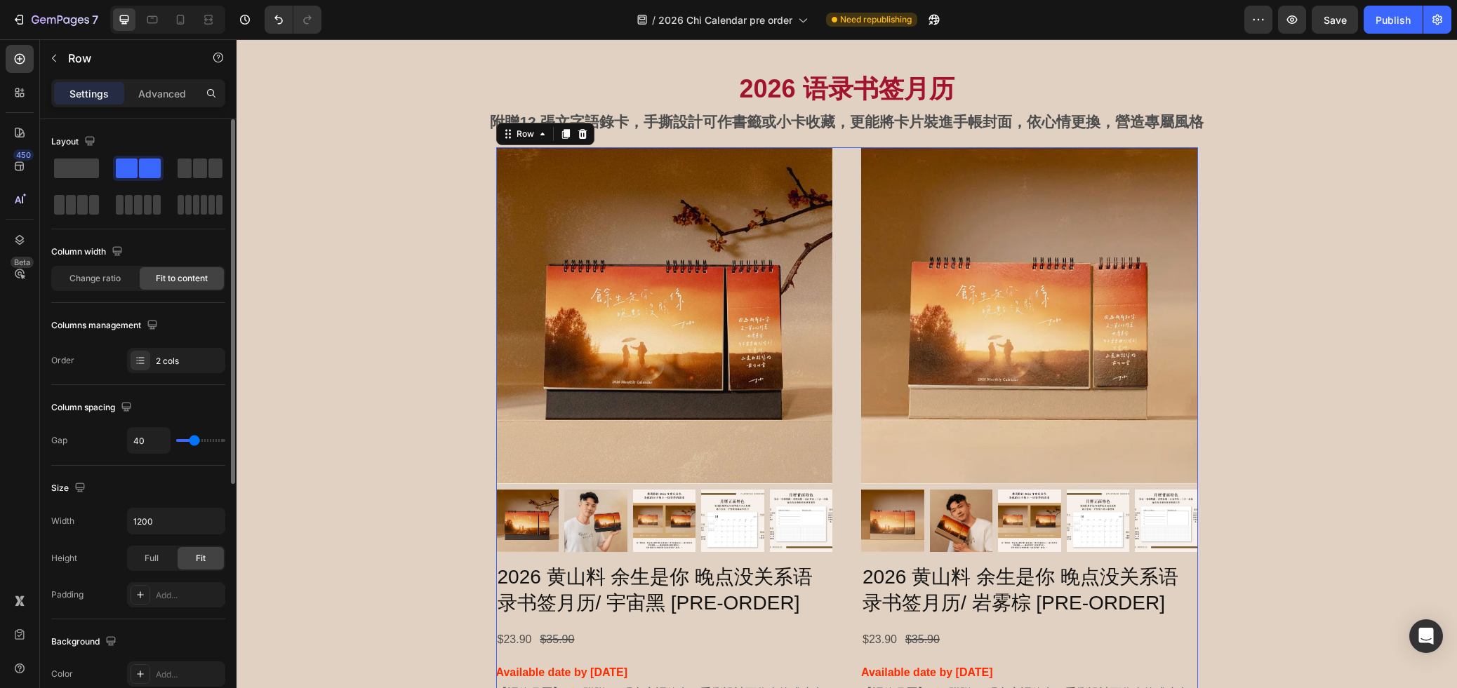
type input "39"
type input "34"
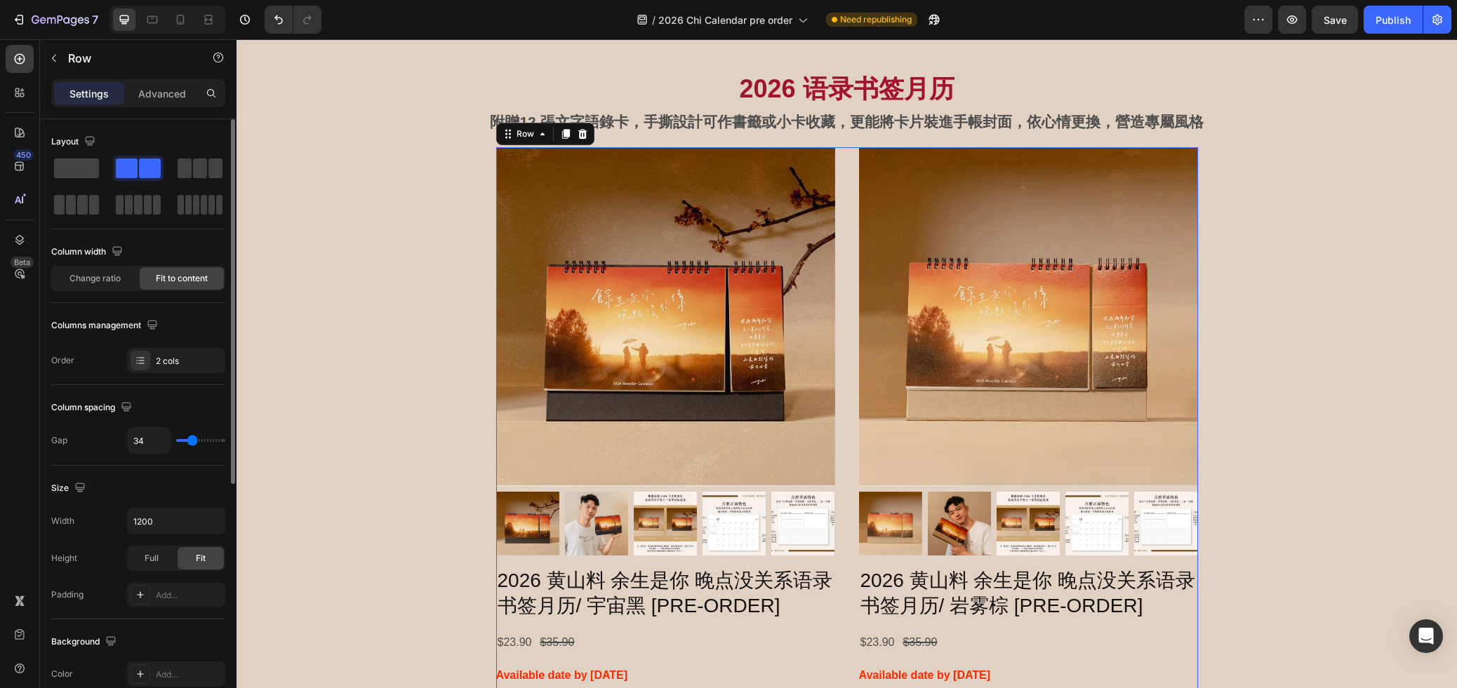
type input "32"
type input "33"
type input "35"
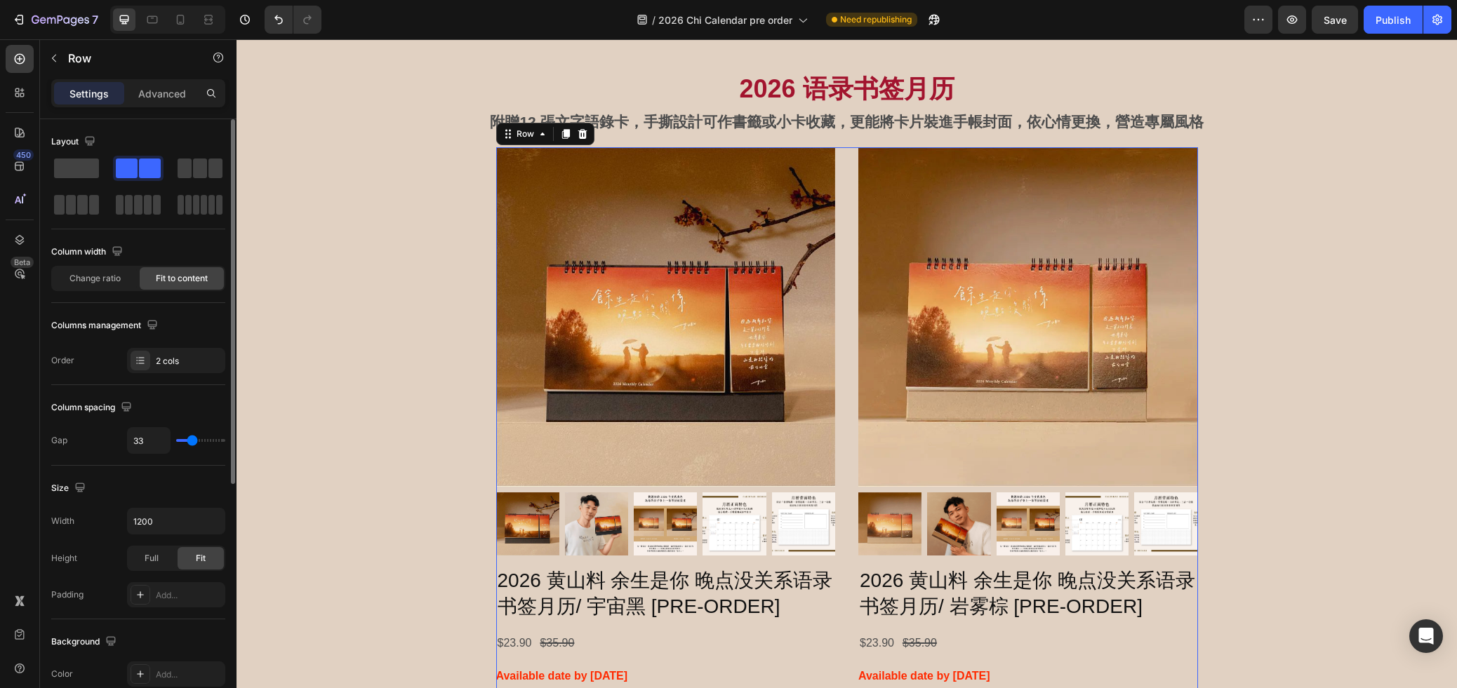
type input "35"
type input "37"
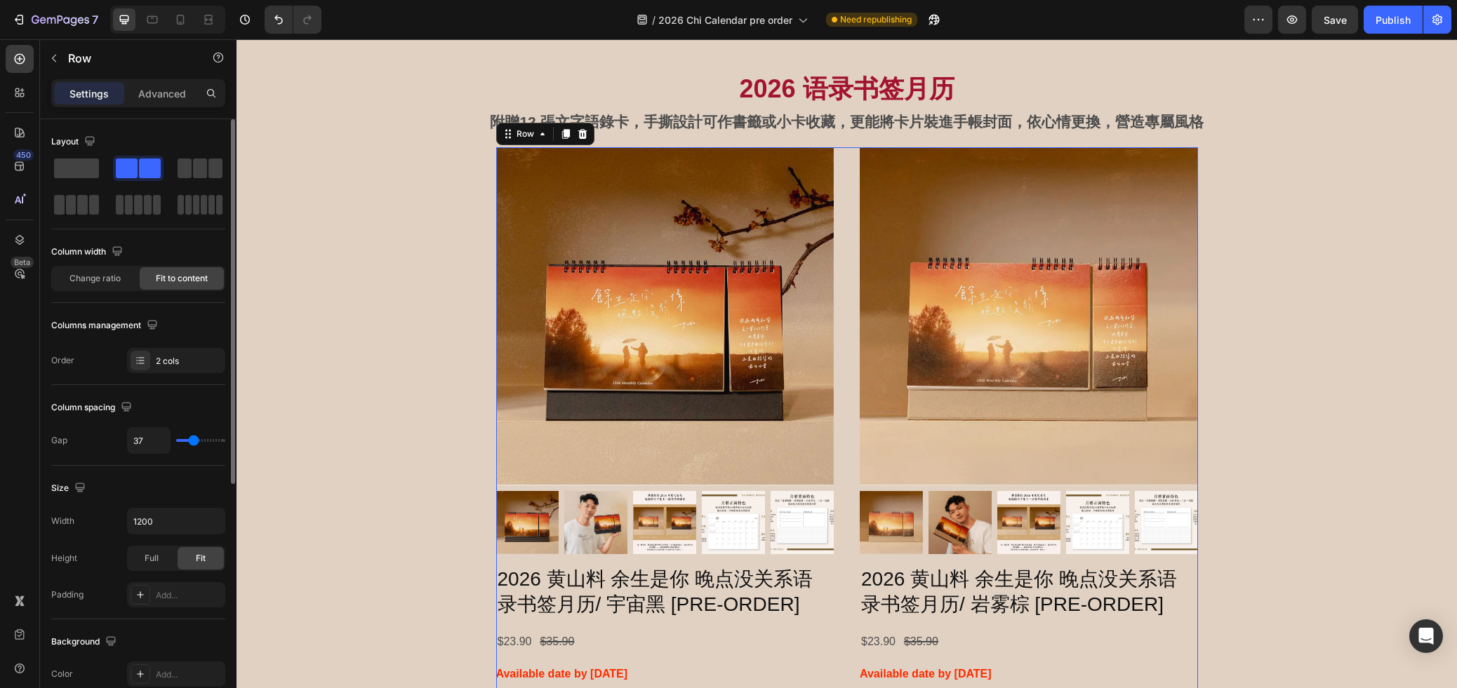
type input "39"
type input "40"
type input "41"
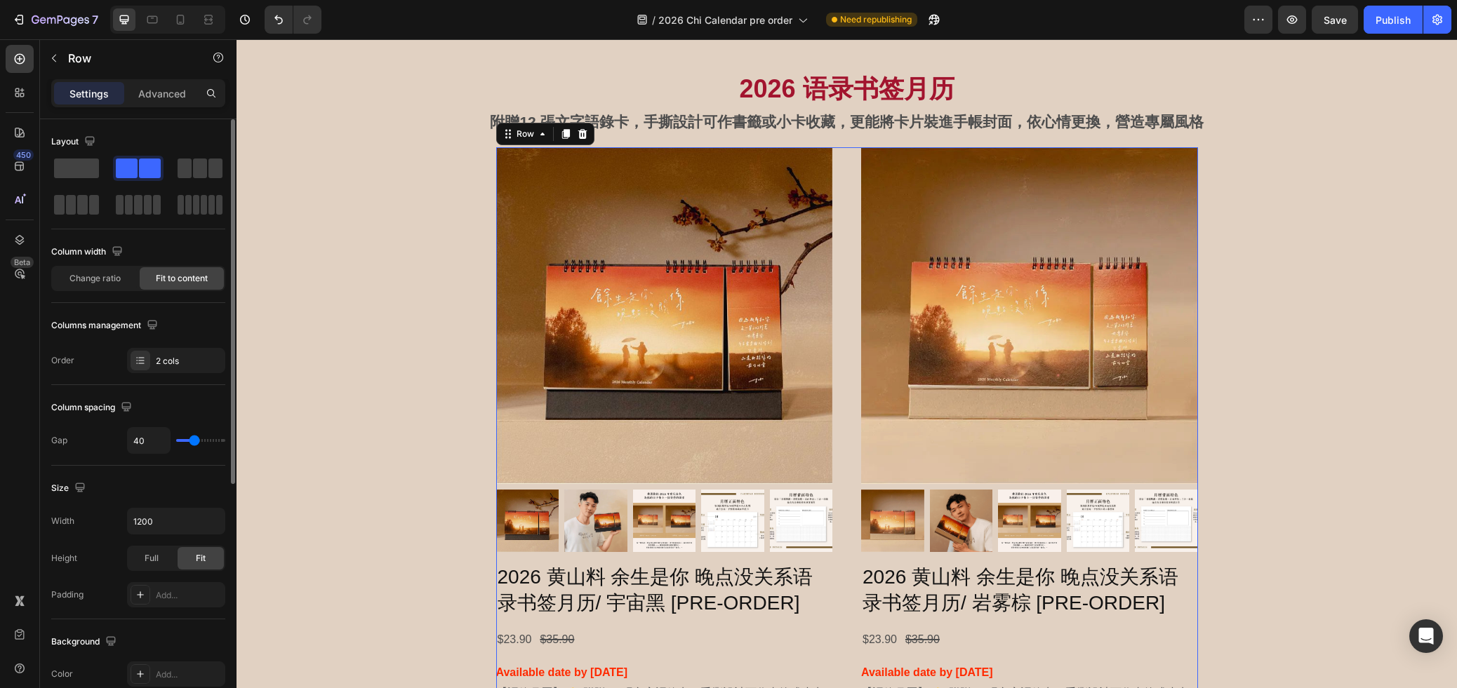
type input "41"
type input "40"
type input "39"
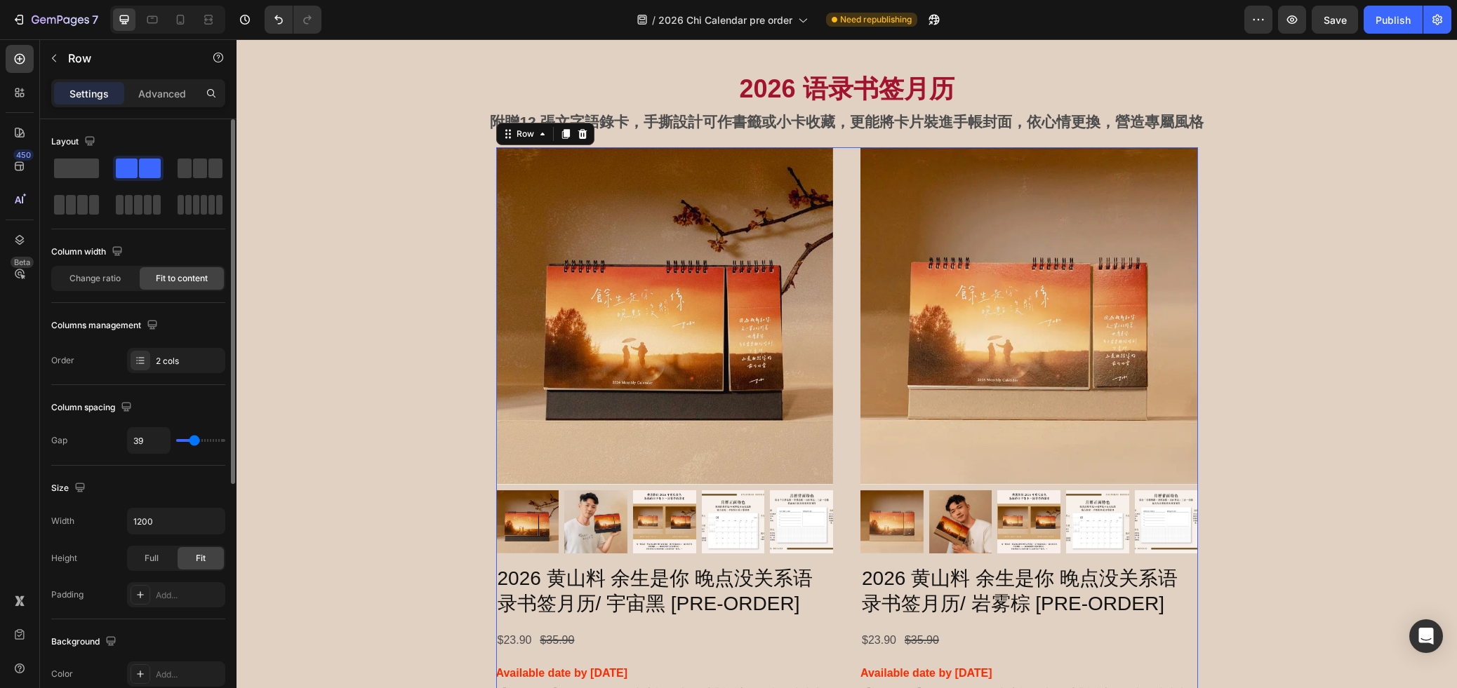
type input "40"
click at [194, 439] on input "range" at bounding box center [200, 440] width 49 height 3
click at [1280, 460] on div "2026 语录书签月历 Heading 附贈12 張文字語錄卡，手撕設計可作書籤或小卡收藏，更能將卡片裝進手帳封面，依心情更換，營造專屬風格 Text Blo…" at bounding box center [846, 467] width 1220 height 815
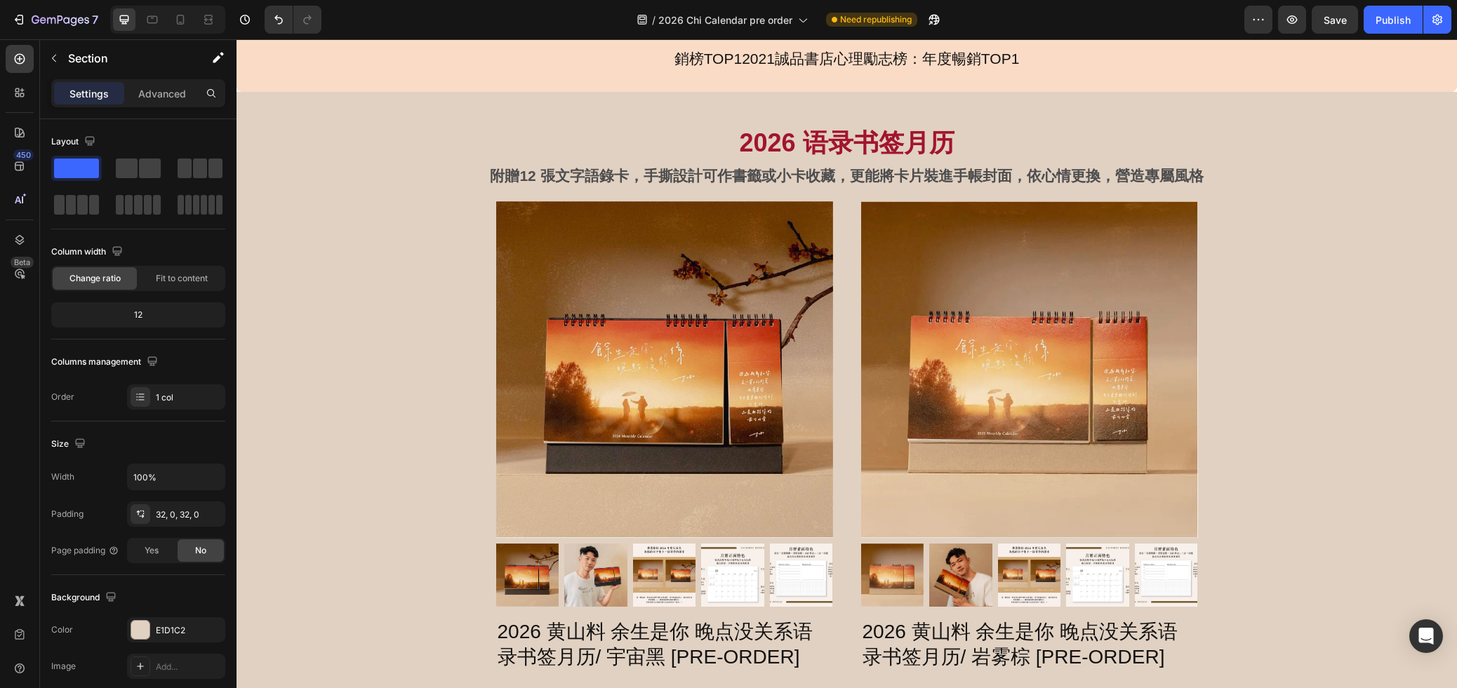
click at [1280, 459] on div "2026 语录书签月历 Heading 附贈12 張文字語錄卡，手撕設計可作書籤或小卡收藏，更能將卡片裝進手帳封面，依心情更換，營造專屬風格 Text Blo…" at bounding box center [846, 521] width 1220 height 815
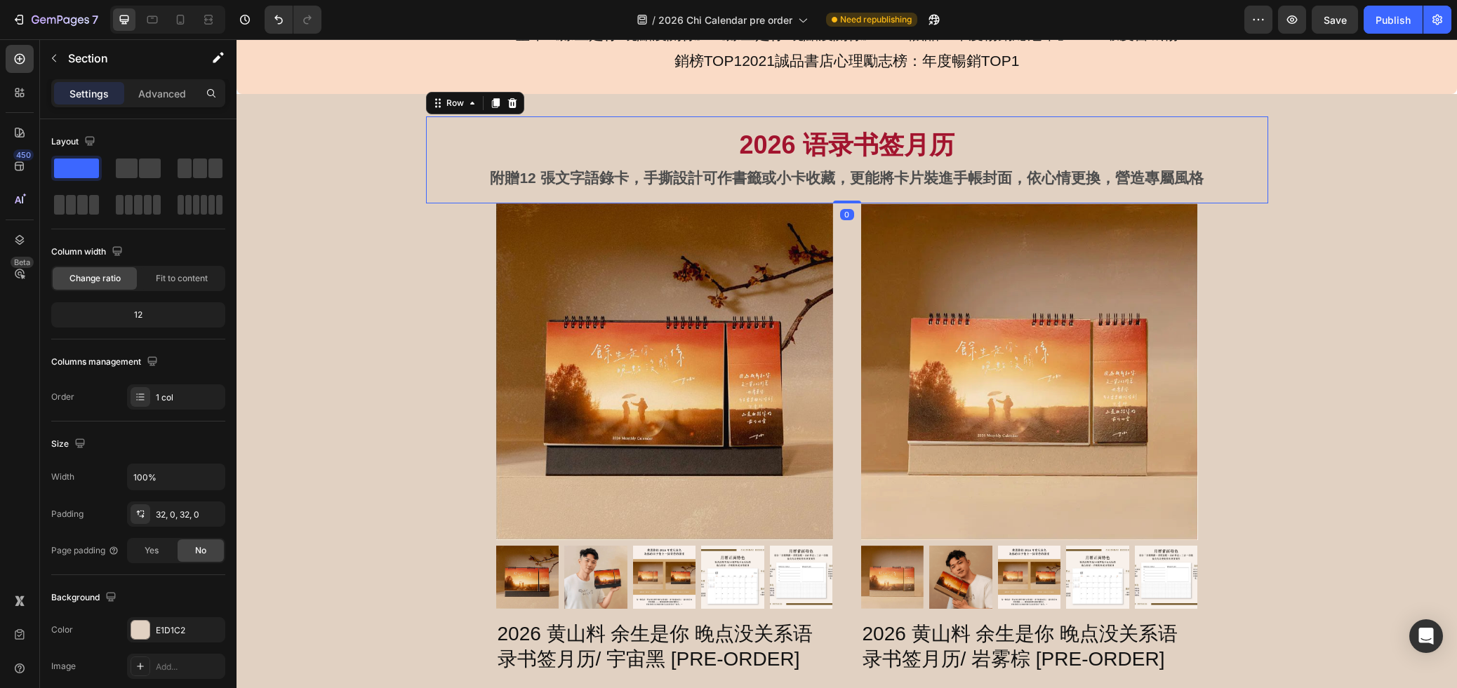
click at [1048, 117] on div "2026 语录书签月历 Heading 附贈12 張文字語錄卡，手撕設計可作書籤或小卡收藏，更能將卡片裝進手帳封面，依心情更換，營造專屬風格 Text Blo…" at bounding box center [847, 160] width 842 height 88
click at [1223, 269] on div "2026 语录书签月历 Heading 附贈12 張文字語錄卡，手撕設計可作書籤或小卡收藏，更能將卡片裝進手帳封面，依心情更換，營造專屬風格 Text Blo…" at bounding box center [846, 523] width 1220 height 815
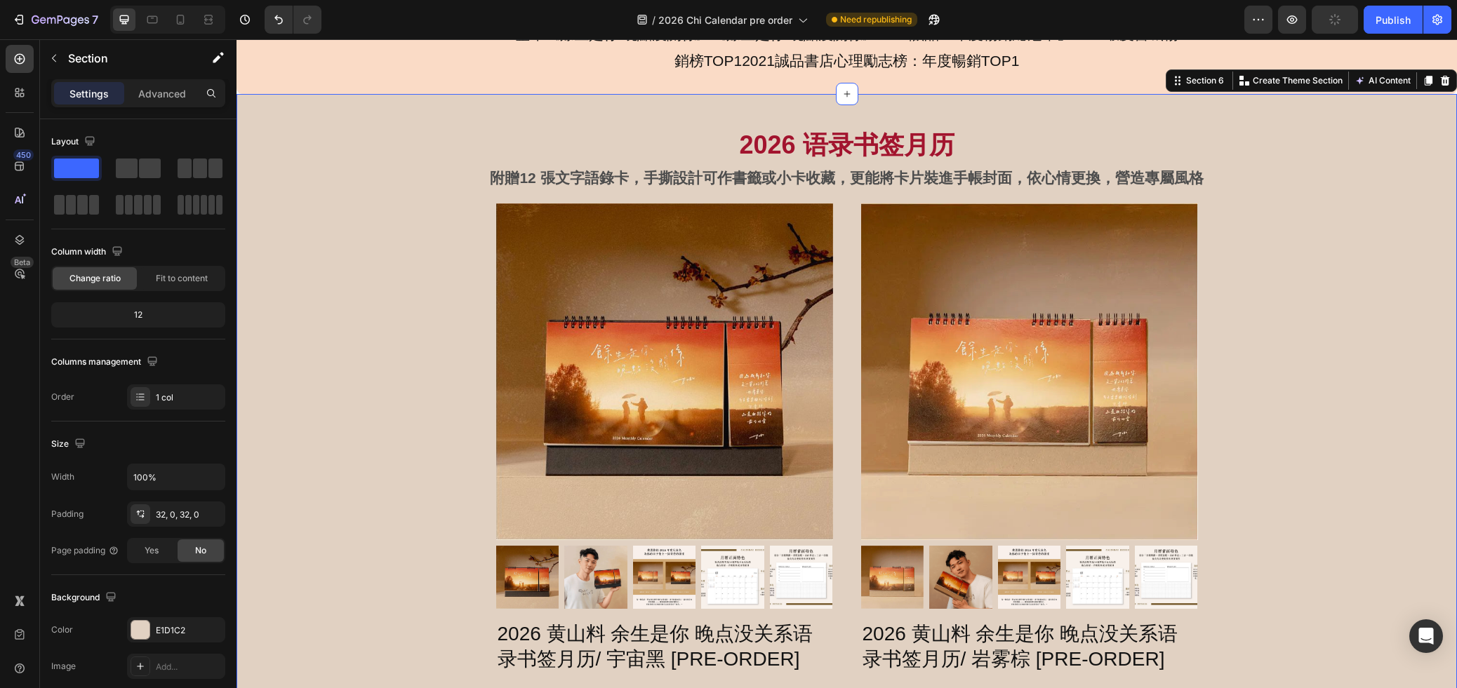
click at [1248, 270] on div "2026 语录书签月历 Heading 附贈12 張文字語錄卡，手撕設計可作書籤或小卡收藏，更能將卡片裝進手帳封面，依心情更換，營造專屬風格 Text Blo…" at bounding box center [846, 523] width 1220 height 815
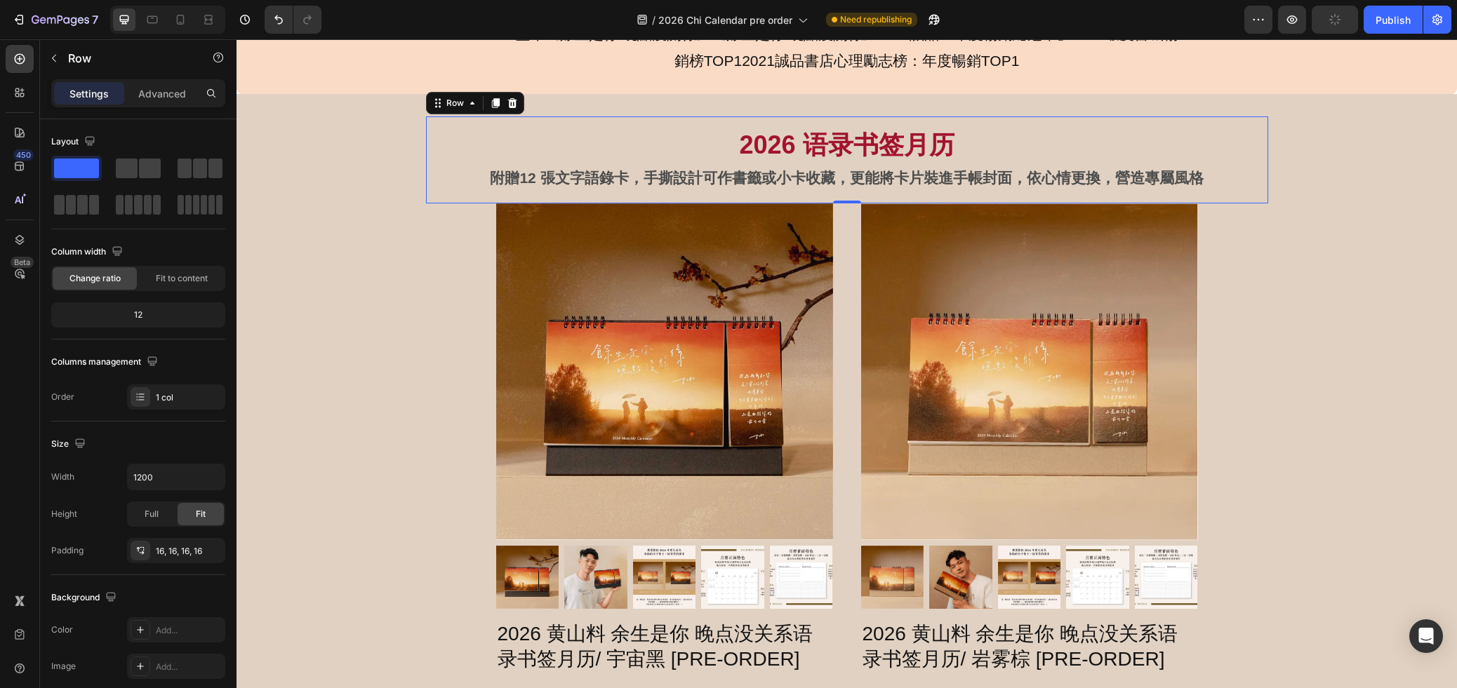
click at [1144, 119] on div "2026 语录书签月历 Heading 附贈12 張文字語錄卡，手撕設計可作書籤或小卡收藏，更能將卡片裝進手帳封面，依心情更換，營造專屬風格 Text Blo…" at bounding box center [847, 160] width 842 height 88
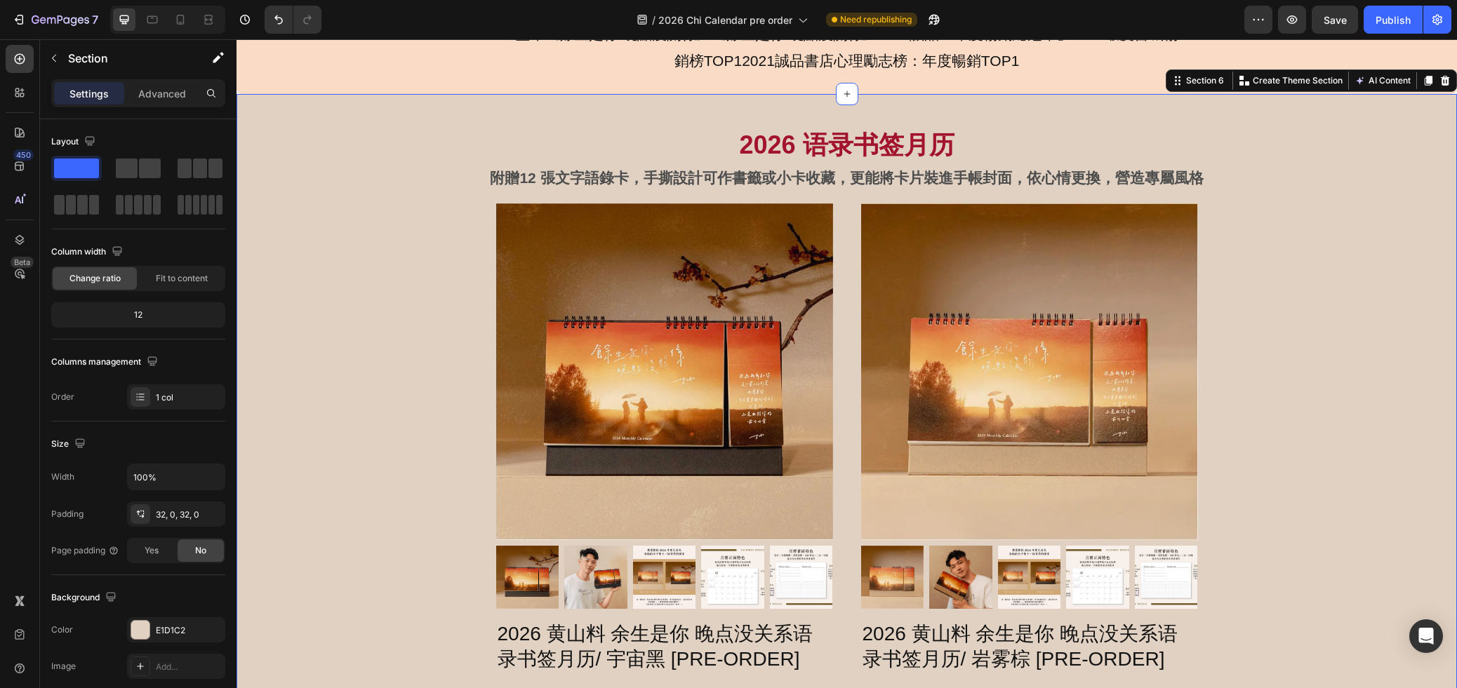
click at [936, 110] on div "2026 语录书签月历 Heading 附贈12 張文字語錄卡，手撕設計可作書籤或小卡收藏，更能將卡片裝進手帳封面，依心情更換，營造專屬風格 Text Blo…" at bounding box center [846, 524] width 1220 height 860
click at [1283, 276] on div "2026 语录书签月历 Heading 附贈12 張文字語錄卡，手撕設計可作書籤或小卡收藏，更能將卡片裝進手帳封面，依心情更換，營造專屬風格 Text Blo…" at bounding box center [846, 523] width 1220 height 815
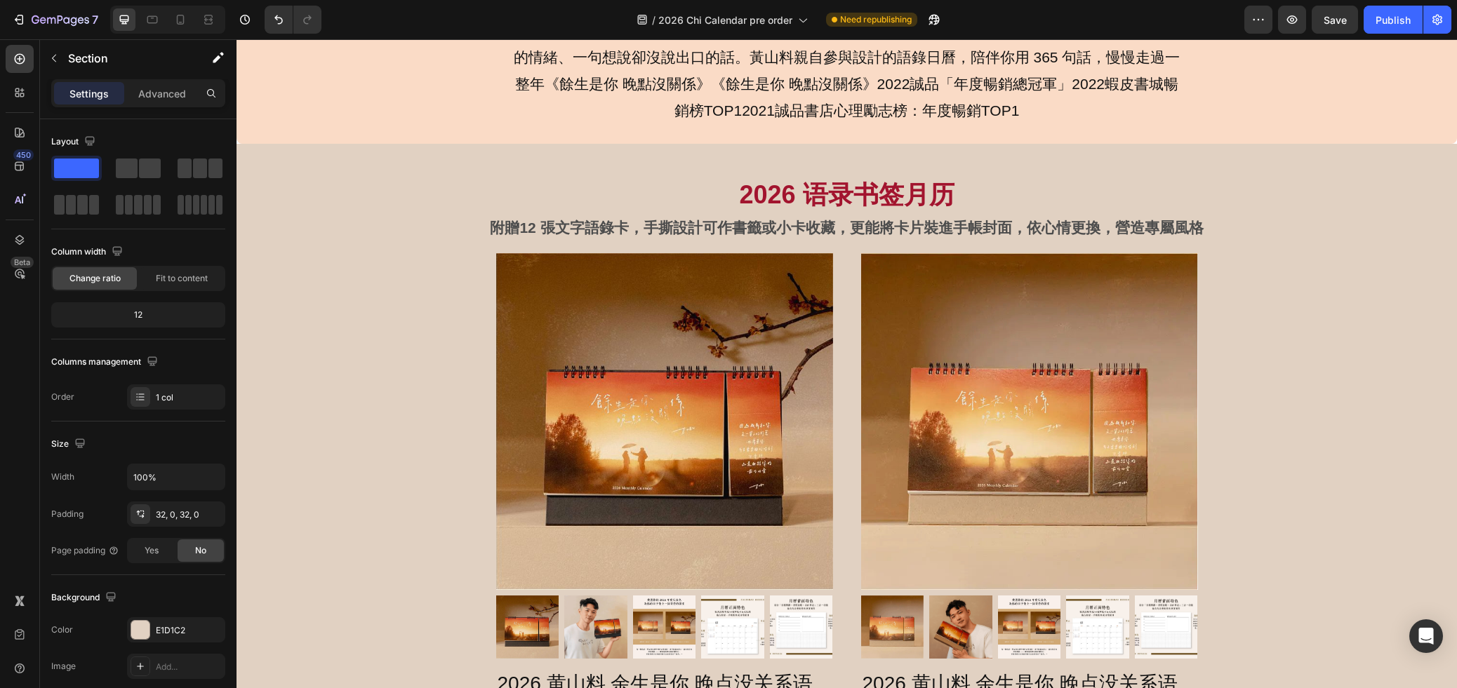
scroll to position [1026, 0]
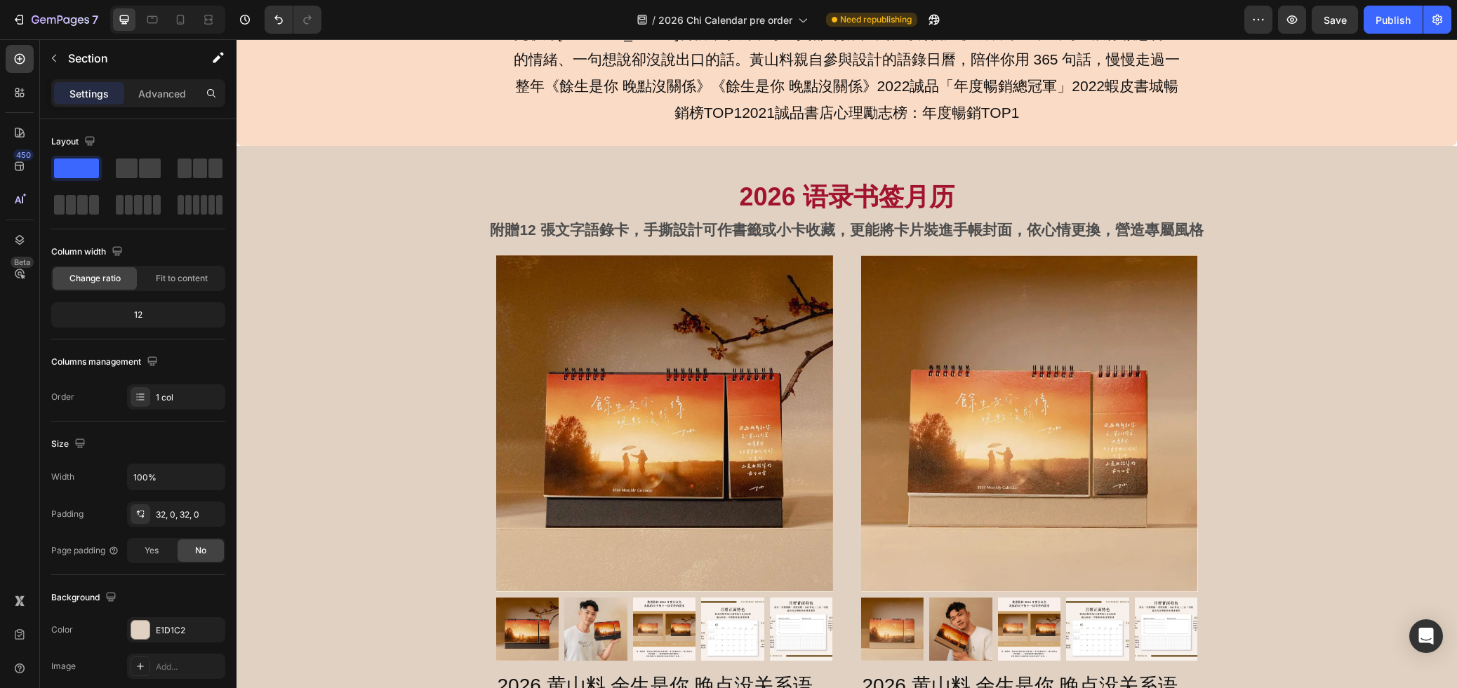
click at [1138, 164] on div "2026 语录书签月历 Heading 附贈12 張文字語錄卡，手撕設計可作書籤或小卡收藏，更能將卡片裝進手帳封面，依心情更換，營造專屬風格 Text Blo…" at bounding box center [846, 576] width 1220 height 860
click at [1139, 173] on div "2026 语录书签月历 Heading 附贈12 張文字語錄卡，手撕設計可作書籤或小卡收藏，更能將卡片裝進手帳封面，依心情更換，營造專屬風格 Text Blo…" at bounding box center [847, 212] width 842 height 88
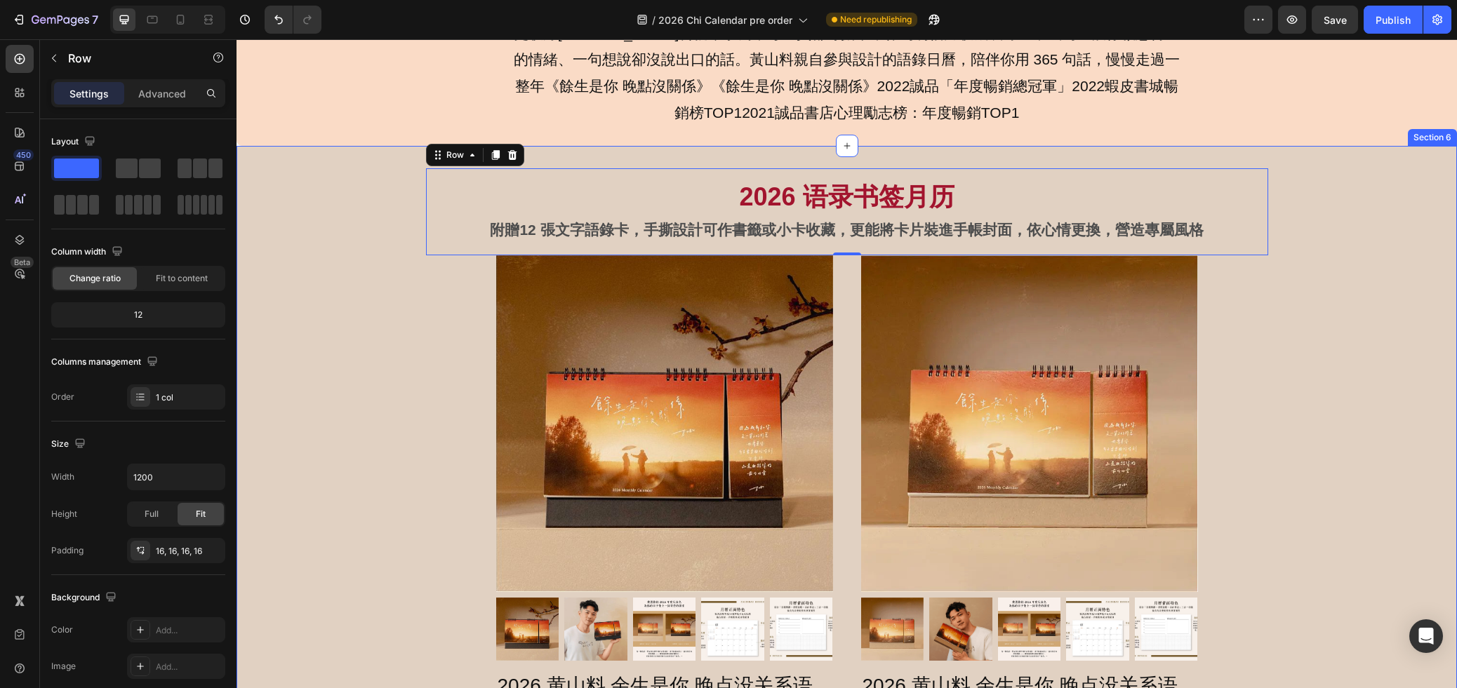
click at [467, 297] on div "2026 语录书签月历 Heading 附贈12 張文字語錄卡，手撕設計可作書籤或小卡收藏，更能將卡片裝進手帳封面，依心情更換，營造專屬風格 Text Blo…" at bounding box center [846, 575] width 1220 height 815
click at [530, 176] on div "2026 语录书签月历 Heading 附贈12 張文字語錄卡，手撕設計可作書籤或小卡收藏，更能將卡片裝進手帳封面，依心情更換，營造專屬風格 Text Blo…" at bounding box center [847, 212] width 842 height 88
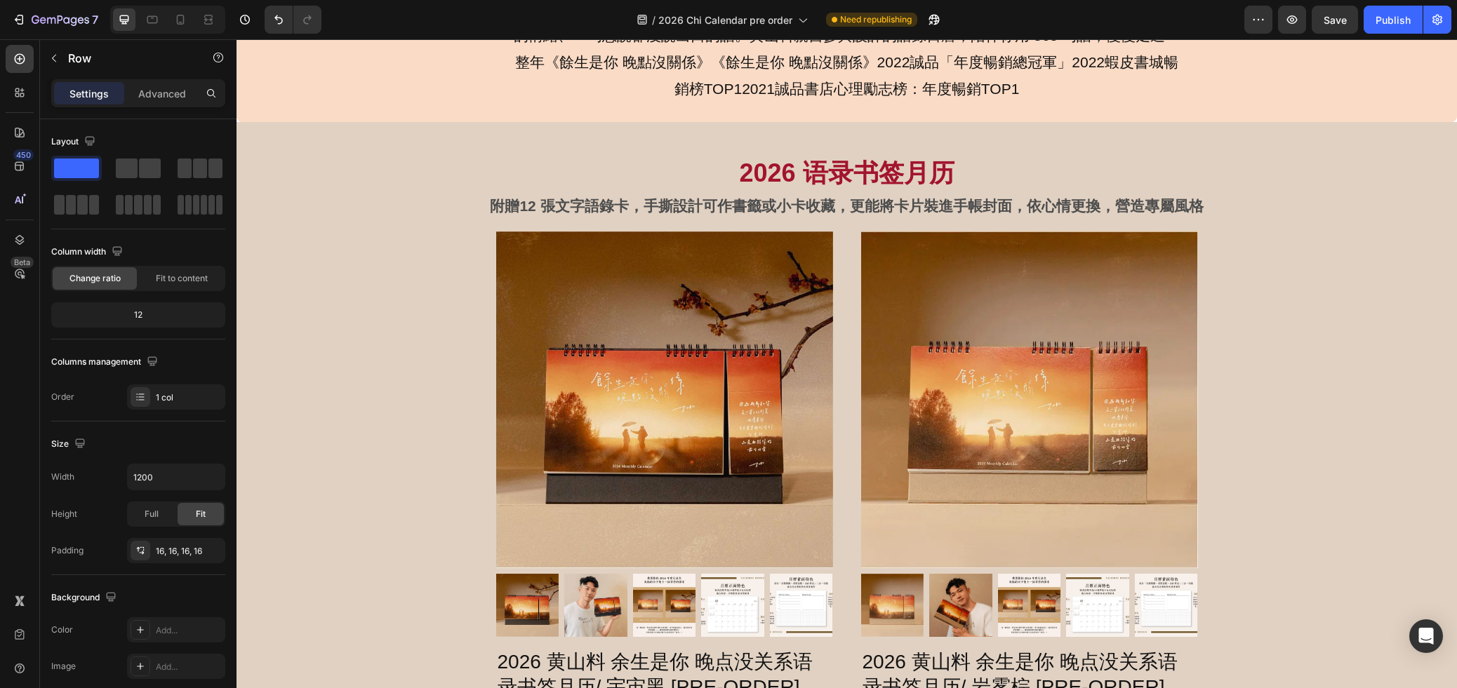
scroll to position [1026, 0]
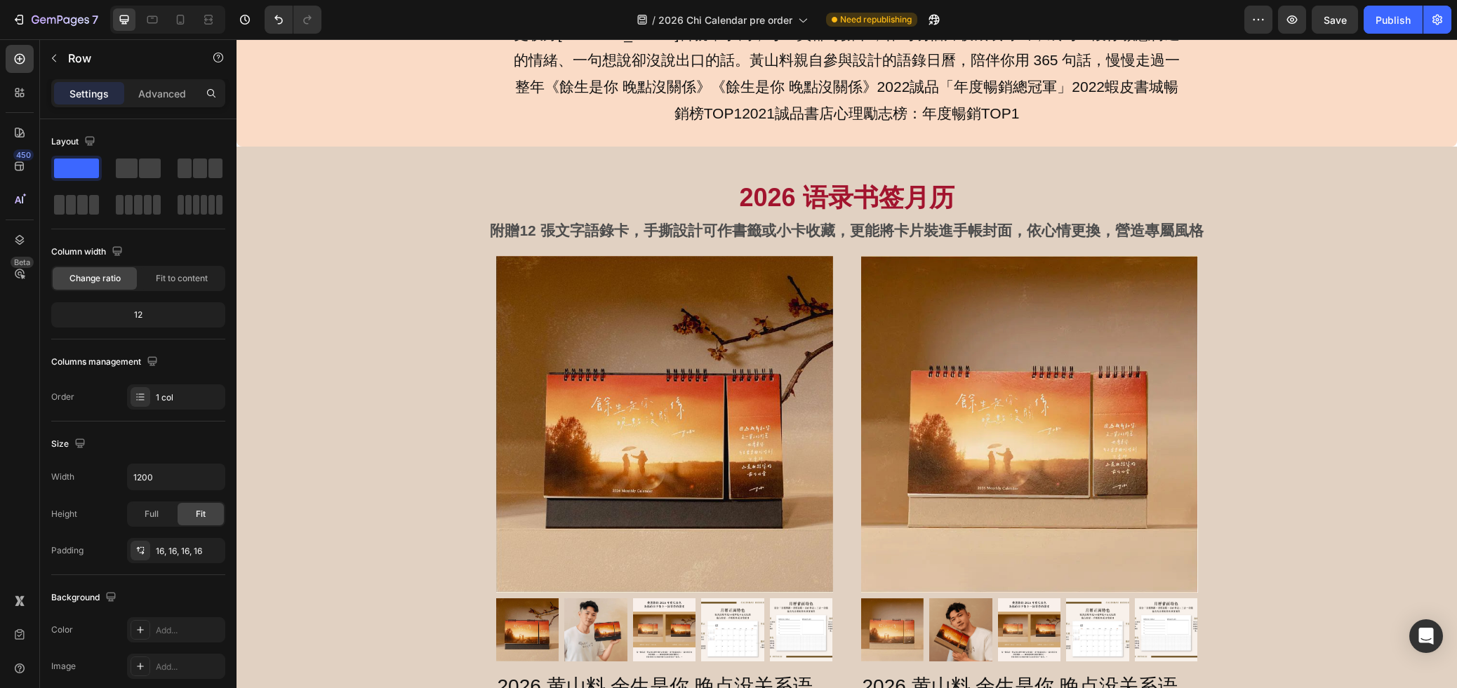
click at [985, 173] on div "2026 语录书签月历 Heading 附贈12 張文字語錄卡，手撕設計可作書籤或小卡收藏，更能將卡片裝進手帳封面，依心情更換，營造專屬風格 Text Blo…" at bounding box center [847, 213] width 842 height 88
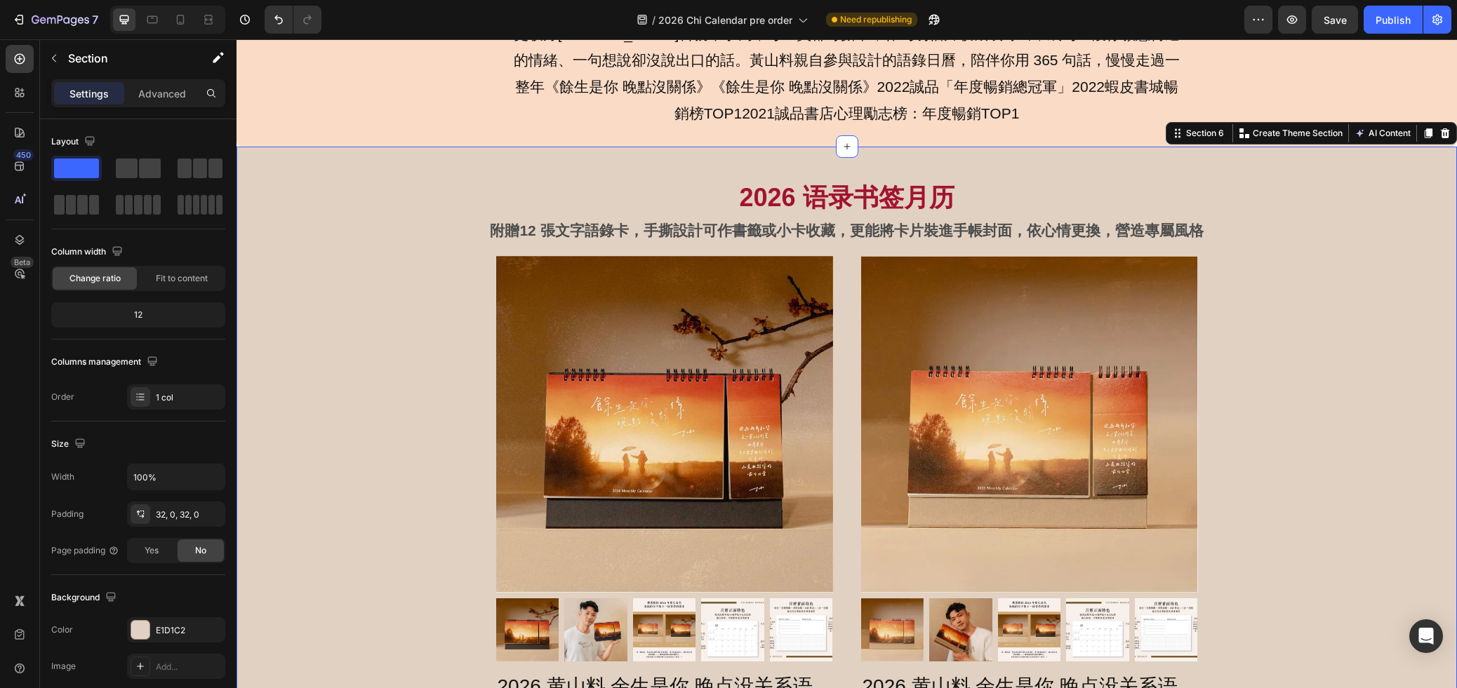
click at [986, 168] on div "2026 语录书签月历 Heading 附贈12 張文字語錄卡，手撕設計可作書籤或小卡收藏，更能將卡片裝進手帳封面，依心情更換，營造專屬風格 Text Blo…" at bounding box center [846, 577] width 1220 height 860
click at [989, 177] on div "2026 语录书签月历 Heading 附贈12 張文字語錄卡，手撕設計可作書籤或小卡收藏，更能將卡片裝進手帳封面，依心情更換，營造專屬風格 Text Blo…" at bounding box center [847, 213] width 842 height 88
click at [1247, 326] on div "2026 语录书签月历 Heading 附贈12 張文字語錄卡，手撕設計可作書籤或小卡收藏，更能將卡片裝進手帳封面，依心情更換，營造專屬風格 Text Blo…" at bounding box center [846, 576] width 1220 height 815
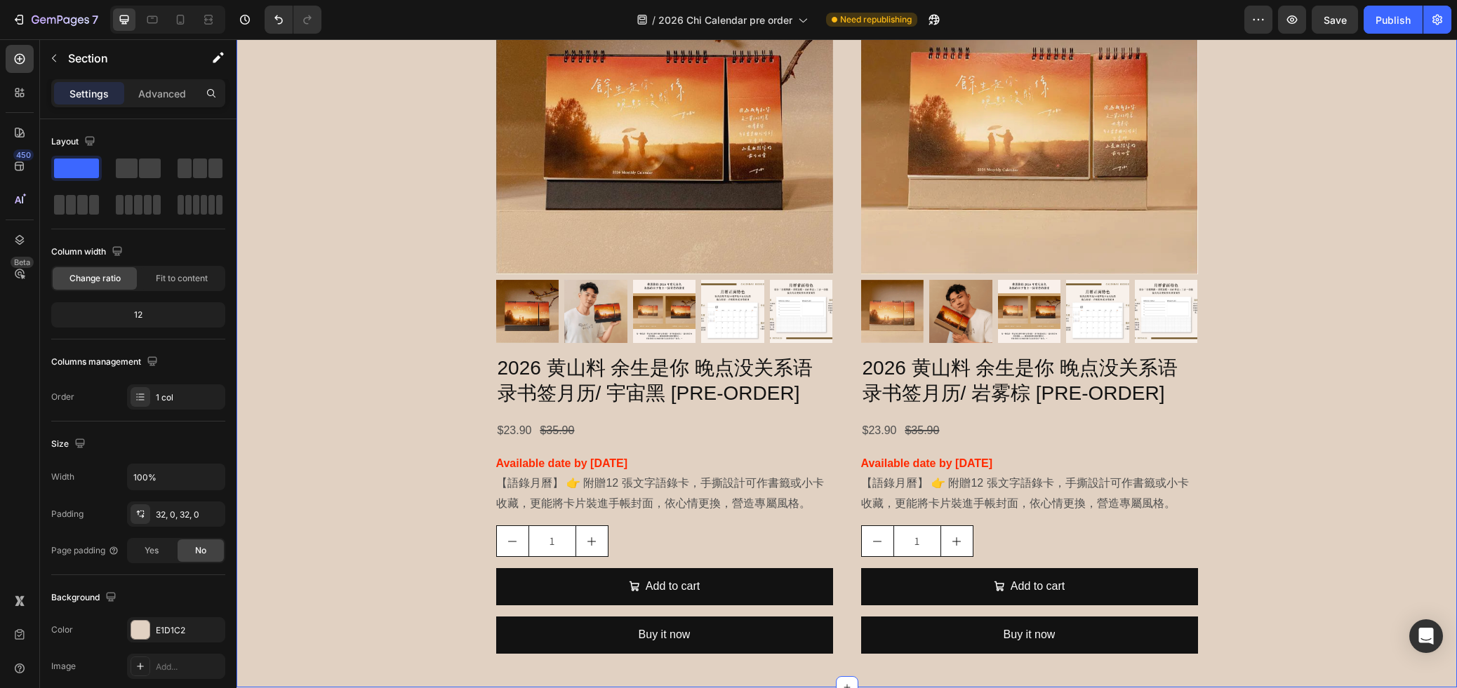
scroll to position [1473, 0]
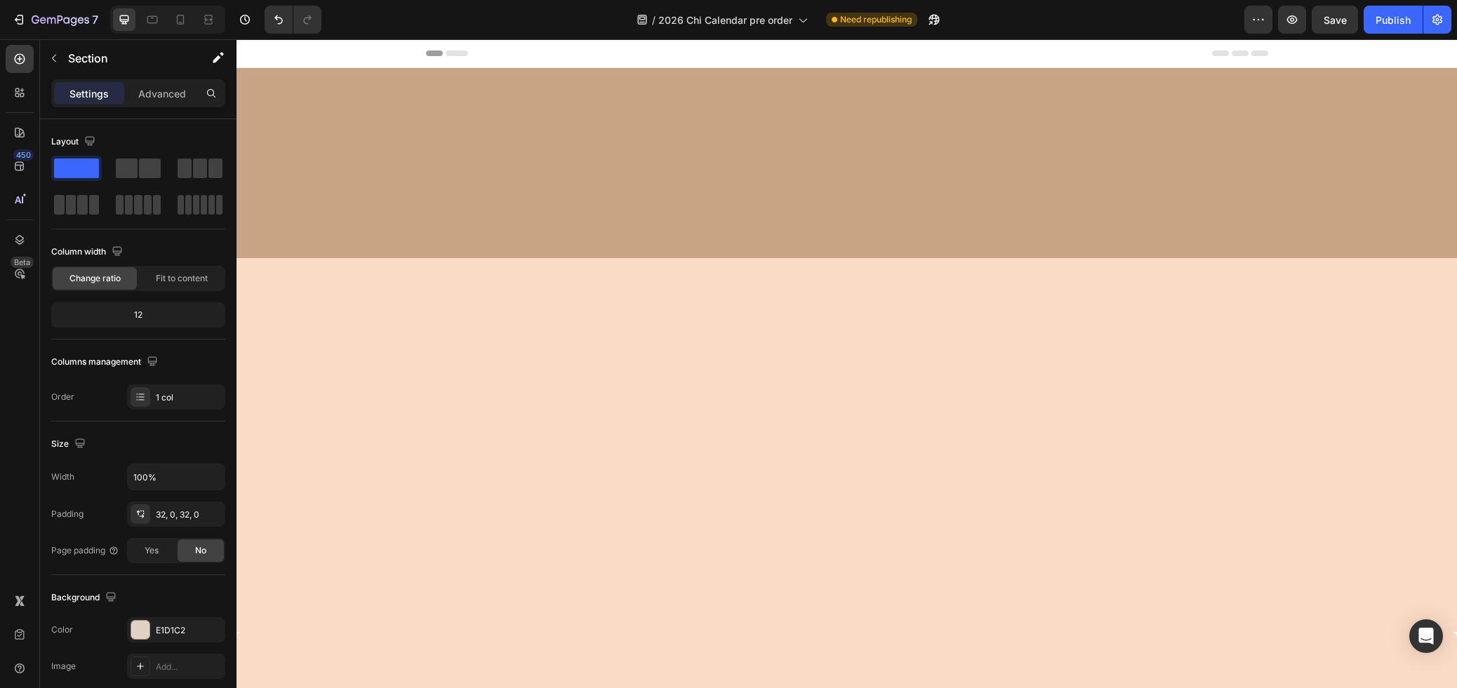
scroll to position [1403, 0]
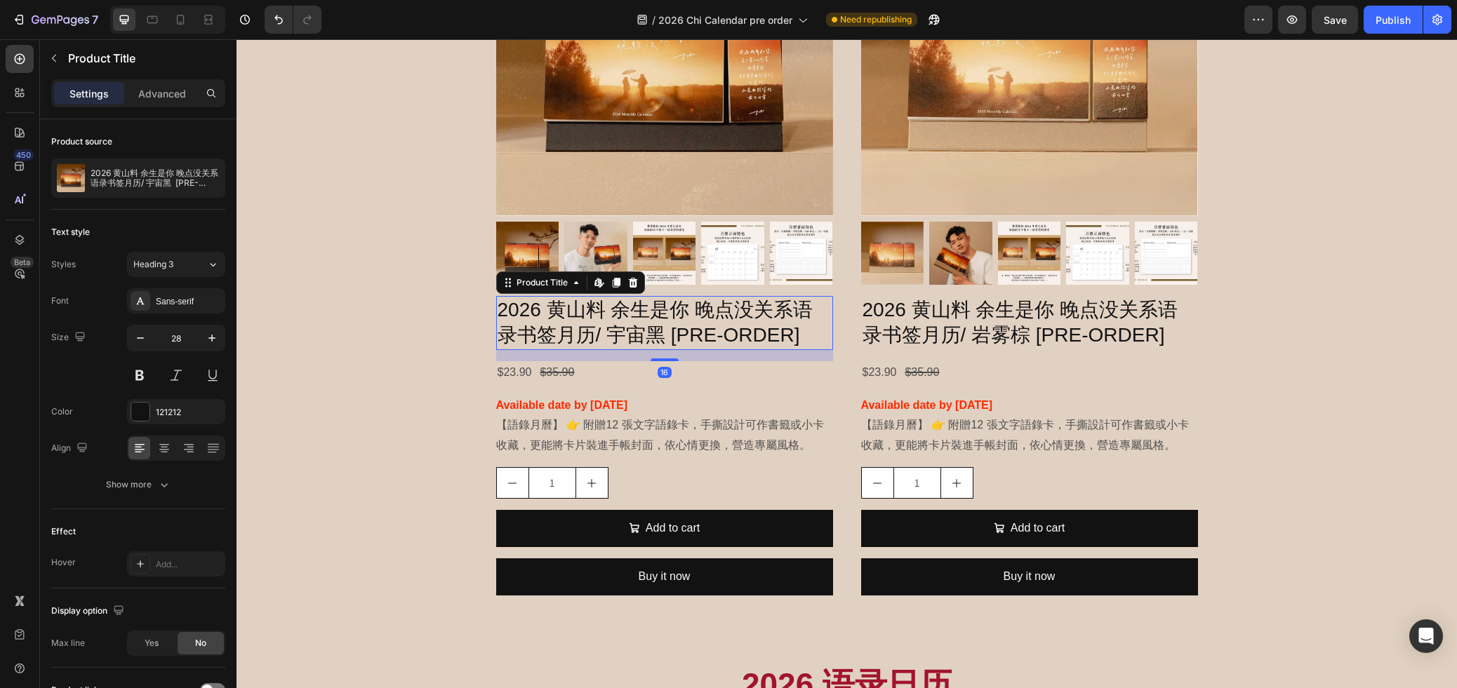
drag, startPoint x: 236, startPoint y: 39, endPoint x: 739, endPoint y: 323, distance: 576.8
click at [734, 321] on h2 "2026 黄山料 余生是你 晚点没关系语录书签月历/ 宇宙黑 [PRE-ORDER]" at bounding box center [664, 323] width 337 height 54
click at [950, 330] on h2 "2026 黄山料 余生是你 晚点没关系语录书签月历/ 岩雾棕 [PRE-ORDER]" at bounding box center [1029, 323] width 337 height 54
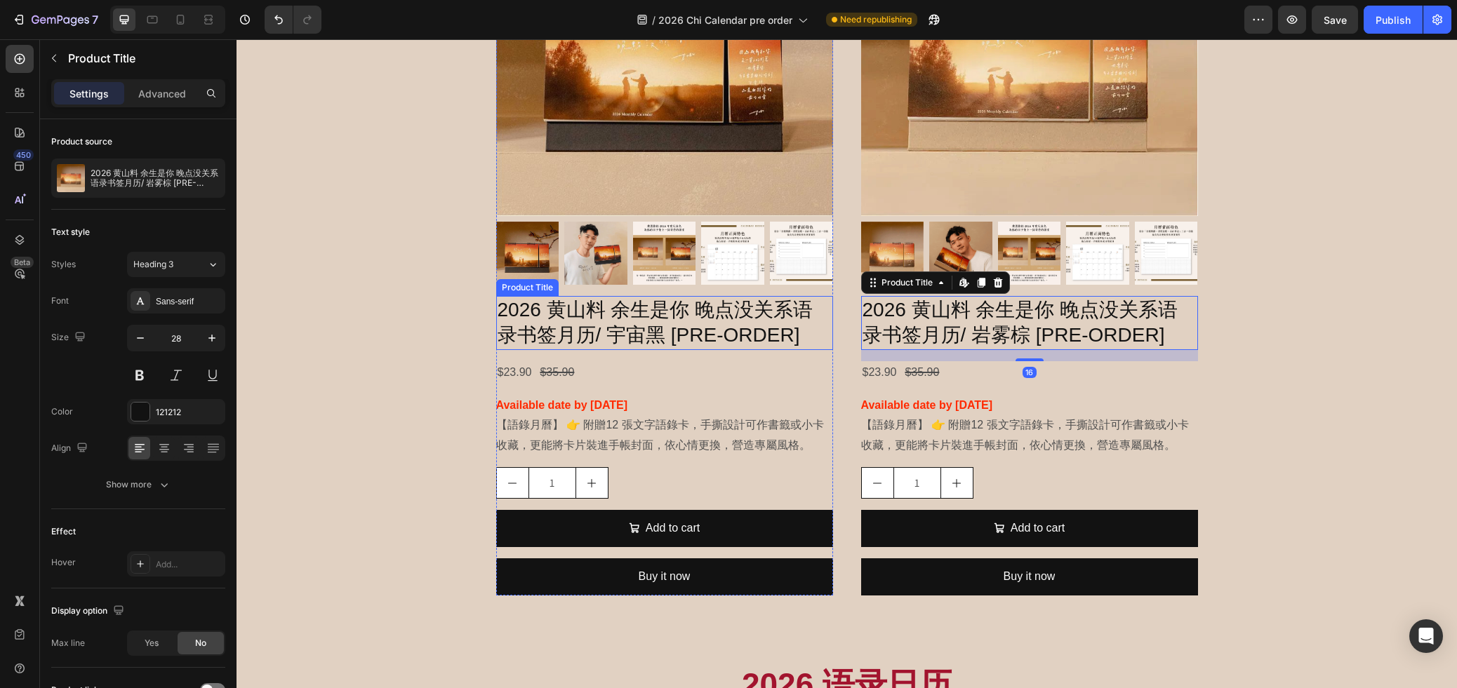
click at [720, 334] on h2 "2026 黄山料 余生是你 晚点没关系语录书签月历/ 宇宙黑 [PRE-ORDER]" at bounding box center [664, 323] width 337 height 54
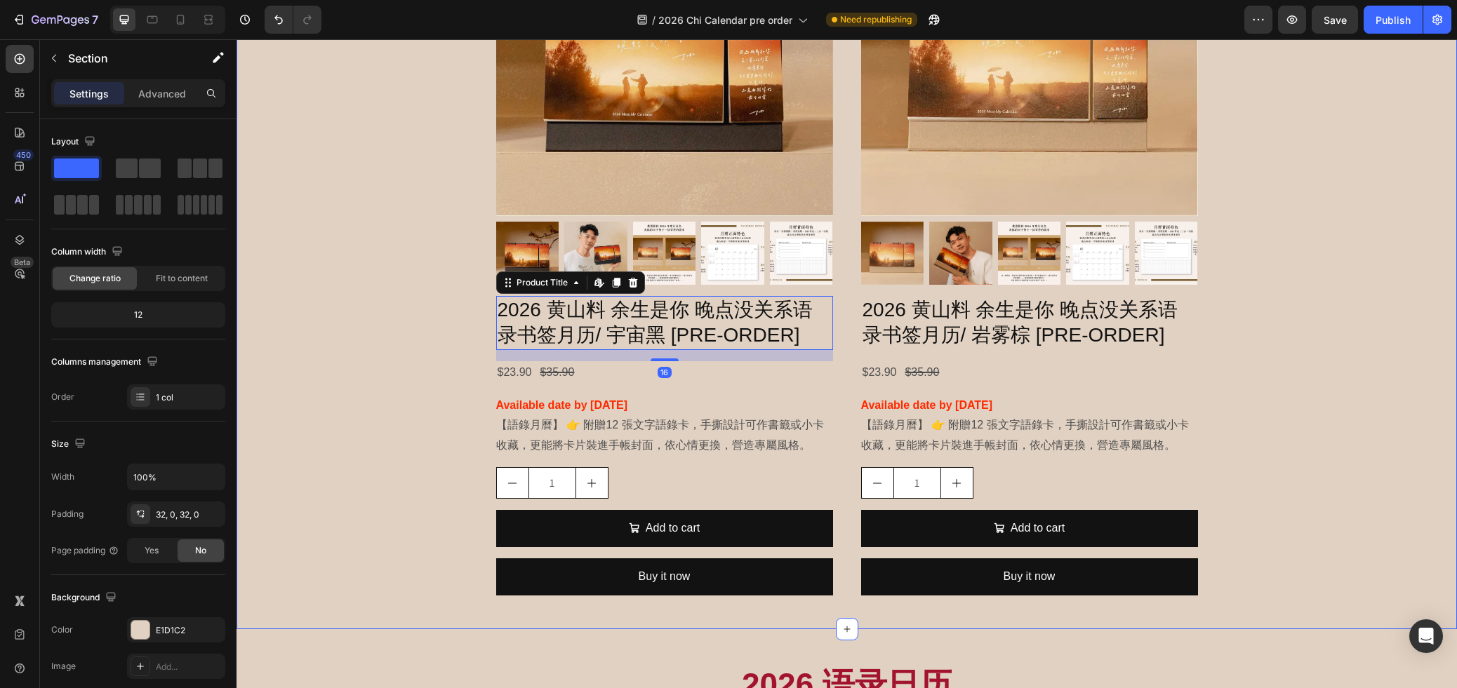
click at [1324, 404] on div "2026 语录书签月历 Heading 附贈12 張文字語錄卡，手撕設計可作書籤或小卡收藏，更能將卡片裝進手帳封面，依心情更換，營造專屬風格 Text Blo…" at bounding box center [846, 199] width 1220 height 815
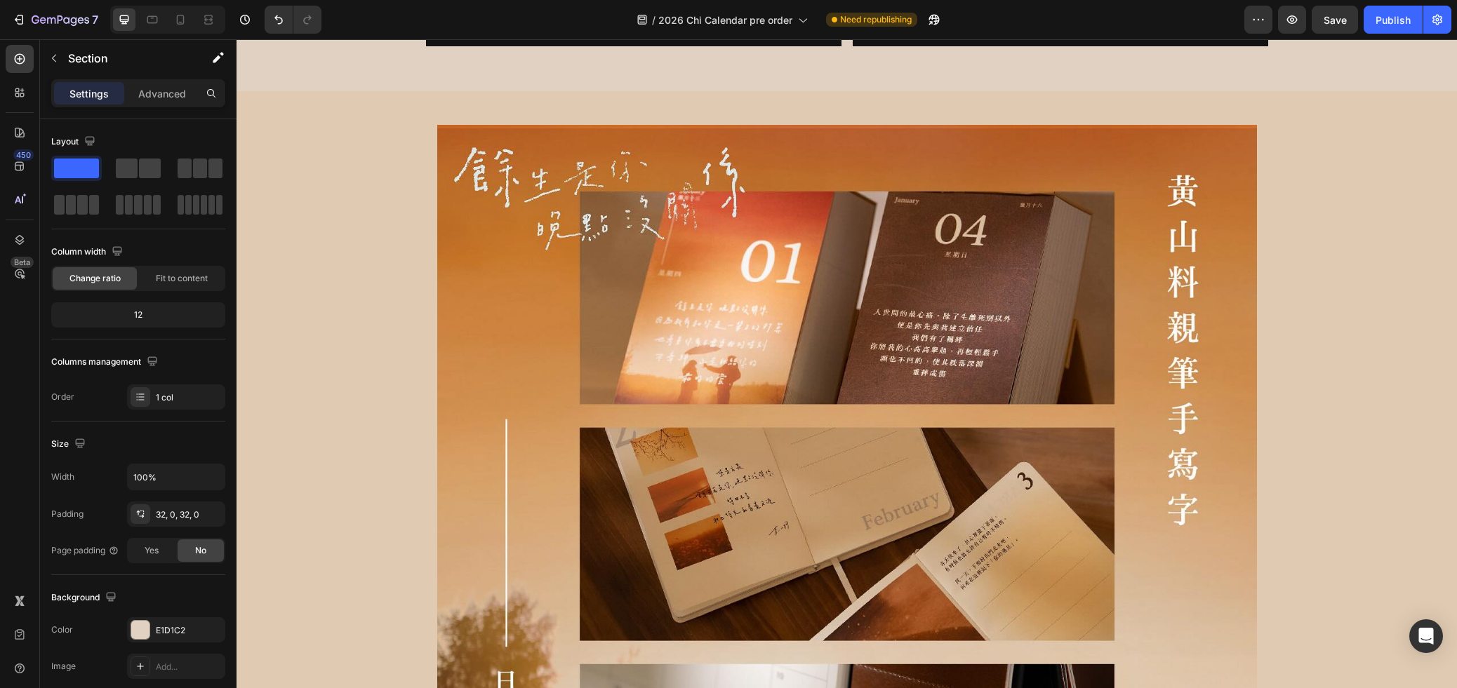
scroll to position [4096, 0]
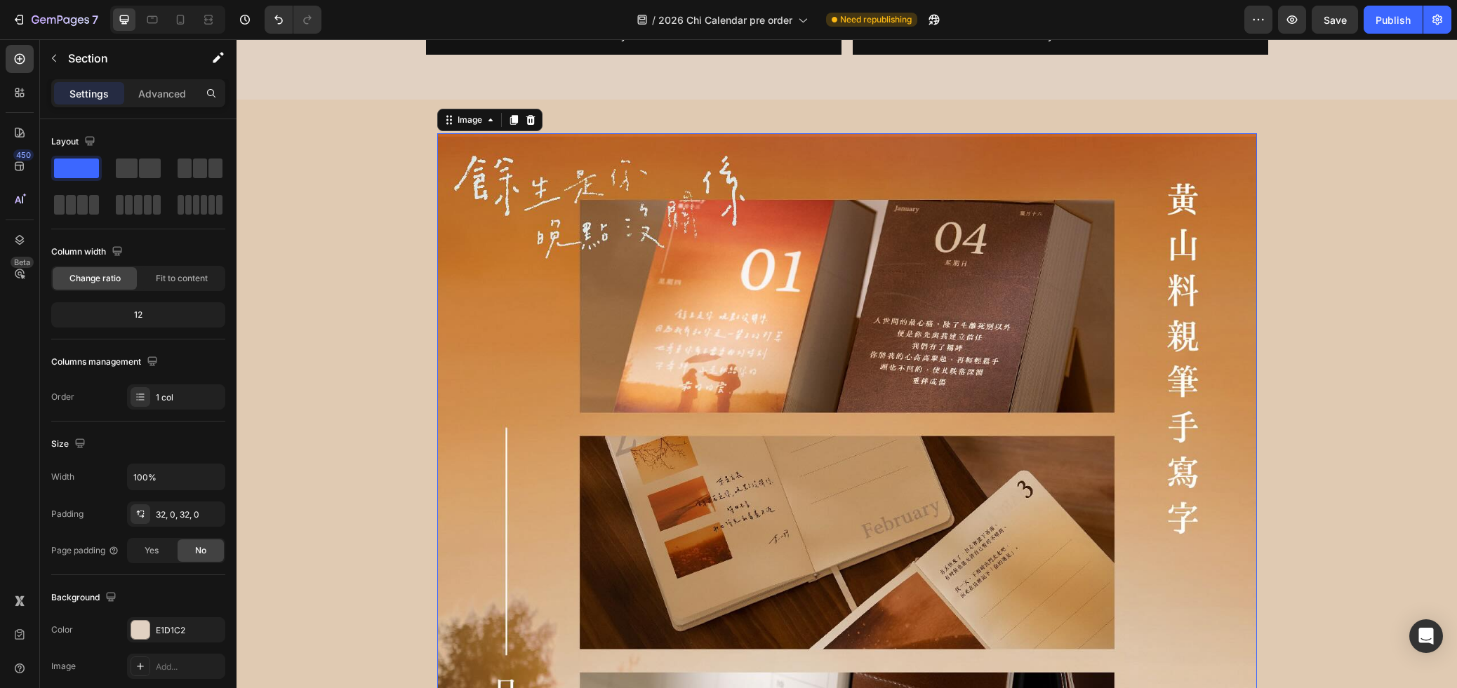
click at [971, 280] on img at bounding box center [847, 543] width 820 height 820
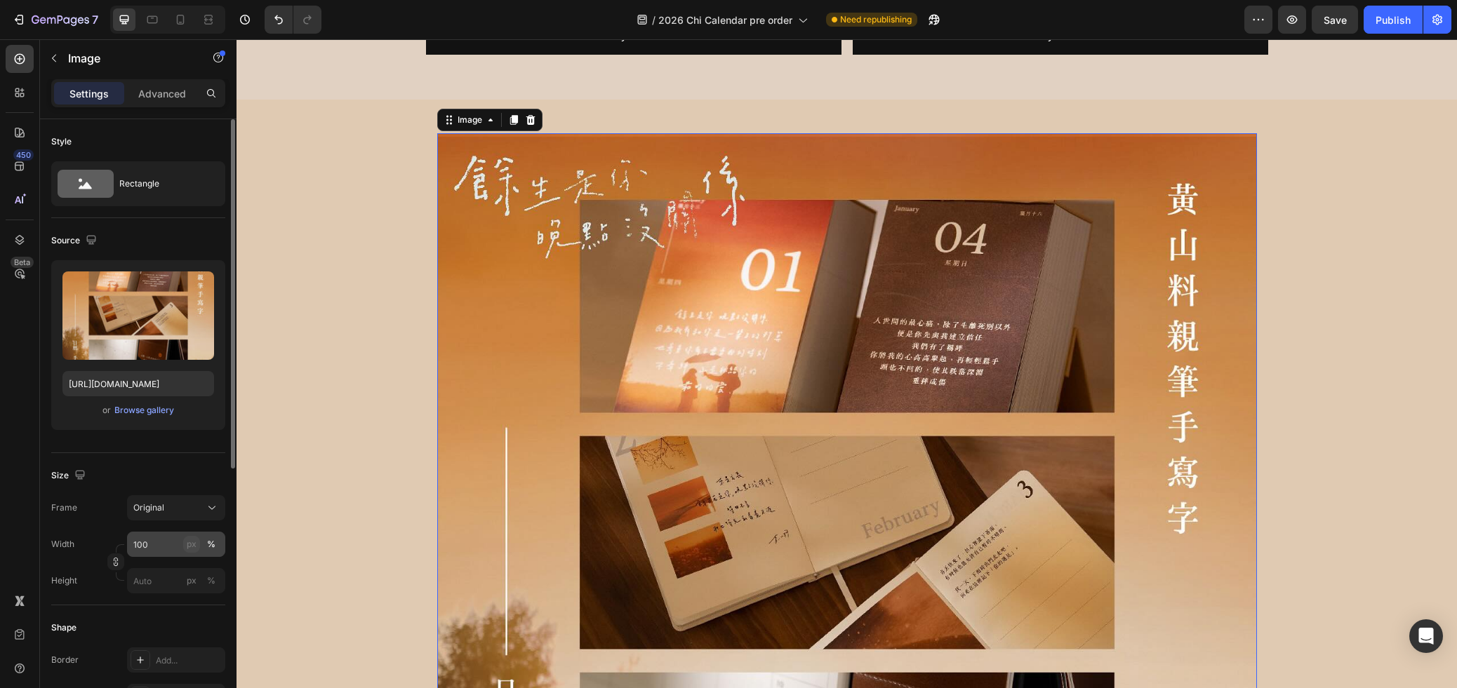
click at [191, 545] on div "px" at bounding box center [192, 544] width 10 height 13
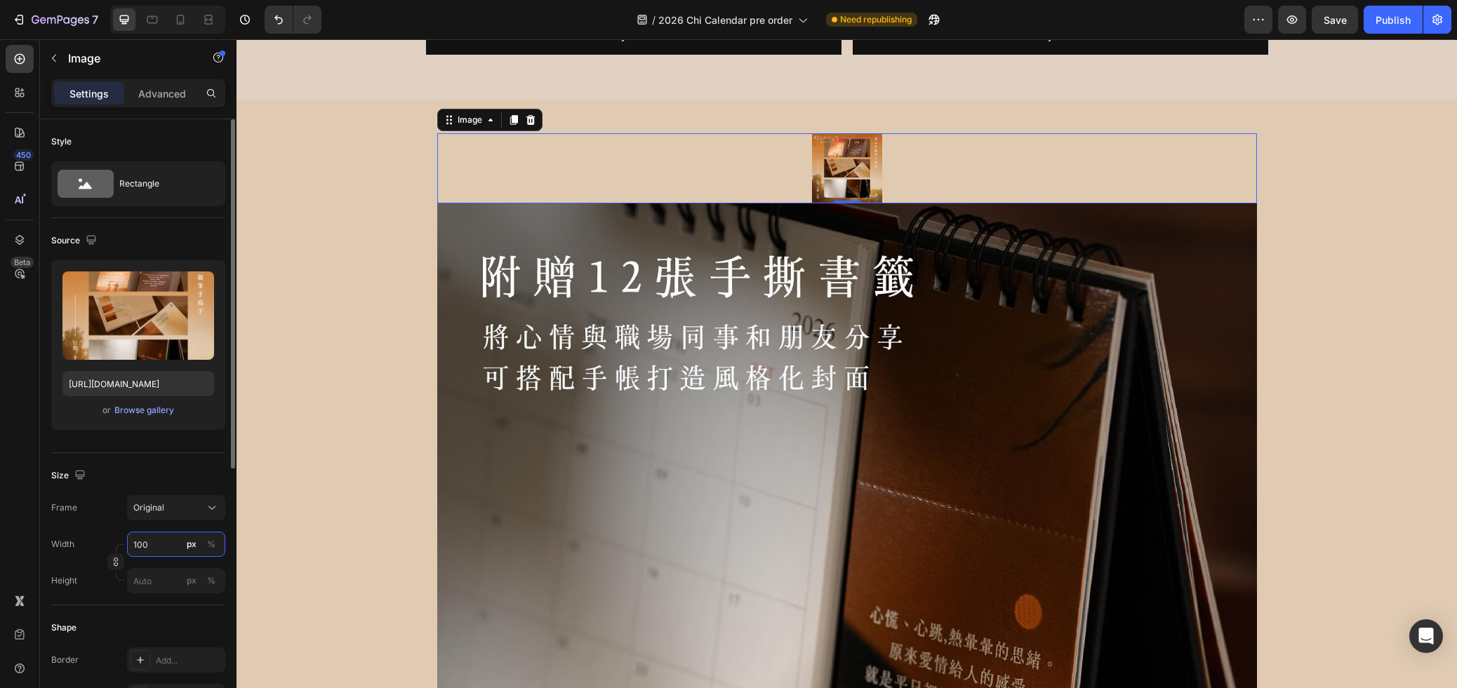
click at [173, 546] on input "100" at bounding box center [176, 544] width 98 height 25
drag, startPoint x: 1337, startPoint y: 423, endPoint x: 1347, endPoint y: 430, distance: 12.6
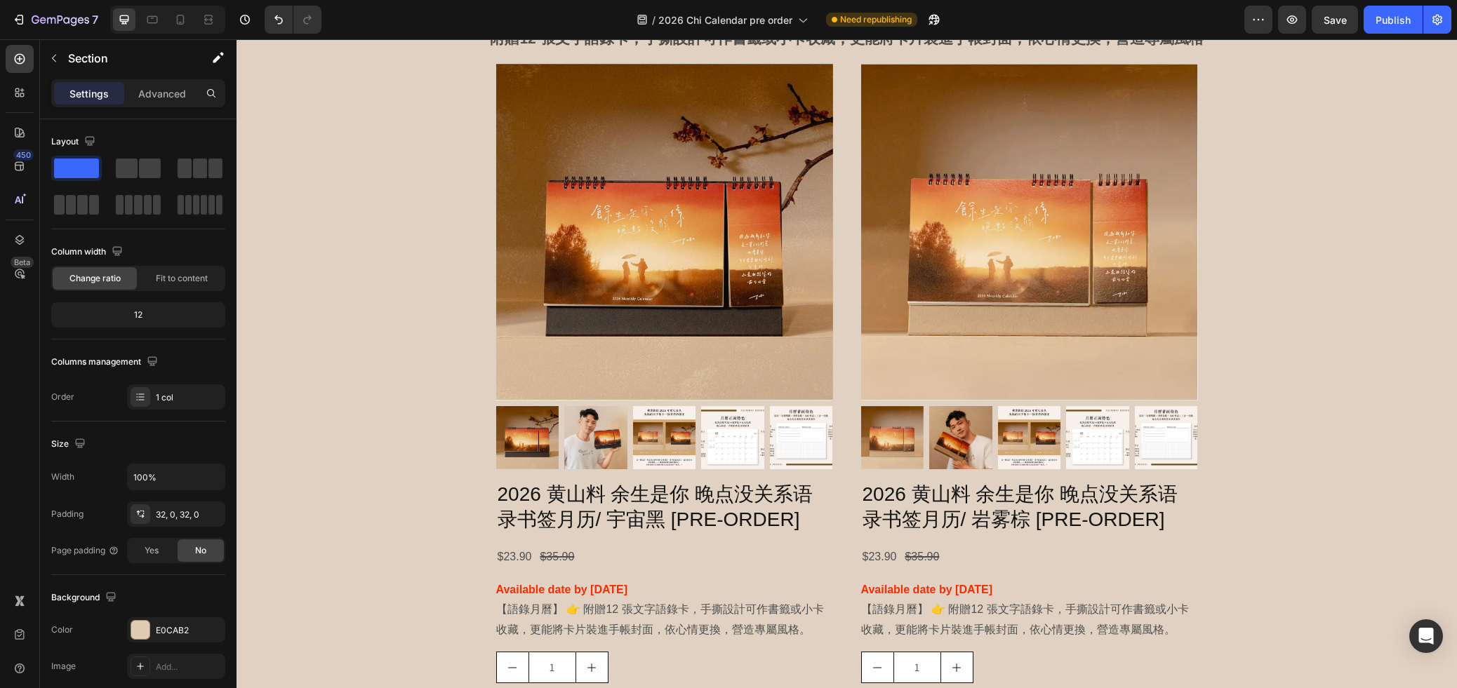
scroll to position [883, 0]
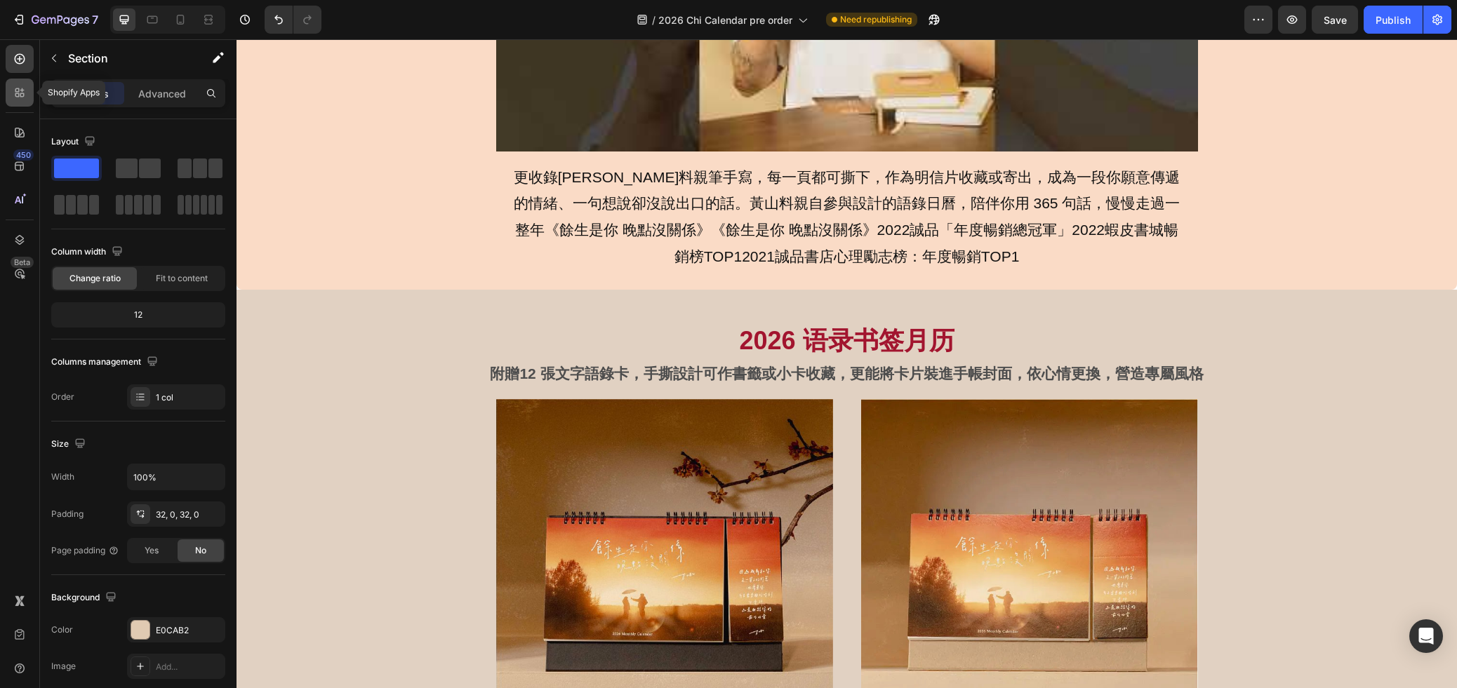
click at [15, 98] on icon at bounding box center [20, 93] width 14 height 14
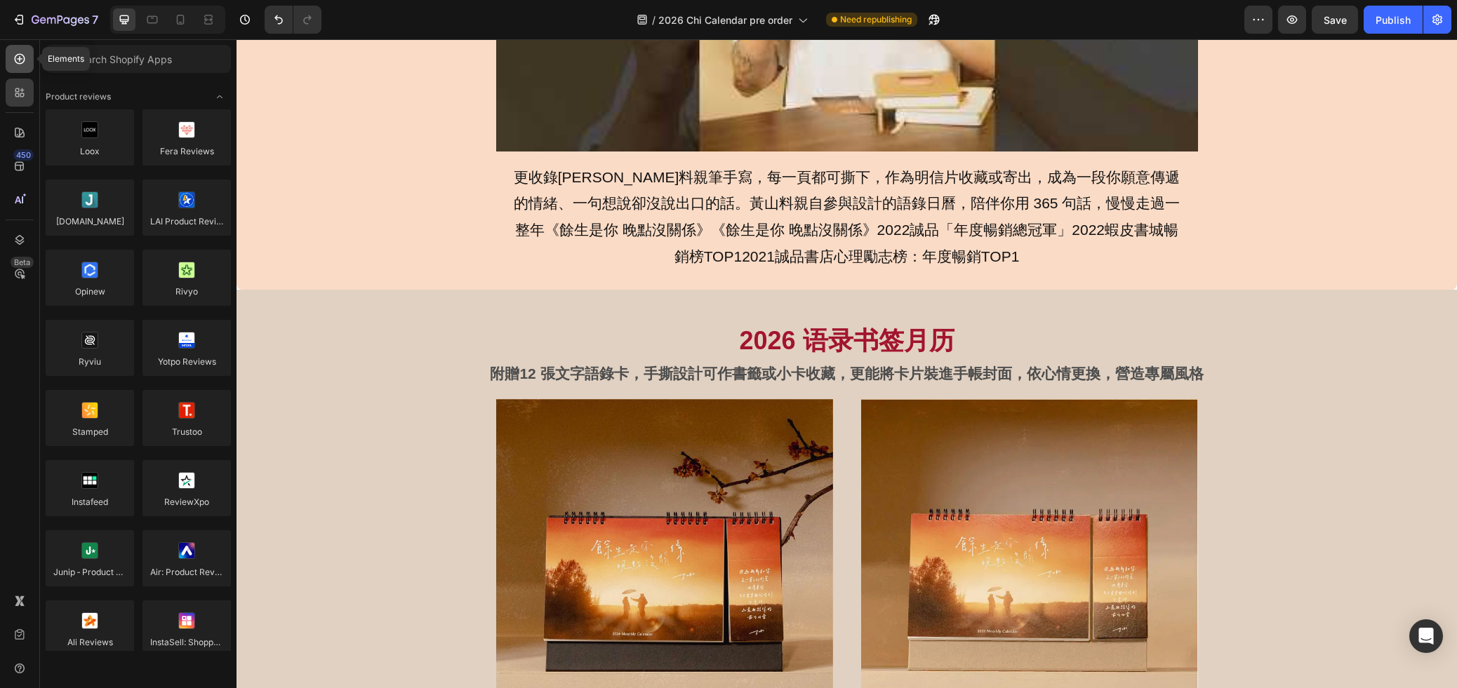
click at [25, 66] on div at bounding box center [20, 59] width 28 height 28
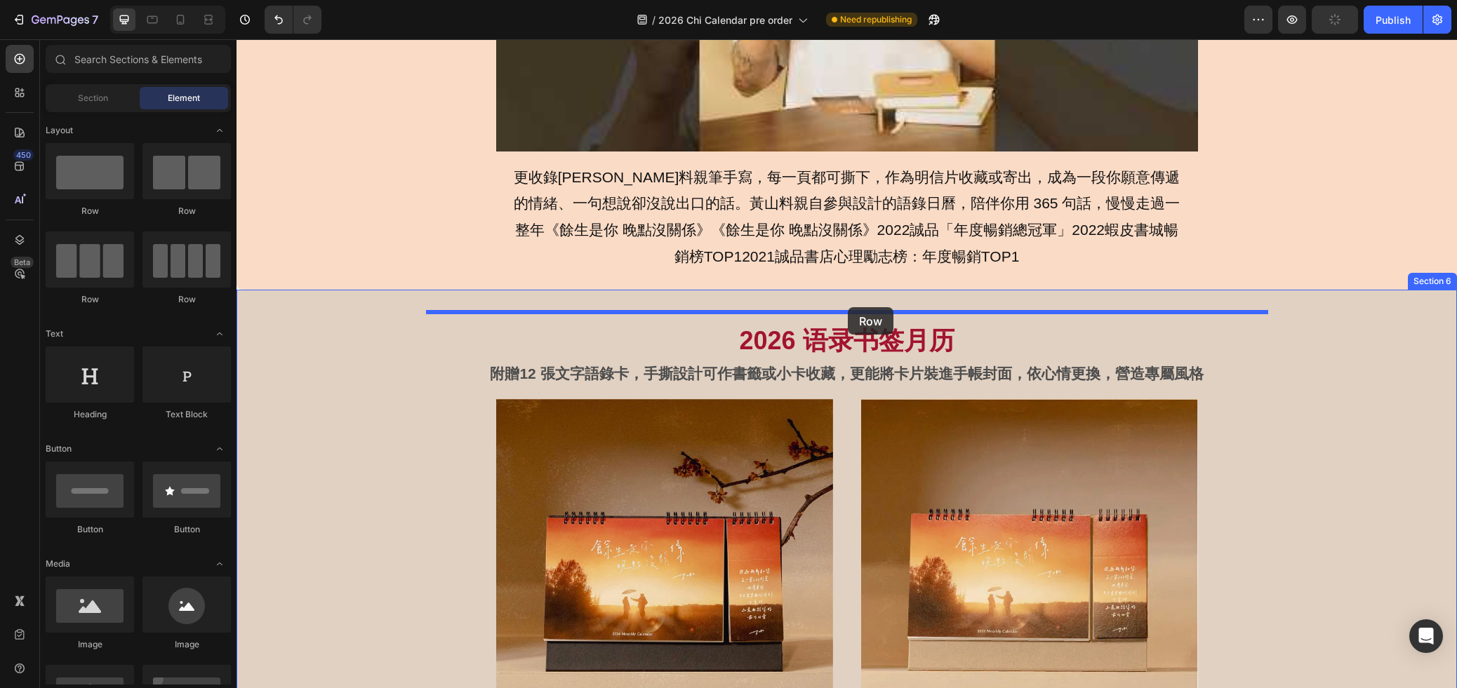
drag, startPoint x: 340, startPoint y: 221, endPoint x: 848, endPoint y: 307, distance: 514.6
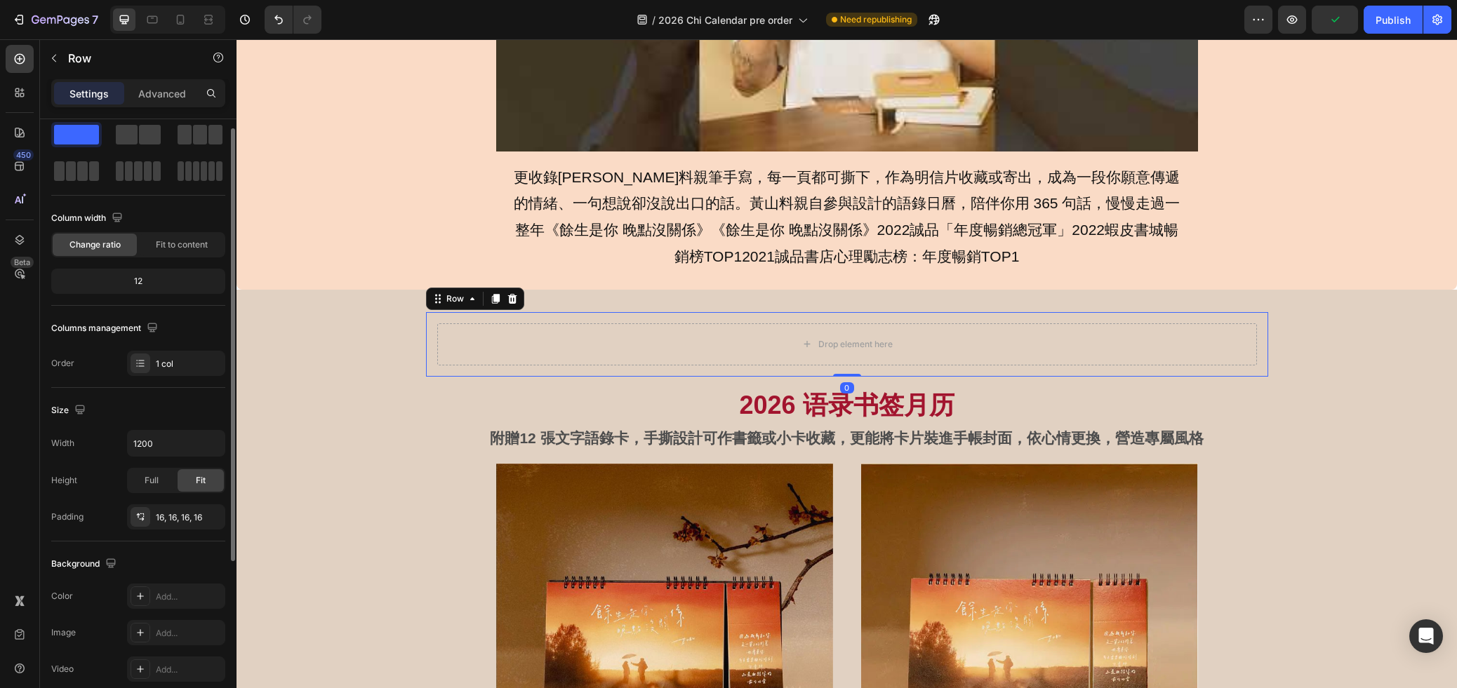
scroll to position [41, 0]
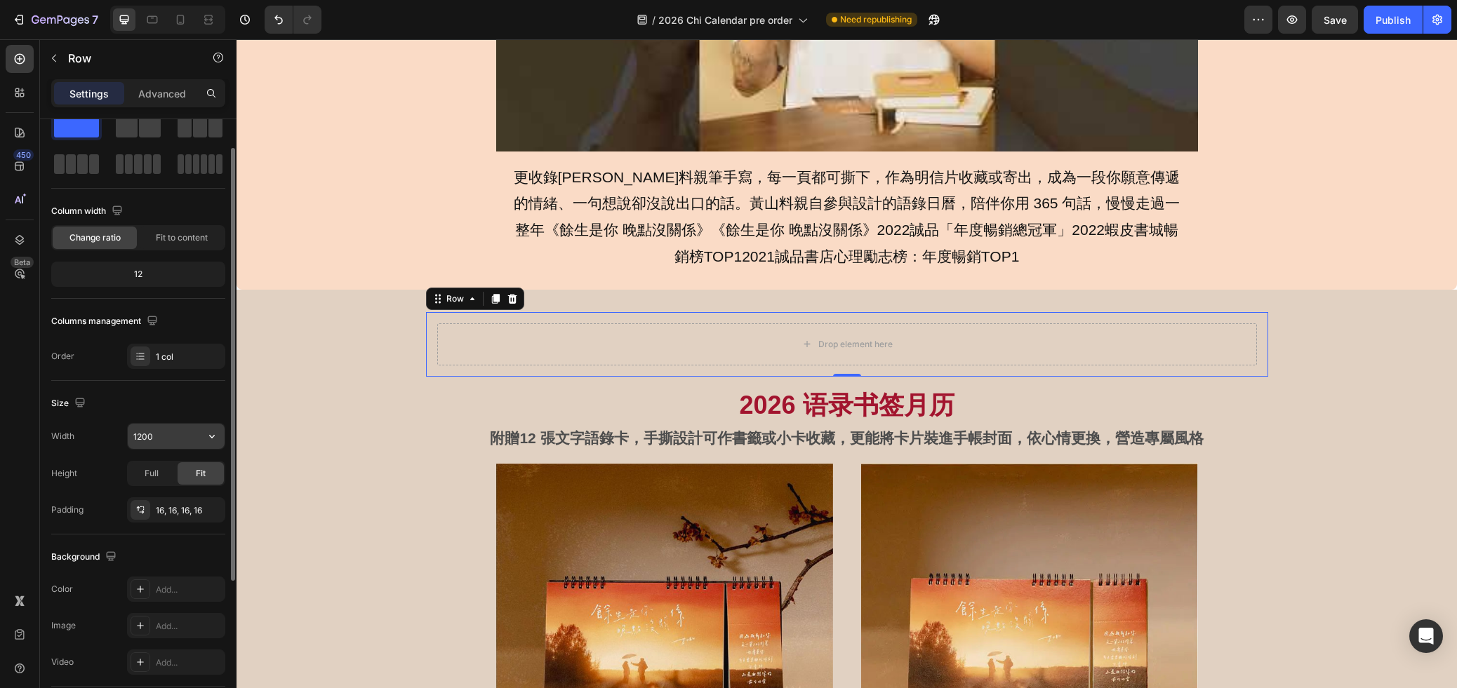
click at [160, 442] on input "1200" at bounding box center [176, 436] width 97 height 25
type input "1000"
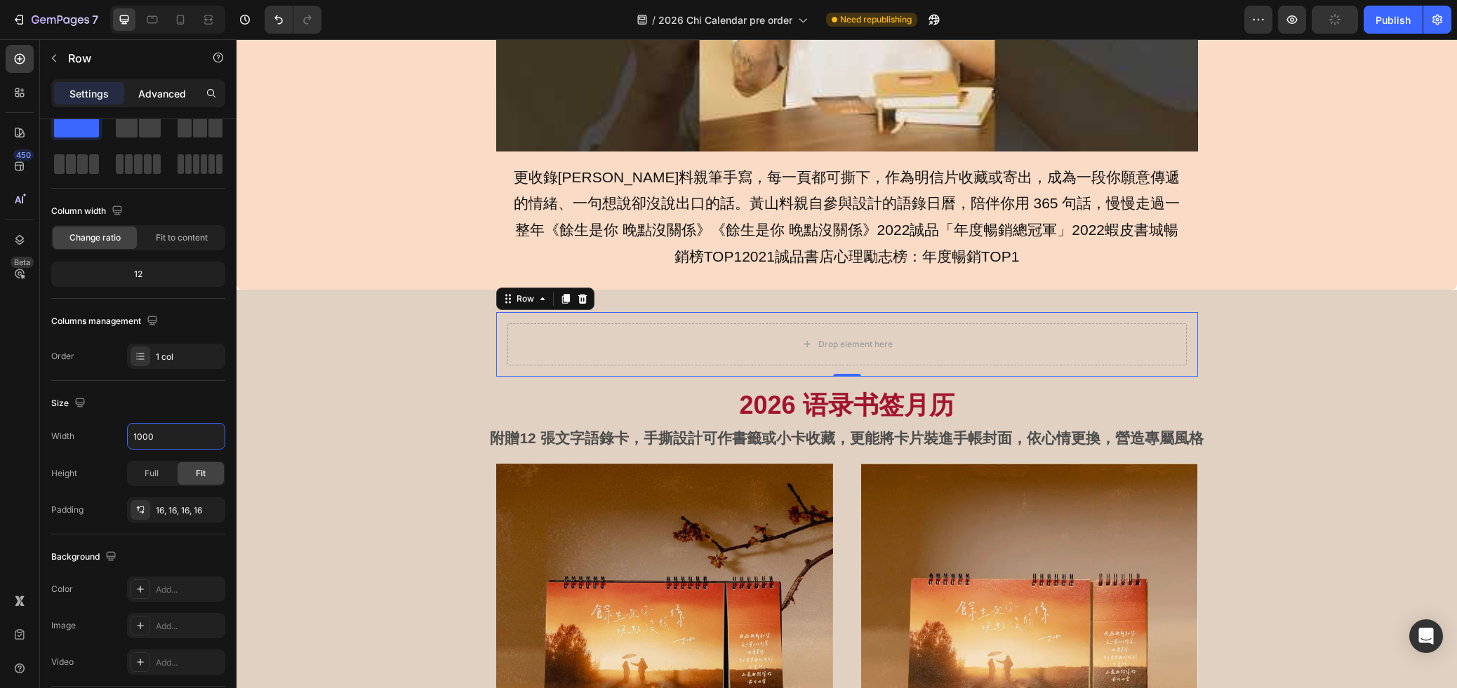
click at [168, 95] on p "Advanced" at bounding box center [162, 93] width 48 height 15
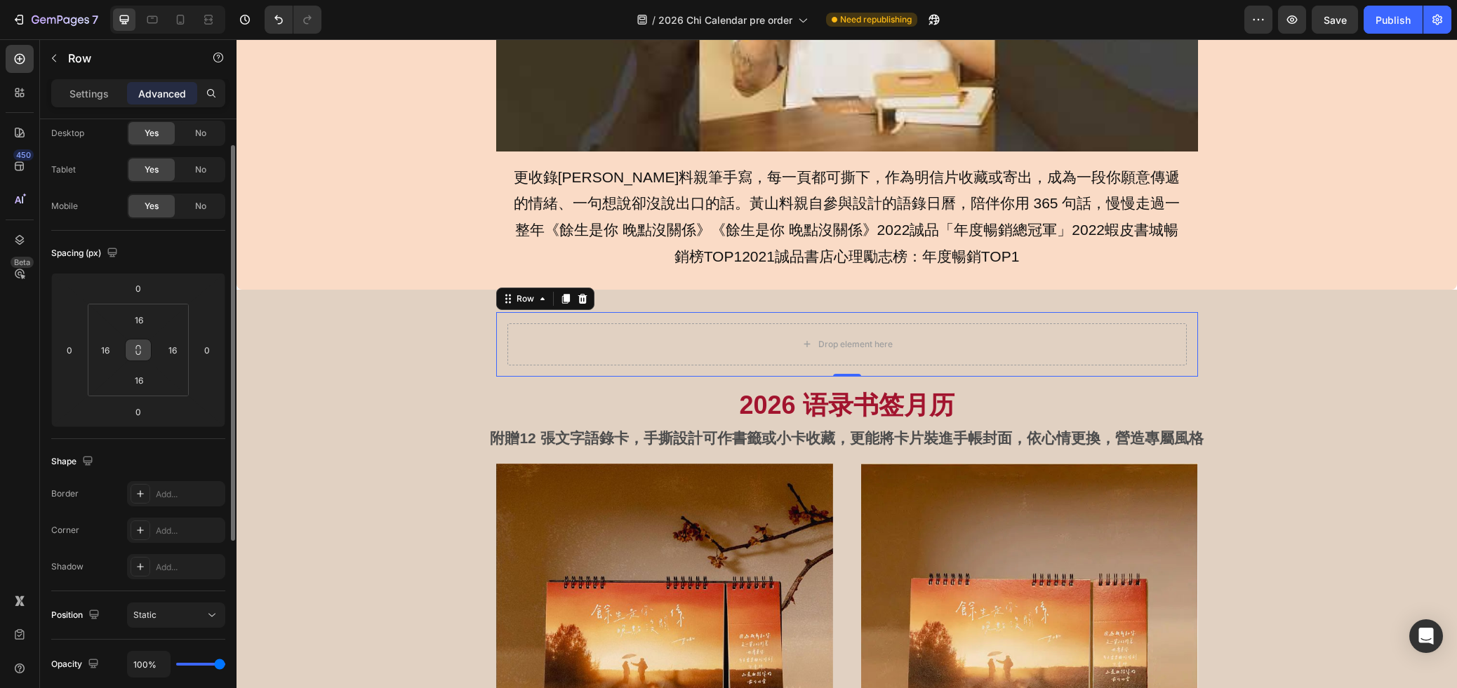
click at [136, 345] on icon at bounding box center [138, 350] width 11 height 11
click at [133, 321] on input "16" at bounding box center [139, 319] width 28 height 21
type input "0"
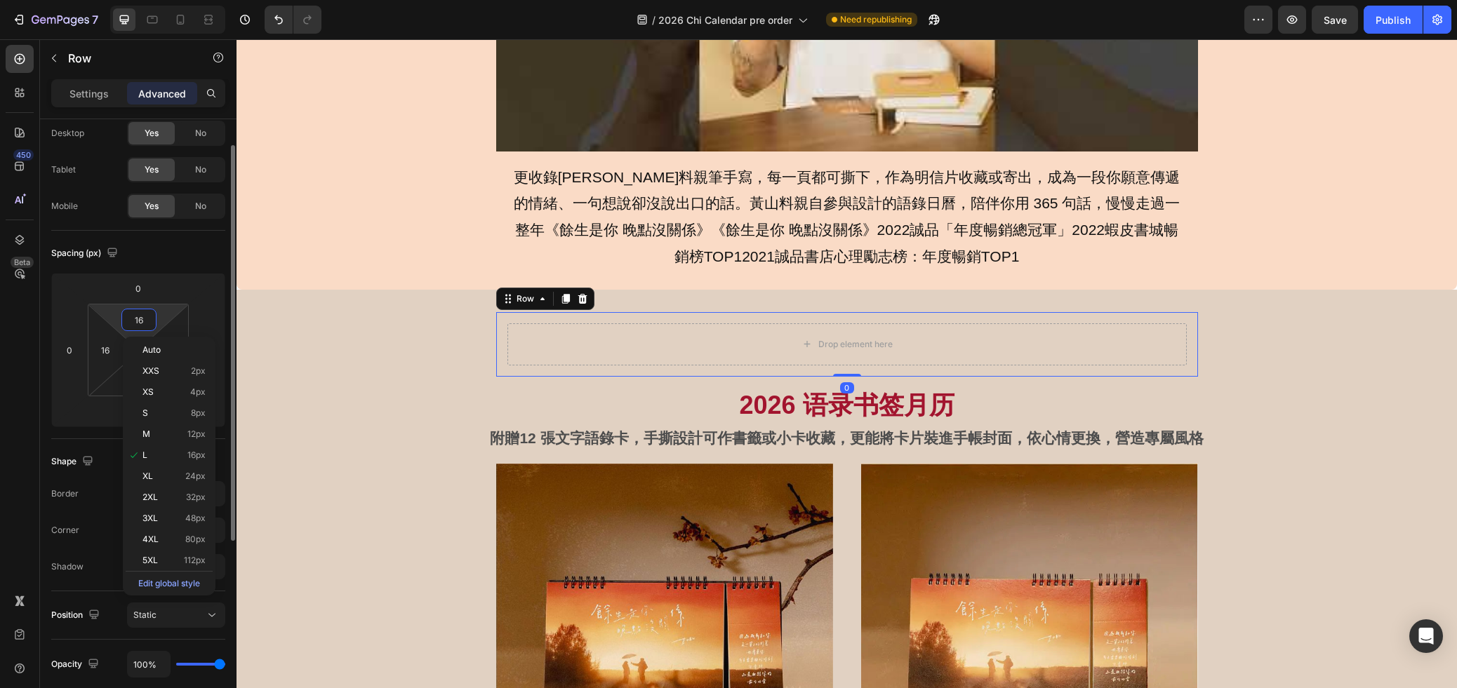
type input "0"
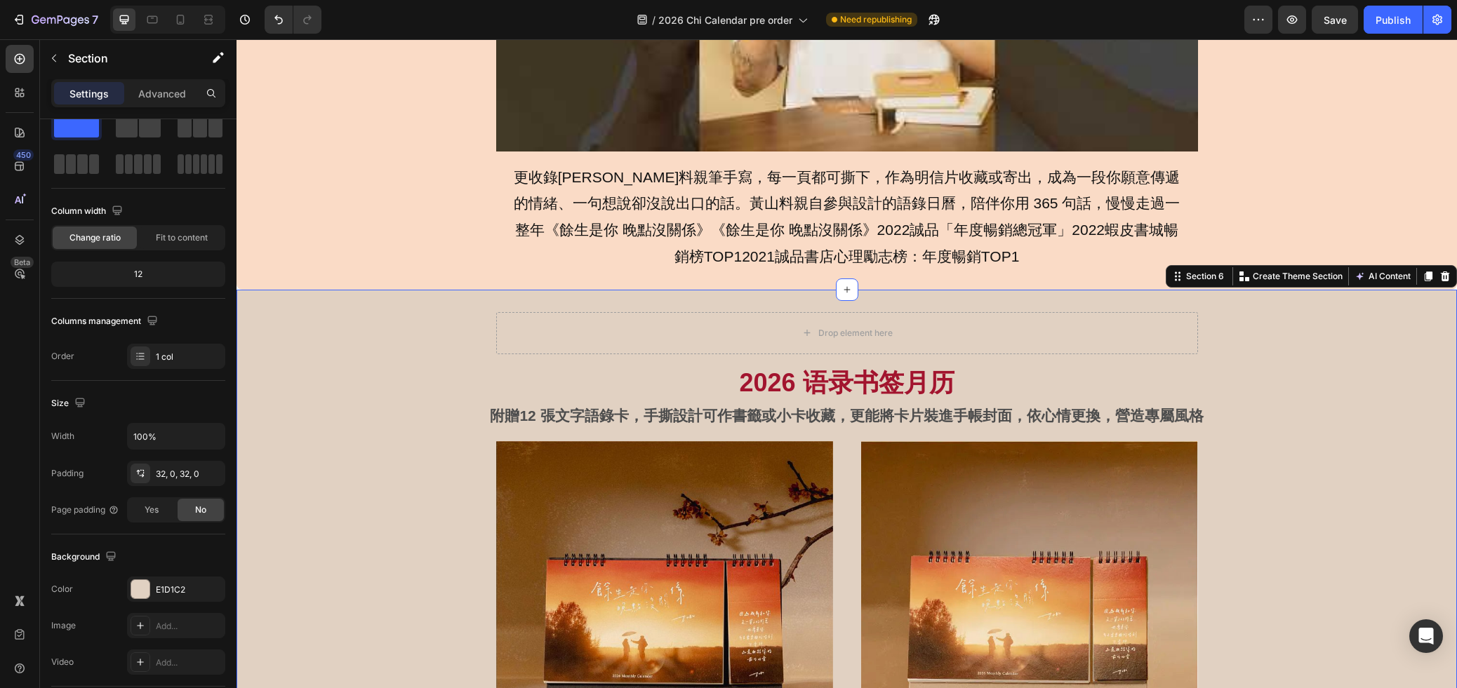
scroll to position [0, 0]
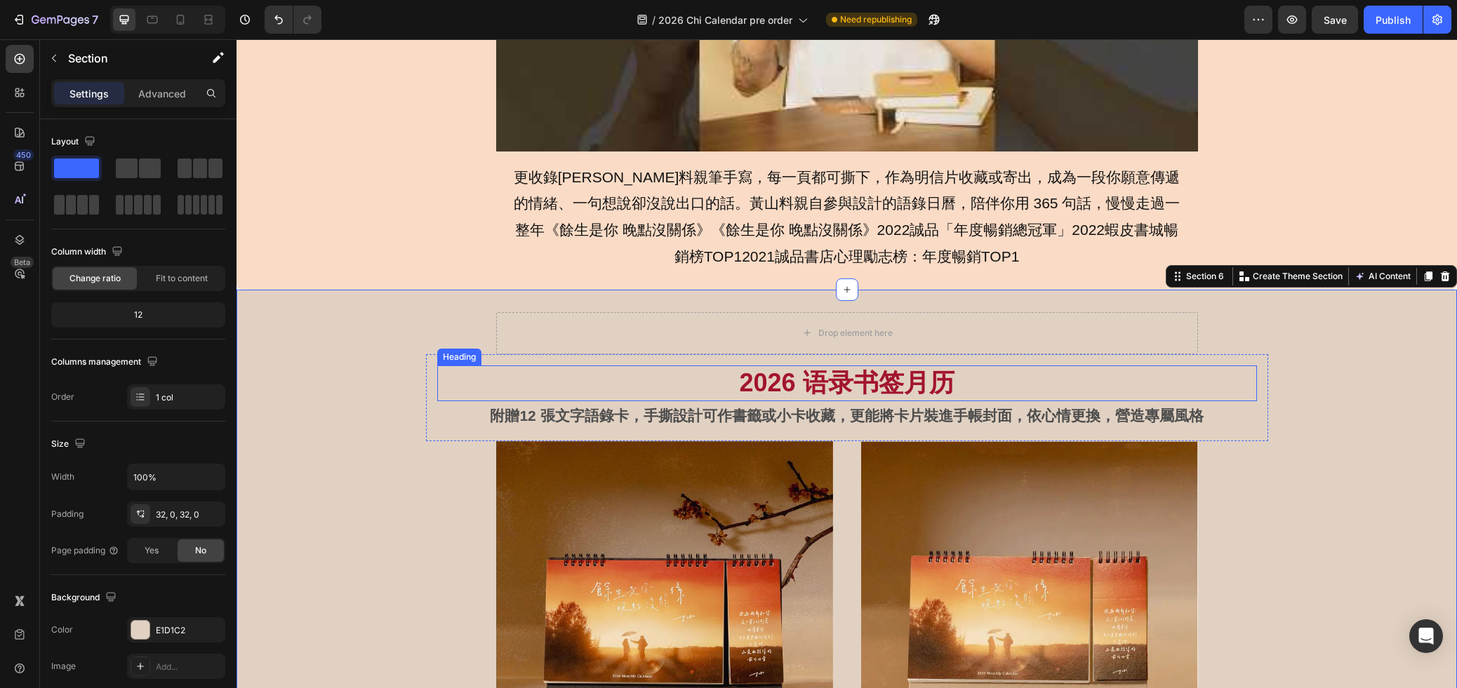
click at [787, 368] on h2 "2026 语录书签月历" at bounding box center [847, 384] width 820 height 36
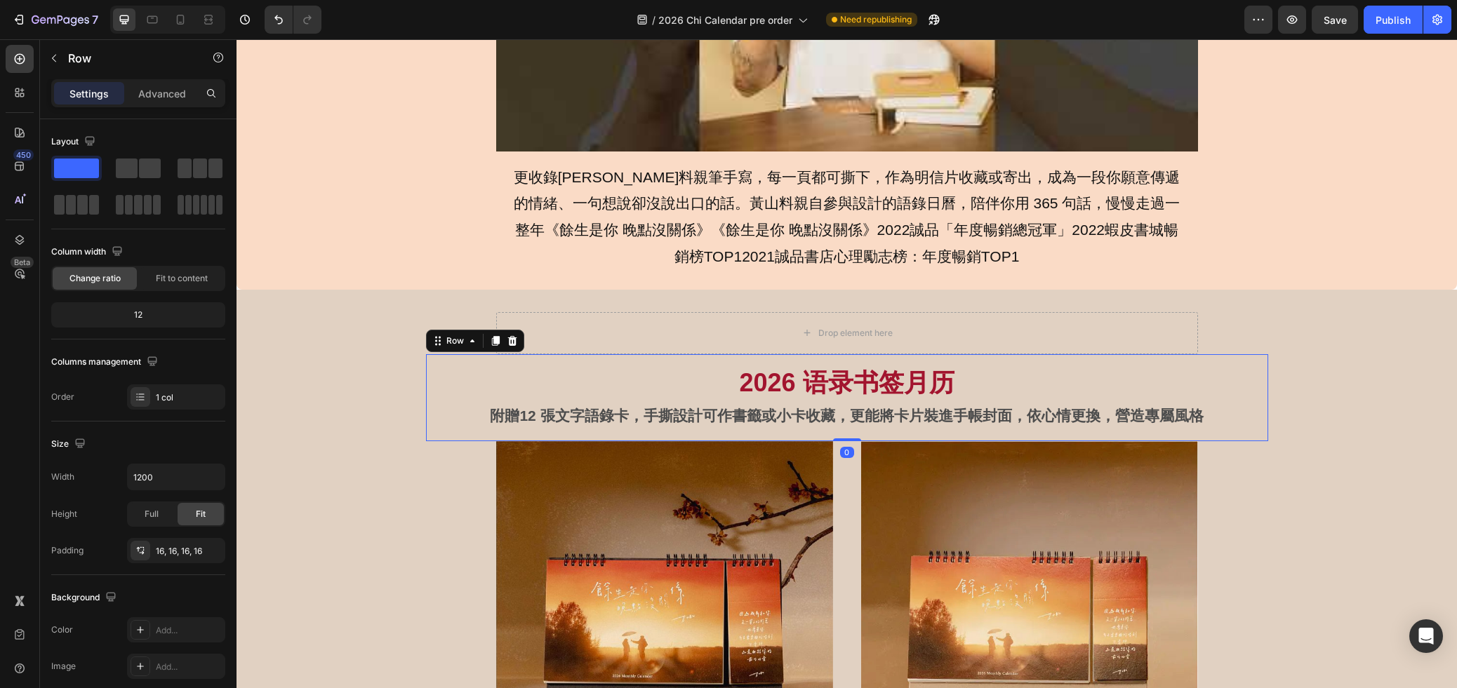
click at [575, 360] on div "2026 语录书签月历 Heading 附贈12 張文字語錄卡，手撕設計可作書籤或小卡收藏，更能將卡片裝進手帳封面，依心情更換，營造專屬風格 Text Blo…" at bounding box center [847, 398] width 842 height 88
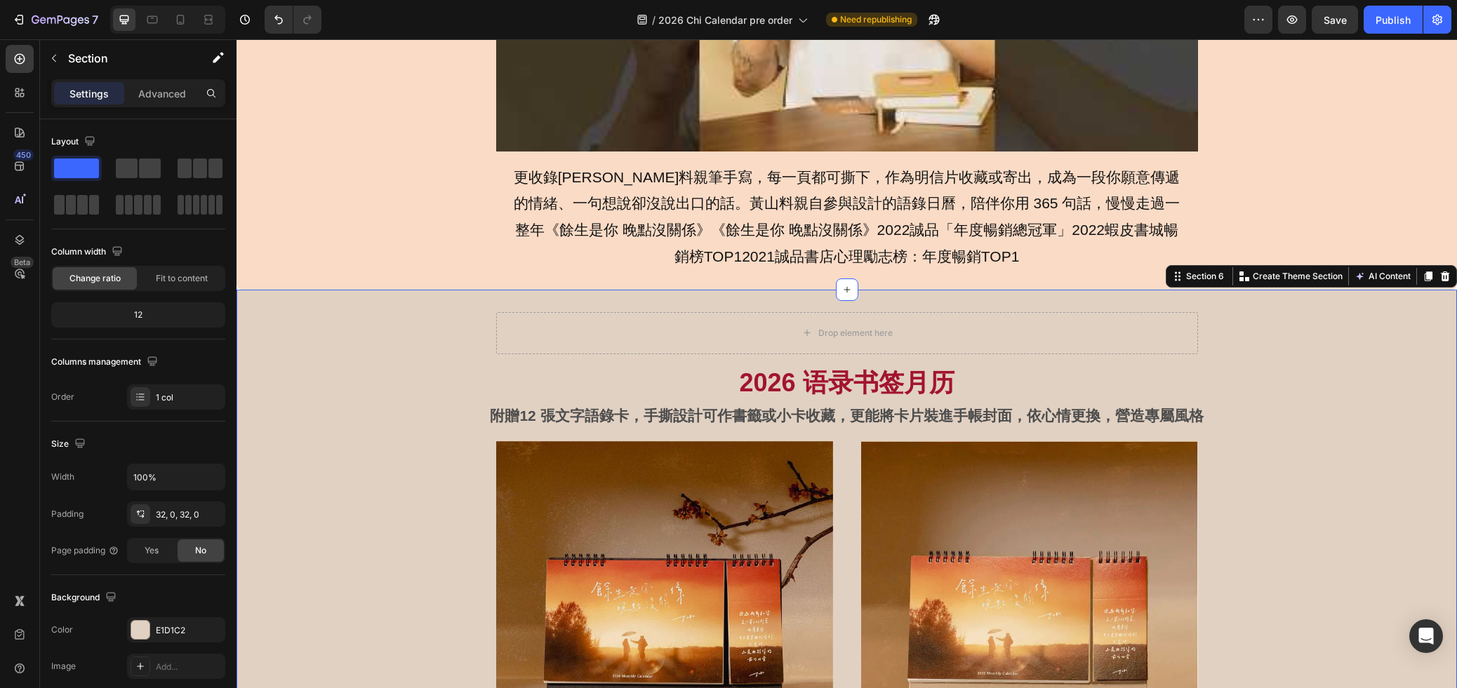
click at [1207, 354] on div "2026 语录书签月历 Heading 附贈12 張文字語錄卡，手撕設計可作書籤或小卡收藏，更能將卡片裝進手帳封面，依心情更換，營造專屬風格 Text Blo…" at bounding box center [847, 398] width 842 height 88
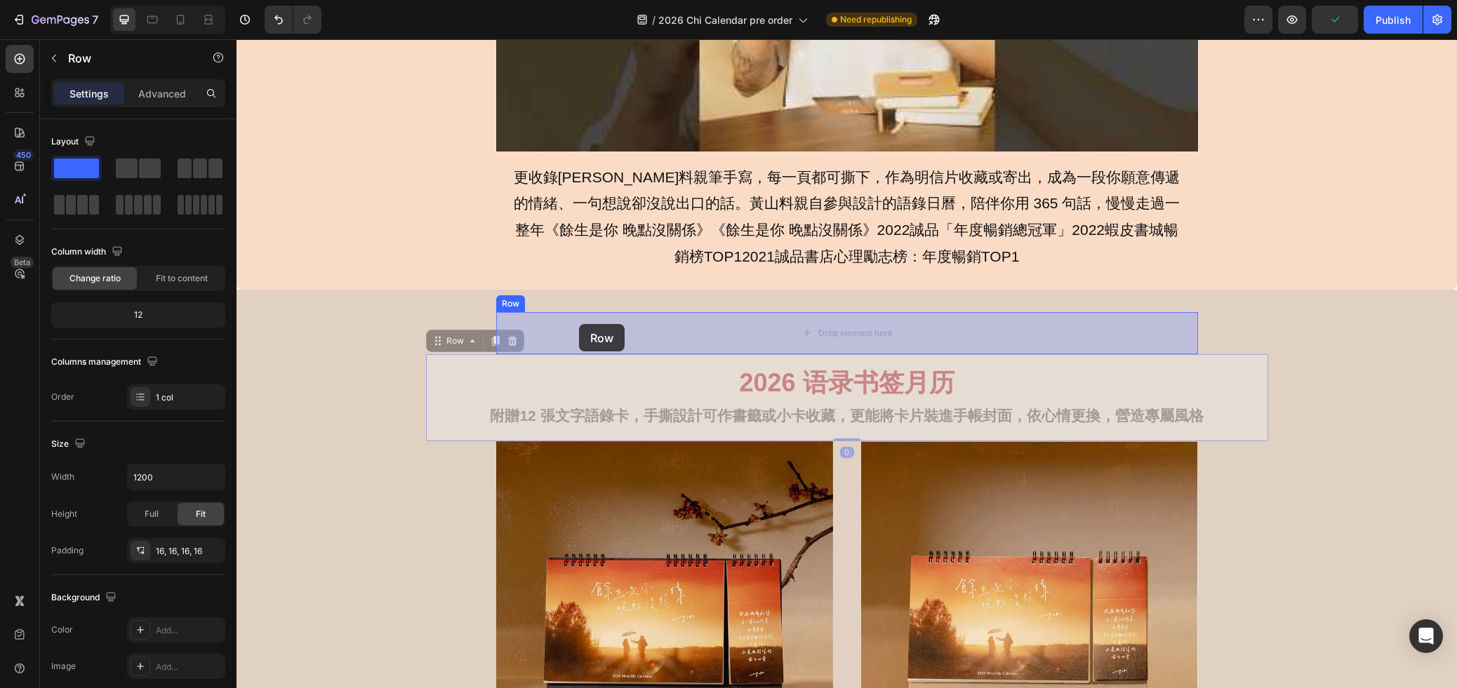
drag, startPoint x: 443, startPoint y: 343, endPoint x: 579, endPoint y: 324, distance: 137.4
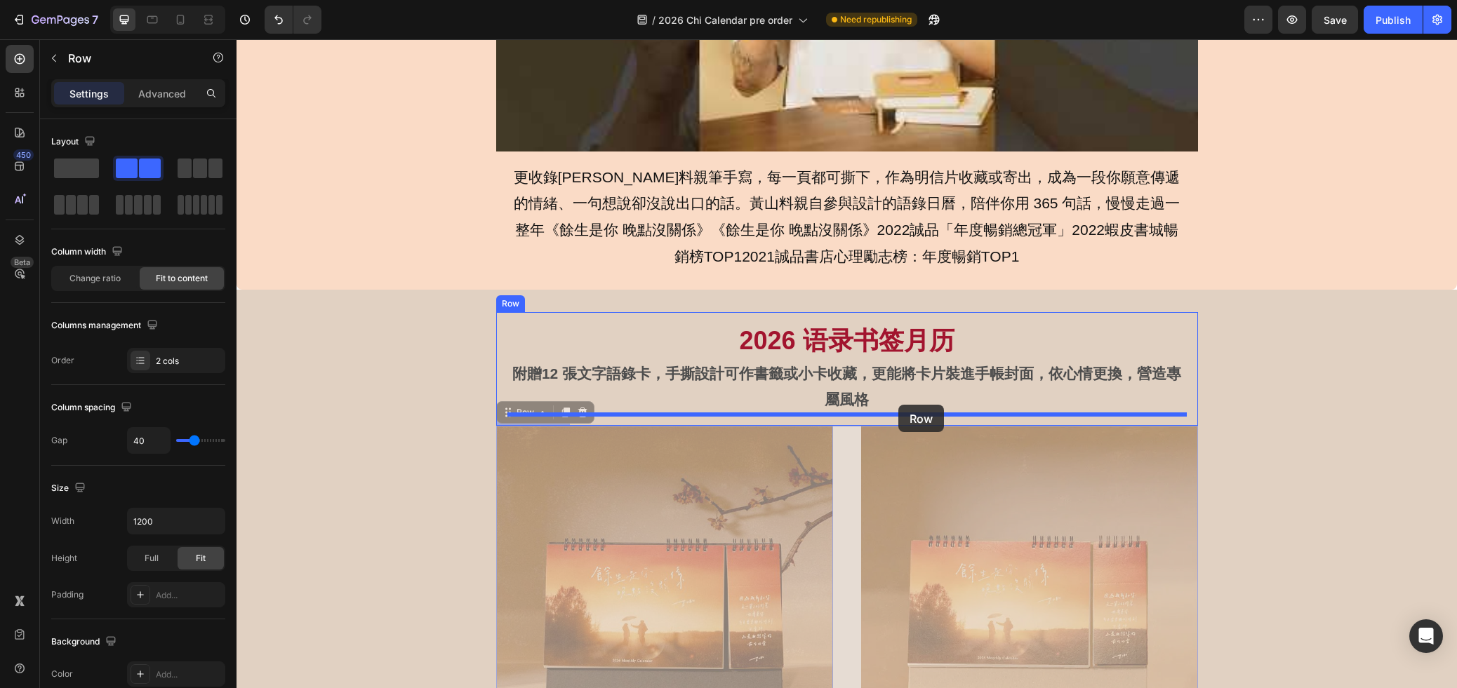
drag, startPoint x: 507, startPoint y: 410, endPoint x: 898, endPoint y: 405, distance: 391.5
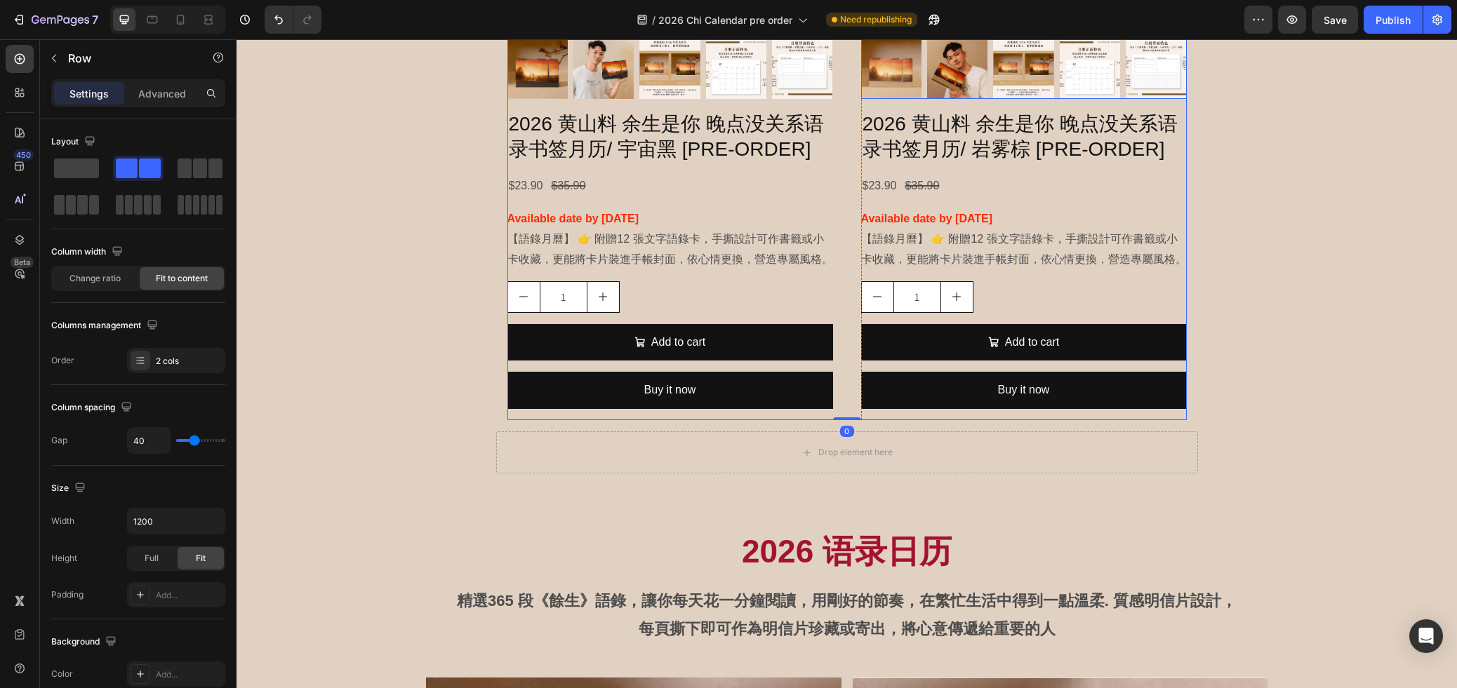
scroll to position [1600, 0]
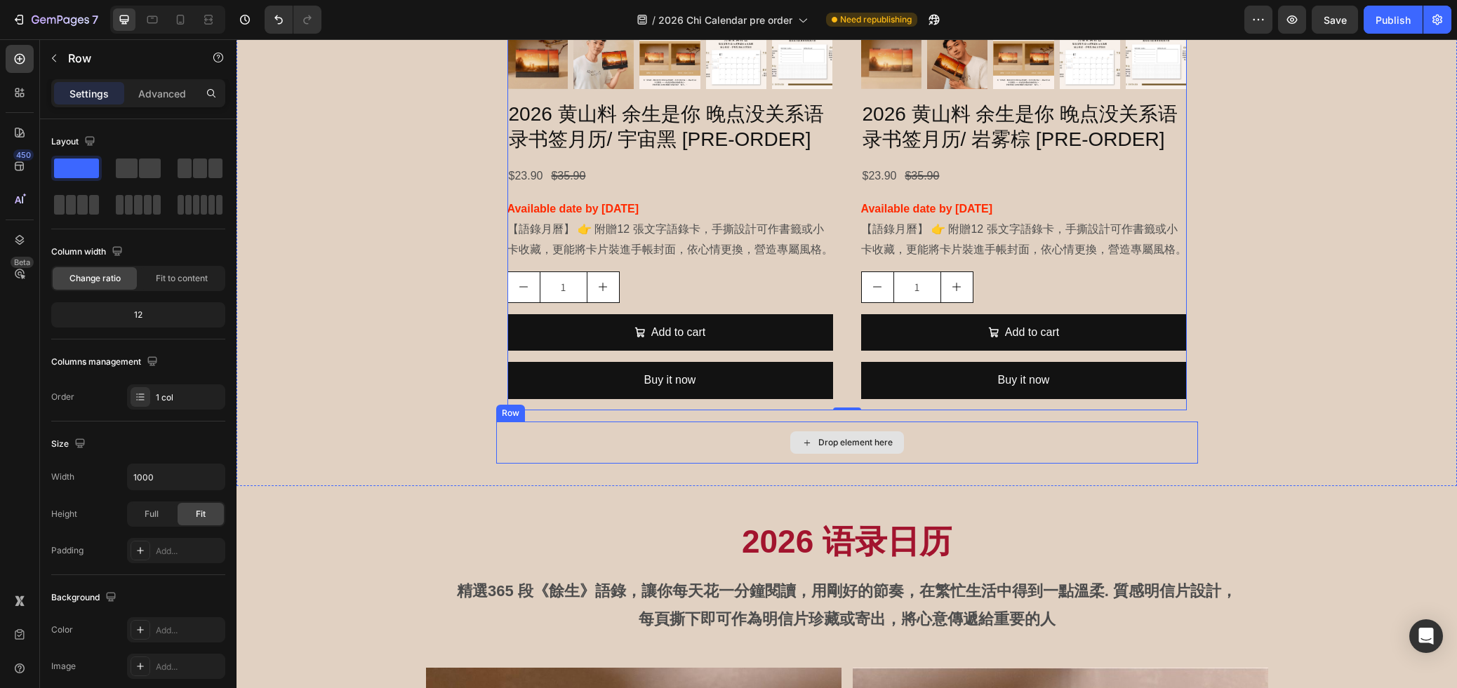
click at [559, 426] on div "Drop element here" at bounding box center [847, 443] width 702 height 42
click at [582, 410] on icon at bounding box center [582, 408] width 11 height 11
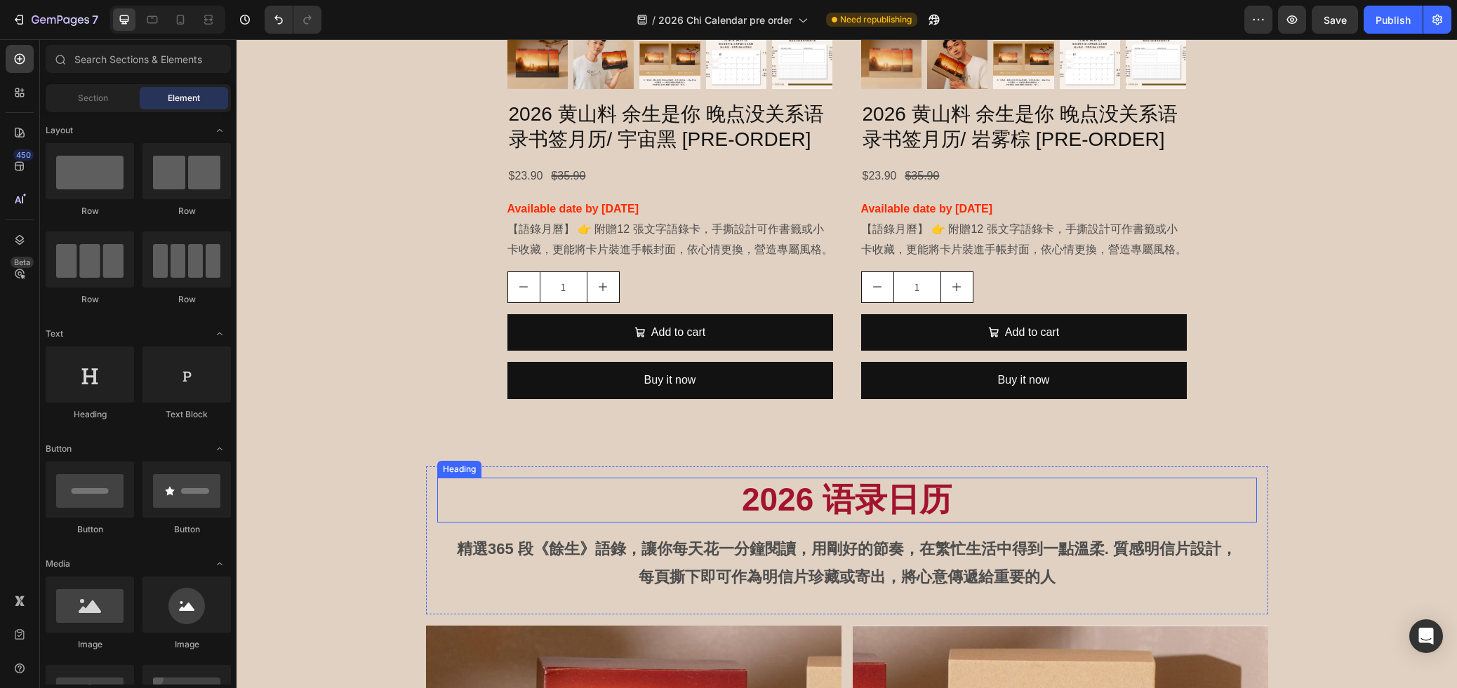
click at [796, 498] on h2 "2026 语录日历" at bounding box center [847, 500] width 820 height 45
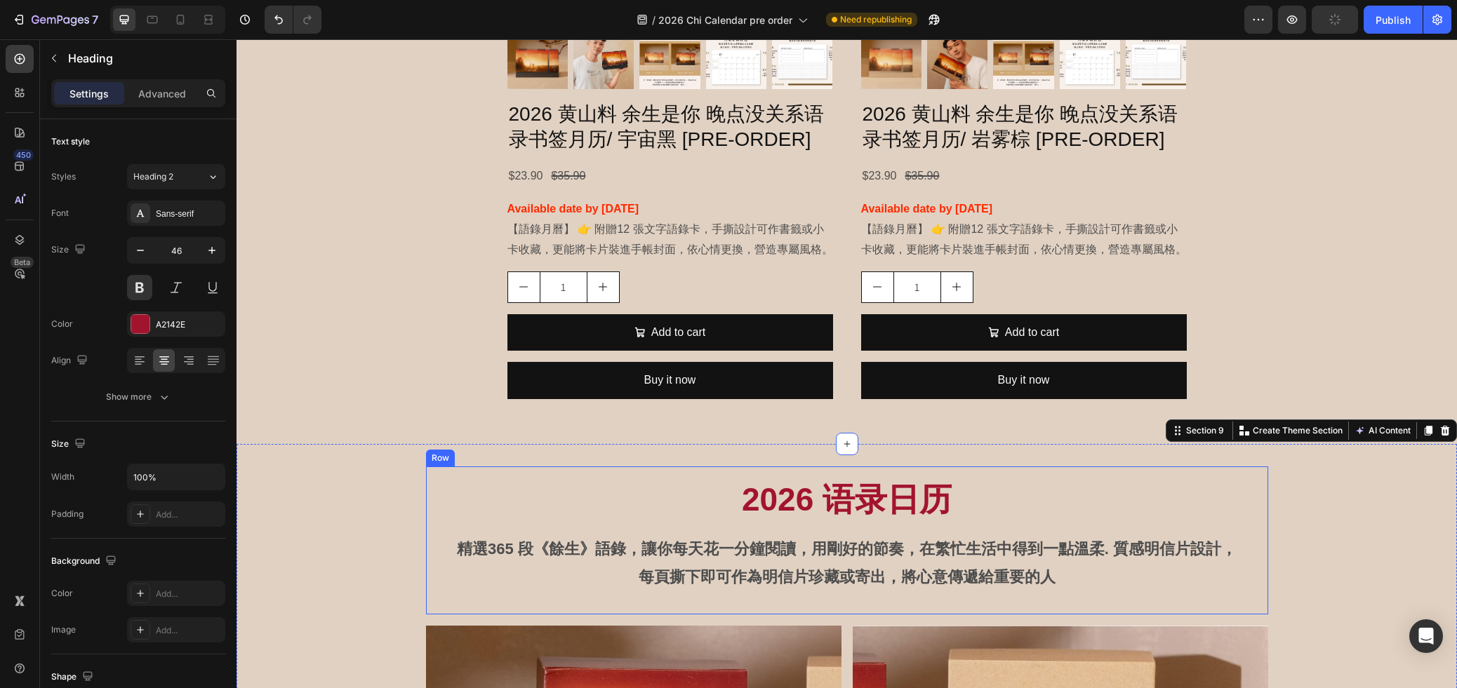
click at [822, 481] on h2 "2026 语录日历" at bounding box center [847, 500] width 820 height 45
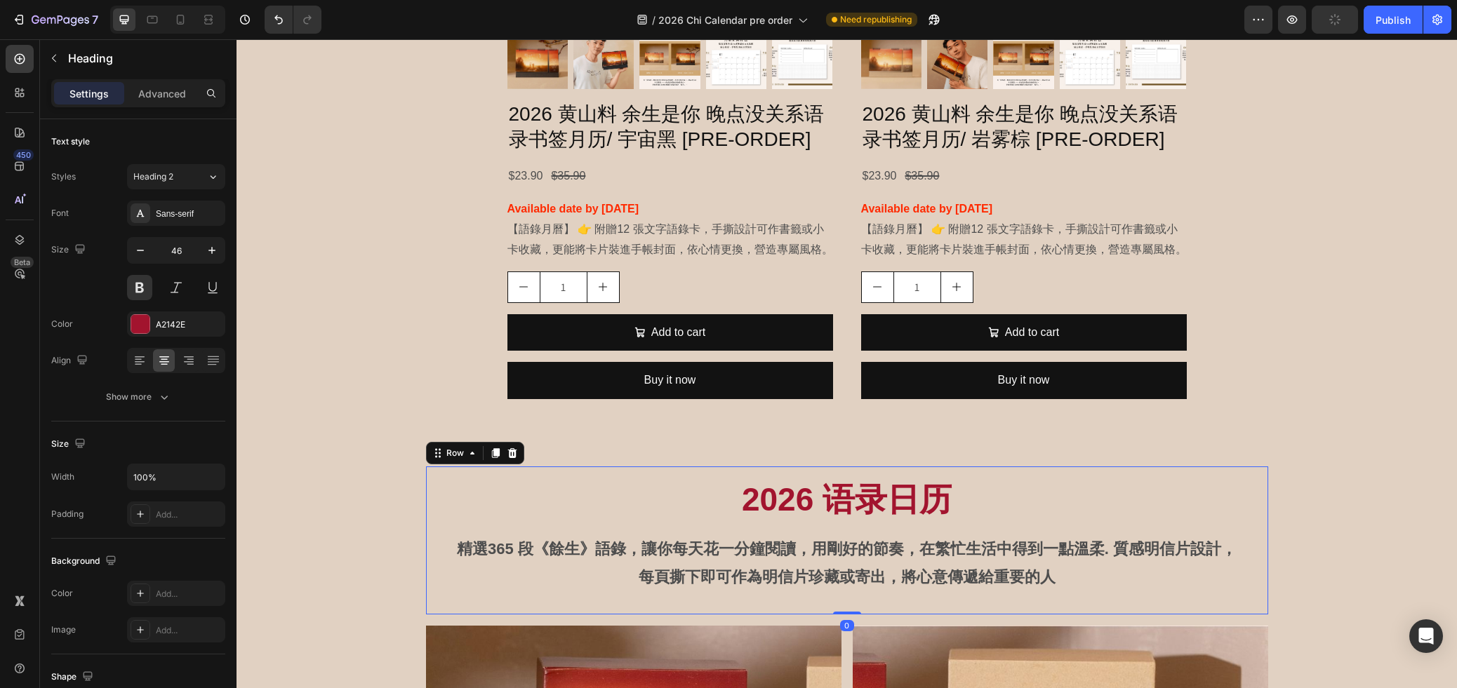
click at [818, 474] on div "2026 语录日历 Heading 精選365 段《餘生》語錄，讓你每天花一分鐘閱讀，用剛好的節奏，在繁忙生活中得到一點溫柔. 質感明信片設計，每頁撕下即可作…" at bounding box center [847, 541] width 842 height 148
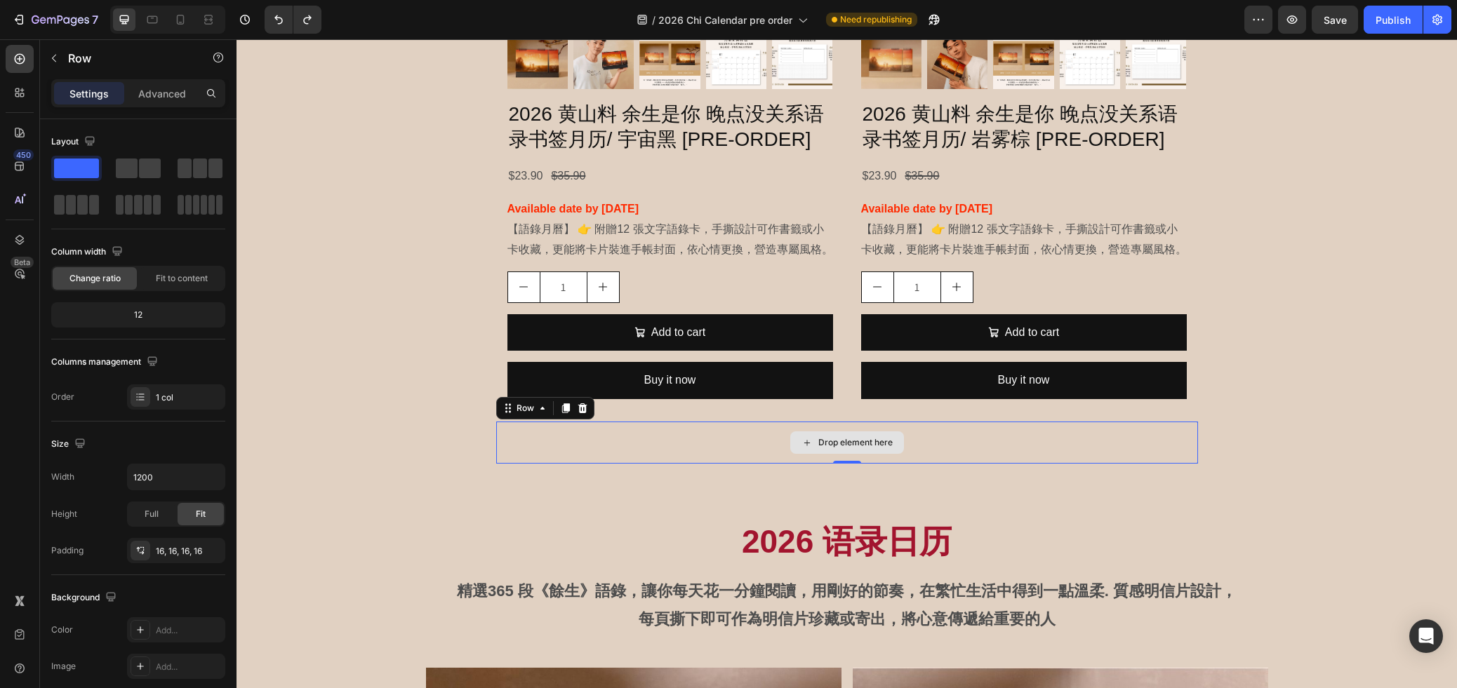
click at [766, 440] on div "Drop element here" at bounding box center [847, 443] width 702 height 42
click at [176, 103] on div "Advanced" at bounding box center [162, 93] width 70 height 22
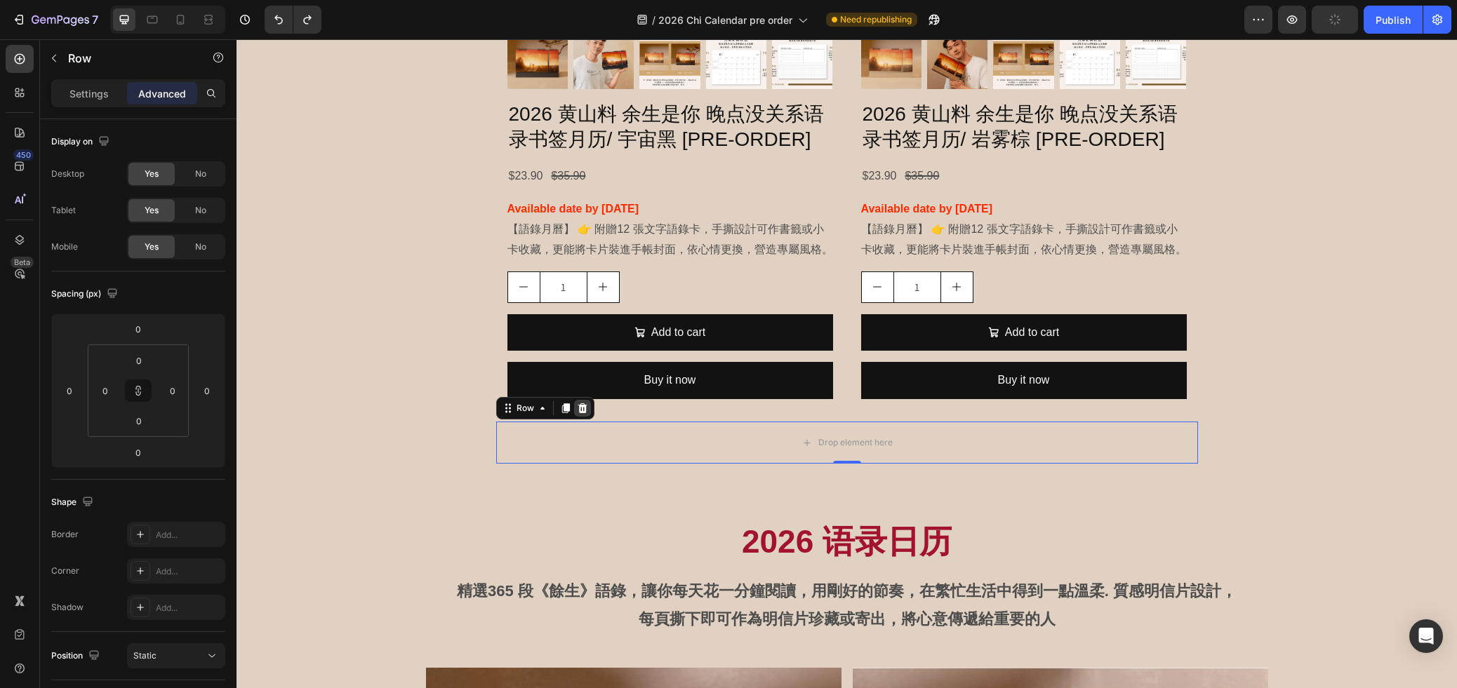
click at [585, 413] on icon at bounding box center [581, 408] width 9 height 10
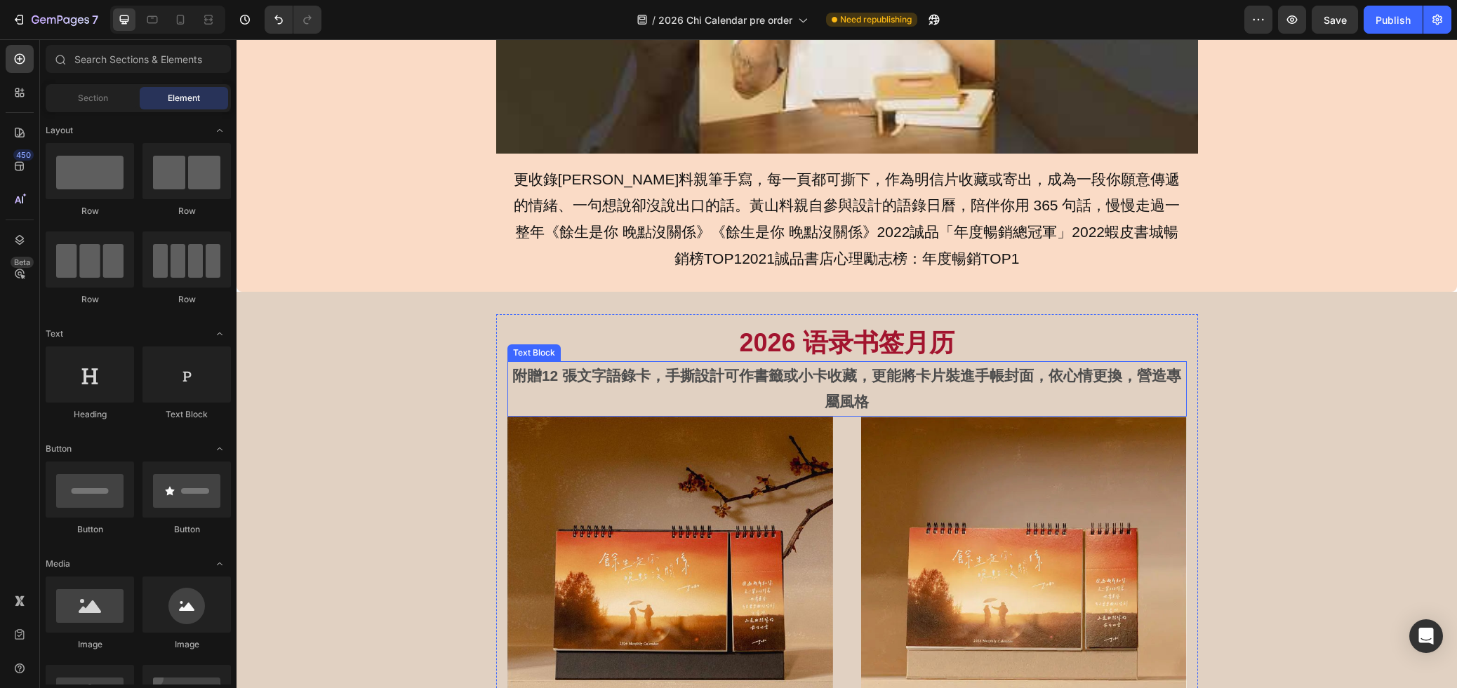
scroll to position [876, 0]
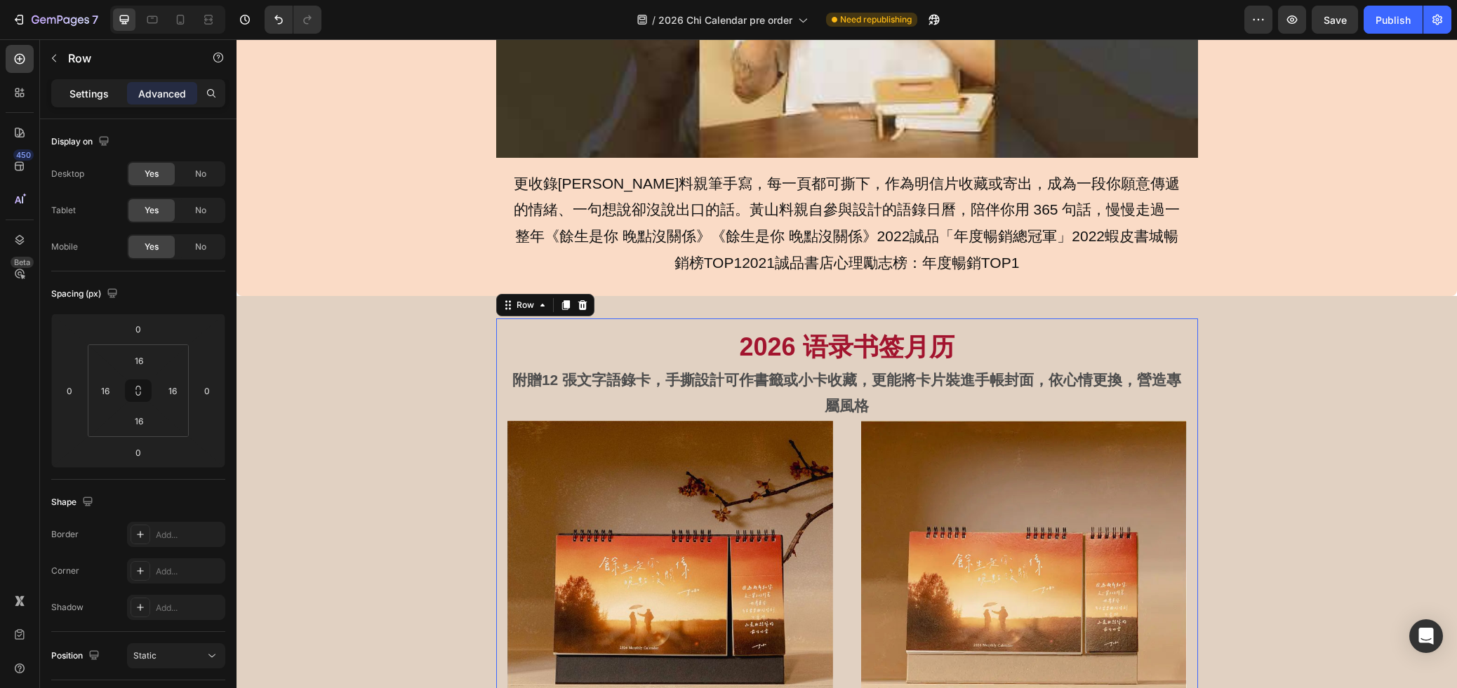
click at [72, 95] on p "Settings" at bounding box center [88, 93] width 39 height 15
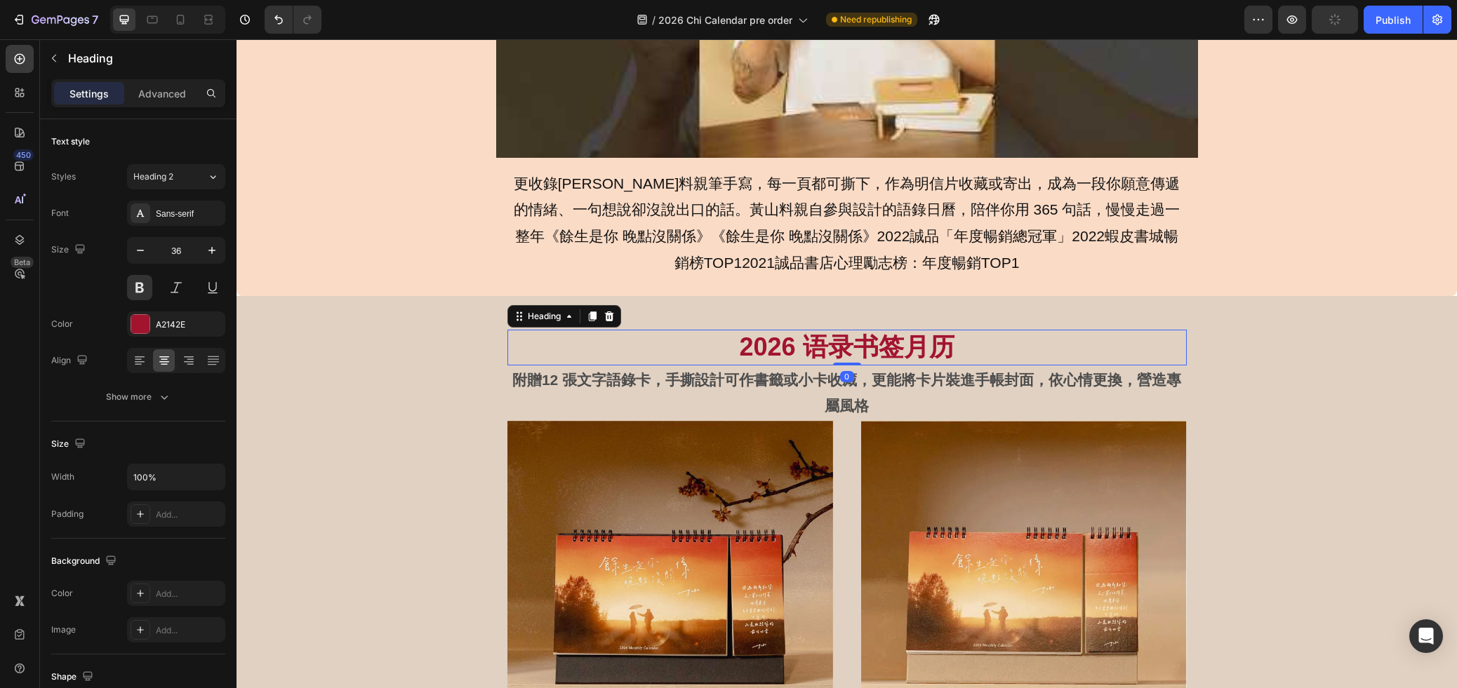
click at [667, 333] on h2 "2026 语录书签月历" at bounding box center [846, 348] width 679 height 36
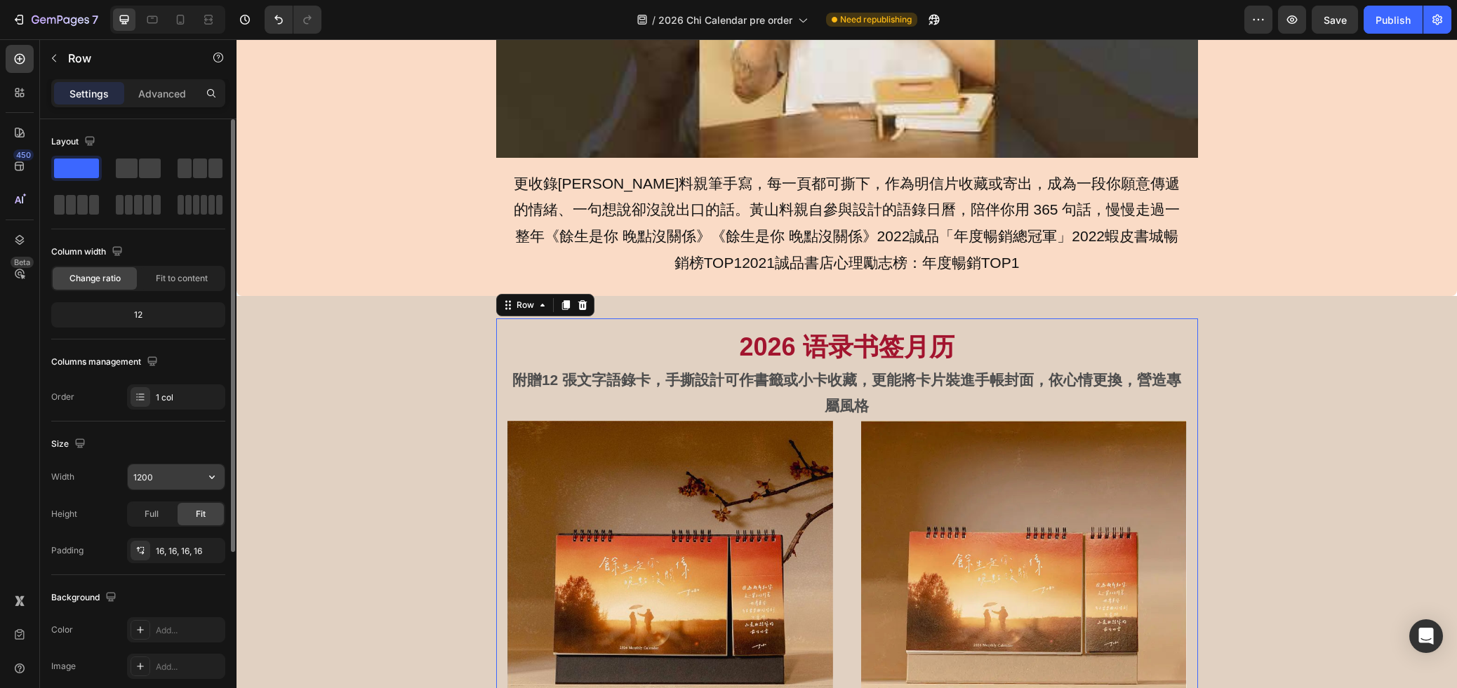
click at [153, 474] on input "1200" at bounding box center [176, 476] width 97 height 25
click at [206, 476] on icon "button" at bounding box center [212, 477] width 14 height 14
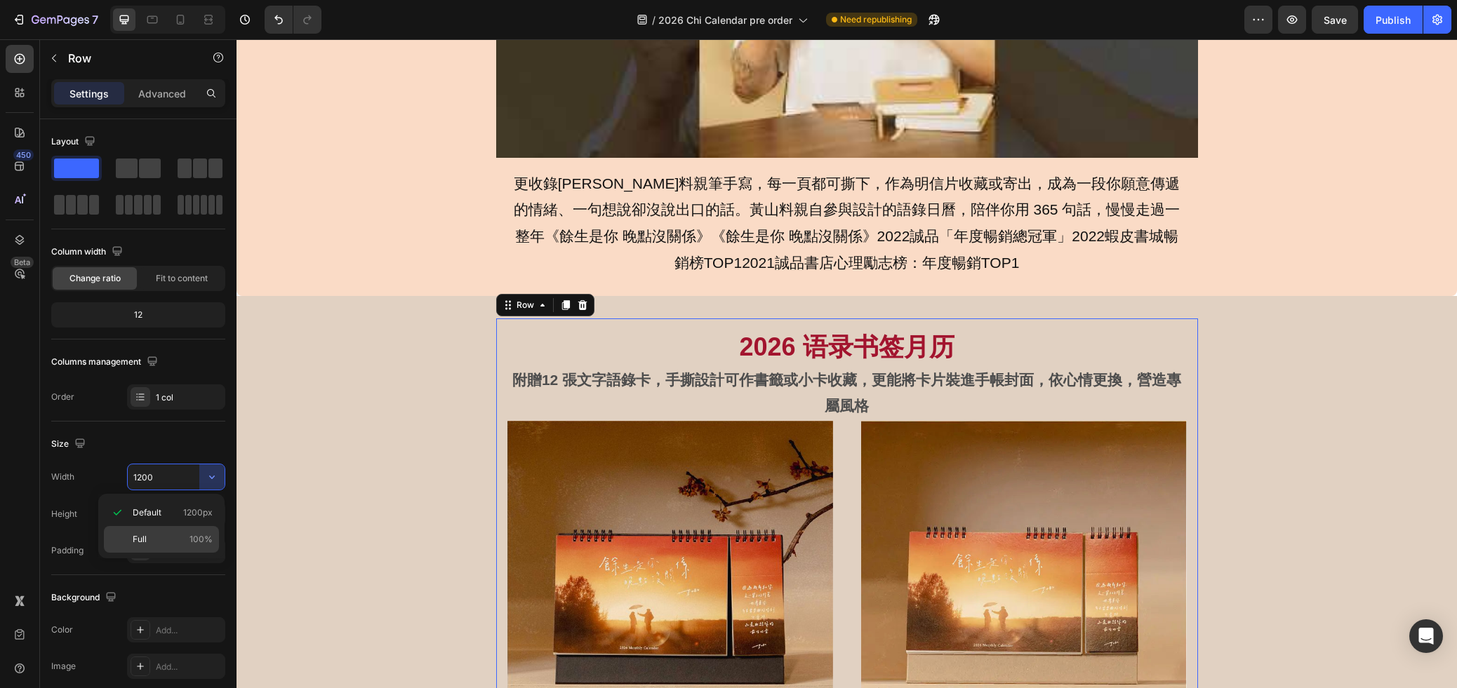
click at [173, 534] on p "Full 100%" at bounding box center [173, 539] width 80 height 13
type input "100%"
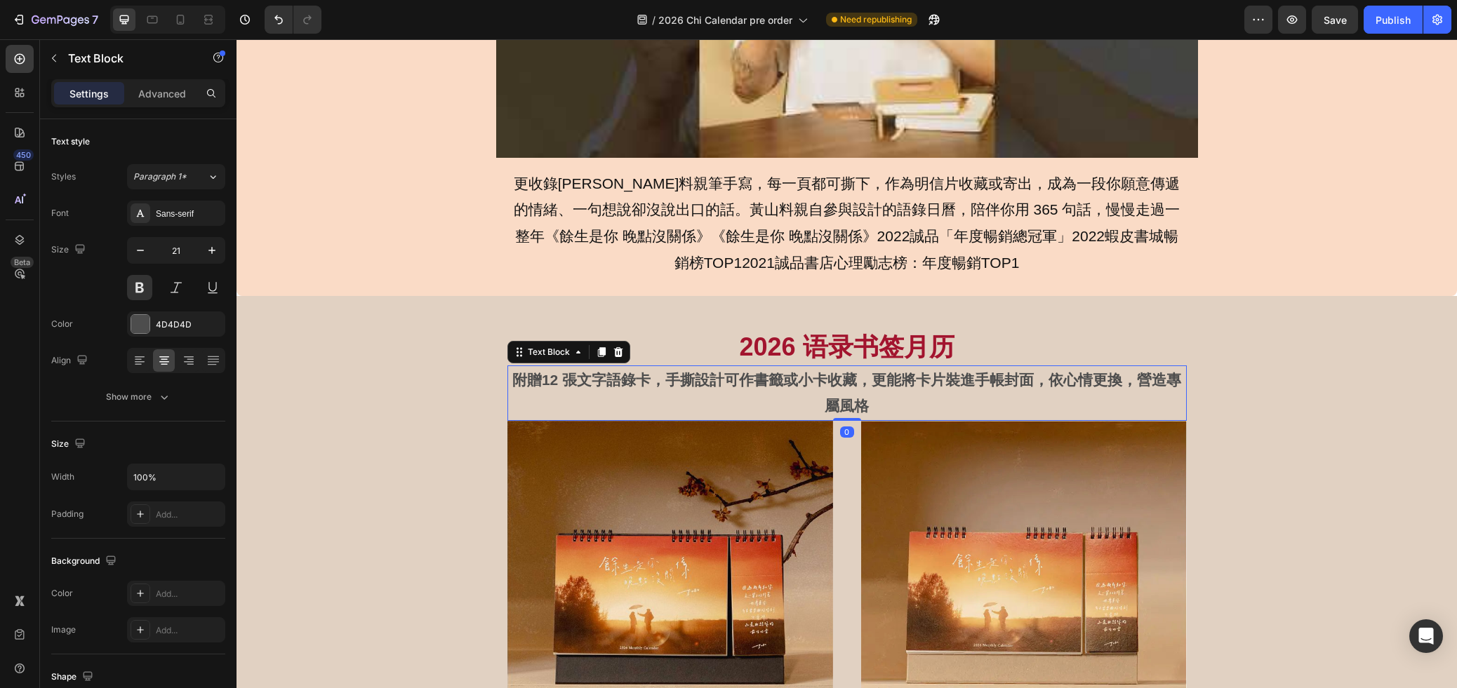
click at [733, 408] on p "附贈12 張文字語錄卡，手撕設計可作書籤或小卡收藏，更能將卡片裝進手帳封面，依心情更換，營造專屬風格" at bounding box center [847, 393] width 676 height 53
click at [848, 429] on div "0" at bounding box center [847, 432] width 14 height 11
click at [1158, 450] on img at bounding box center [1024, 584] width 326 height 326
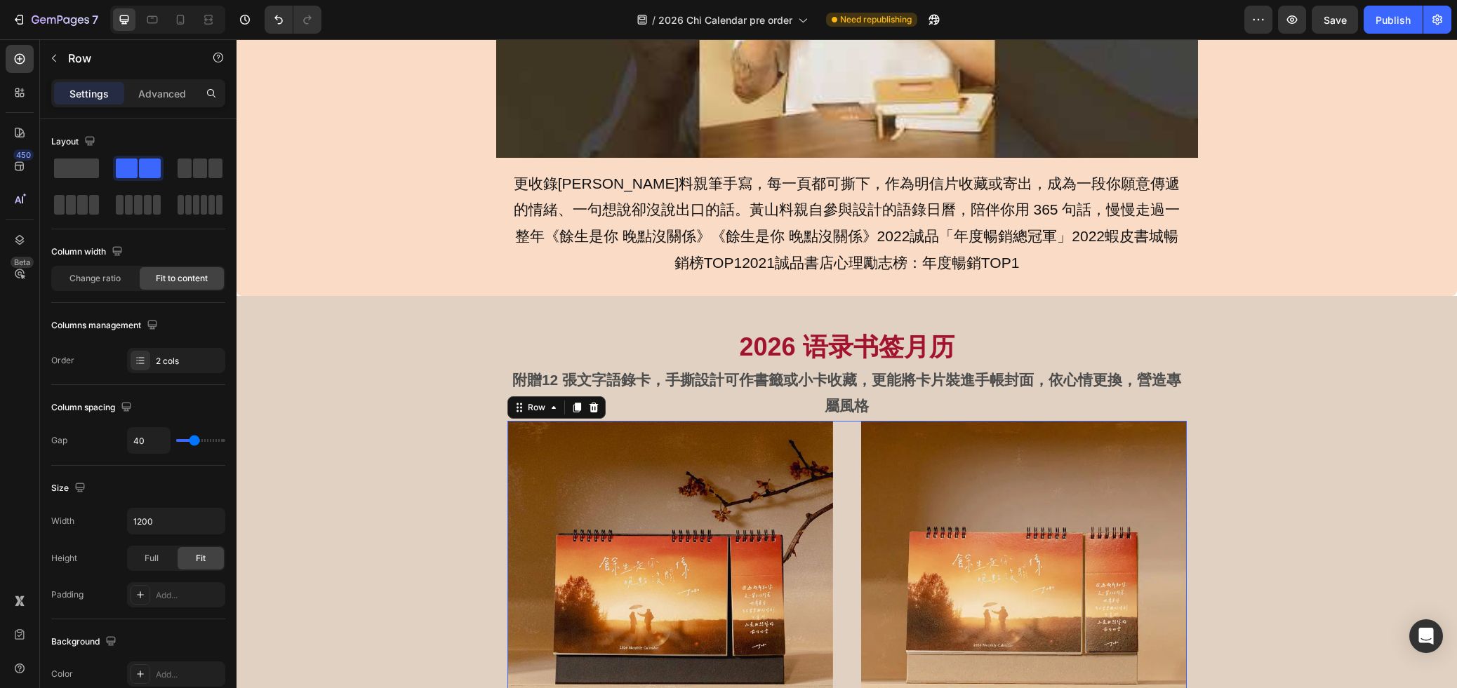
click at [215, 521] on icon "button" at bounding box center [212, 521] width 14 height 14
click at [178, 577] on p "Full 100%" at bounding box center [173, 583] width 80 height 13
type input "100%"
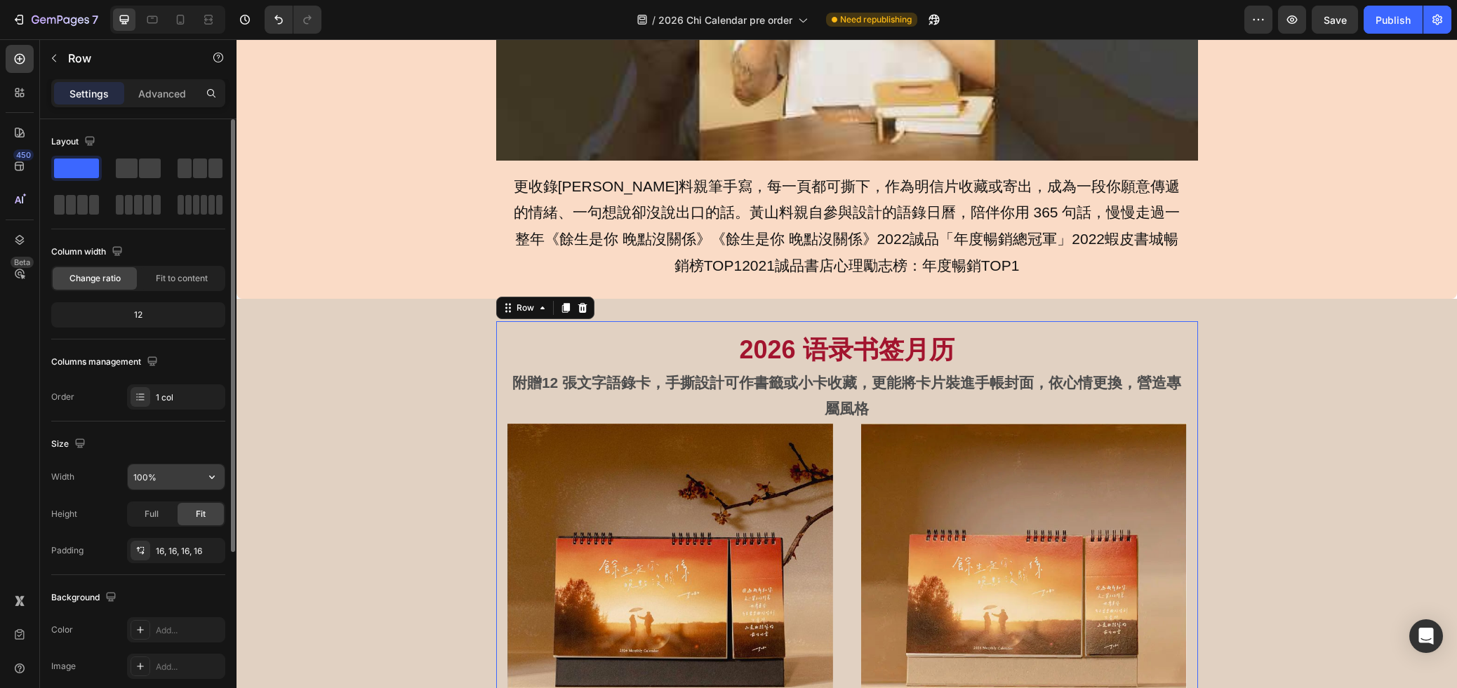
scroll to position [873, 0]
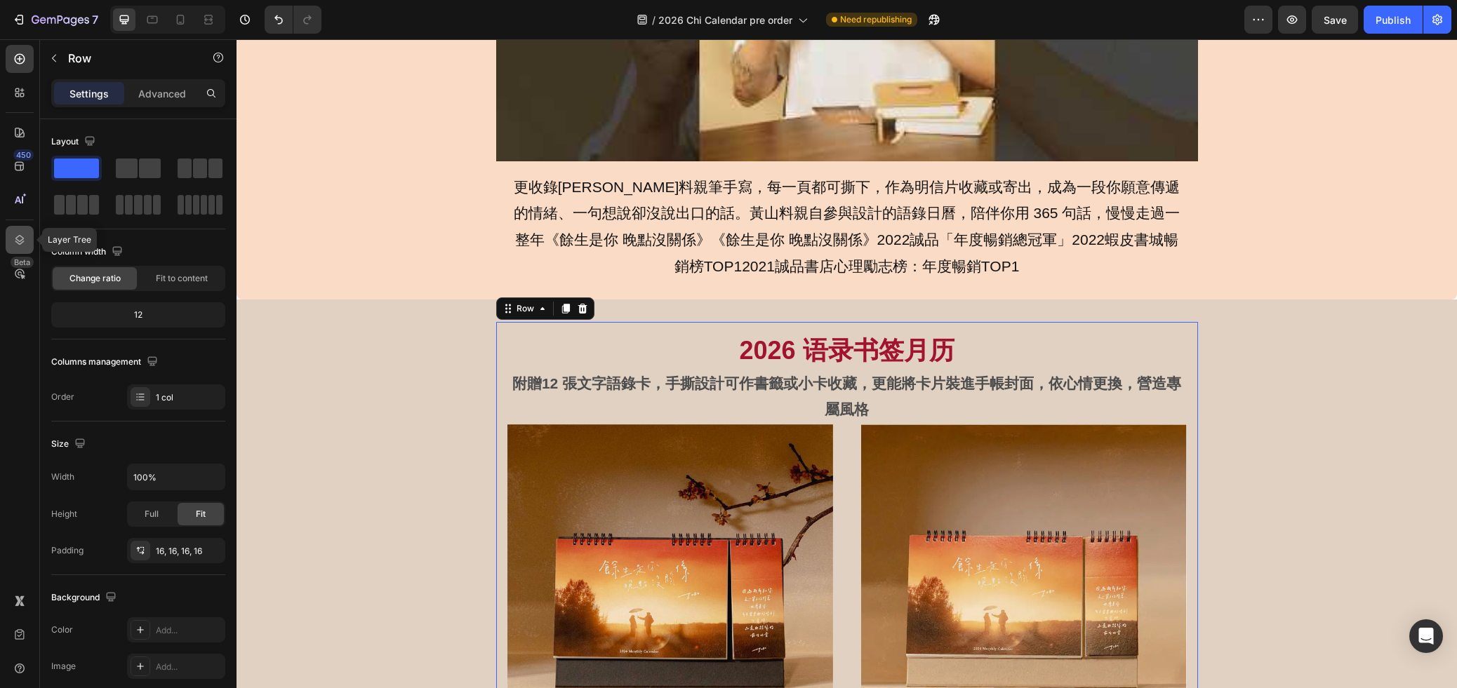
click at [20, 240] on icon at bounding box center [19, 240] width 9 height 10
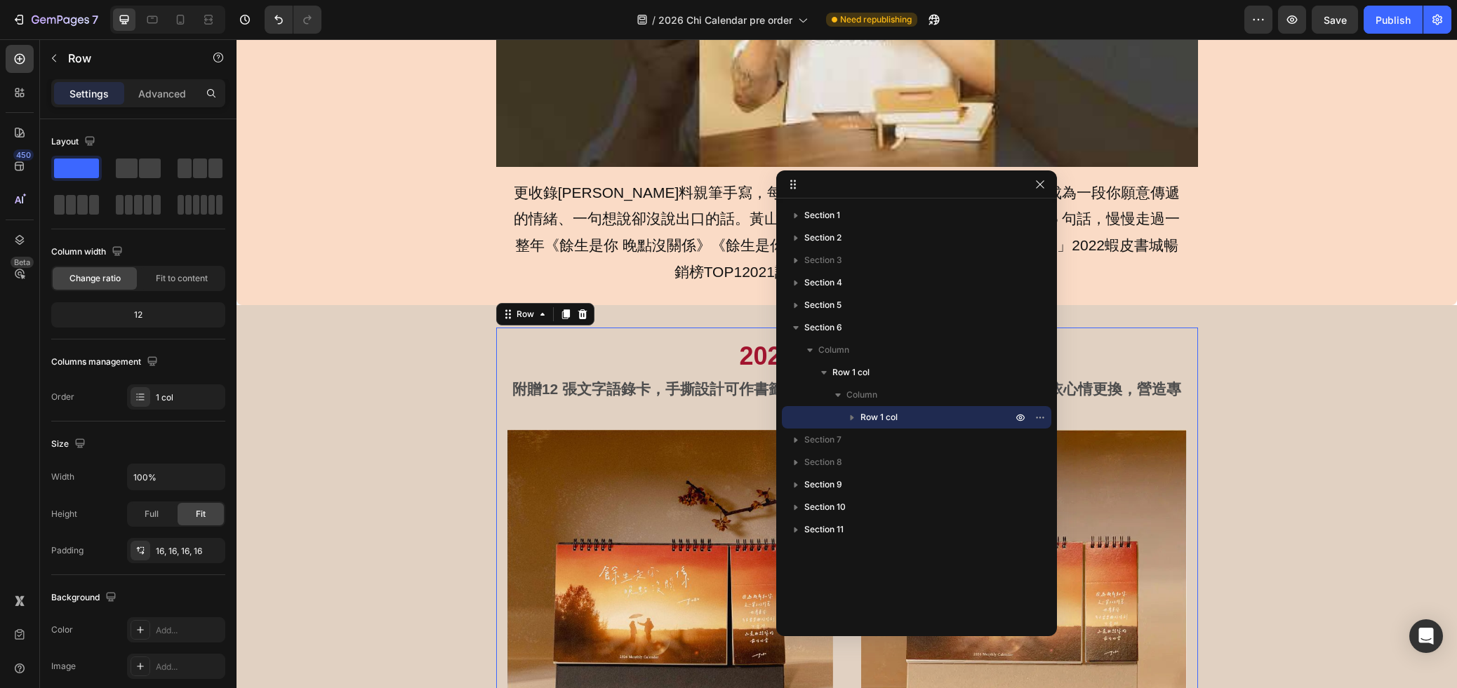
scroll to position [866, 0]
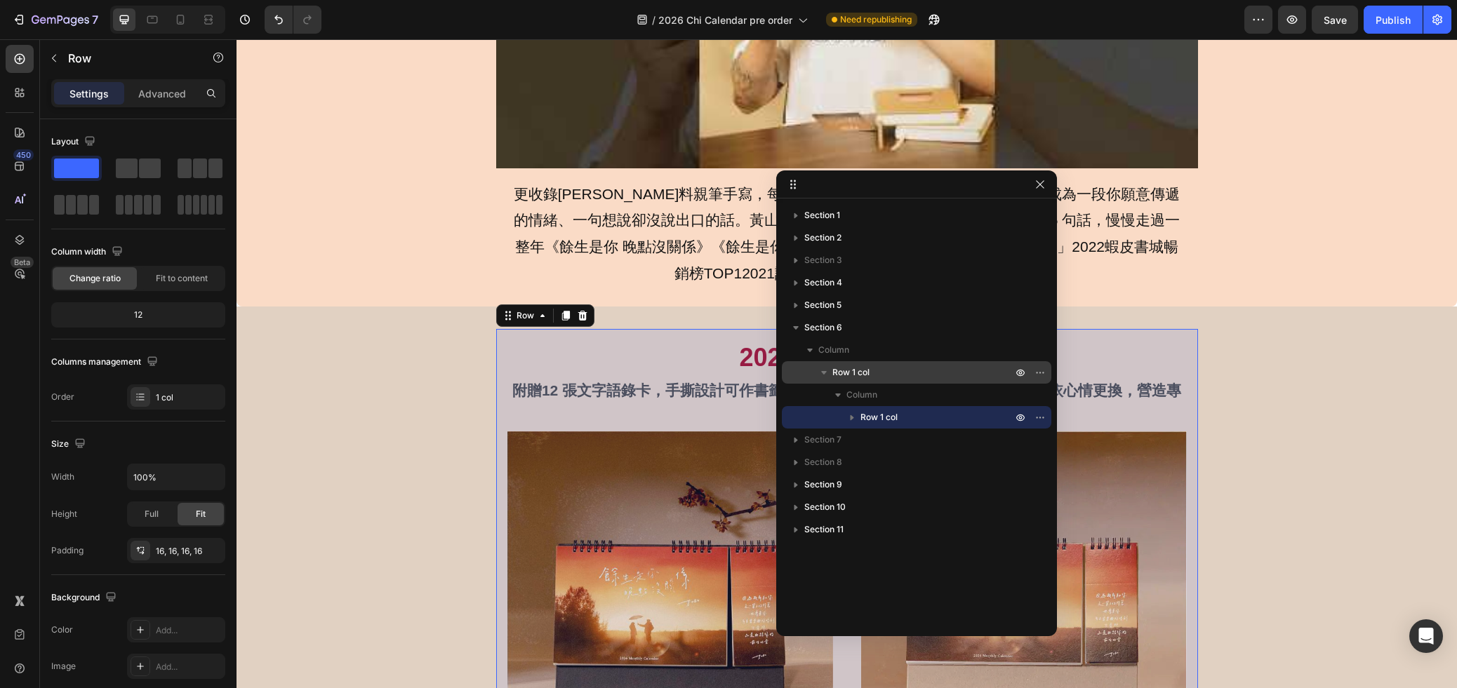
click at [901, 371] on p "Row 1 col" at bounding box center [923, 373] width 182 height 14
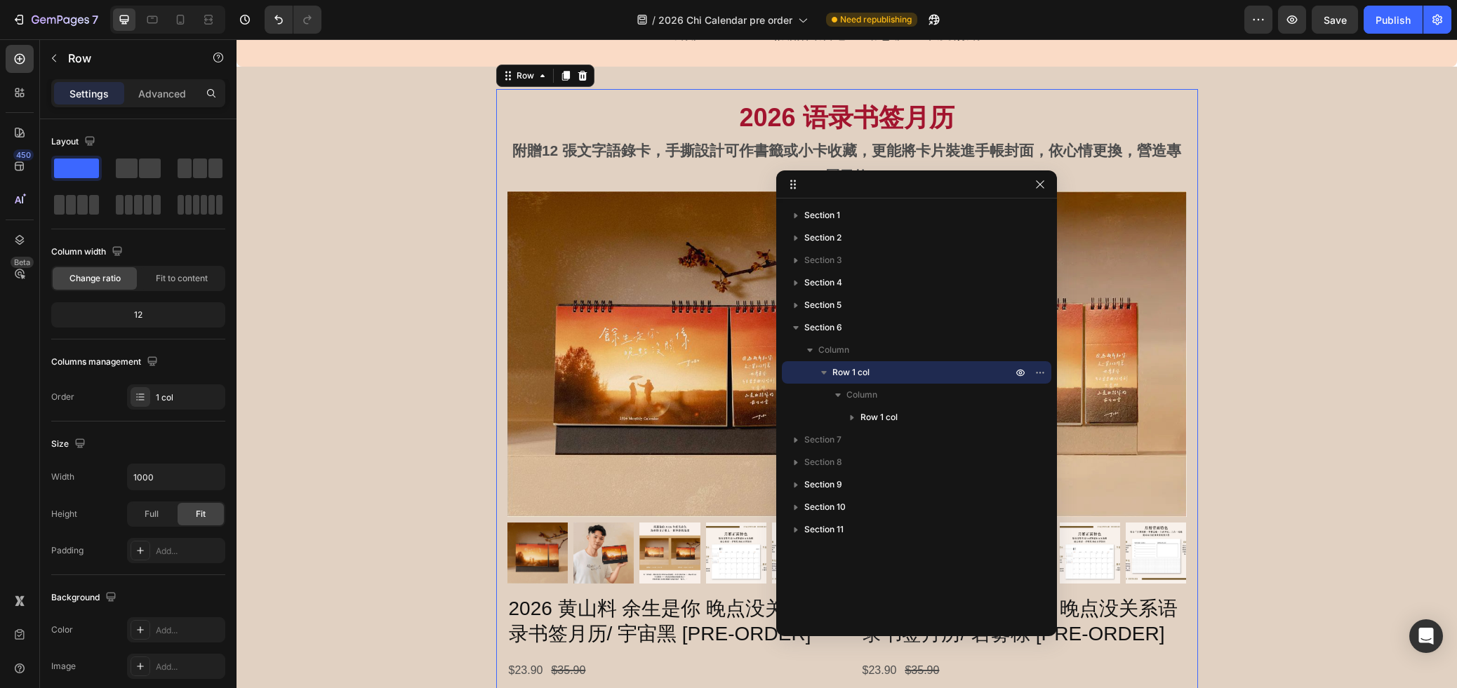
scroll to position [1108, 0]
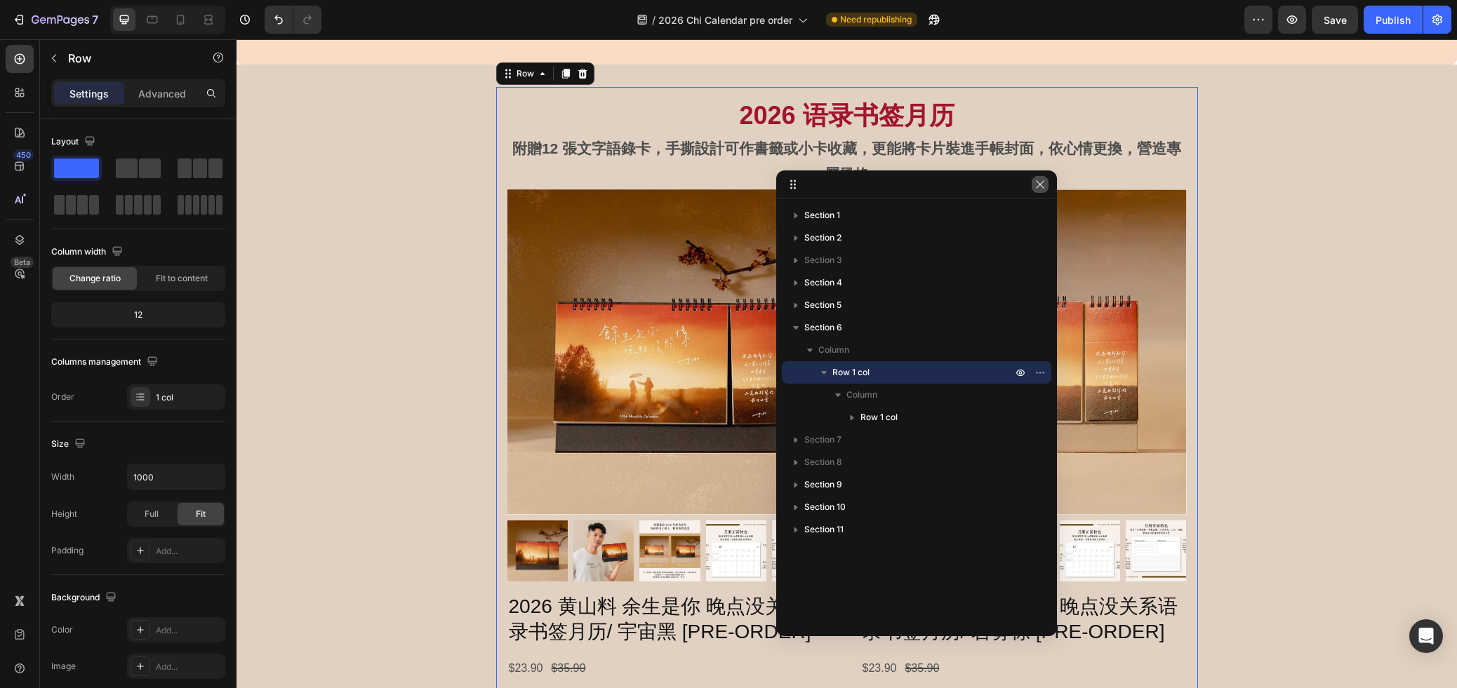
click at [1042, 182] on icon "button" at bounding box center [1040, 184] width 8 height 8
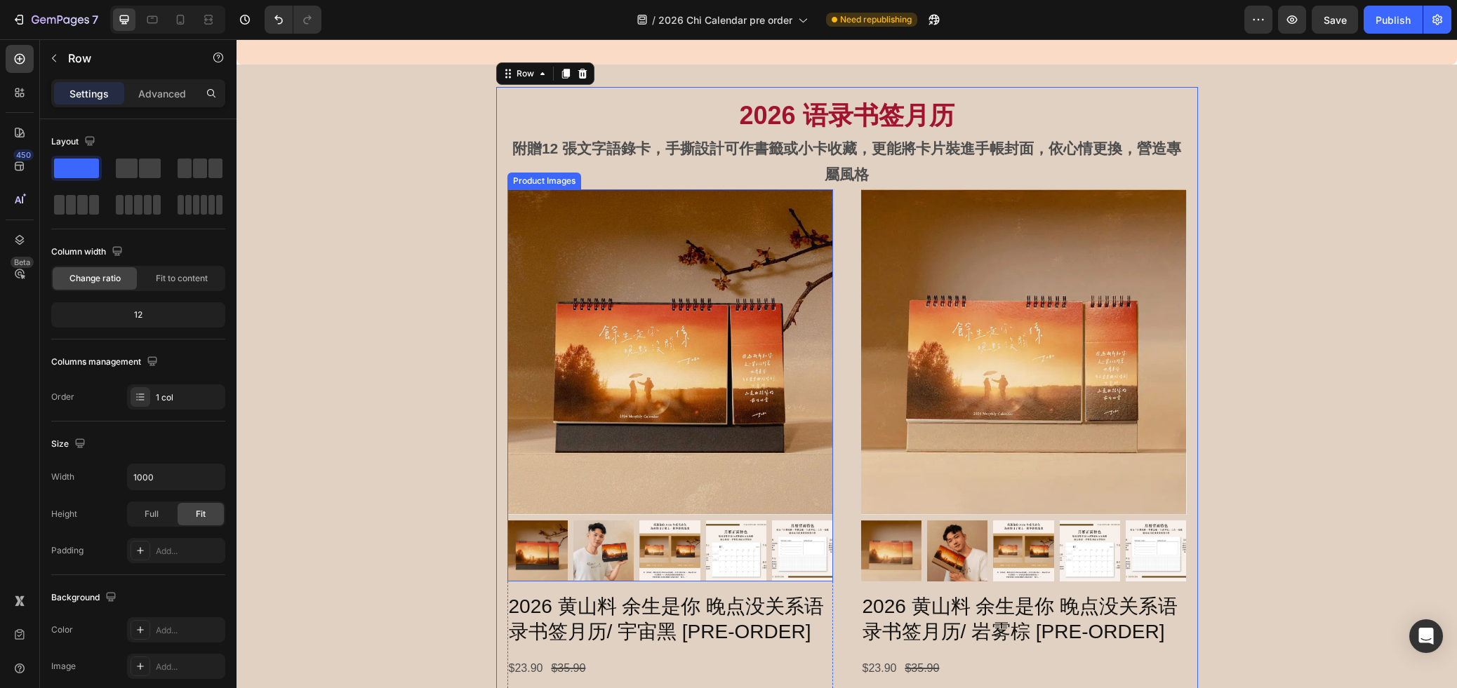
scroll to position [1109, 0]
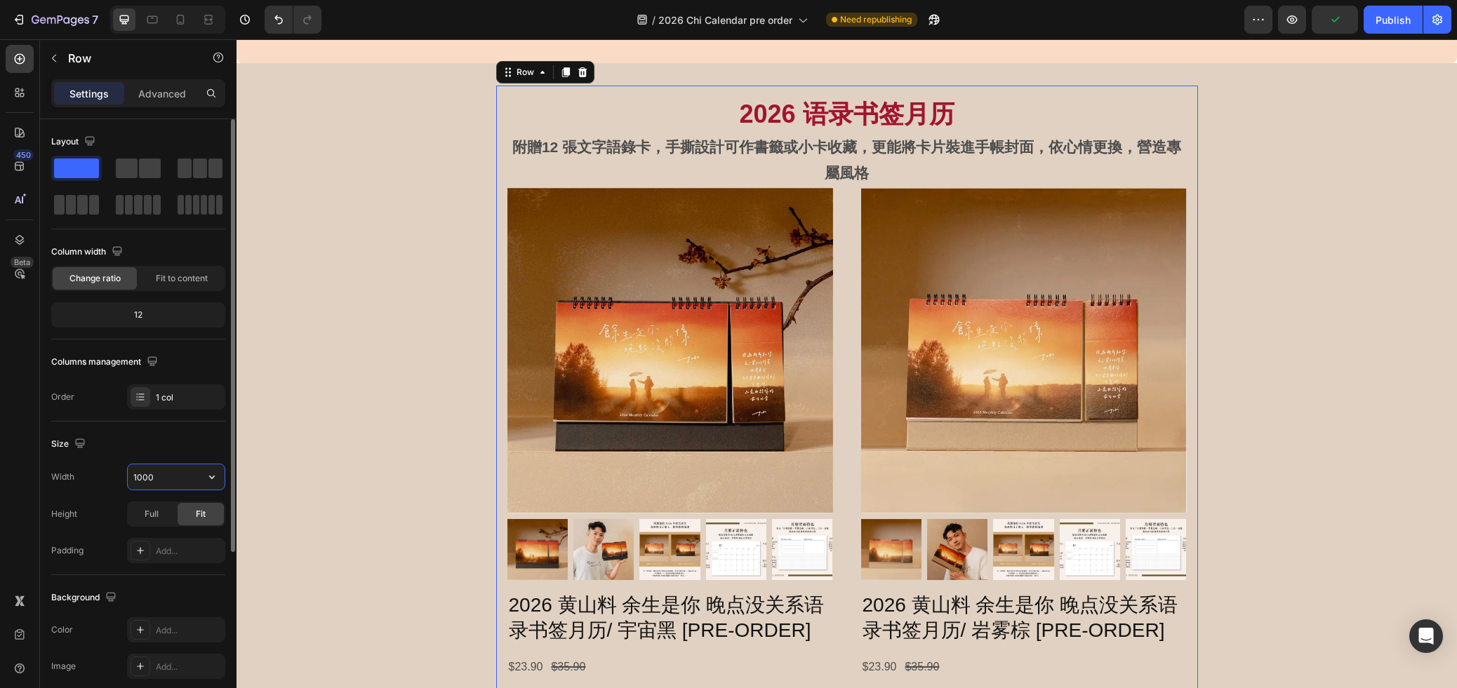
drag, startPoint x: 159, startPoint y: 480, endPoint x: 128, endPoint y: 481, distance: 30.9
click at [128, 481] on input "1000" at bounding box center [176, 476] width 97 height 25
drag, startPoint x: 163, startPoint y: 478, endPoint x: 130, endPoint y: 481, distance: 33.8
click at [130, 481] on input "1000" at bounding box center [176, 476] width 97 height 25
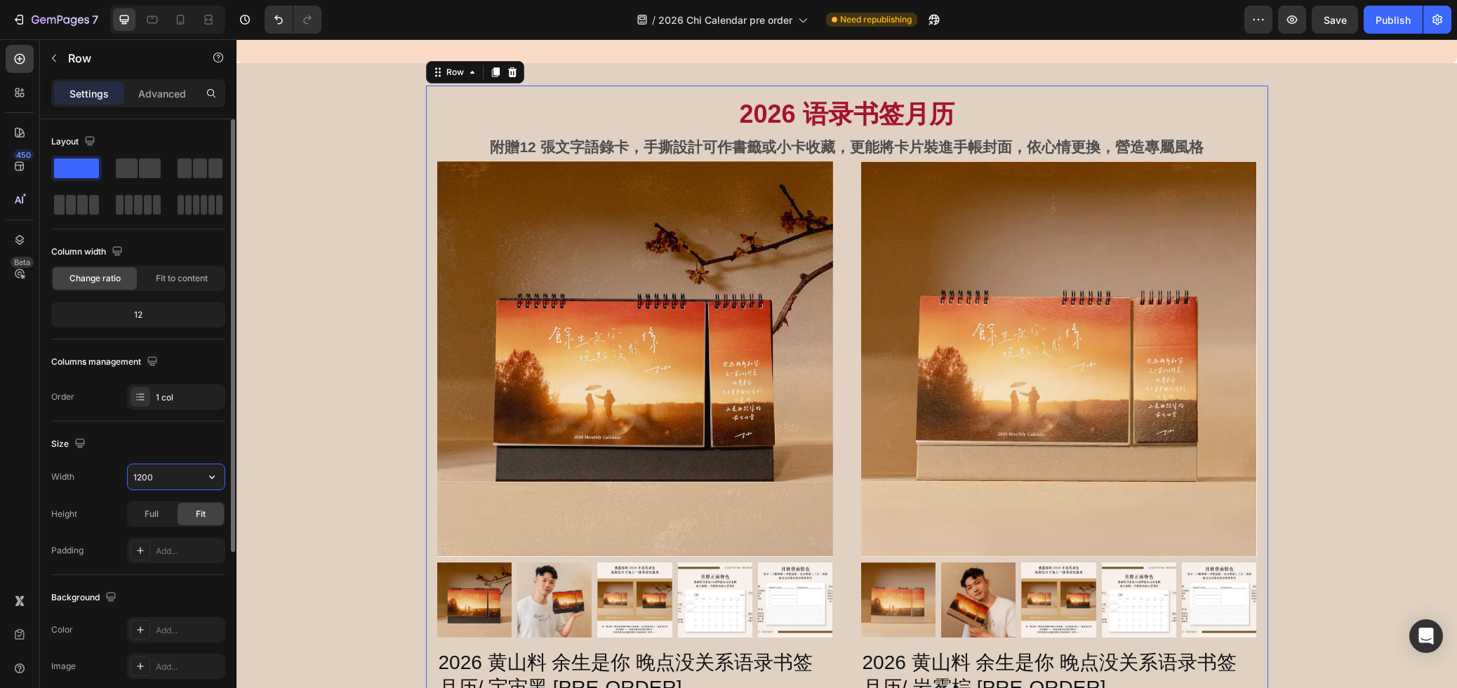
scroll to position [0, 0]
click at [128, 474] on input "1200" at bounding box center [176, 476] width 97 height 25
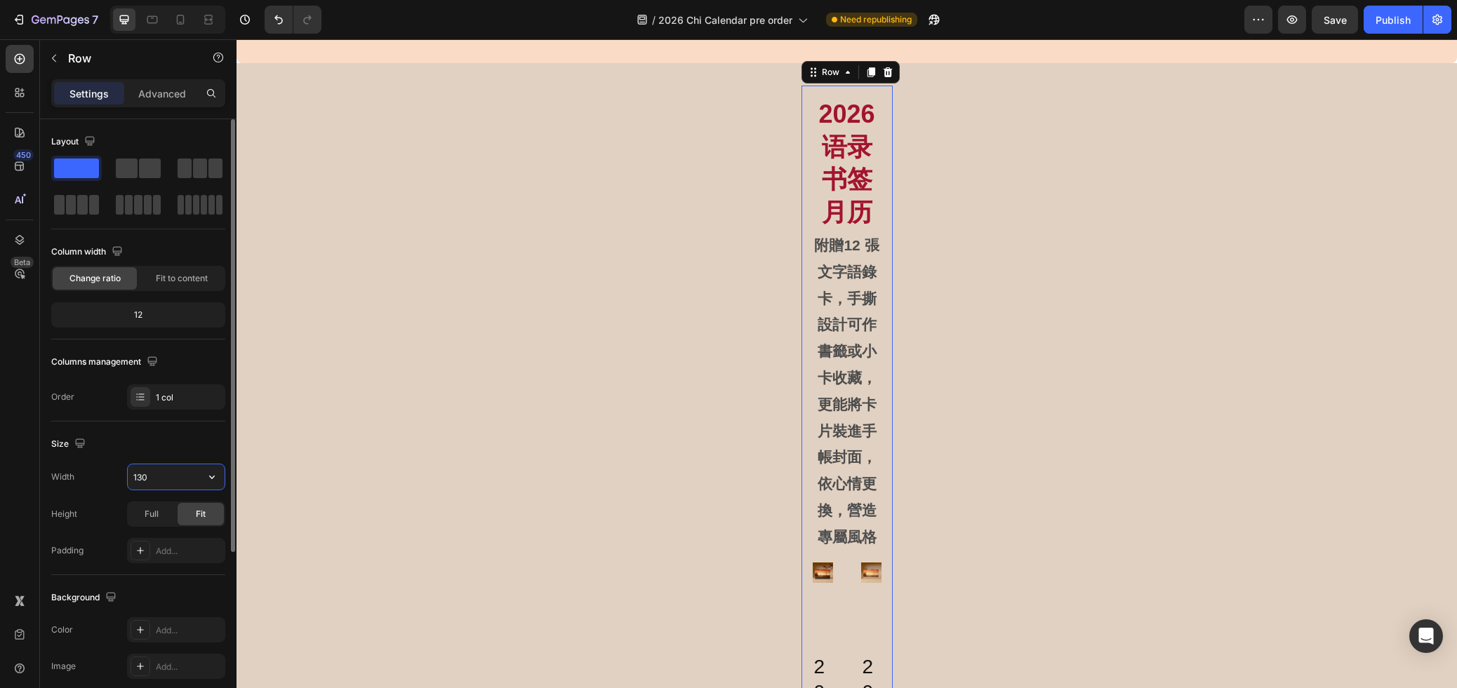
type input "1300"
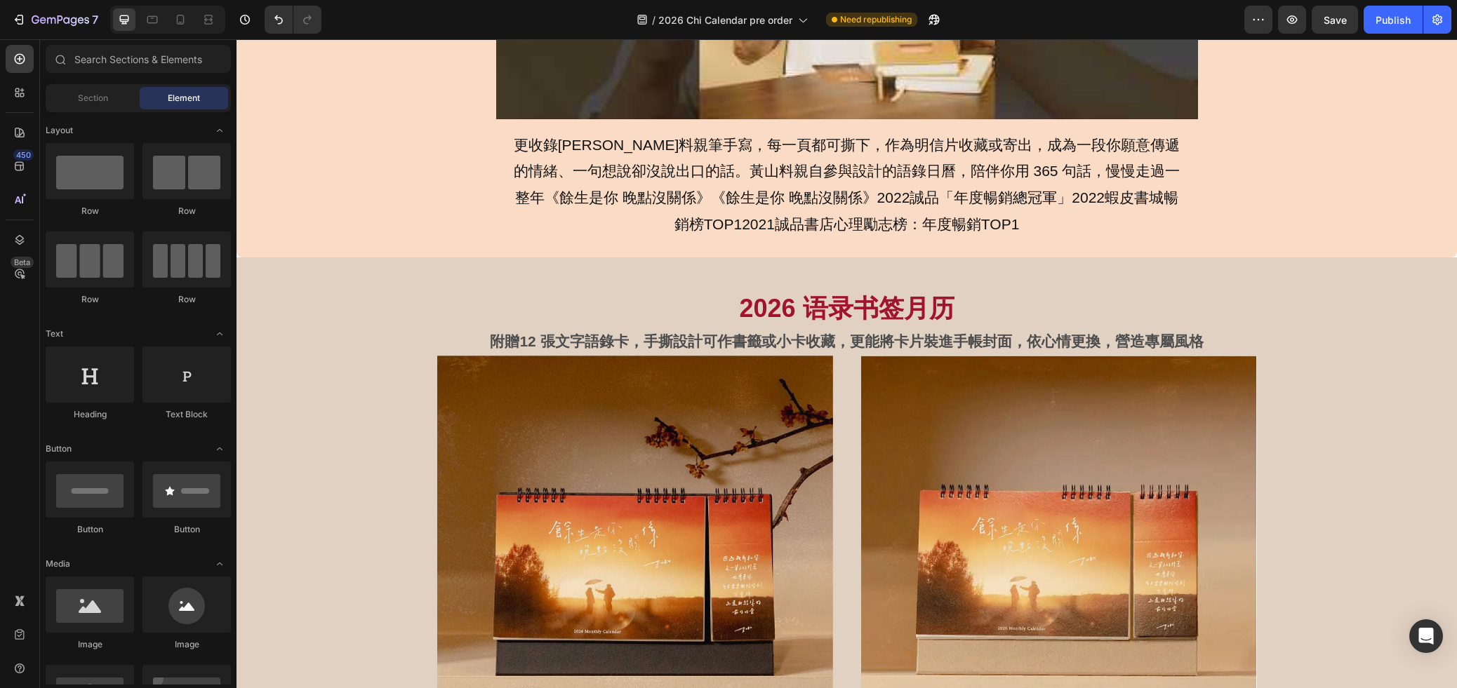
scroll to position [924, 0]
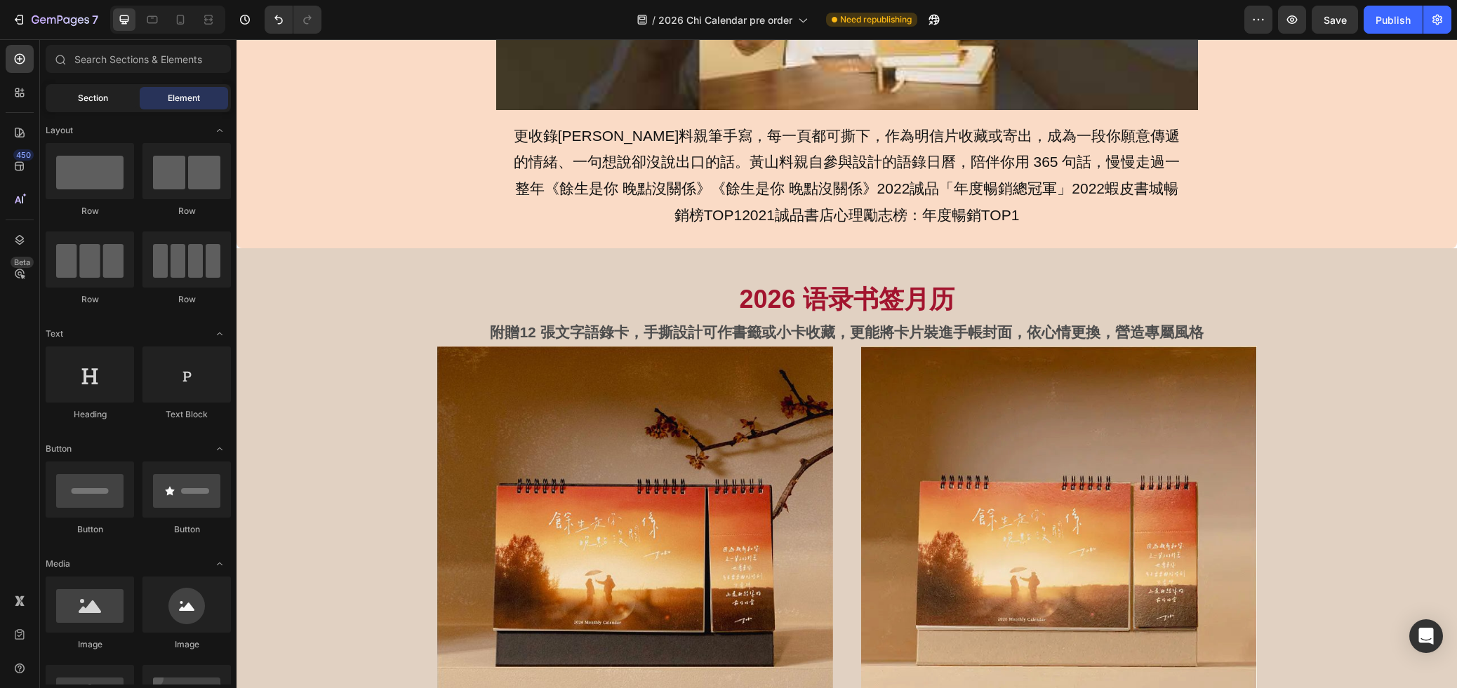
click at [69, 100] on div "Section" at bounding box center [92, 98] width 88 height 22
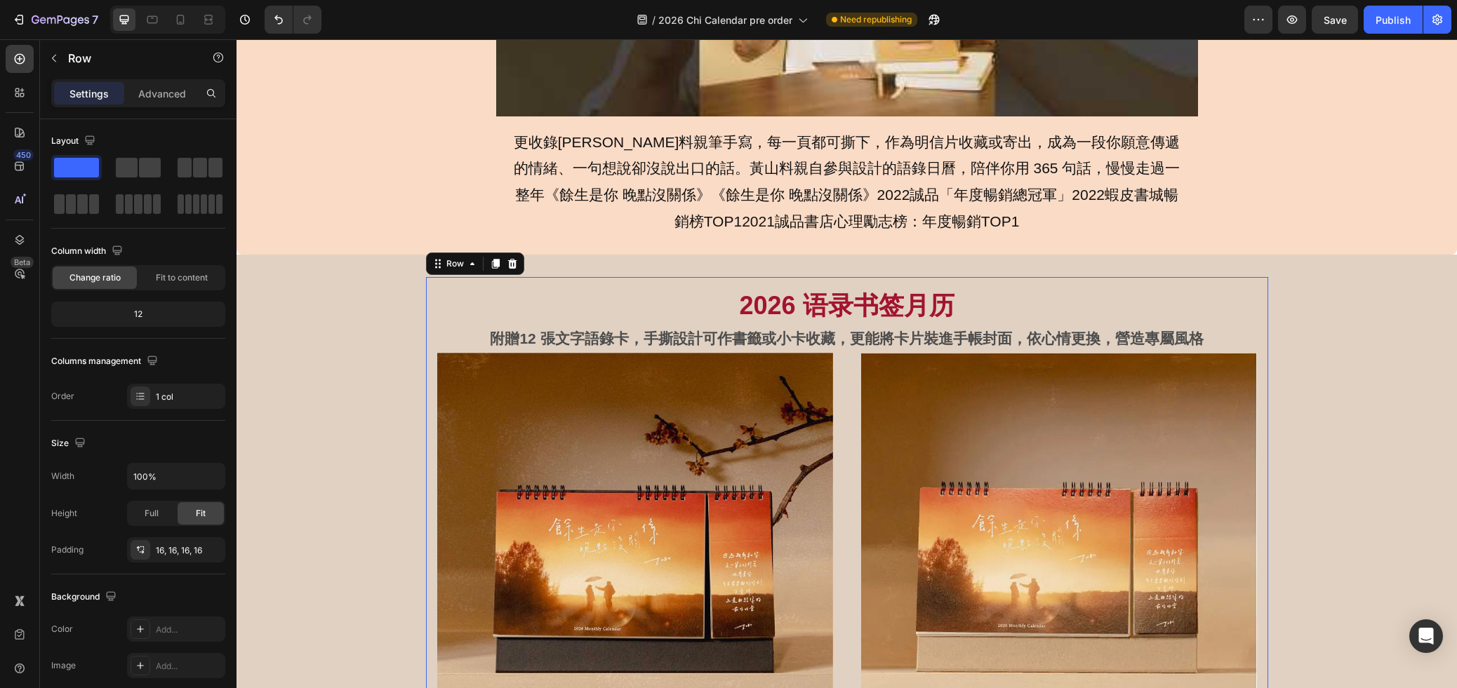
scroll to position [916, 0]
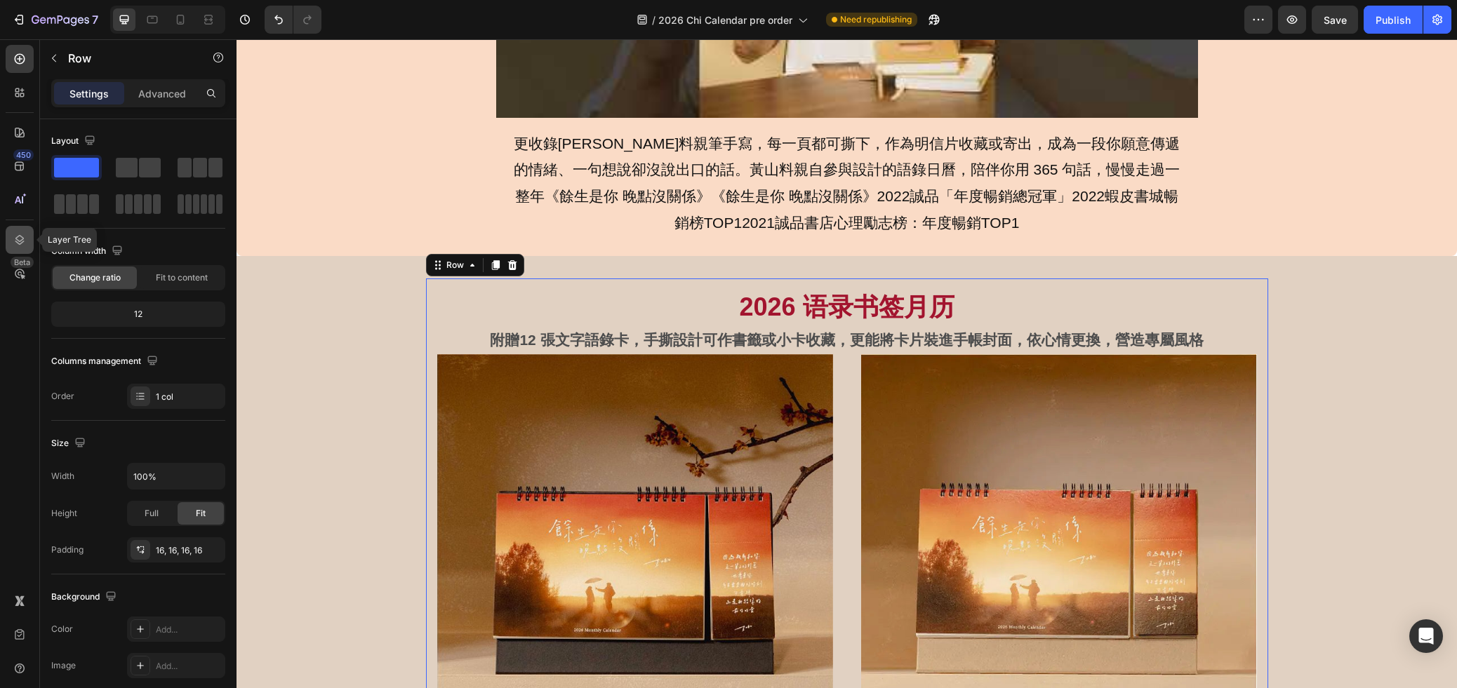
click at [17, 234] on icon at bounding box center [20, 240] width 14 height 14
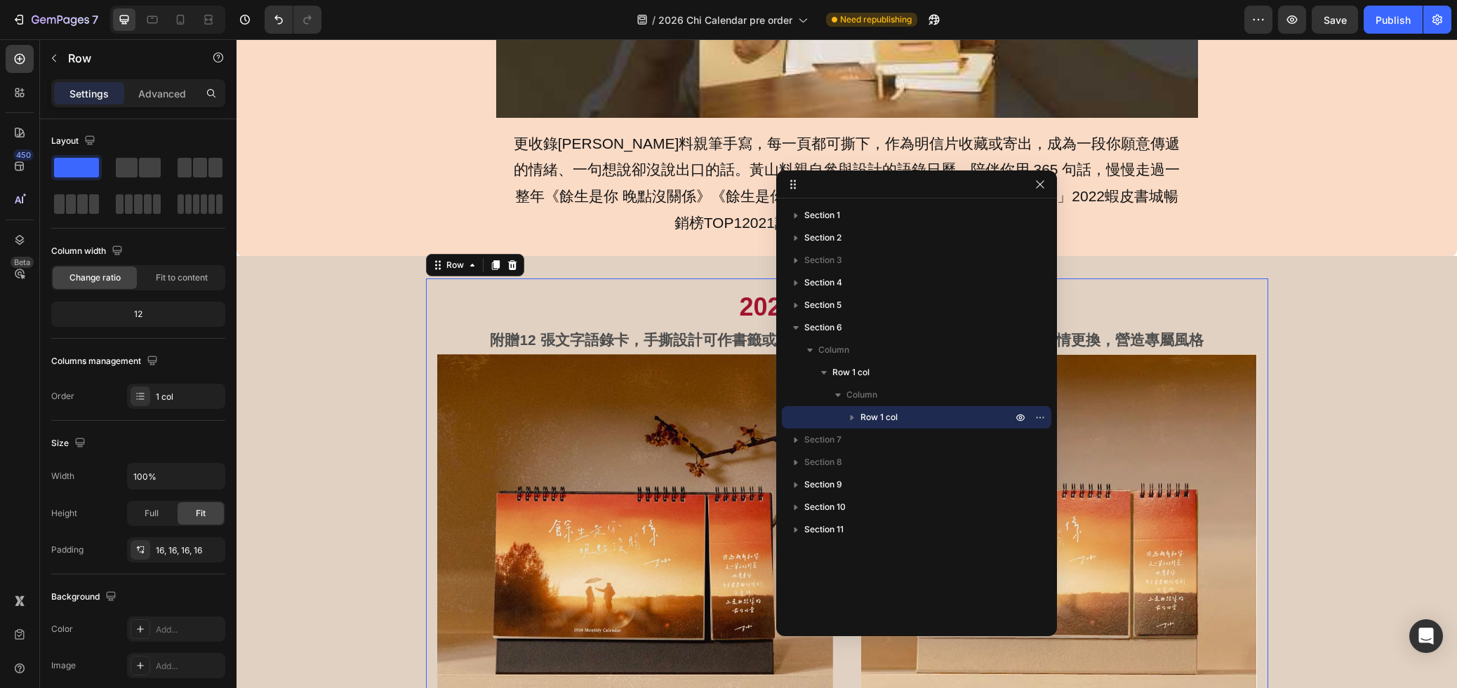
click at [852, 415] on icon "button" at bounding box center [852, 417] width 14 height 14
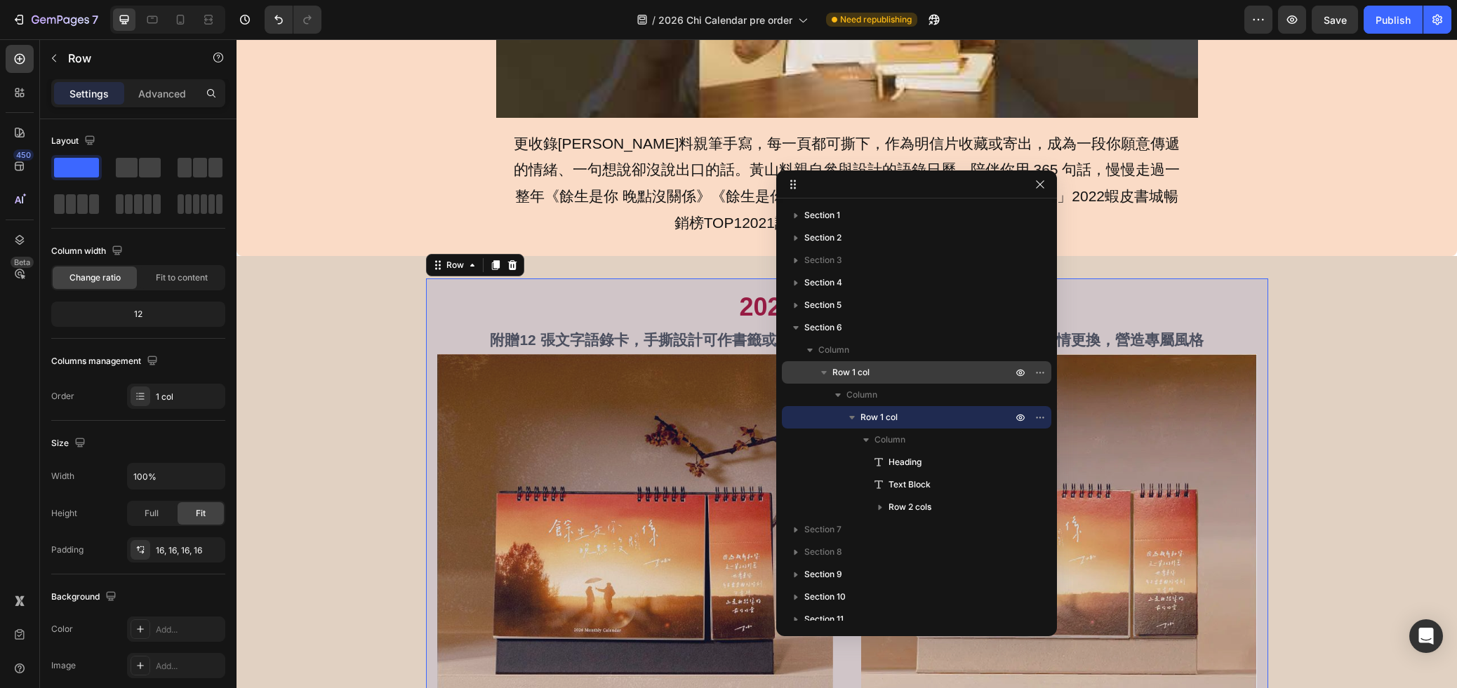
click at [888, 373] on p "Row 1 col" at bounding box center [923, 373] width 182 height 14
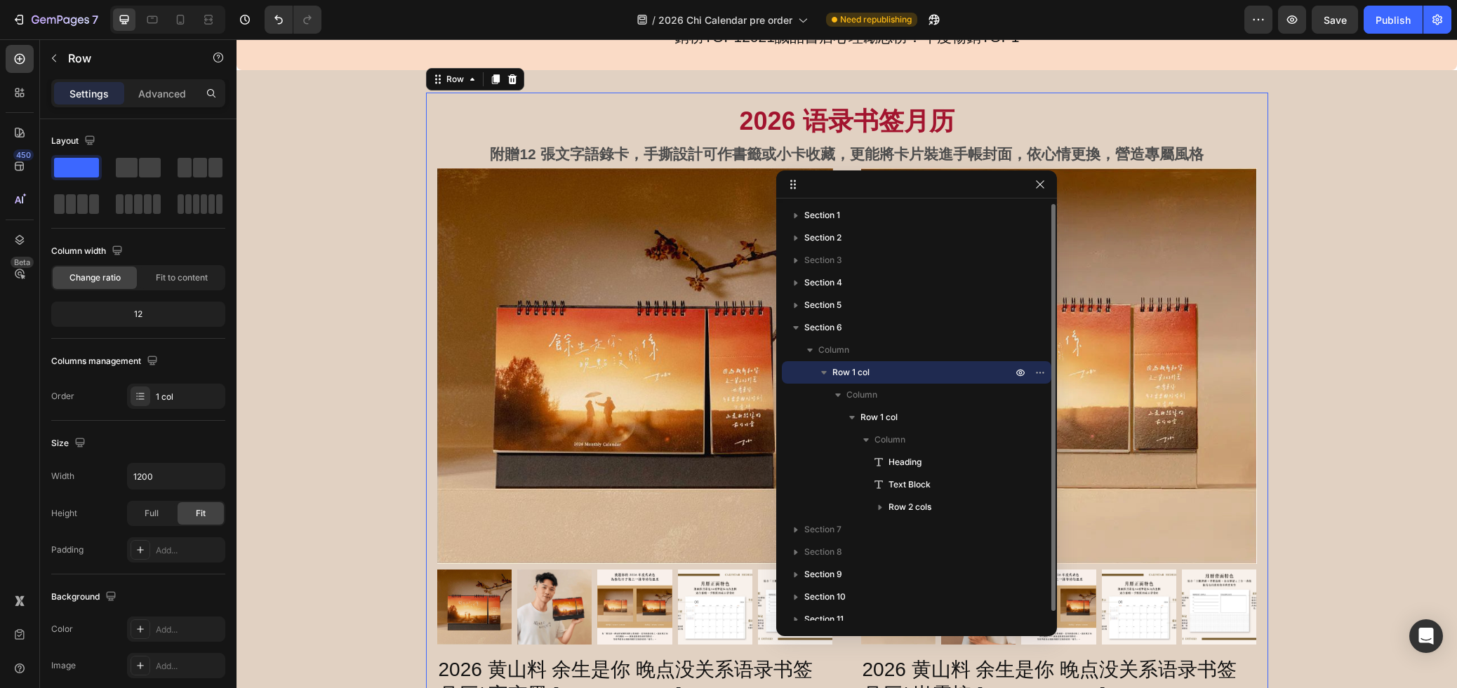
scroll to position [1106, 0]
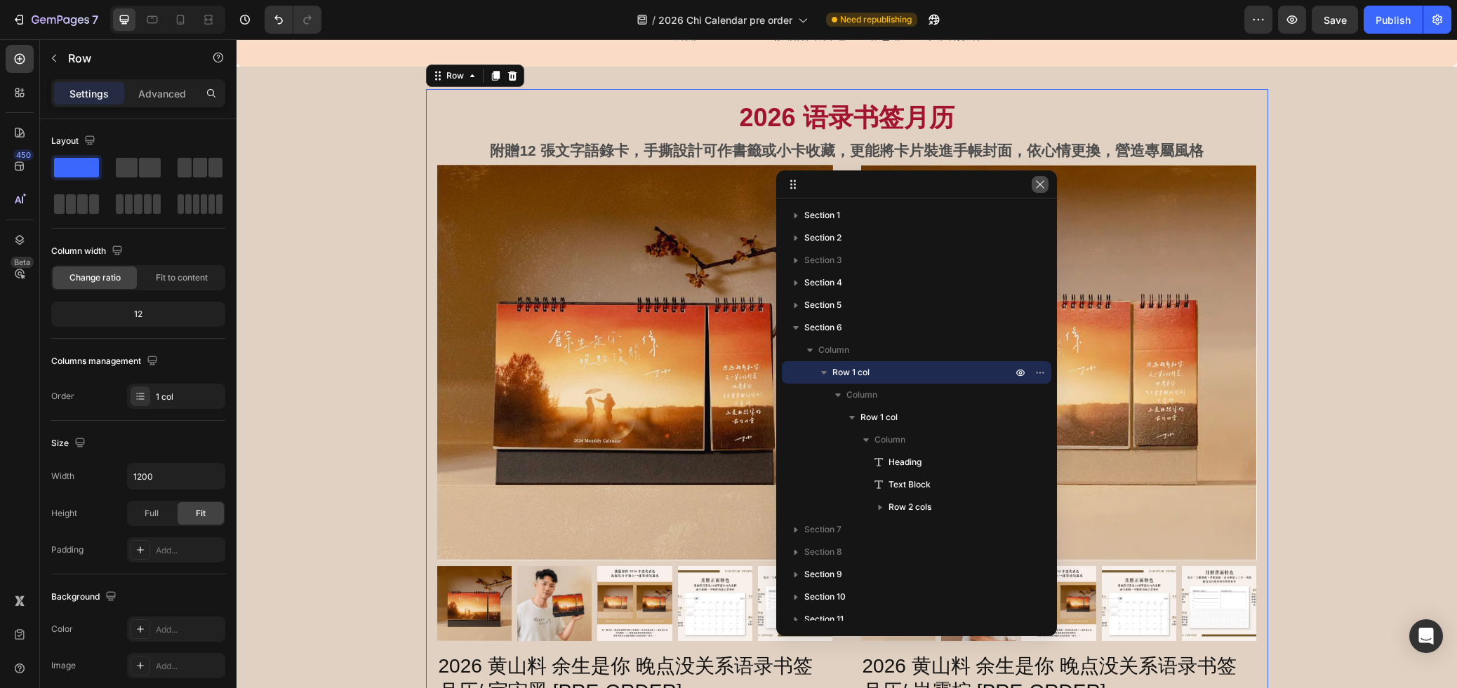
click at [1033, 186] on button "button" at bounding box center [1039, 184] width 17 height 17
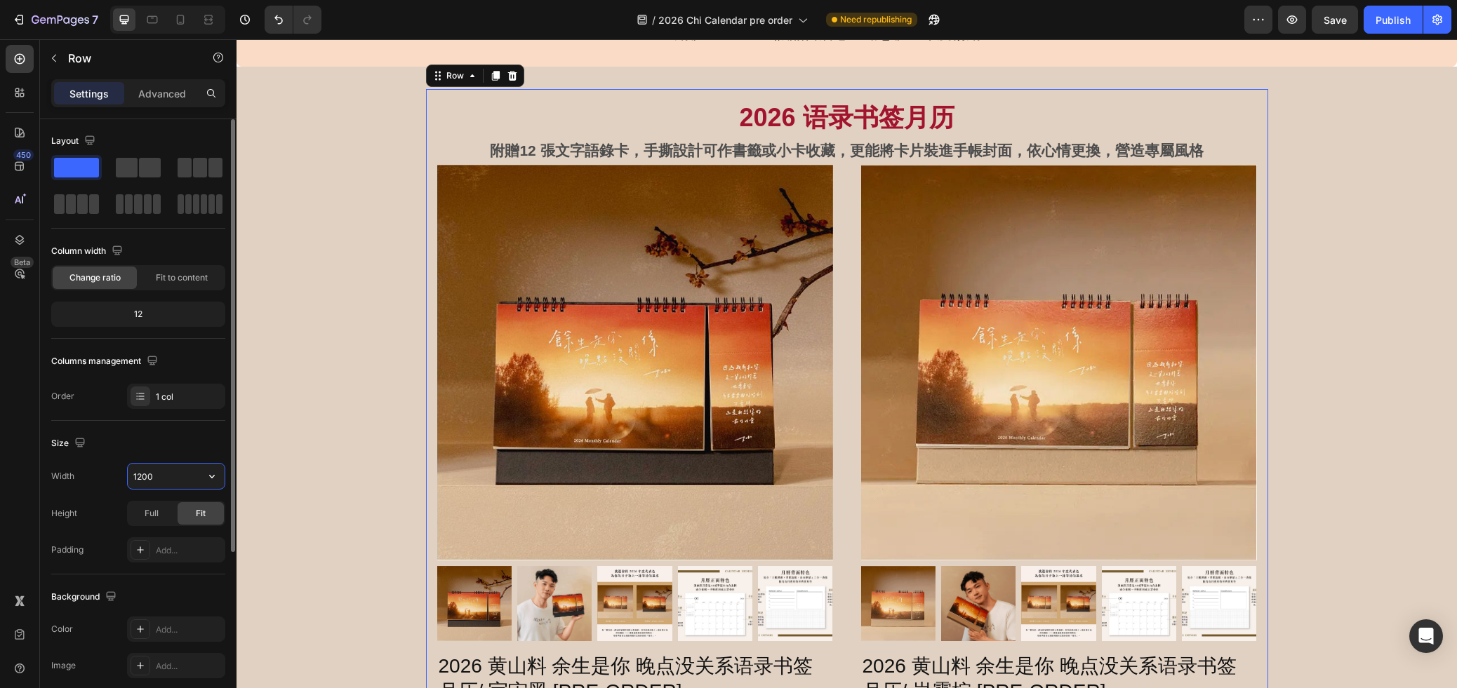
click at [160, 472] on input "1200" at bounding box center [176, 476] width 97 height 25
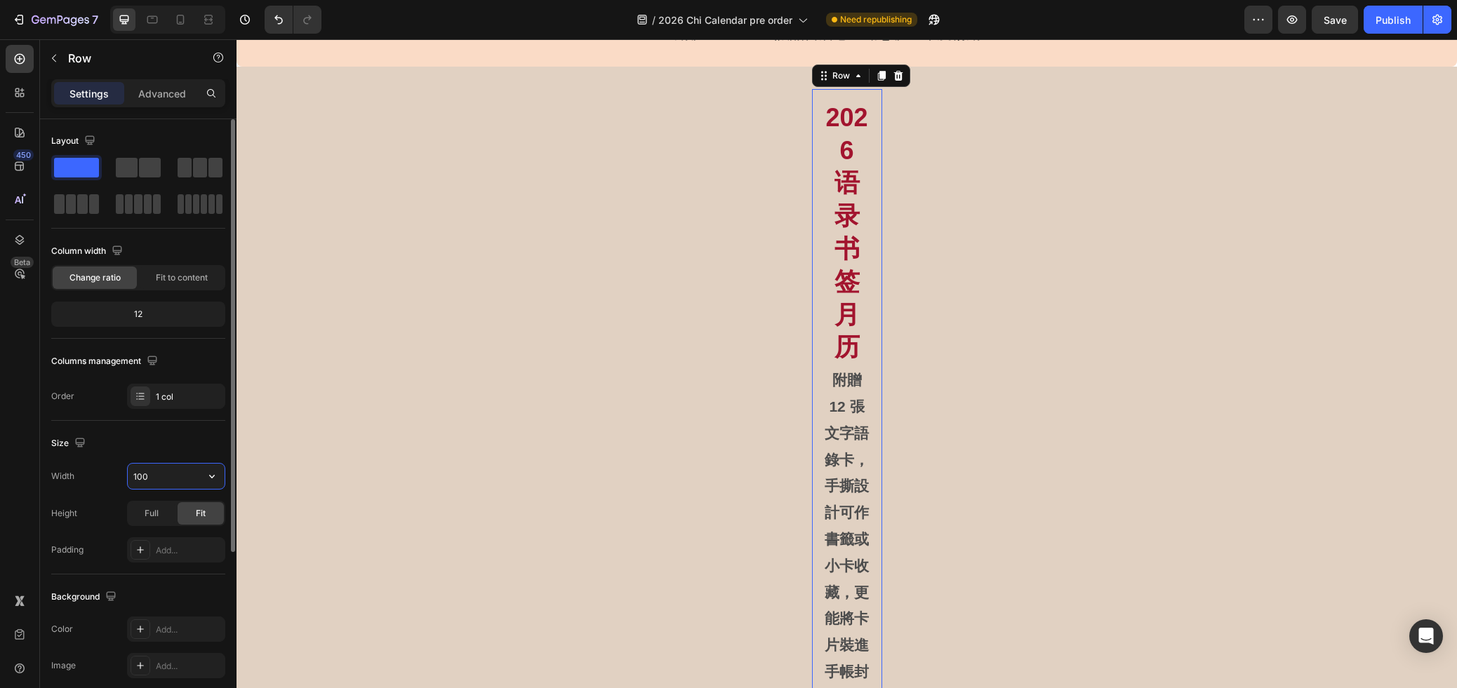
type input "1000"
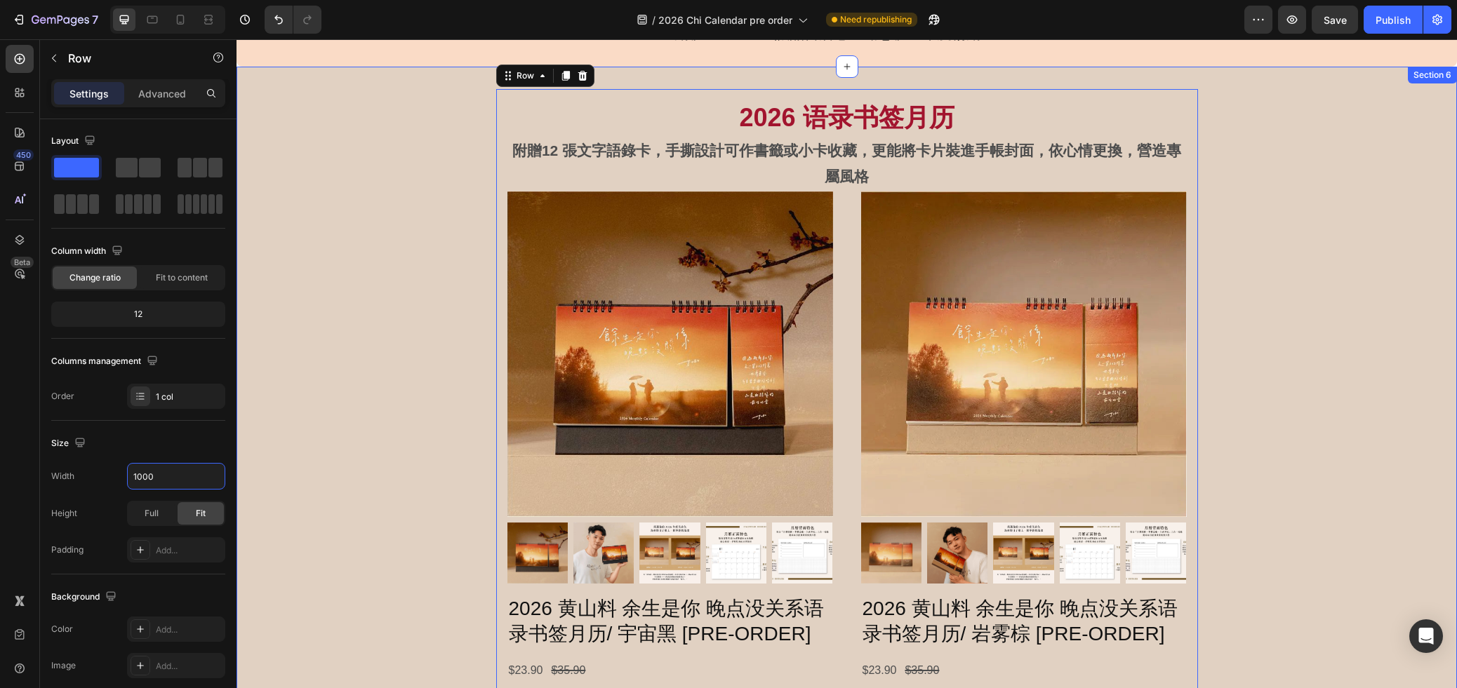
click at [1339, 460] on div "2026 语录书签月历 Heading 附贈12 張文字語錄卡，手撕設計可作書籤或小卡收藏，更能將卡片裝進手帳封面，依心情更換，營造專屬風格 Text Blo…" at bounding box center [846, 502] width 1220 height 827
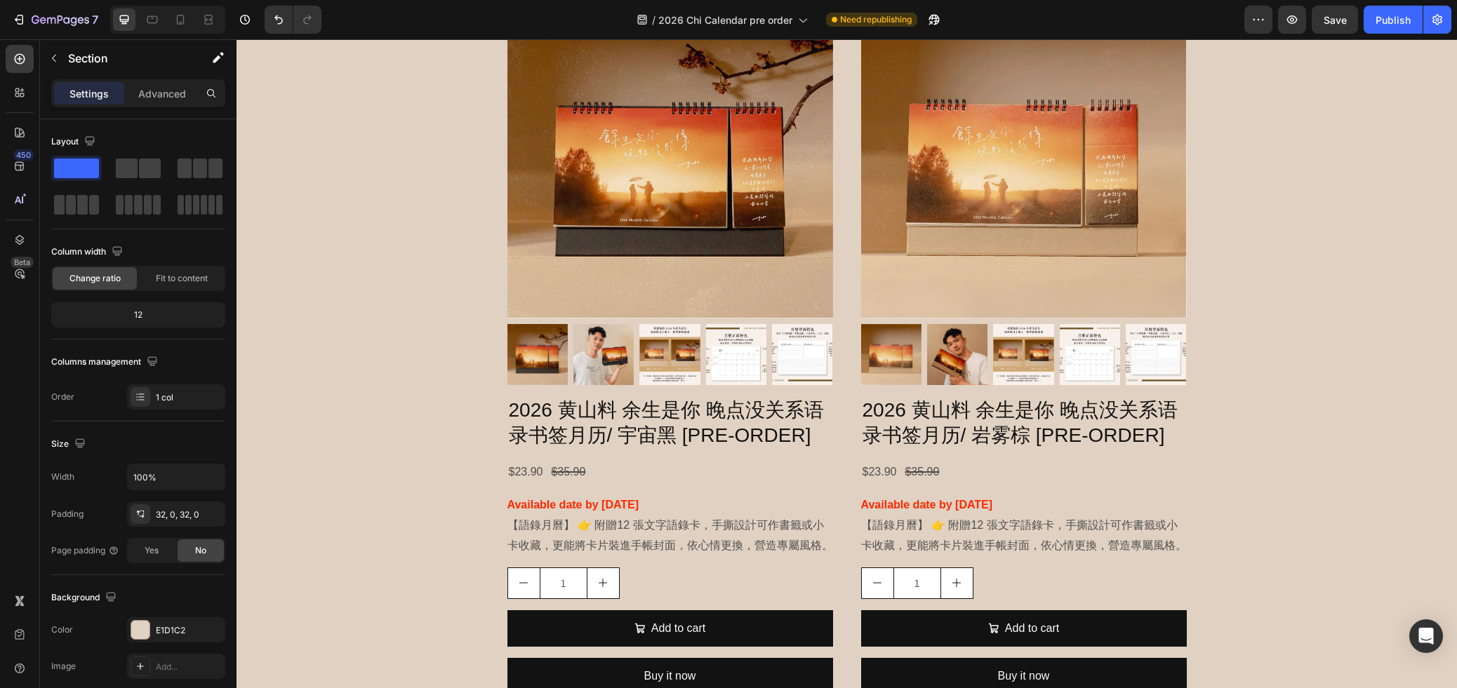
scroll to position [1309, 0]
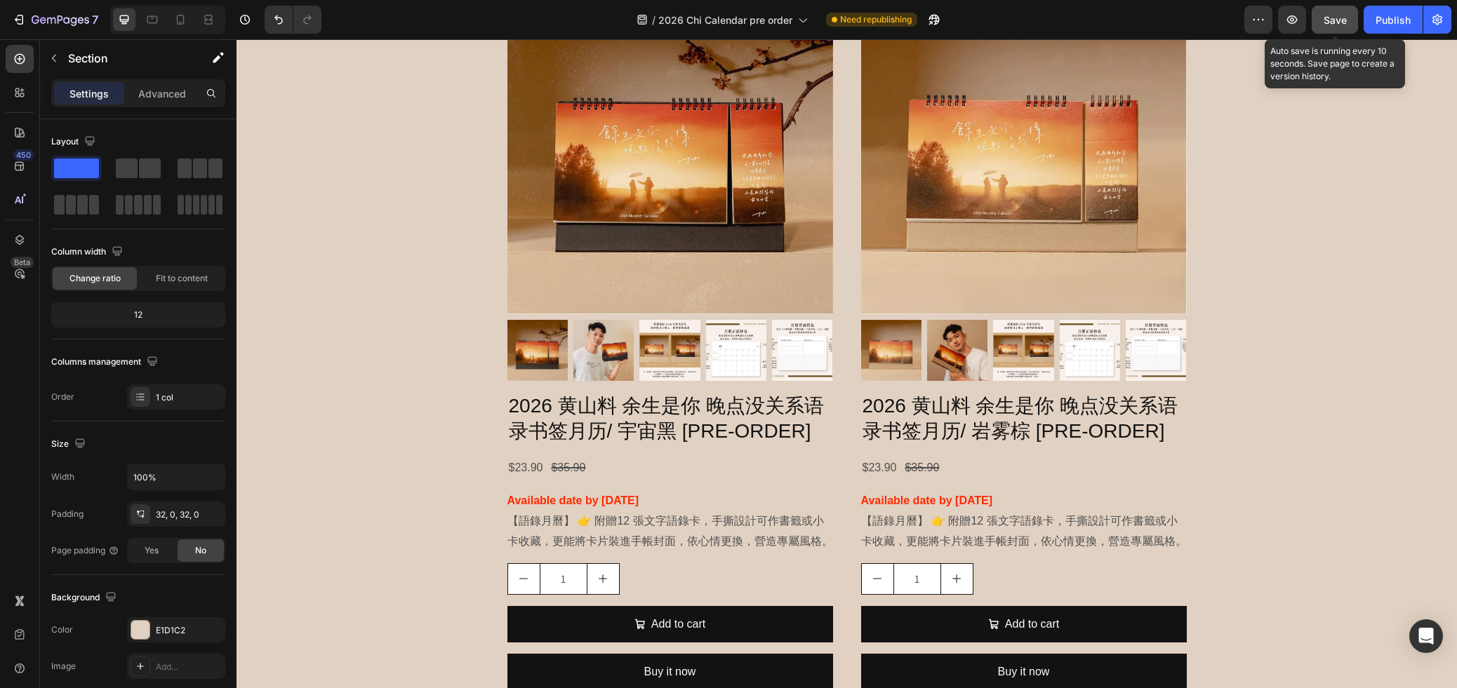
click at [1320, 20] on button "Save" at bounding box center [1334, 20] width 46 height 28
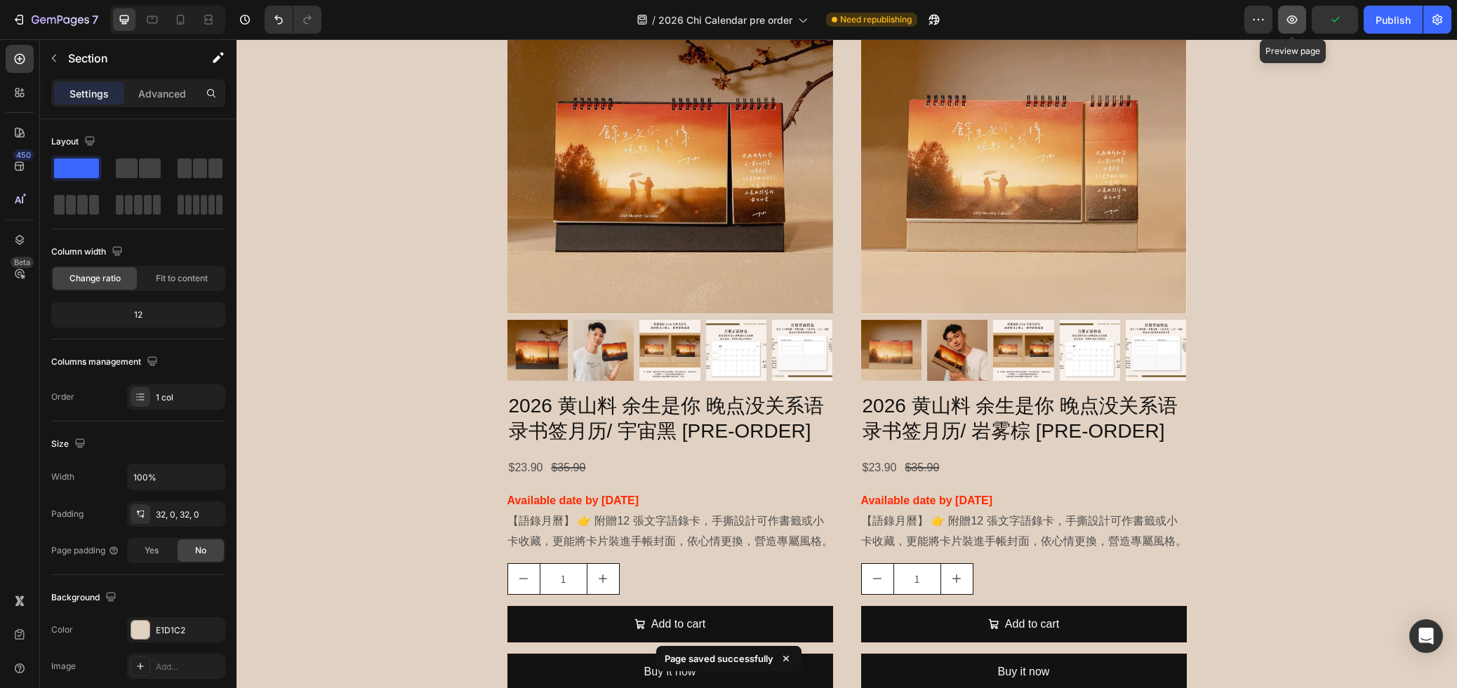
click at [1297, 25] on icon "button" at bounding box center [1292, 20] width 14 height 14
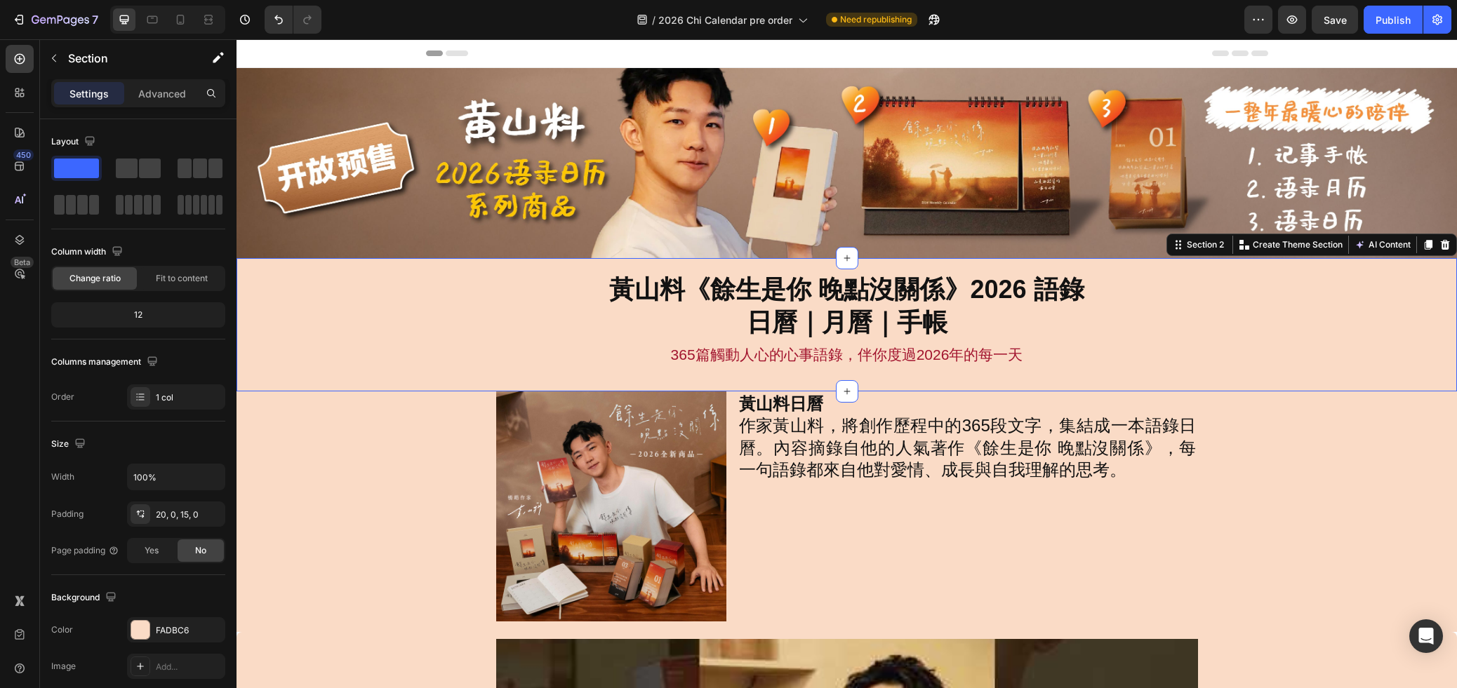
click at [1103, 266] on div "黃山料《餘生是你 晚點沒關係》2026 語錄 日曆｜月曆｜手帳 Heading 365篇觸動人心的心事語錄，伴你度過[DATE]的每一天 Text Block…" at bounding box center [846, 324] width 1220 height 133
click at [160, 91] on p "Advanced" at bounding box center [162, 93] width 48 height 15
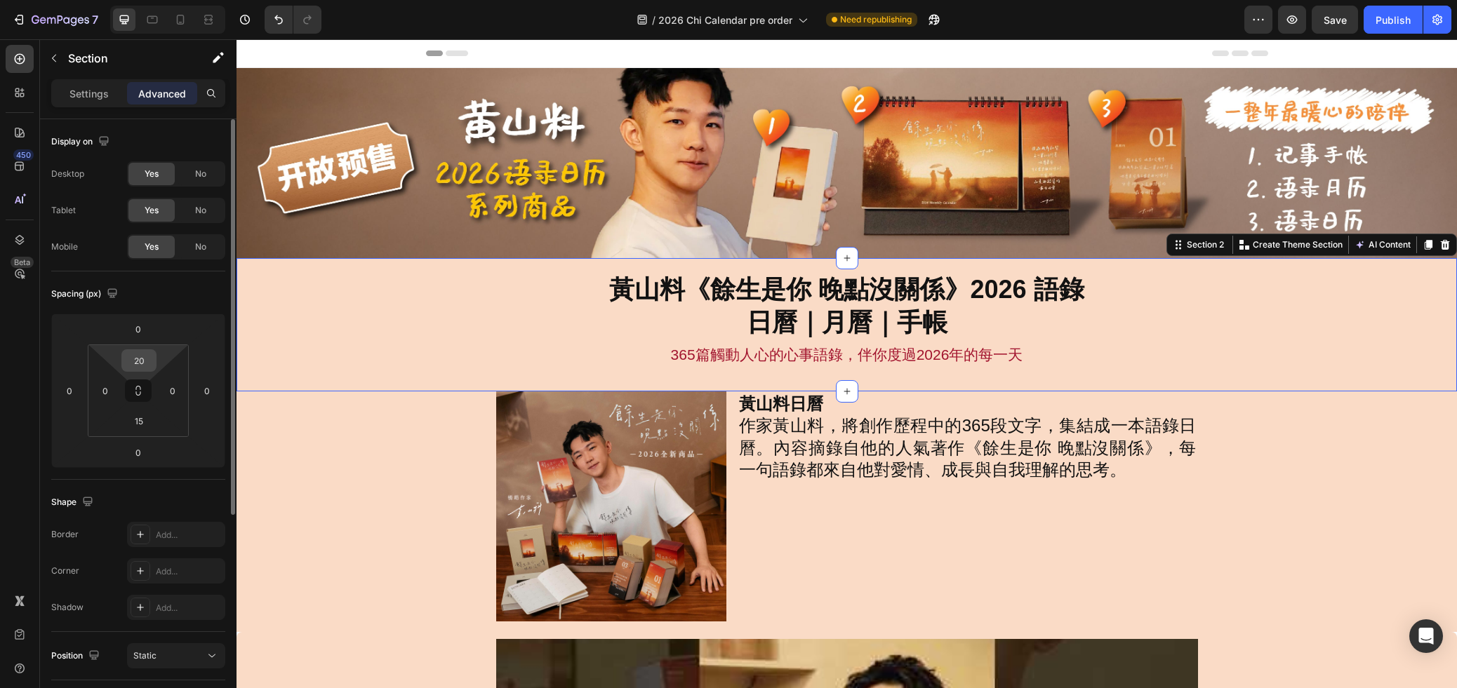
click at [145, 359] on input "20" at bounding box center [139, 360] width 28 height 21
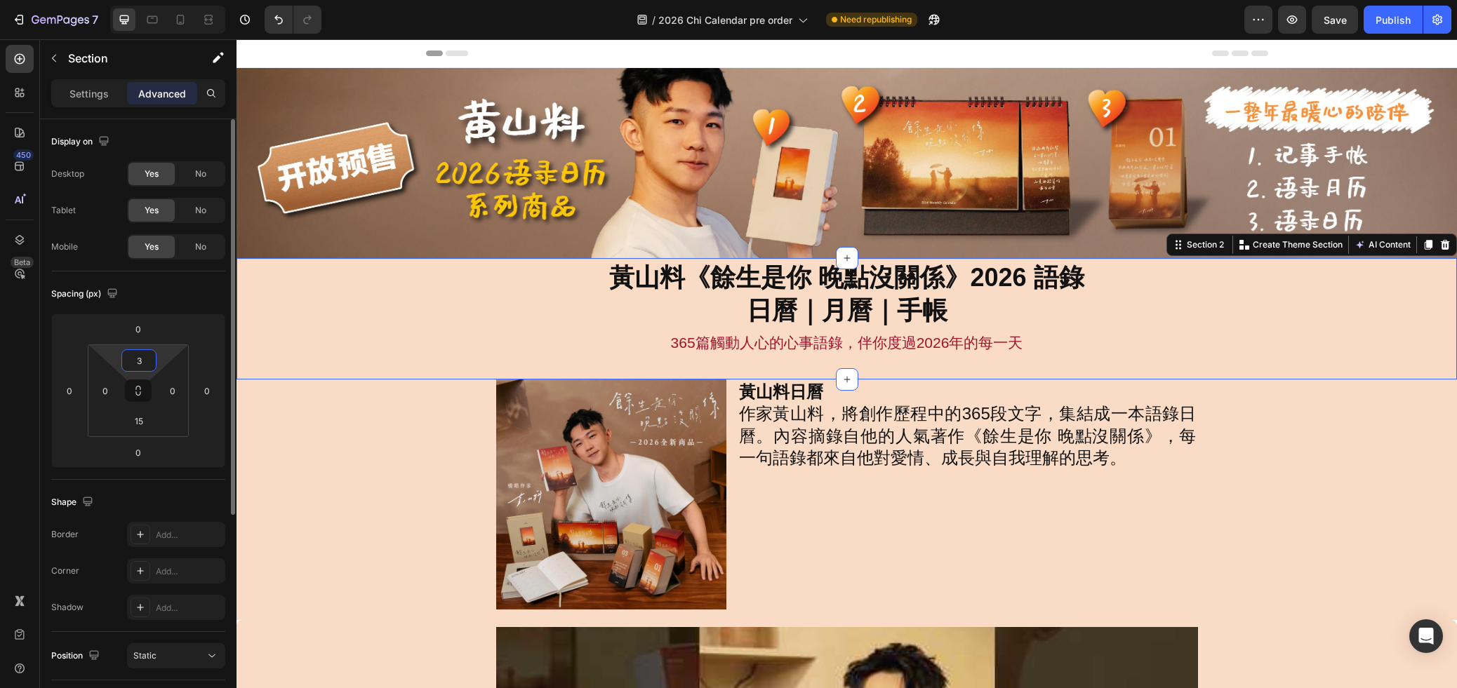
type input "35"
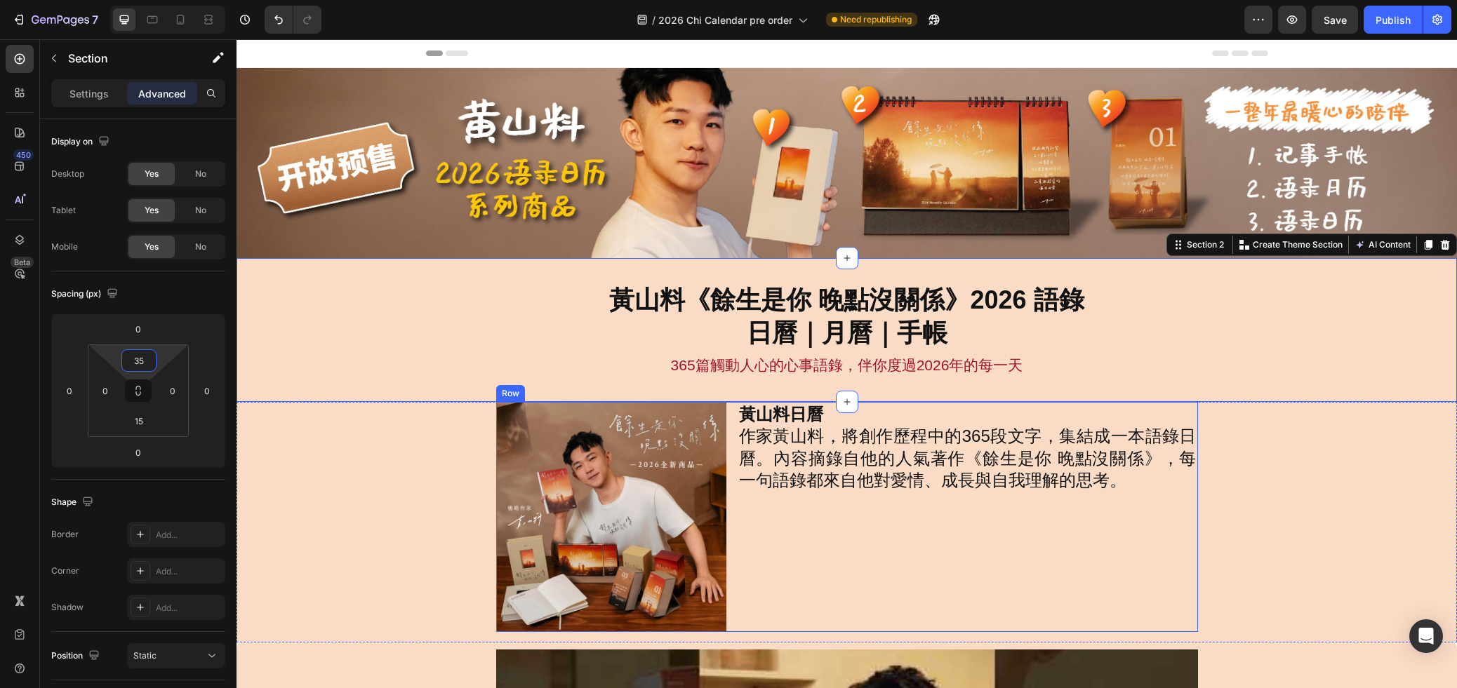
click at [1188, 492] on h2 "黃山料日曆 作家黃山料，將創作歷程中的365段文字，集結成一本語錄日曆。內容摘錄自他的人氣著作《餘生是你 晚點沒關係》，每一句語錄都來自他對愛情、成長與自我理…" at bounding box center [967, 447] width 460 height 91
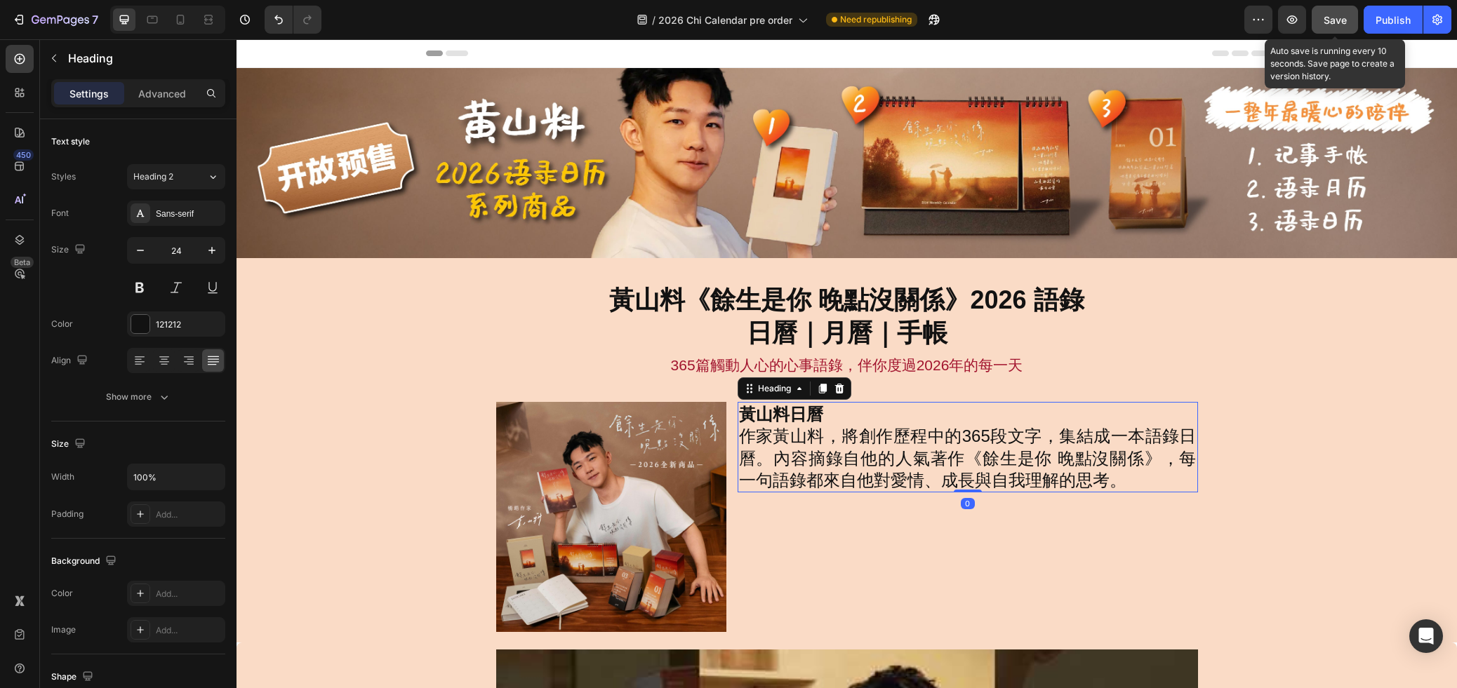
click at [1334, 20] on span "Save" at bounding box center [1334, 20] width 23 height 12
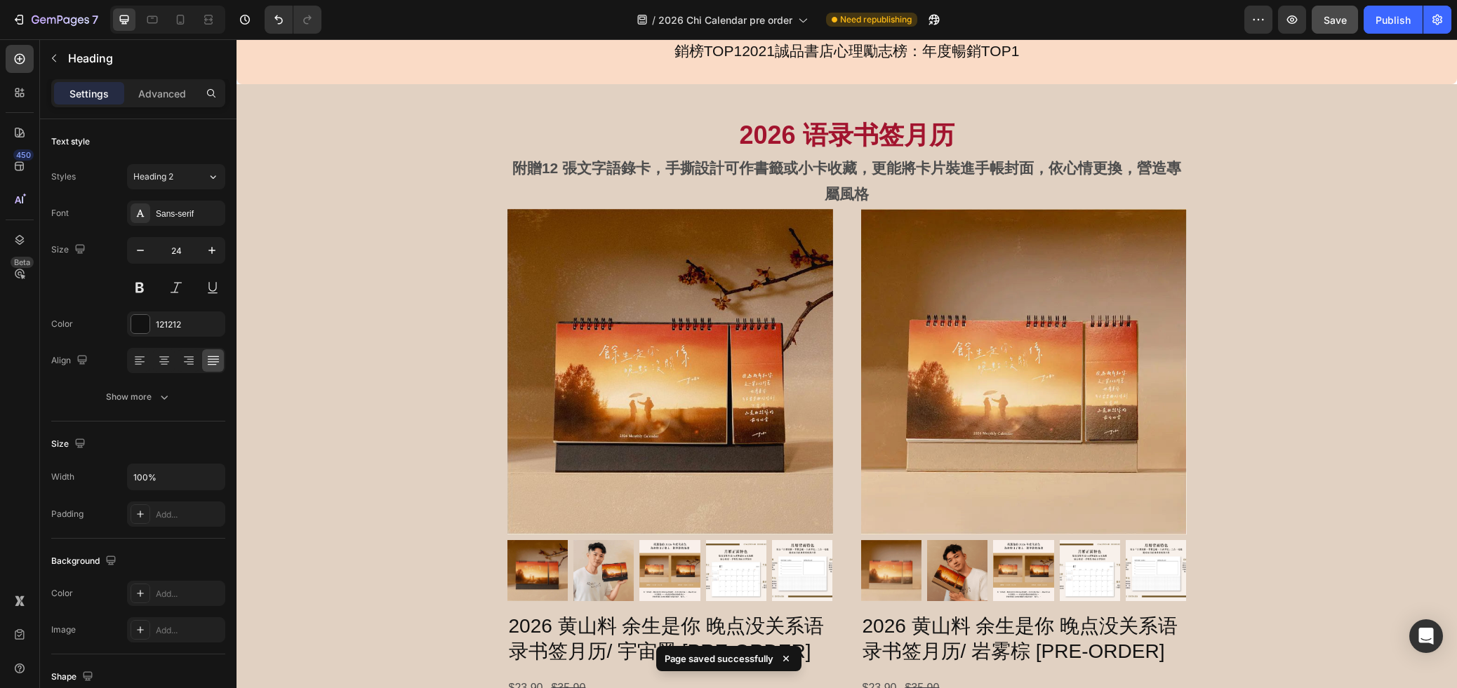
scroll to position [1050, 0]
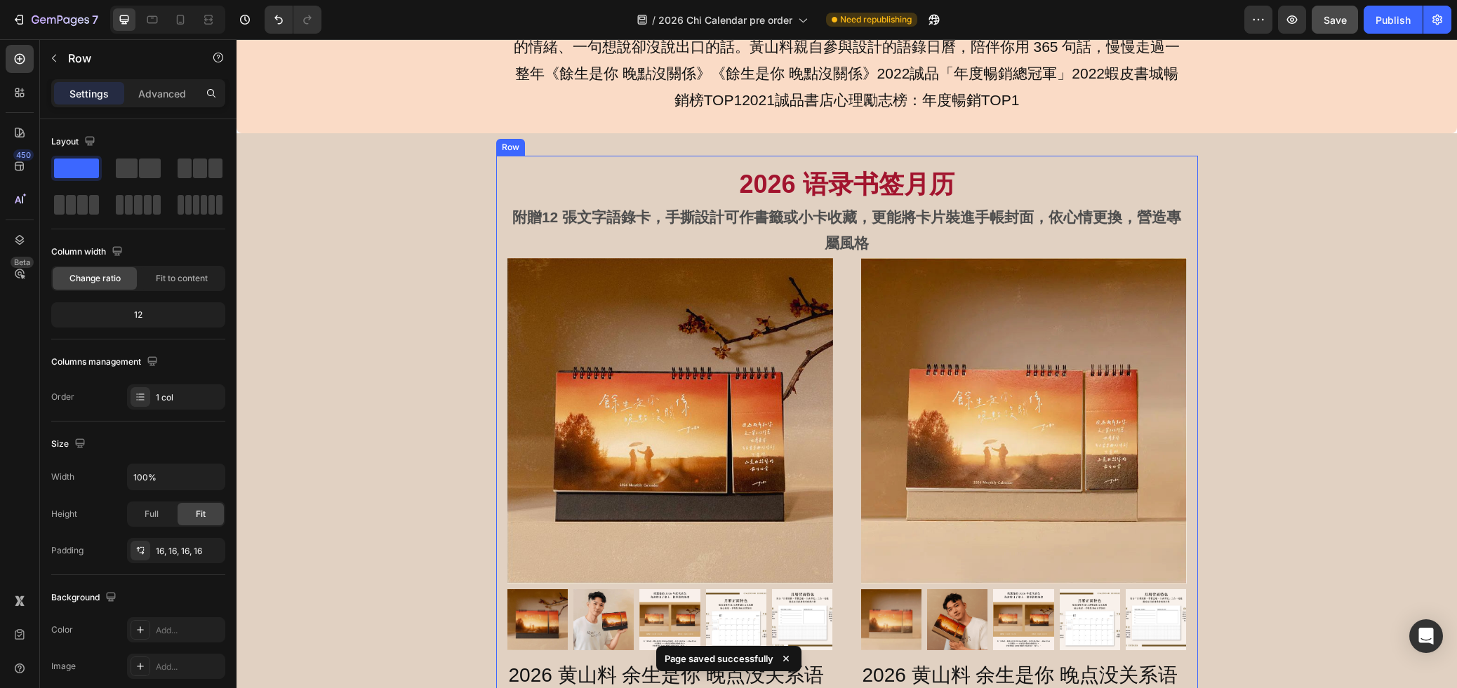
click at [1049, 159] on div "2026 语录书签月历 Heading 附贈12 張文字語錄卡，手撕設計可作書籤或小卡收藏，更能將卡片裝進手帳封面，依心情更換，營造專屬風格 Text Blo…" at bounding box center [847, 569] width 702 height 827
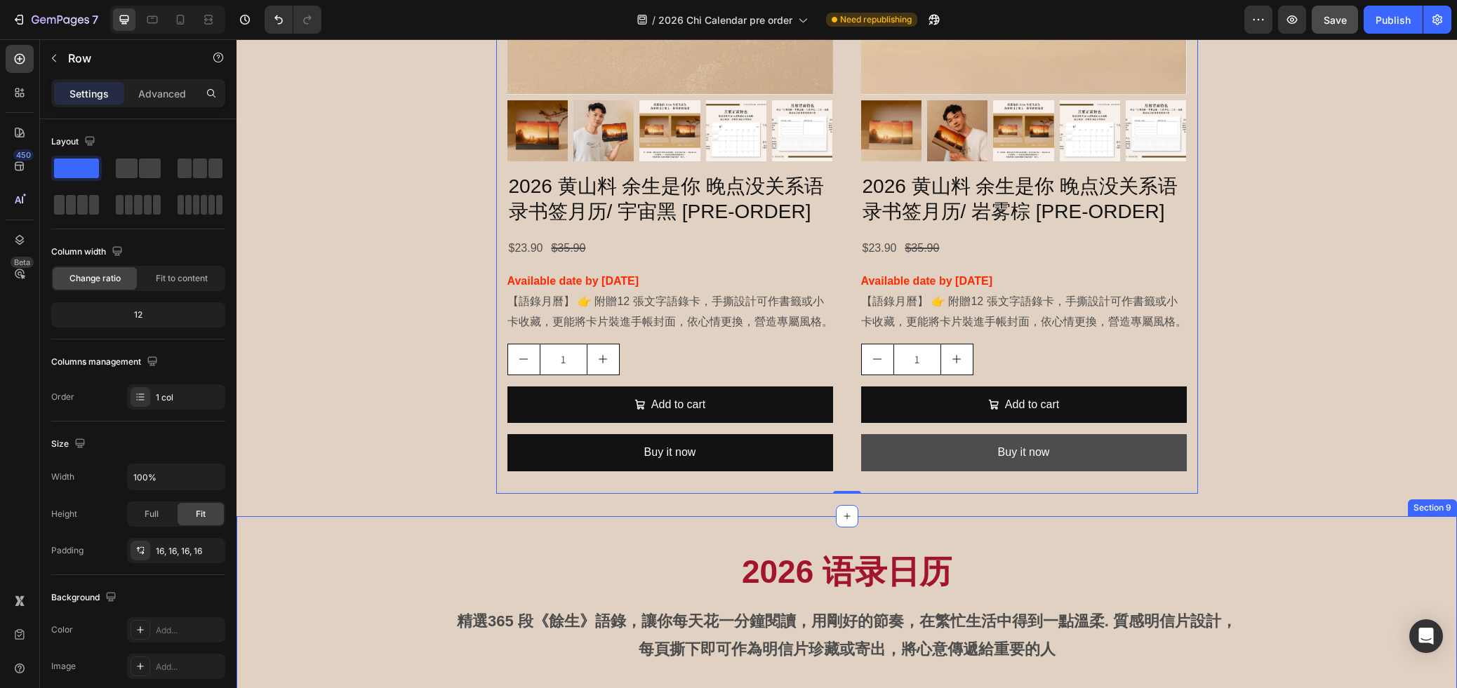
scroll to position [1551, 0]
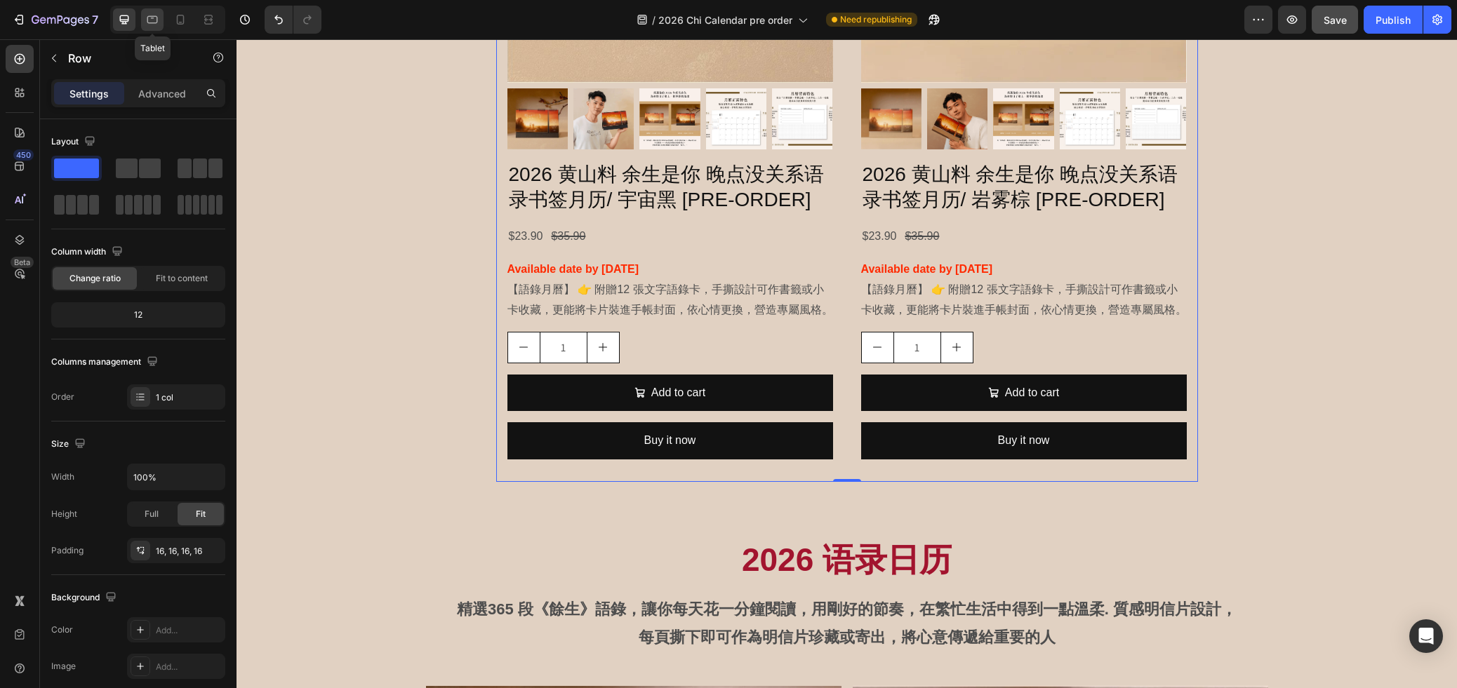
click at [153, 20] on icon at bounding box center [152, 20] width 14 height 14
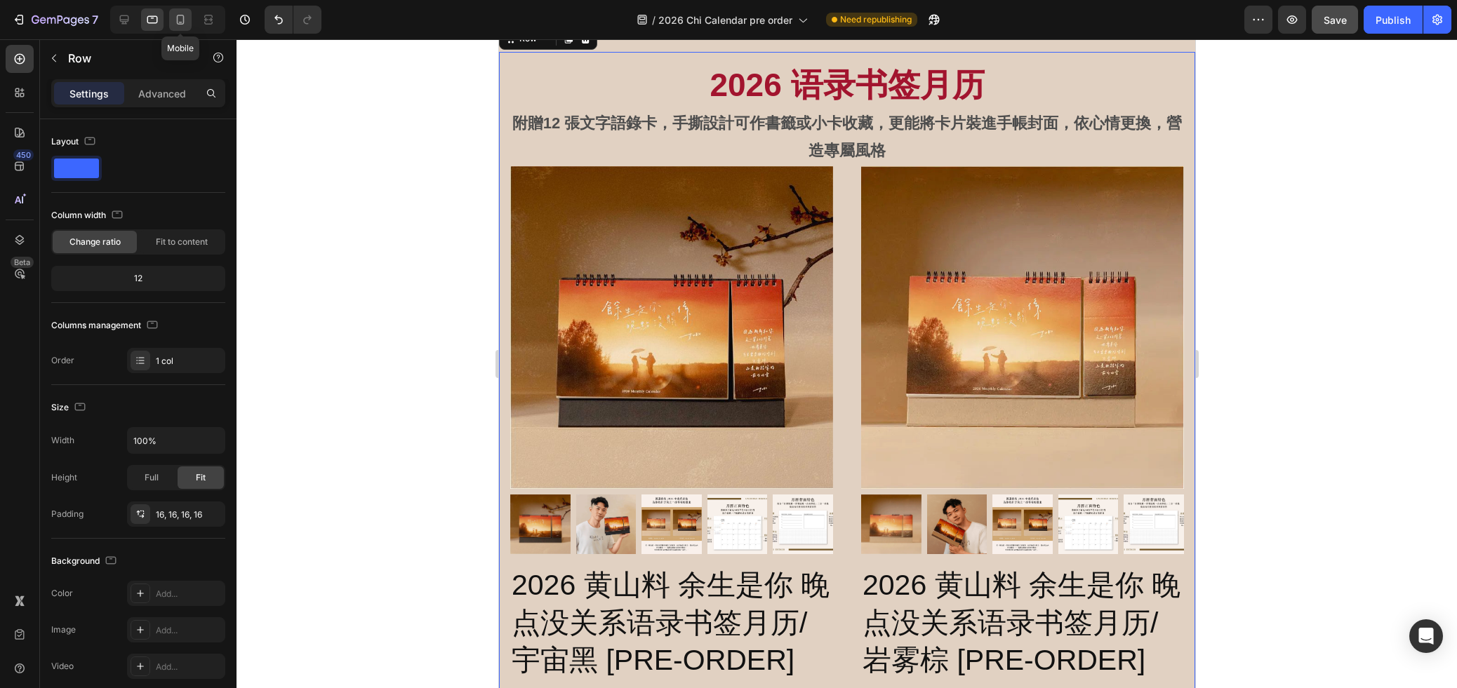
scroll to position [1116, 0]
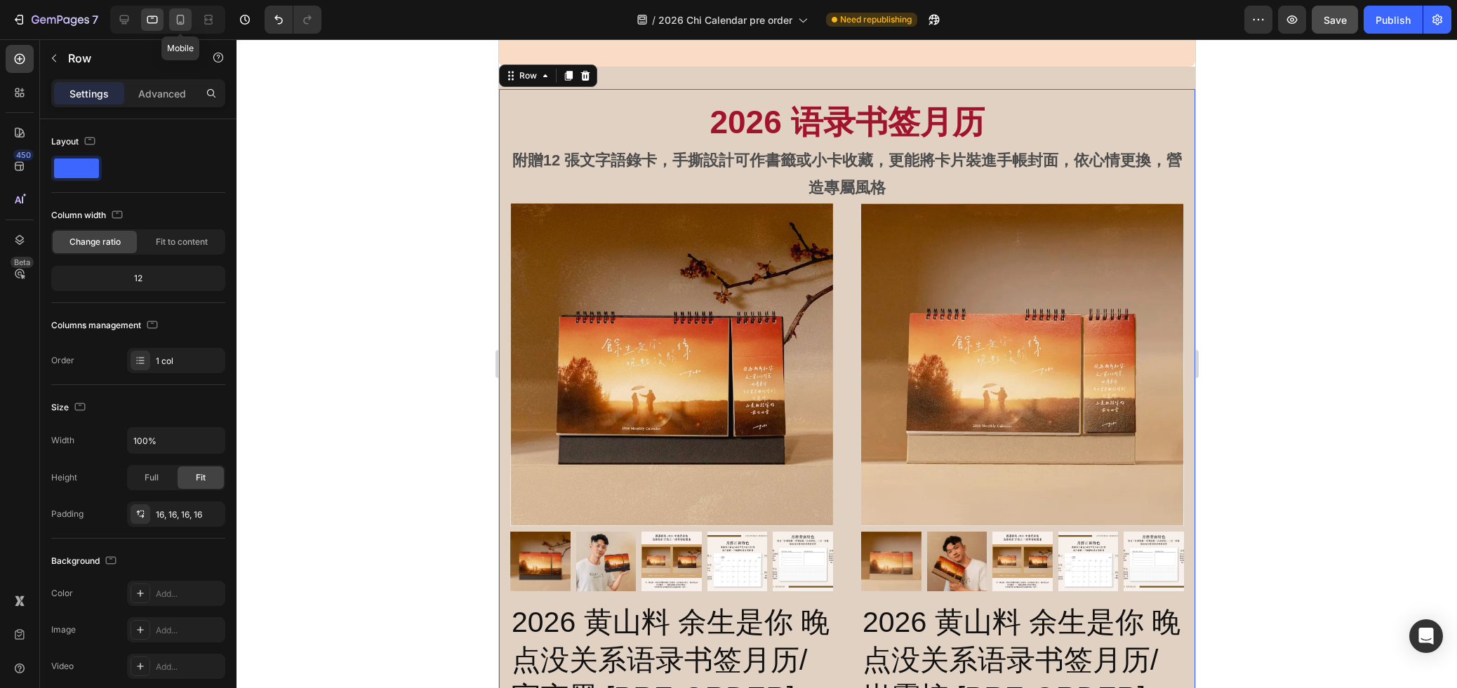
click at [180, 21] on icon at bounding box center [180, 20] width 14 height 14
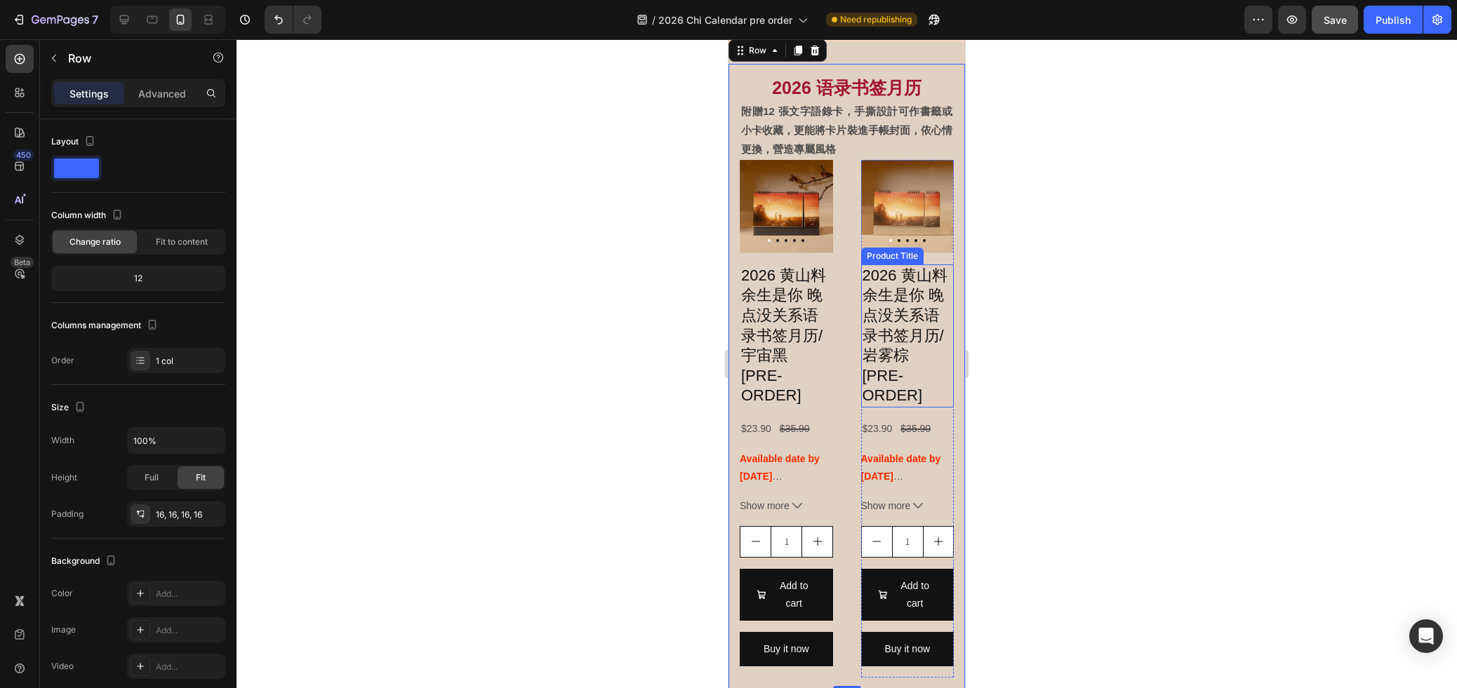
scroll to position [841, 0]
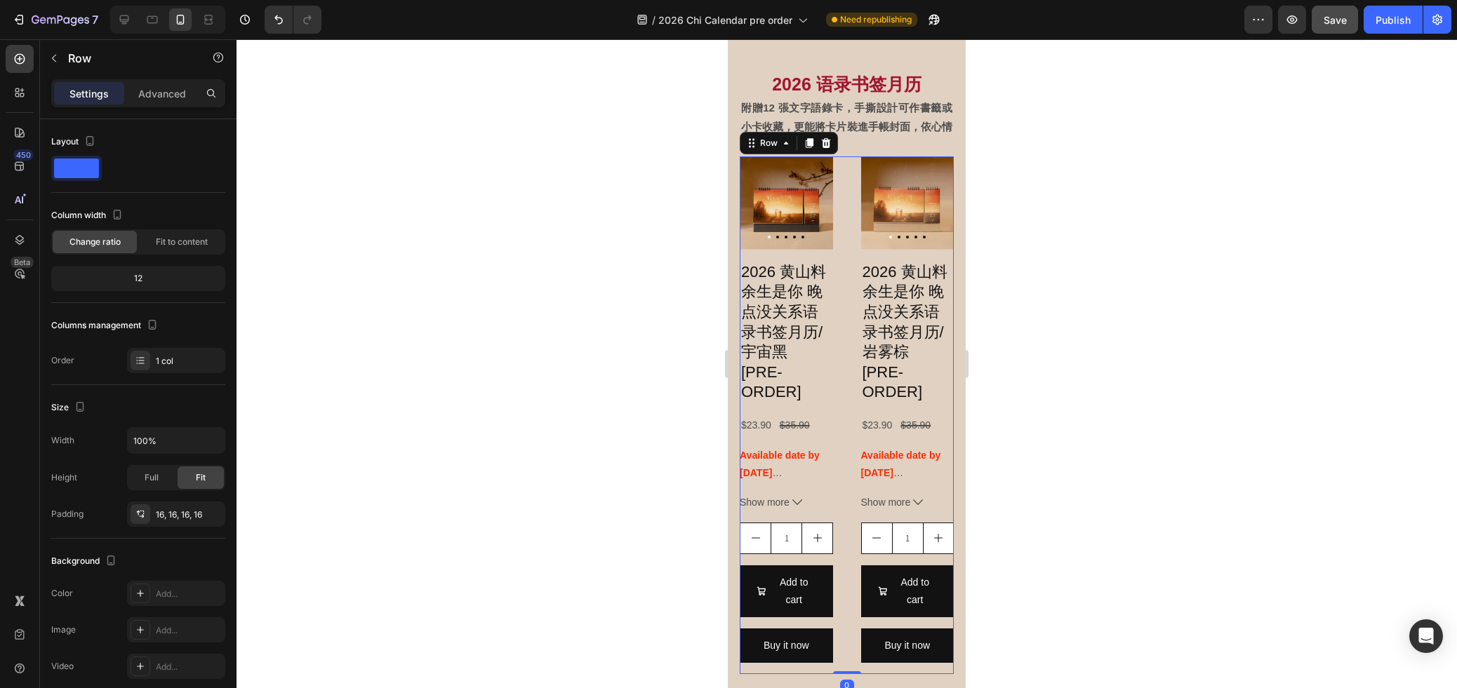
click at [848, 158] on div "Product Images 2026 黄山料 余生是你 晚点没关系语录书签月历/ 宇宙黑 [PRE-ORDER] Product Title $23.90 …" at bounding box center [847, 415] width 214 height 518
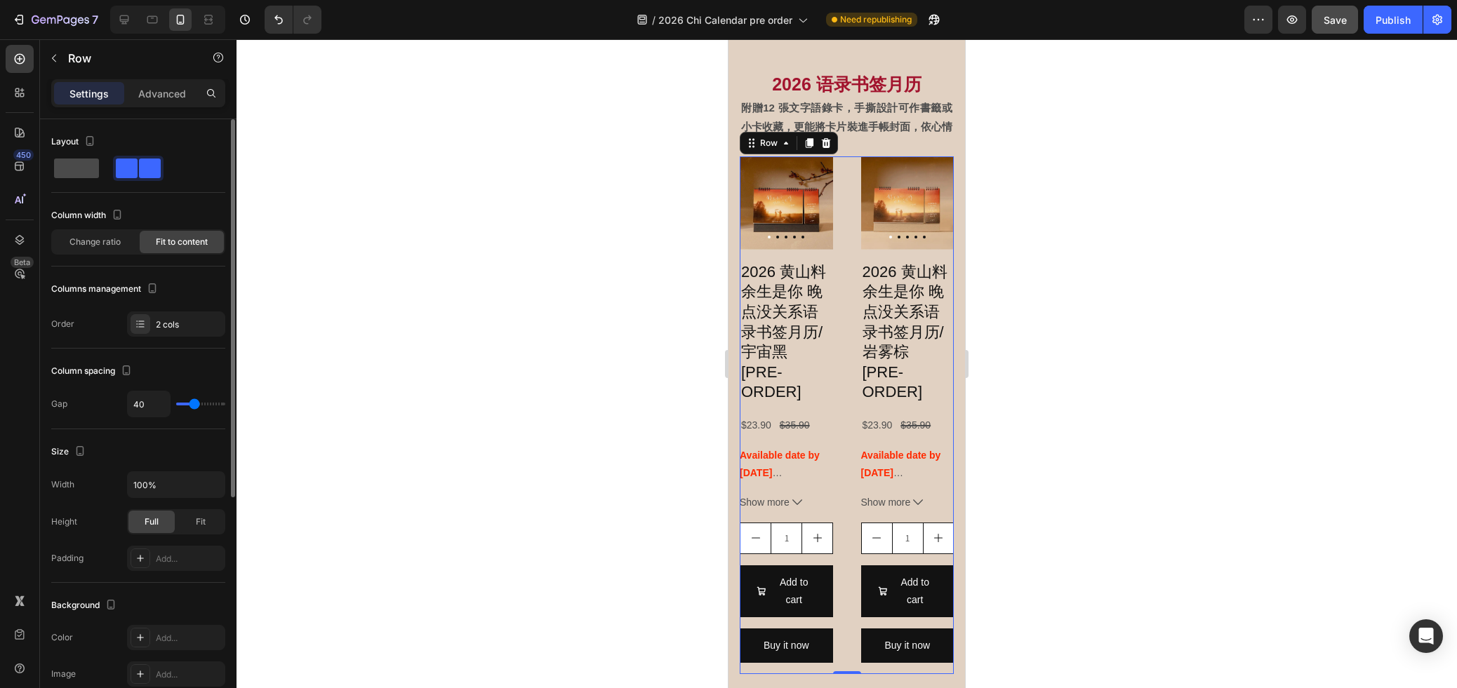
click at [81, 175] on span at bounding box center [76, 169] width 45 height 20
type input "16"
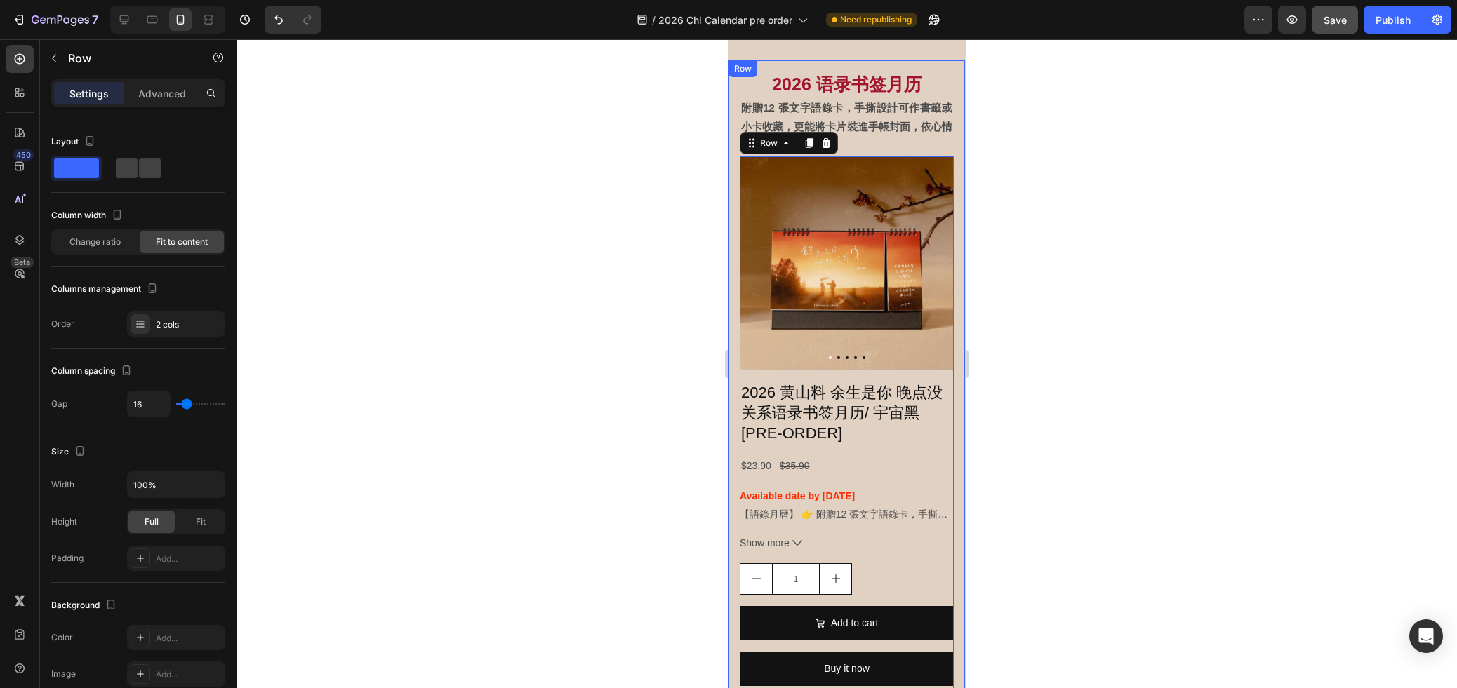
click at [963, 420] on div "2026 语录书签月历 Heading 附贈12 張文字語錄卡，手撕設計可作書籤或小卡收藏，更能將卡片裝進手帳封面，依心情更換，營造專屬風格 Text Blo…" at bounding box center [846, 655] width 236 height 1190
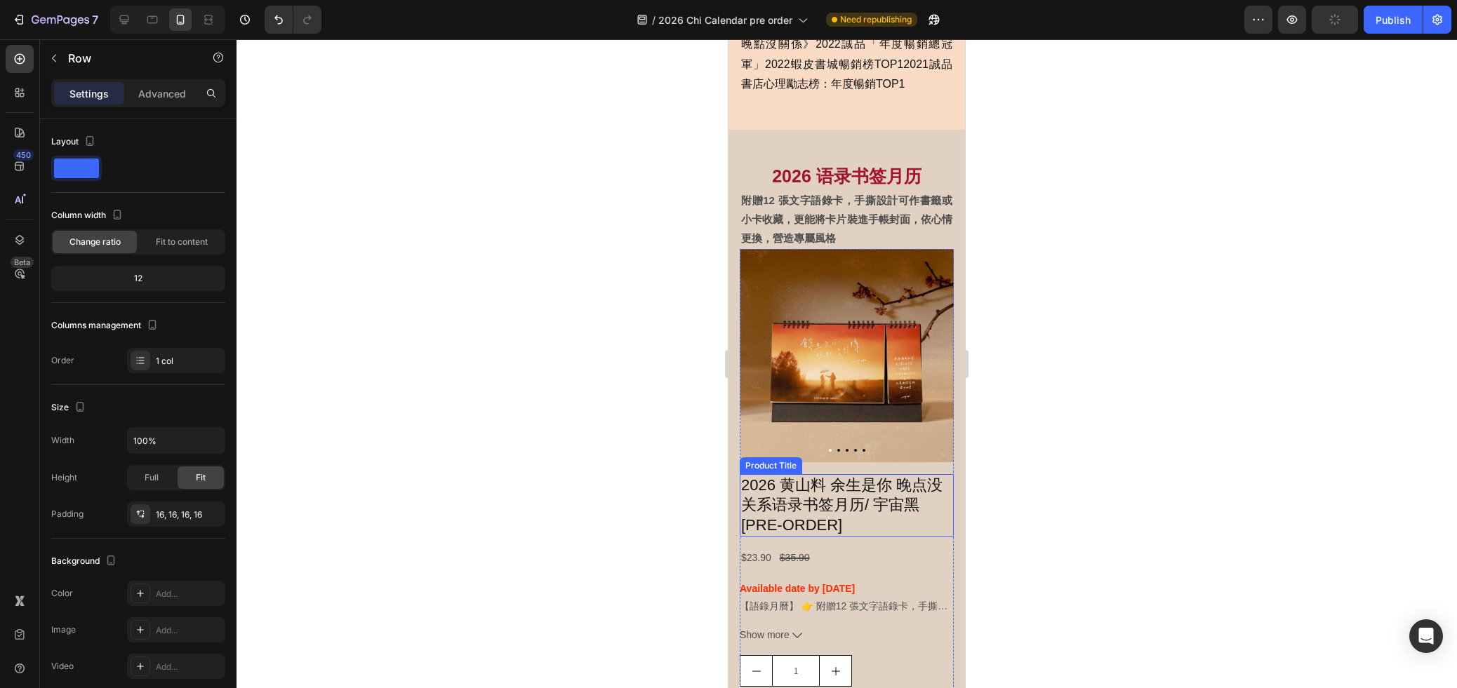
scroll to position [1038, 0]
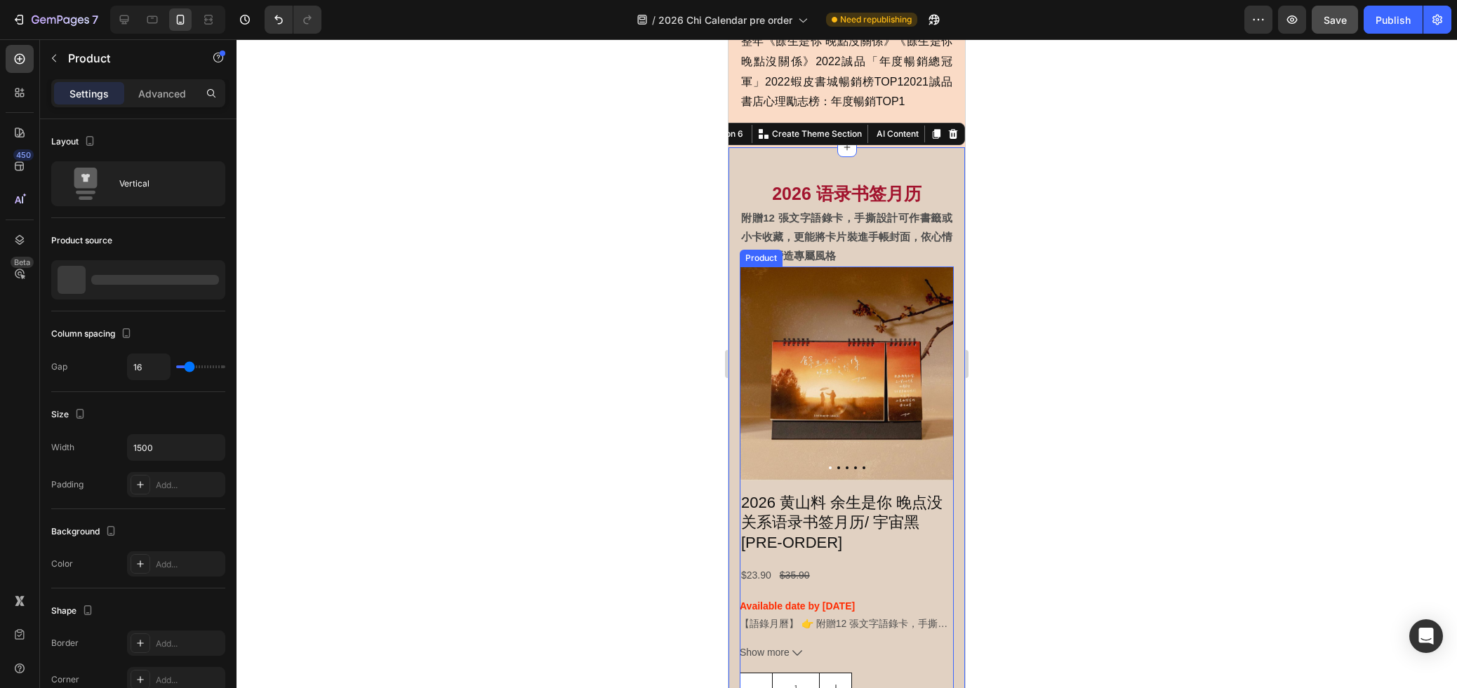
click at [953, 488] on div "Product Images 2026 黄山料 余生是你 晚点没关系语录书签月历/ 宇宙黑 [PRE-ORDER] Product Title $23.90 …" at bounding box center [847, 532] width 214 height 530
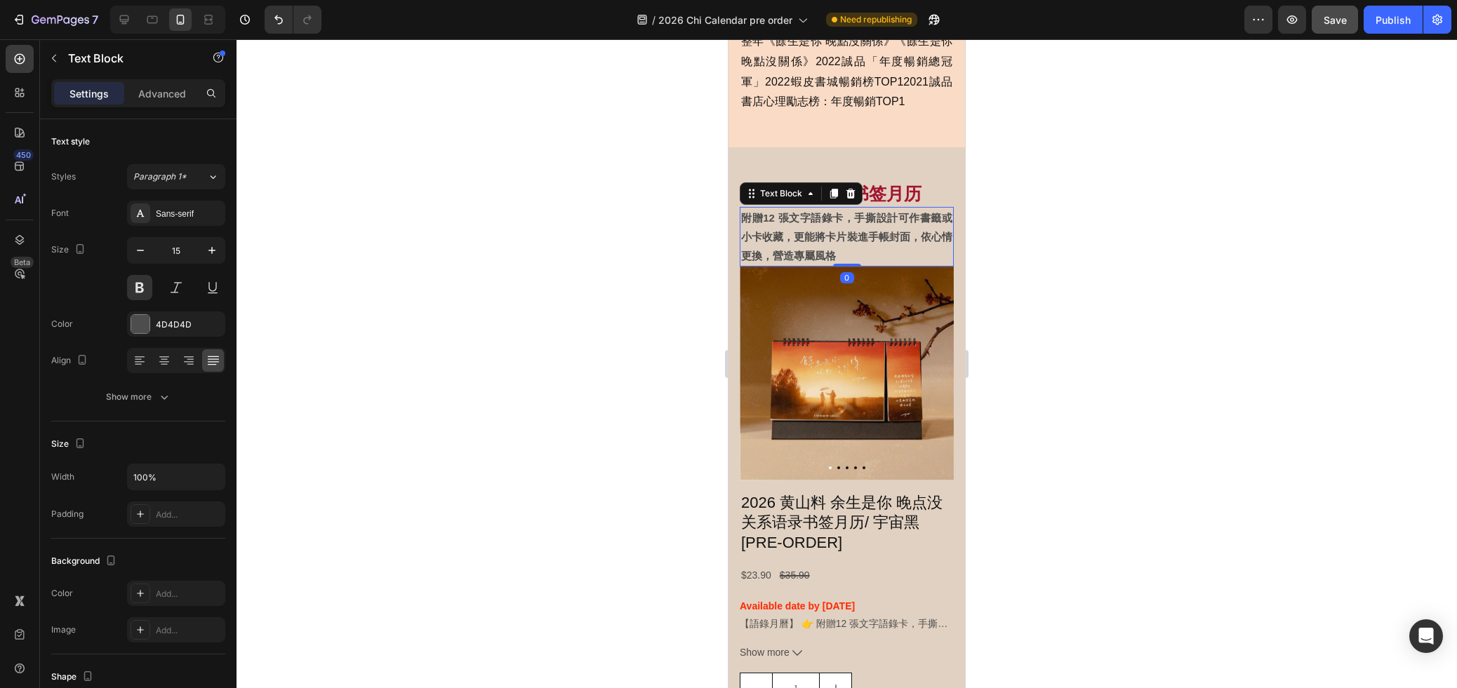
click at [934, 265] on div "附贈12 張文字語錄卡，手撕設計可作書籤或小卡收藏，更能將卡片裝進手帳封面，依心情更換，營造專屬風格" at bounding box center [847, 237] width 214 height 60
click at [938, 270] on img at bounding box center [847, 374] width 214 height 214
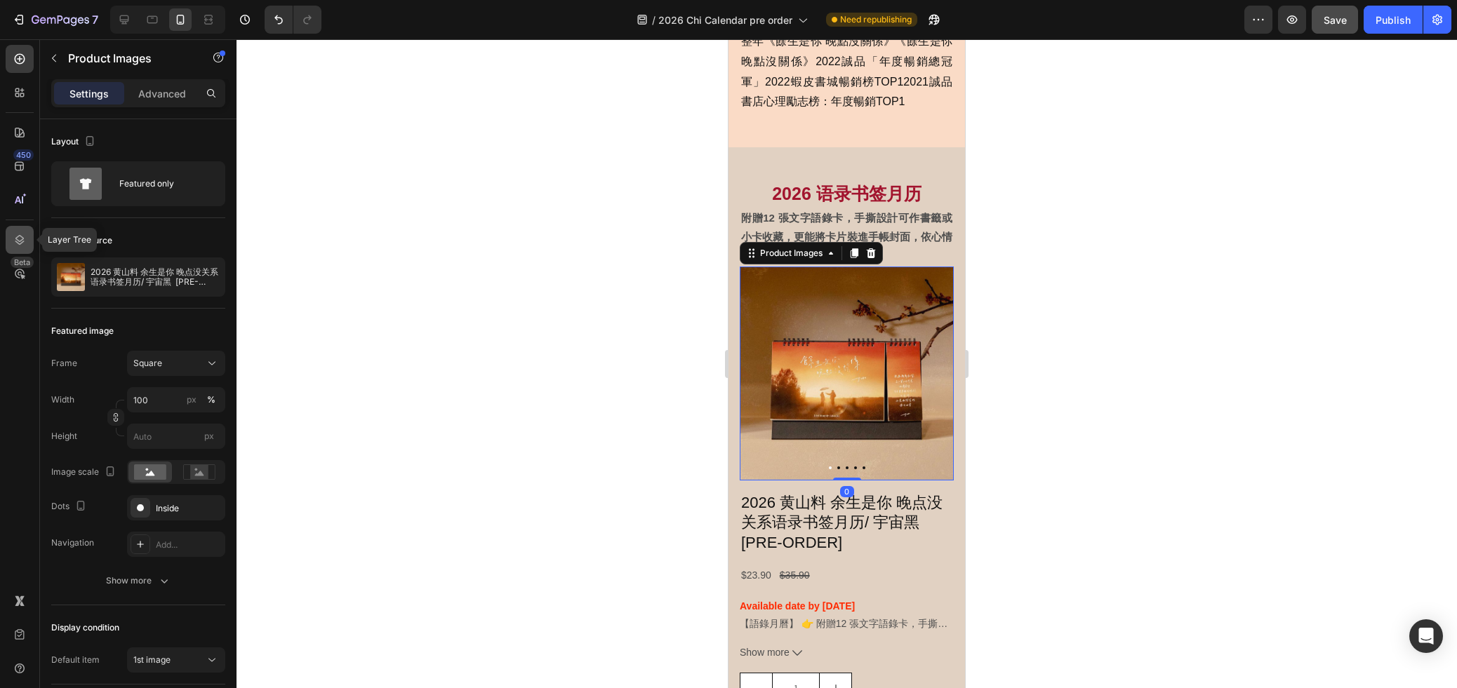
click at [19, 236] on icon at bounding box center [20, 240] width 14 height 14
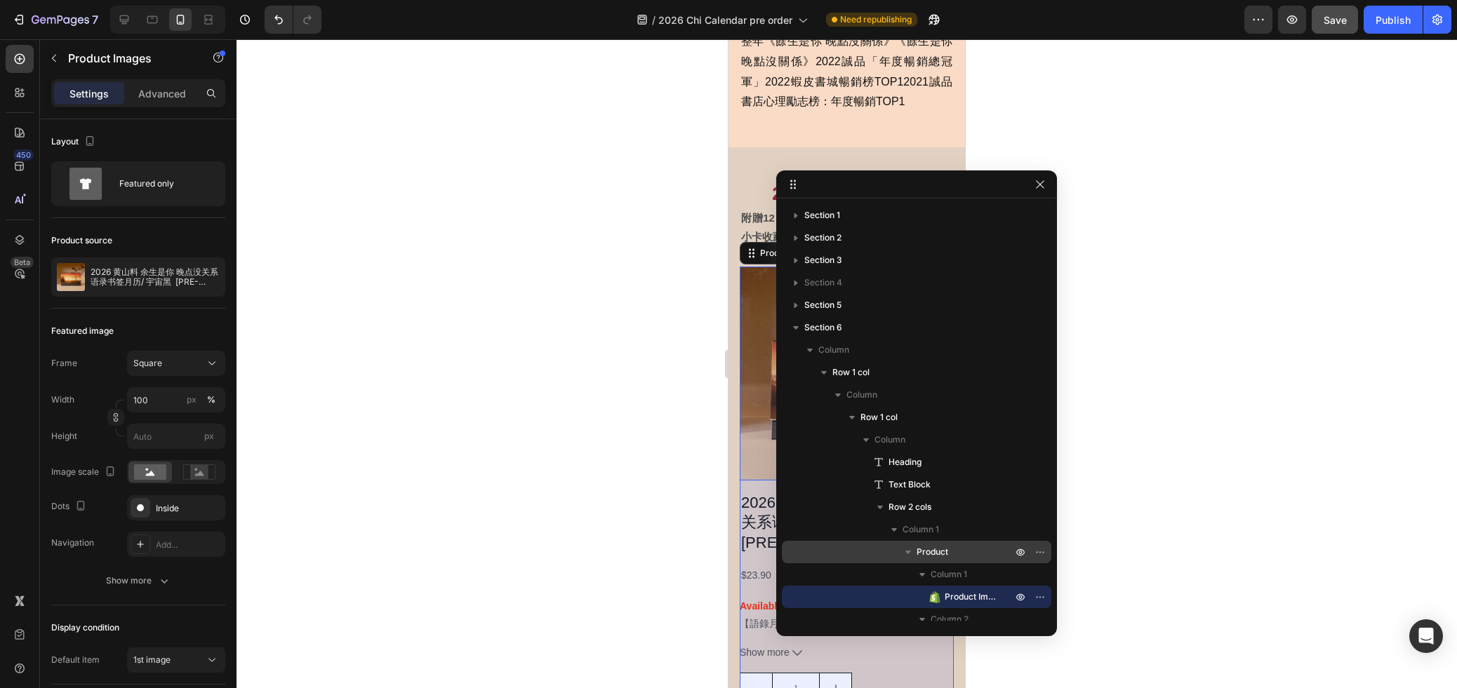
click at [945, 549] on span "Product" at bounding box center [932, 552] width 32 height 14
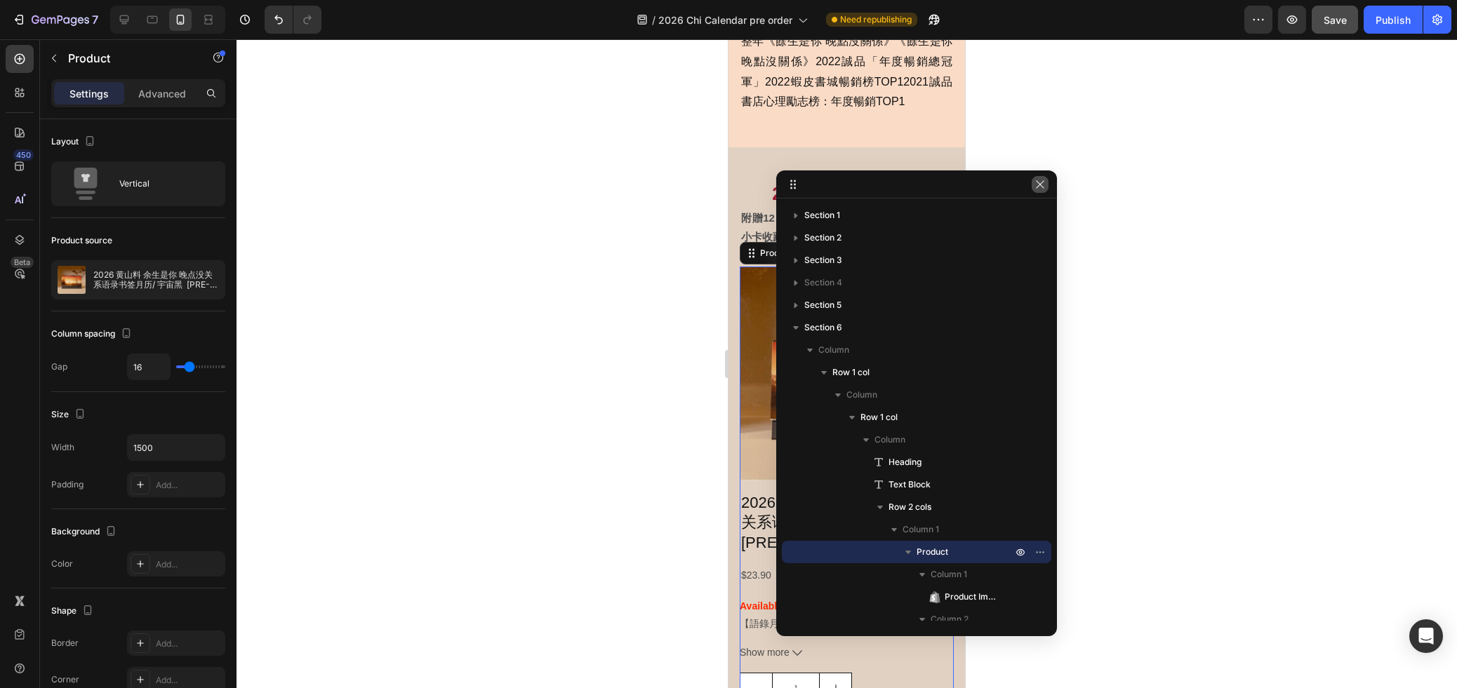
click at [1042, 182] on icon "button" at bounding box center [1040, 184] width 8 height 8
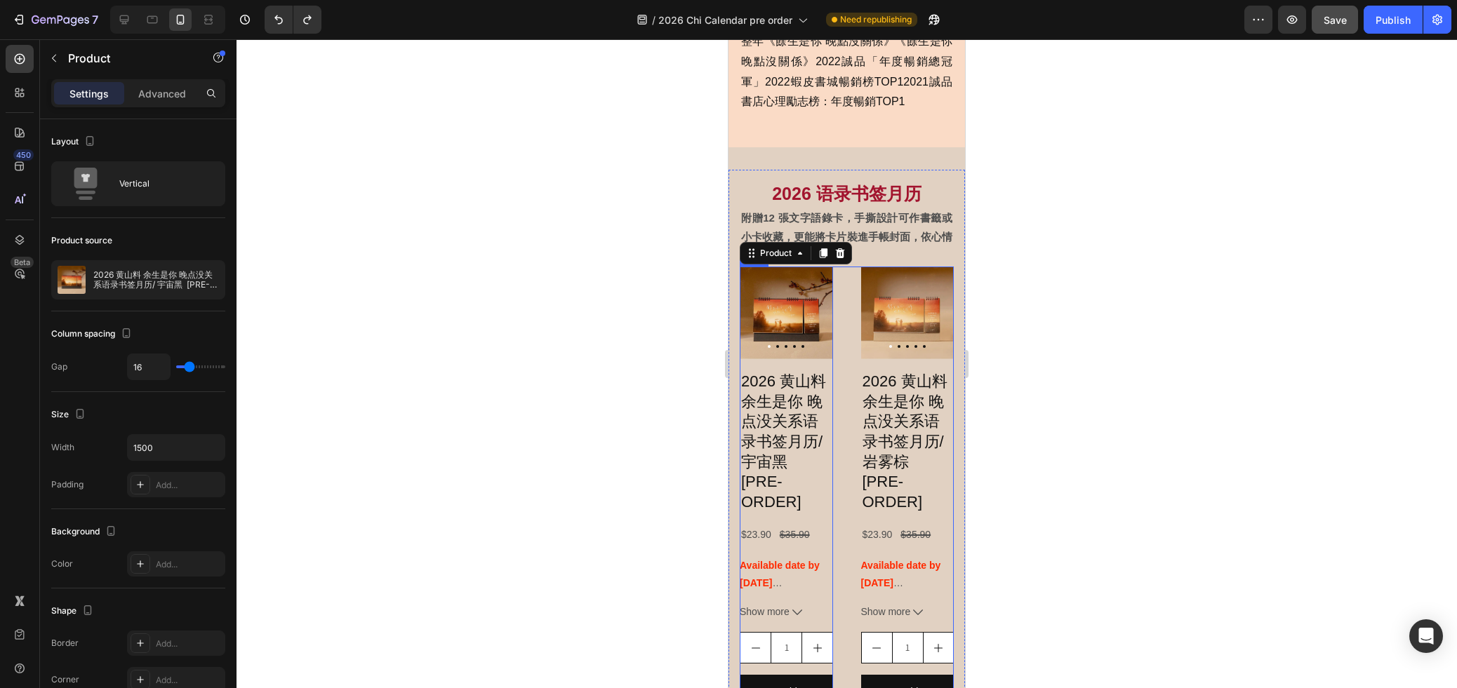
click at [853, 276] on div "Product Images 2026 黄山料 余生是你 晚点没关系语录书签月历/ 宇宙黑 [PRE-ORDER] Product Title $23.90 …" at bounding box center [847, 526] width 214 height 518
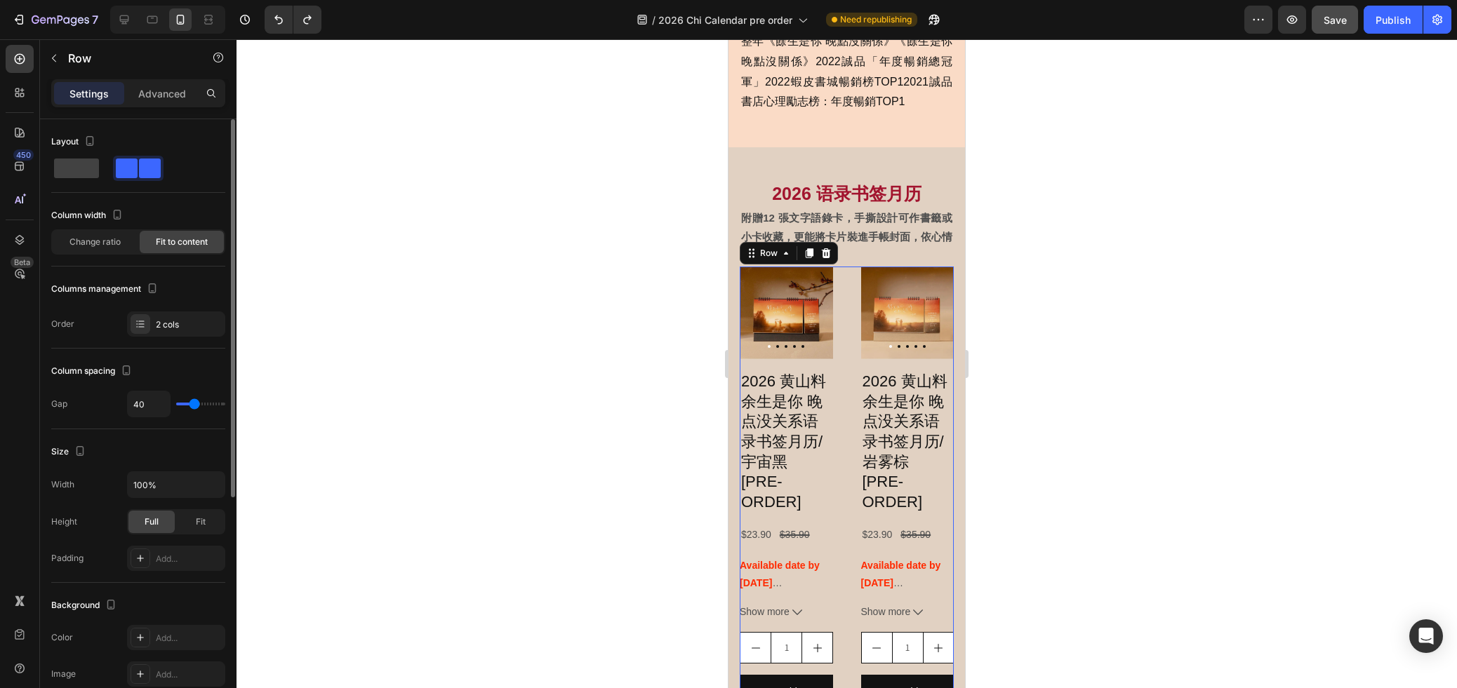
type input "38"
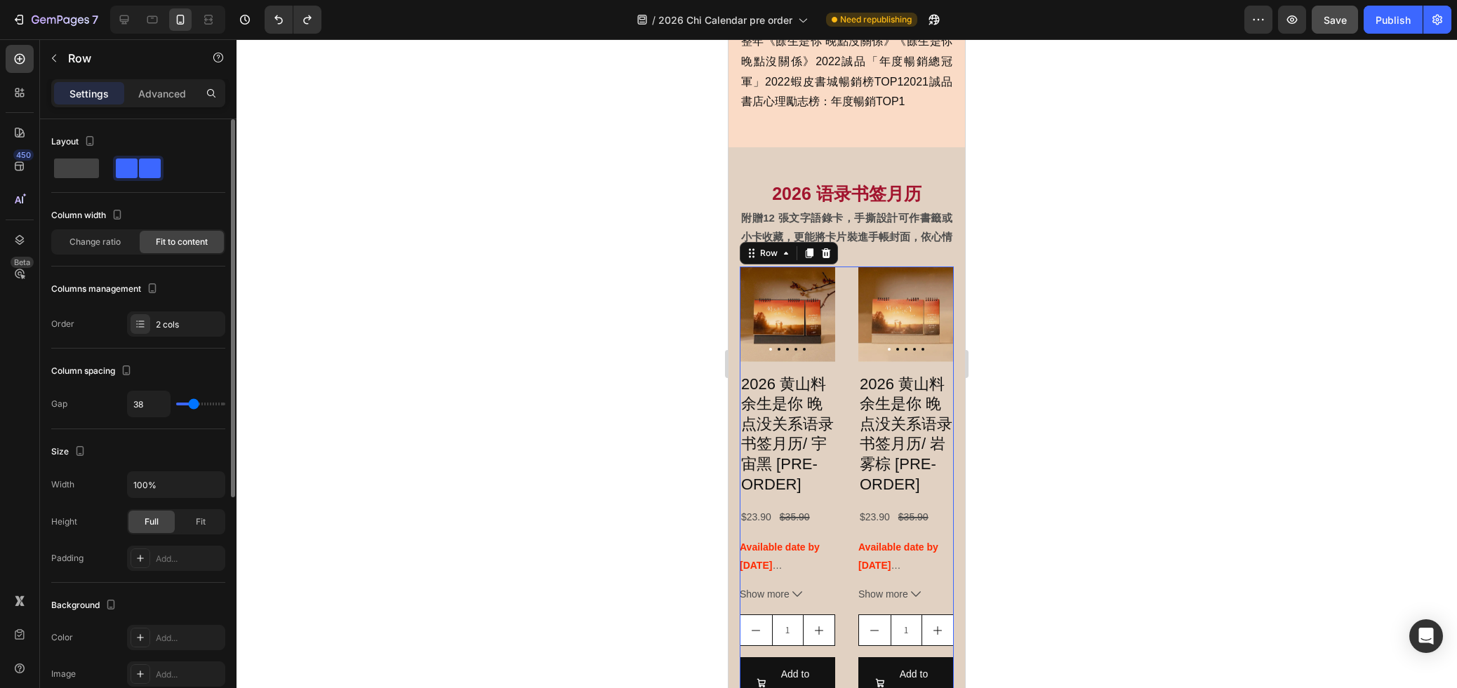
type input "33"
type input "32"
type input "31"
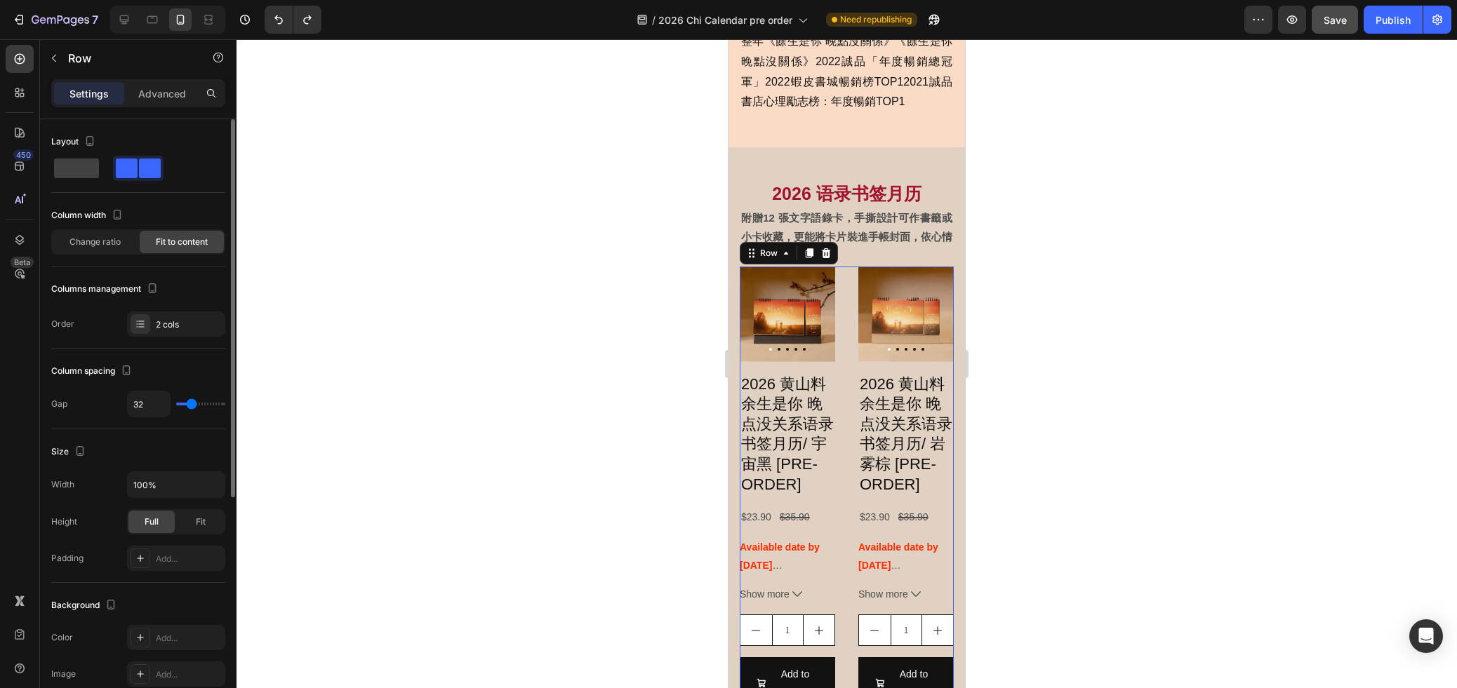
type input "31"
type input "30"
type input "22"
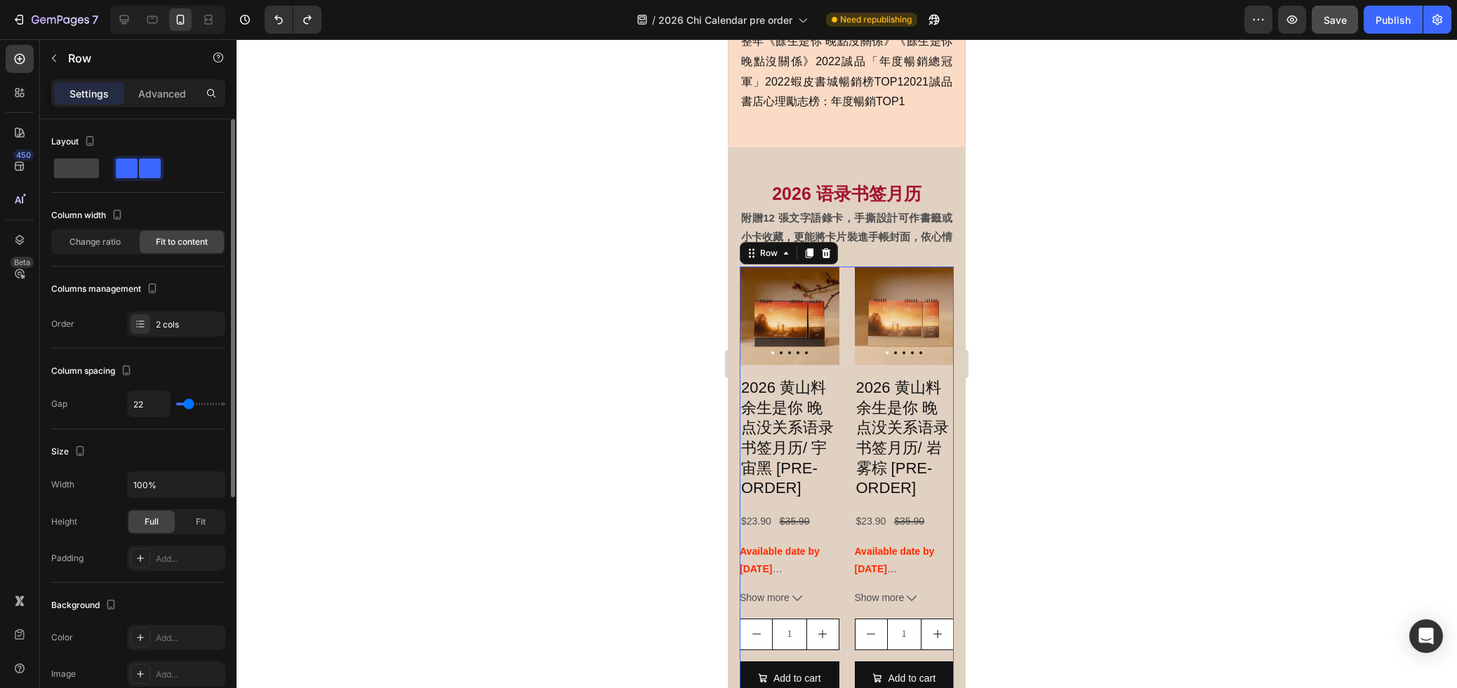
type input "16"
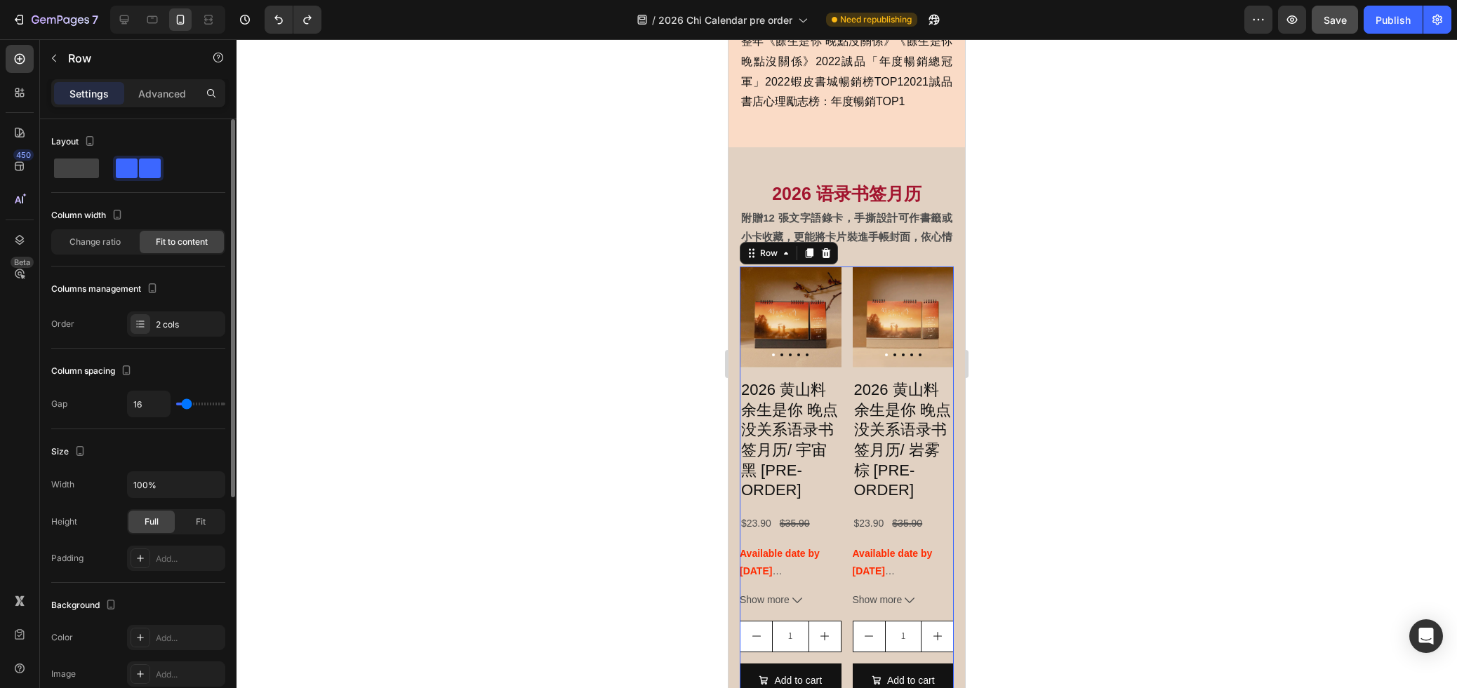
type input "14"
type input "13"
type input "10"
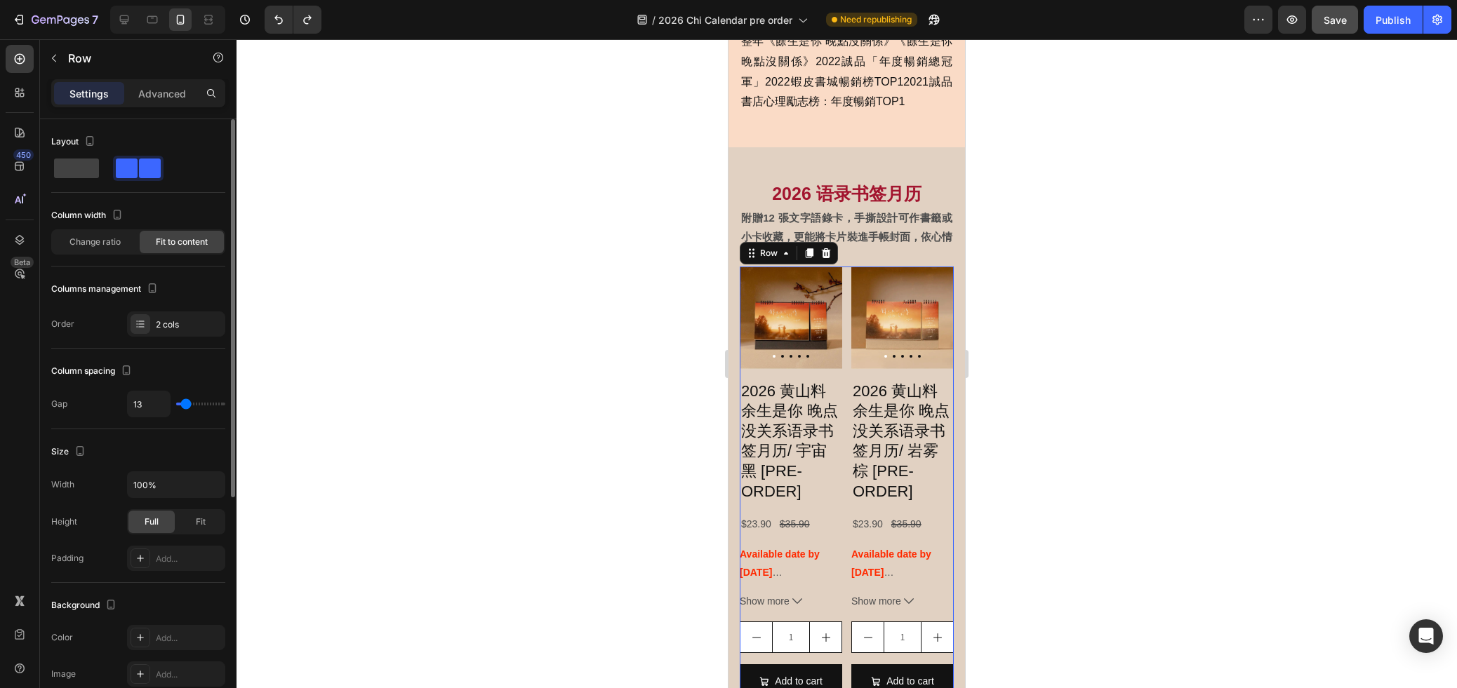
type input "10"
type input "13"
drag, startPoint x: 195, startPoint y: 406, endPoint x: 352, endPoint y: 470, distance: 169.9
click at [185, 405] on input "range" at bounding box center [200, 404] width 49 height 3
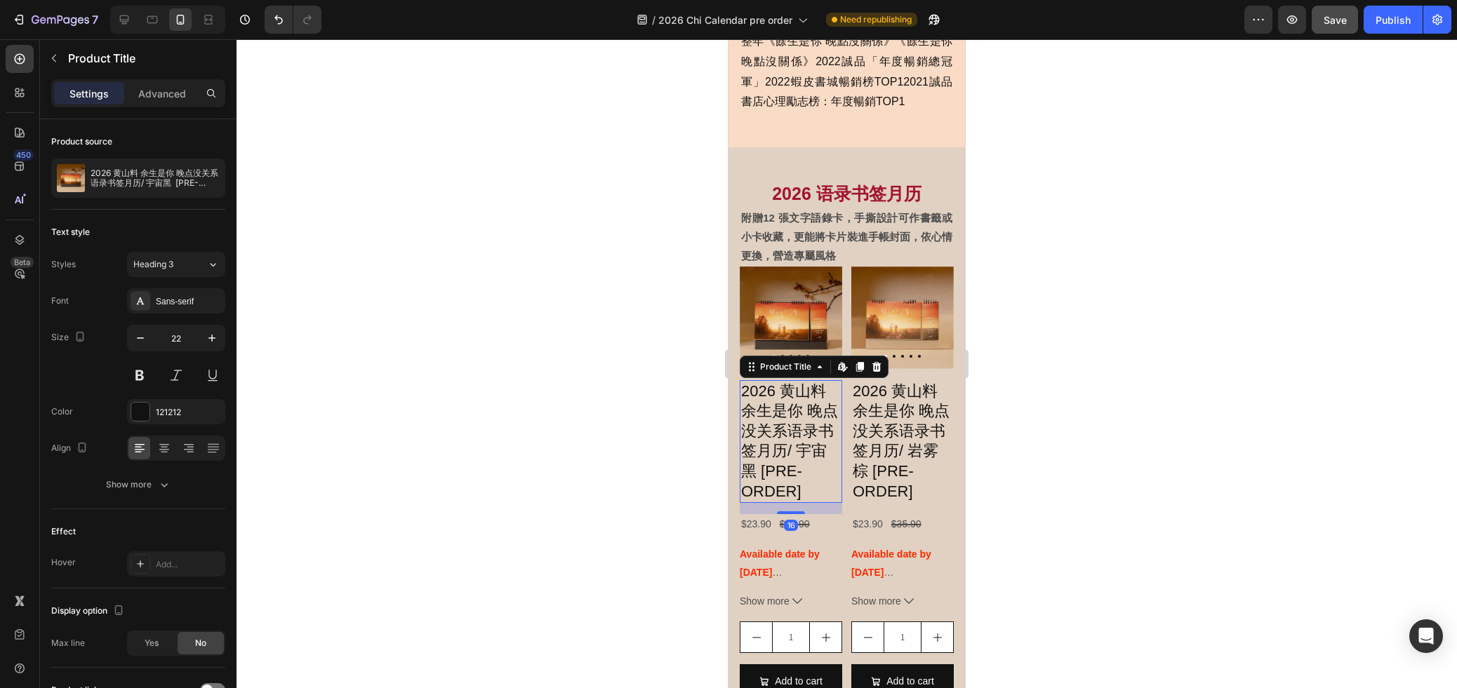
click at [808, 445] on h2 "2026 黄山料 余生是你 晚点没关系语录书签月历/ 宇宙黑 [PRE-ORDER]" at bounding box center [791, 441] width 102 height 123
click at [136, 334] on icon "button" at bounding box center [140, 338] width 14 height 14
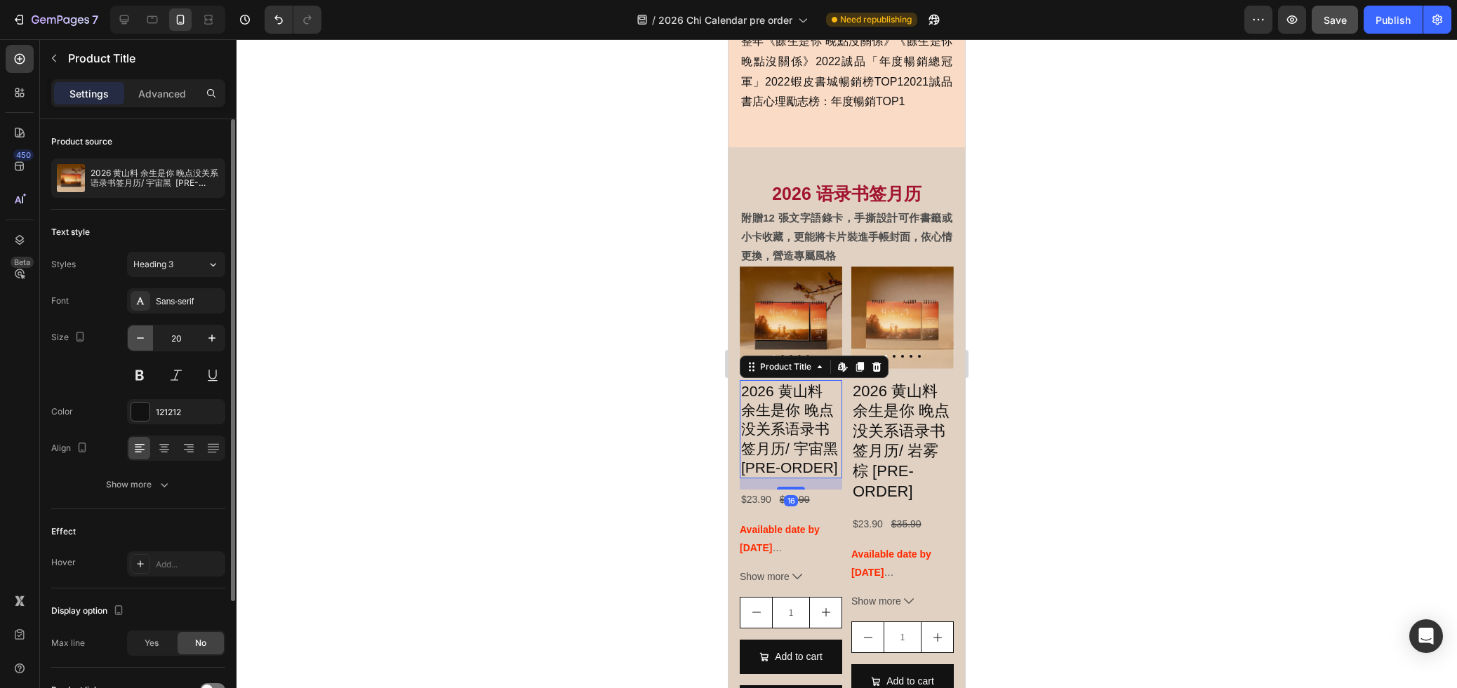
click at [136, 334] on icon "button" at bounding box center [140, 338] width 14 height 14
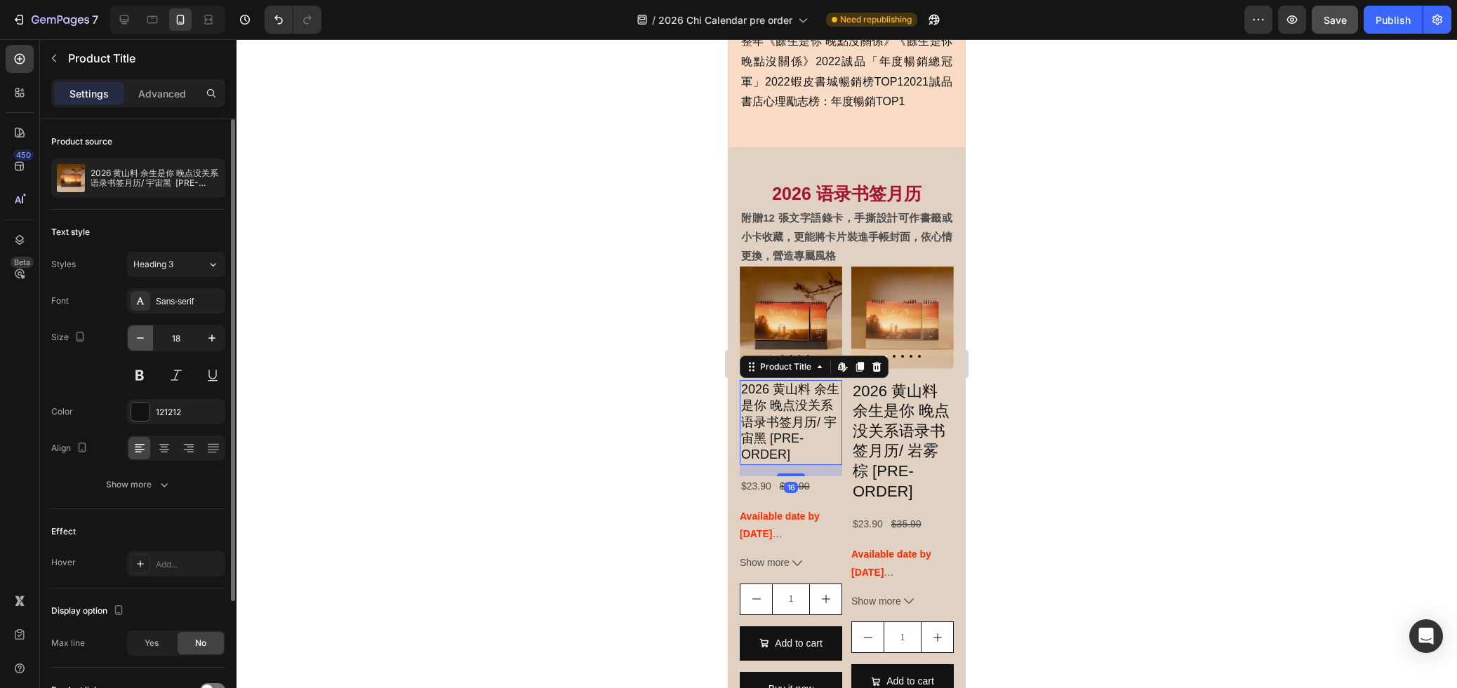
click at [136, 334] on icon "button" at bounding box center [140, 338] width 14 height 14
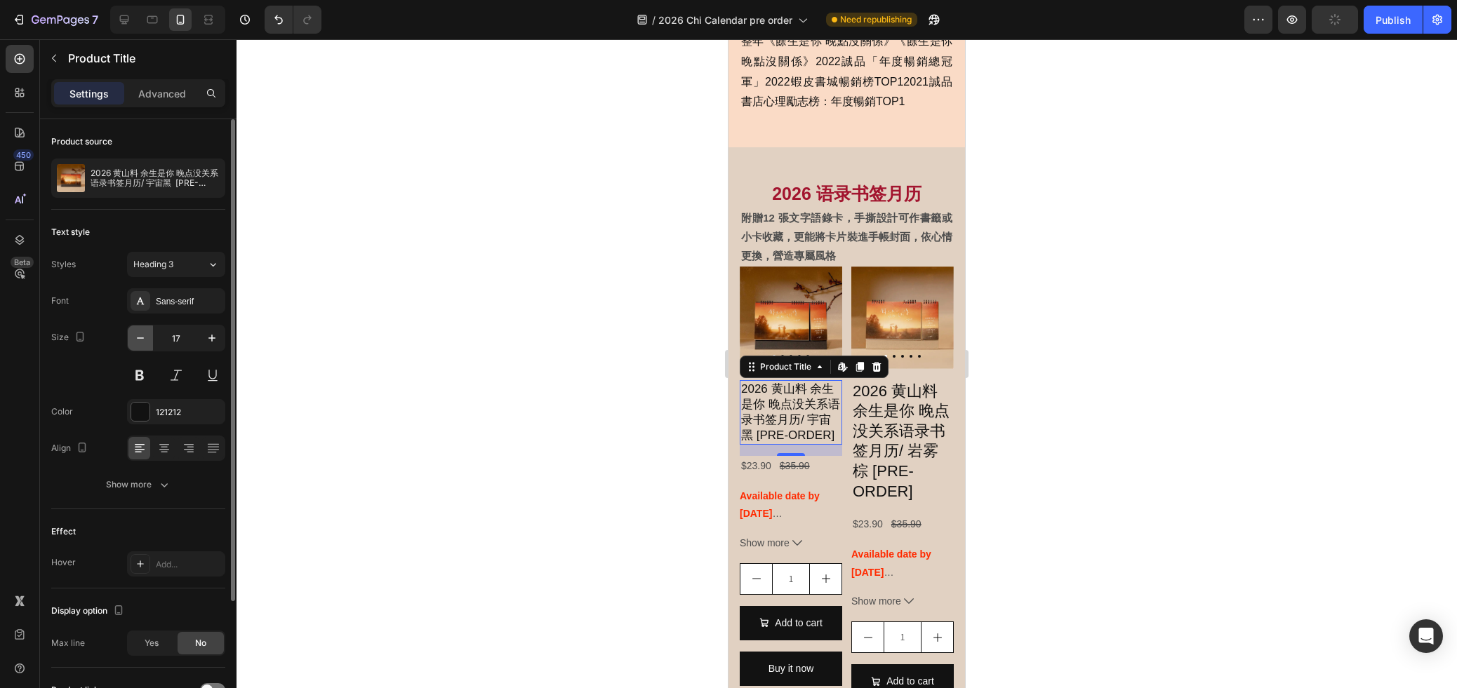
click at [136, 334] on icon "button" at bounding box center [140, 338] width 14 height 14
type input "16"
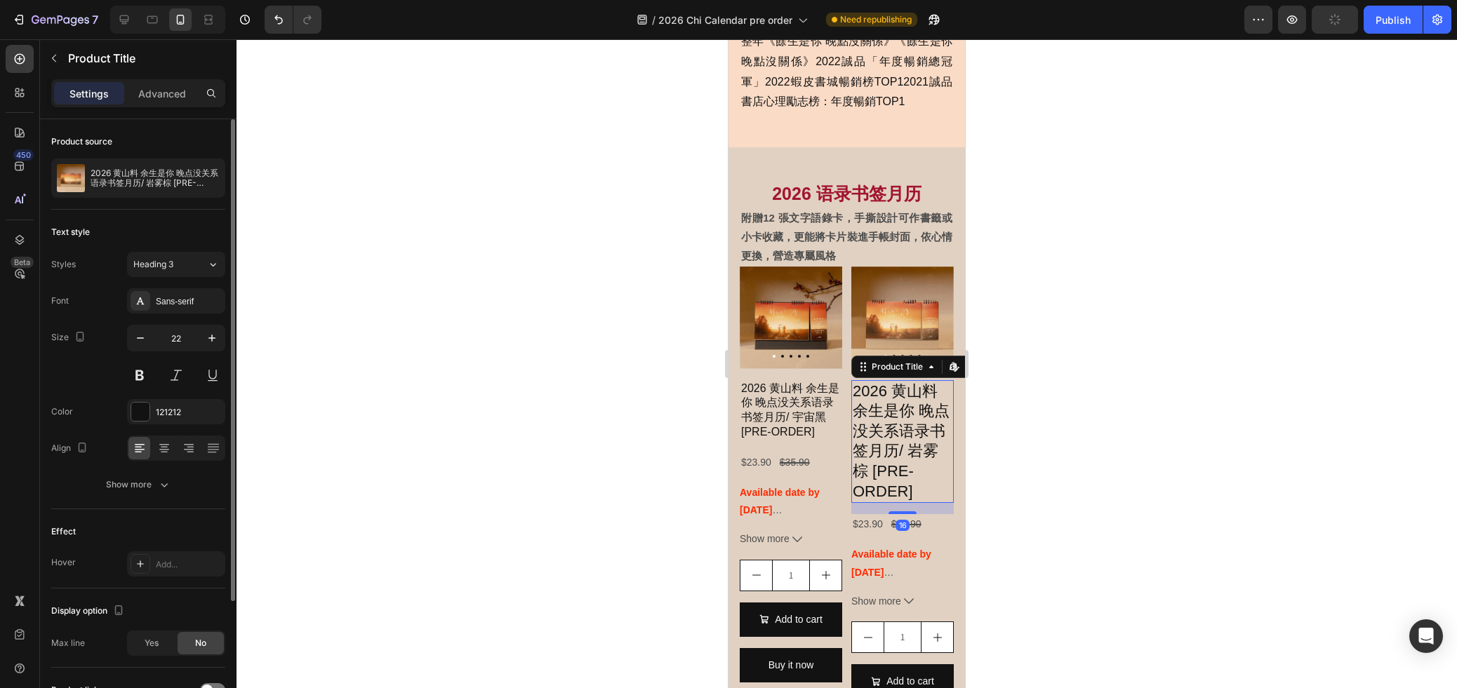
click at [927, 427] on h2 "2026 黄山料 余生是你 晚点没关系语录书签月历/ 岩雾棕 [PRE-ORDER]" at bounding box center [902, 441] width 102 height 123
click at [143, 340] on icon "button" at bounding box center [140, 338] width 14 height 14
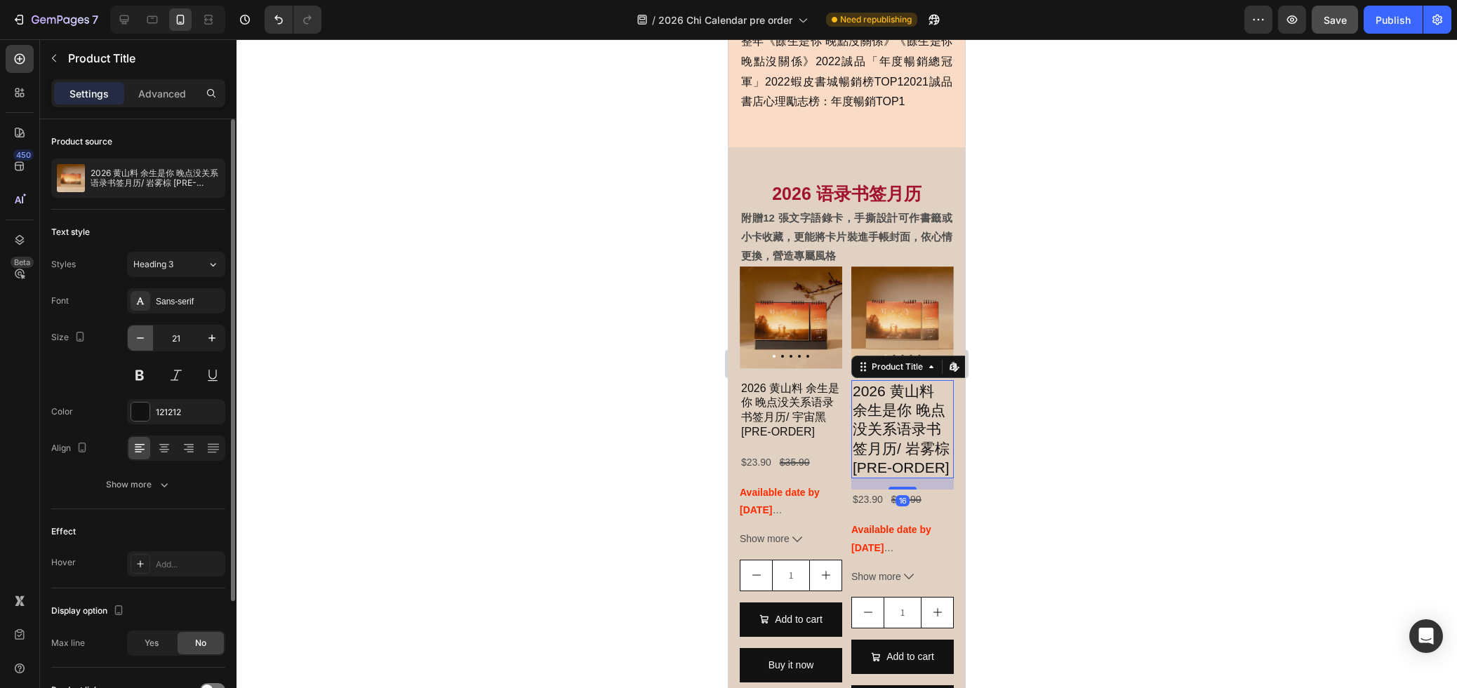
click at [143, 340] on icon "button" at bounding box center [140, 338] width 14 height 14
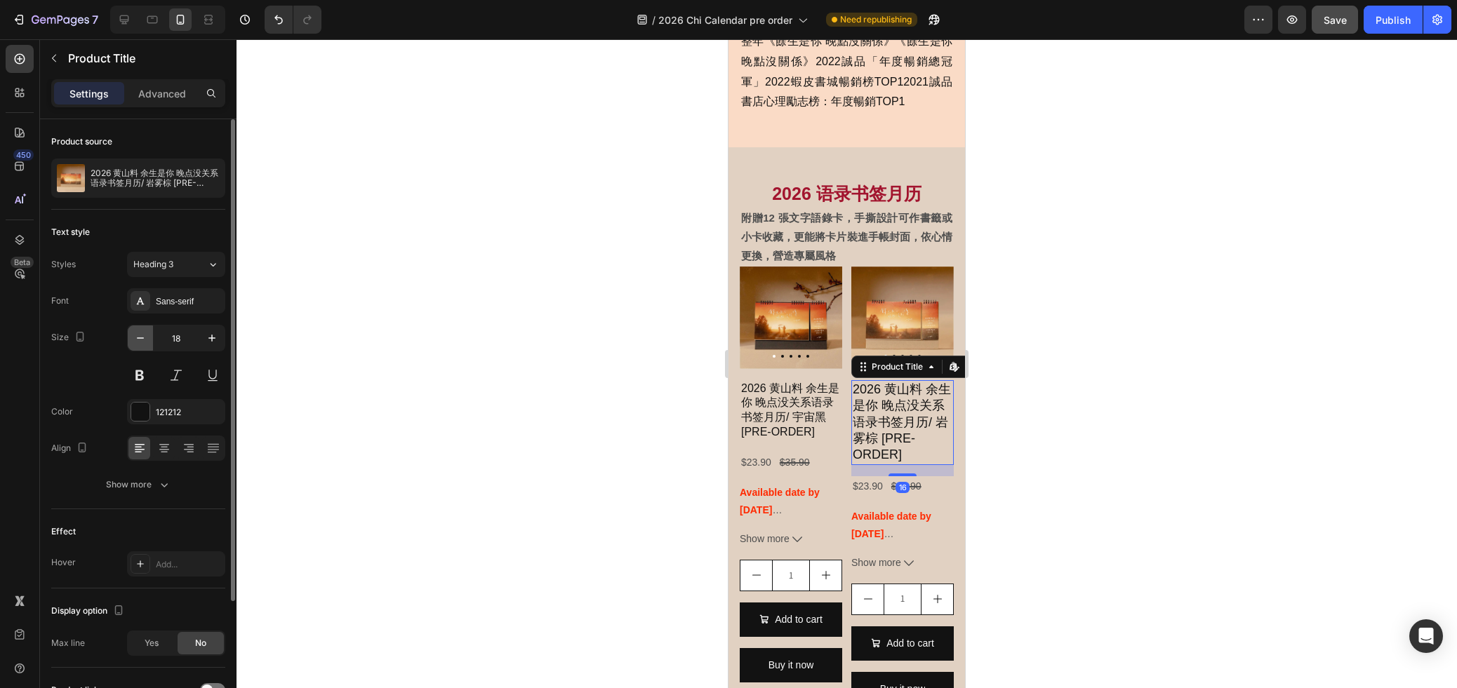
click at [143, 340] on icon "button" at bounding box center [140, 338] width 14 height 14
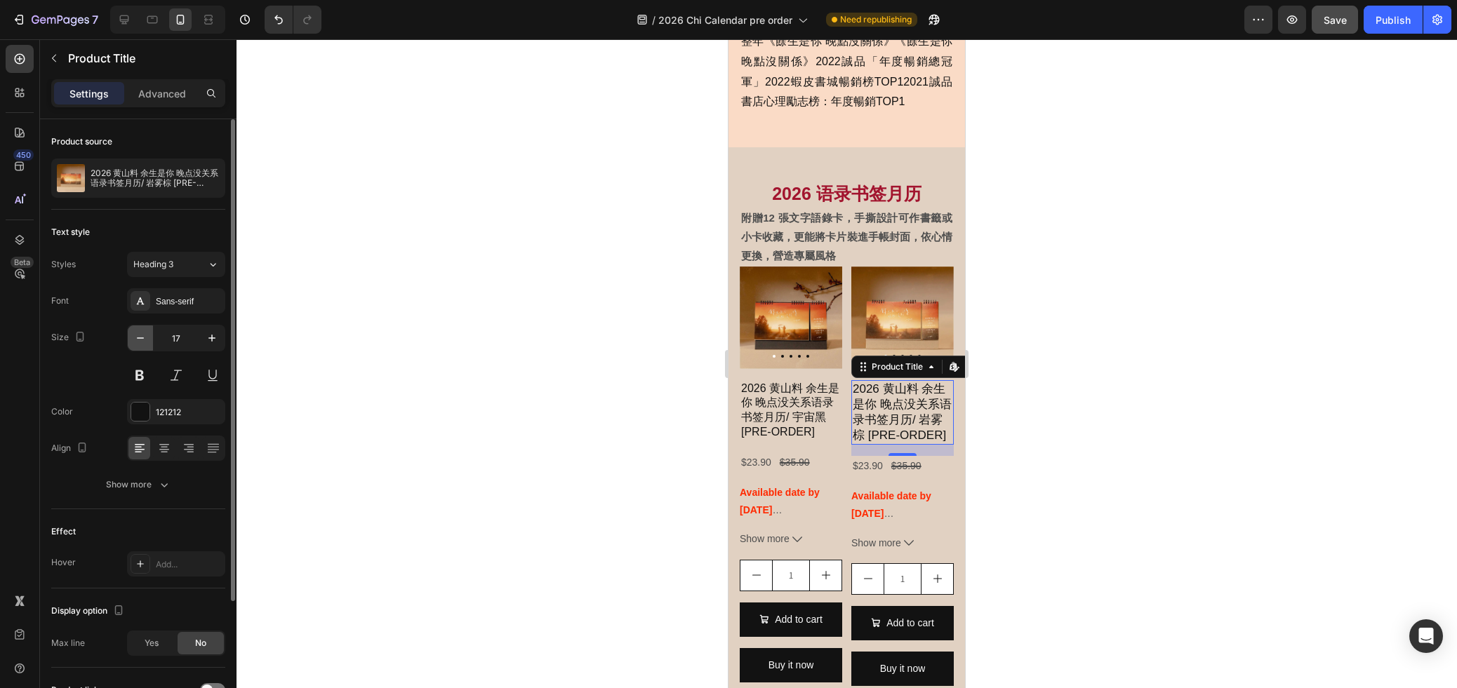
click at [143, 340] on icon "button" at bounding box center [140, 338] width 14 height 14
type input "16"
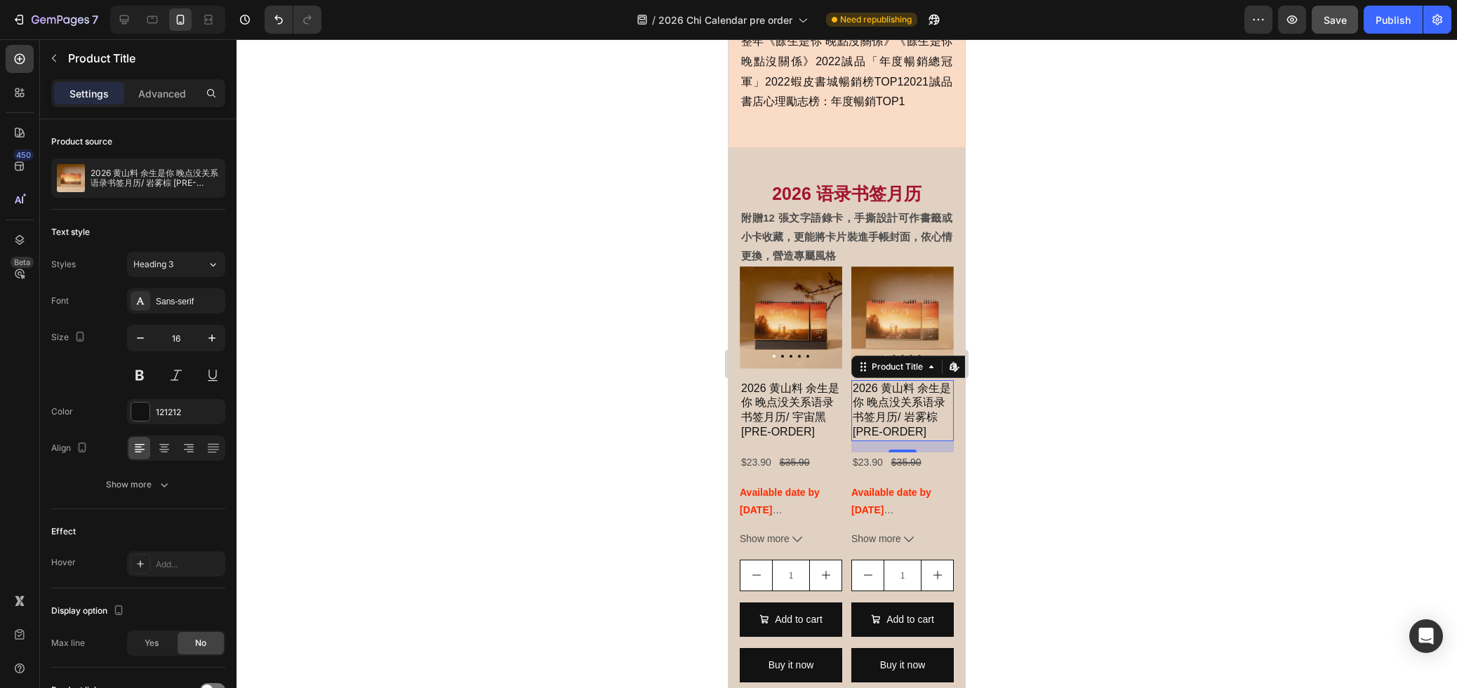
click at [1080, 411] on div at bounding box center [846, 363] width 1220 height 649
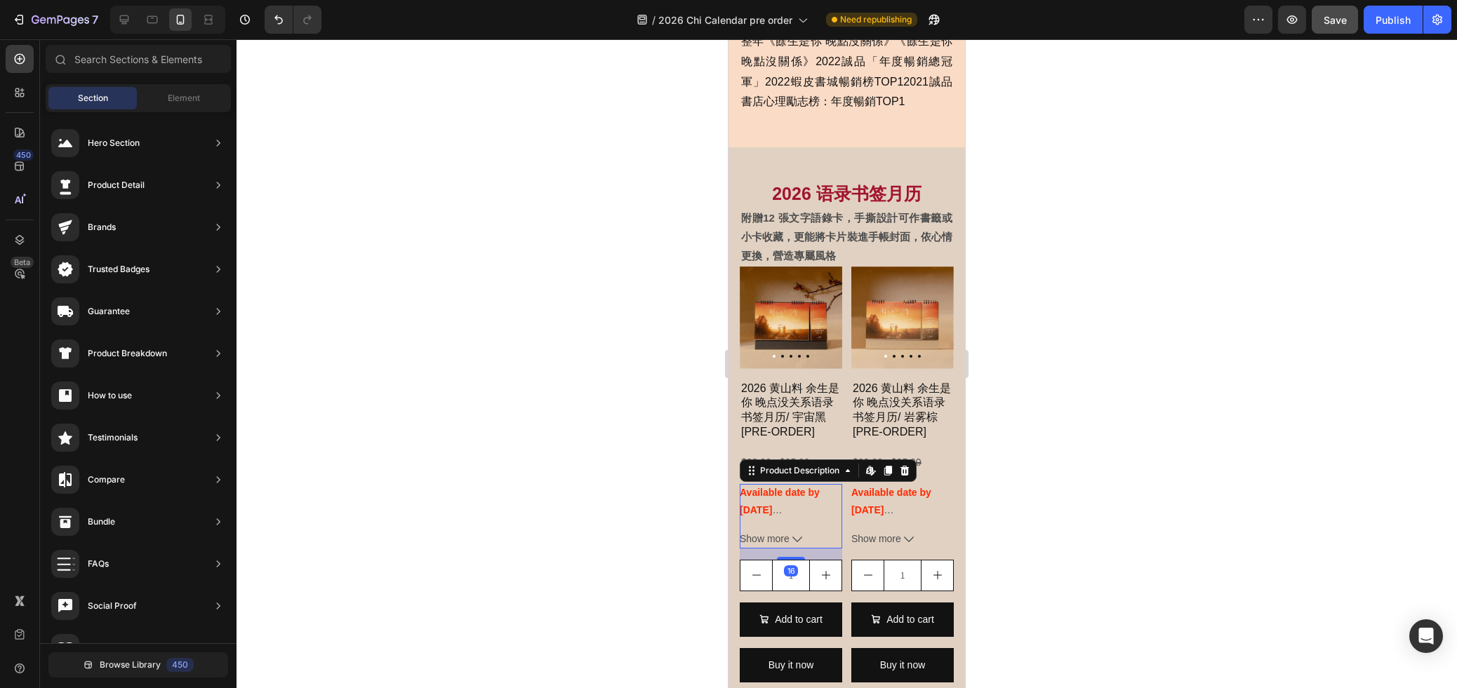
click at [794, 497] on strong "Available date by [DATE]" at bounding box center [780, 501] width 80 height 29
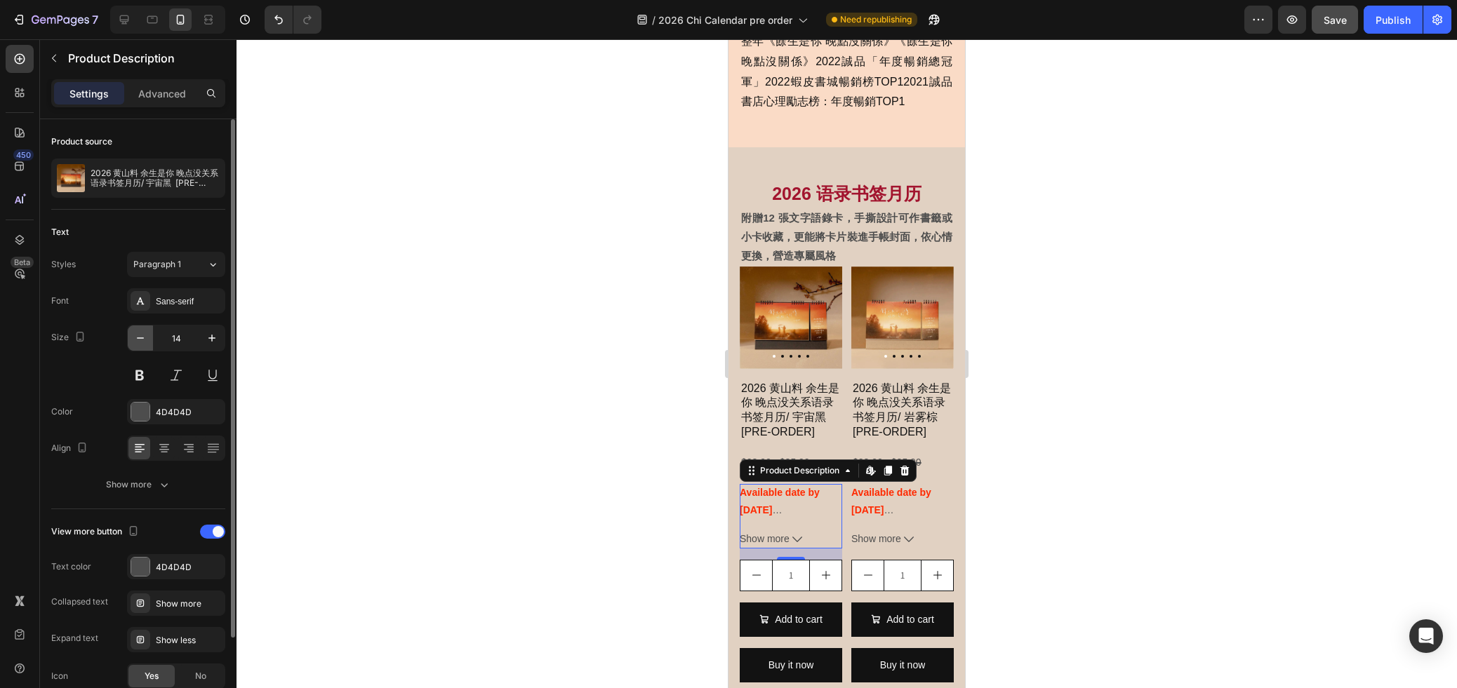
click at [139, 337] on icon "button" at bounding box center [140, 337] width 7 height 1
type input "12"
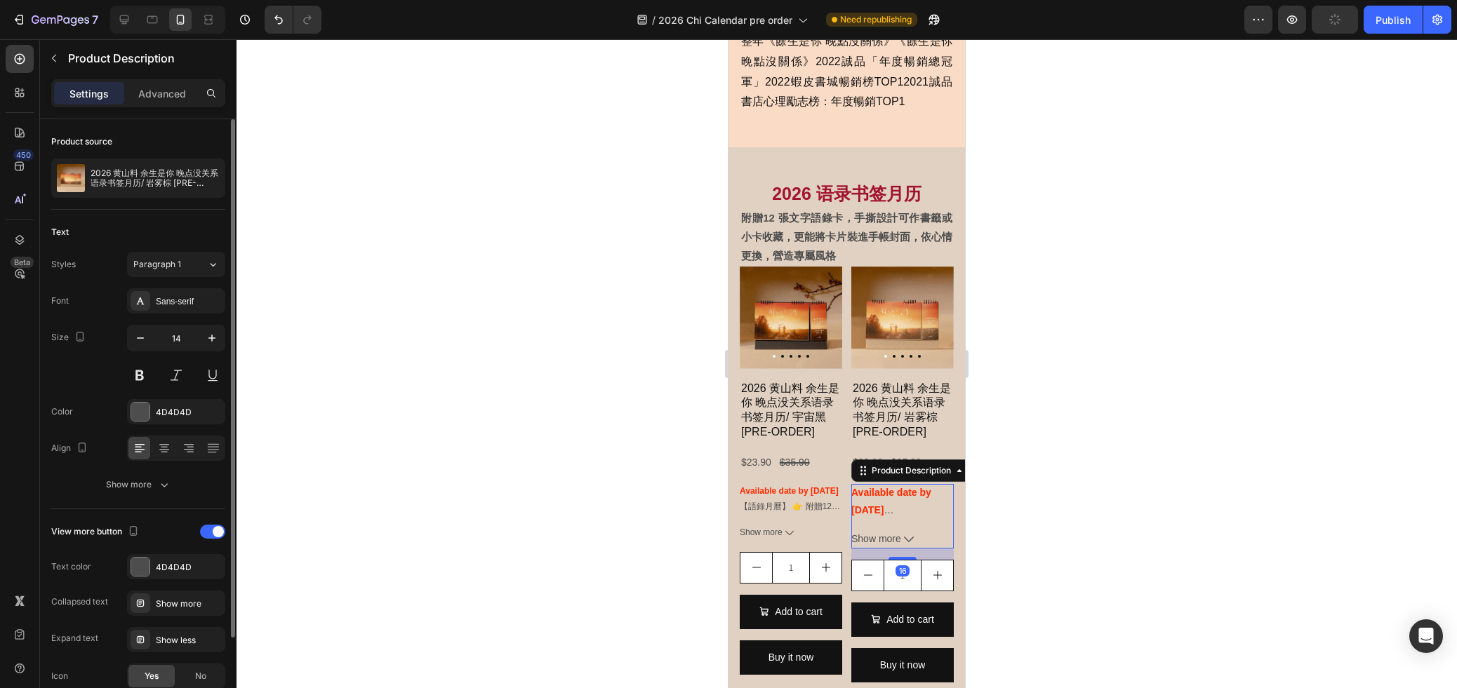
click at [871, 501] on div "Available date by 30/11/2025 【語錄月曆】 👉 附贈12 張文字語錄卡，手撕設計可作書籤或小卡收藏，更能將卡片裝進手帳封面，依心情…" at bounding box center [902, 501] width 102 height 35
click at [138, 340] on icon "button" at bounding box center [140, 338] width 14 height 14
type input "12"
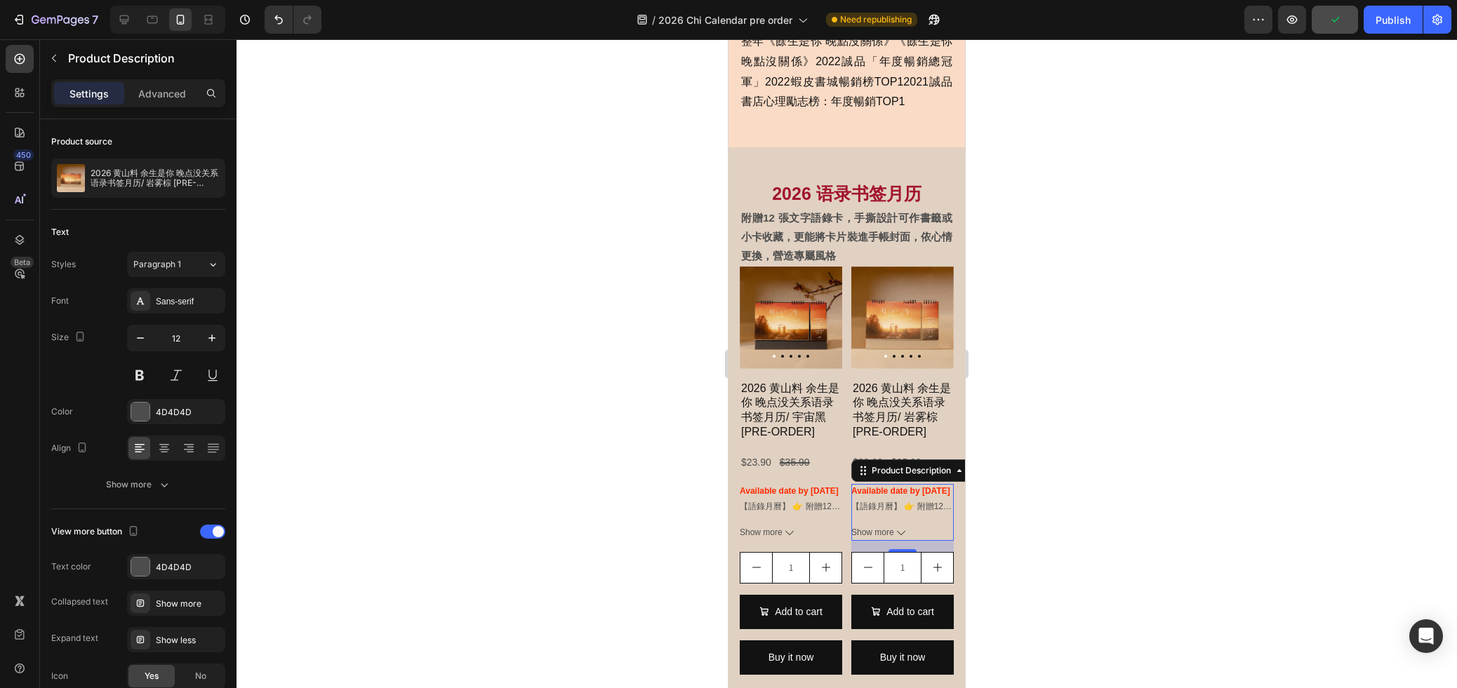
click at [1106, 490] on div at bounding box center [846, 363] width 1220 height 649
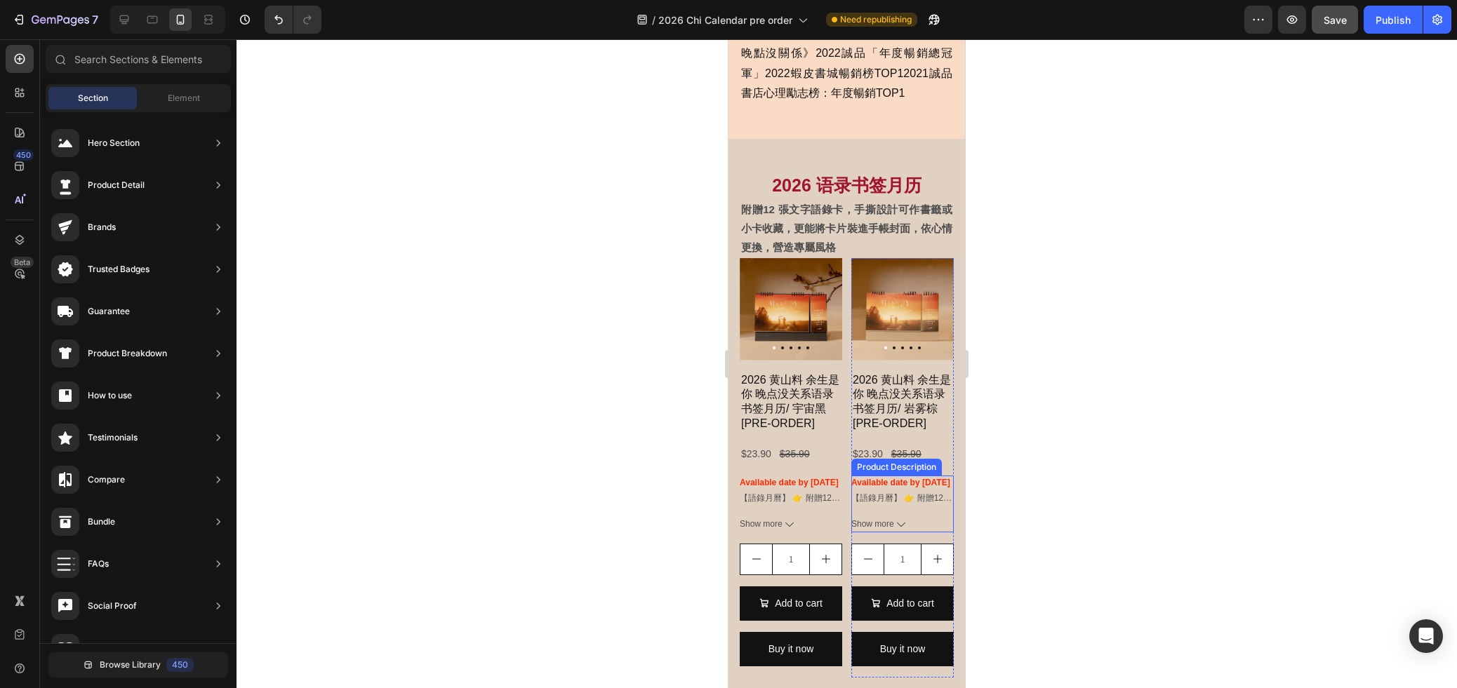
scroll to position [1042, 0]
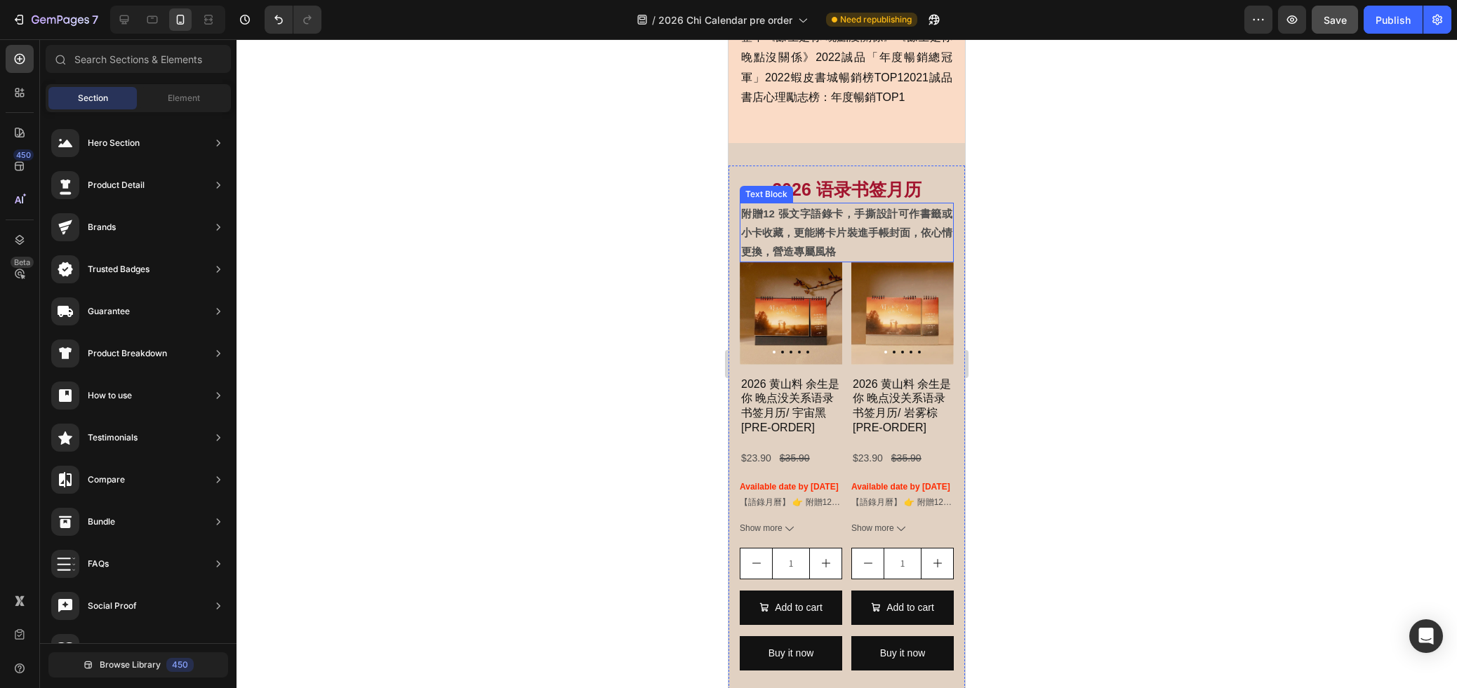
click at [812, 239] on p "附贈12 張文字語錄卡，手撕設計可作書籤或小卡收藏，更能將卡片裝進手帳封面，依心情更換，營造專屬風格" at bounding box center [846, 232] width 211 height 57
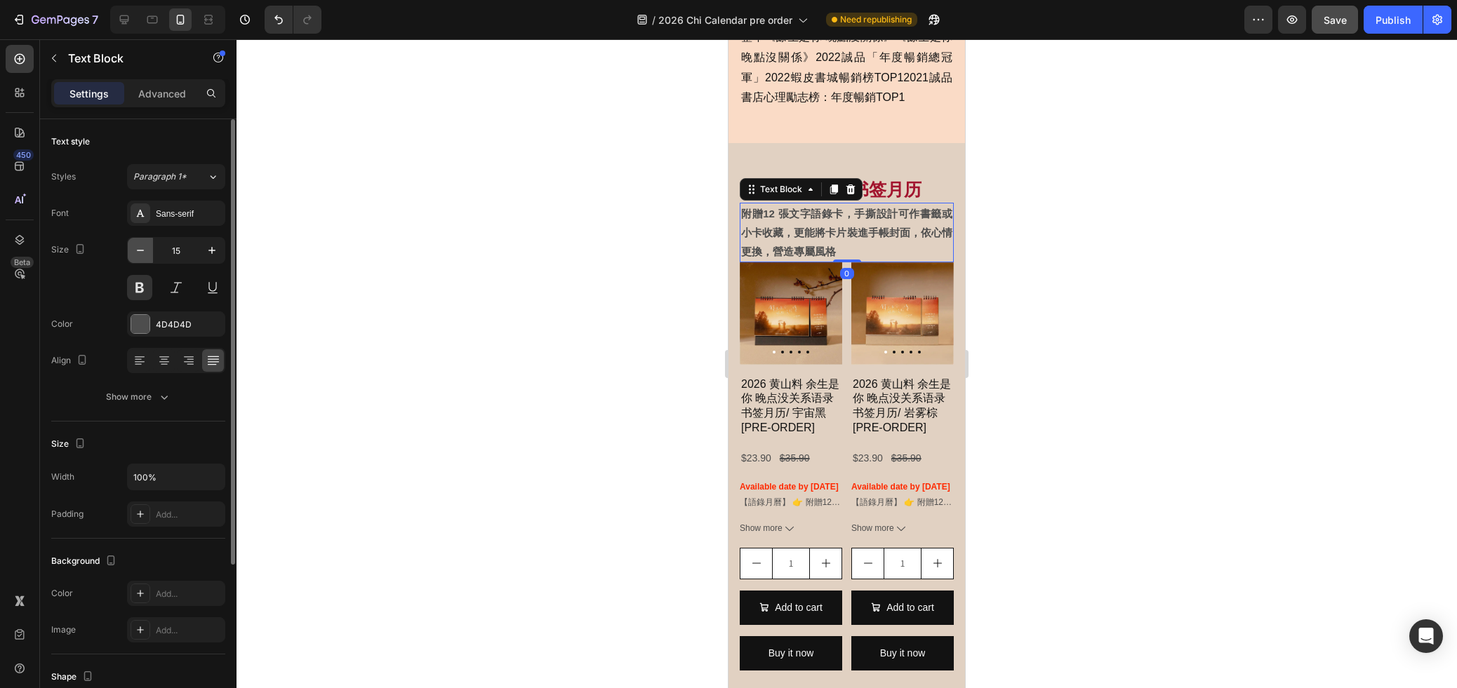
click at [146, 248] on icon "button" at bounding box center [140, 250] width 14 height 14
type input "14"
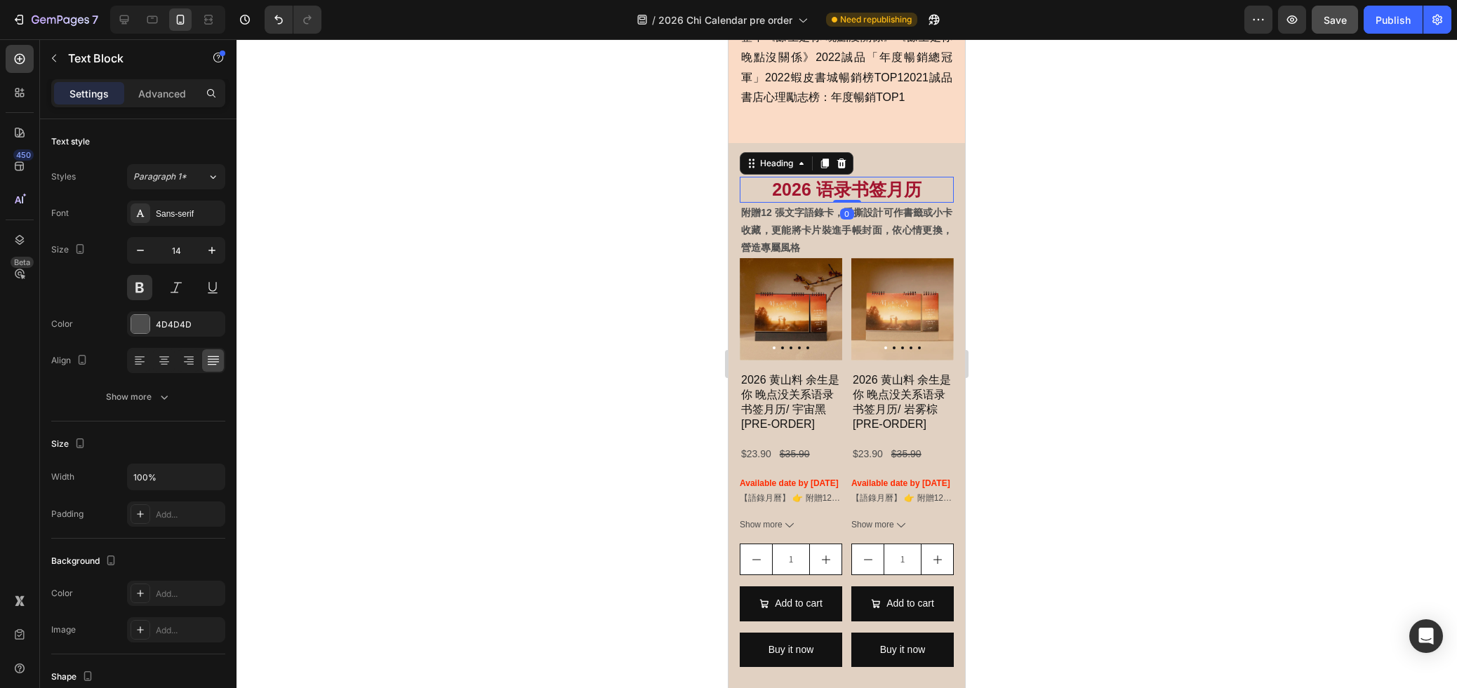
click at [897, 193] on h2 "2026 语录书签月历" at bounding box center [847, 190] width 214 height 26
click at [139, 250] on icon "button" at bounding box center [140, 250] width 14 height 14
type input "24"
drag, startPoint x: 1155, startPoint y: 325, endPoint x: 1142, endPoint y: 326, distance: 13.4
click at [1155, 325] on div at bounding box center [846, 363] width 1220 height 649
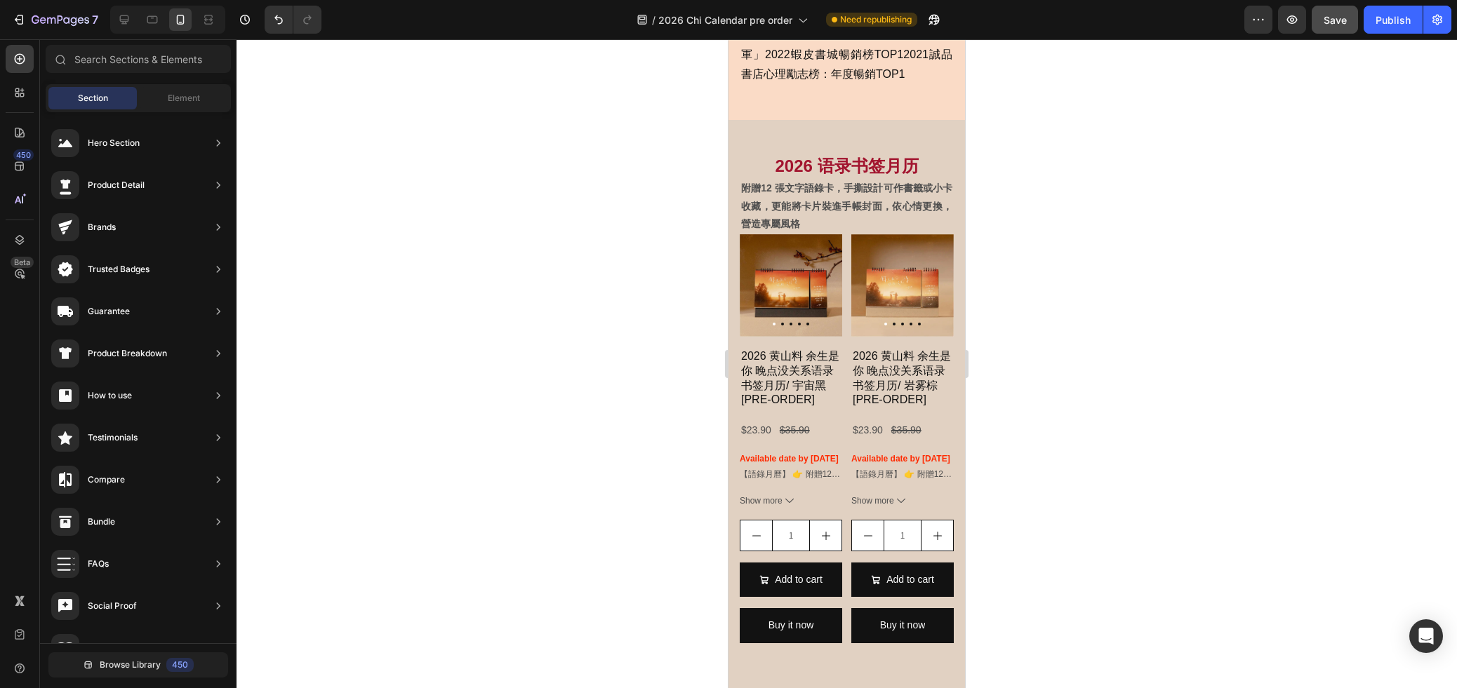
scroll to position [1055, 0]
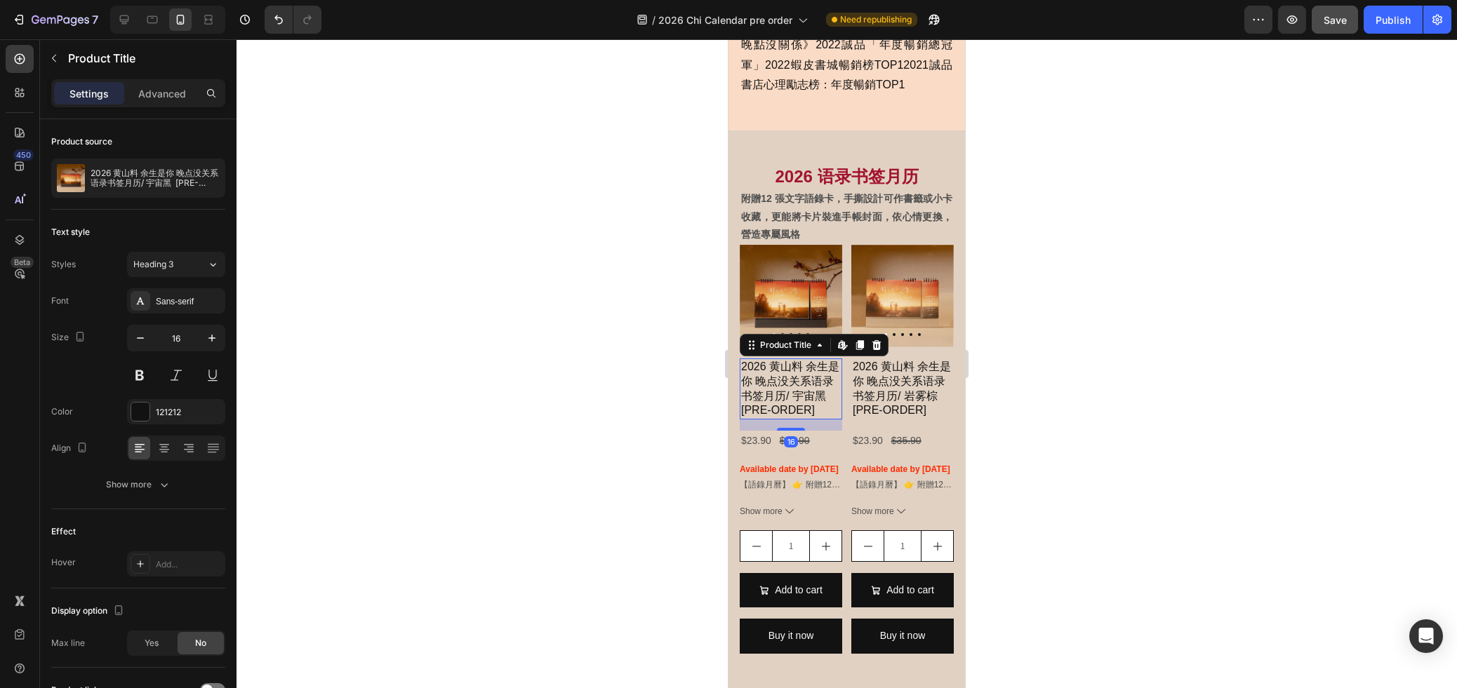
click at [807, 408] on h2 "2026 黄山料 余生是你 晚点没关系语录书签月历/ 宇宙黑 [PRE-ORDER]" at bounding box center [791, 389] width 102 height 61
click at [1024, 410] on div at bounding box center [846, 363] width 1220 height 649
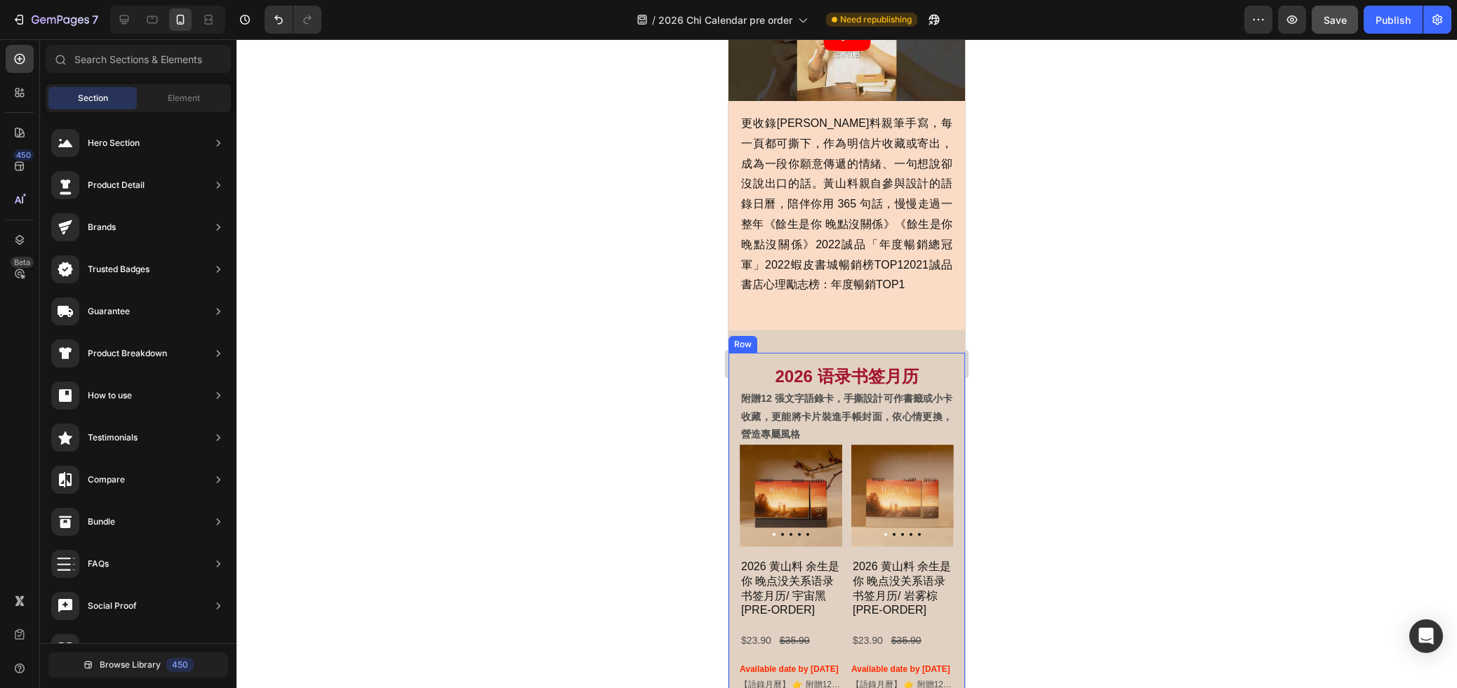
scroll to position [591, 0]
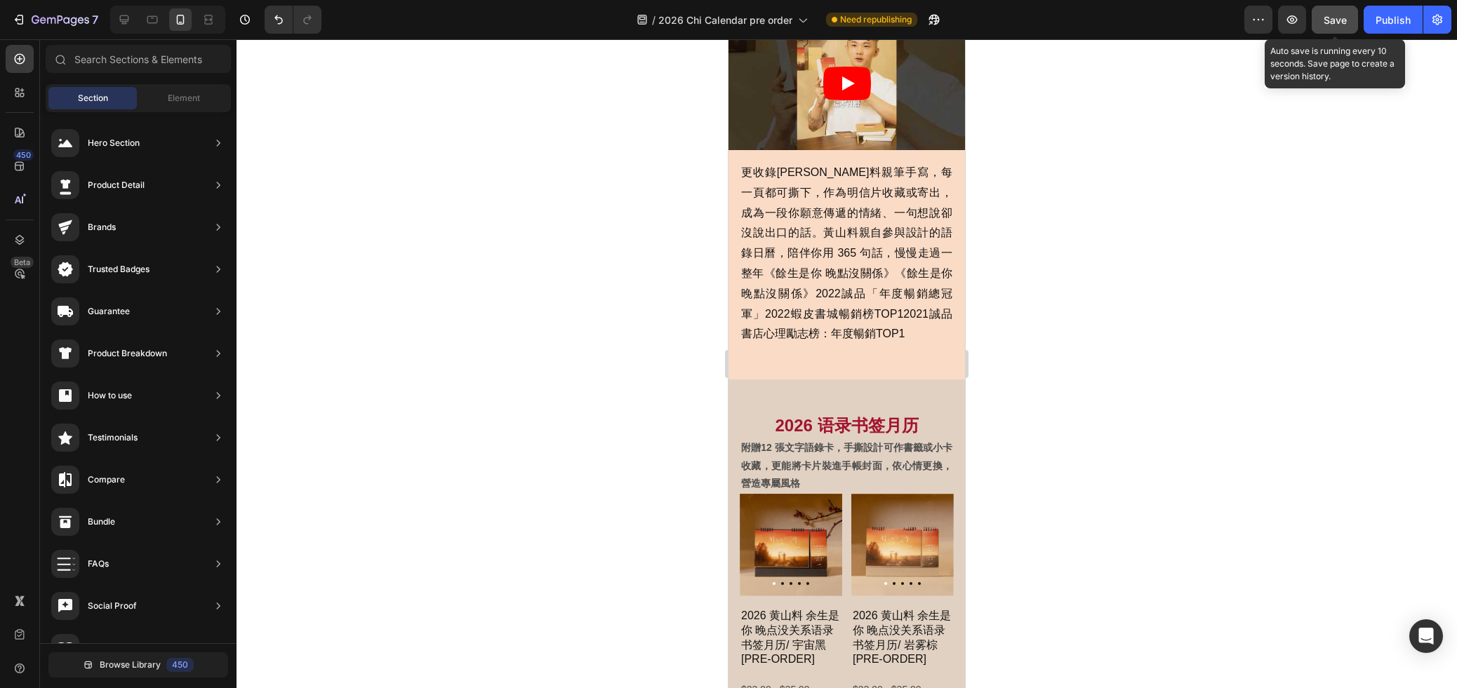
click at [1338, 29] on button "Save" at bounding box center [1334, 20] width 46 height 28
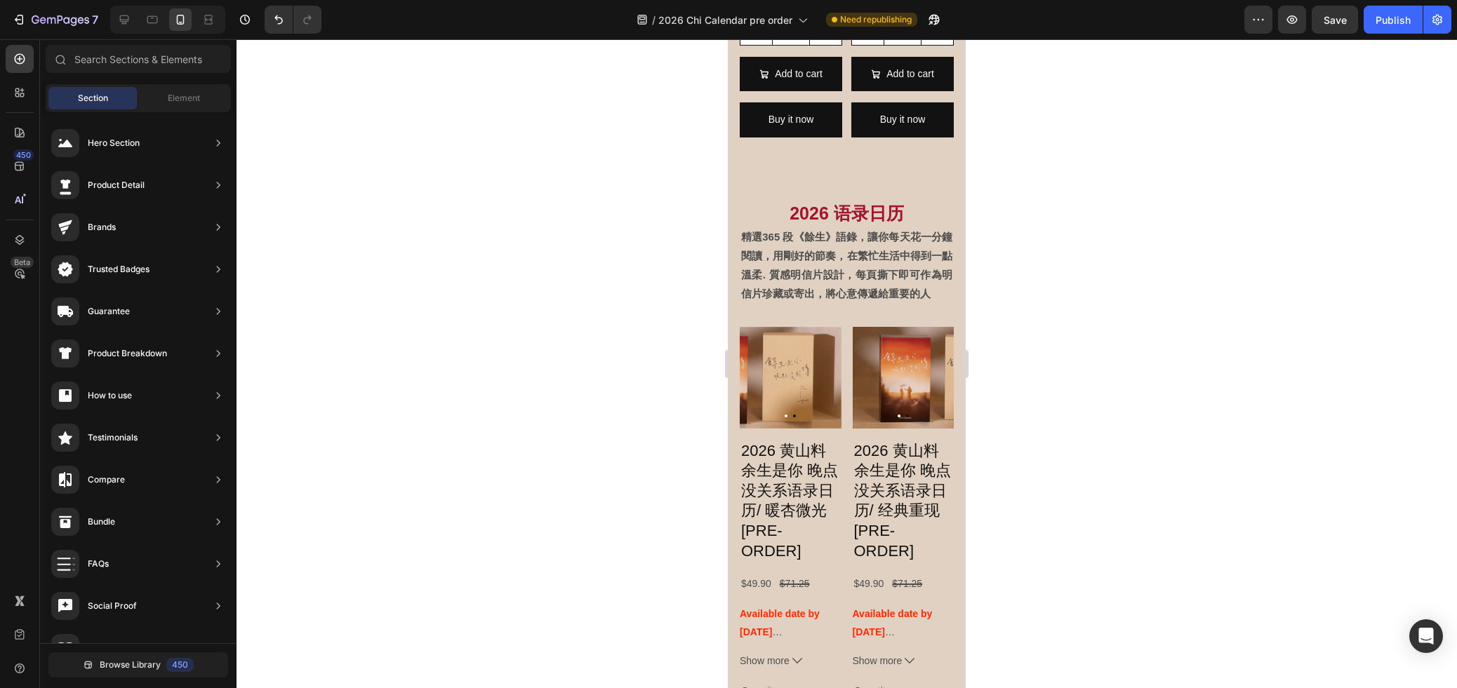
scroll to position [1563, 0]
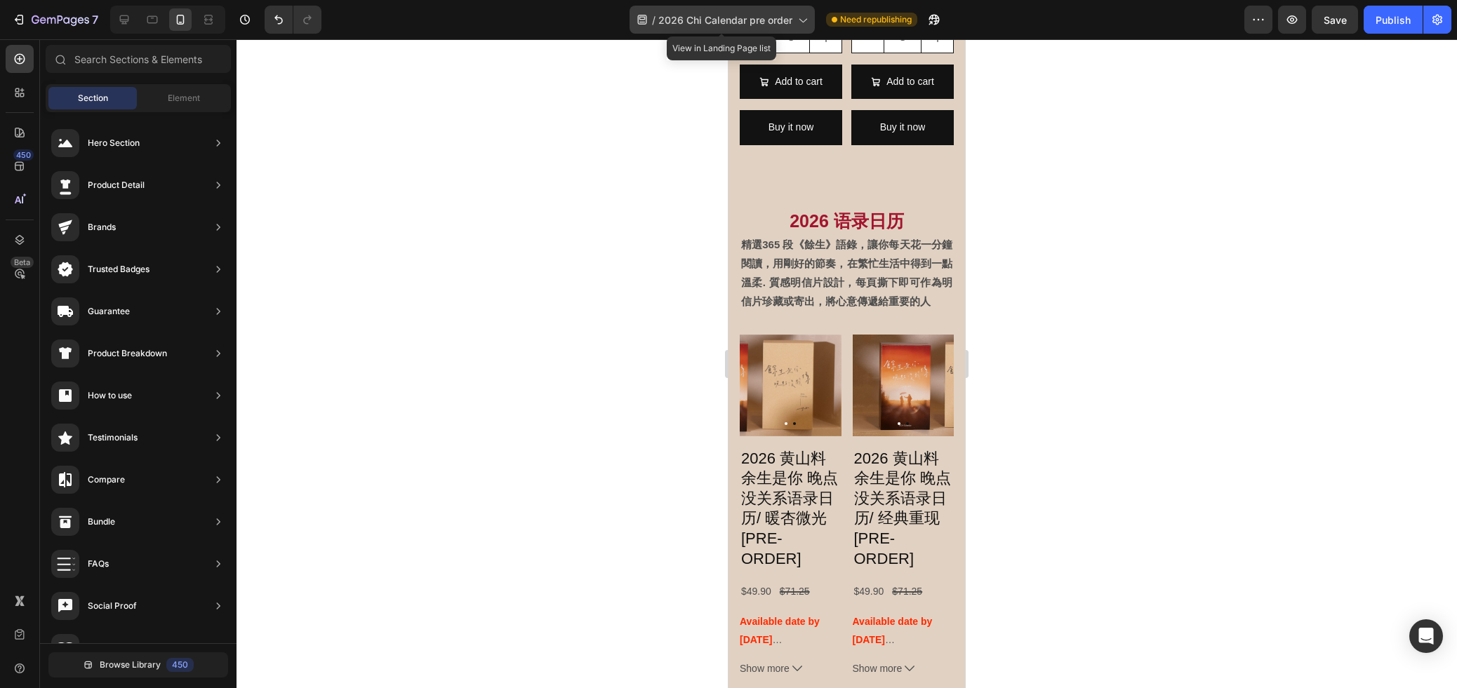
click at [762, 22] on span "2026 Chi Calendar pre order" at bounding box center [725, 20] width 134 height 15
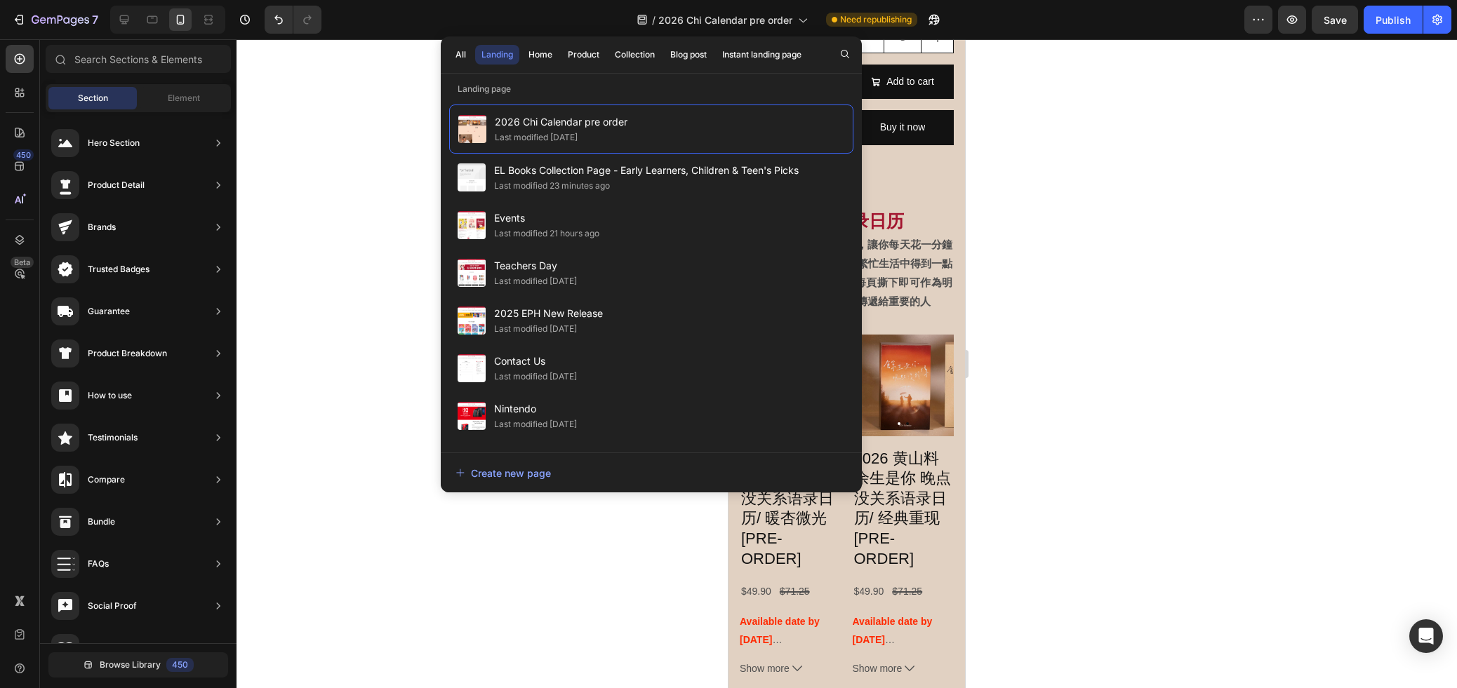
drag, startPoint x: 405, startPoint y: 113, endPoint x: 293, endPoint y: 60, distance: 124.3
click at [404, 112] on div at bounding box center [846, 363] width 1220 height 649
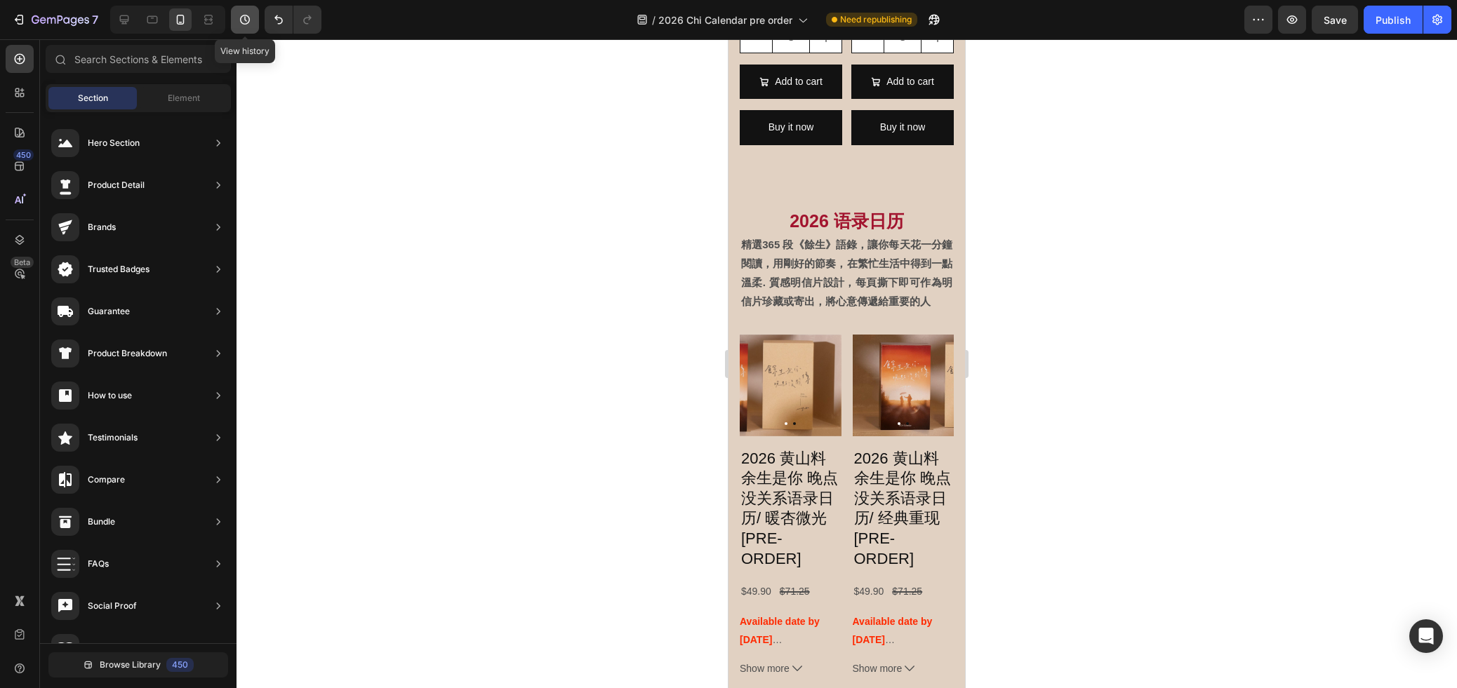
click at [249, 22] on icon "button" at bounding box center [245, 20] width 14 height 14
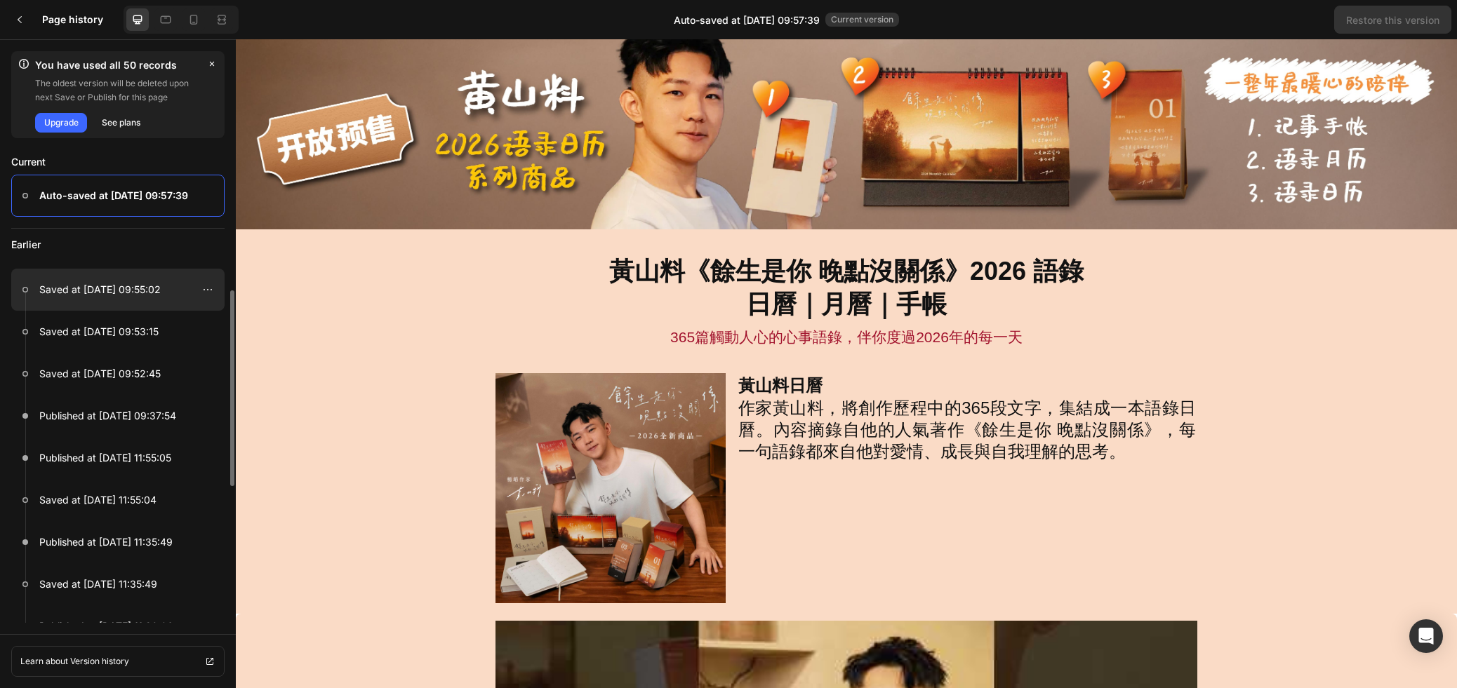
scroll to position [9, 0]
click at [194, 25] on icon at bounding box center [194, 20] width 14 height 14
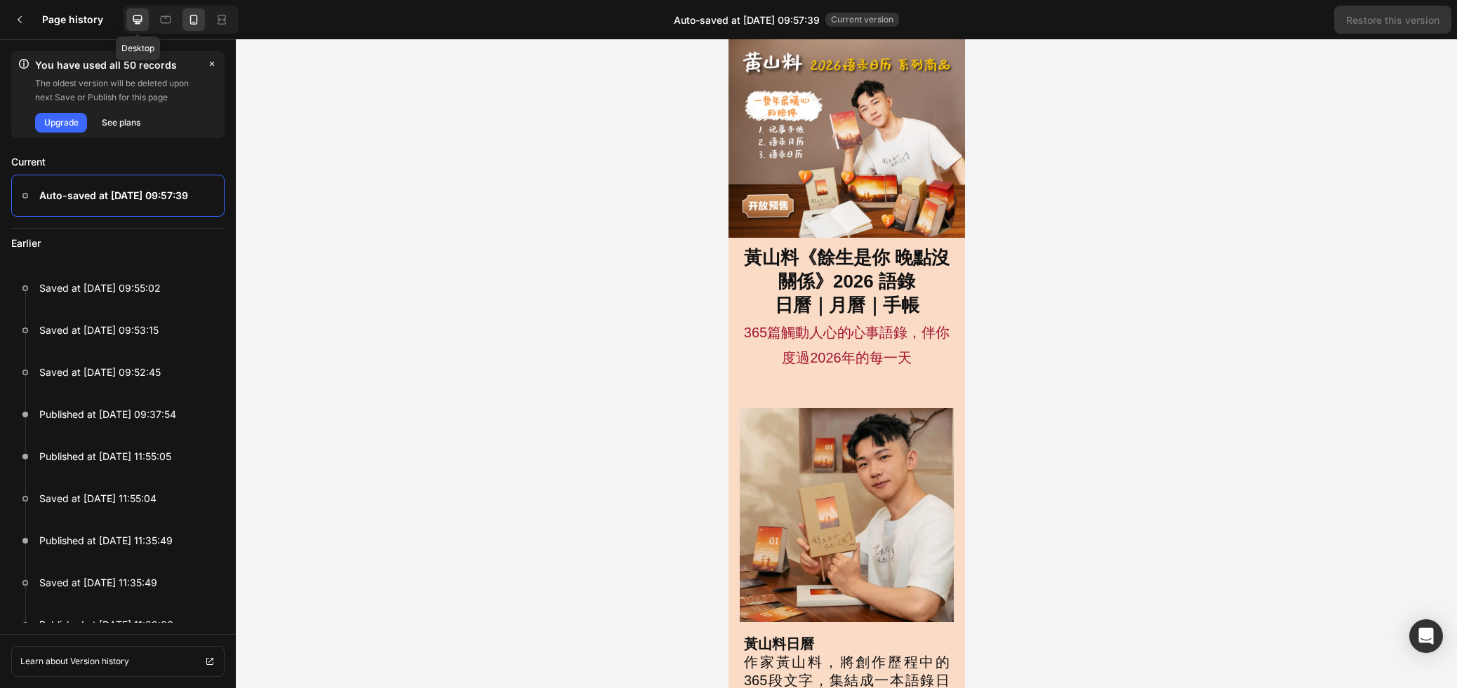
click at [138, 20] on icon at bounding box center [138, 20] width 14 height 14
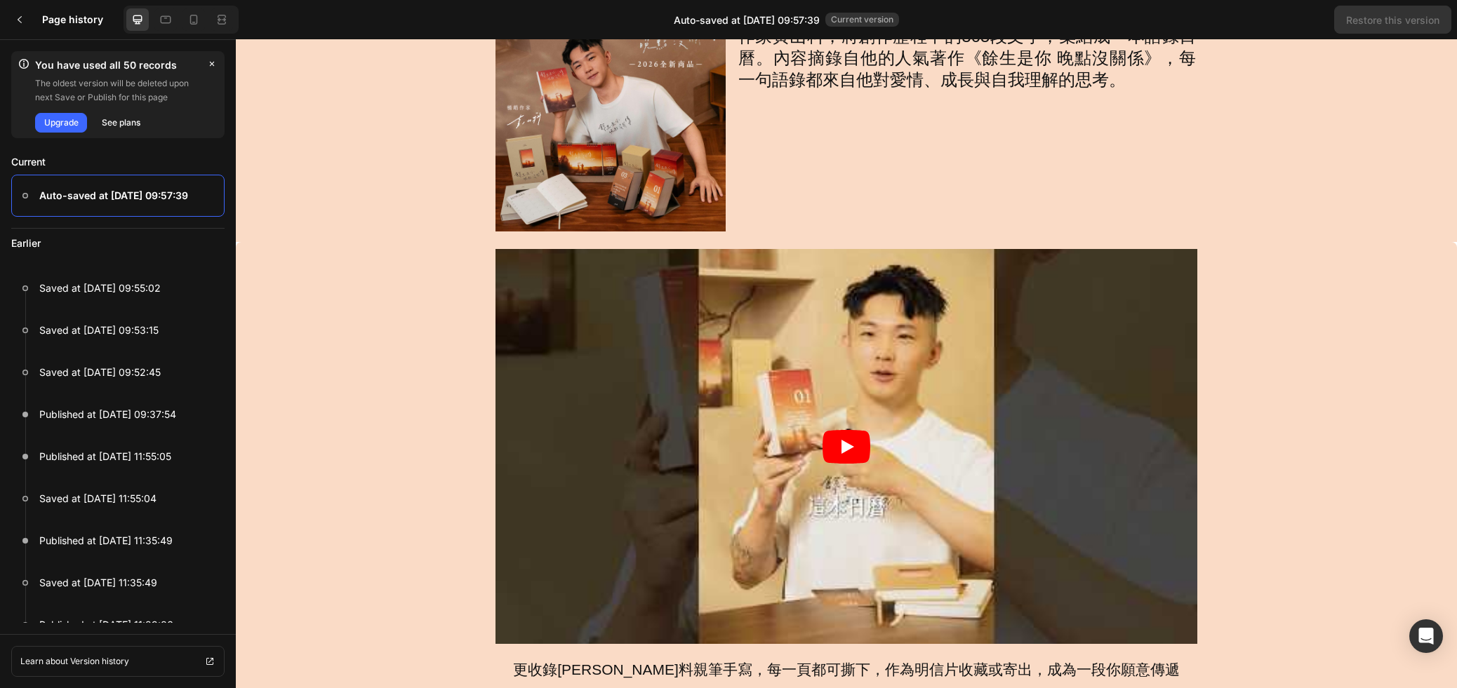
scroll to position [362, 0]
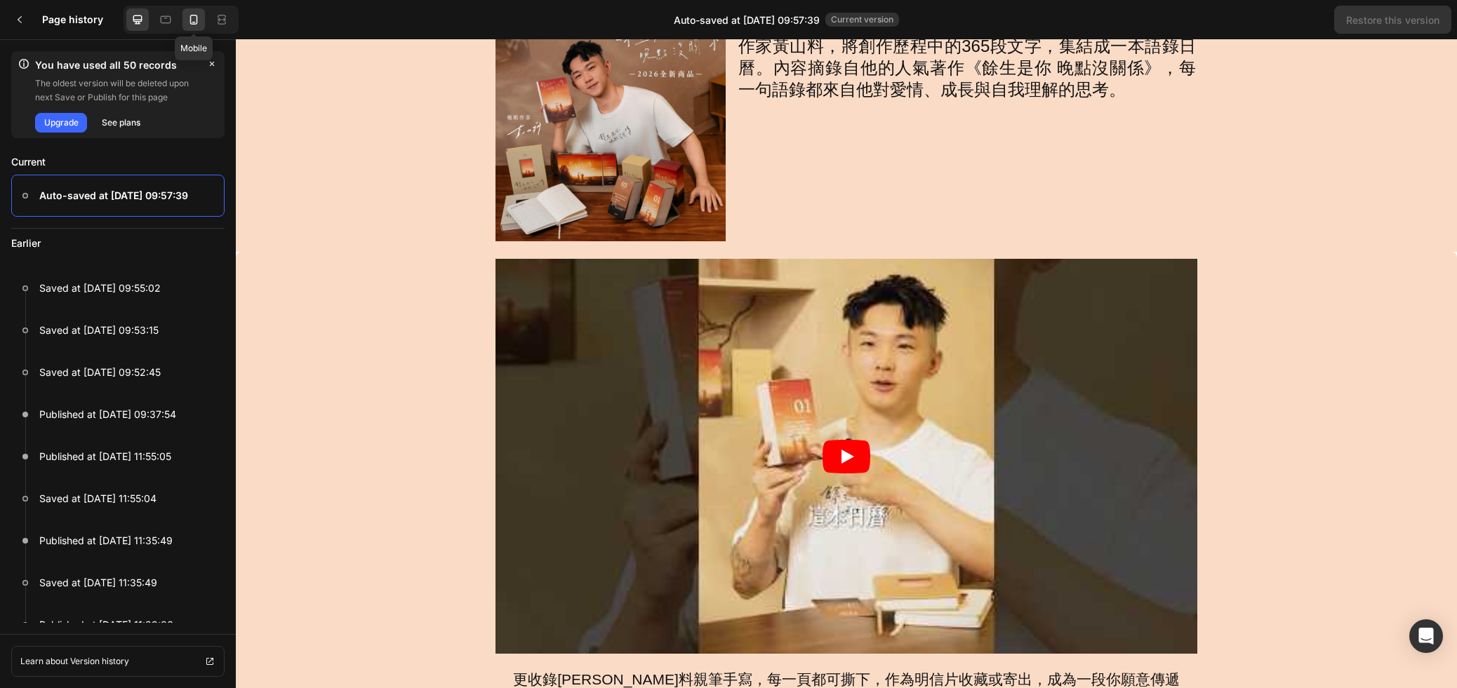
click at [195, 26] on icon at bounding box center [194, 20] width 14 height 14
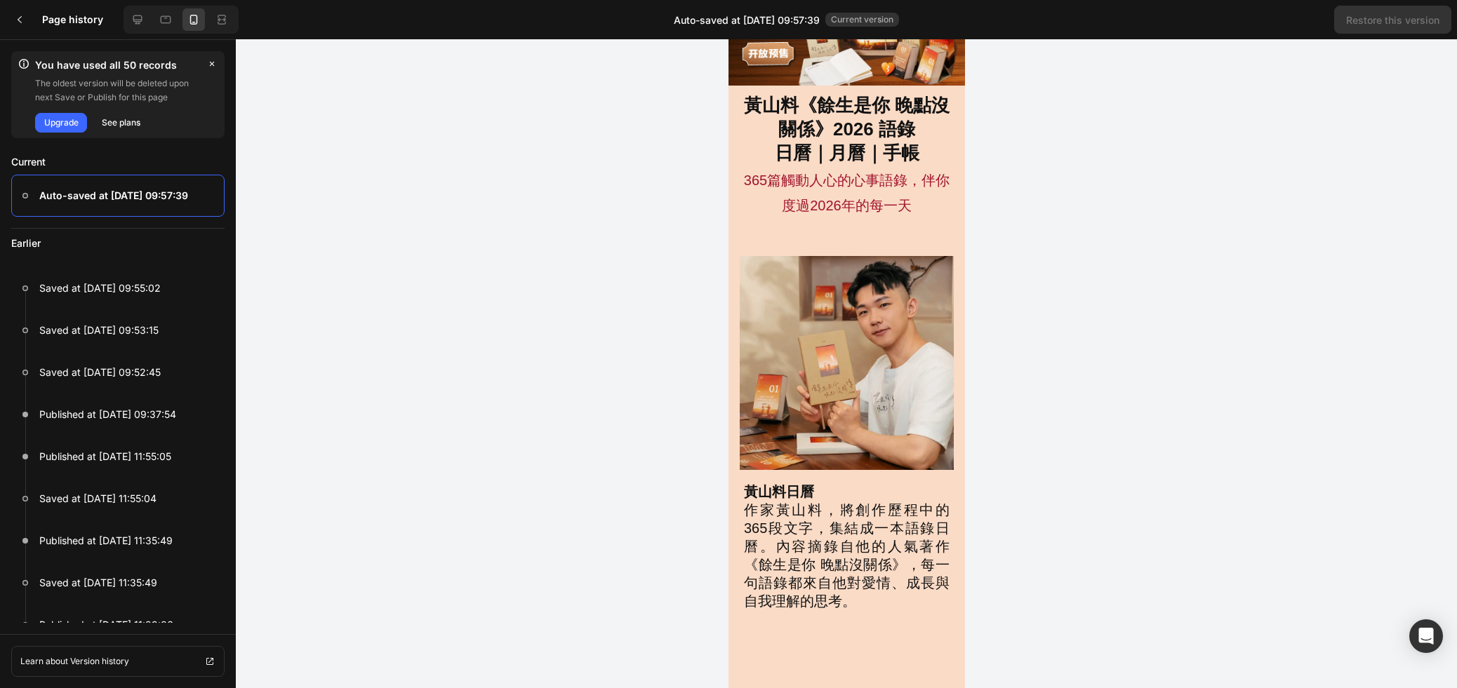
scroll to position [0, 0]
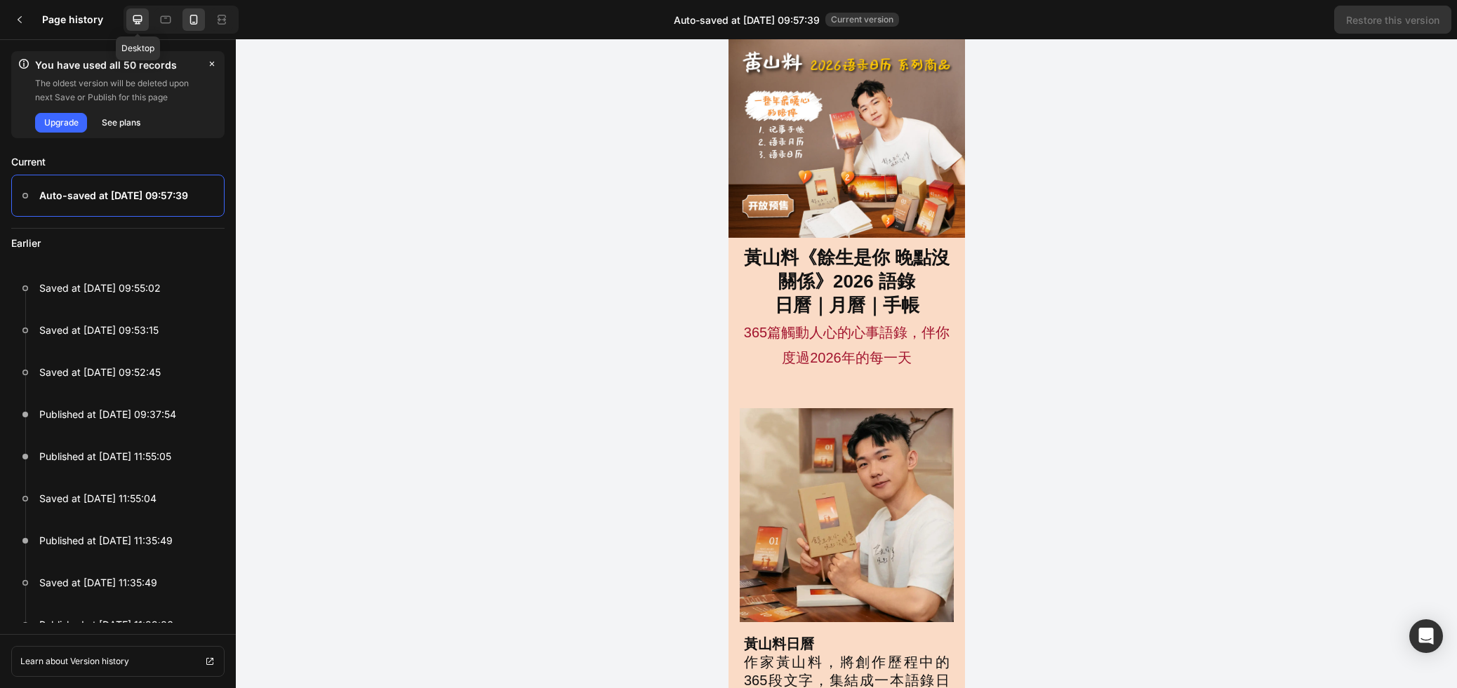
click at [143, 19] on icon at bounding box center [138, 20] width 14 height 14
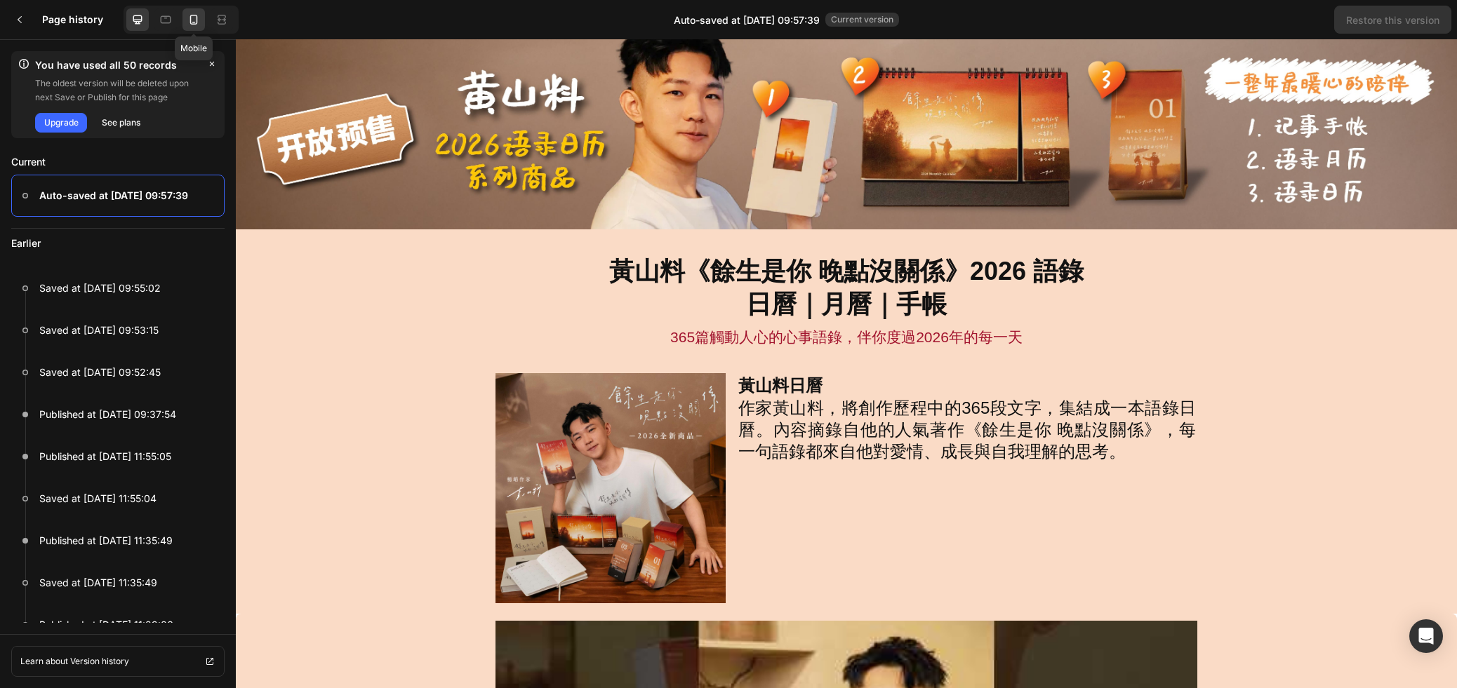
click at [194, 20] on icon at bounding box center [194, 20] width 14 height 14
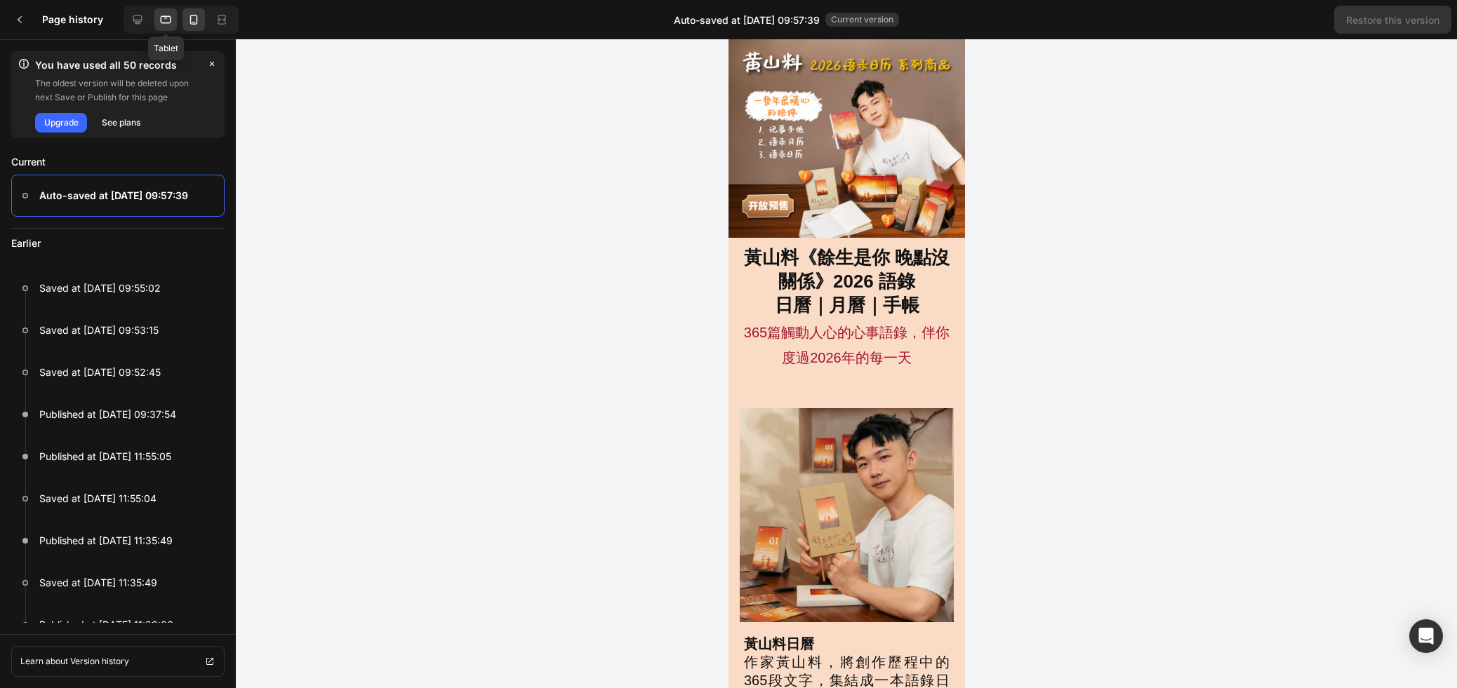
click at [170, 25] on icon at bounding box center [166, 20] width 14 height 14
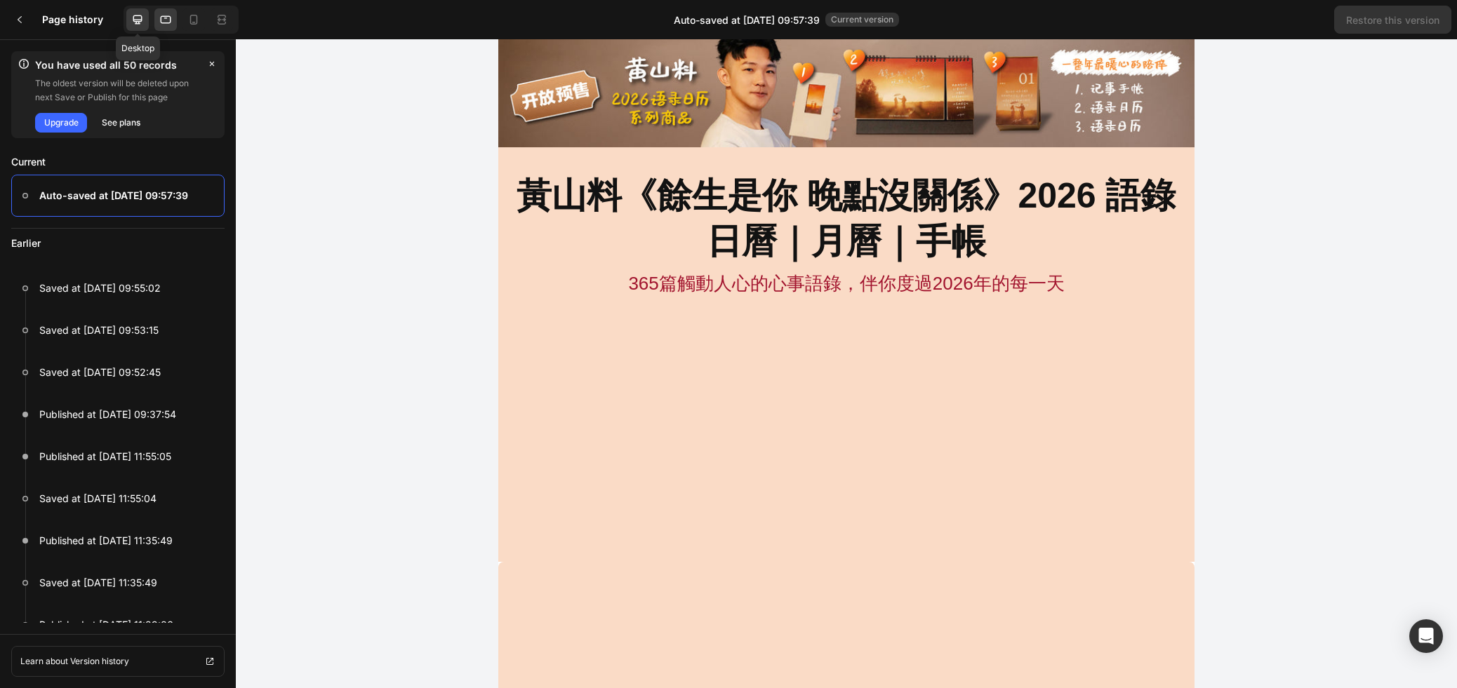
click at [144, 22] on icon at bounding box center [138, 20] width 14 height 14
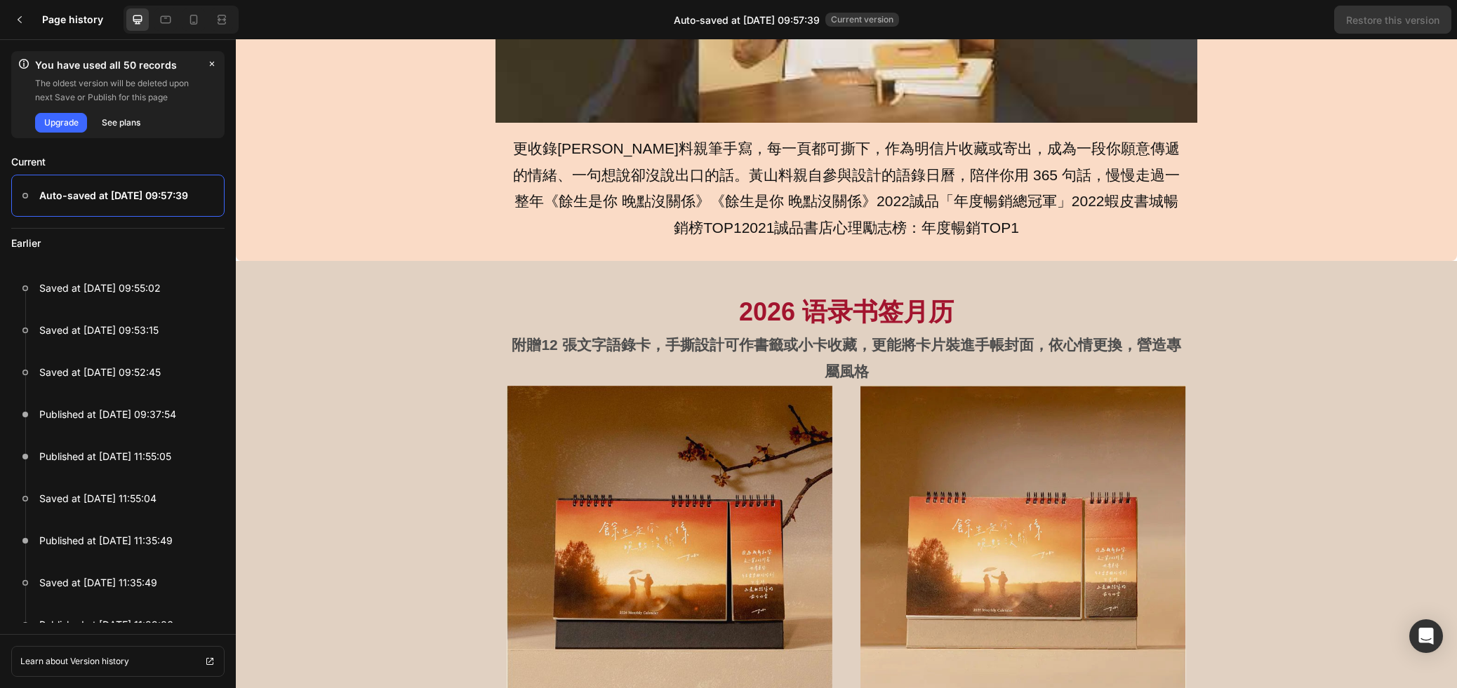
scroll to position [897, 0]
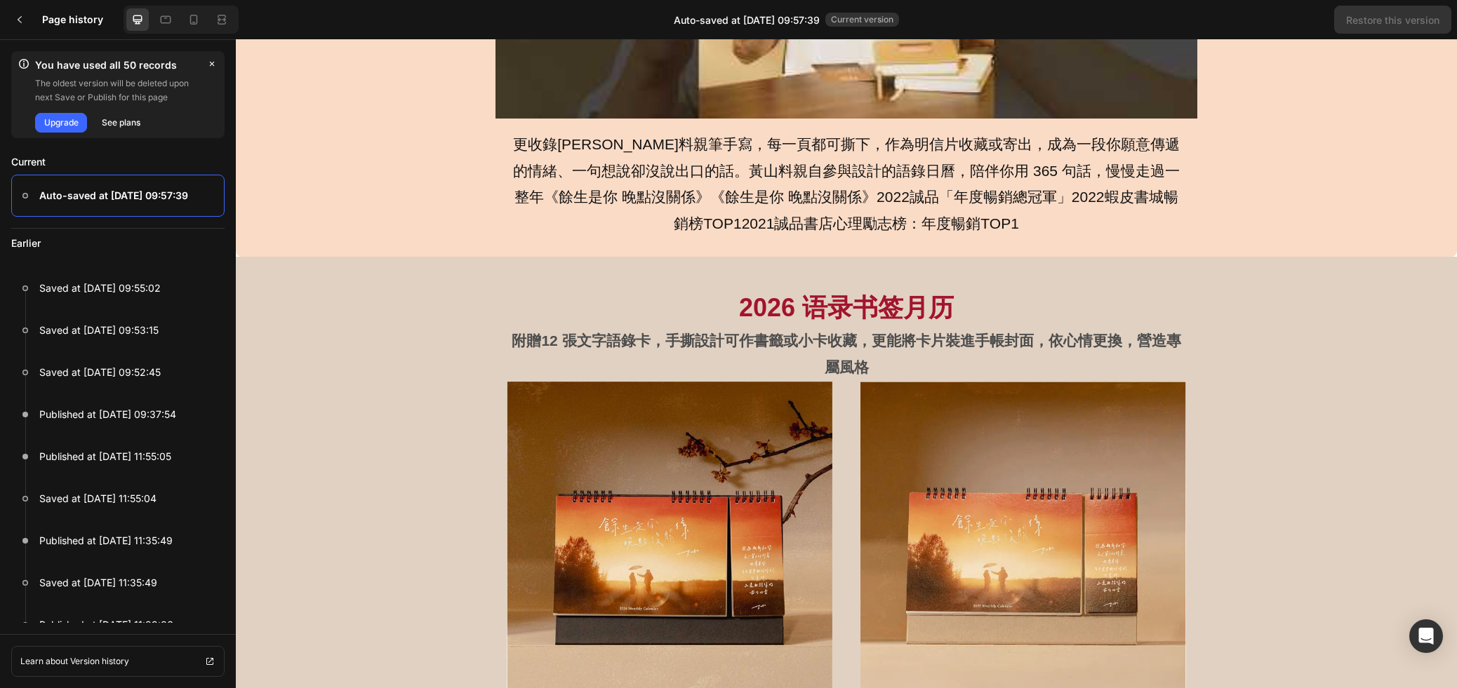
click at [857, 367] on p "附贈12 張文字語錄卡，手撕設計可作書籤或小卡收藏，更能將卡片裝進手帳封面，依心情更換，營造專屬風格" at bounding box center [846, 354] width 676 height 53
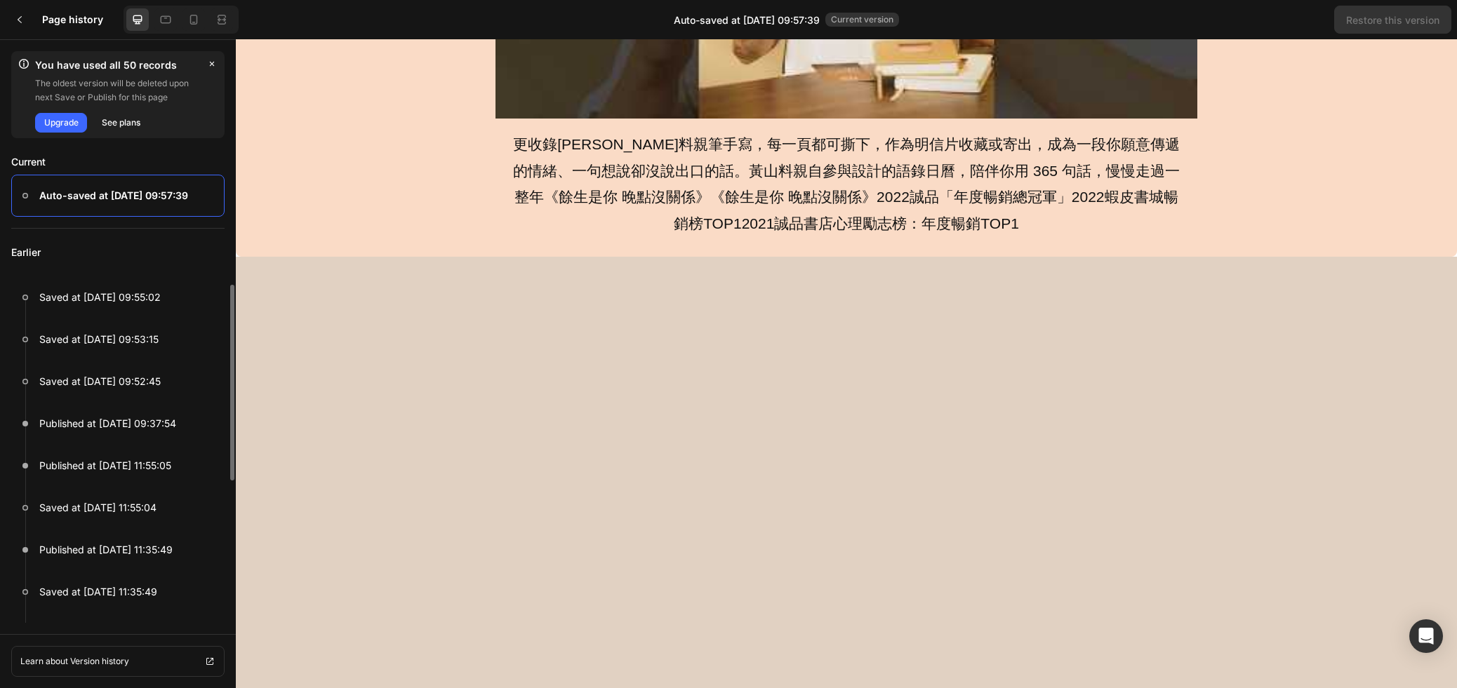
scroll to position [0, 0]
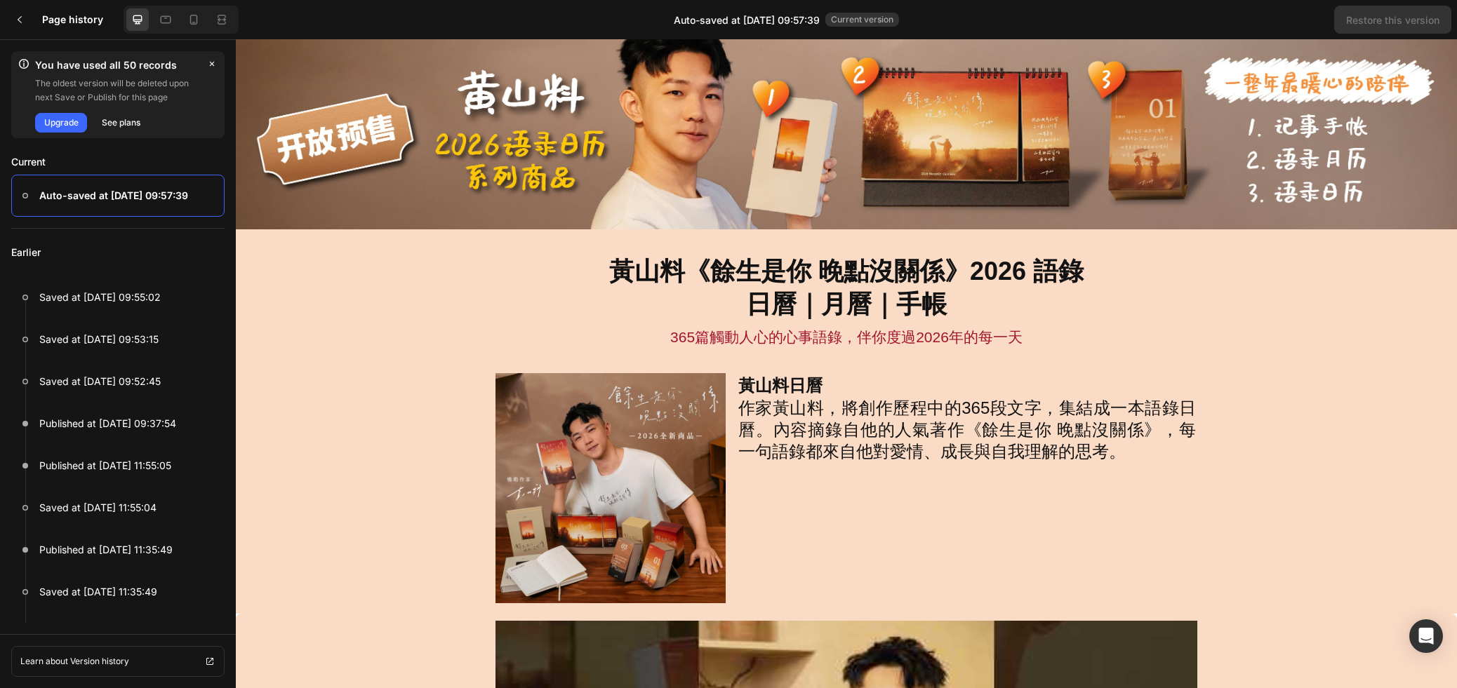
click at [856, 271] on h2 "黃山料《餘生是你 晚點沒關係》2026 語錄 日曆｜月曆｜手帳" at bounding box center [846, 288] width 477 height 69
click at [25, 24] on icon at bounding box center [19, 19] width 11 height 11
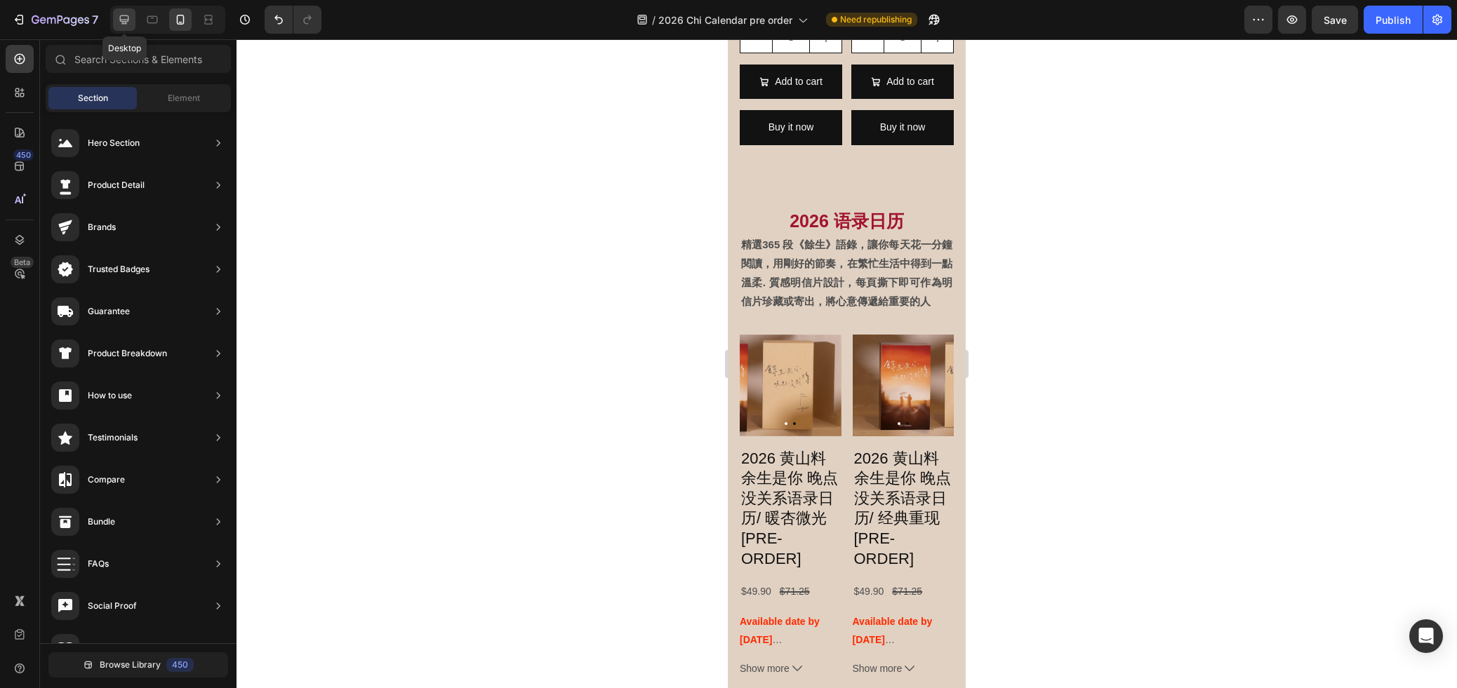
click at [123, 26] on icon at bounding box center [124, 20] width 14 height 14
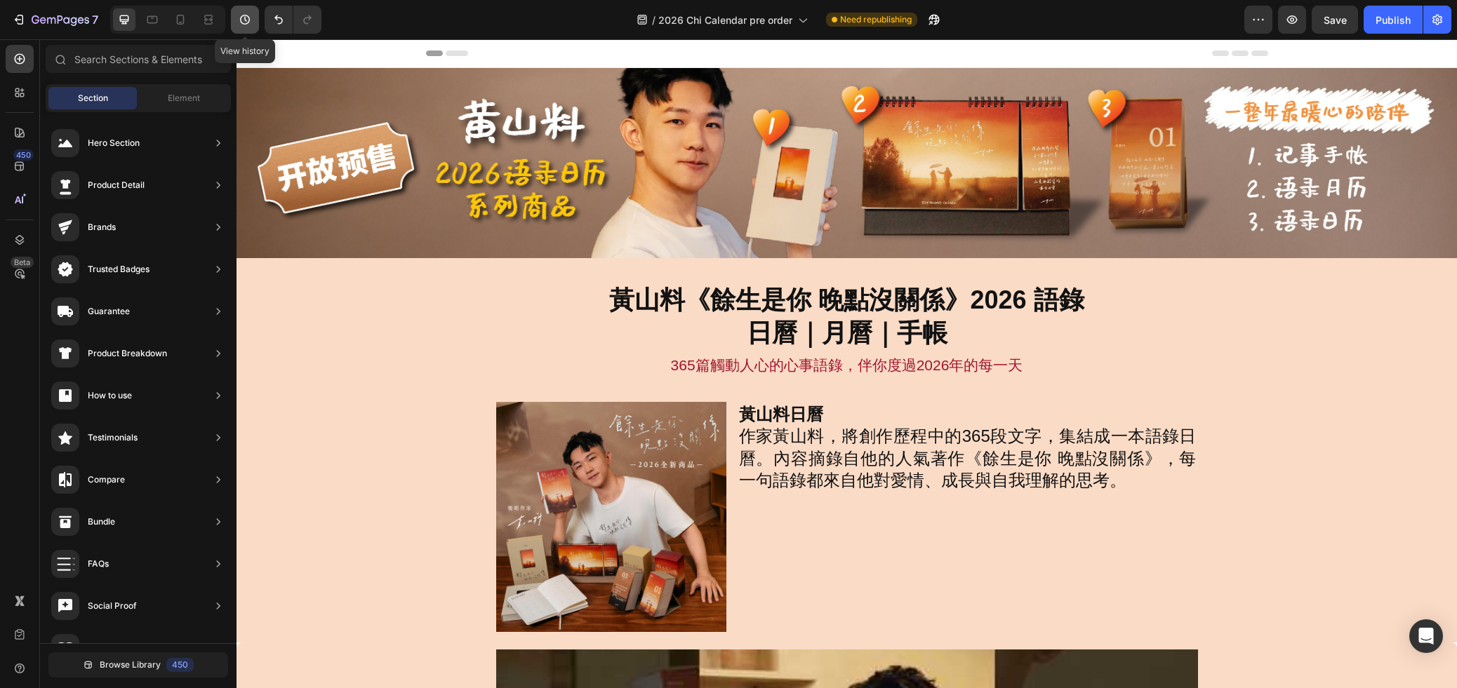
click at [242, 22] on icon "button" at bounding box center [245, 20] width 14 height 14
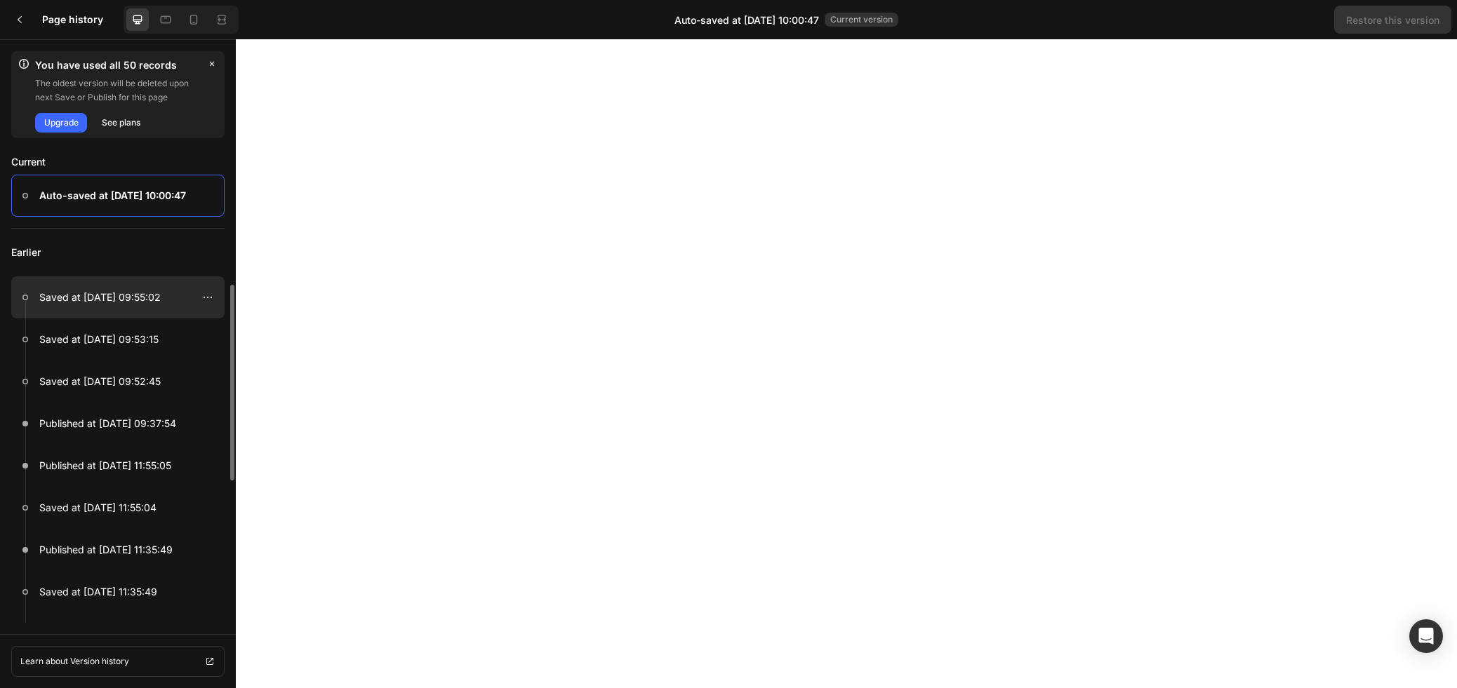
click at [100, 297] on p "Saved at Aug 26, 09:55:02" at bounding box center [99, 297] width 121 height 17
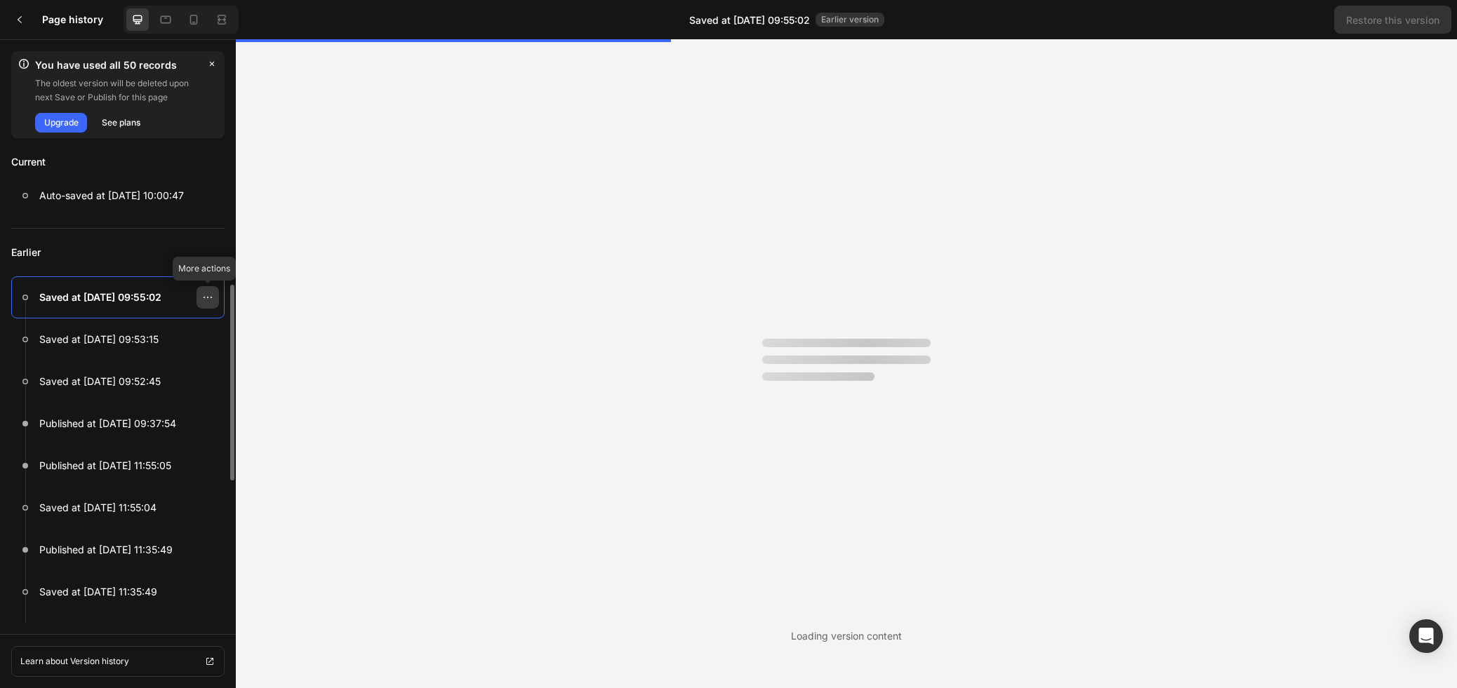
click at [205, 298] on icon at bounding box center [207, 297] width 11 height 11
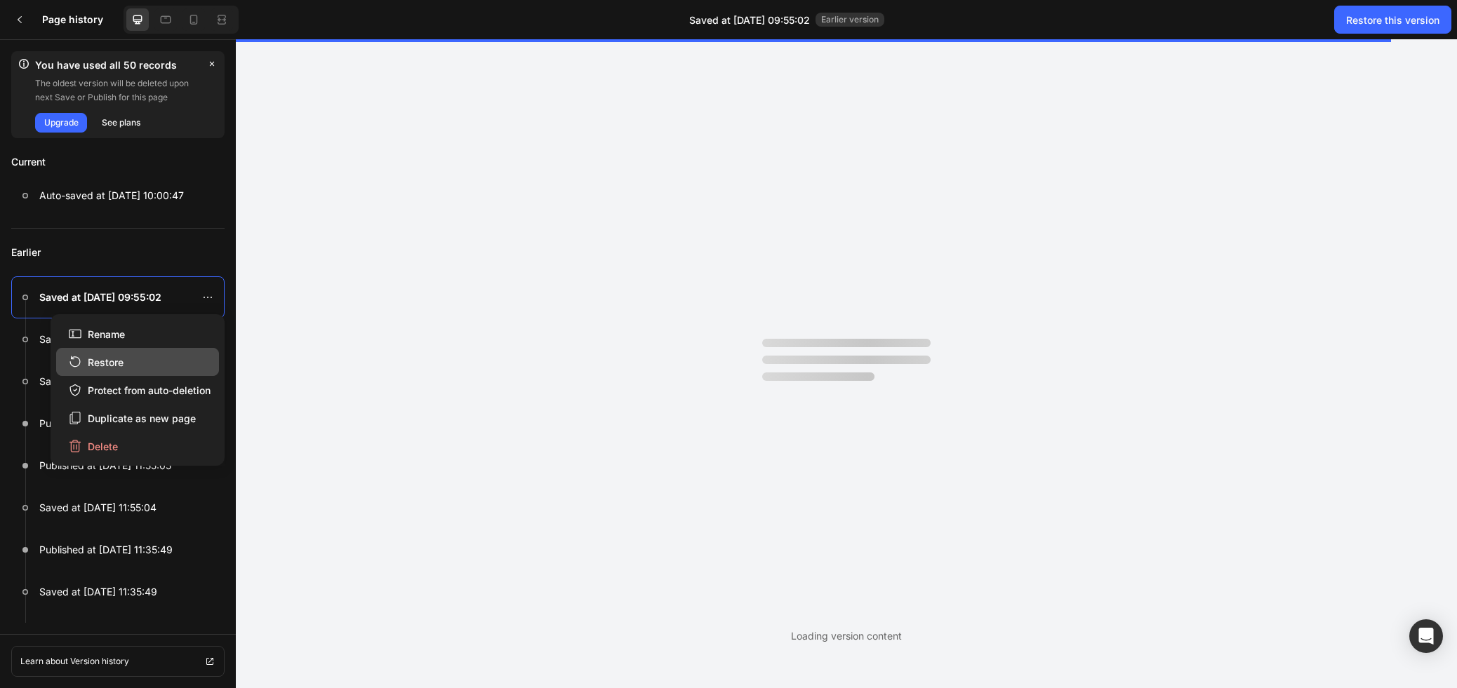
click at [166, 356] on button "Restore" at bounding box center [137, 362] width 163 height 28
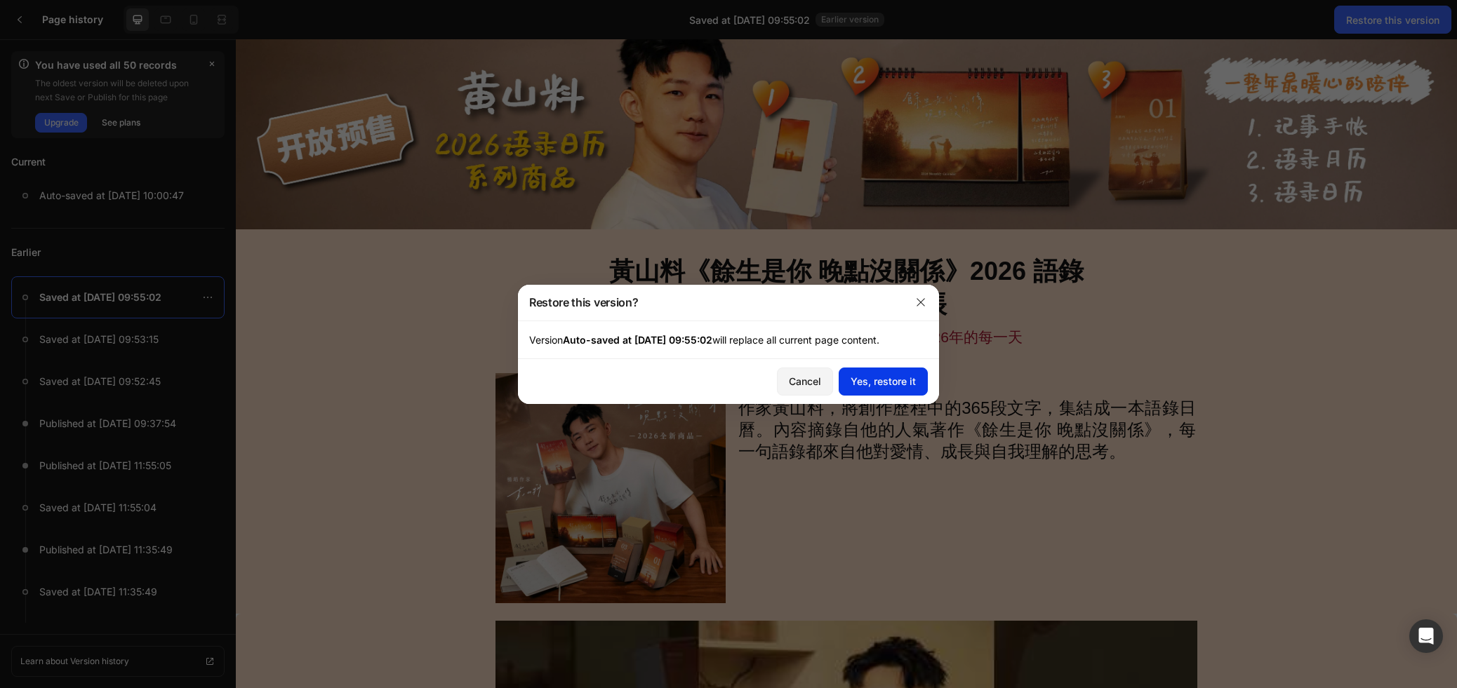
click at [902, 379] on div "Yes, restore it" at bounding box center [882, 381] width 65 height 15
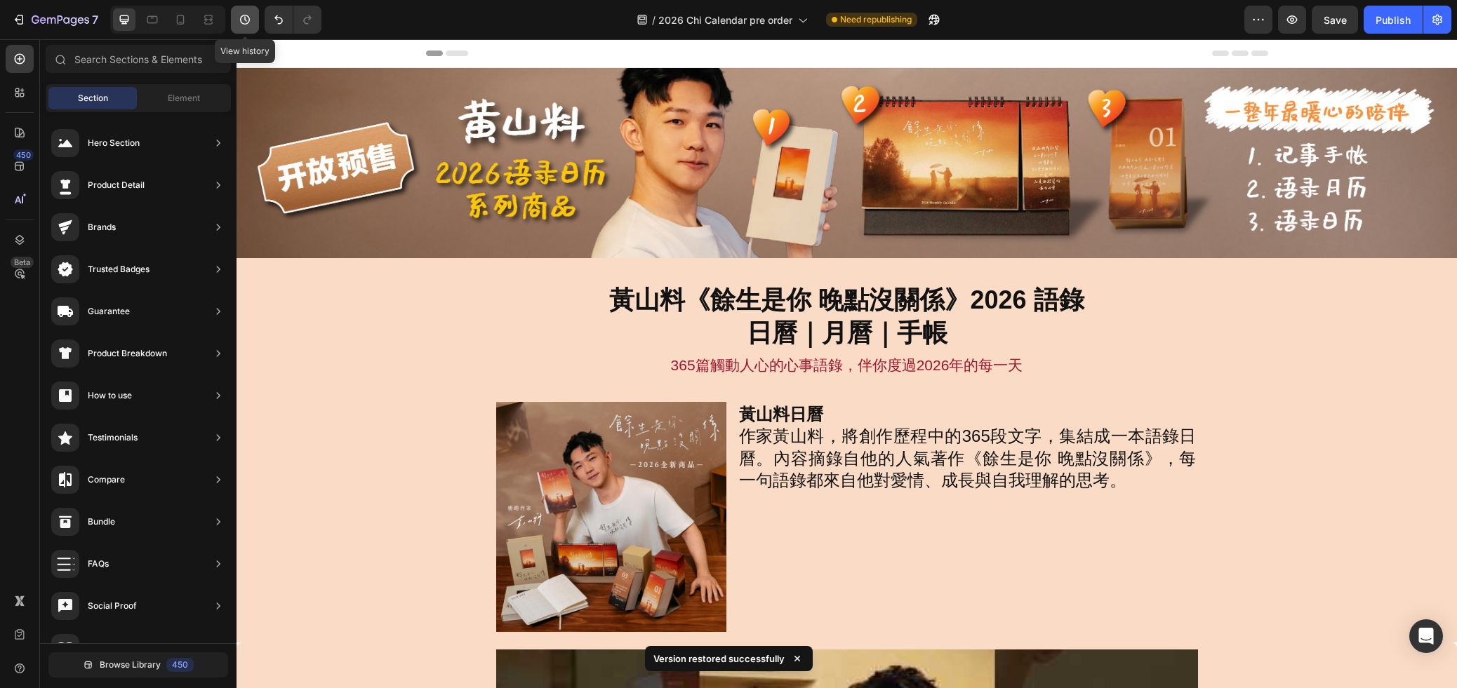
click at [253, 22] on button "button" at bounding box center [245, 20] width 28 height 28
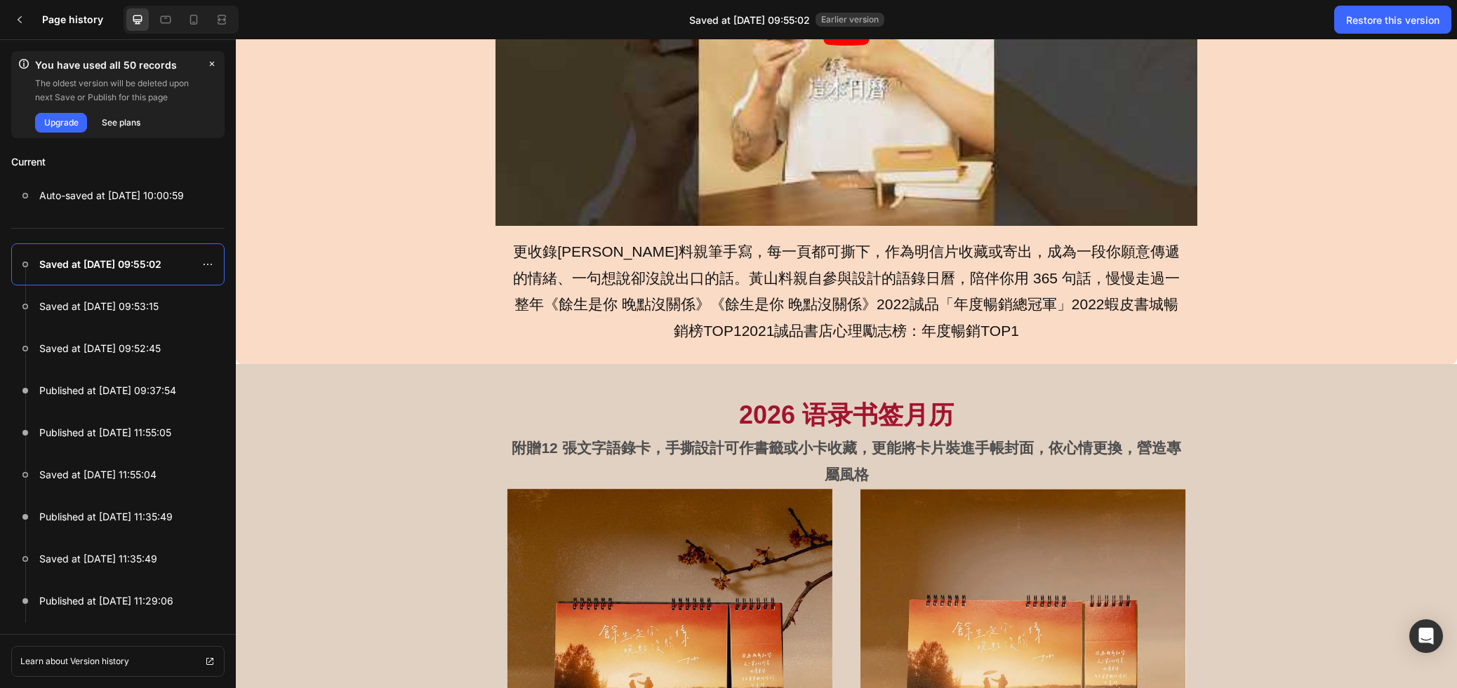
scroll to position [792, 0]
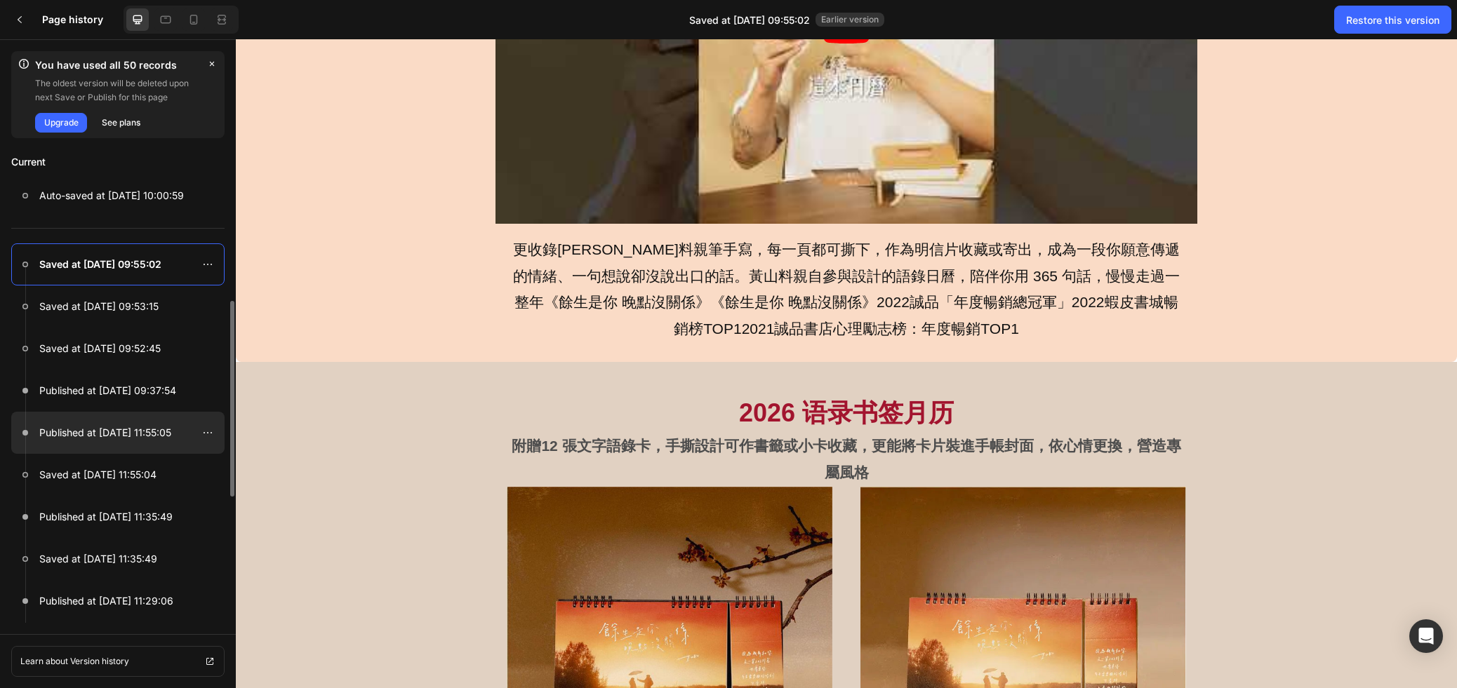
click at [163, 424] on p "Published at Aug 22, 11:55:05" at bounding box center [105, 432] width 132 height 17
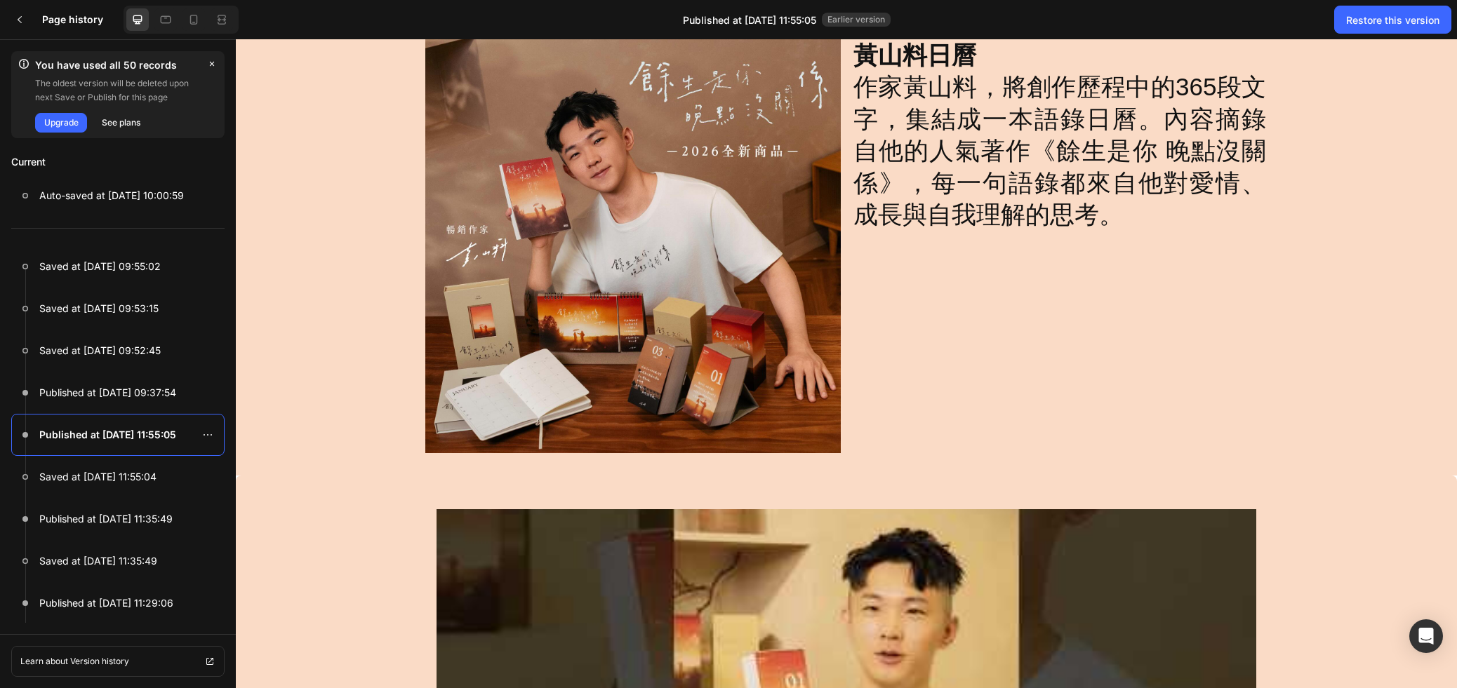
scroll to position [0, 0]
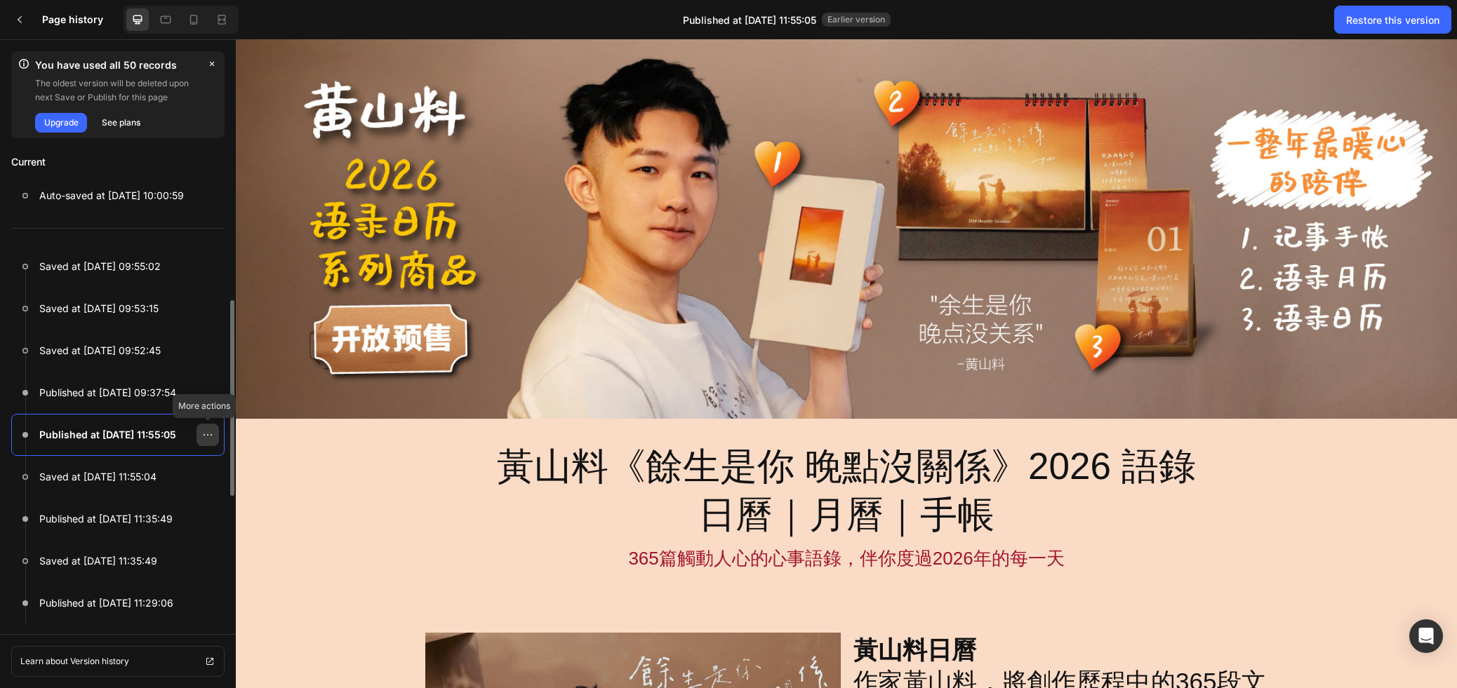
click at [207, 431] on icon at bounding box center [207, 434] width 11 height 11
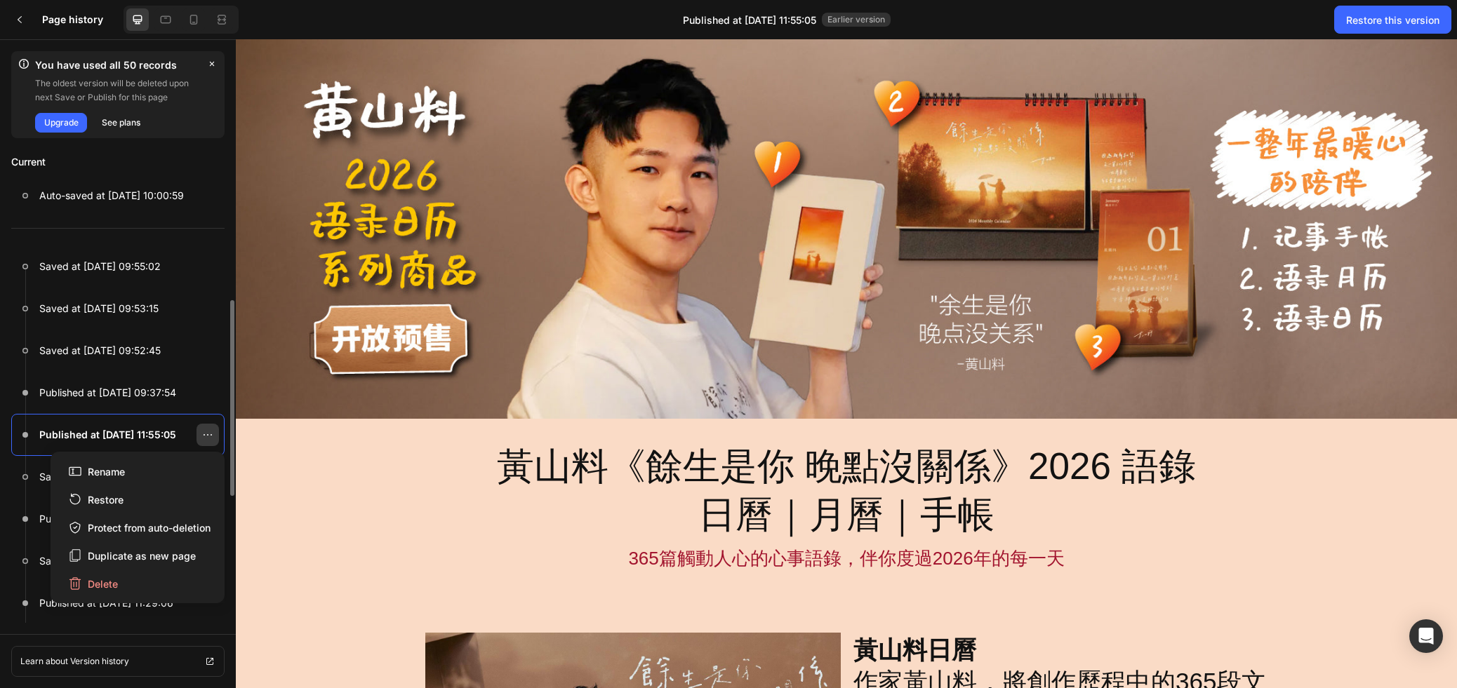
scroll to position [27, 0]
click at [232, 426] on div at bounding box center [231, 396] width 8 height 196
click at [121, 509] on button "Restore" at bounding box center [137, 501] width 163 height 28
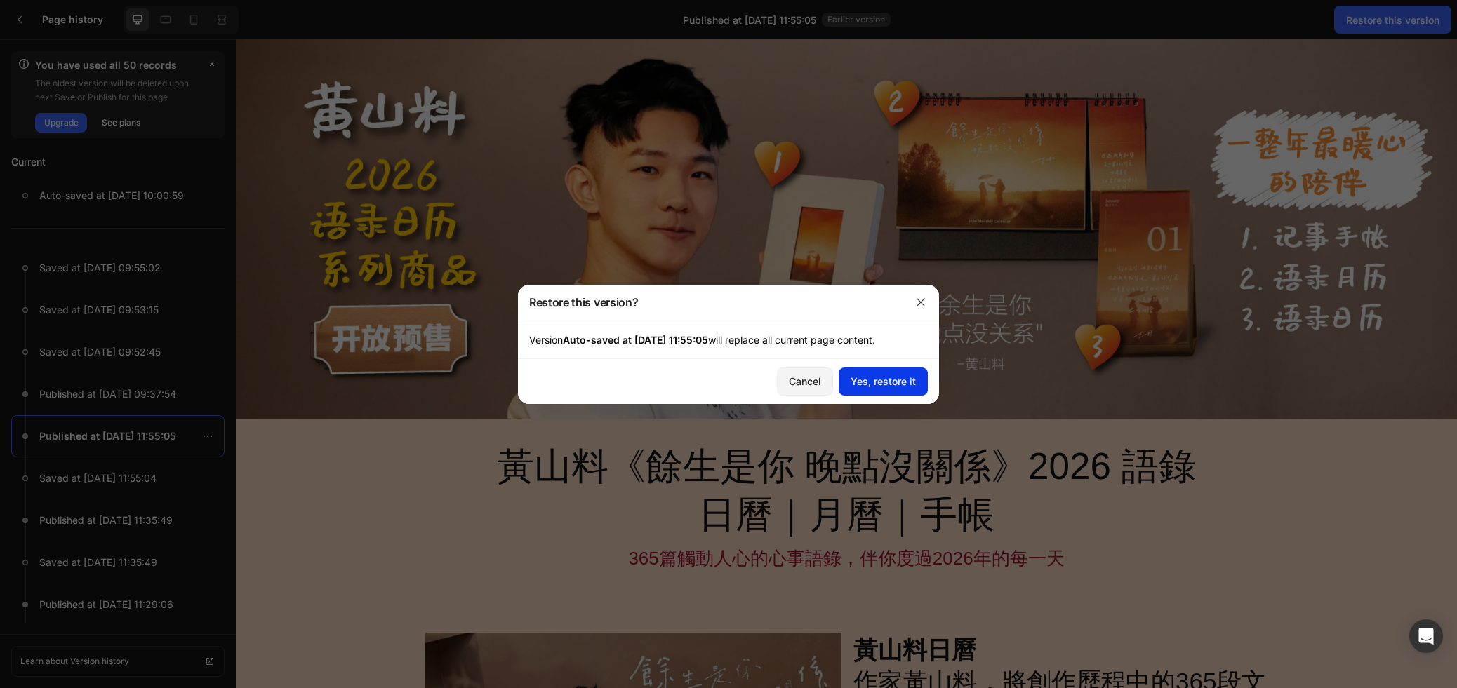
click at [867, 383] on div "Yes, restore it" at bounding box center [882, 381] width 65 height 15
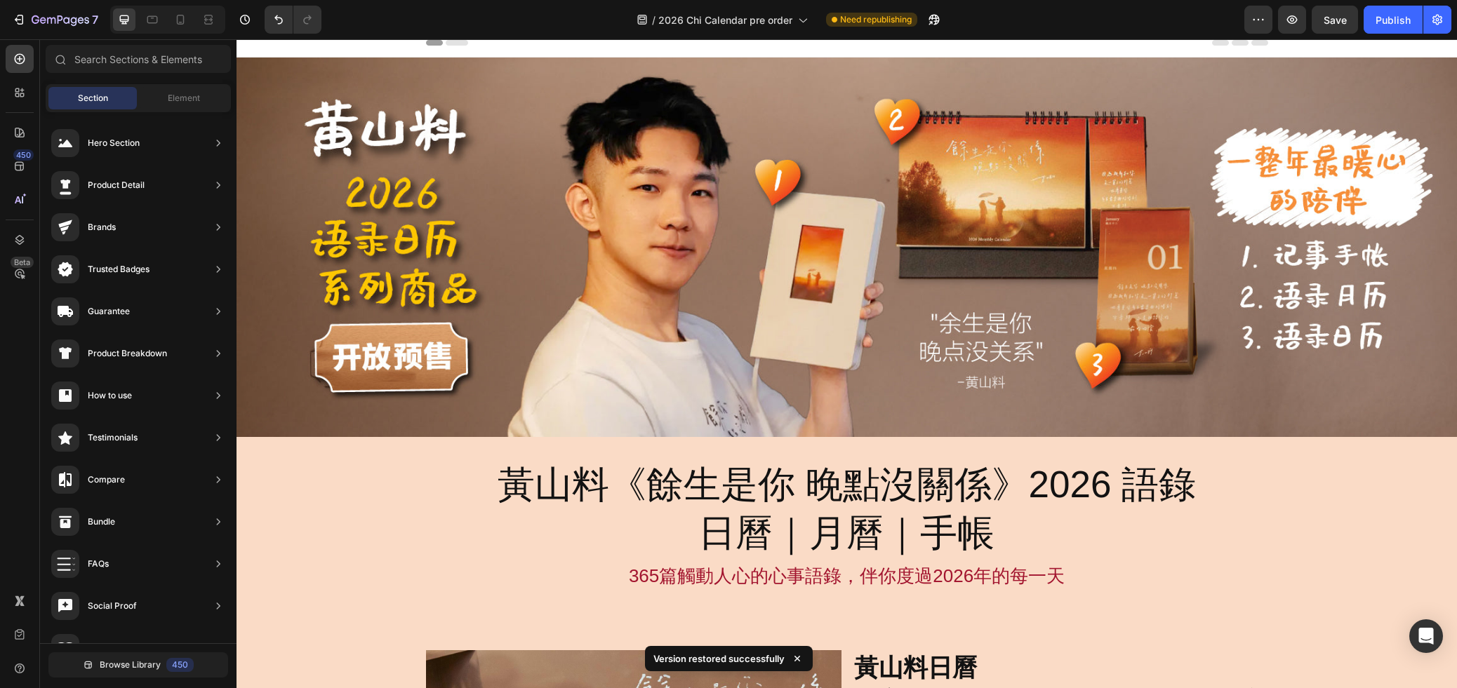
scroll to position [0, 0]
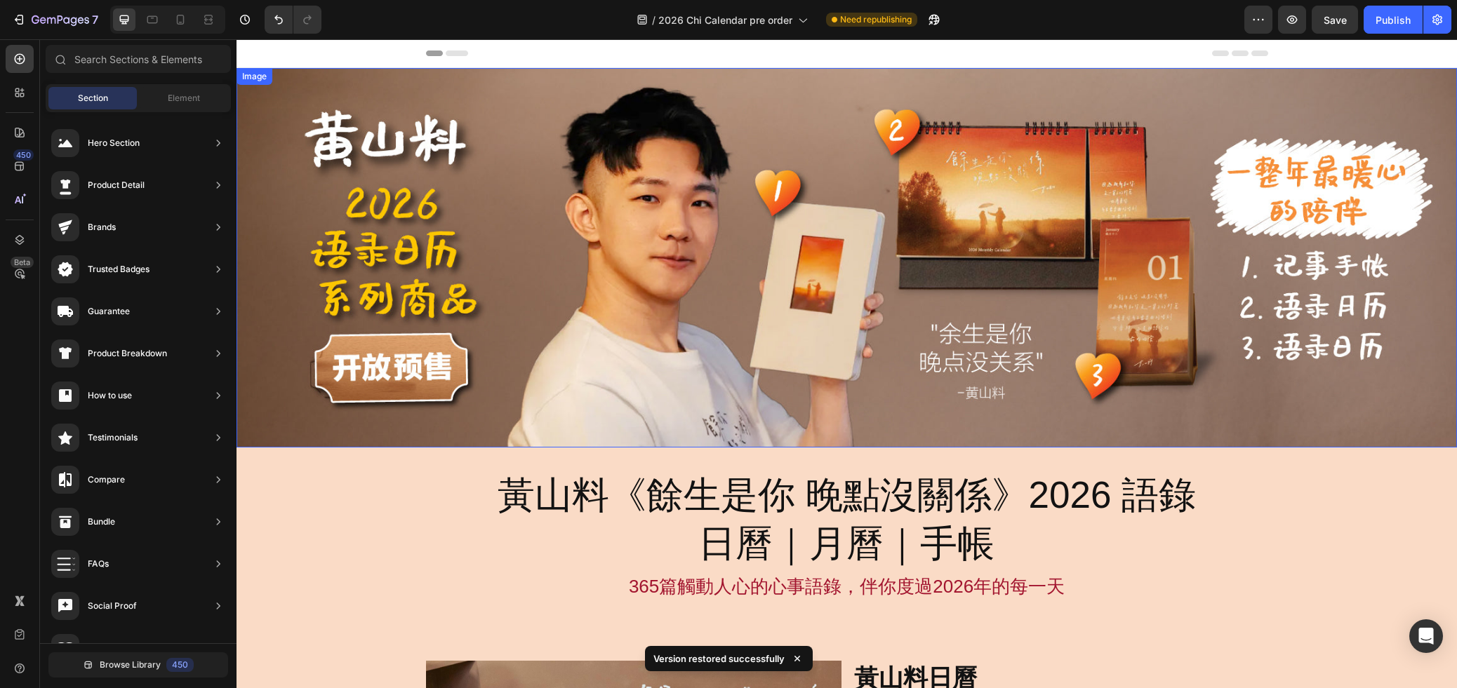
click at [713, 303] on img at bounding box center [846, 258] width 1220 height 380
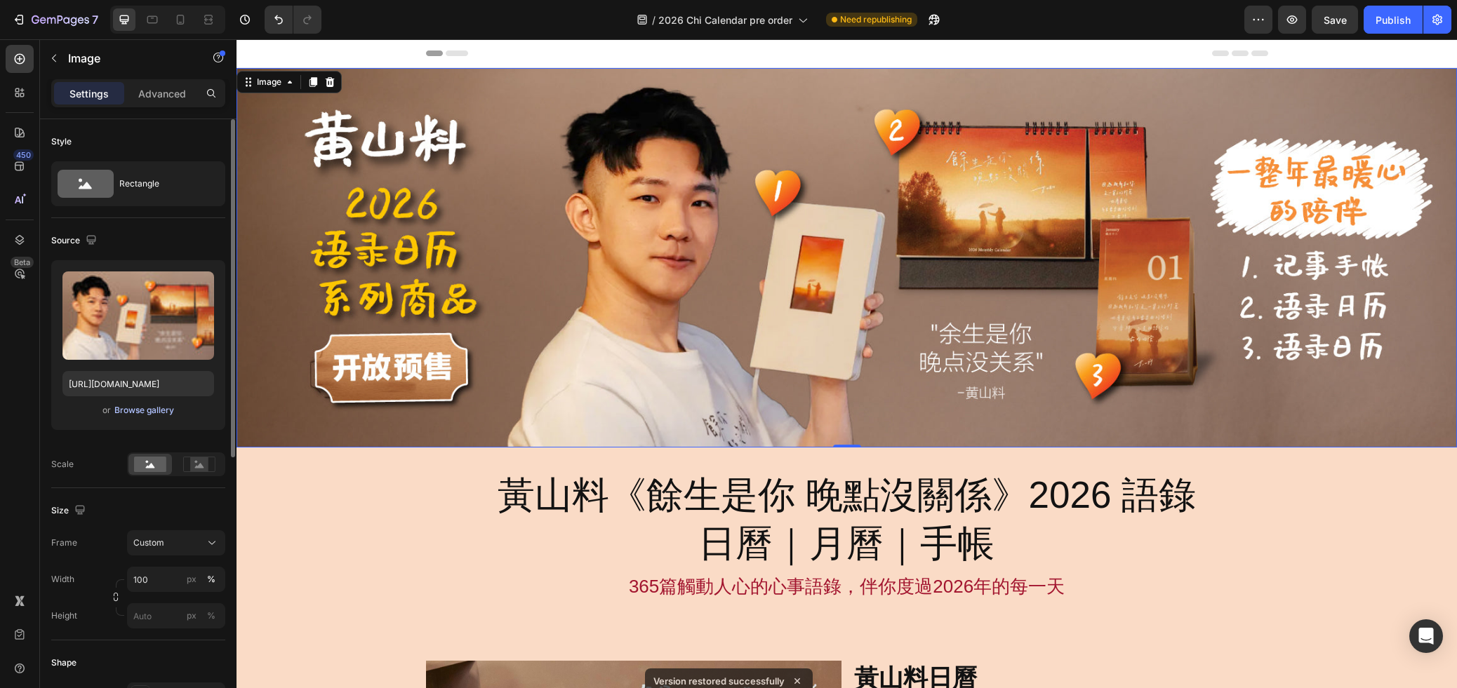
click at [147, 410] on div "Browse gallery" at bounding box center [144, 410] width 60 height 13
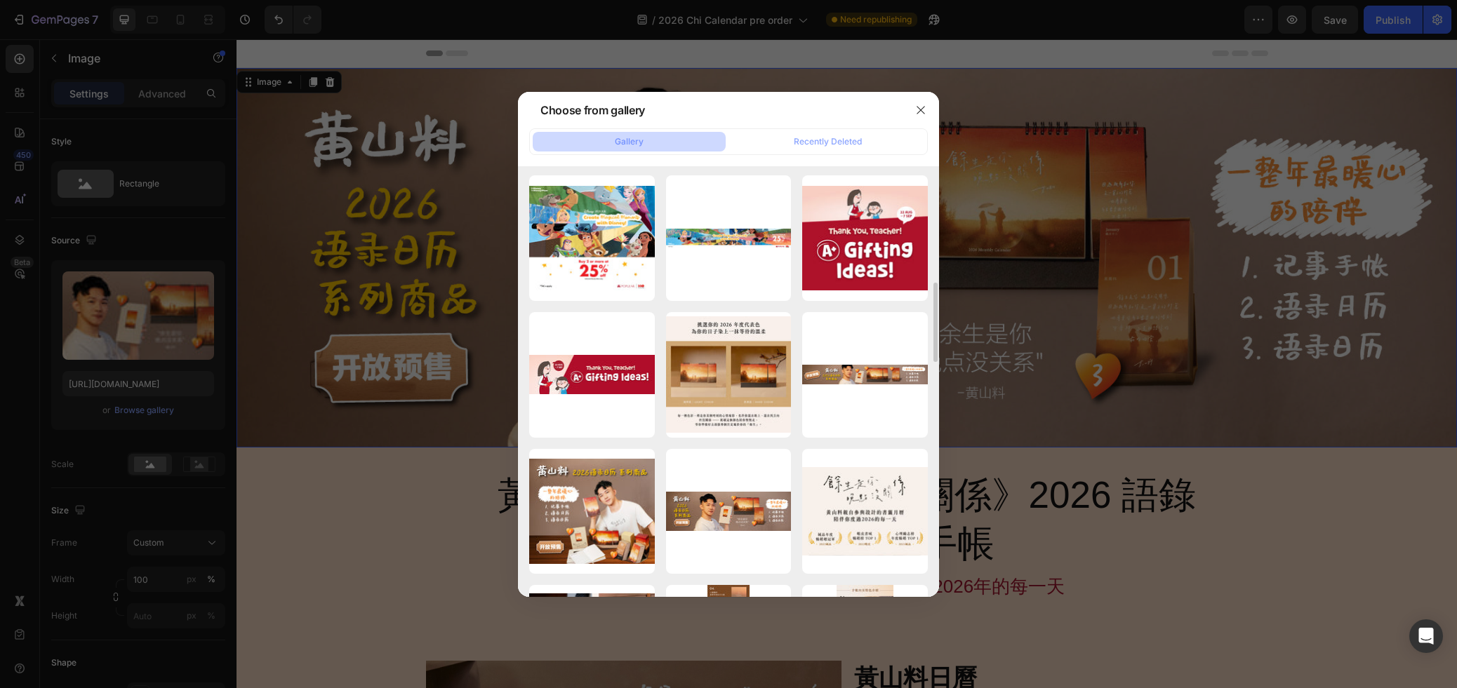
scroll to position [563, 0]
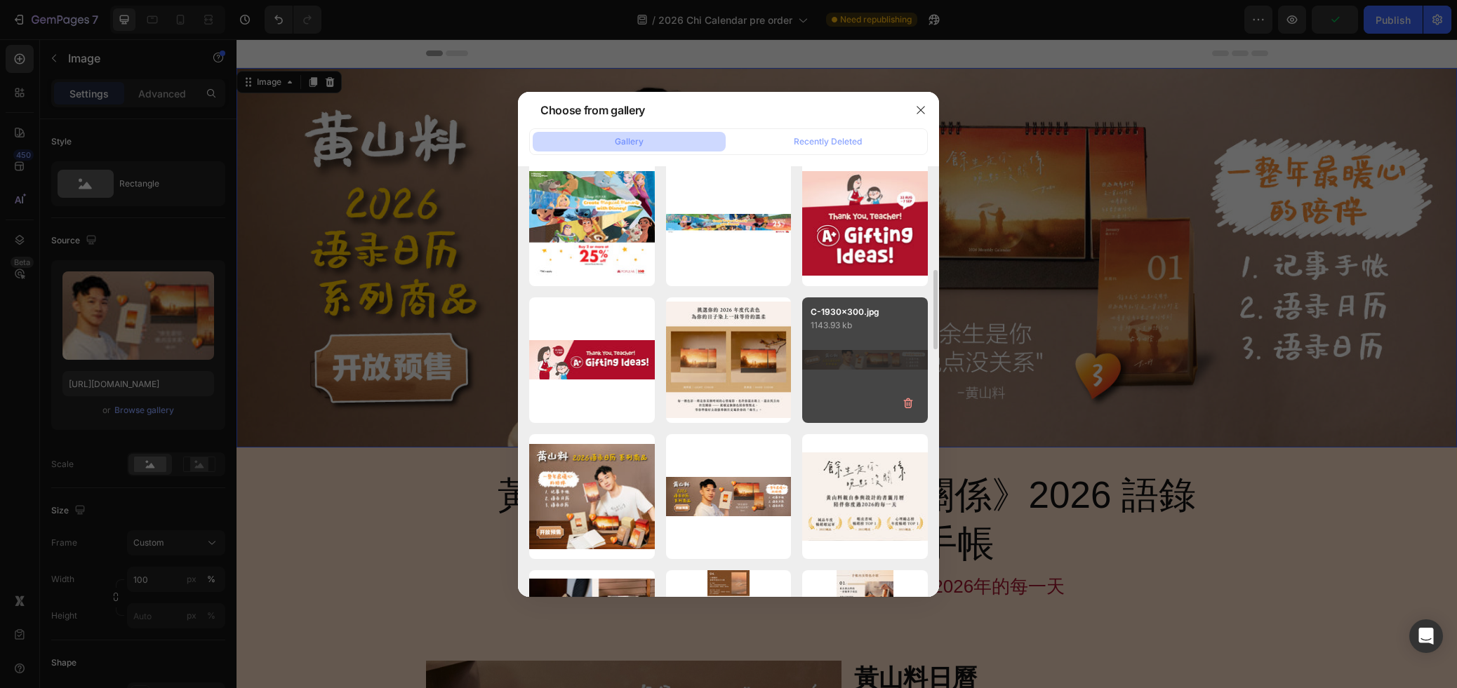
click at [854, 354] on div "C-1930x300.jpg 1143.93 kb" at bounding box center [865, 360] width 126 height 126
type input "[URL][DOMAIN_NAME]"
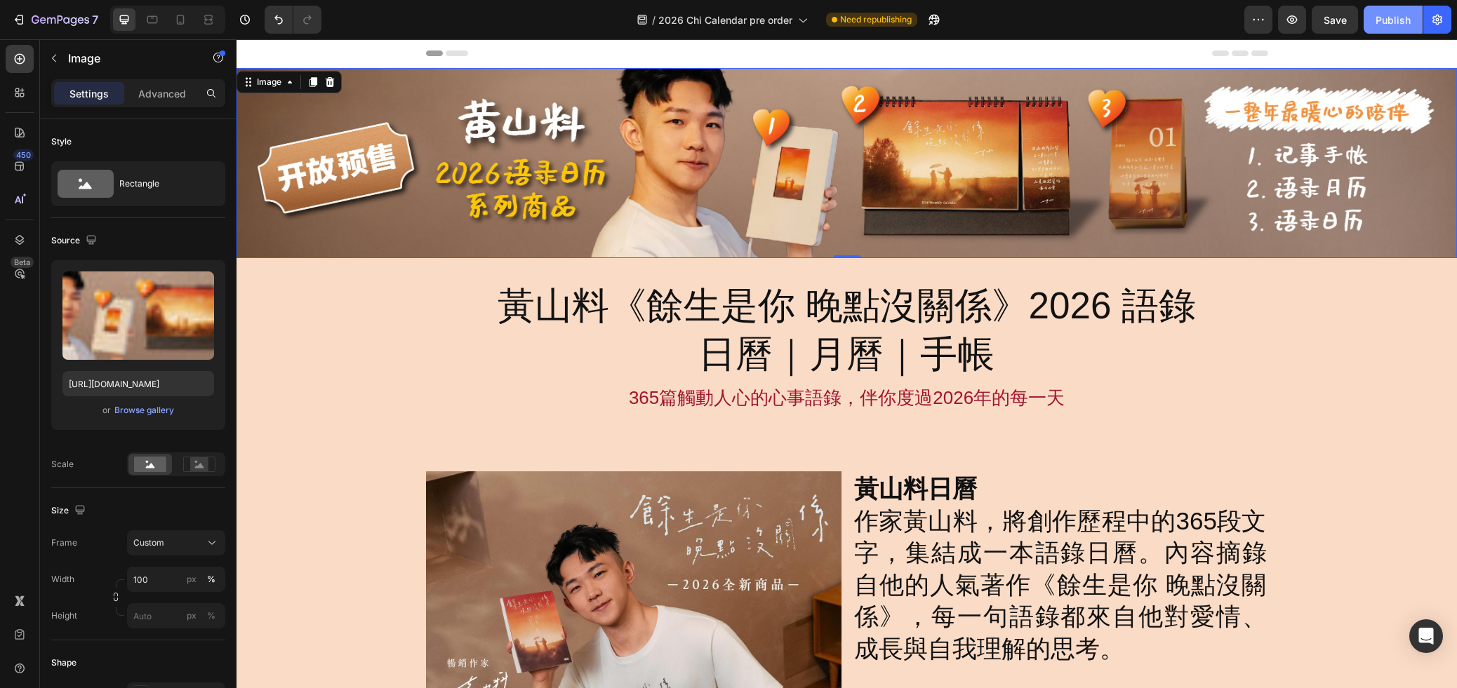
click at [1397, 23] on div "Publish" at bounding box center [1392, 20] width 35 height 15
